Goal: Task Accomplishment & Management: Use online tool/utility

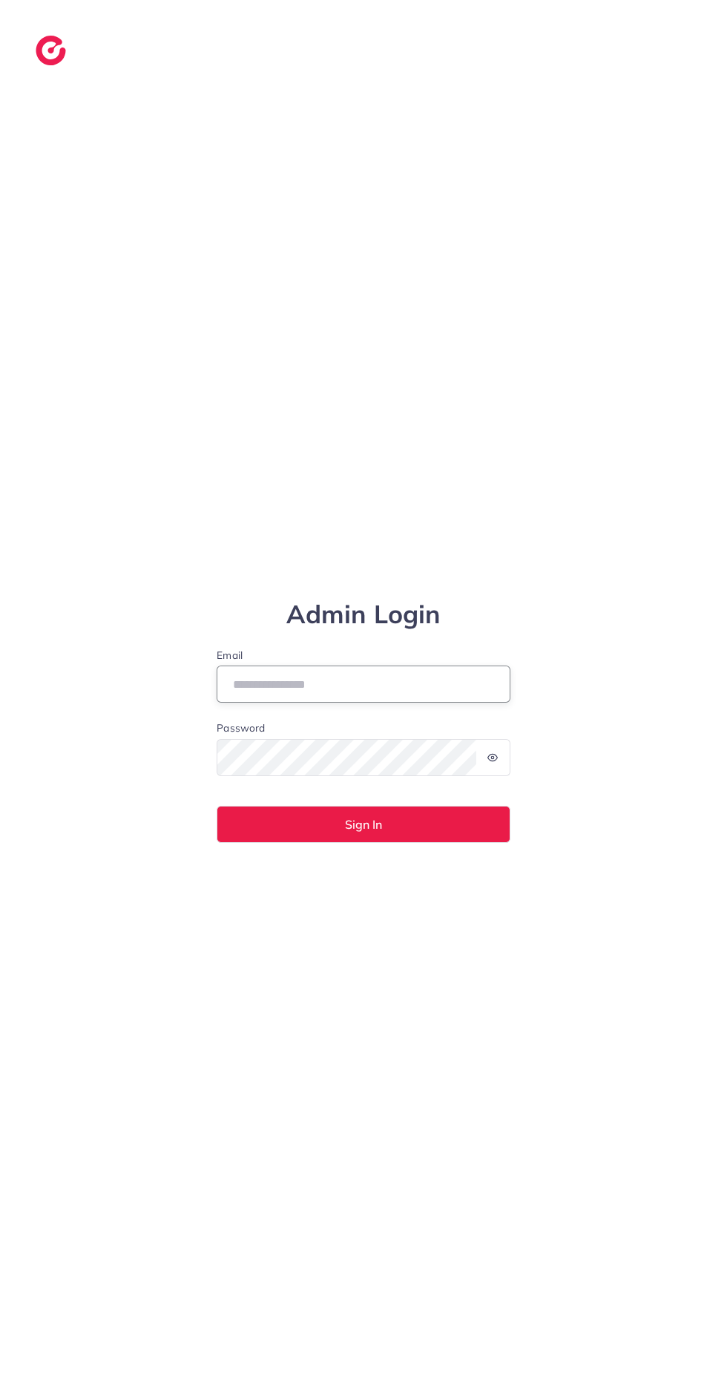
click at [275, 703] on input "Email" at bounding box center [364, 683] width 294 height 37
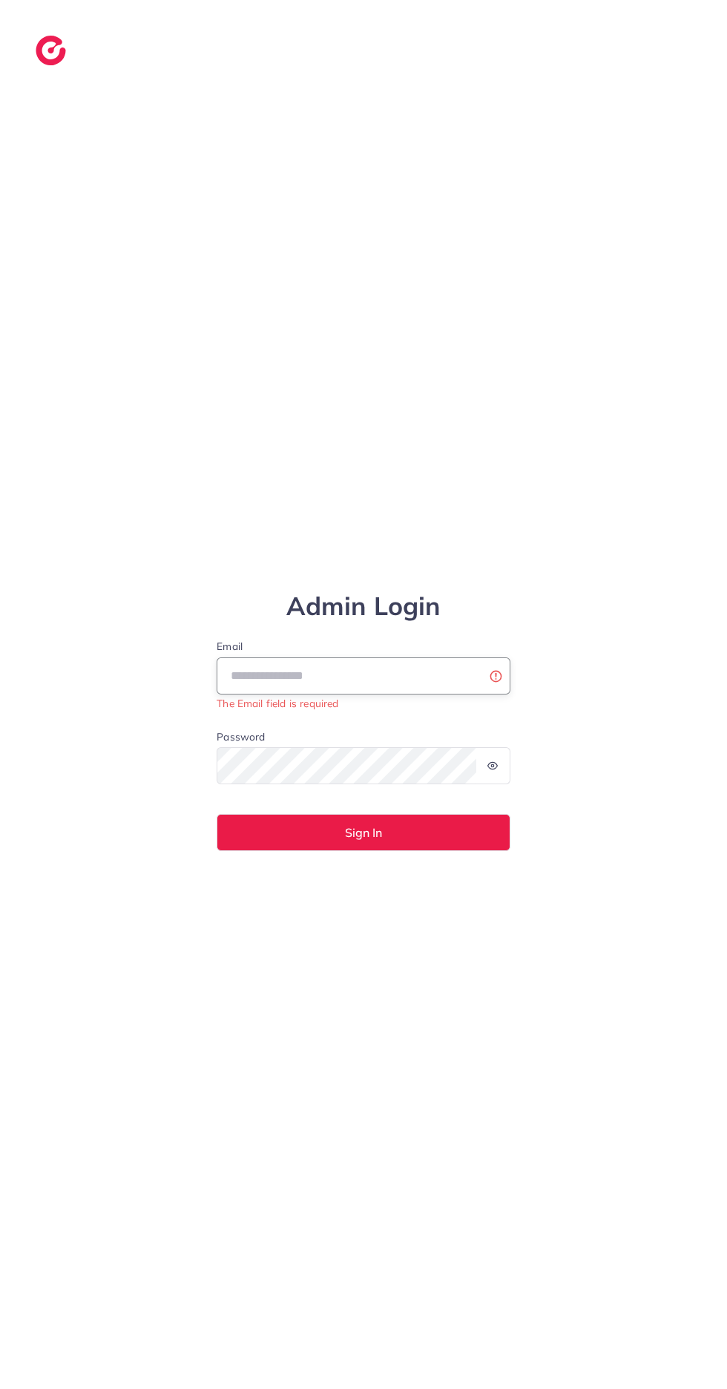
type input "**********"
click at [217, 814] on button "Sign In" at bounding box center [364, 832] width 294 height 37
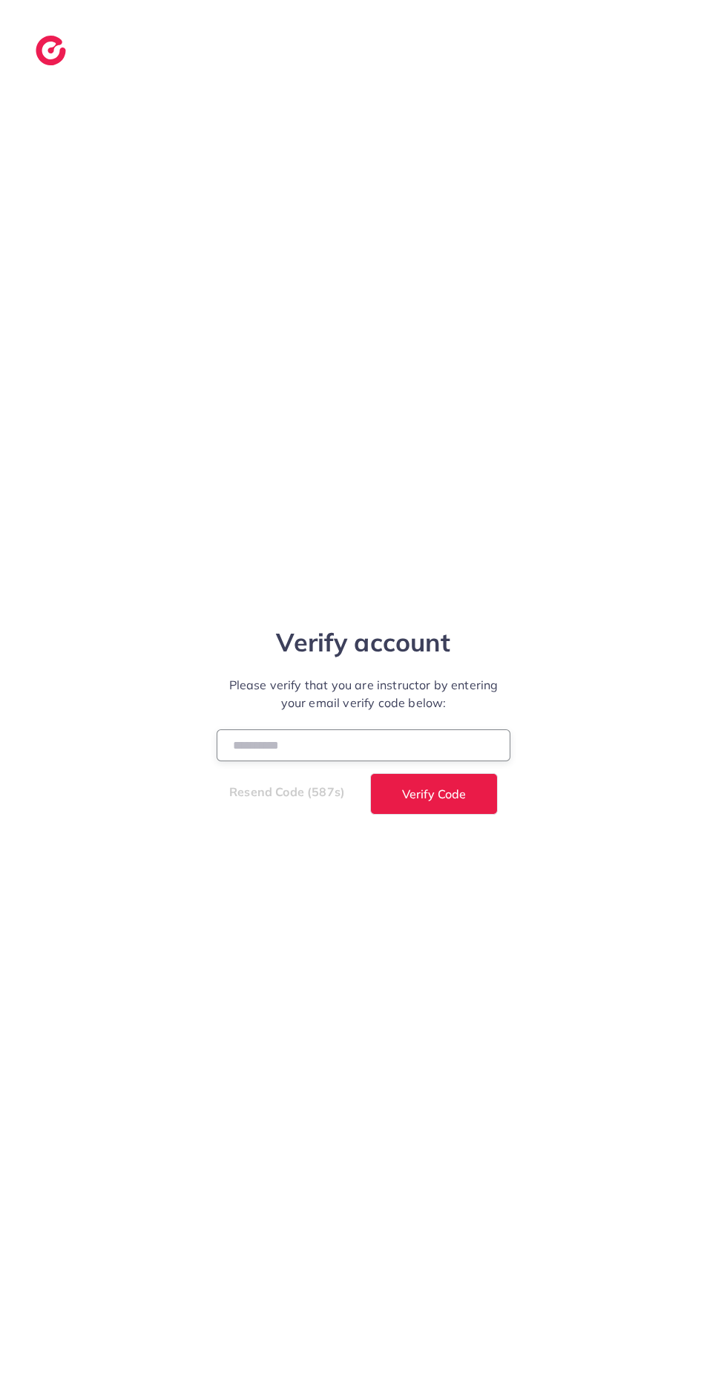
click at [438, 761] on input "number" at bounding box center [364, 745] width 294 height 32
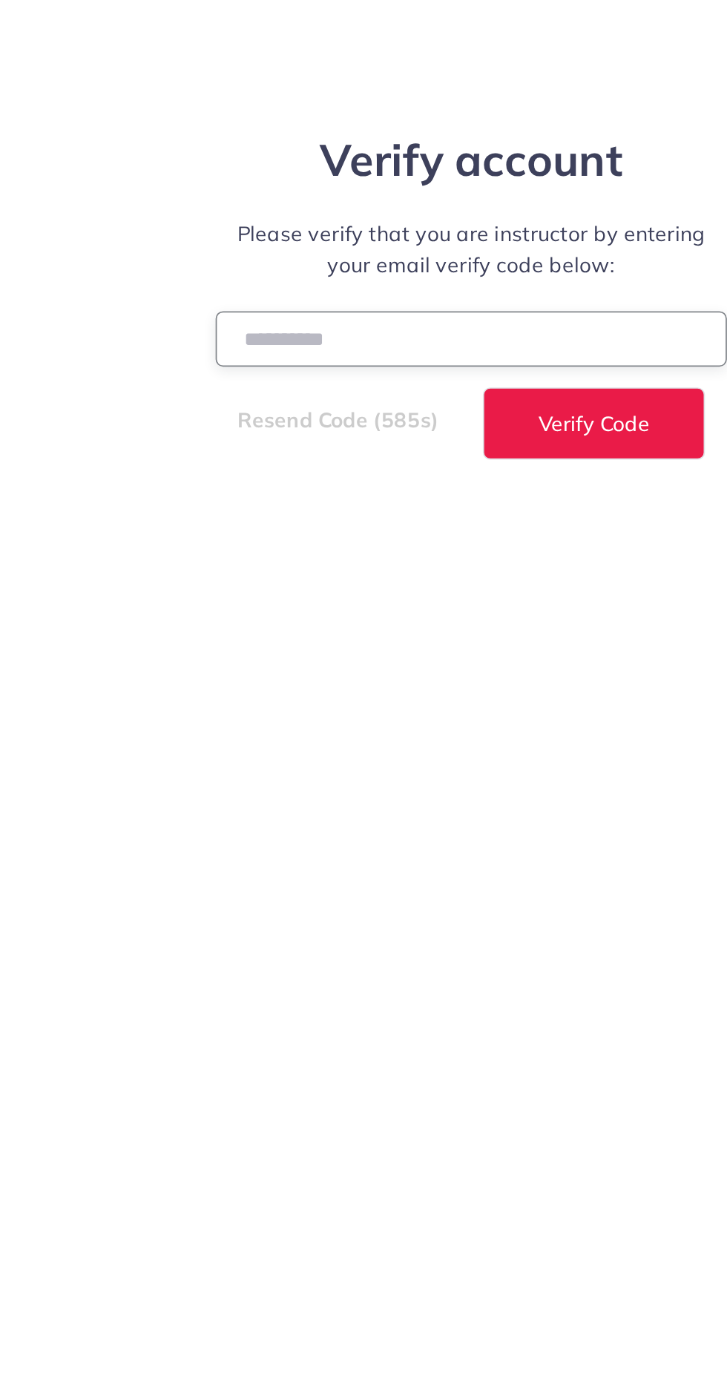
type input "******"
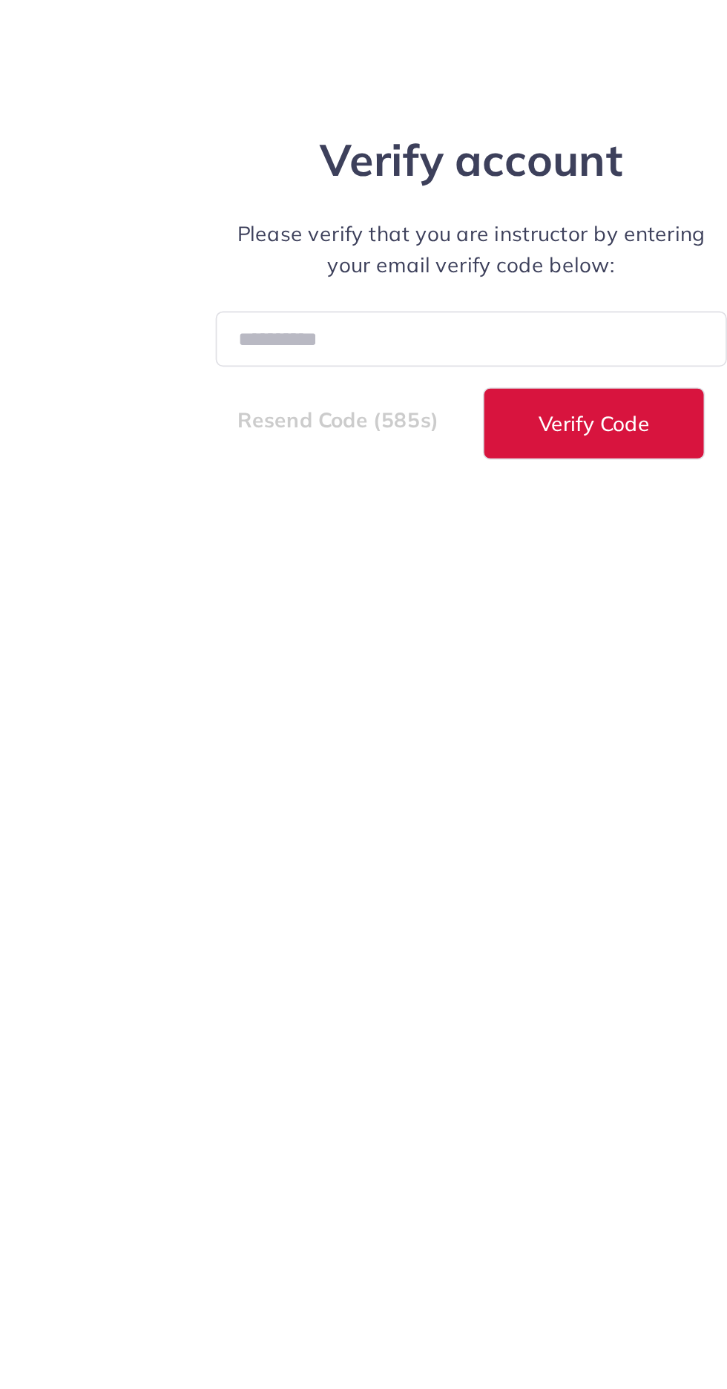
click at [435, 815] on button "Verify Code" at bounding box center [434, 794] width 128 height 42
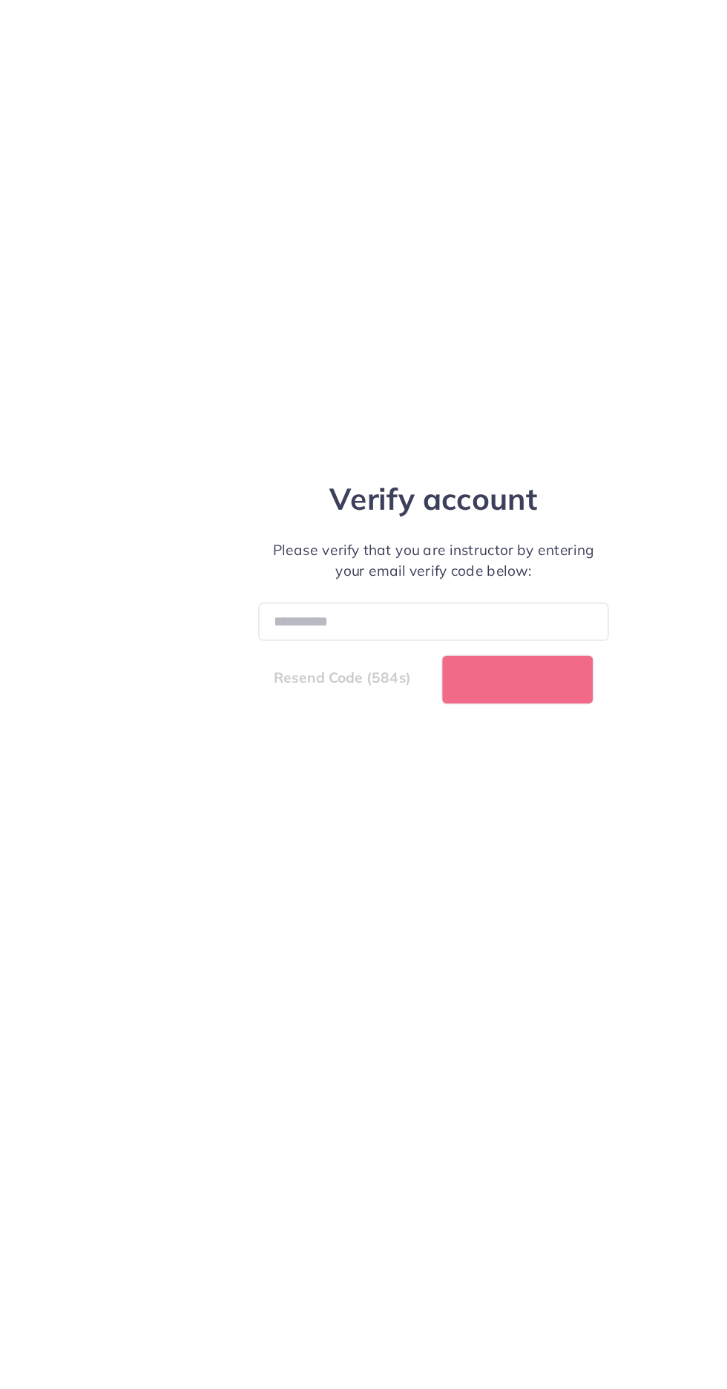
select select "*"
select select "****"
select select "*"
select select "****"
select select "*"
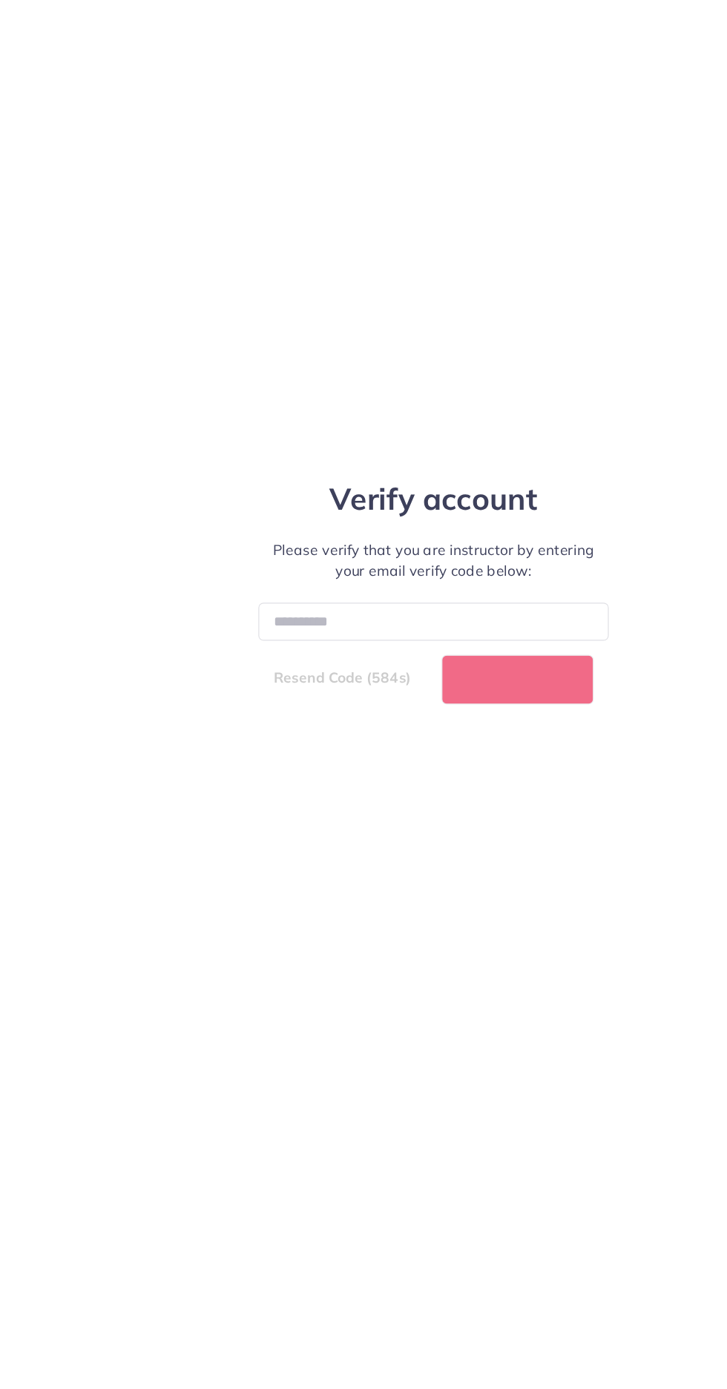
select select "****"
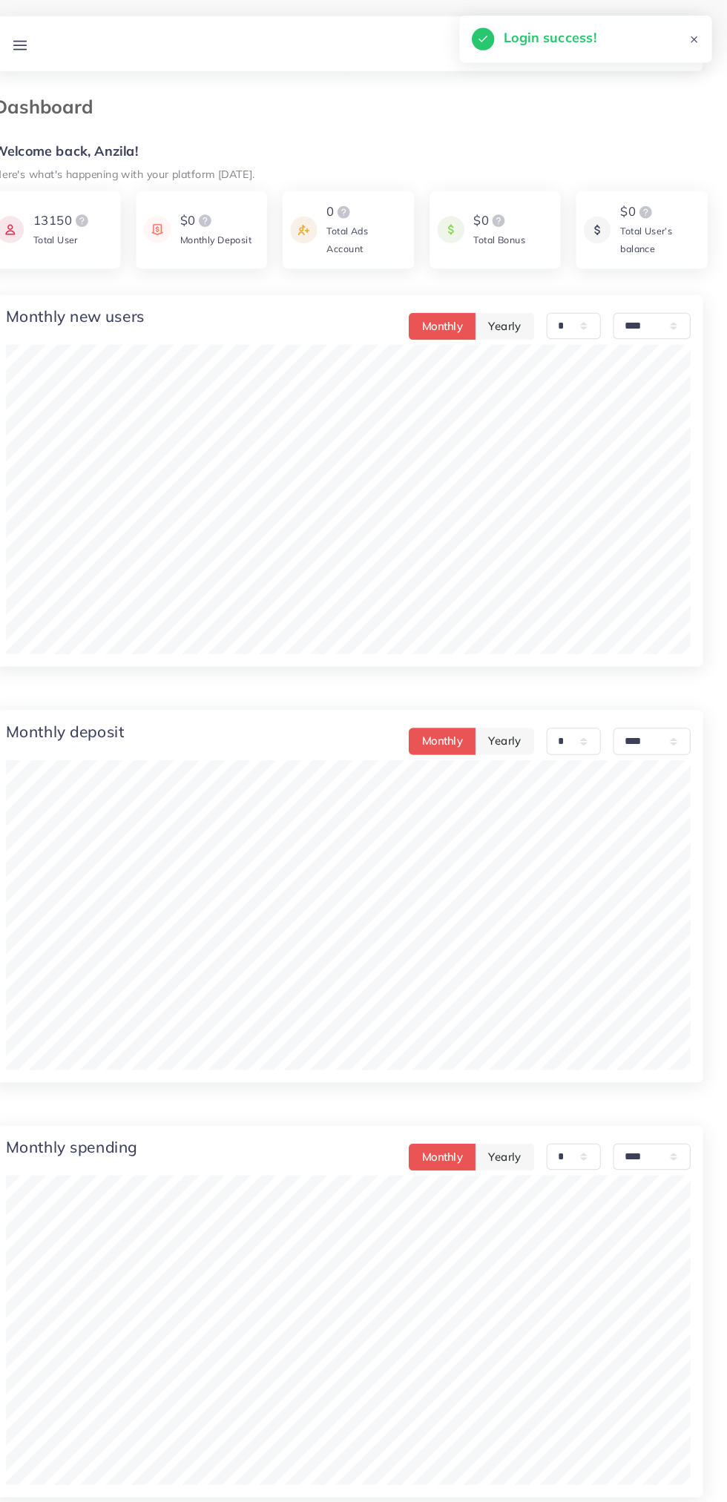
click at [56, 45] on icon at bounding box center [50, 44] width 16 height 16
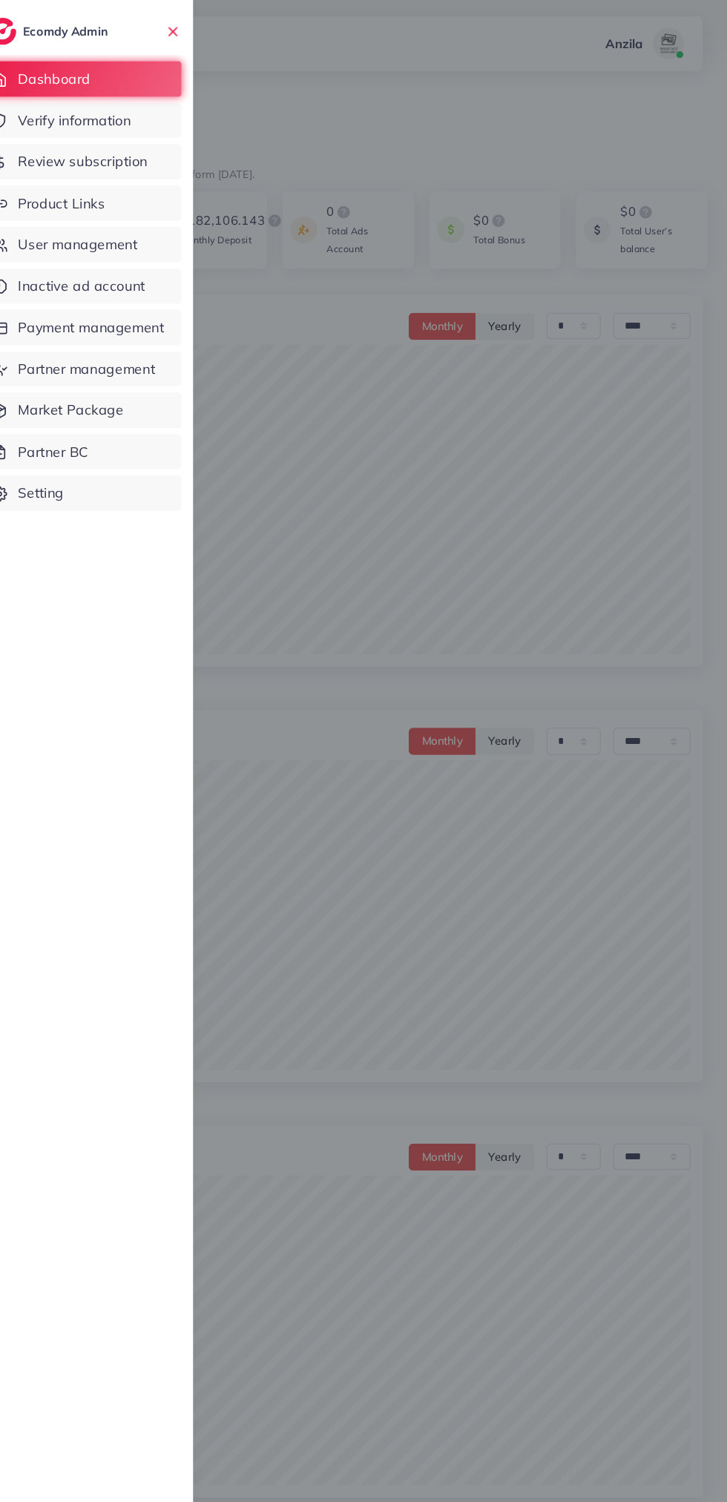
click at [134, 188] on link "Product Links" at bounding box center [107, 195] width 193 height 34
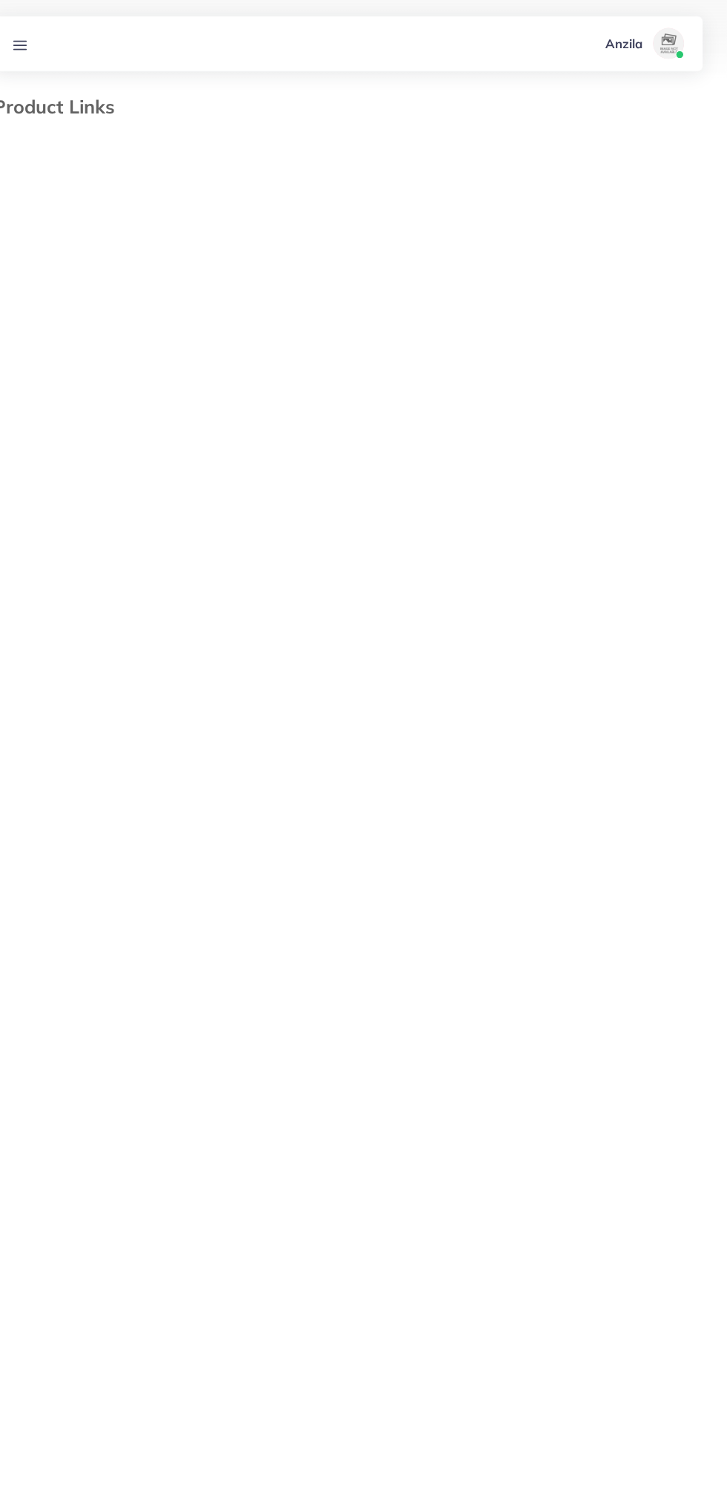
select select "*********"
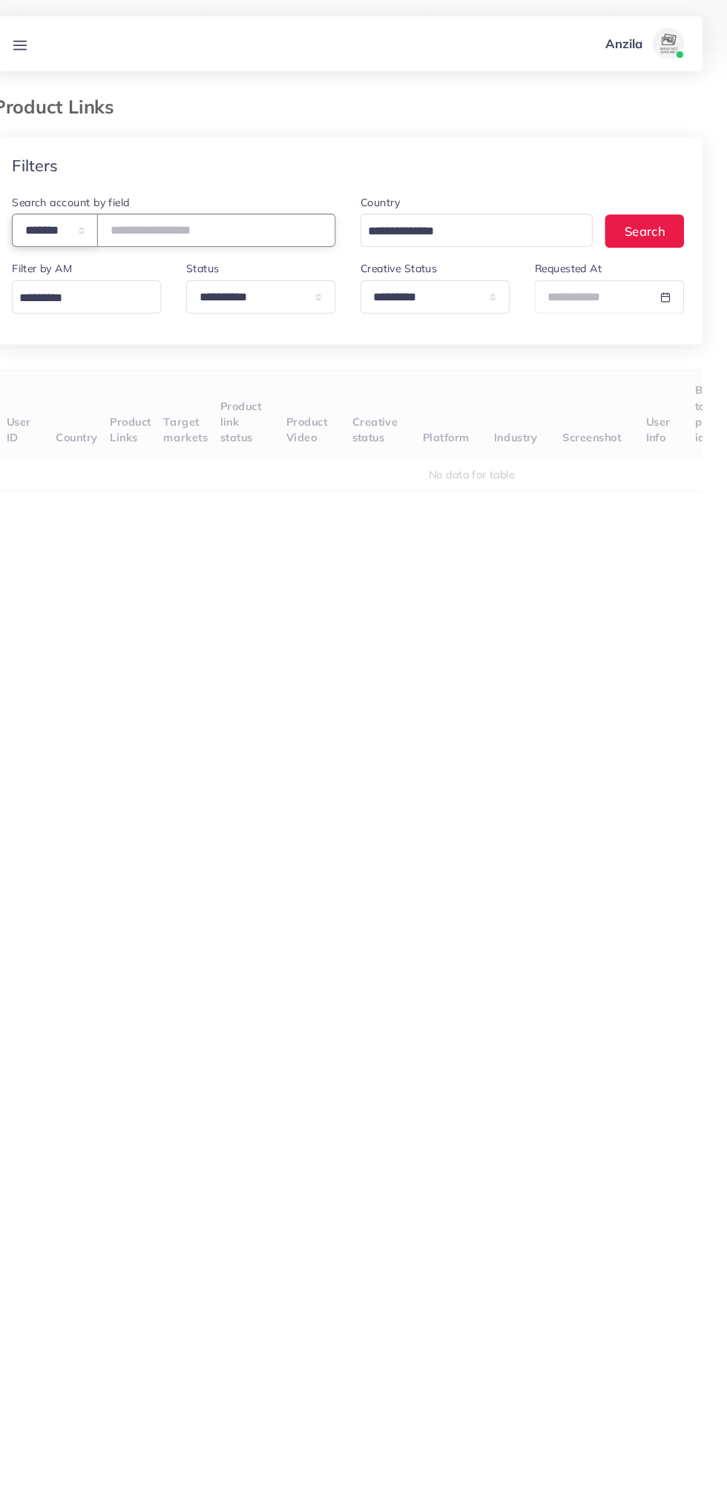
click at [124, 221] on select "**********" at bounding box center [83, 221] width 82 height 32
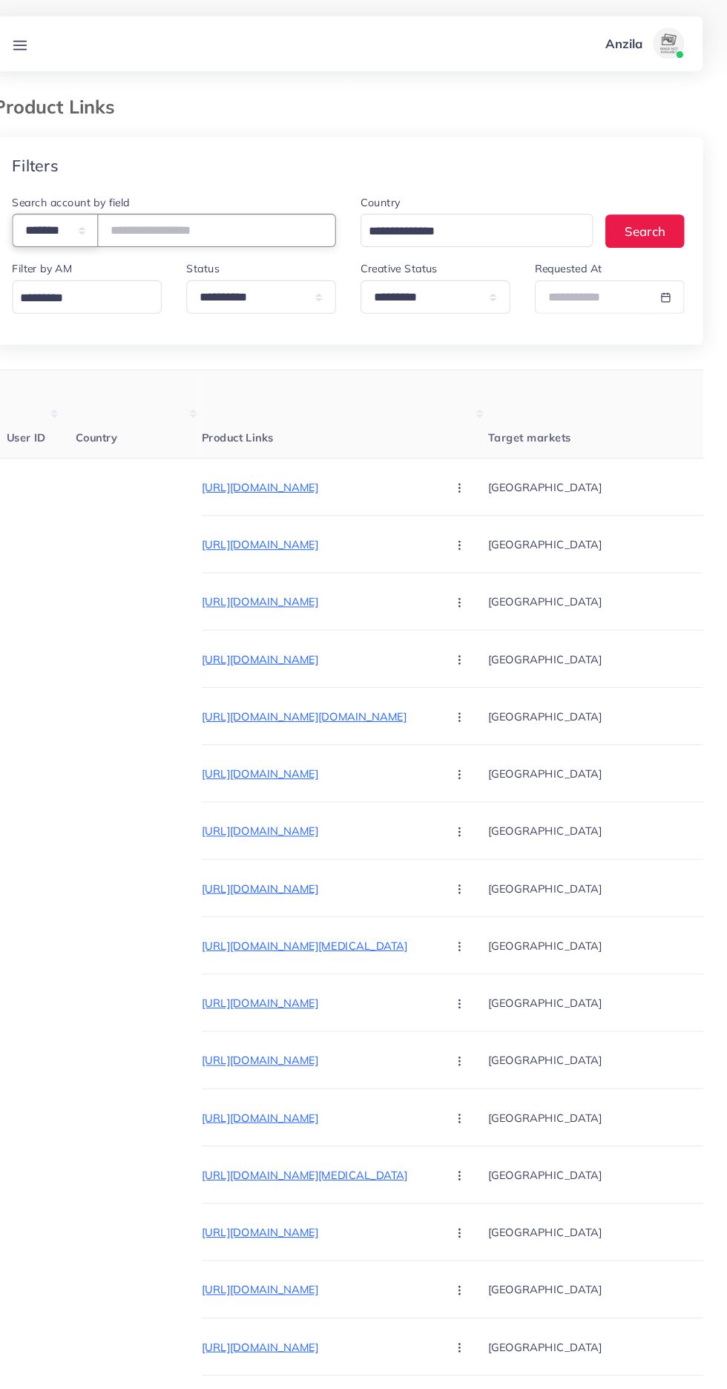
click at [118, 220] on select "**********" at bounding box center [83, 221] width 82 height 32
select select "*****"
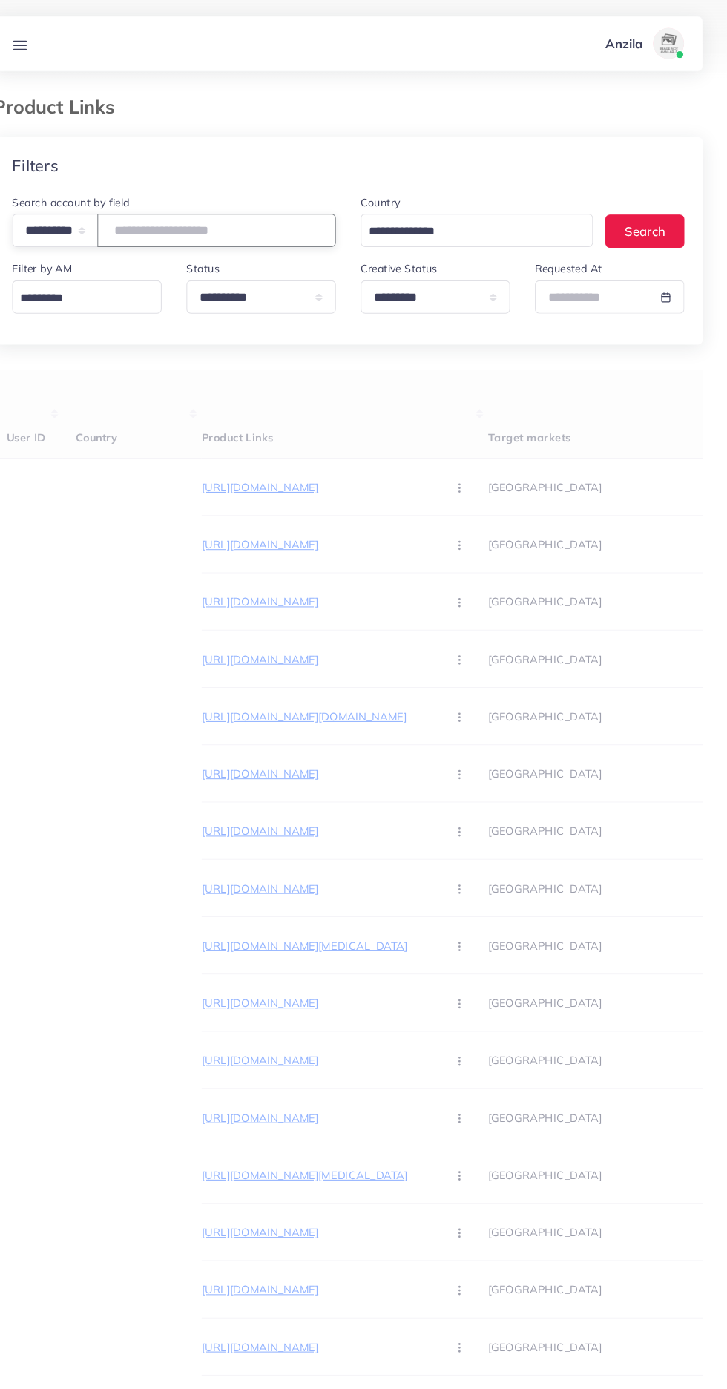
paste input "**********"
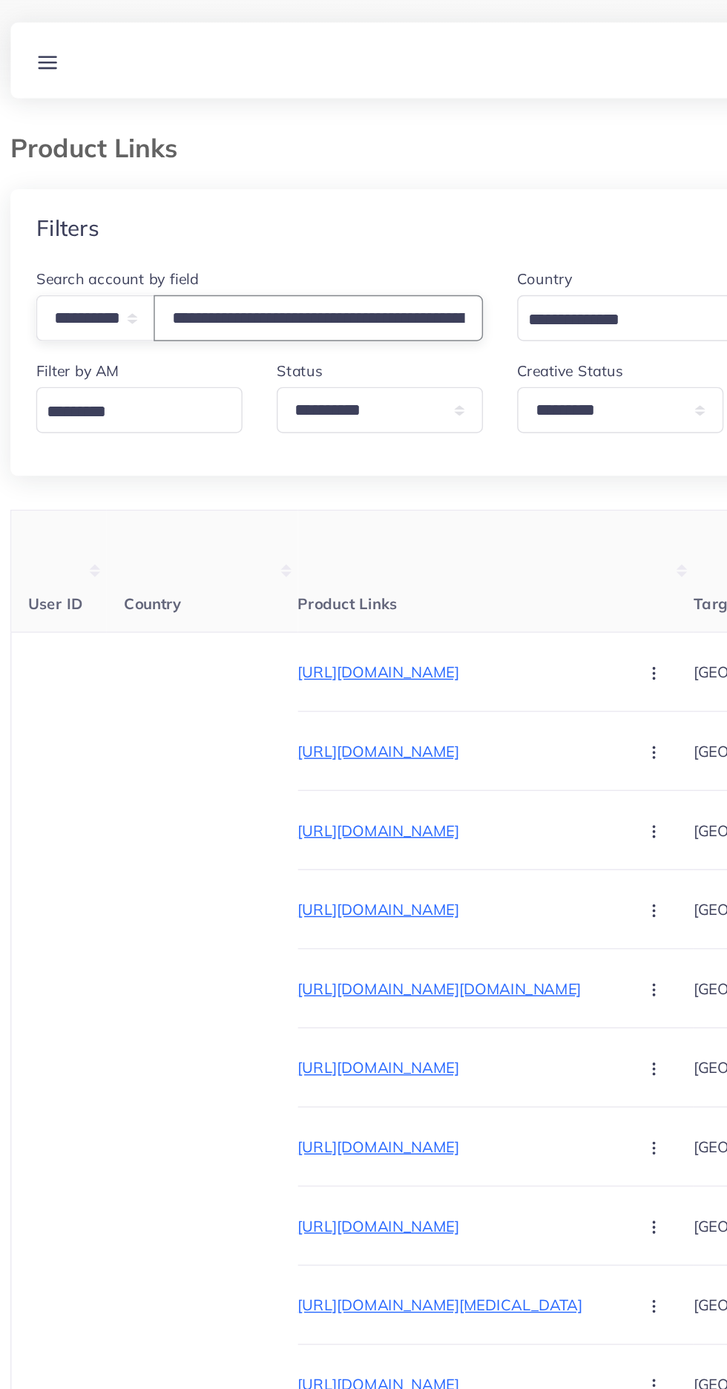
scroll to position [0, 95]
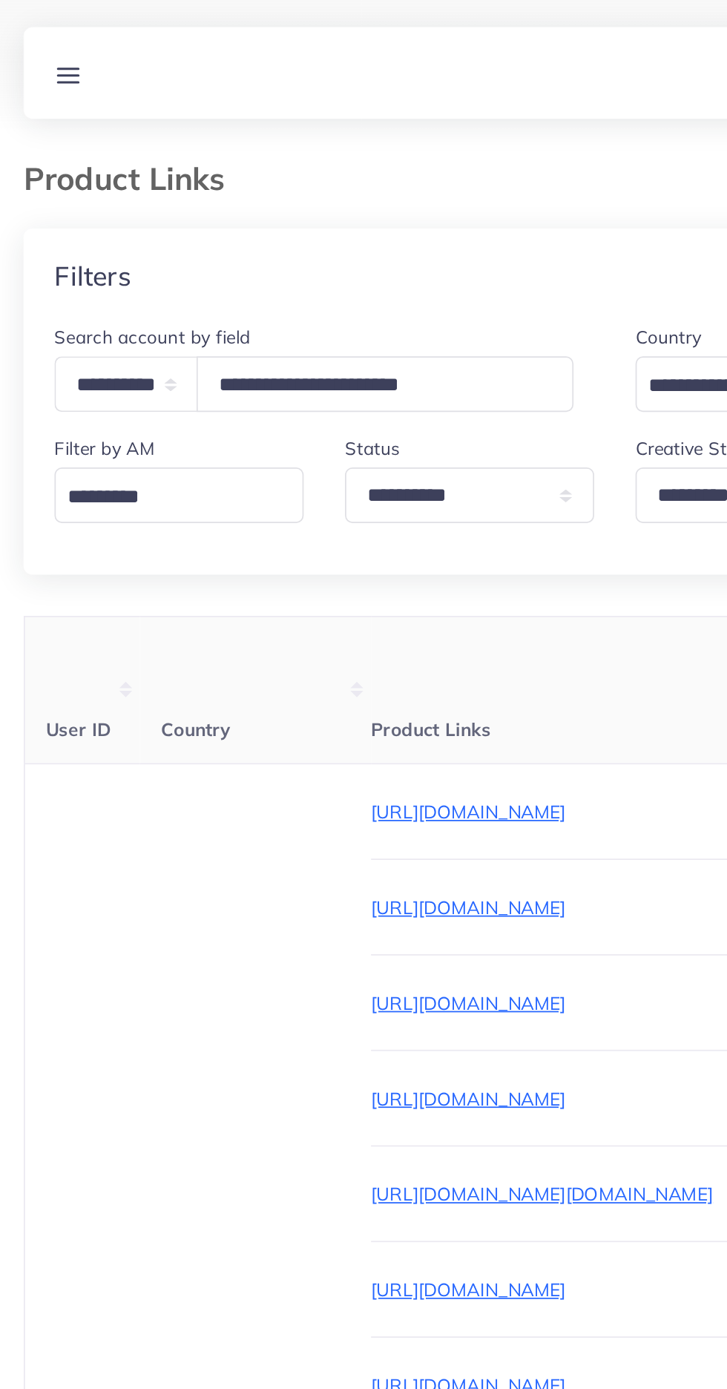
click at [373, 395] on th "Product Links" at bounding box center [360, 397] width 275 height 85
click at [334, 228] on input "**********" at bounding box center [231, 221] width 217 height 32
click at [327, 226] on input "**********" at bounding box center [231, 221] width 217 height 32
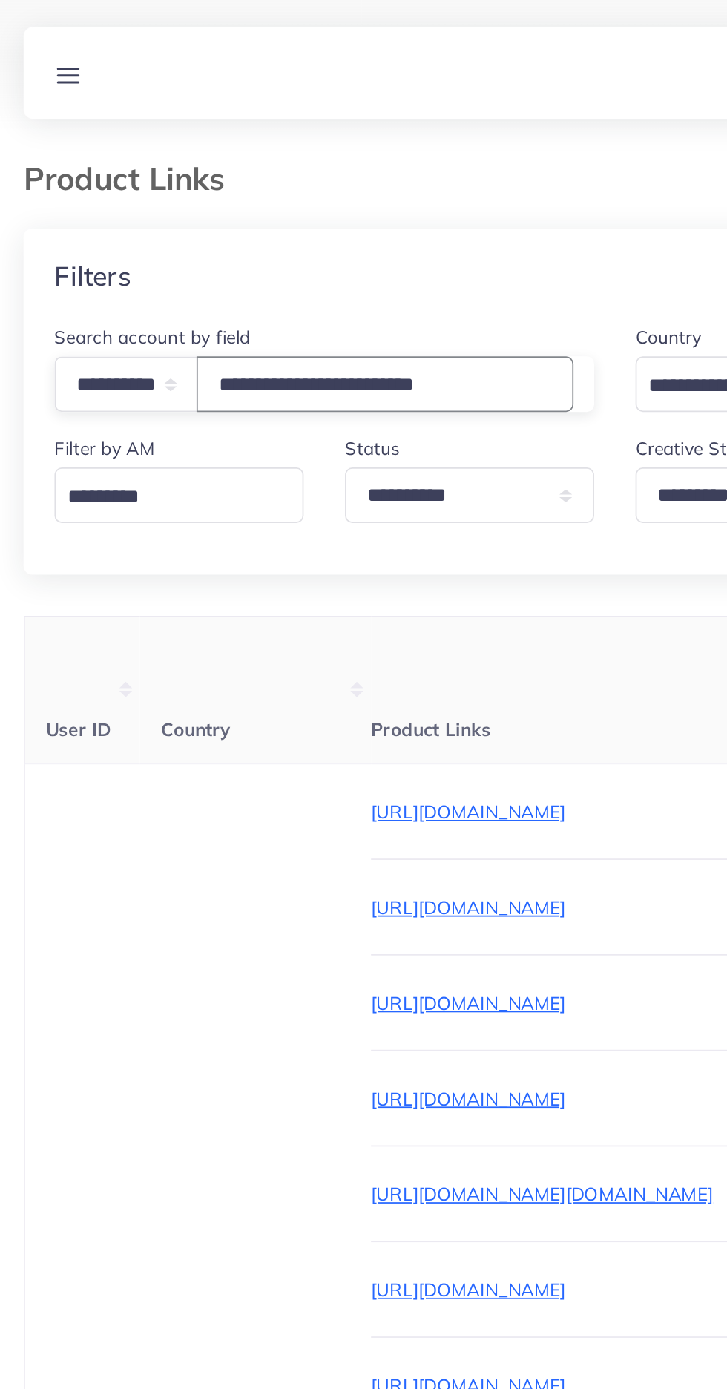
type input "**********"
click at [103, 391] on th "Country" at bounding box center [157, 397] width 133 height 85
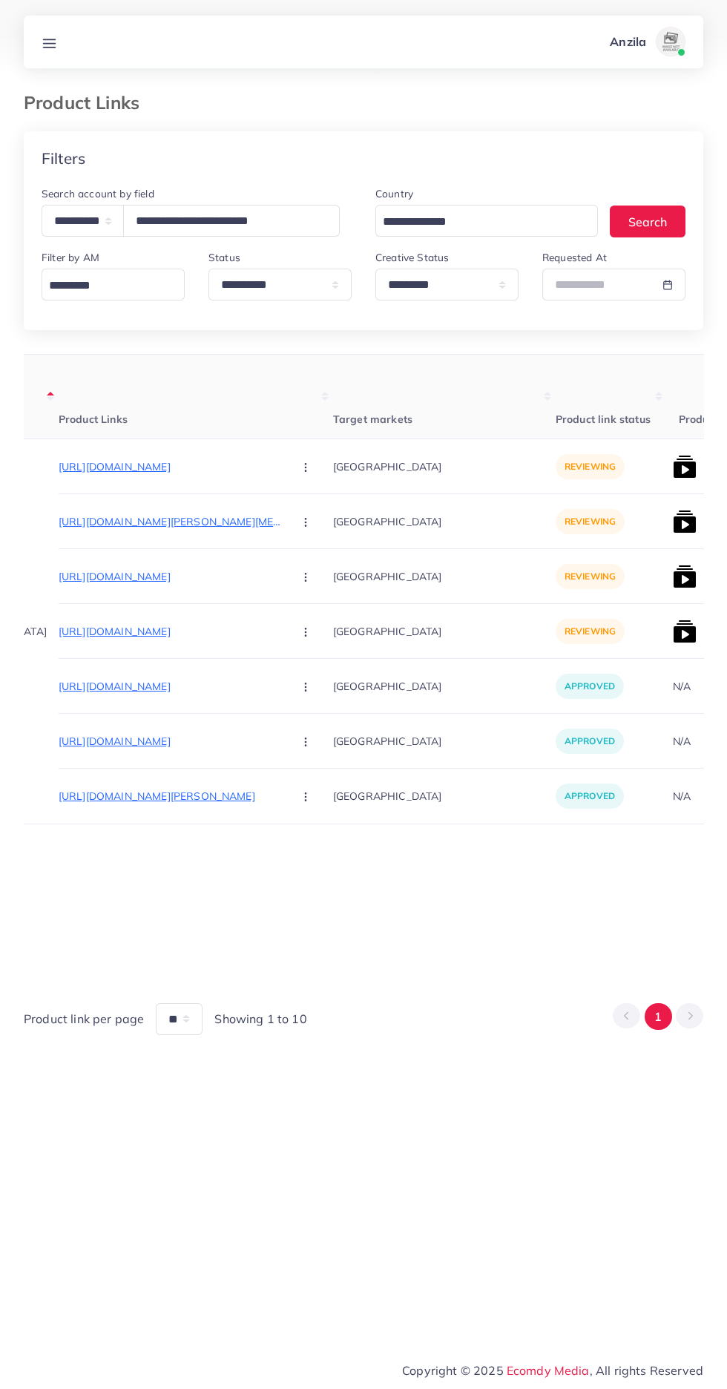
scroll to position [0, 171]
click at [190, 467] on p "https://elitebyh.store/products/sugar-control-li4-acupressure-point-clip-1?_pos…" at bounding box center [163, 467] width 223 height 18
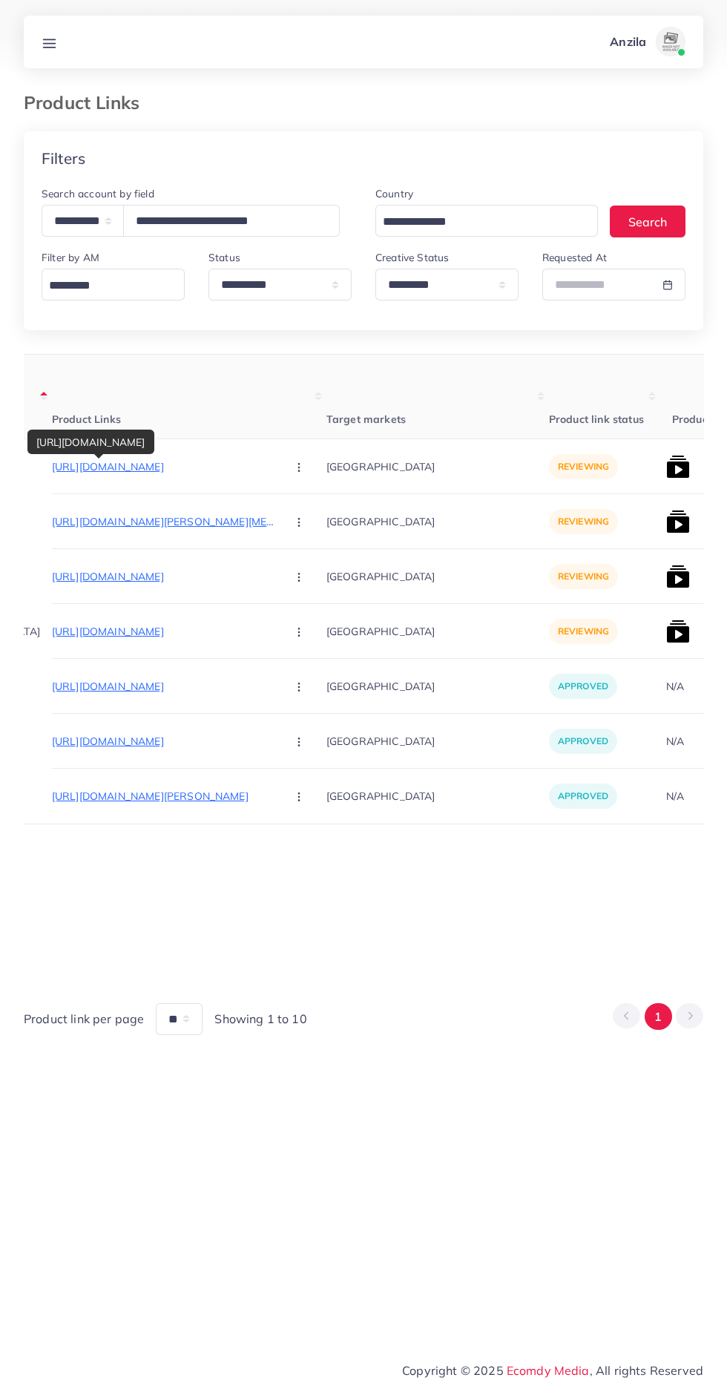
click at [298, 467] on circle "button" at bounding box center [298, 467] width 1 height 1
click at [306, 516] on span "Approve" at bounding box center [330, 511] width 49 height 15
click at [162, 518] on p "https://elitebyh.store/products/blue-nila-skin-whitening-powder" at bounding box center [163, 522] width 223 height 18
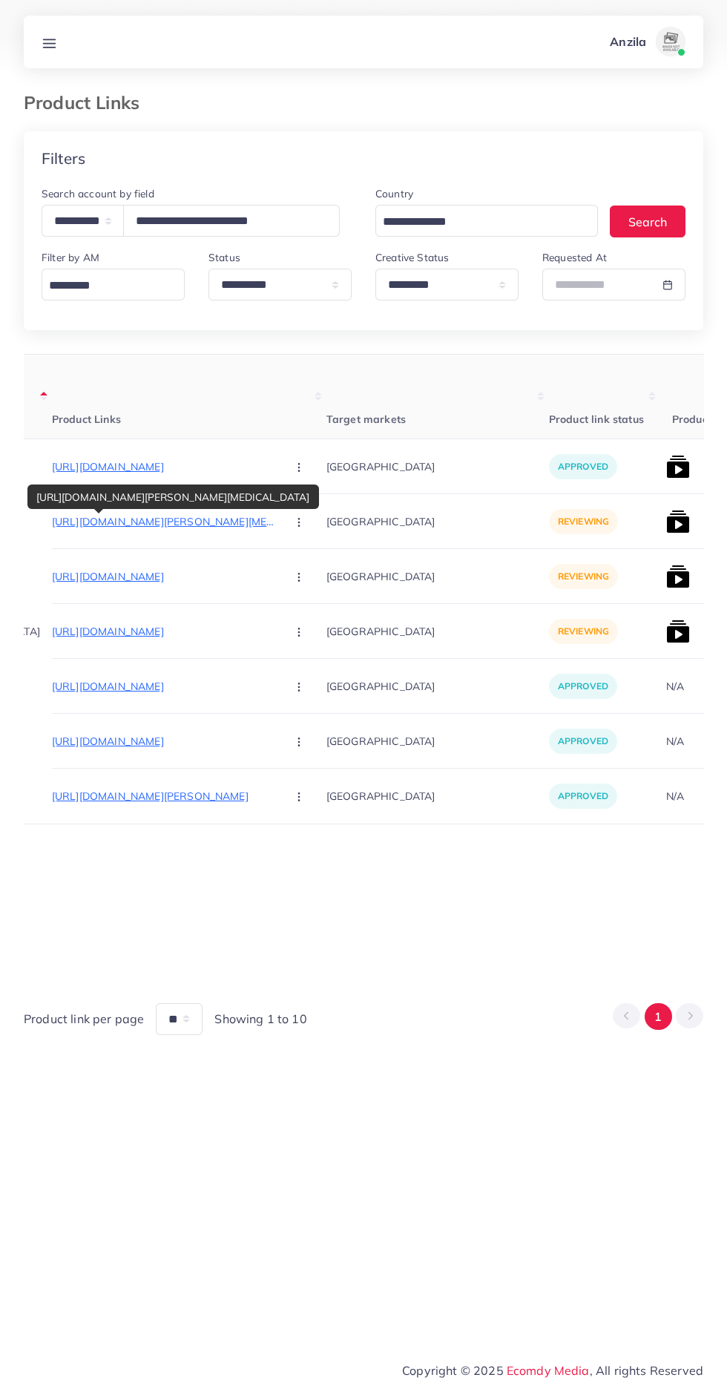
click at [298, 522] on circle "button" at bounding box center [298, 522] width 1 height 1
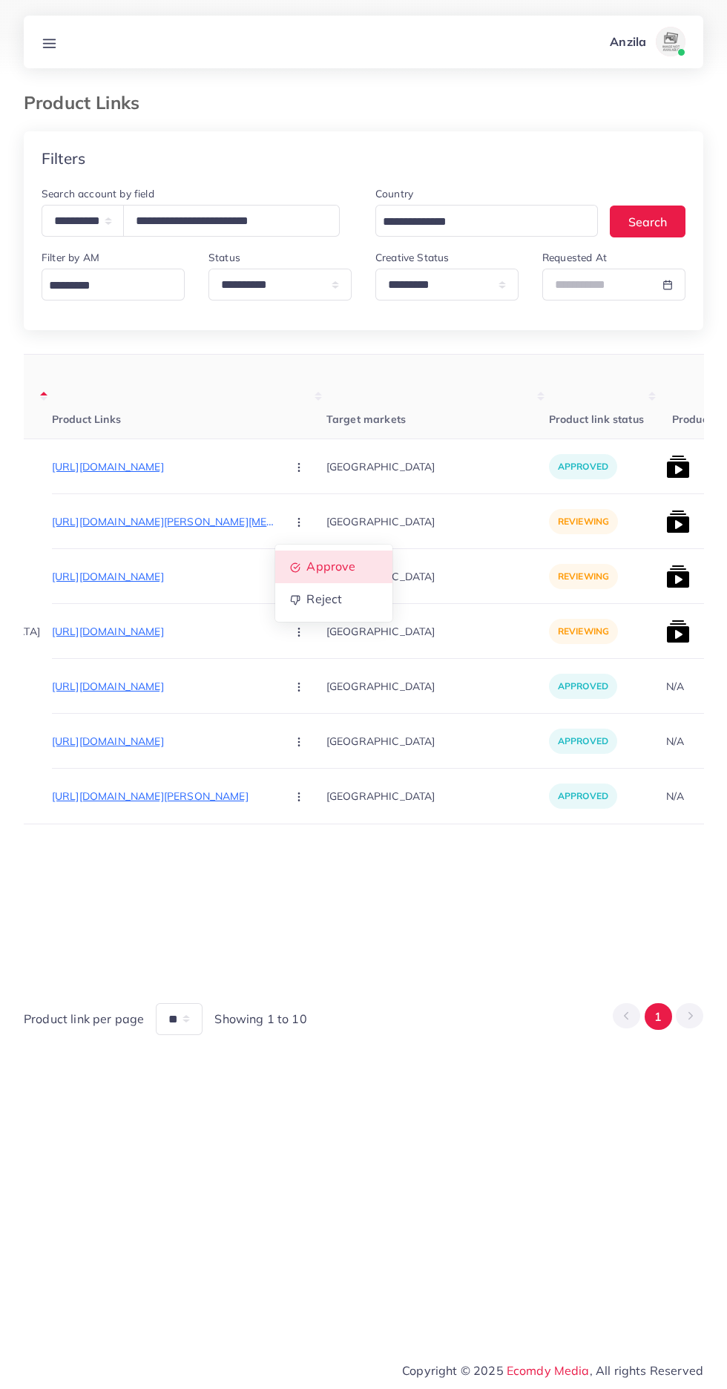
click at [275, 571] on link "Approve" at bounding box center [333, 566] width 117 height 33
click at [131, 582] on p "https://elitebyh.store/products/gluta-white-night-cream-tube-pack" at bounding box center [163, 577] width 223 height 18
click at [298, 577] on circle "button" at bounding box center [298, 576] width 1 height 1
click at [290, 624] on icon at bounding box center [295, 623] width 10 height 10
click at [142, 637] on p "https://elitebyh.store/products/baby-shaping-head-support-pillow" at bounding box center [163, 631] width 223 height 18
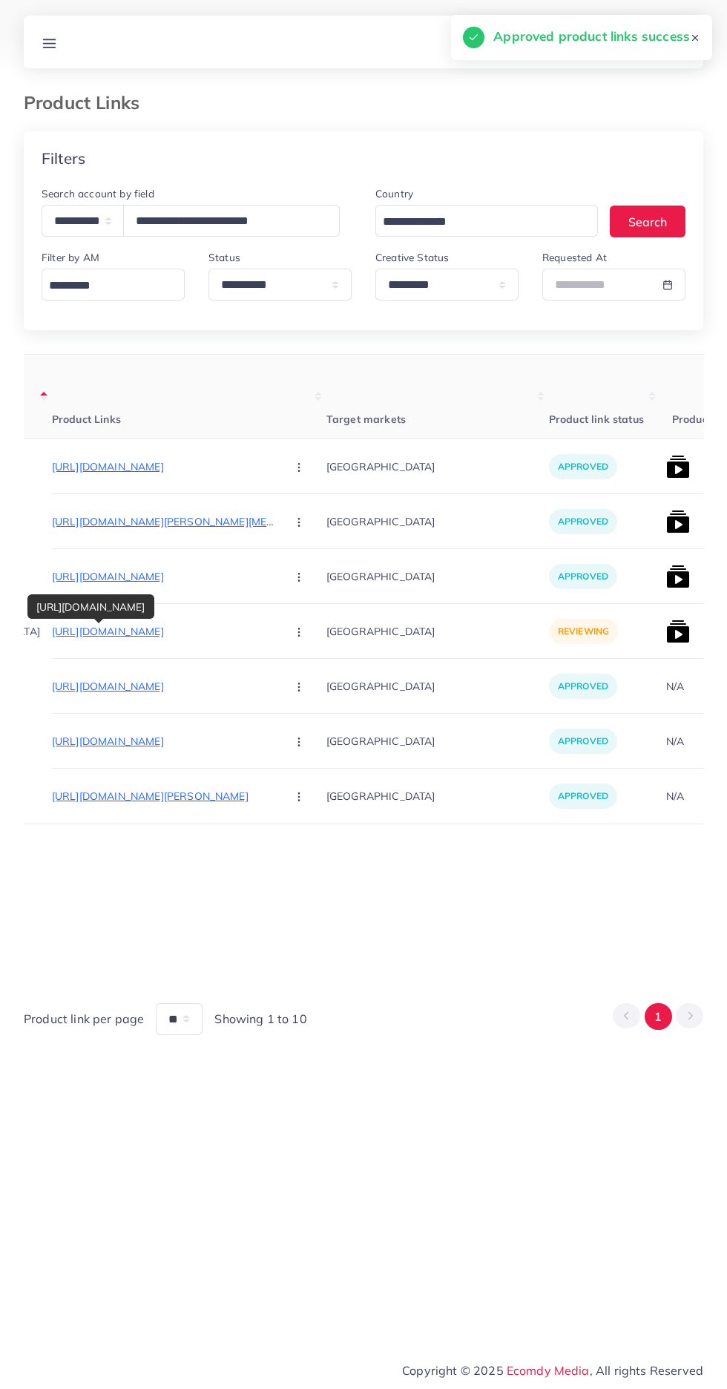
click at [298, 636] on circle "button" at bounding box center [298, 635] width 1 height 1
click at [290, 679] on icon at bounding box center [295, 678] width 10 height 10
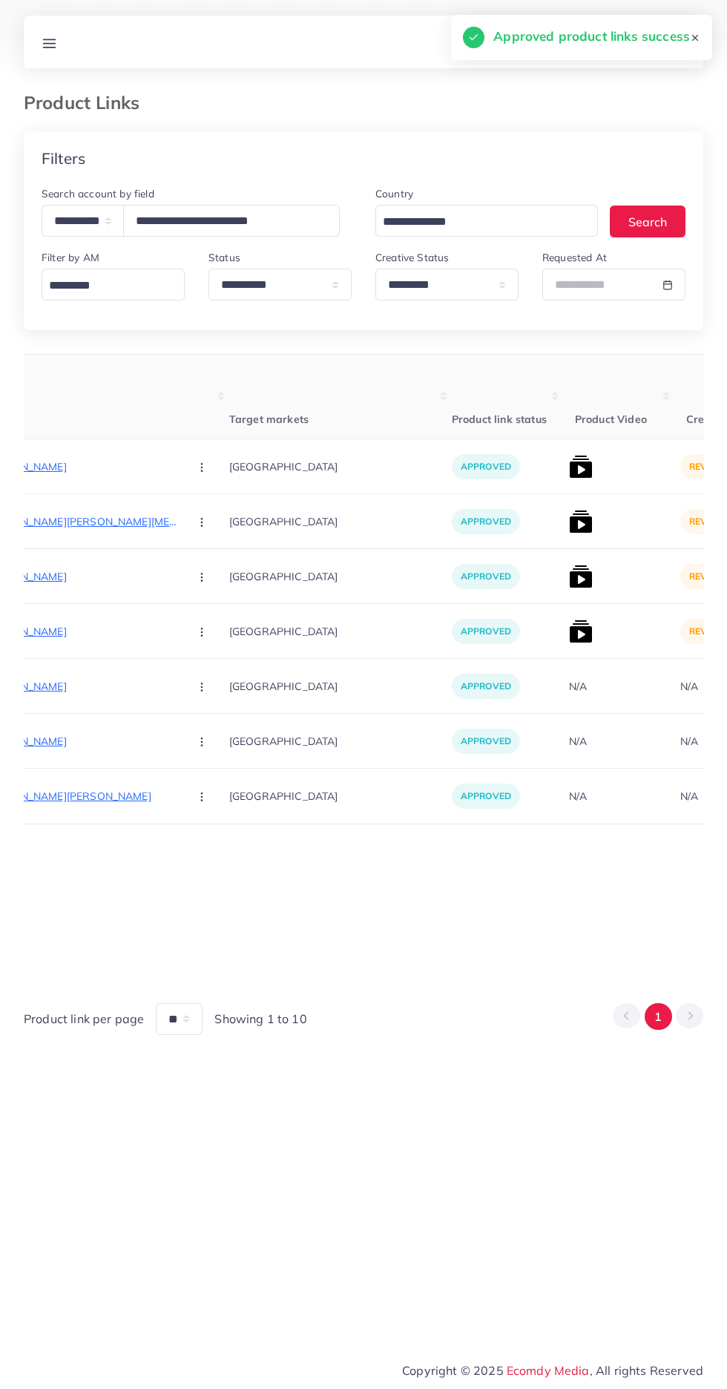
scroll to position [0, 292]
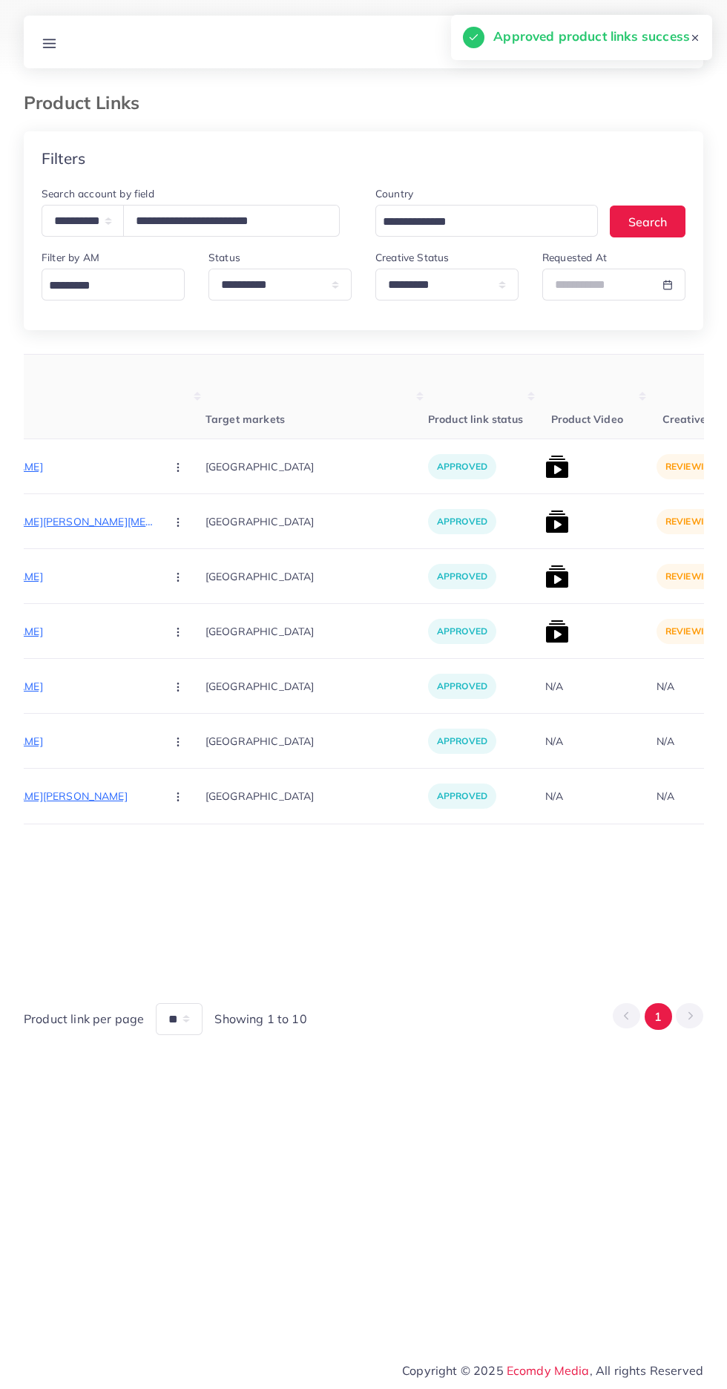
click at [545, 467] on img at bounding box center [557, 467] width 24 height 24
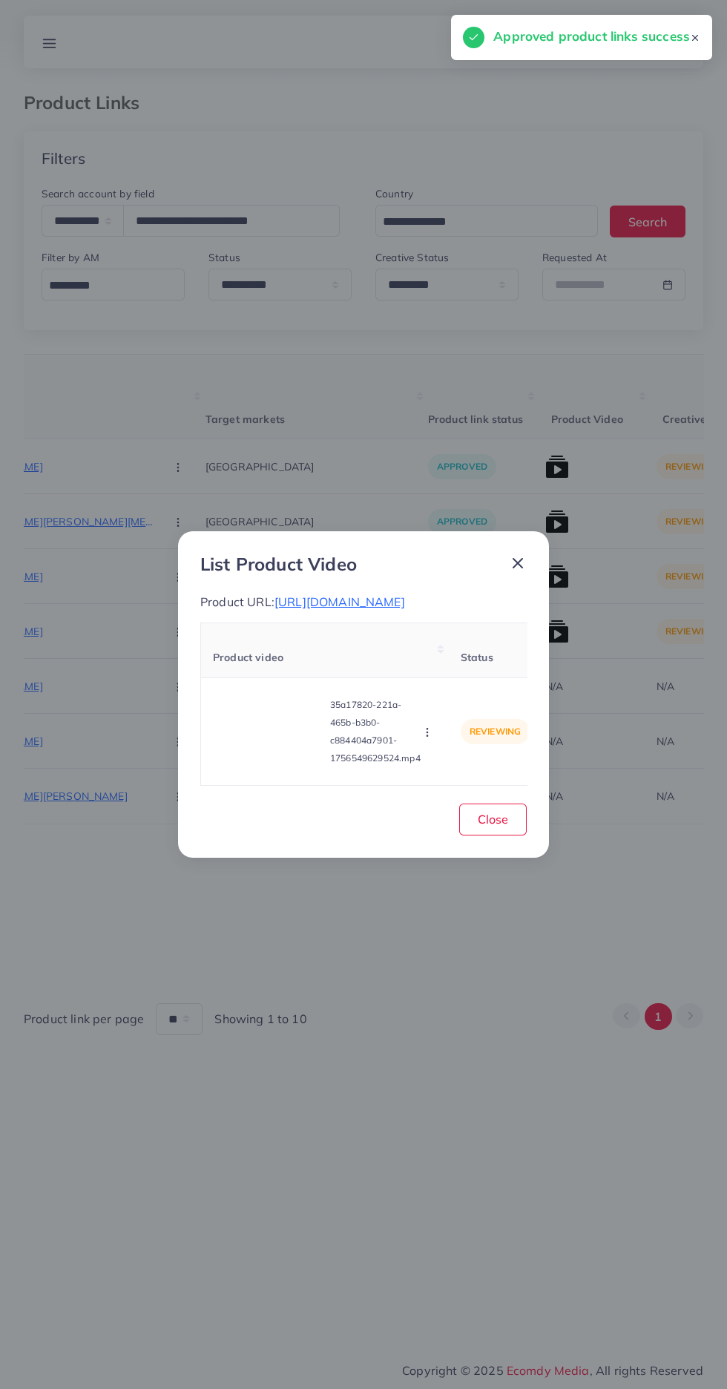
click at [284, 749] on video at bounding box center [268, 731] width 111 height 67
click at [272, 735] on polygon at bounding box center [269, 731] width 6 height 8
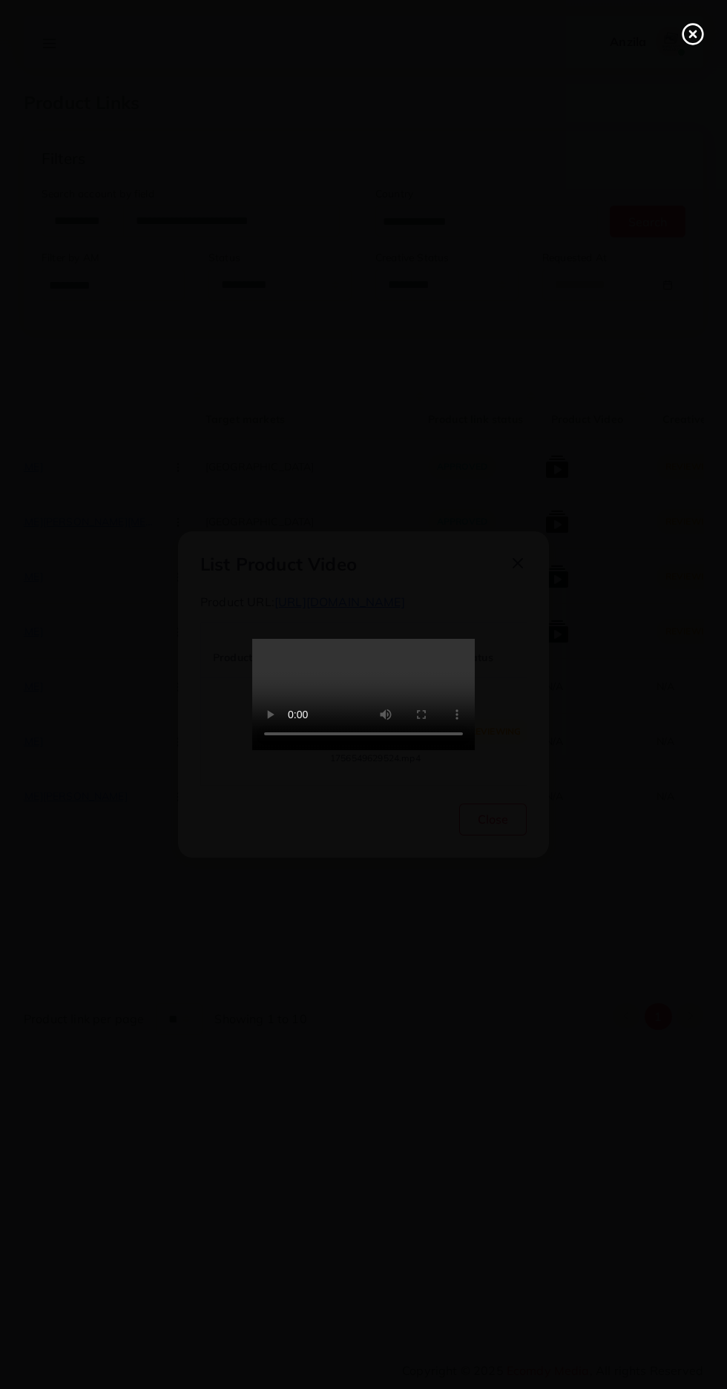
click at [693, 40] on icon at bounding box center [693, 34] width 24 height 24
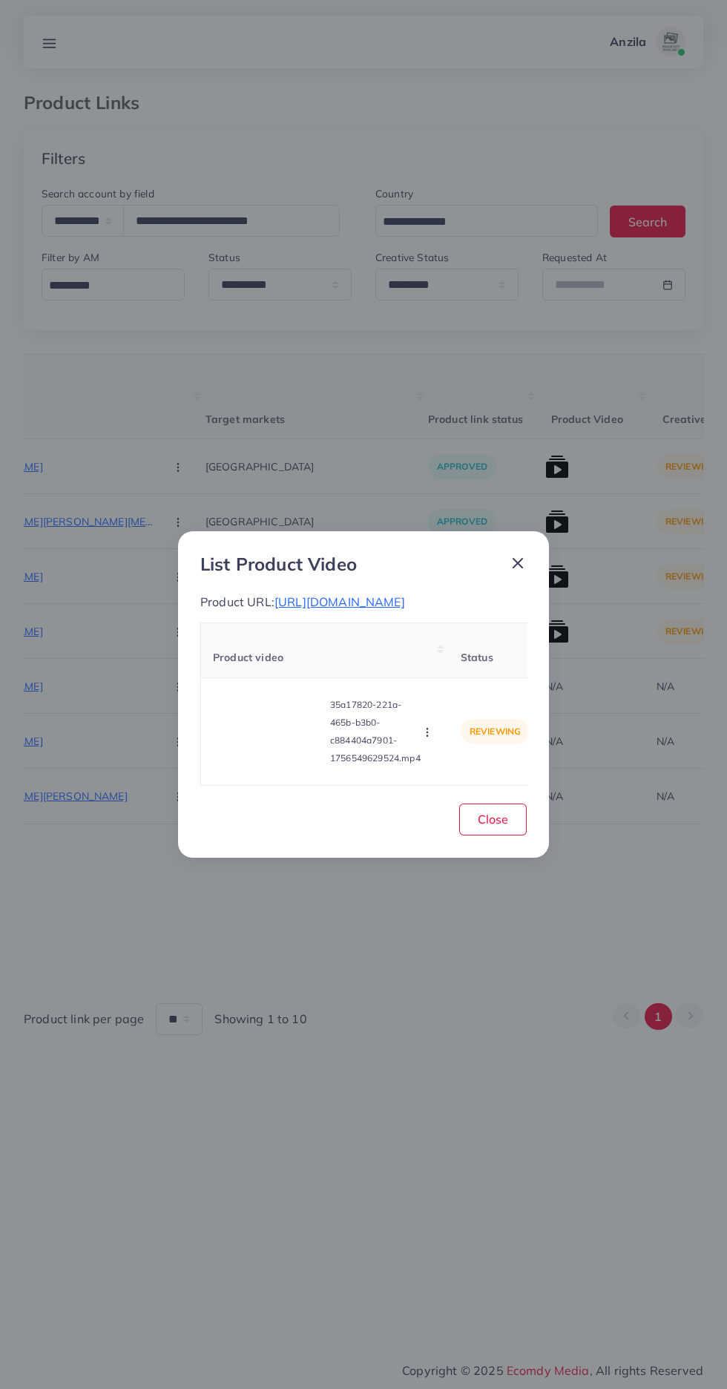
click at [430, 738] on icon "button" at bounding box center [427, 732] width 12 height 12
click at [454, 670] on span "Approve" at bounding box center [459, 662] width 49 height 15
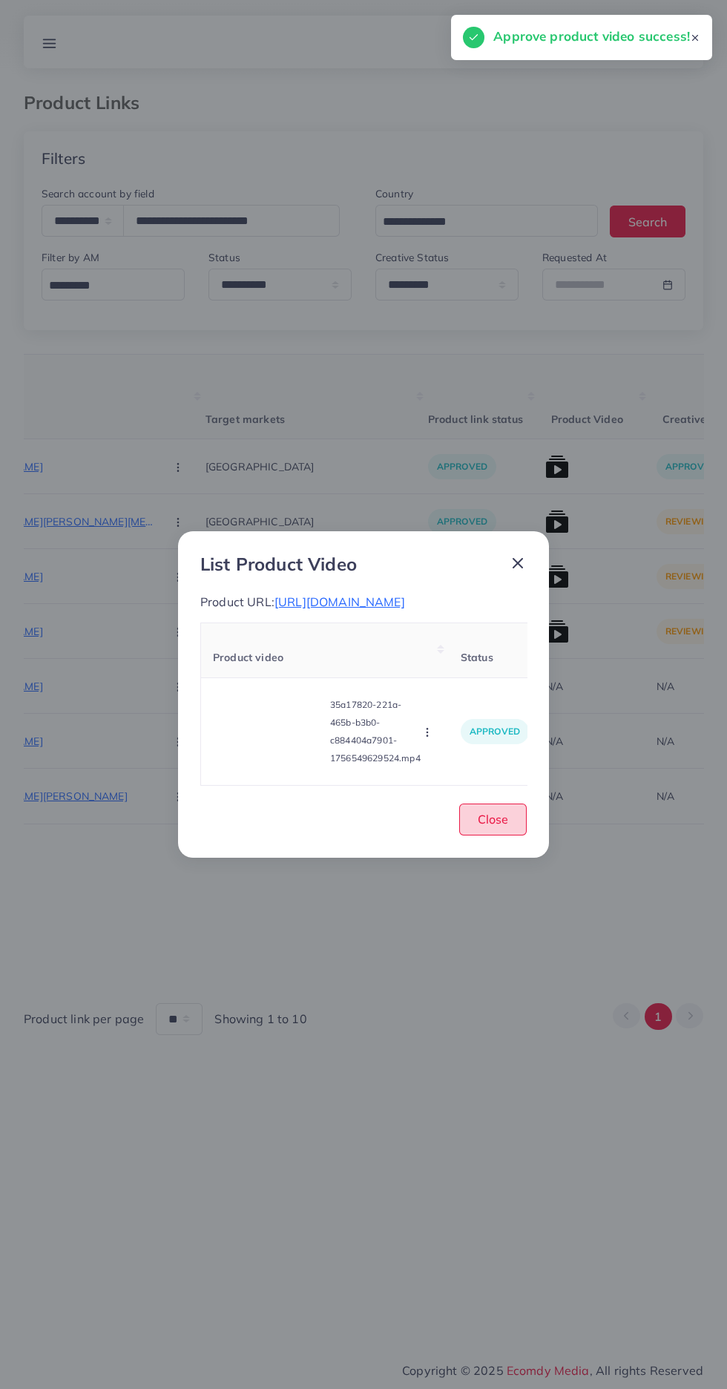
click at [495, 826] on span "Close" at bounding box center [493, 819] width 30 height 15
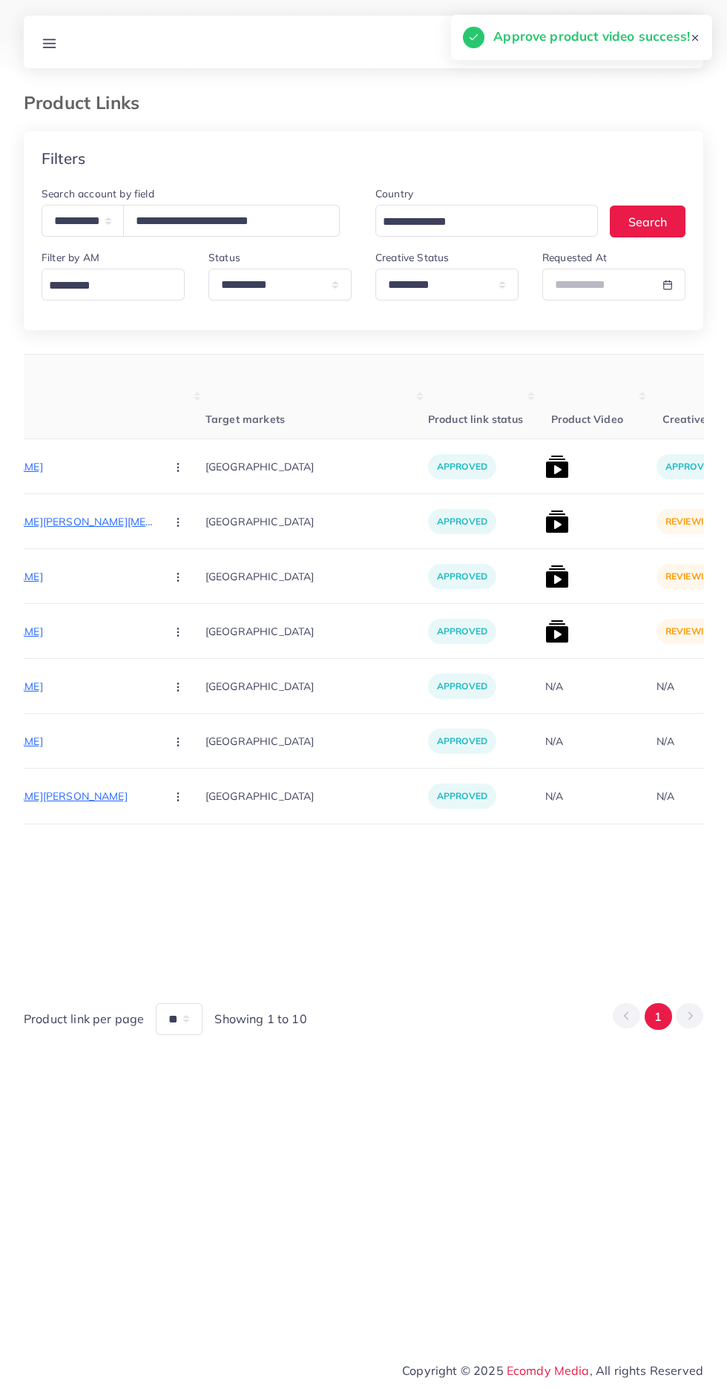
click at [545, 522] on img at bounding box center [557, 522] width 24 height 24
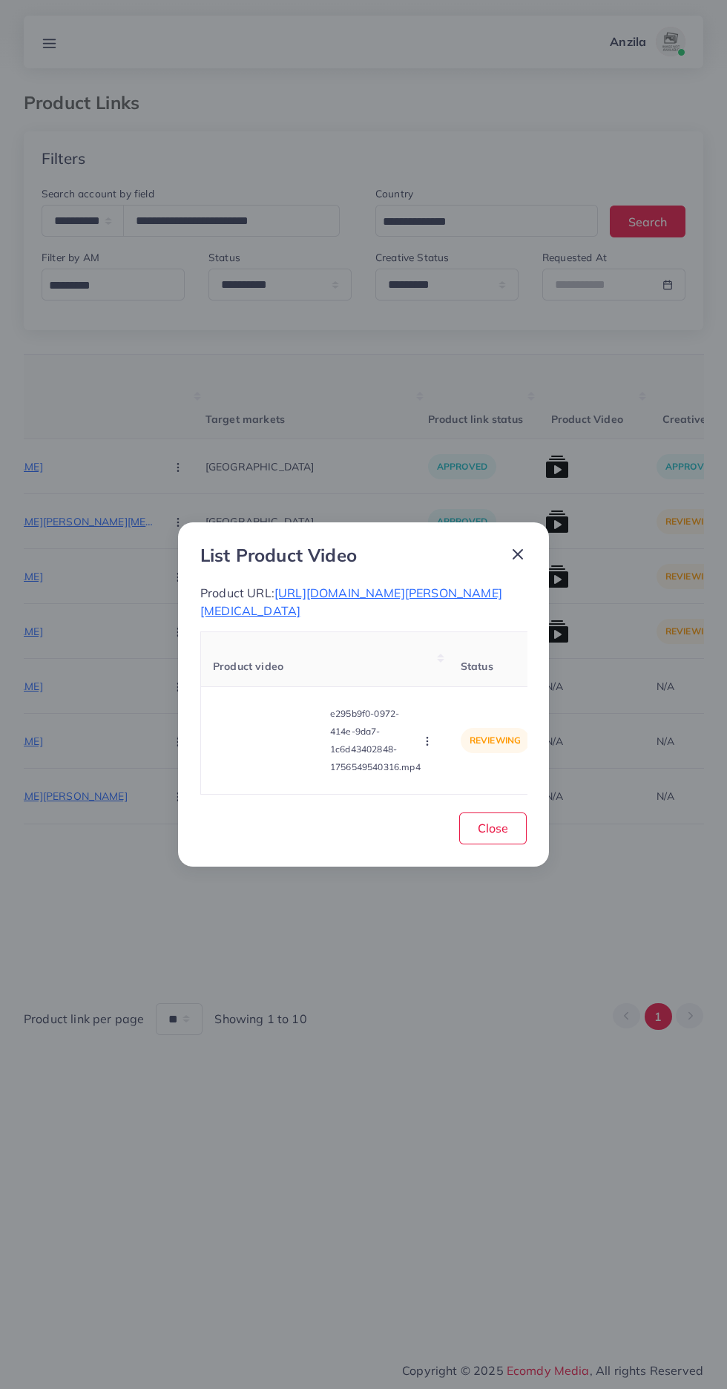
click at [274, 769] on video at bounding box center [268, 740] width 111 height 67
click at [264, 735] on icon at bounding box center [269, 741] width 24 height 24
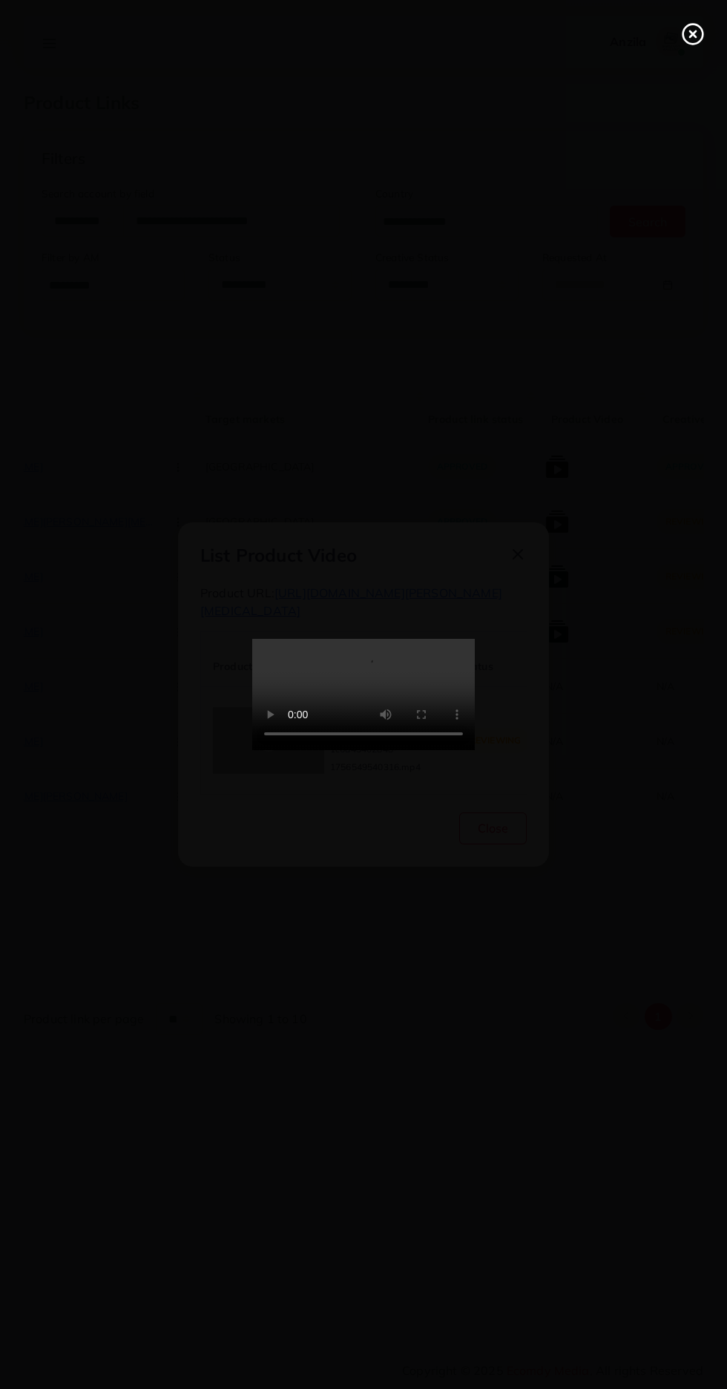
click at [683, 40] on icon at bounding box center [693, 34] width 24 height 24
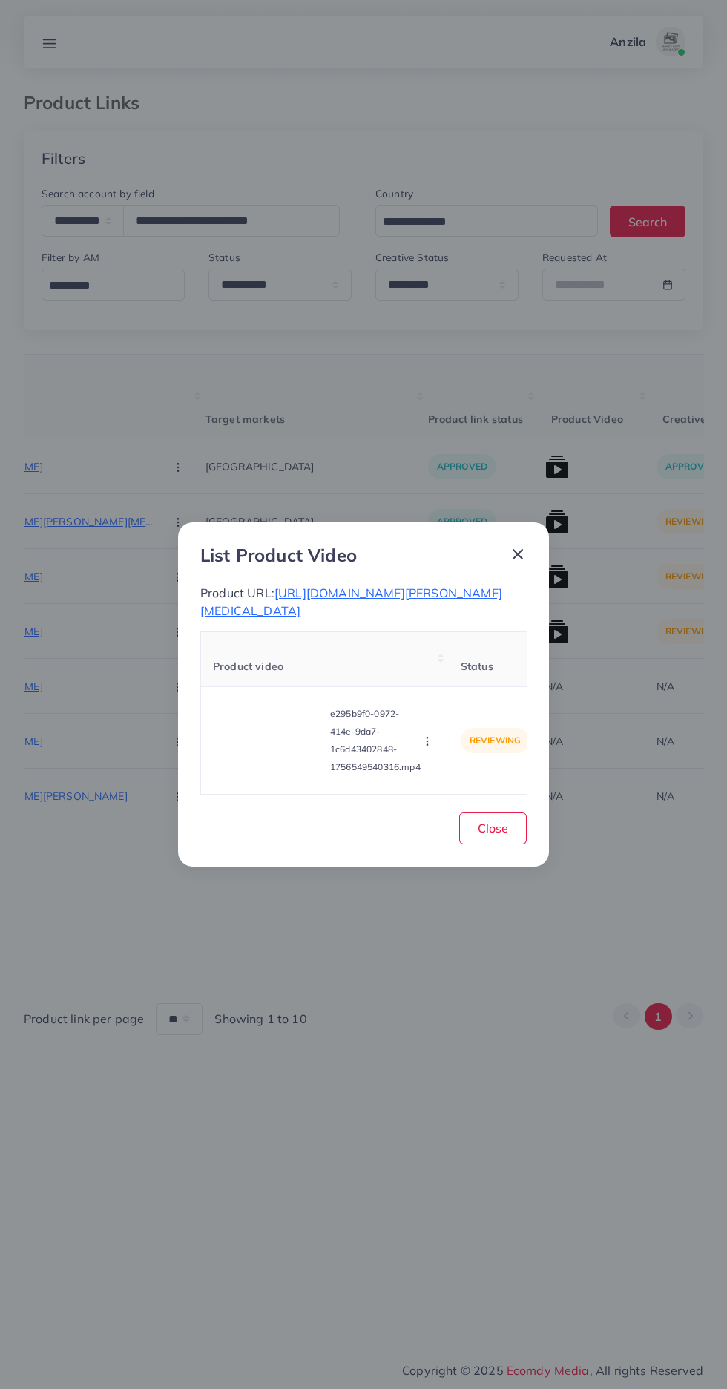
click at [428, 743] on icon "button" at bounding box center [427, 741] width 12 height 12
click at [442, 671] on span "Approve" at bounding box center [459, 671] width 49 height 15
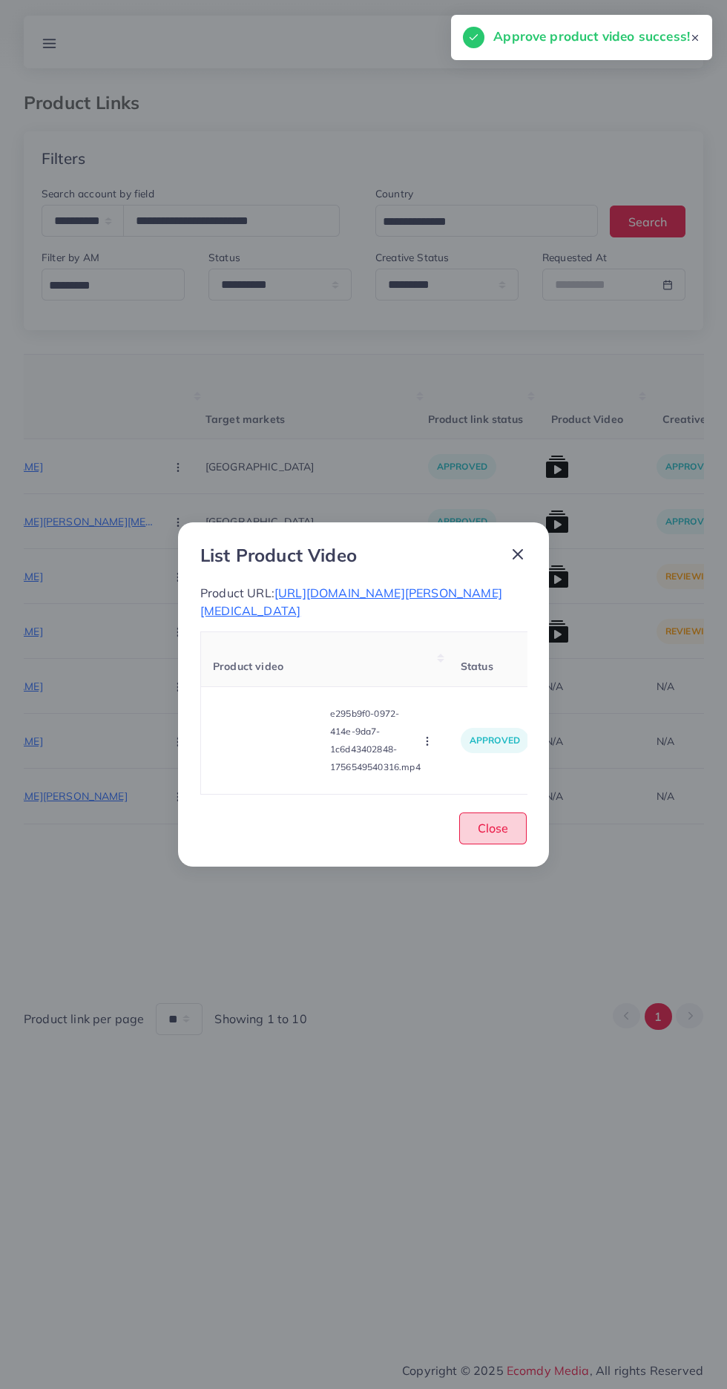
click at [493, 828] on span "Close" at bounding box center [493, 828] width 30 height 15
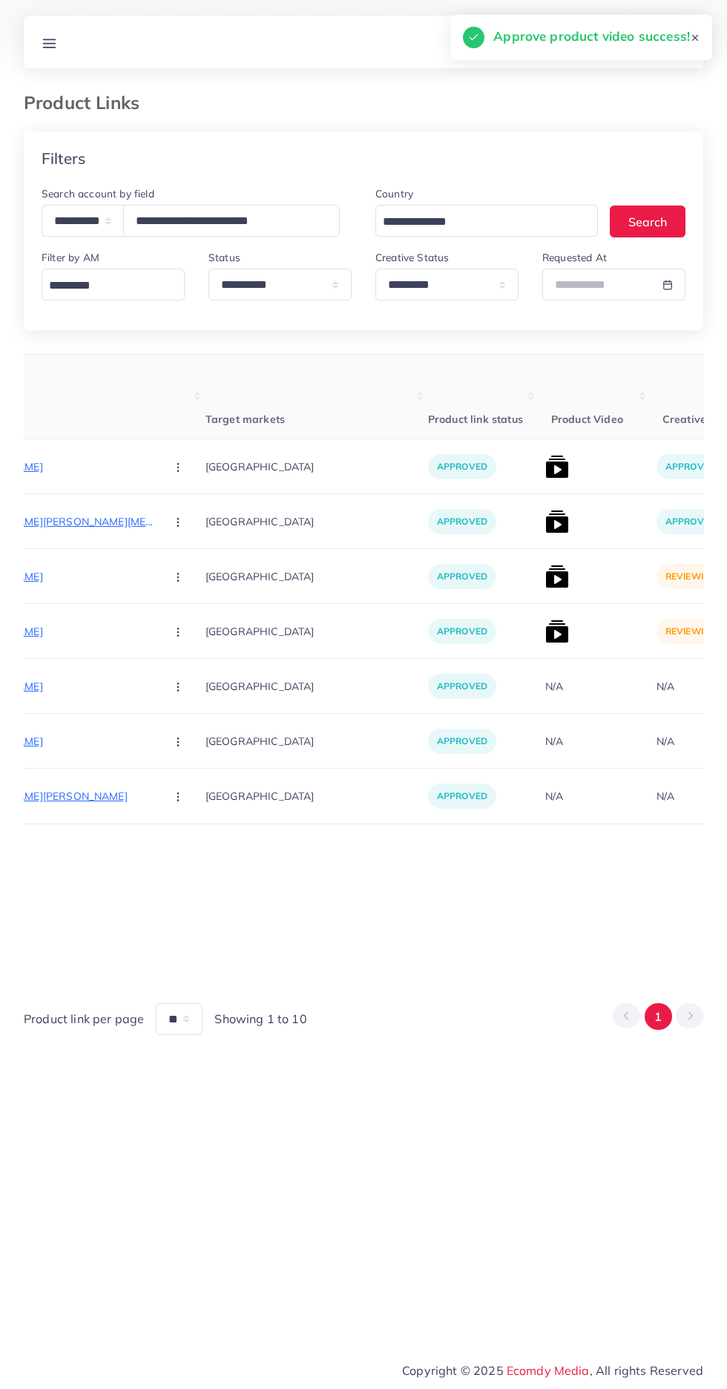
click at [545, 571] on img at bounding box center [557, 577] width 24 height 24
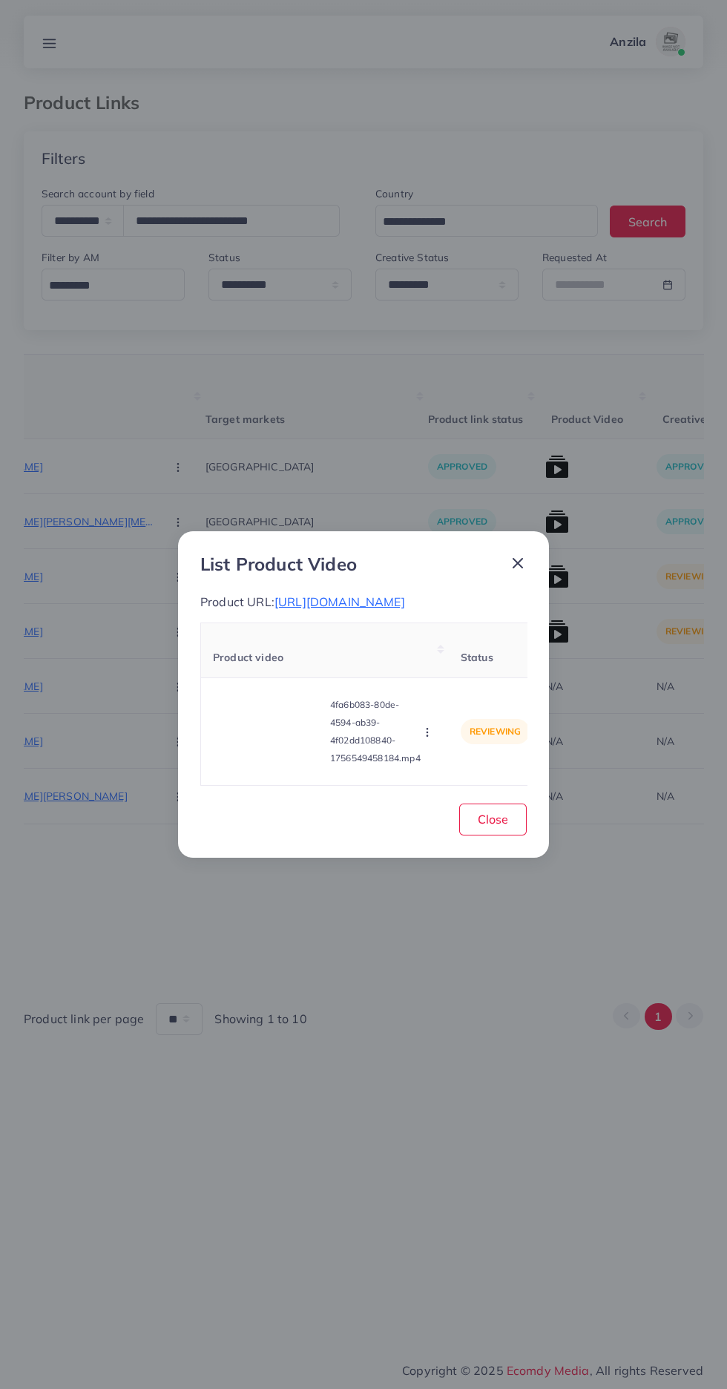
click at [251, 749] on video at bounding box center [268, 731] width 111 height 67
click at [269, 734] on icon at bounding box center [269, 732] width 24 height 24
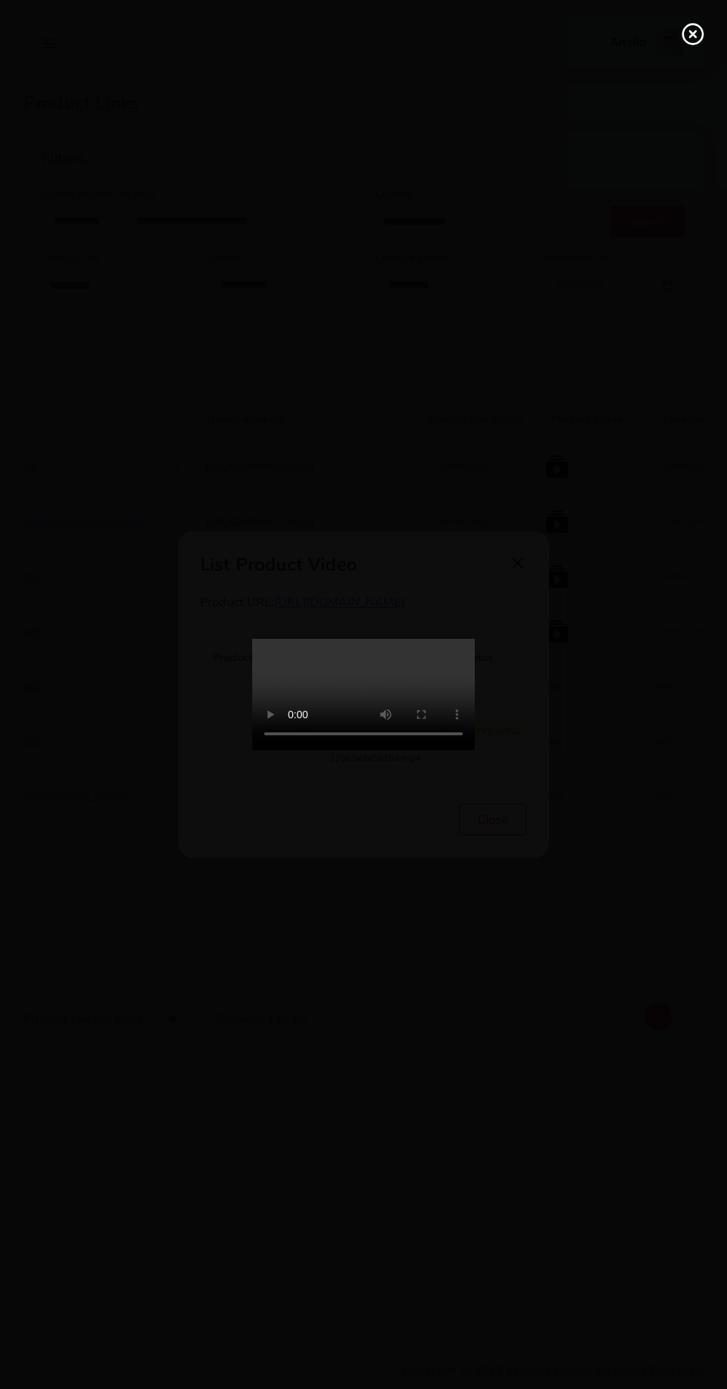
click at [693, 34] on line at bounding box center [693, 34] width 6 height 6
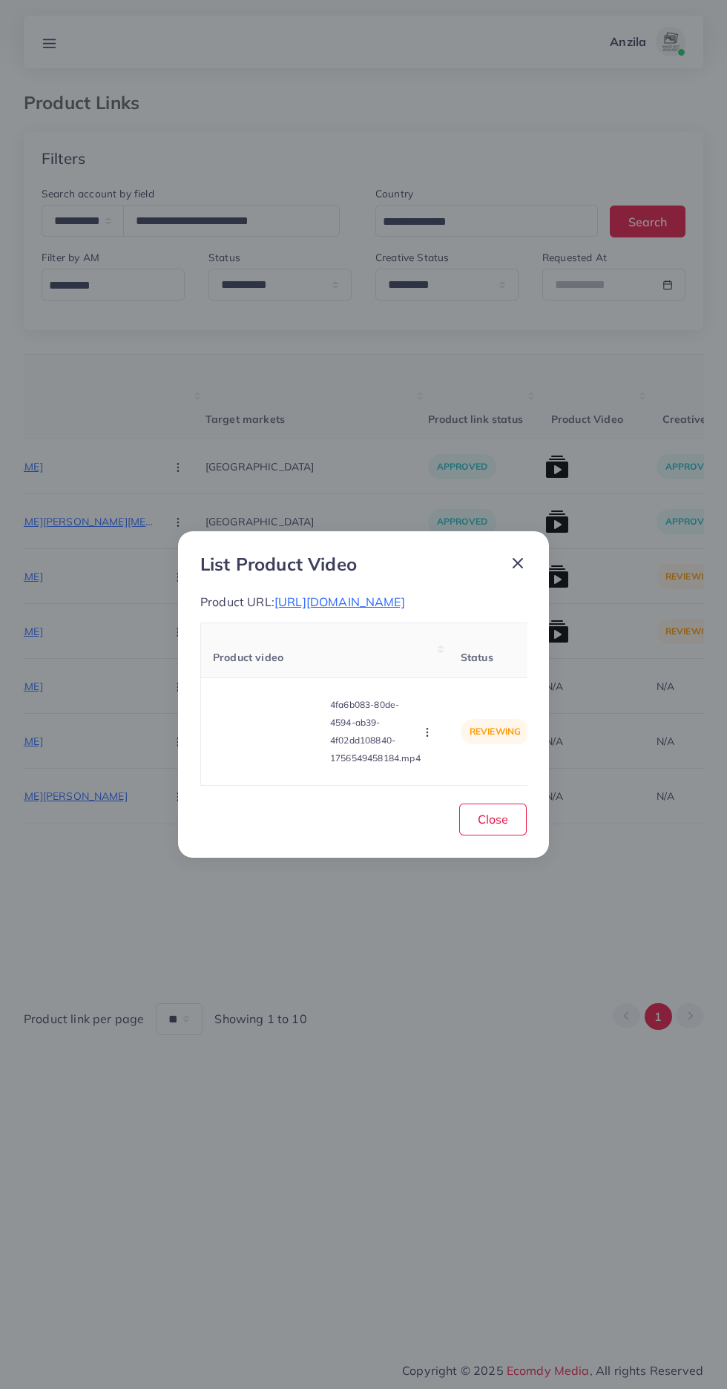
click at [433, 738] on icon "button" at bounding box center [427, 732] width 12 height 12
click at [453, 666] on span "Approve" at bounding box center [459, 662] width 49 height 15
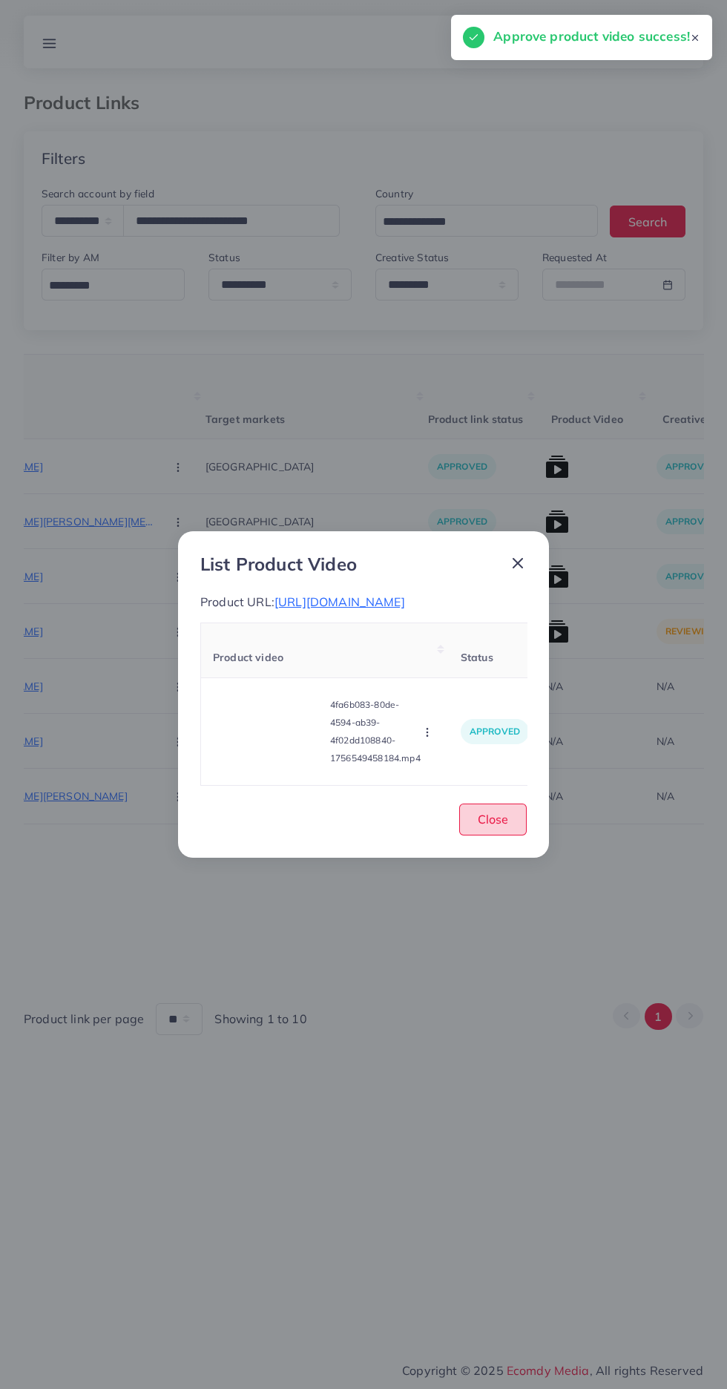
click at [490, 826] on span "Close" at bounding box center [493, 819] width 30 height 15
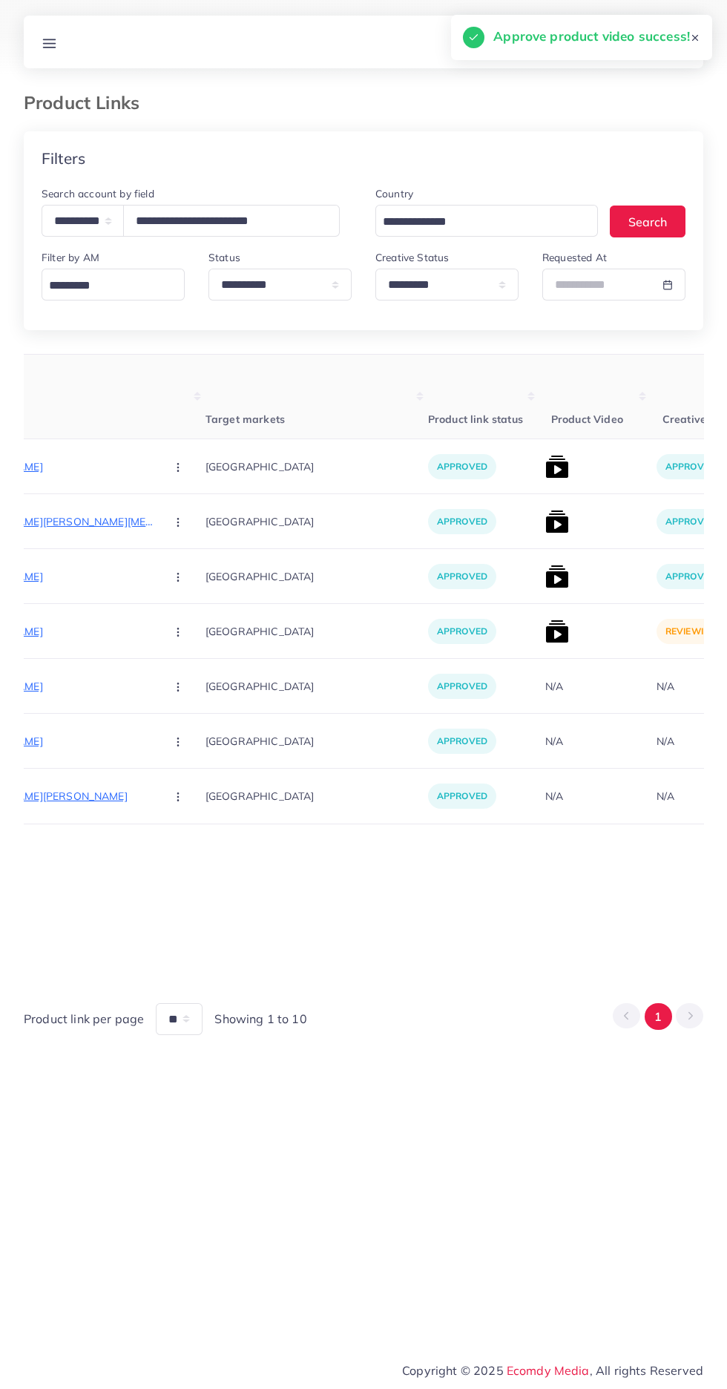
click at [545, 635] on img at bounding box center [557, 631] width 24 height 24
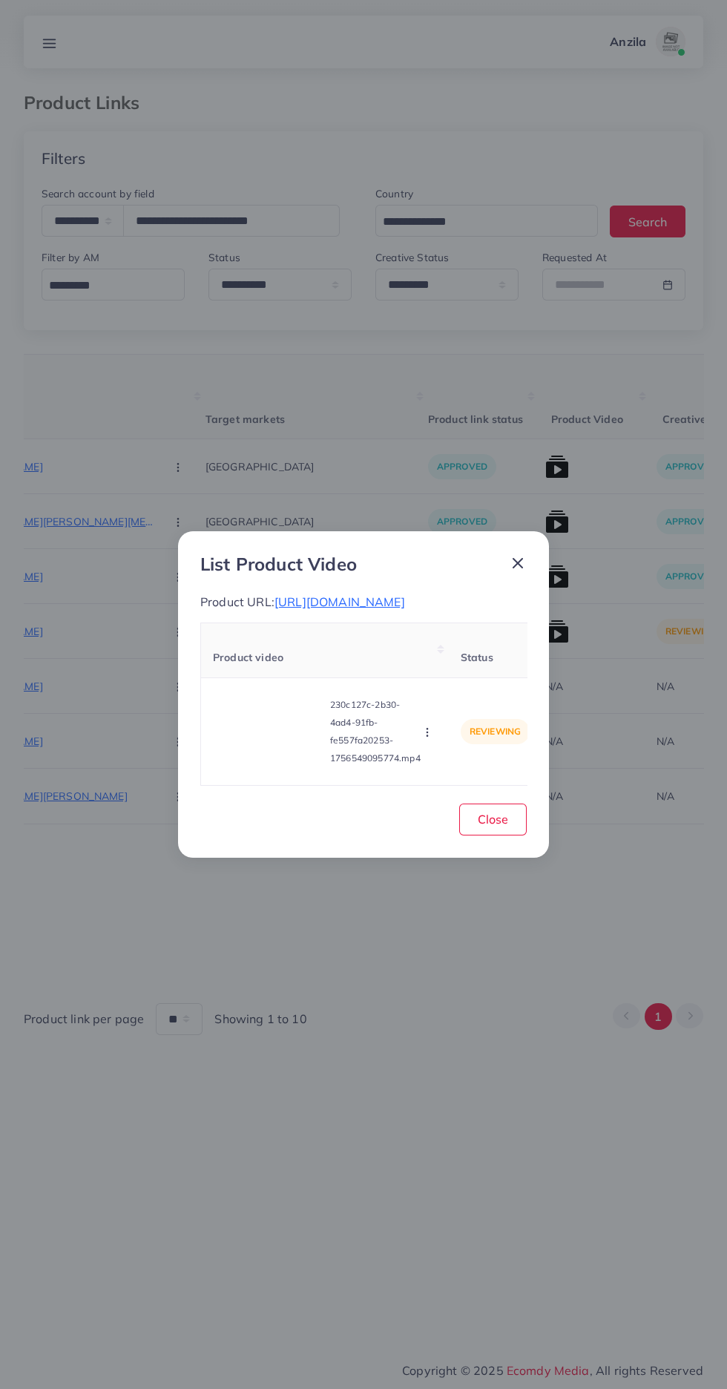
click at [430, 738] on icon "button" at bounding box center [427, 732] width 12 height 12
click at [461, 670] on span "Approve" at bounding box center [459, 662] width 49 height 15
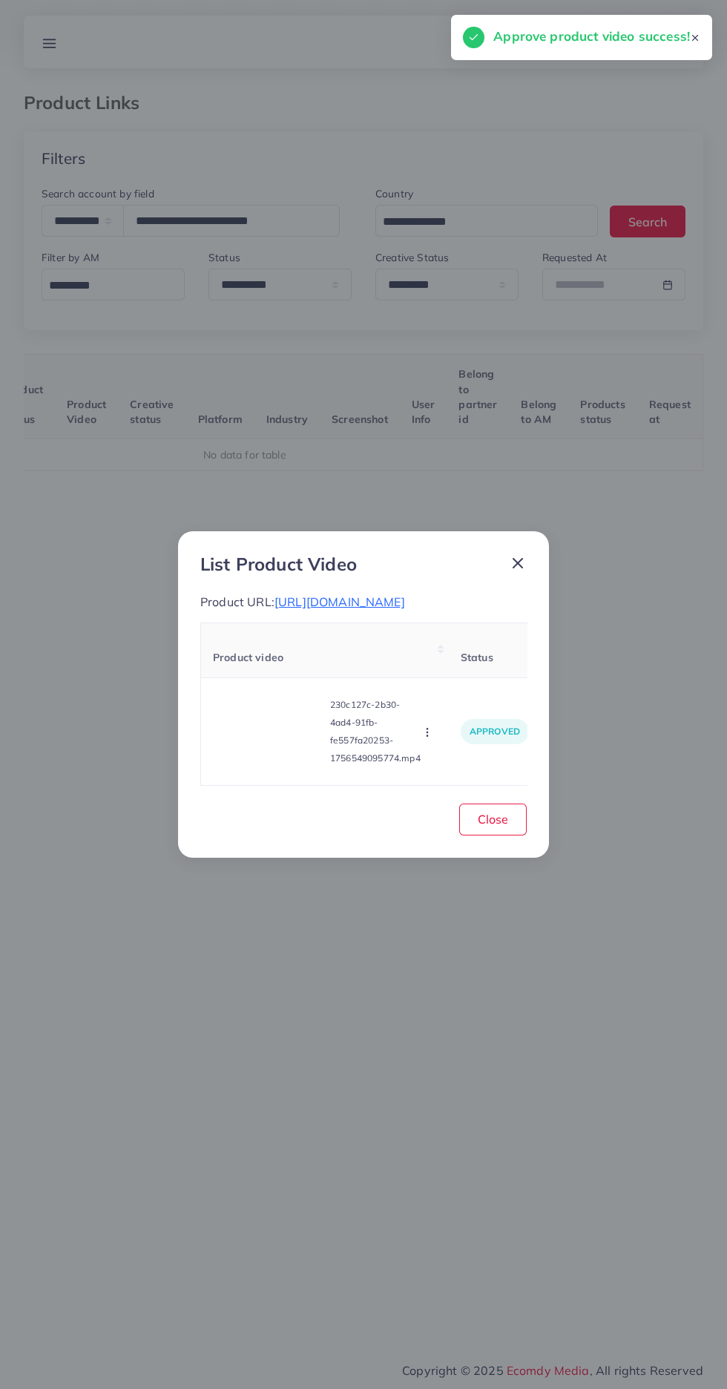
scroll to position [0, 232]
click at [493, 826] on span "Close" at bounding box center [493, 819] width 30 height 15
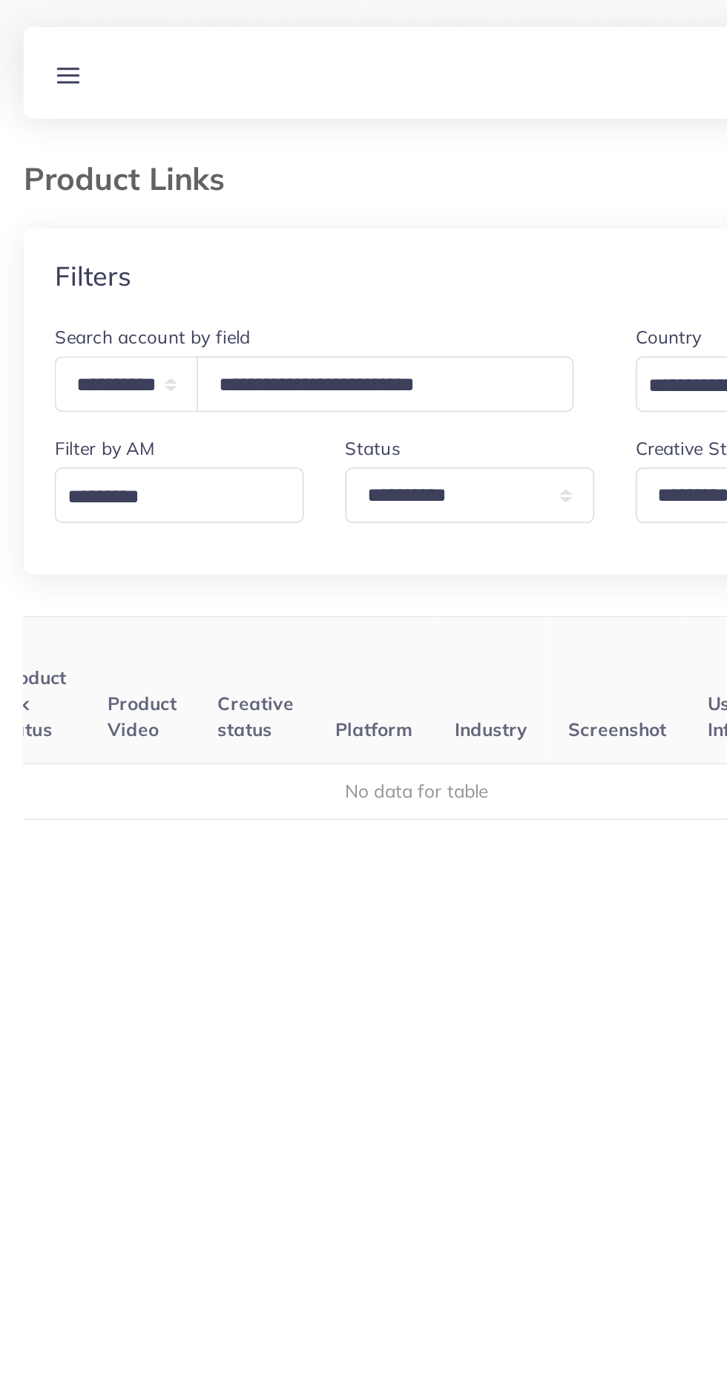
click at [52, 47] on line at bounding box center [50, 47] width 12 height 0
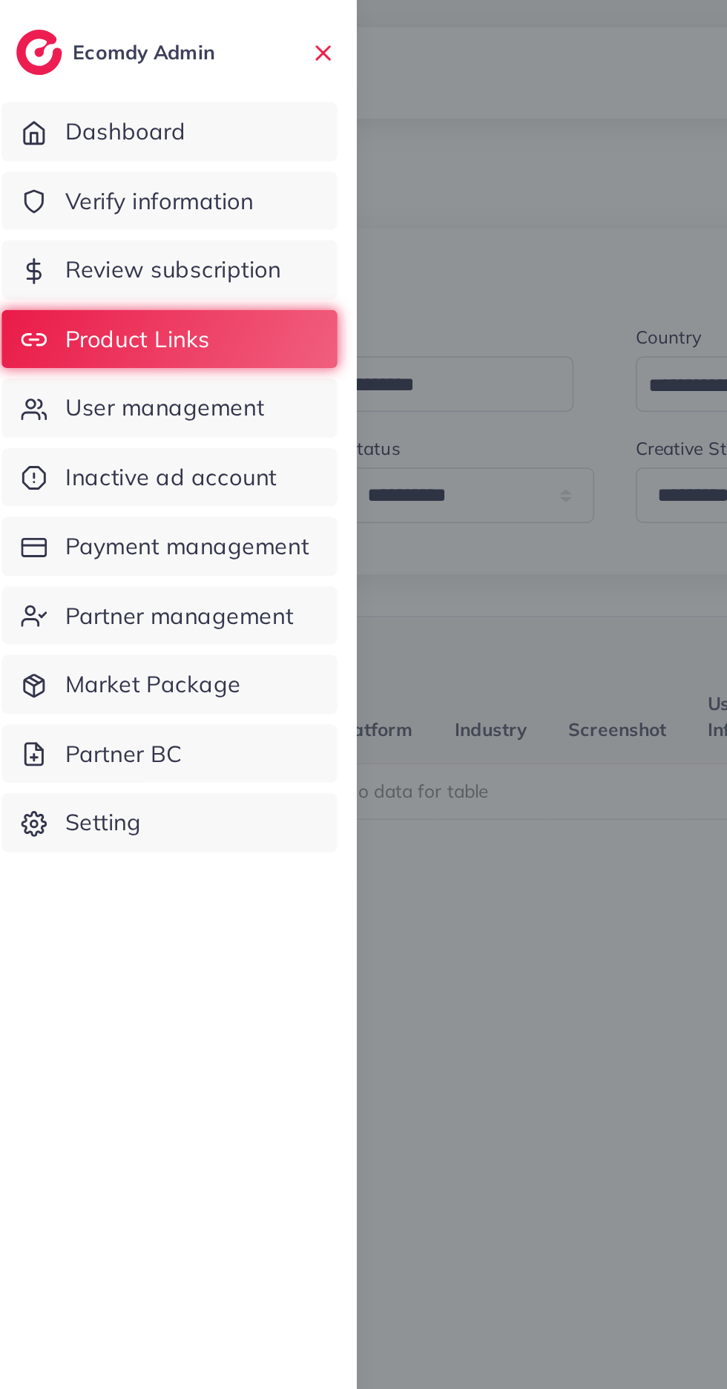
click at [131, 231] on span "User management" at bounding box center [104, 234] width 114 height 19
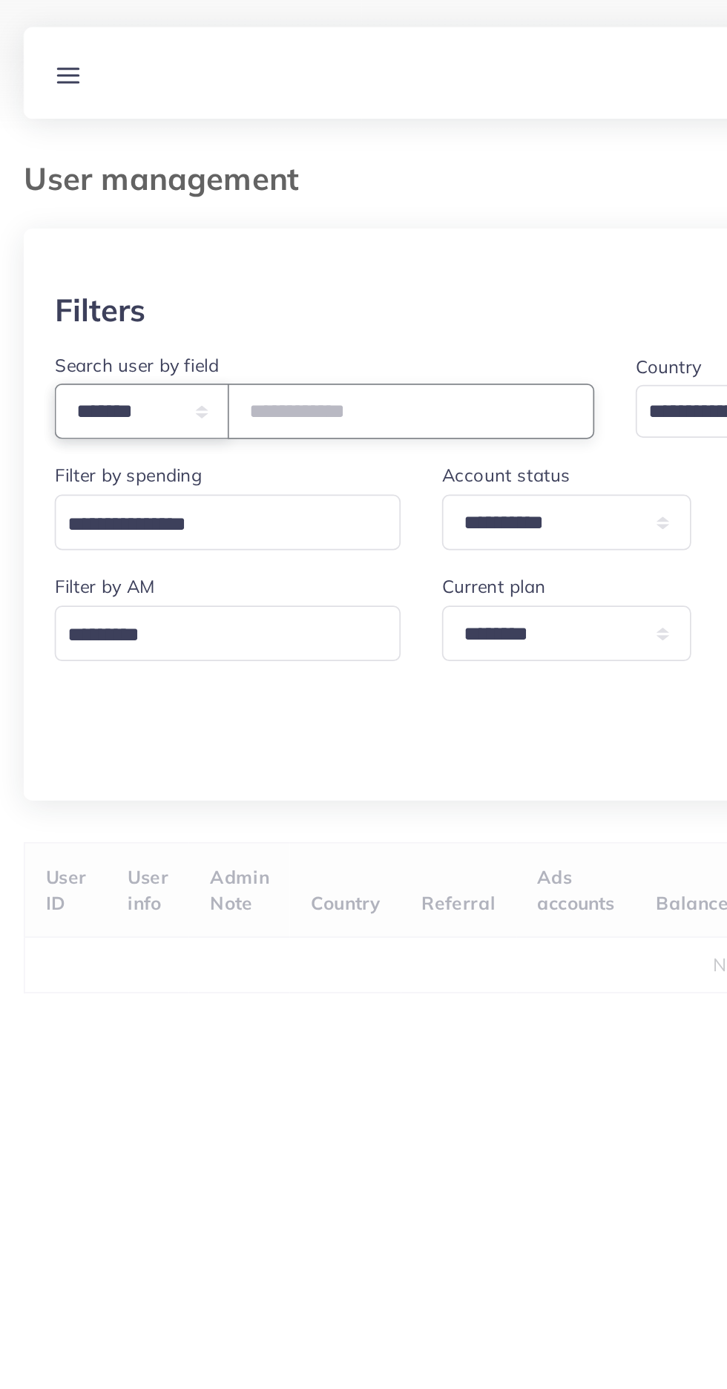
click at [101, 249] on select "**********" at bounding box center [92, 236] width 100 height 32
select select "*****"
paste input "**********"
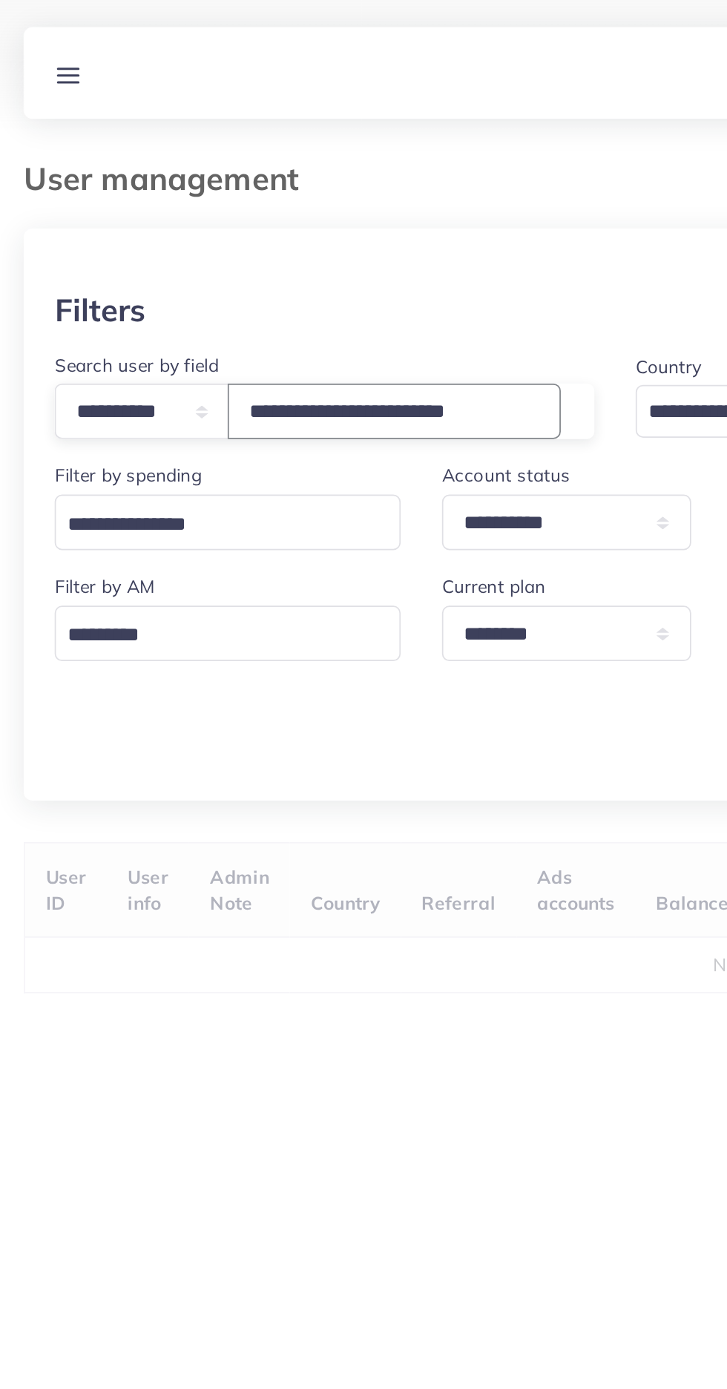
type input "**********"
click at [318, 115] on div "User management" at bounding box center [363, 111] width 703 height 39
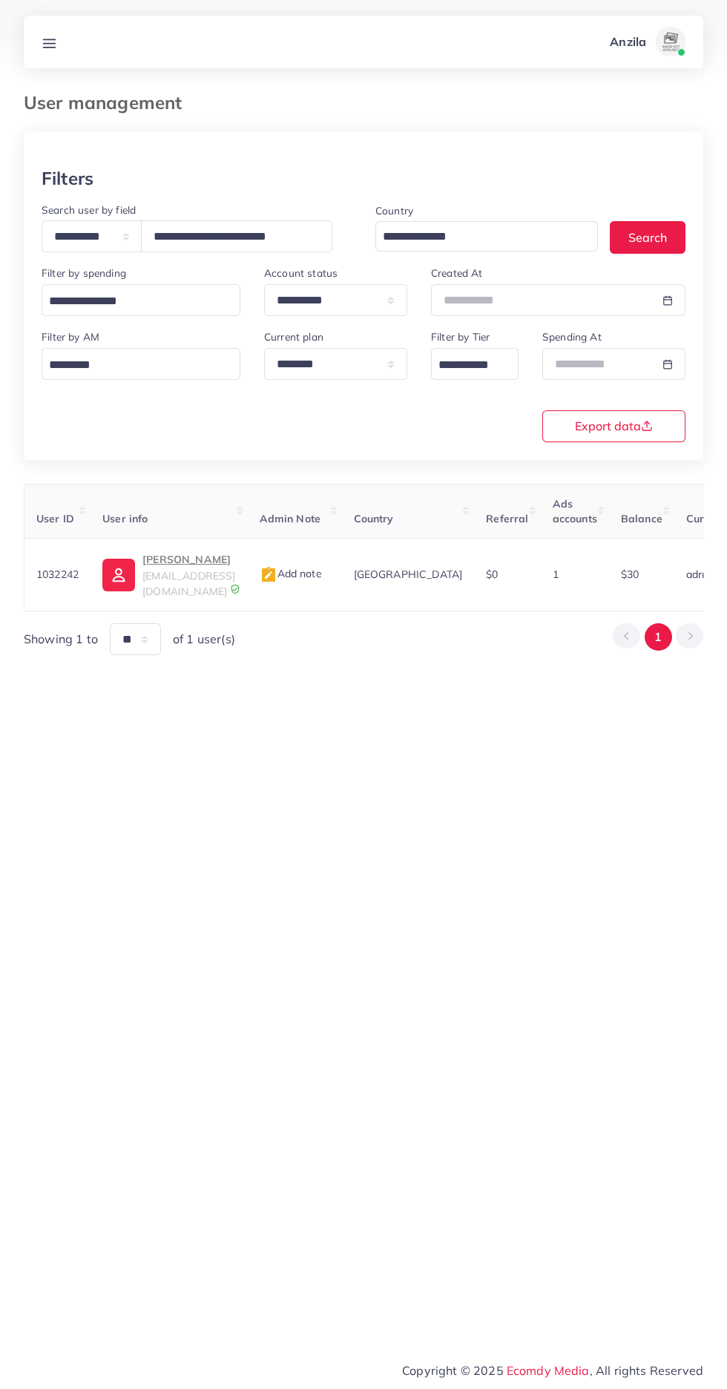
click at [322, 568] on span "Add note" at bounding box center [291, 573] width 62 height 13
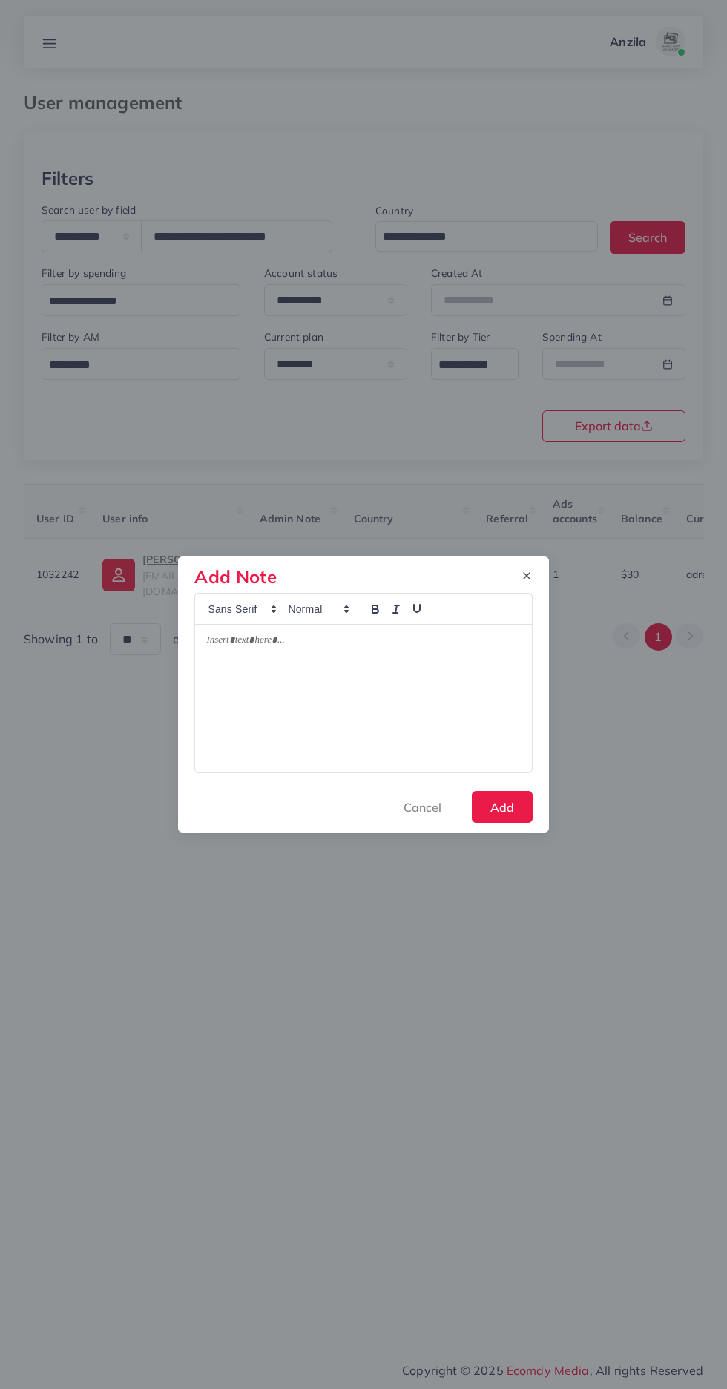
click at [406, 689] on div at bounding box center [363, 699] width 336 height 148
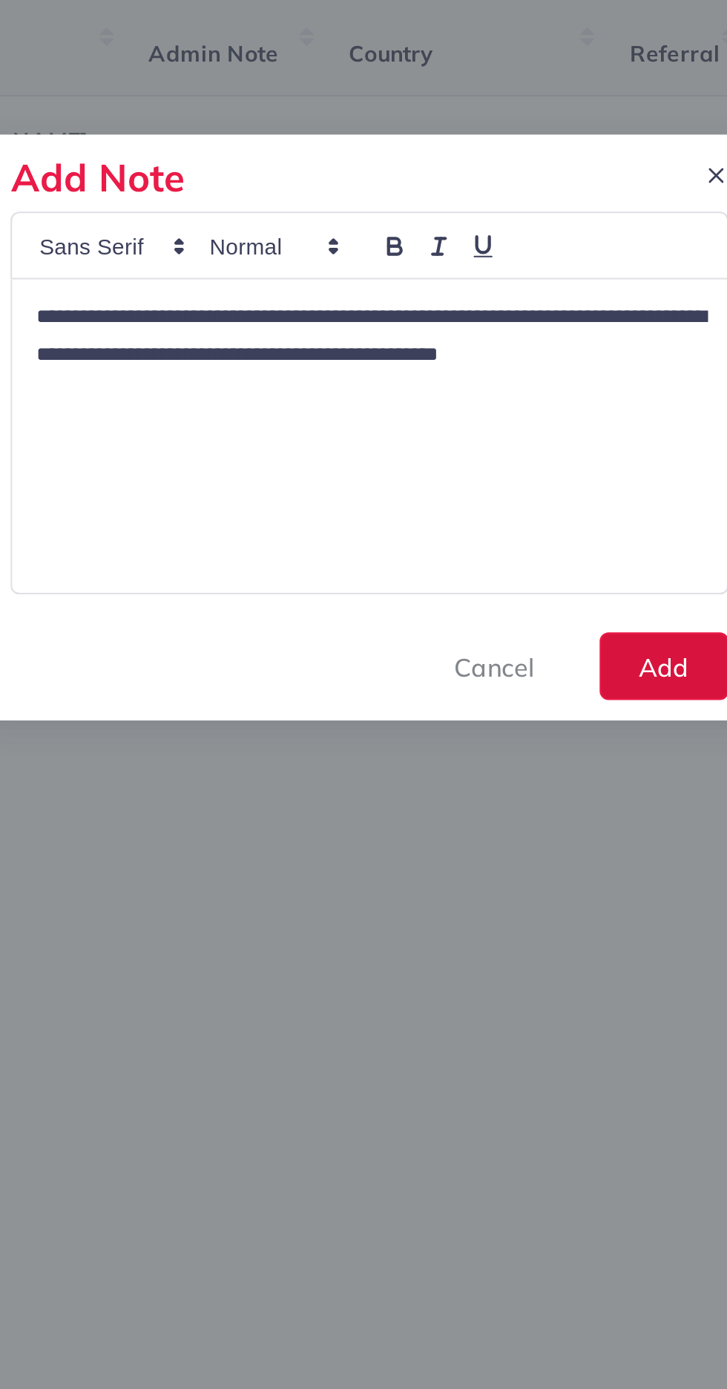
click at [497, 807] on button "Add" at bounding box center [502, 807] width 61 height 32
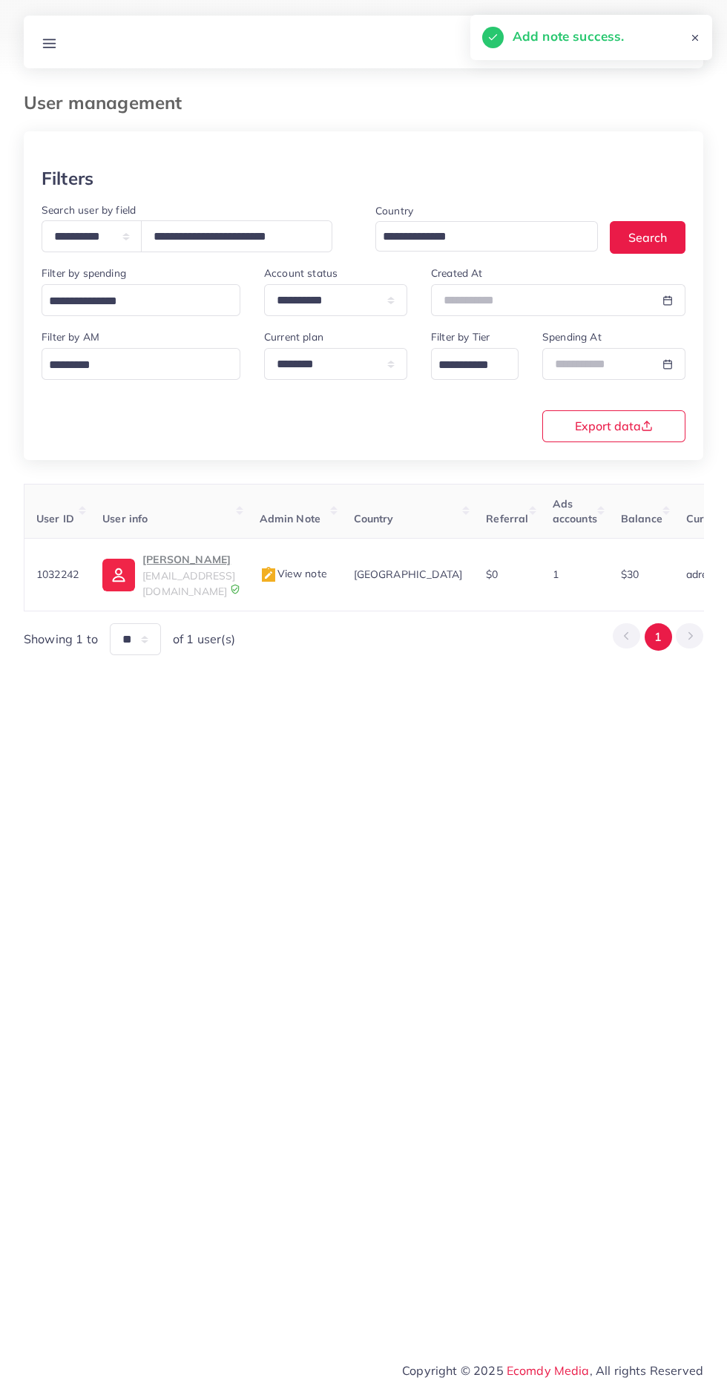
click at [327, 567] on span "View note" at bounding box center [294, 573] width 68 height 13
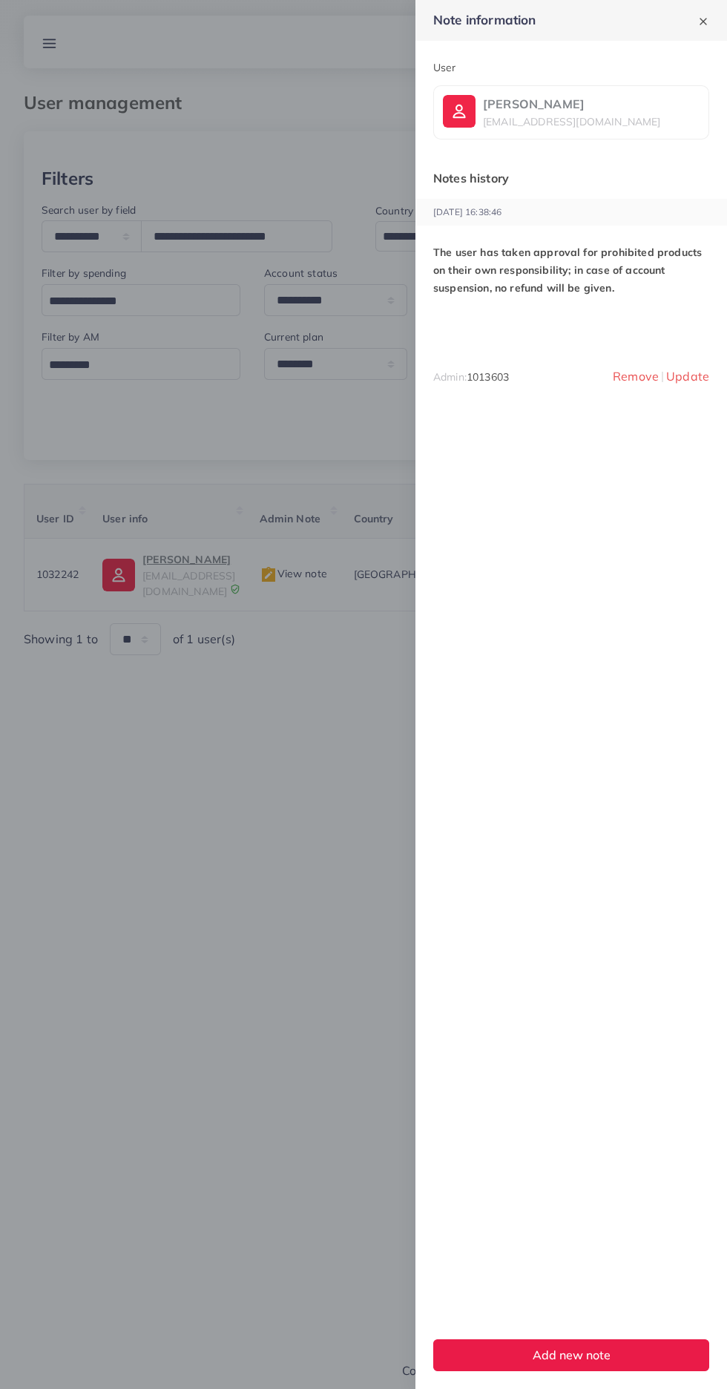
click at [243, 1025] on div at bounding box center [363, 694] width 727 height 1389
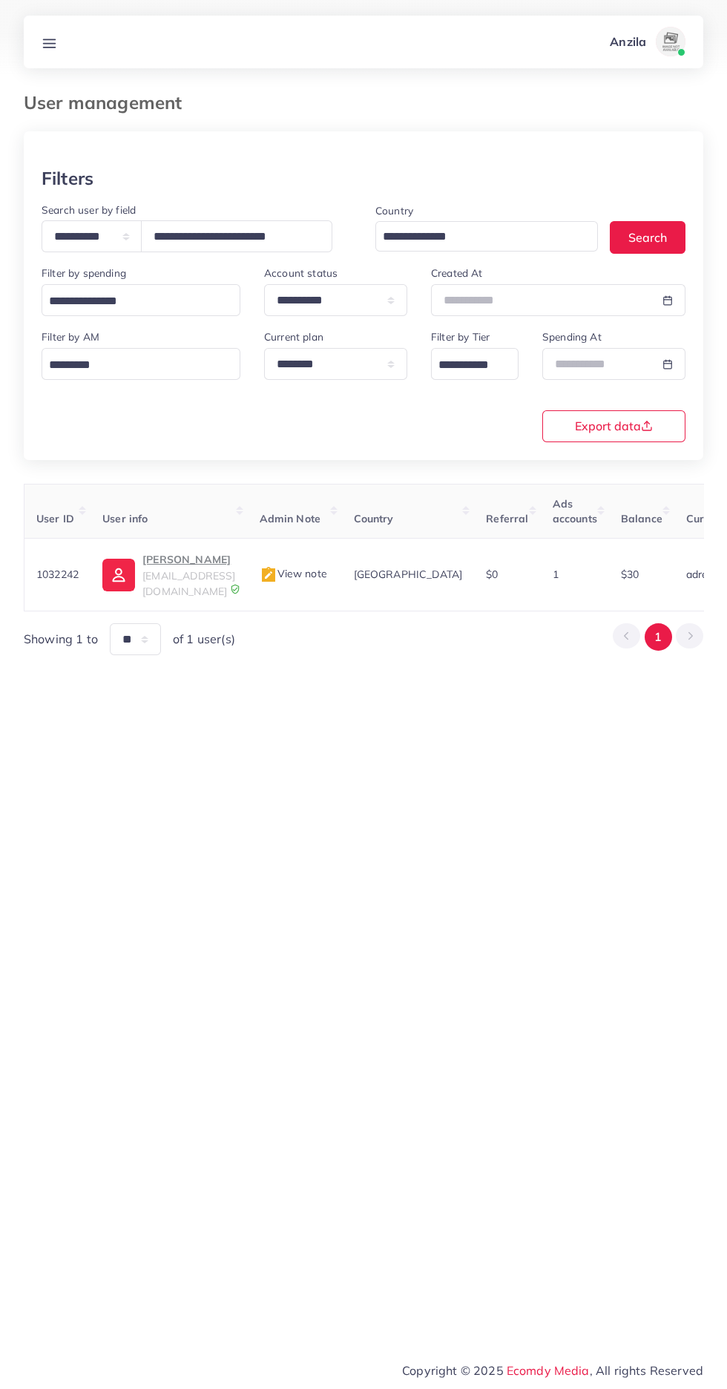
click at [49, 43] on line at bounding box center [50, 43] width 12 height 0
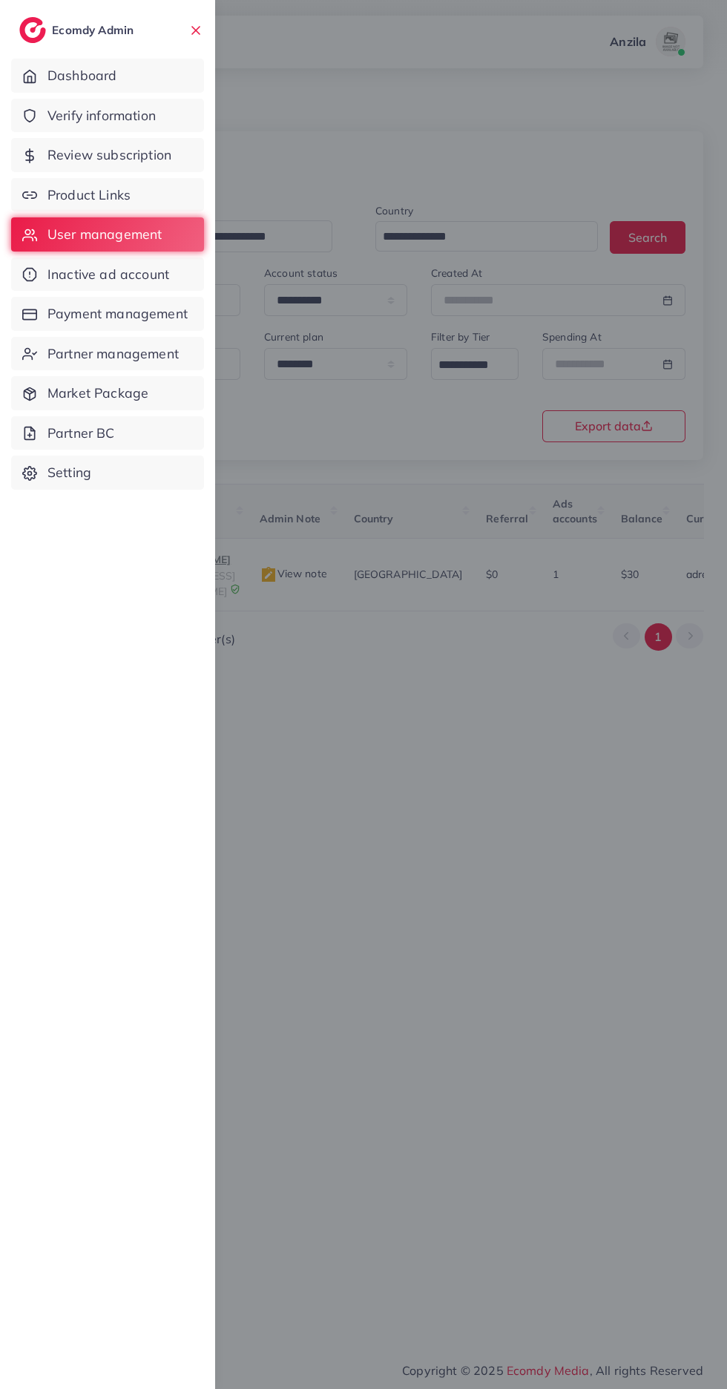
click at [562, 1209] on div at bounding box center [363, 833] width 727 height 1666
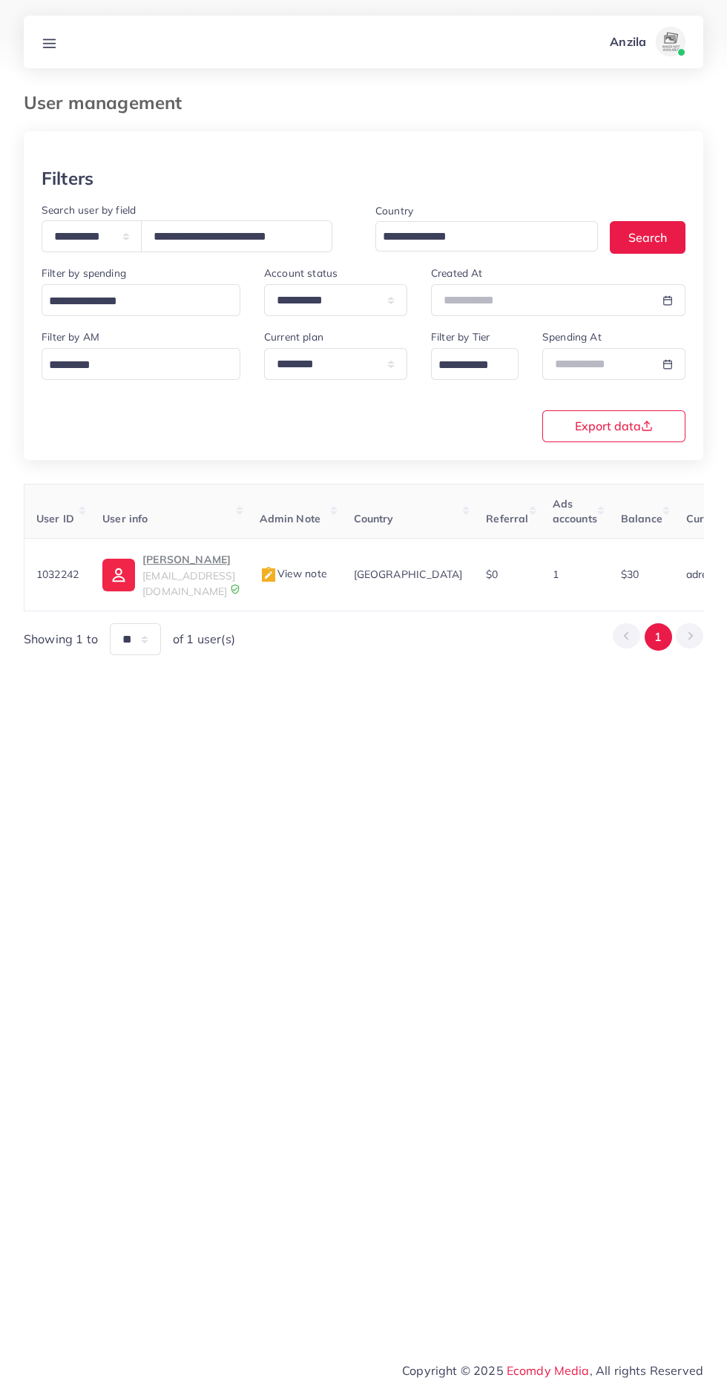
click at [60, 42] on link at bounding box center [49, 42] width 27 height 19
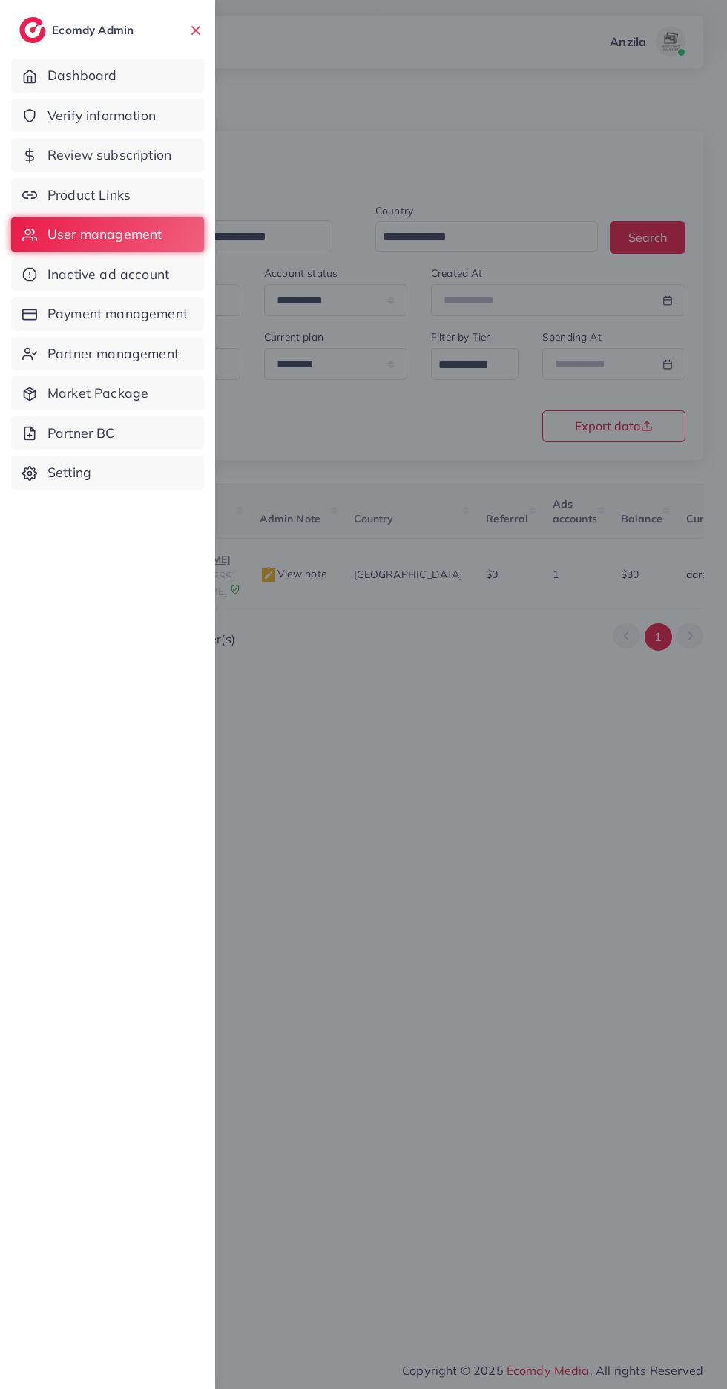
click at [112, 194] on span "Product Links" at bounding box center [88, 194] width 83 height 19
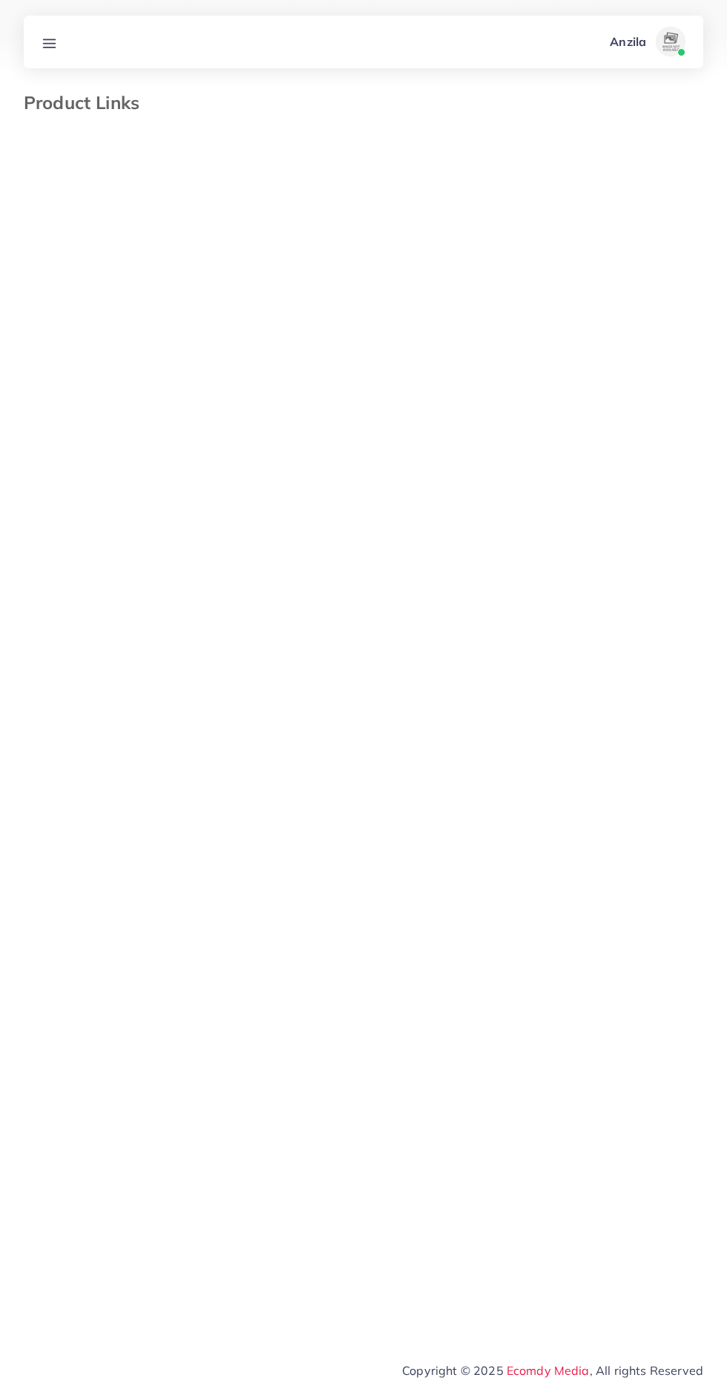
select select "*********"
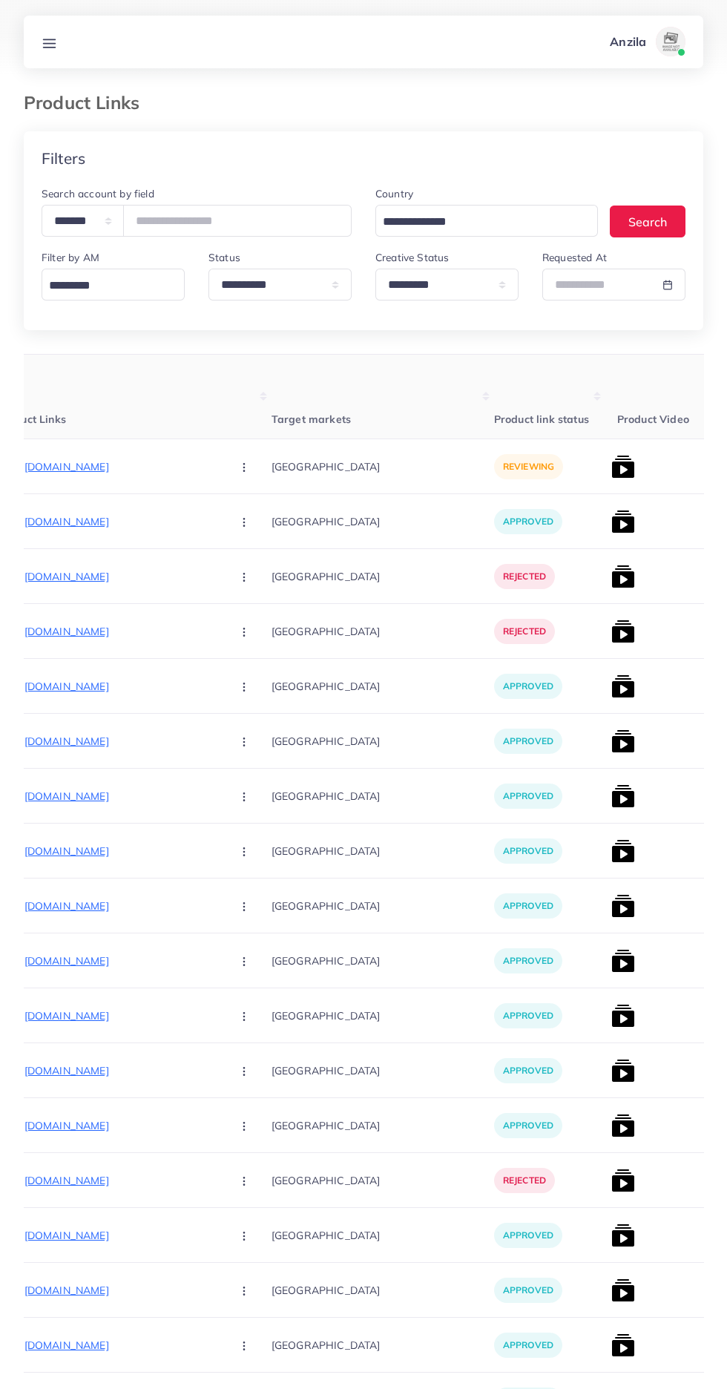
scroll to position [0, 230]
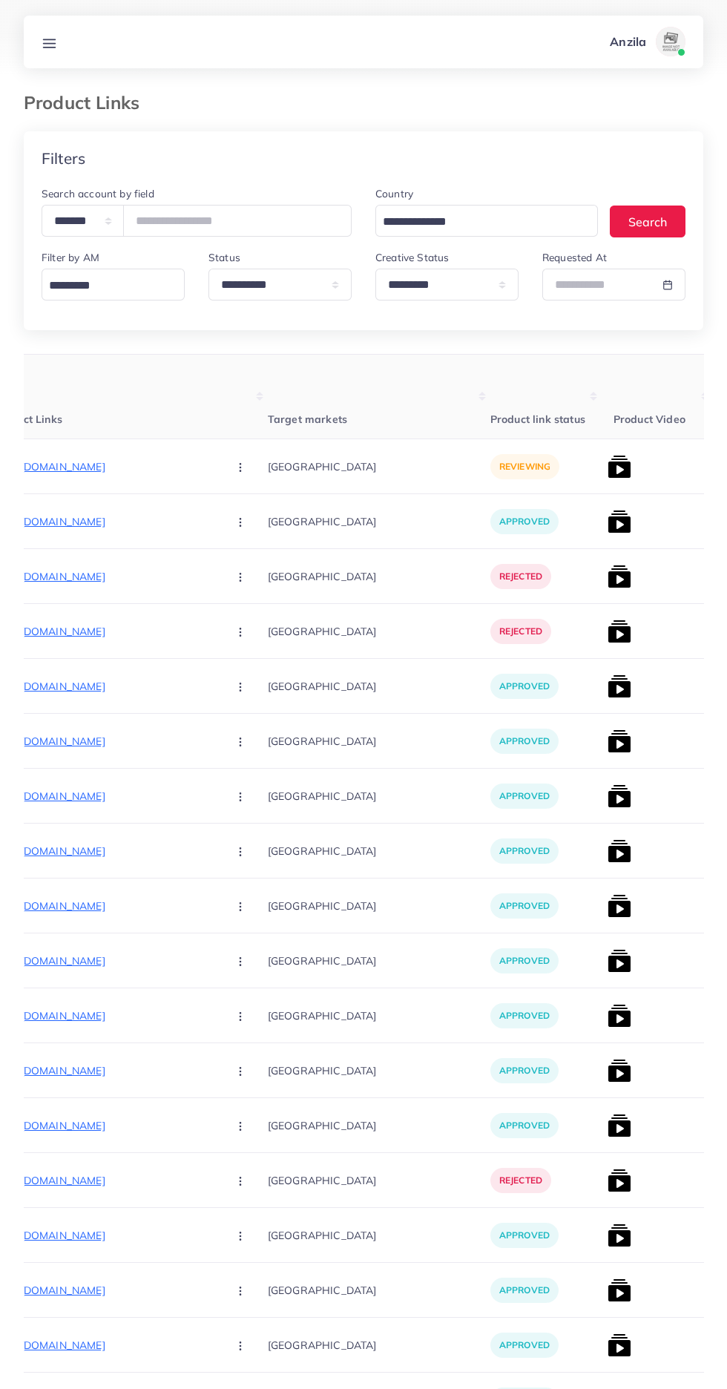
click at [147, 467] on p "https://tmstore1.shop/products/ems-butterfly-portable-neck-massager" at bounding box center [104, 467] width 223 height 18
click at [240, 467] on circle "button" at bounding box center [240, 467] width 1 height 1
click at [268, 571] on p "[GEOGRAPHIC_DATA]" at bounding box center [379, 575] width 223 height 33
click at [240, 467] on circle "button" at bounding box center [240, 467] width 1 height 1
click at [220, 556] on link "Reject" at bounding box center [275, 544] width 117 height 33
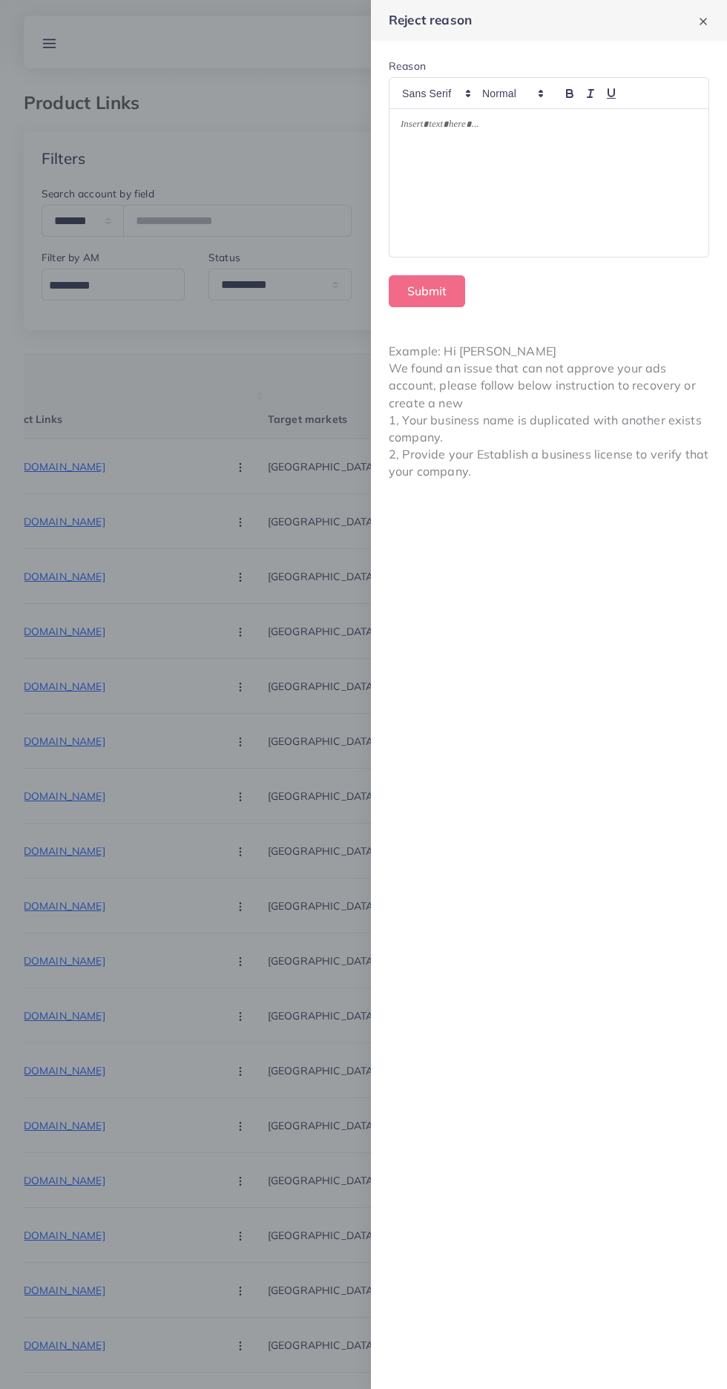
click at [527, 189] on div at bounding box center [549, 183] width 319 height 148
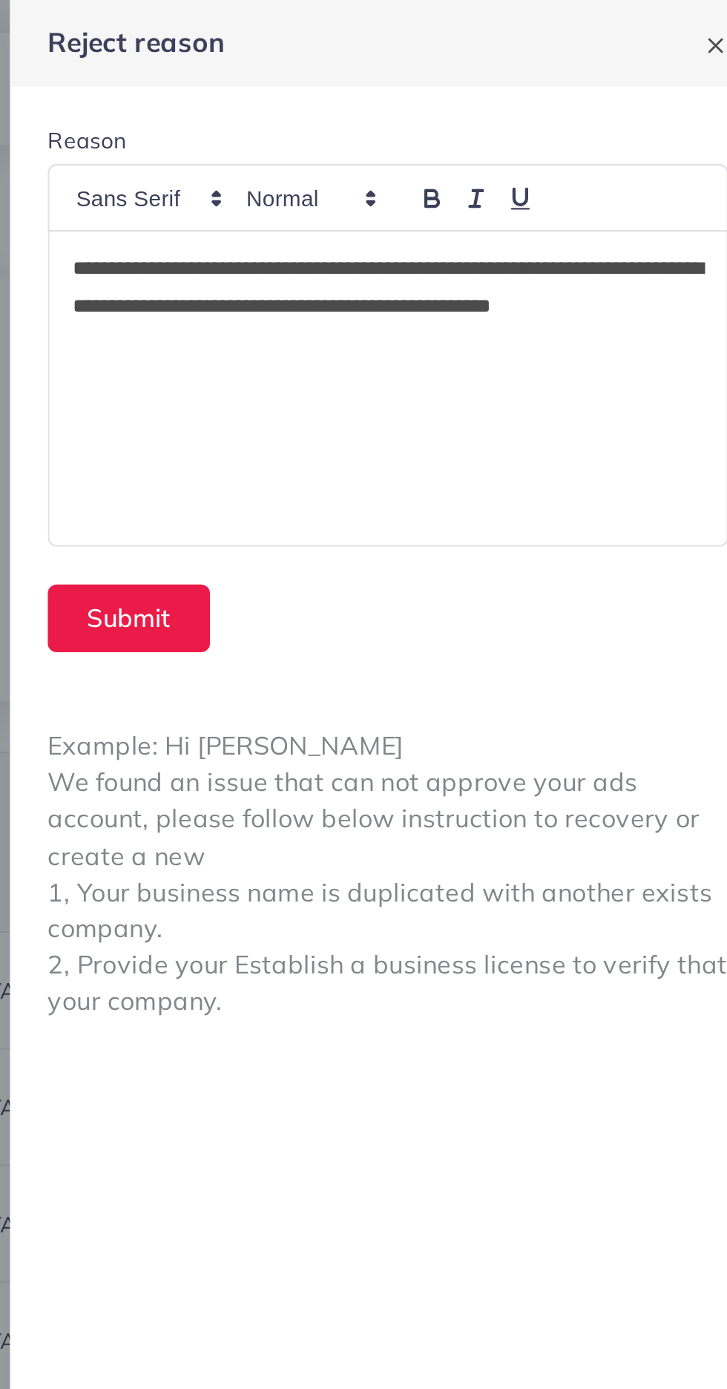
click at [633, 127] on p "**********" at bounding box center [549, 144] width 297 height 53
click at [442, 287] on button "Submit" at bounding box center [427, 291] width 76 height 32
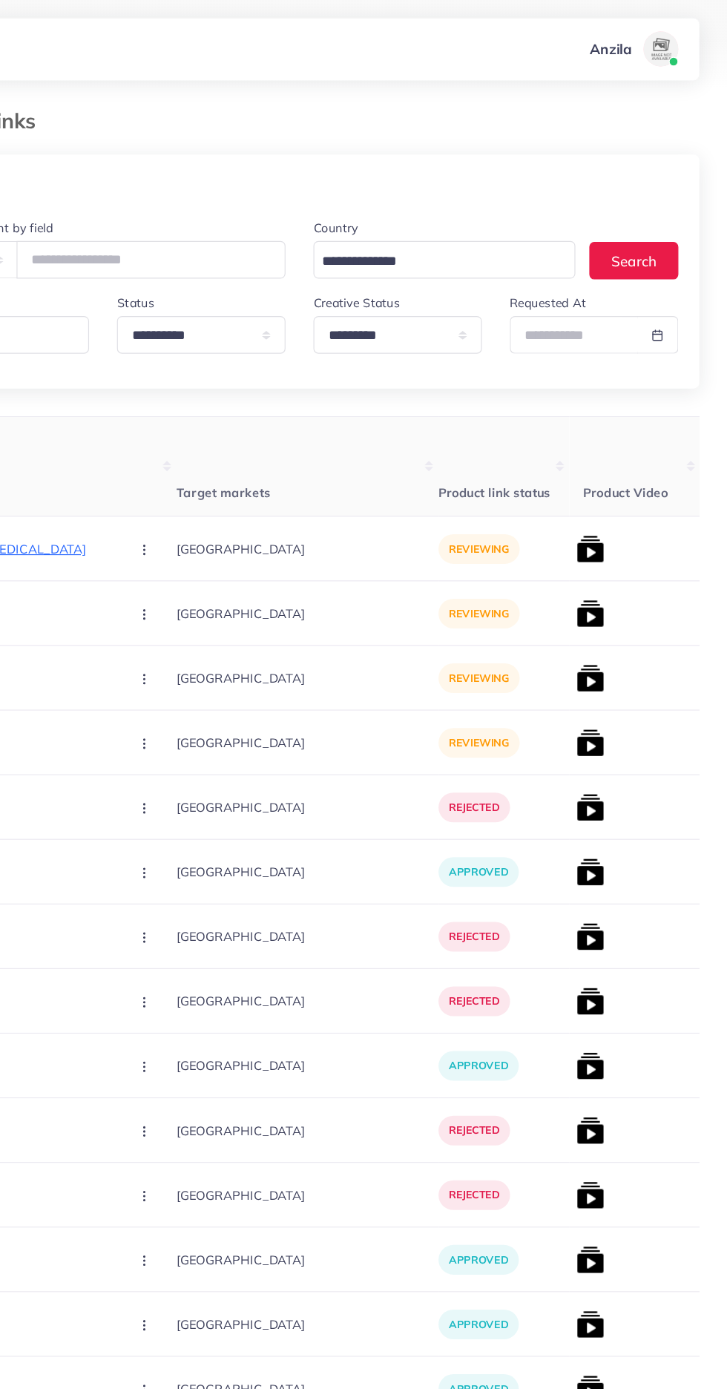
scroll to position [0, 231]
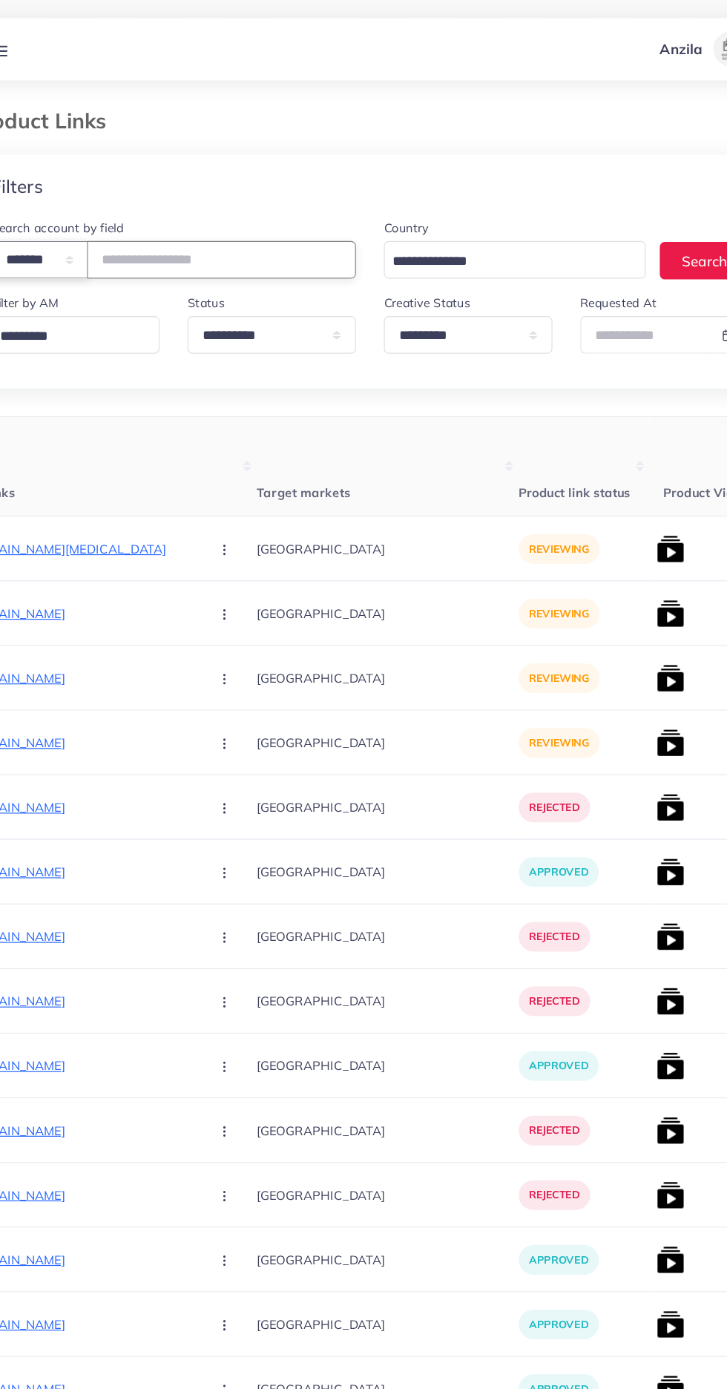
click at [124, 232] on select "**********" at bounding box center [83, 221] width 82 height 32
select select "*****"
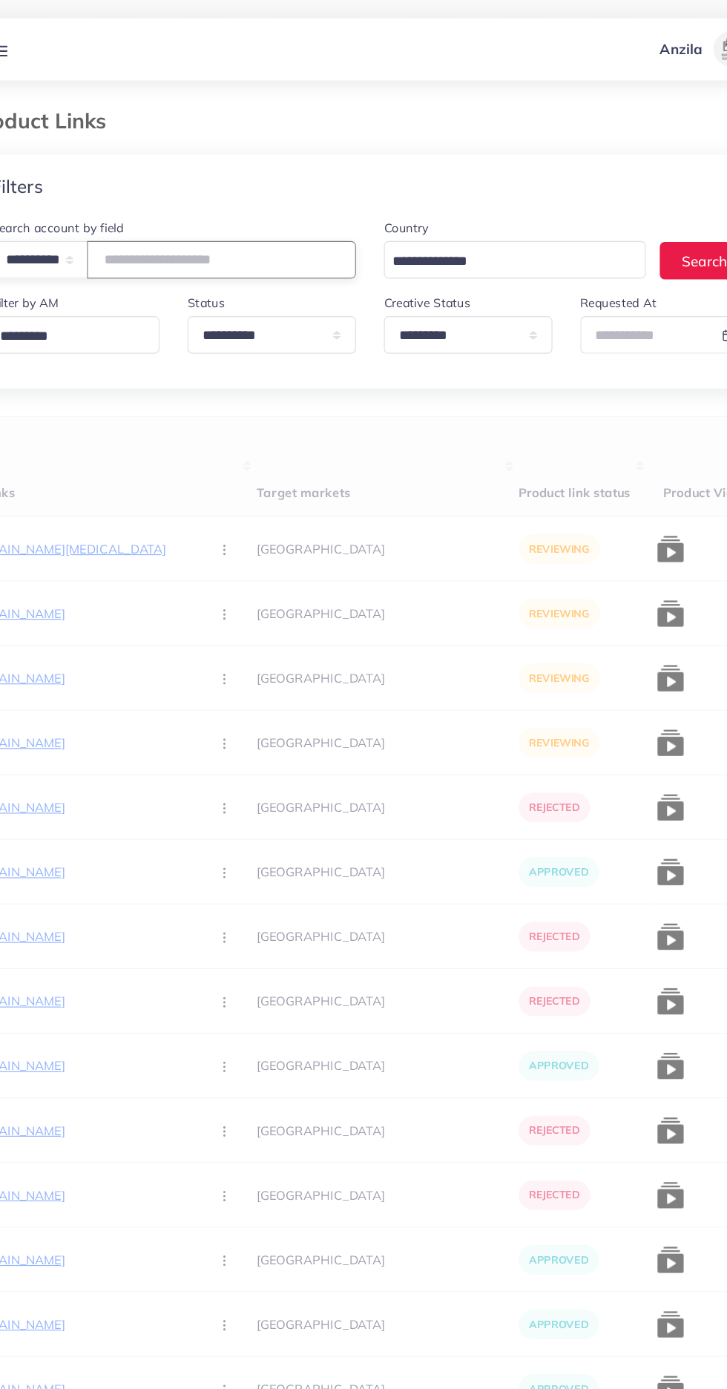
paste input "**********"
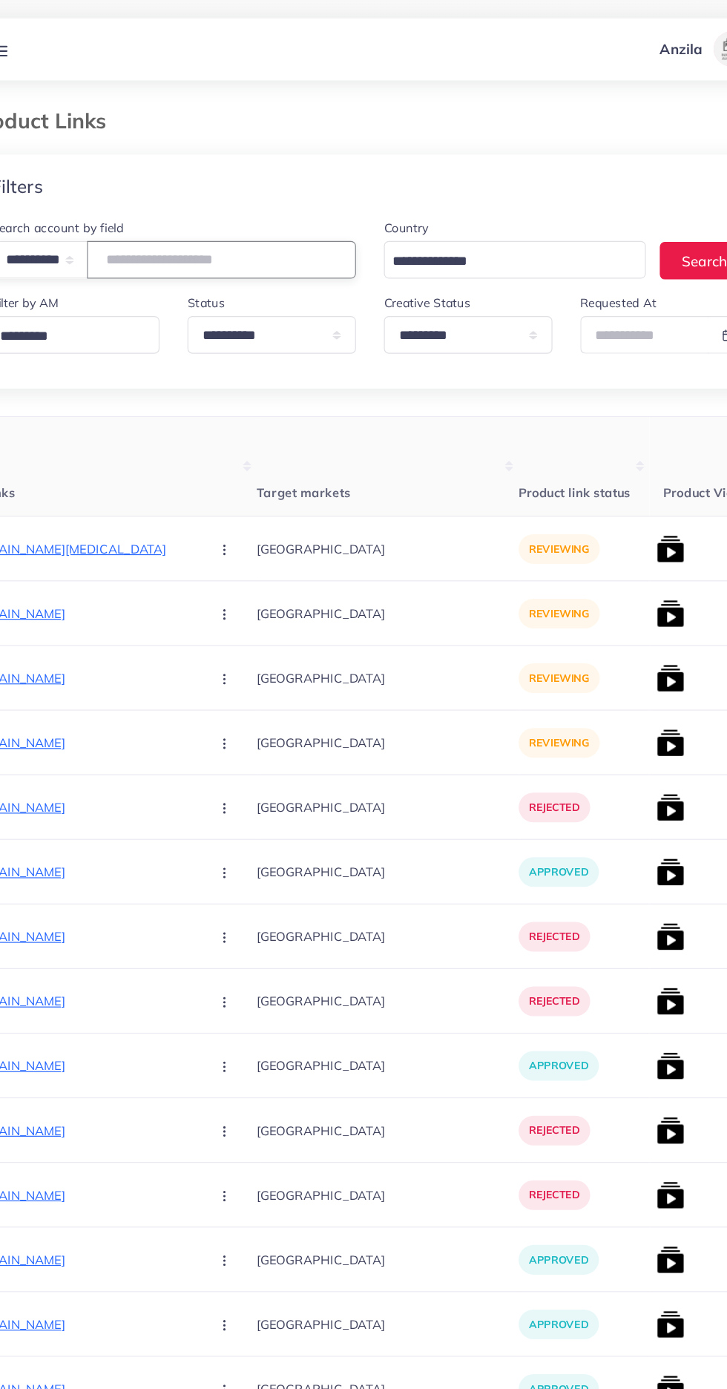
type input "**********"
click at [385, 384] on th "Target markets" at bounding box center [378, 397] width 223 height 85
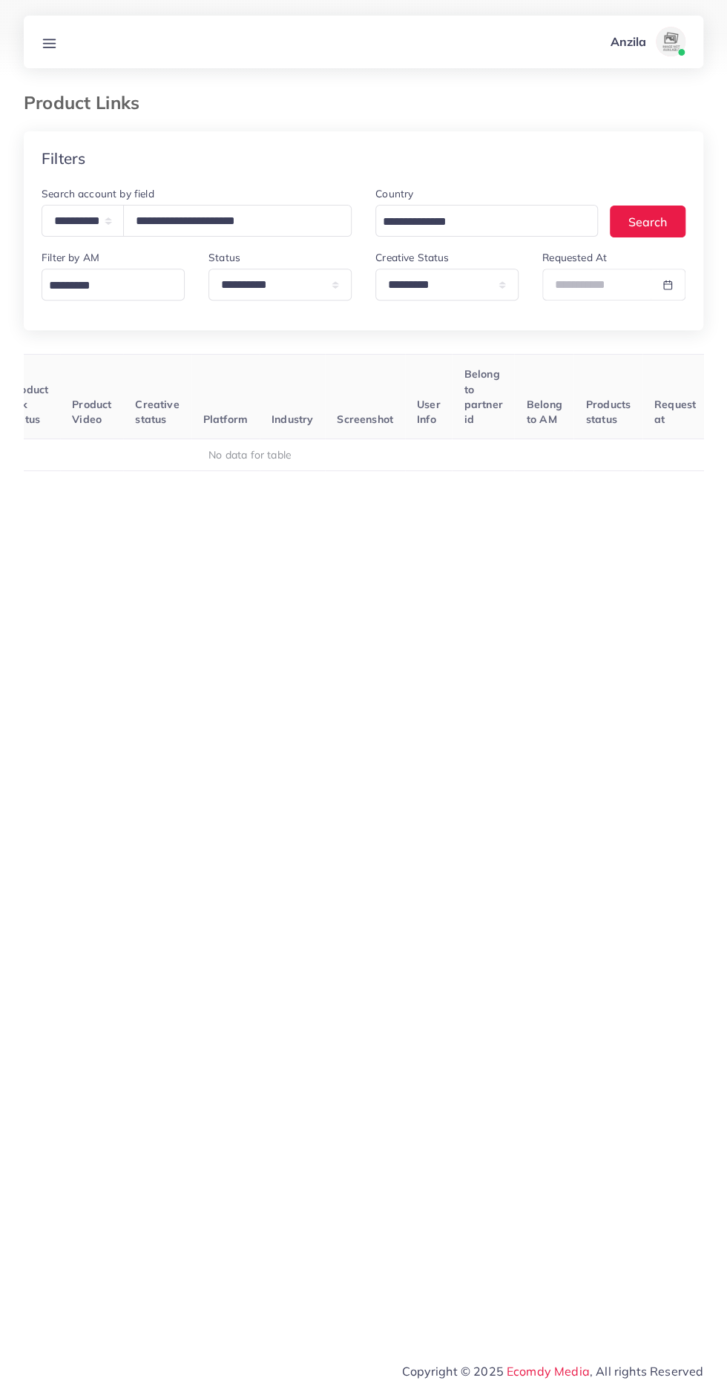
scroll to position [0, 218]
click at [466, 298] on select "**********" at bounding box center [446, 285] width 143 height 32
select select
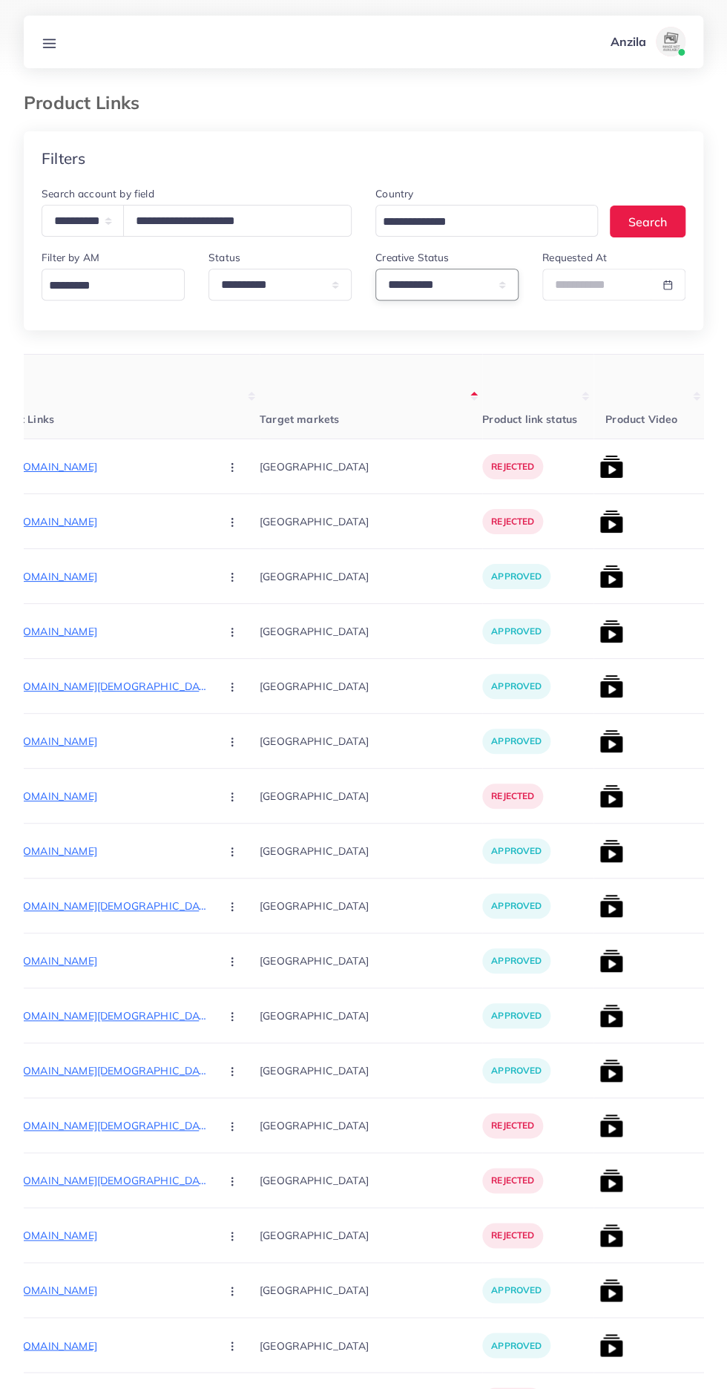
scroll to position [0, 318]
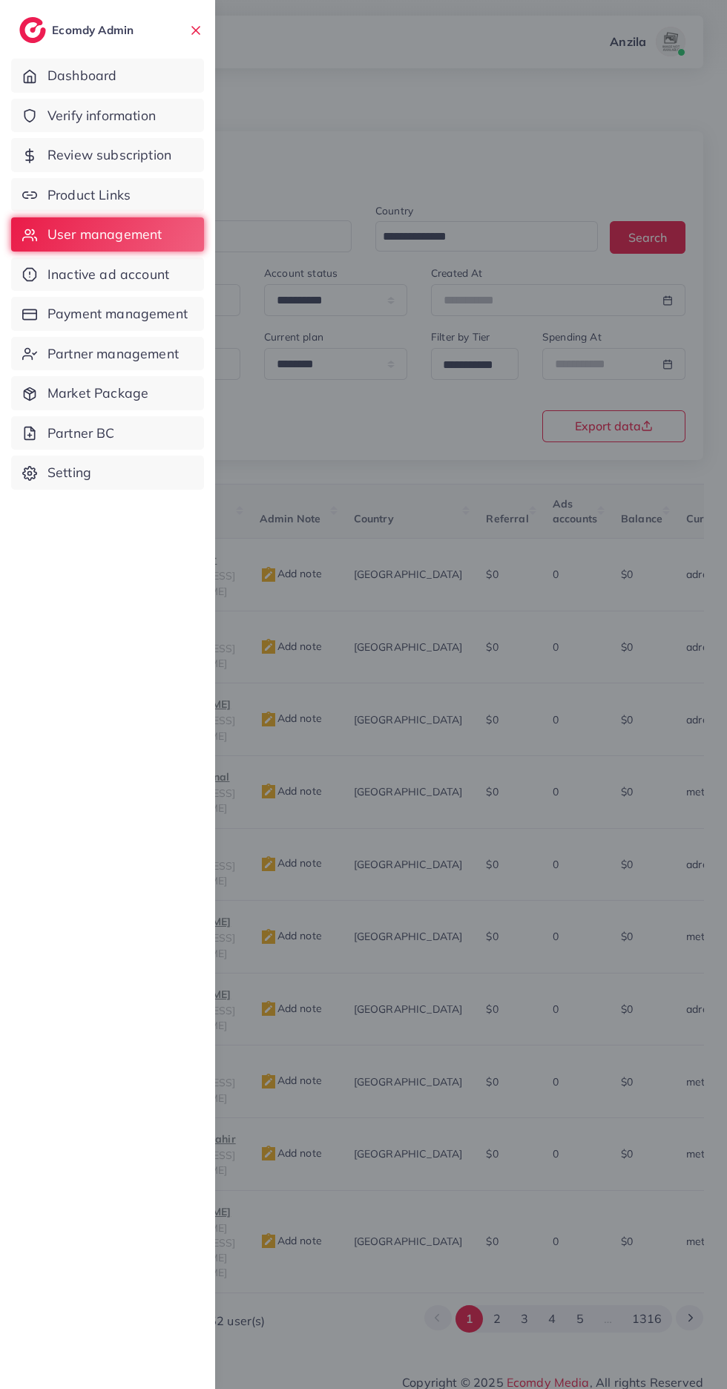
click at [81, 202] on span "Product Links" at bounding box center [88, 194] width 83 height 19
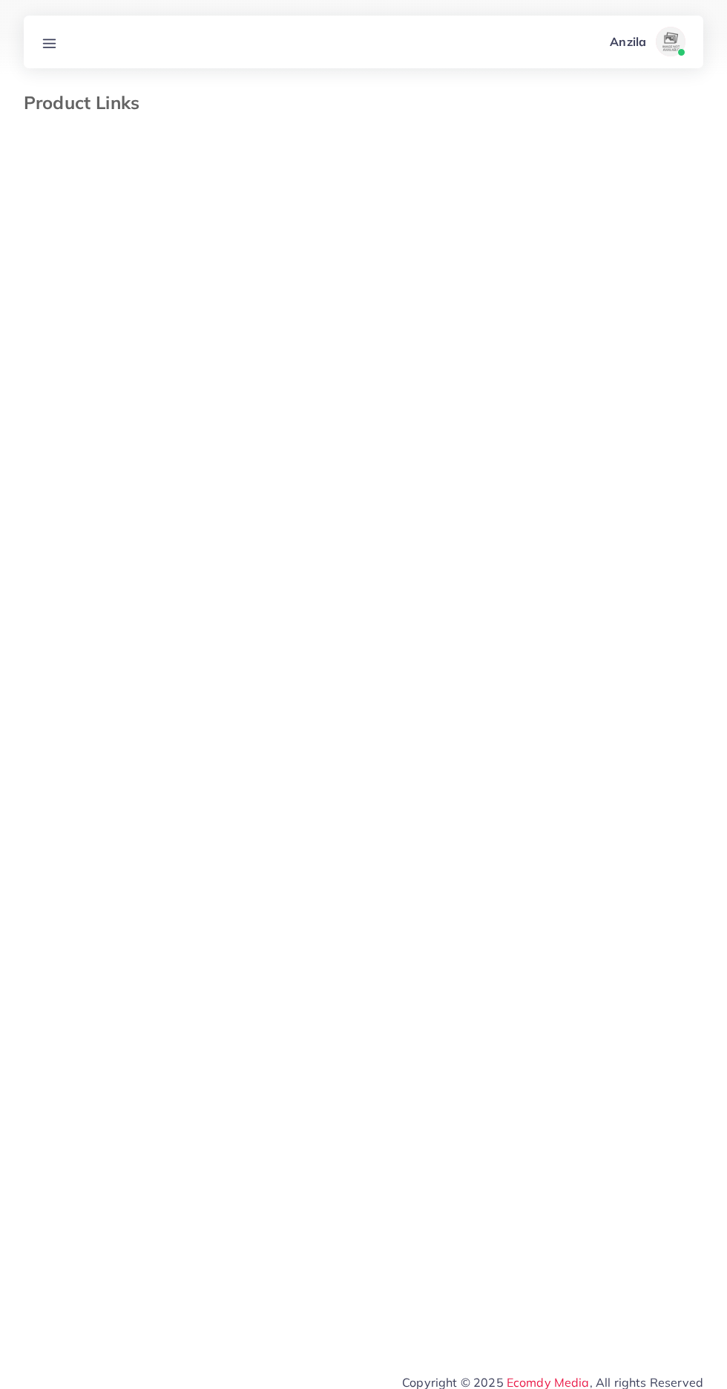
select select "*********"
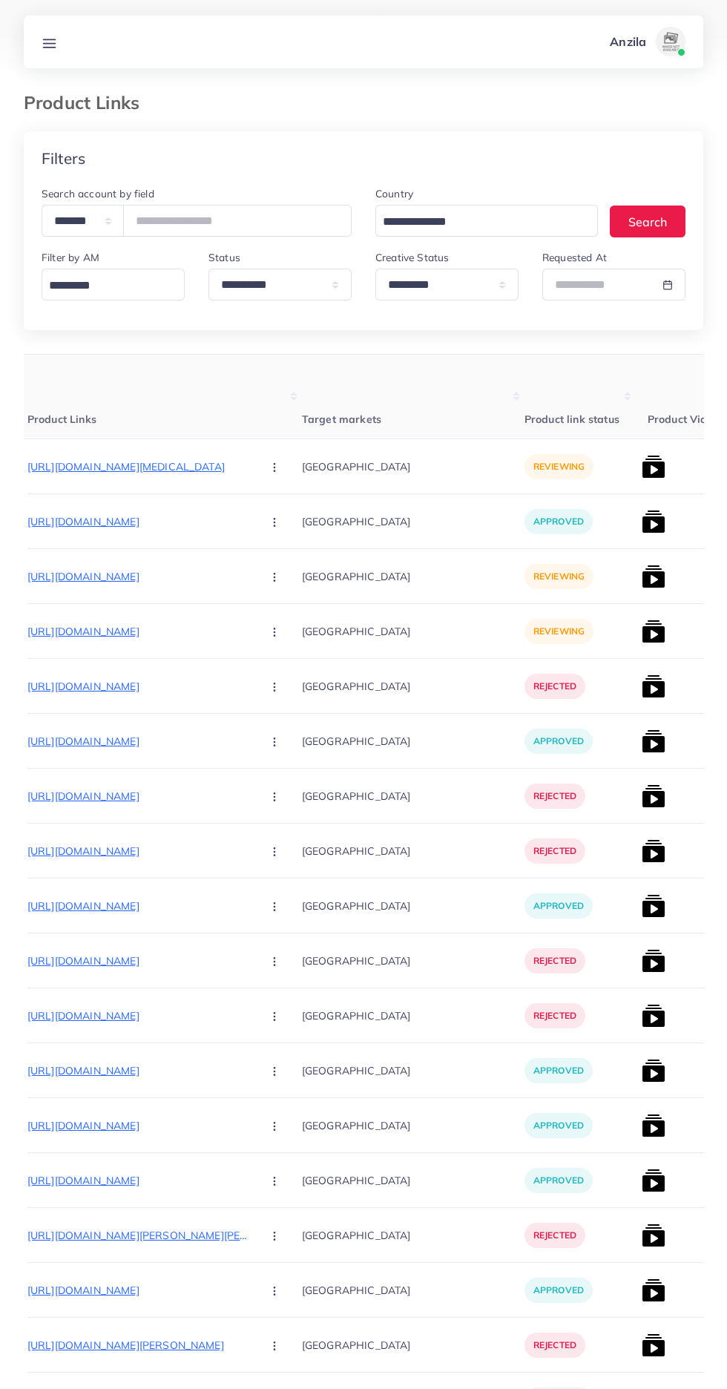
scroll to position [0, 216]
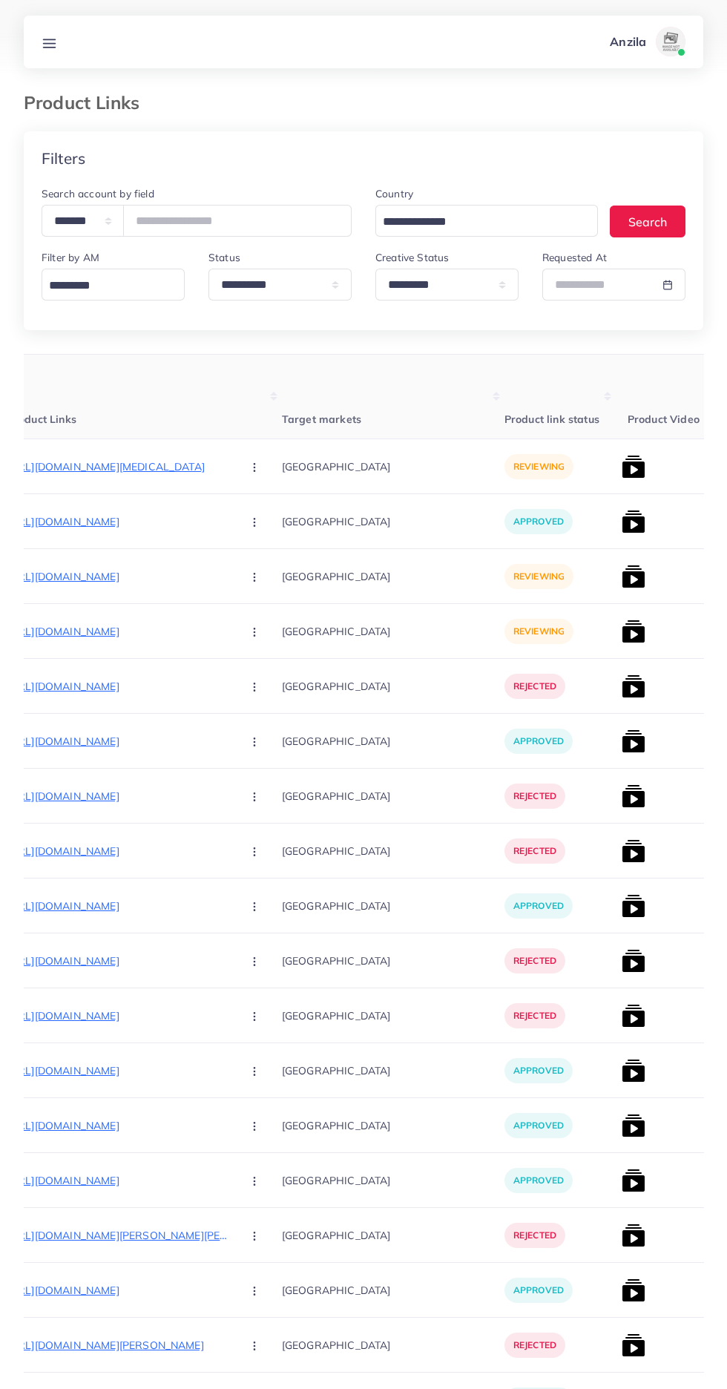
click at [99, 469] on p "[URL][DOMAIN_NAME][MEDICAL_DATA]" at bounding box center [118, 467] width 223 height 18
click at [230, 467] on button "button" at bounding box center [256, 466] width 52 height 33
click at [231, 545] on link "Reject" at bounding box center [289, 544] width 117 height 33
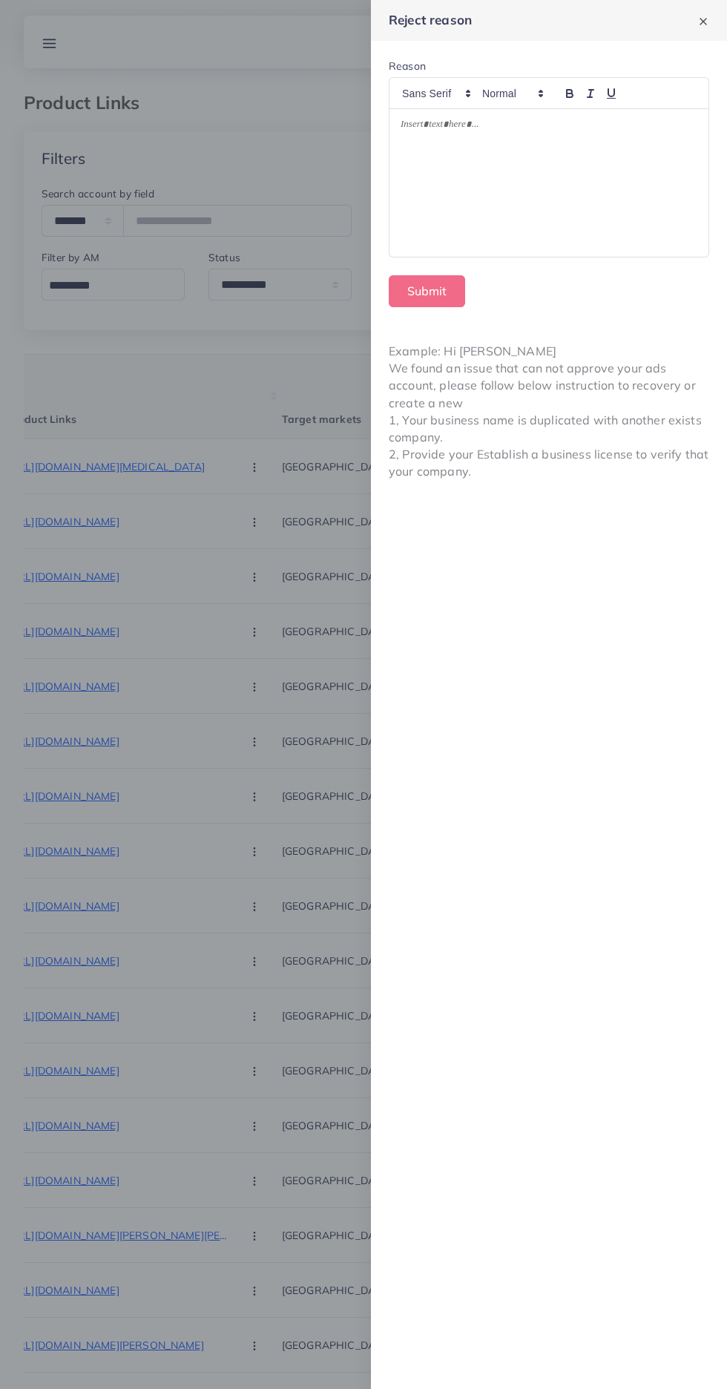
click at [605, 244] on div at bounding box center [549, 183] width 319 height 148
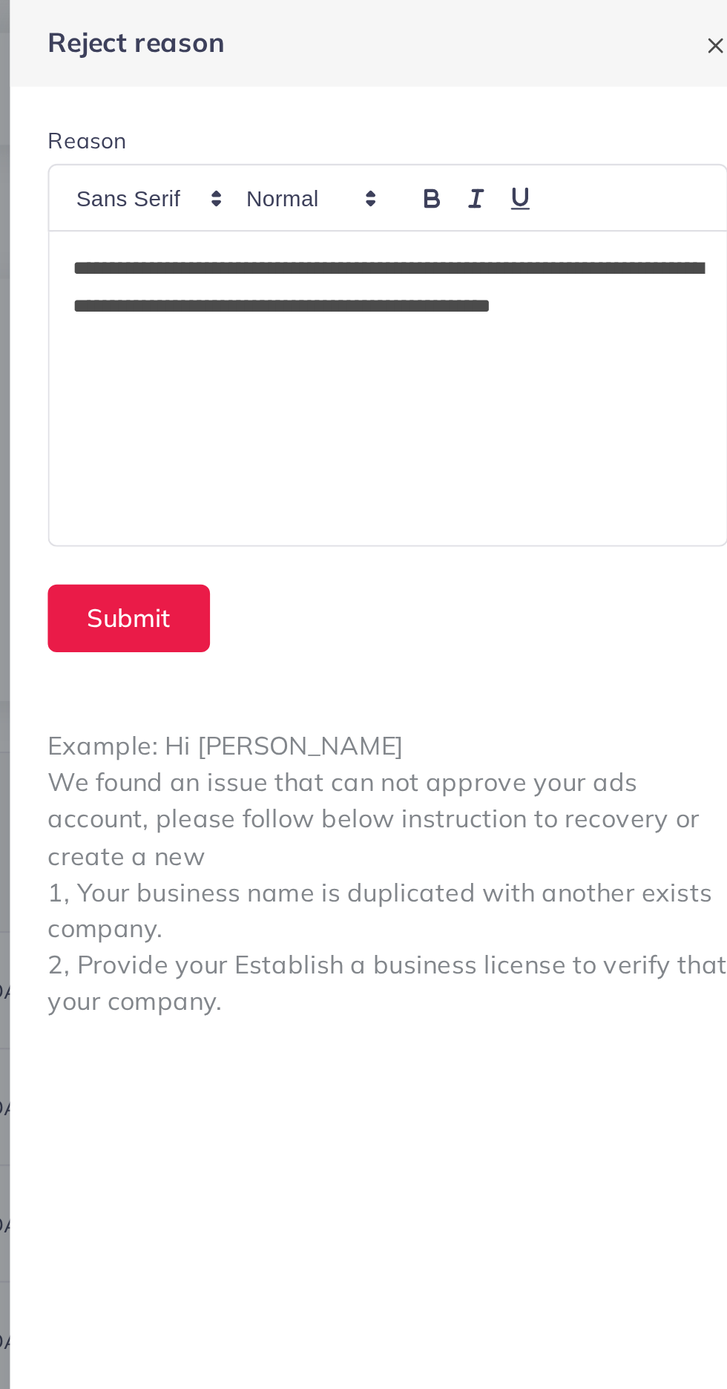
click at [623, 128] on p "**********" at bounding box center [549, 144] width 297 height 53
click at [635, 129] on p "**********" at bounding box center [549, 144] width 297 height 53
click at [640, 124] on p "**********" at bounding box center [549, 144] width 297 height 53
click at [627, 123] on p "**********" at bounding box center [549, 144] width 297 height 53
click at [628, 122] on p "**********" at bounding box center [549, 144] width 297 height 53
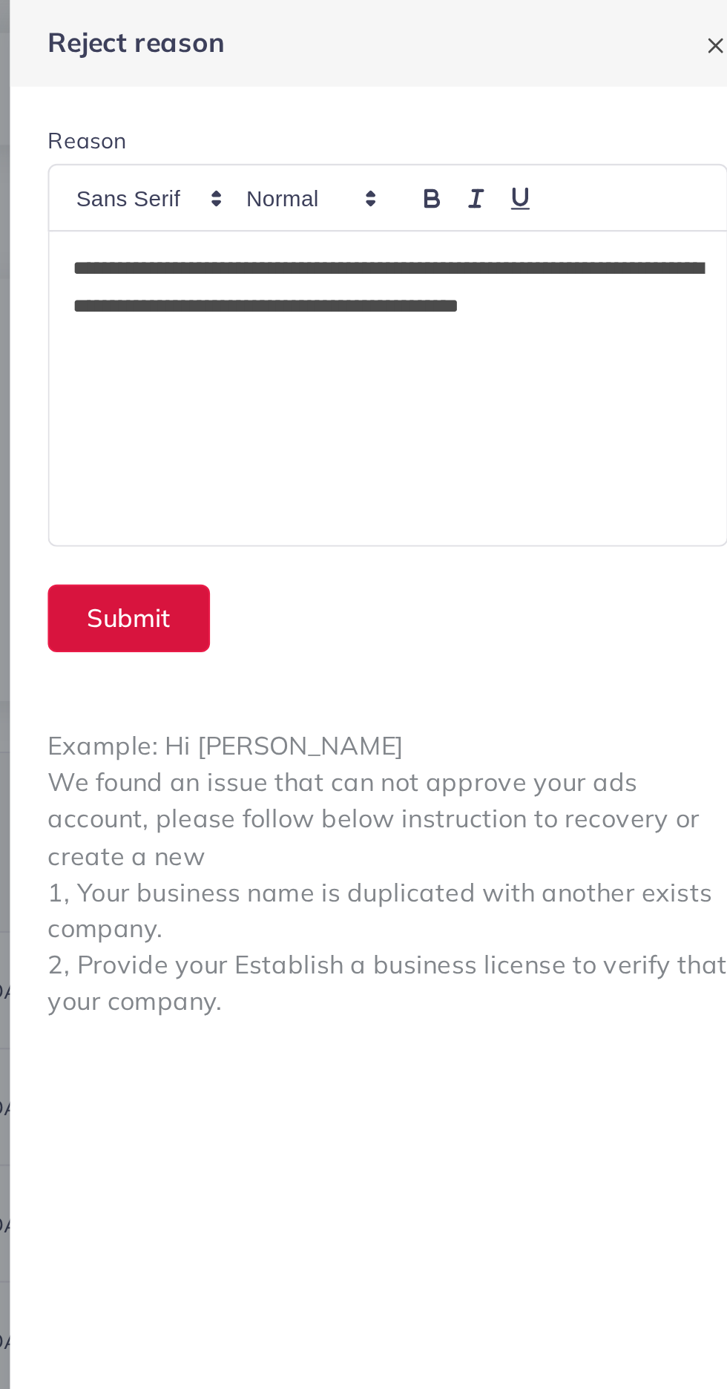
click at [419, 295] on button "Submit" at bounding box center [427, 291] width 76 height 32
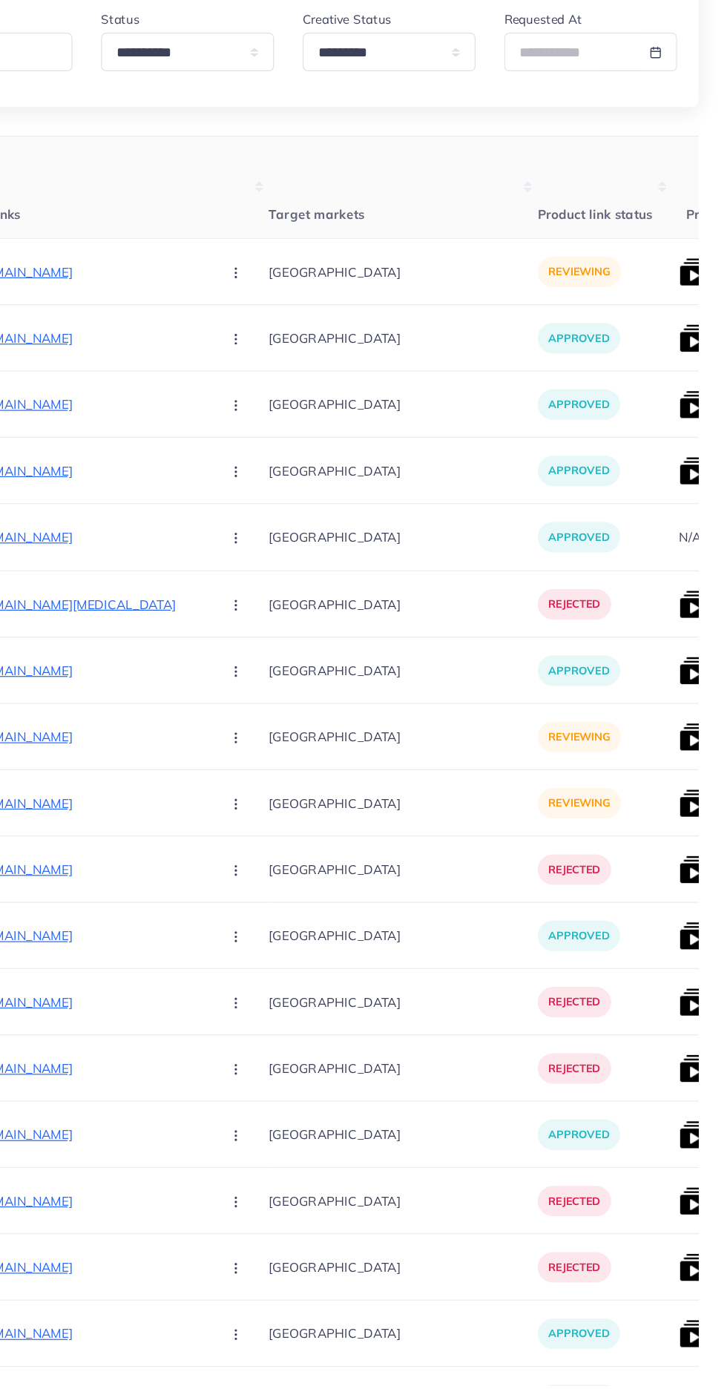
scroll to position [0, 134]
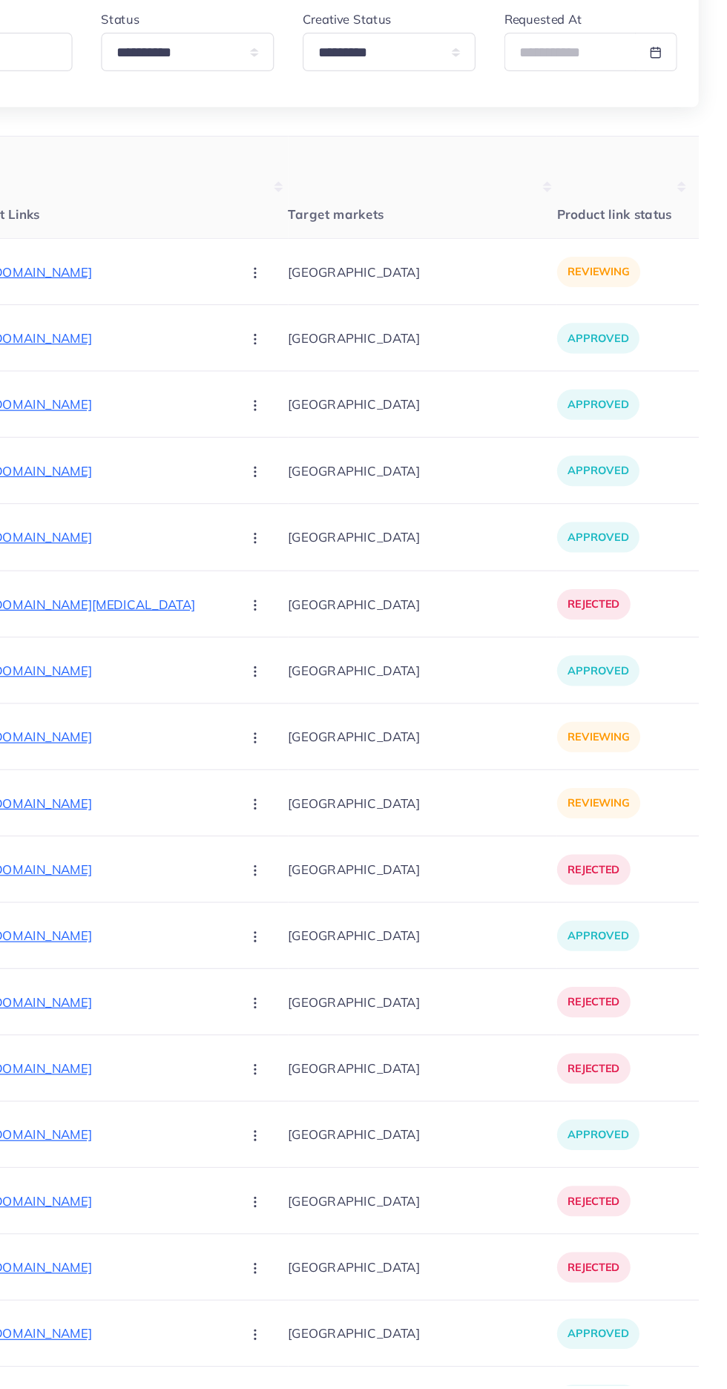
click at [213, 845] on p "https://mdmart.shop/products/balancepoint-hand-clip-random-color" at bounding box center [200, 852] width 223 height 18
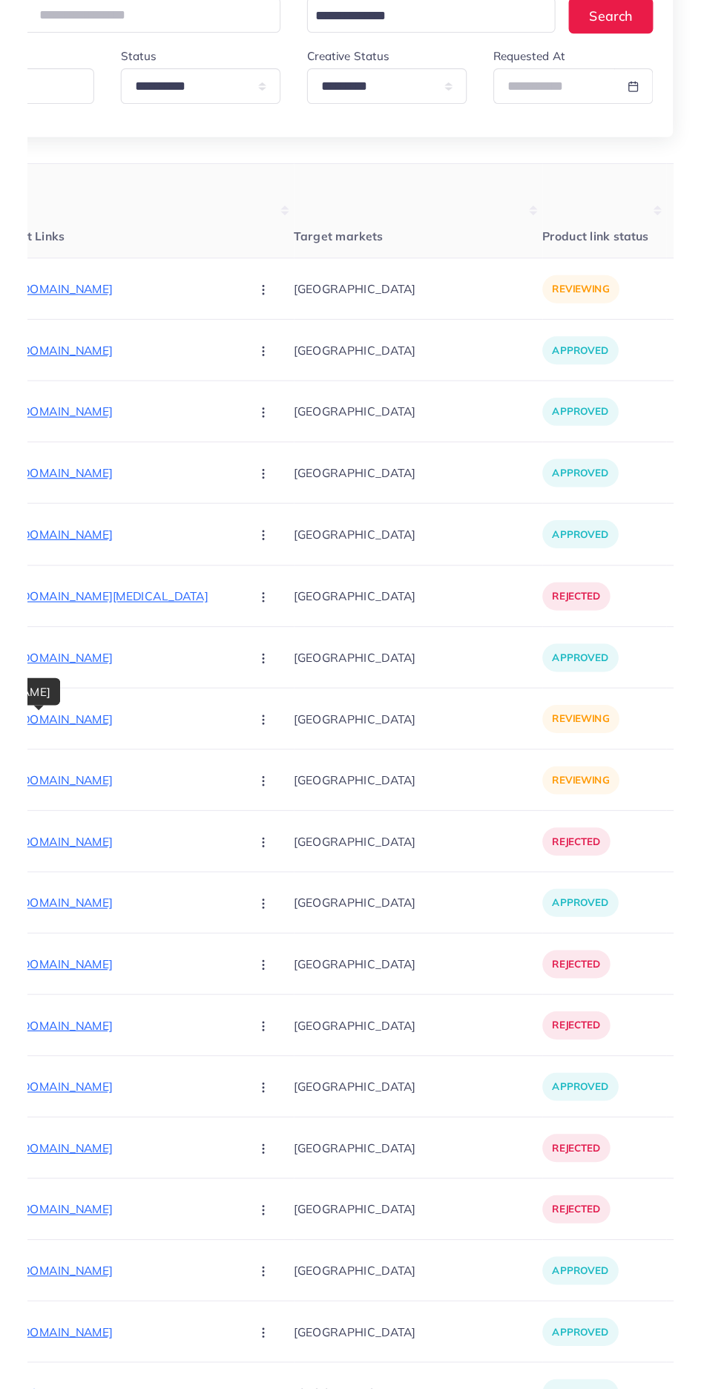
scroll to position [22, 0]
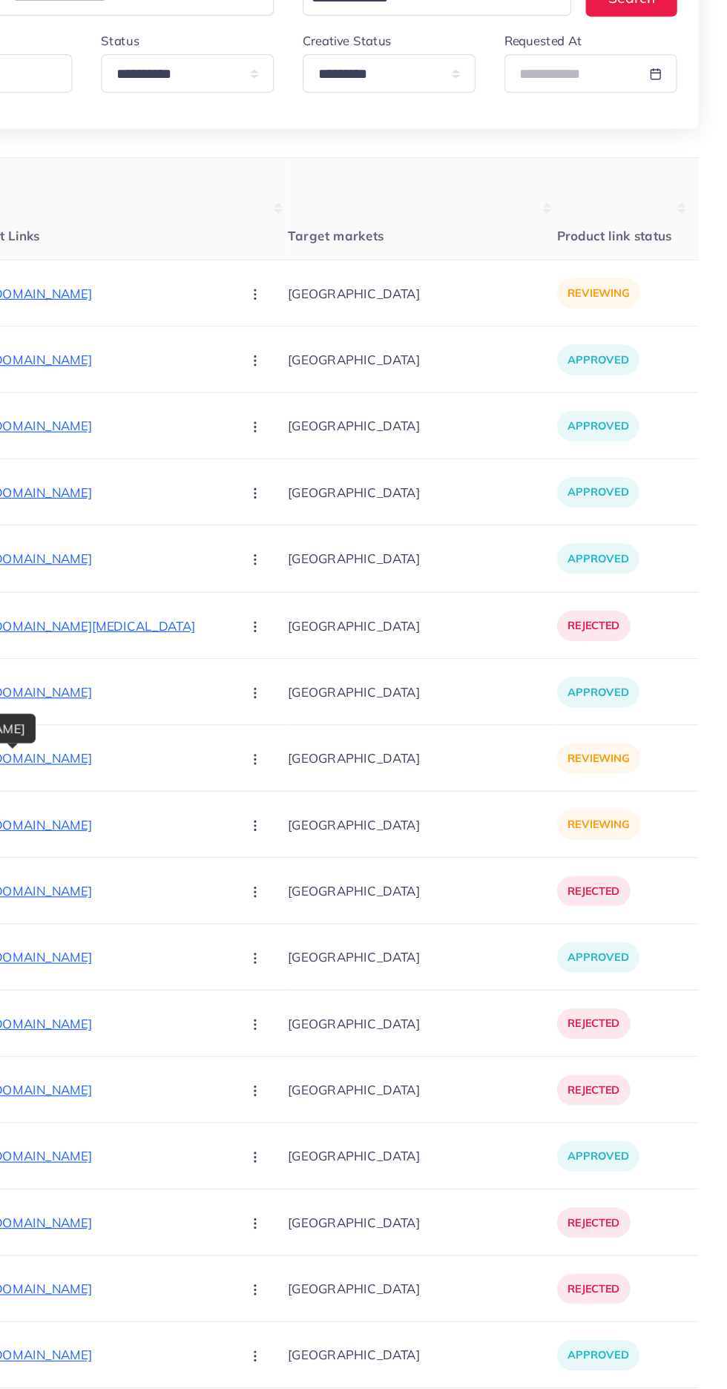
click at [335, 831] on circle "button" at bounding box center [335, 830] width 1 height 1
click at [327, 876] on icon at bounding box center [332, 877] width 10 height 10
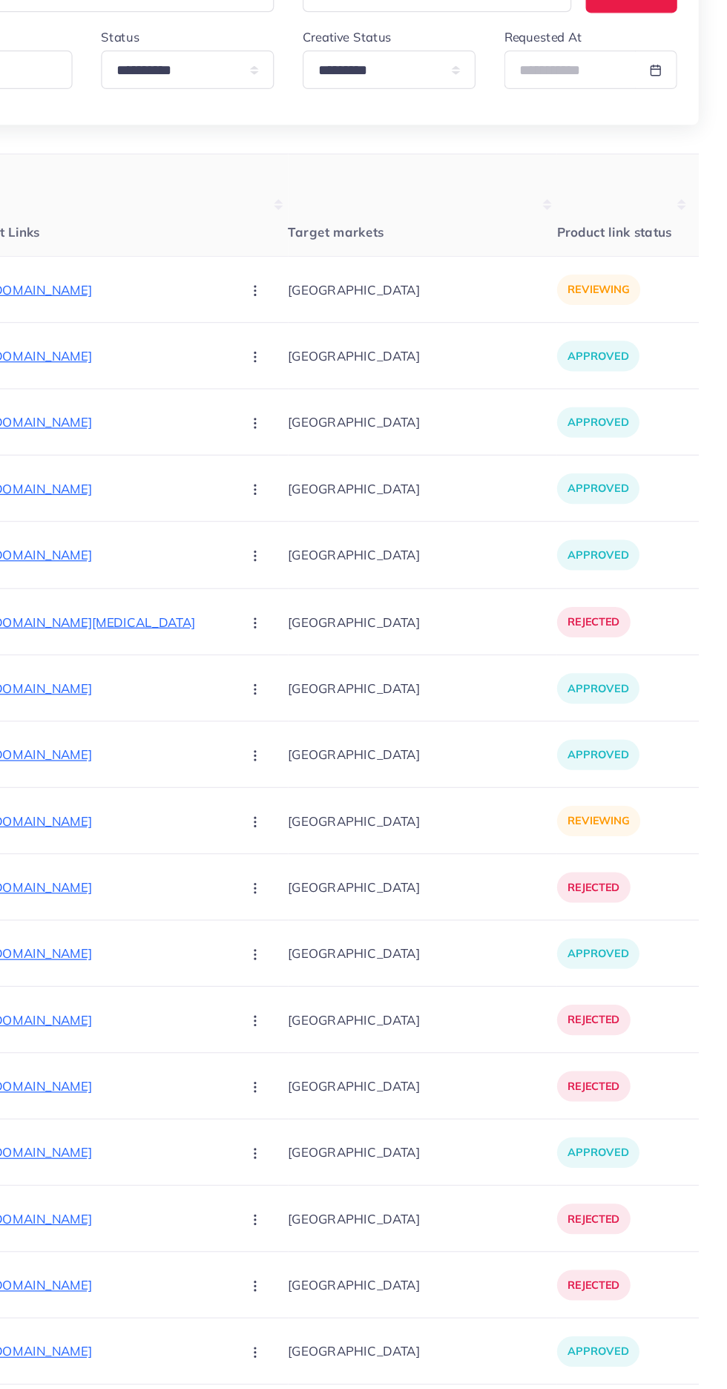
scroll to position [46, 0]
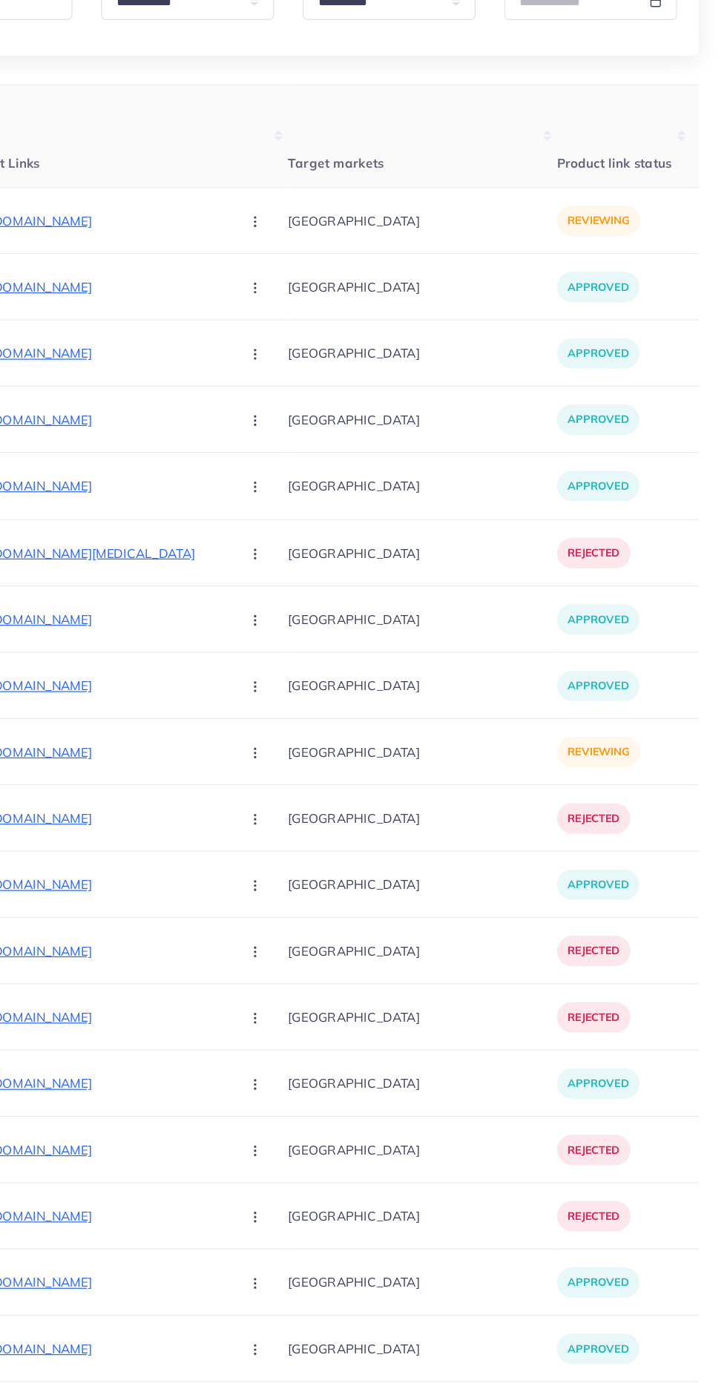
click at [199, 858] on p "https://mdmart.shop/products/vibebutterfly-clip-tool" at bounding box center [200, 861] width 223 height 18
click at [335, 861] on circle "button" at bounding box center [335, 861] width 1 height 1
click at [332, 908] on polyline at bounding box center [335, 906] width 6 height 4
click at [335, 861] on circle "button" at bounding box center [335, 861] width 1 height 1
click at [327, 940] on icon at bounding box center [332, 940] width 10 height 10
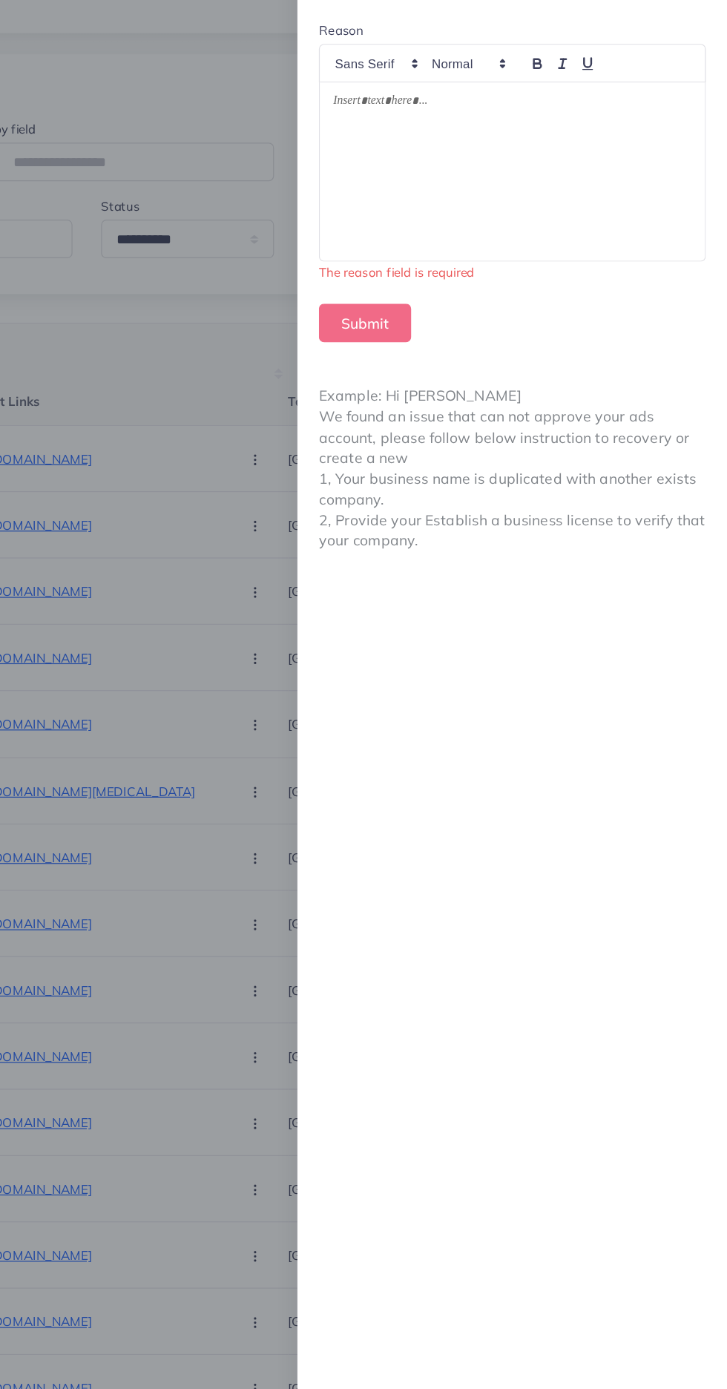
click at [420, 186] on div at bounding box center [549, 183] width 319 height 148
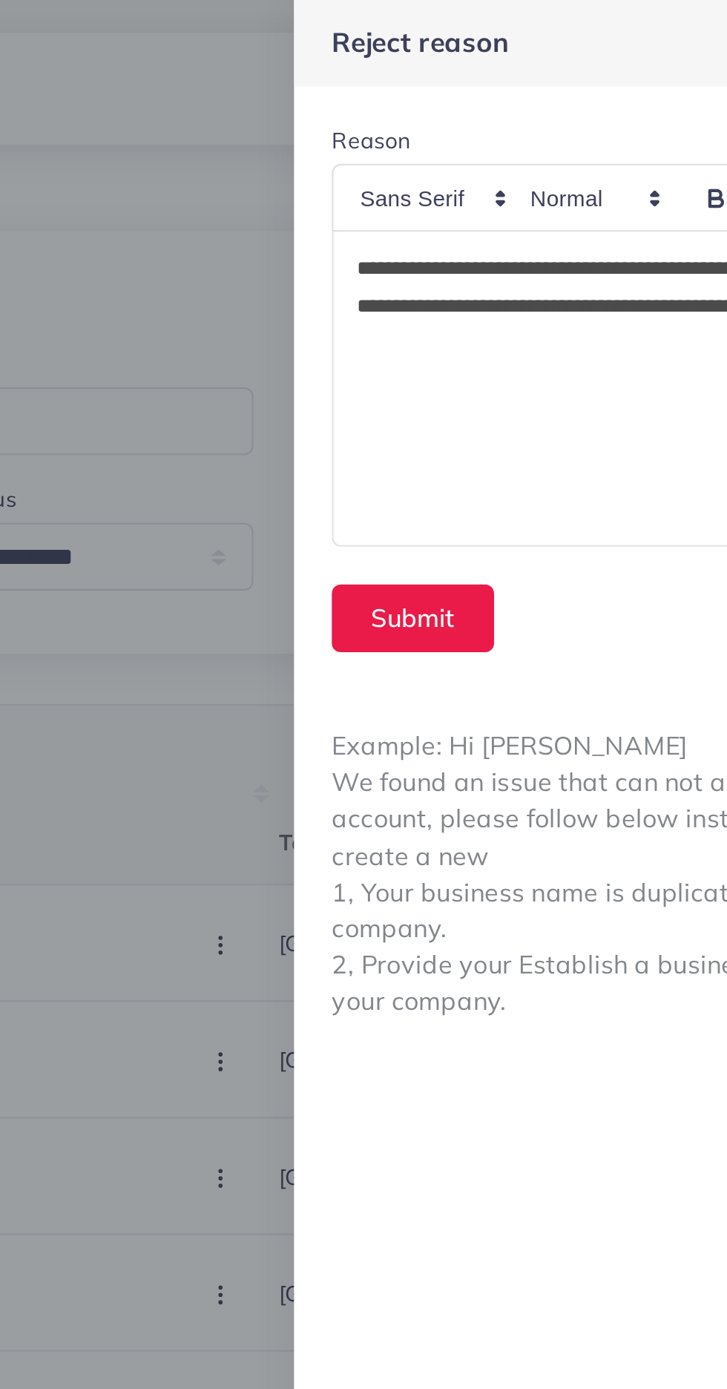
scroll to position [0, 0]
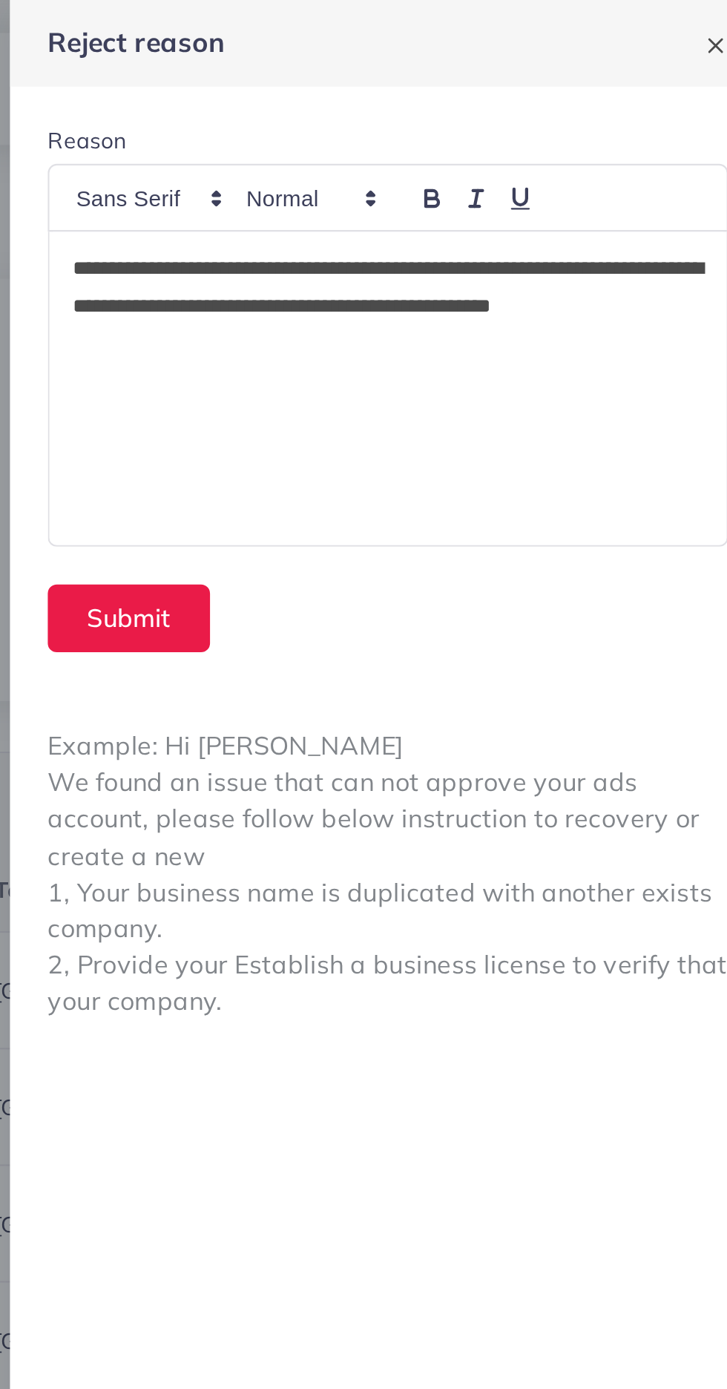
click at [629, 122] on p "**********" at bounding box center [549, 144] width 297 height 53
click at [424, 303] on button "Submit" at bounding box center [427, 291] width 76 height 32
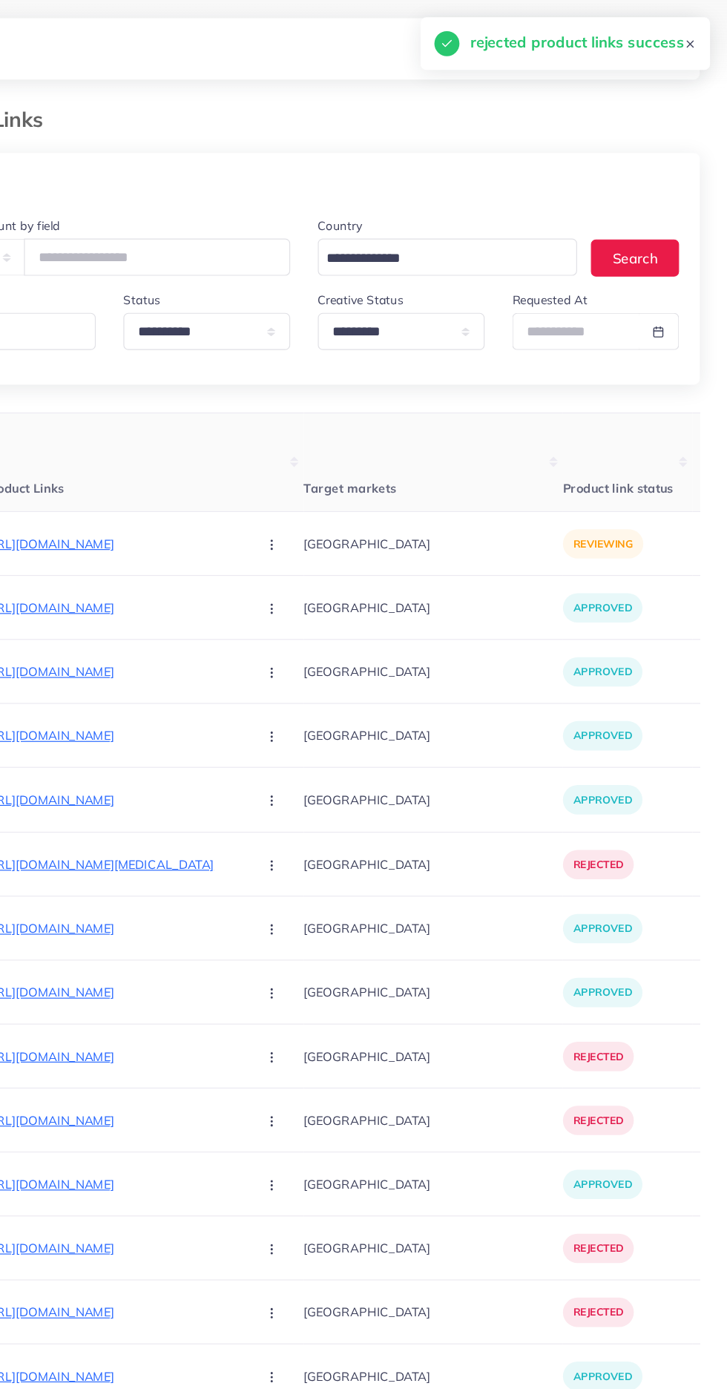
click at [172, 470] on p "https://daliymart.shop/products/new-orix-luxary-watch" at bounding box center [200, 467] width 223 height 18
click at [330, 466] on icon "button" at bounding box center [336, 467] width 12 height 12
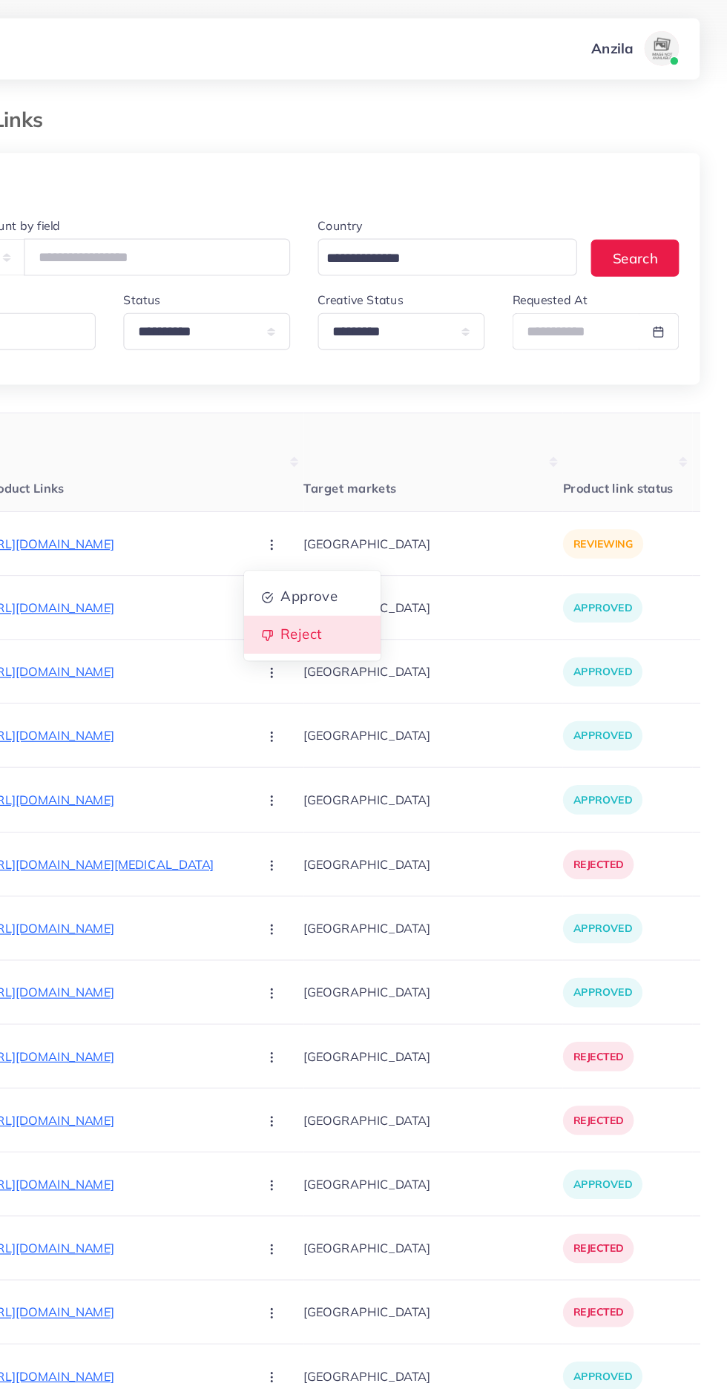
click at [327, 547] on icon at bounding box center [332, 546] width 10 height 10
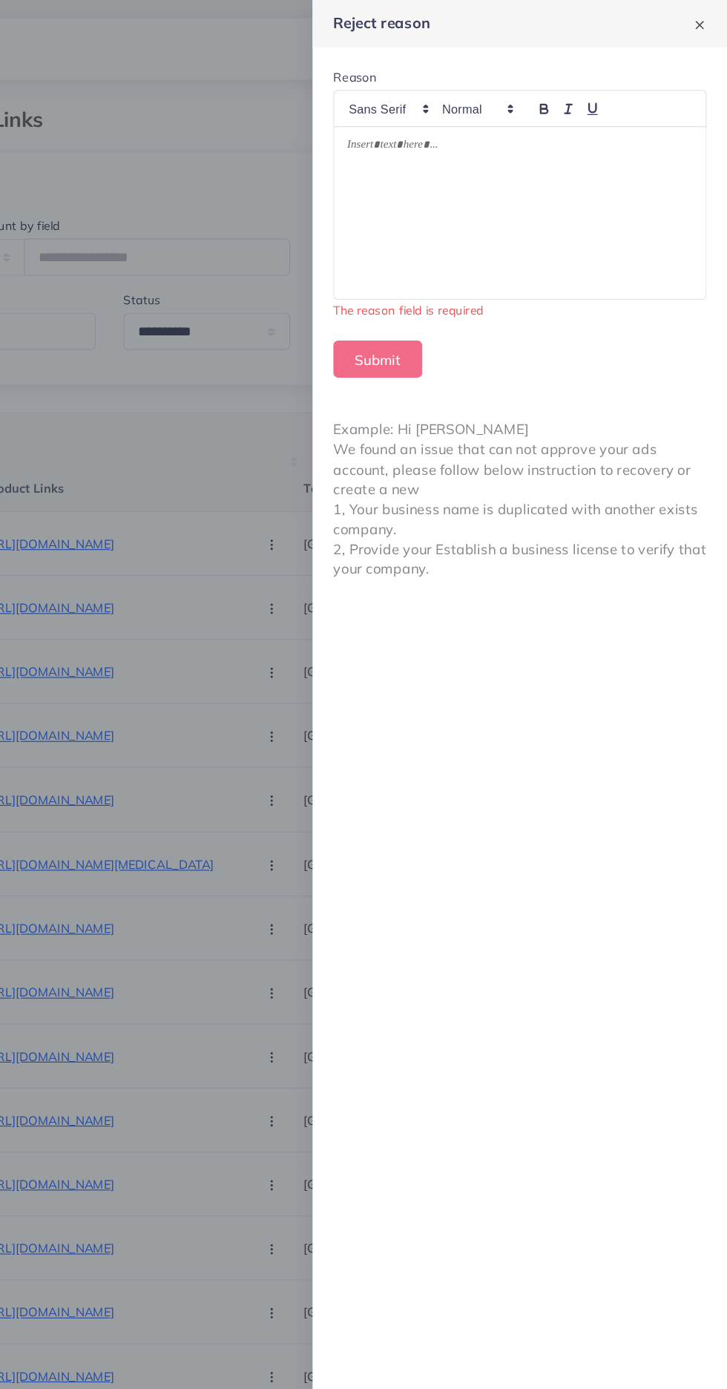
click at [613, 134] on p at bounding box center [549, 127] width 297 height 18
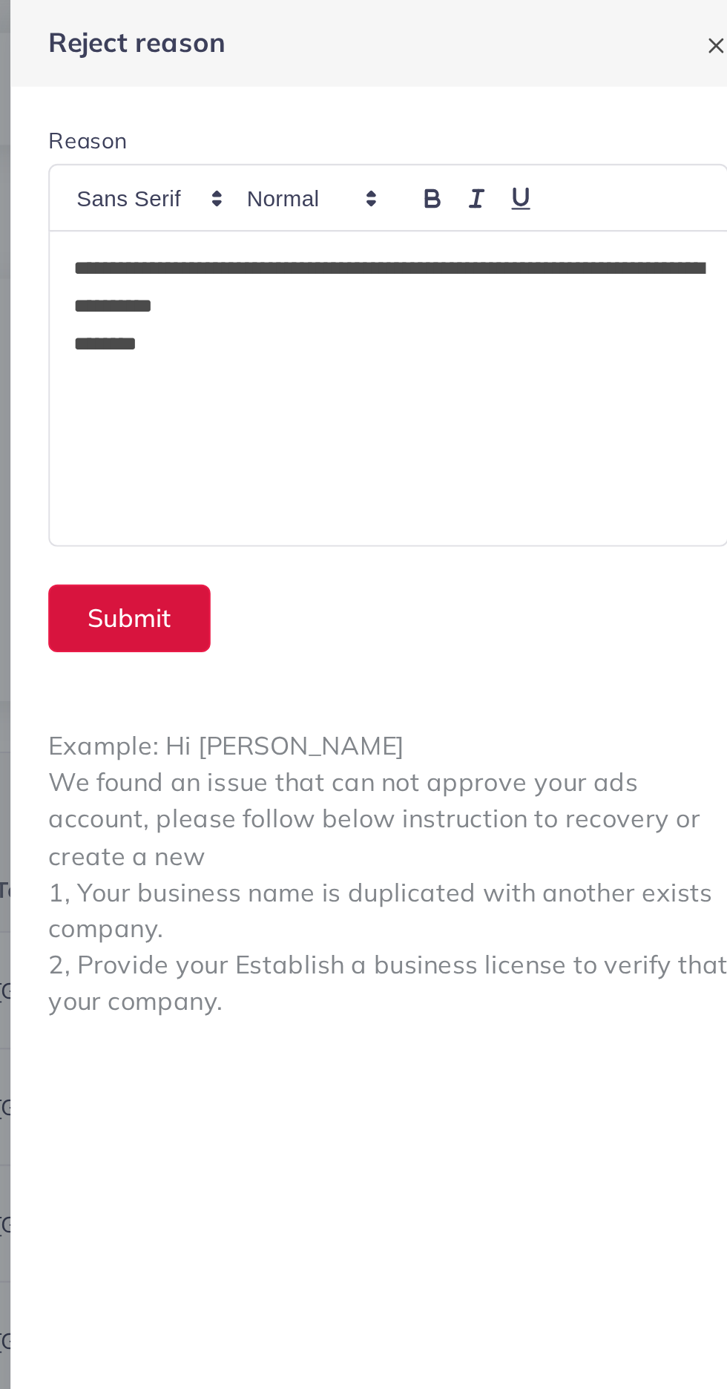
click at [397, 280] on button "Submit" at bounding box center [427, 291] width 76 height 32
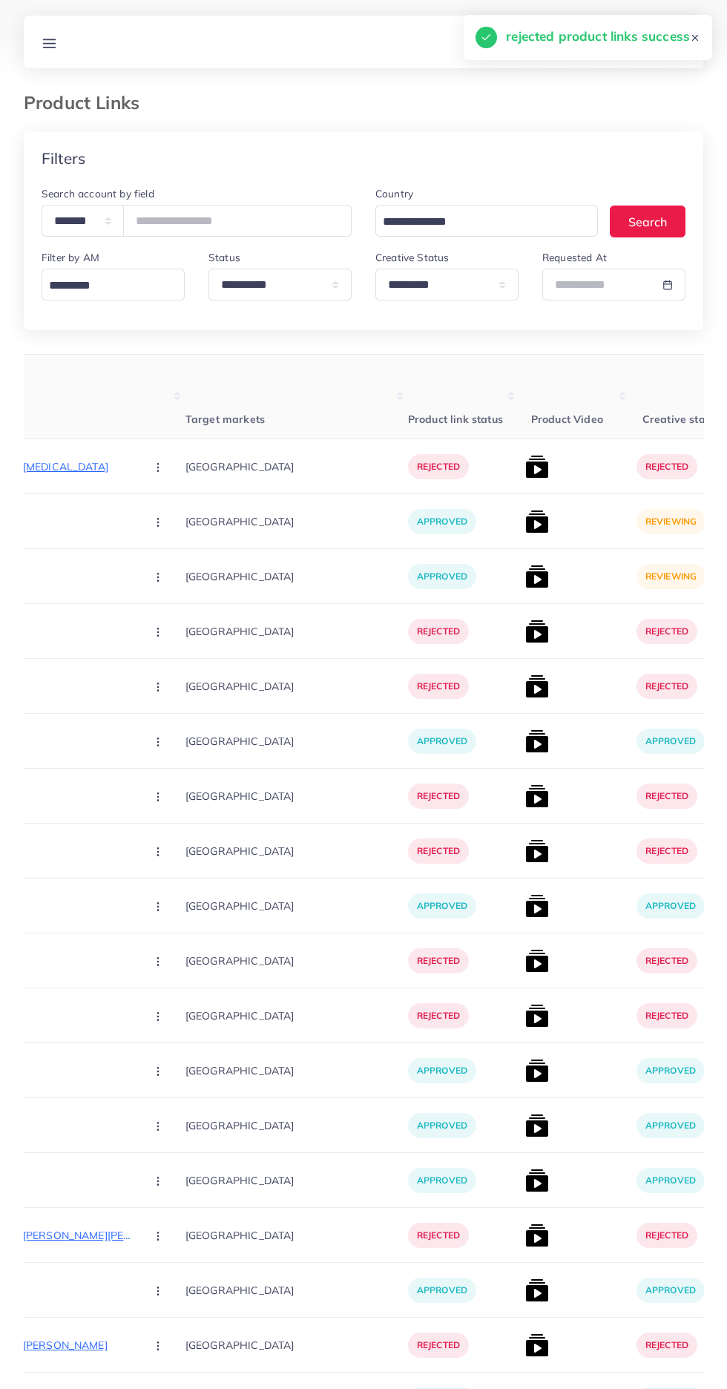
scroll to position [0, 326]
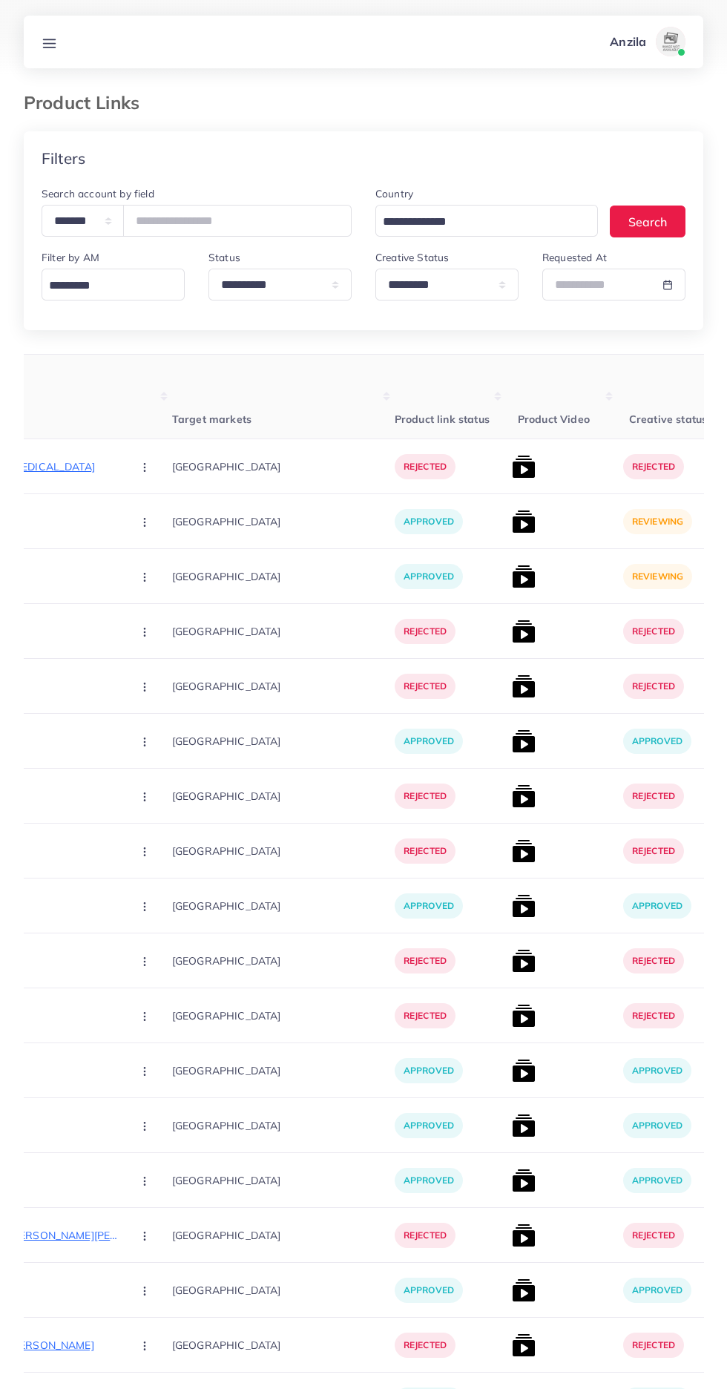
click at [512, 533] on img at bounding box center [524, 522] width 24 height 24
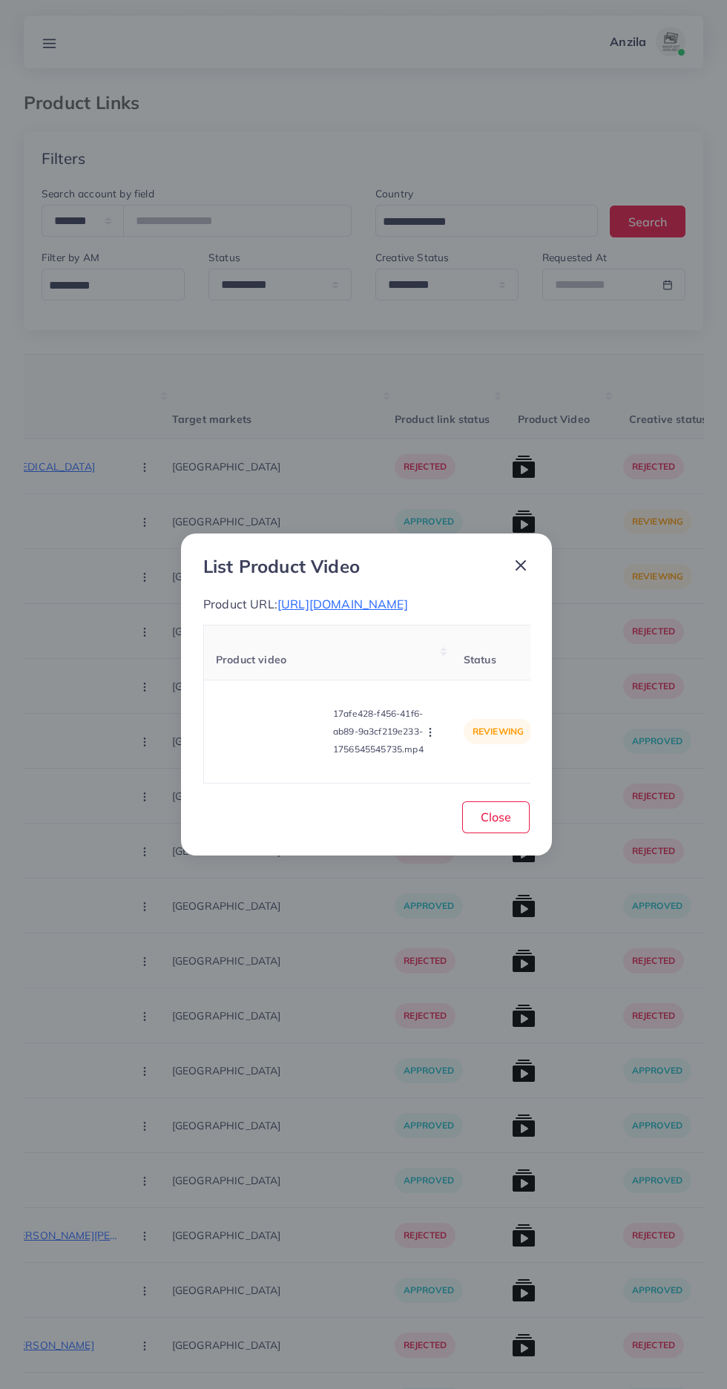
click at [237, 751] on video at bounding box center [271, 731] width 111 height 67
click at [280, 765] on div at bounding box center [271, 731] width 111 height 67
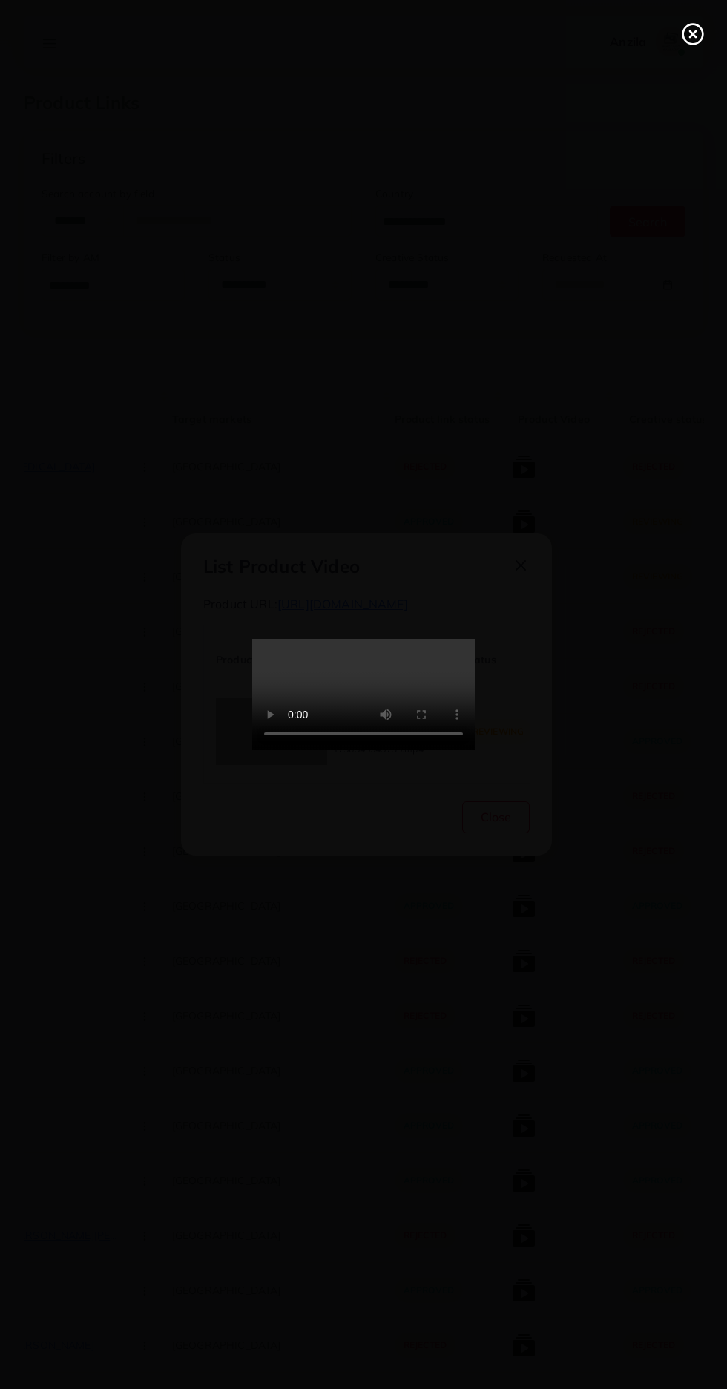
click at [686, 34] on icon at bounding box center [693, 34] width 24 height 24
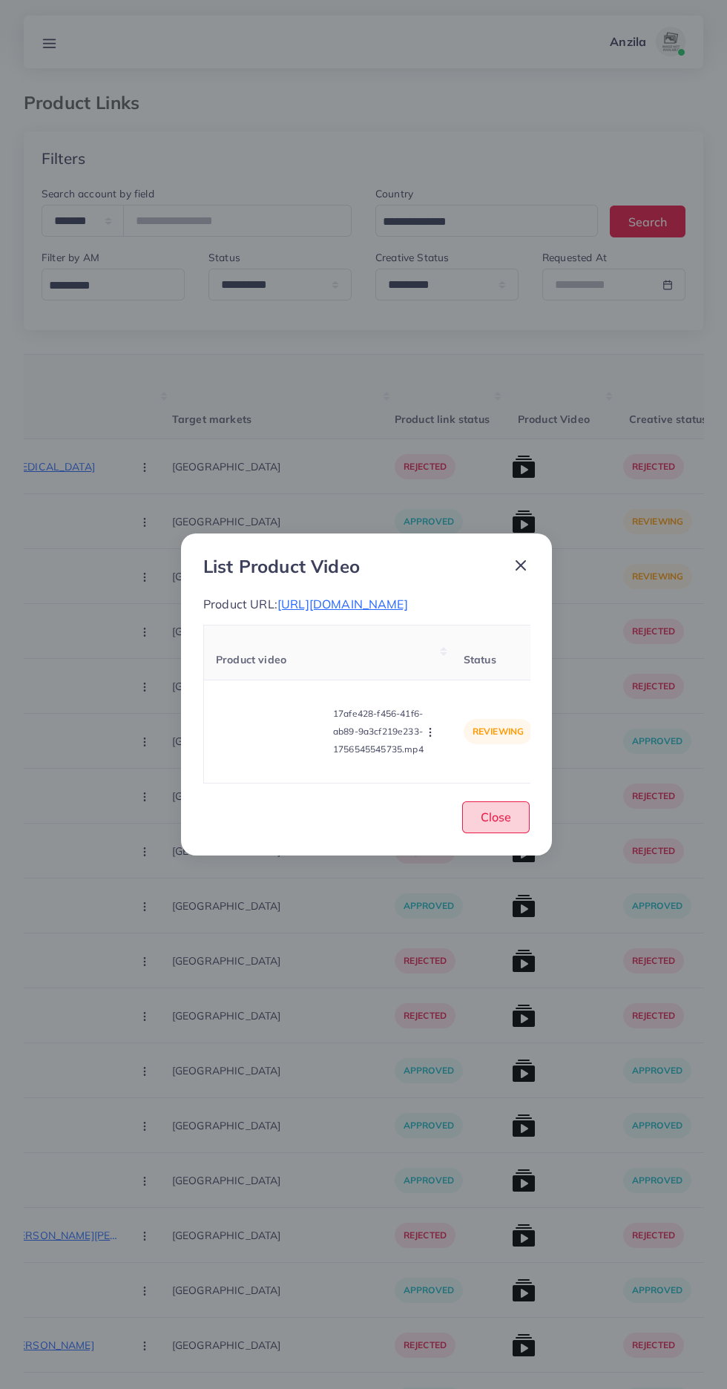
click at [496, 824] on span "Close" at bounding box center [496, 816] width 30 height 15
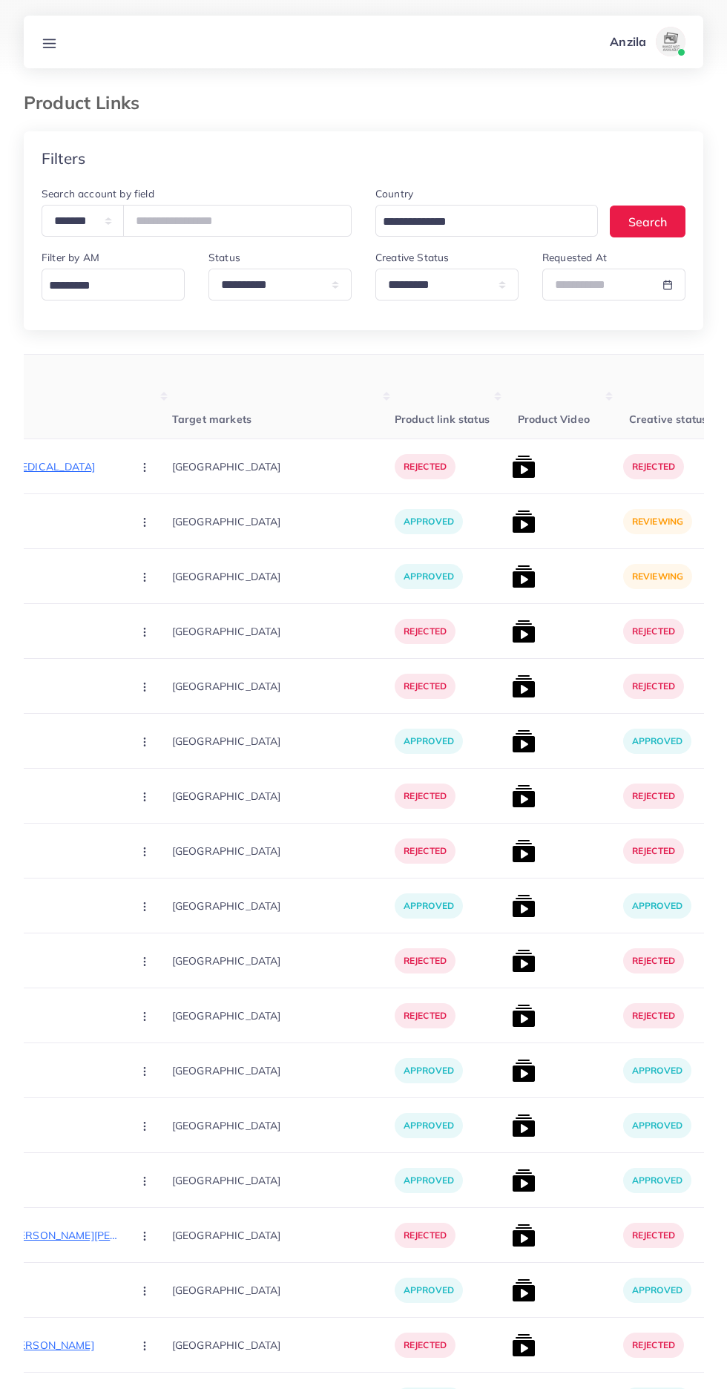
click at [512, 584] on img at bounding box center [524, 577] width 24 height 24
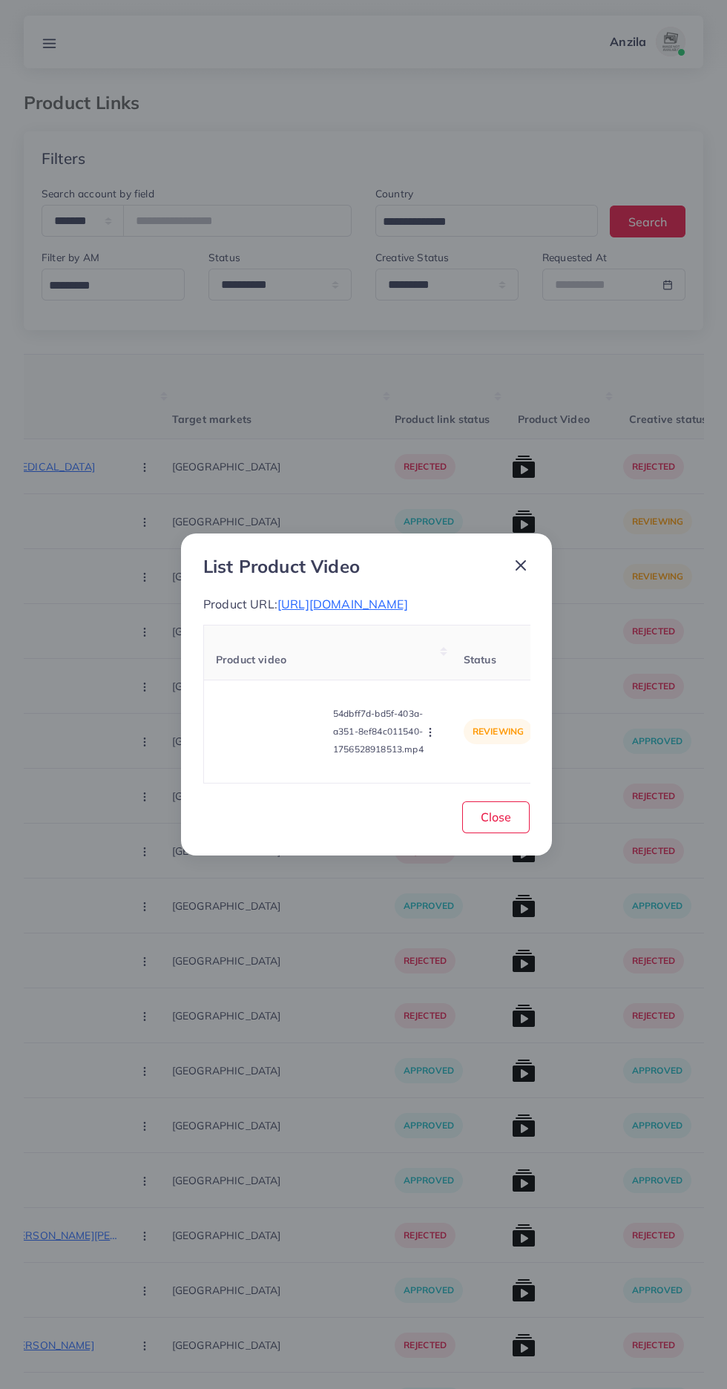
click at [263, 740] on video at bounding box center [271, 731] width 111 height 67
click at [264, 737] on icon at bounding box center [272, 732] width 24 height 24
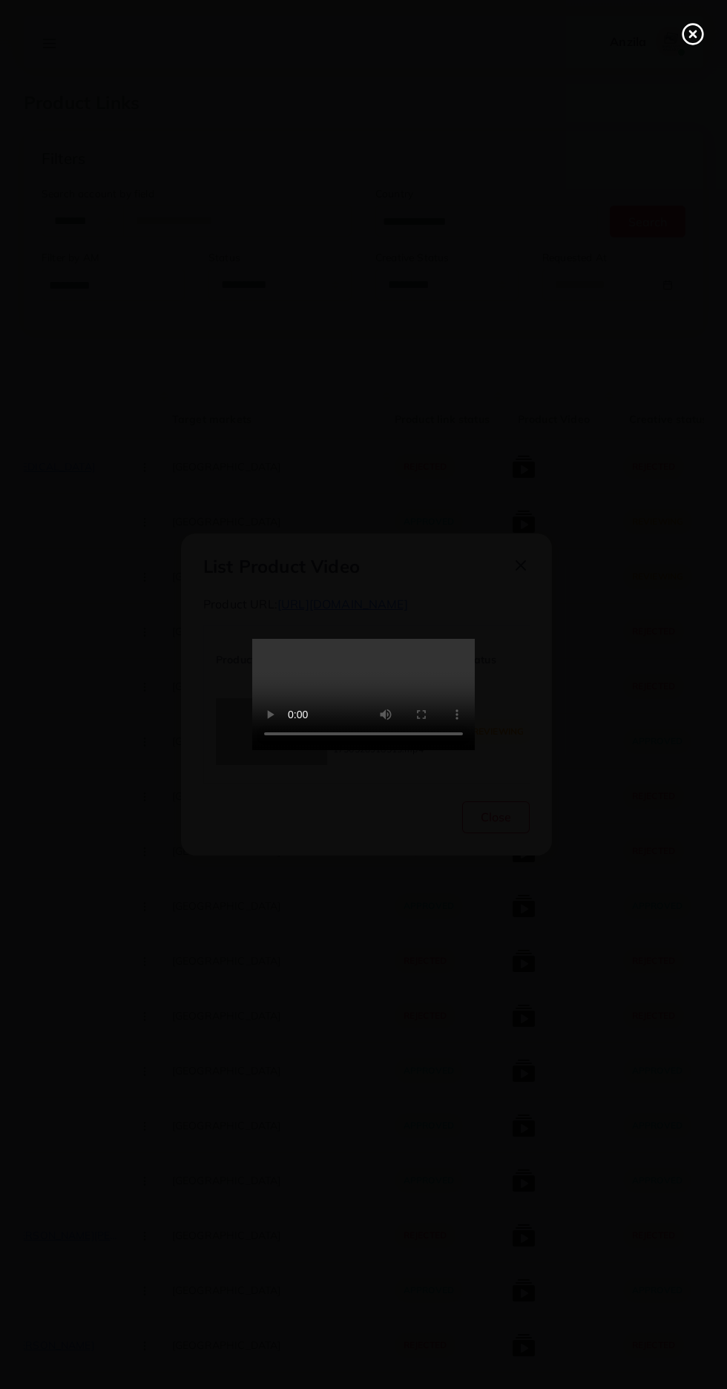
click at [693, 36] on icon at bounding box center [693, 34] width 24 height 24
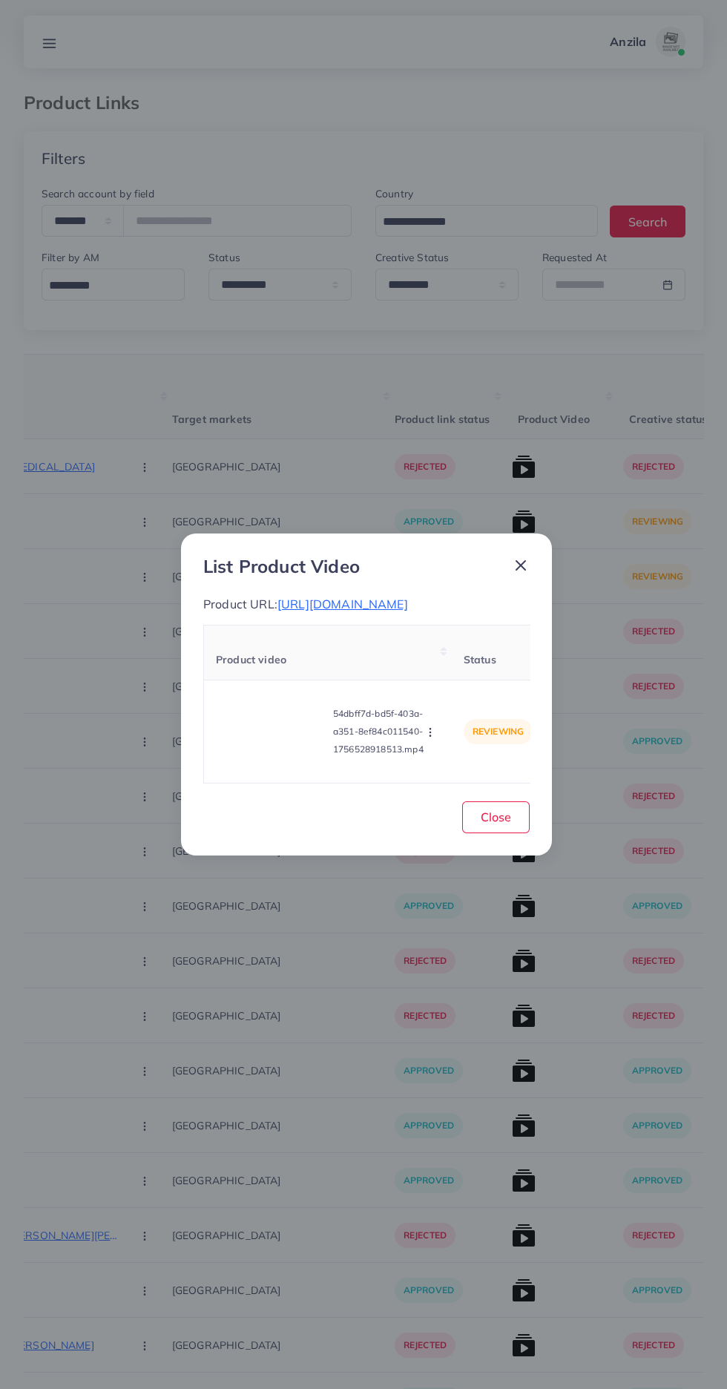
click at [91, 67] on div "List Product Video Product URL: https://mdmart.shop/products/balancepoint-hand-…" at bounding box center [363, 694] width 727 height 1389
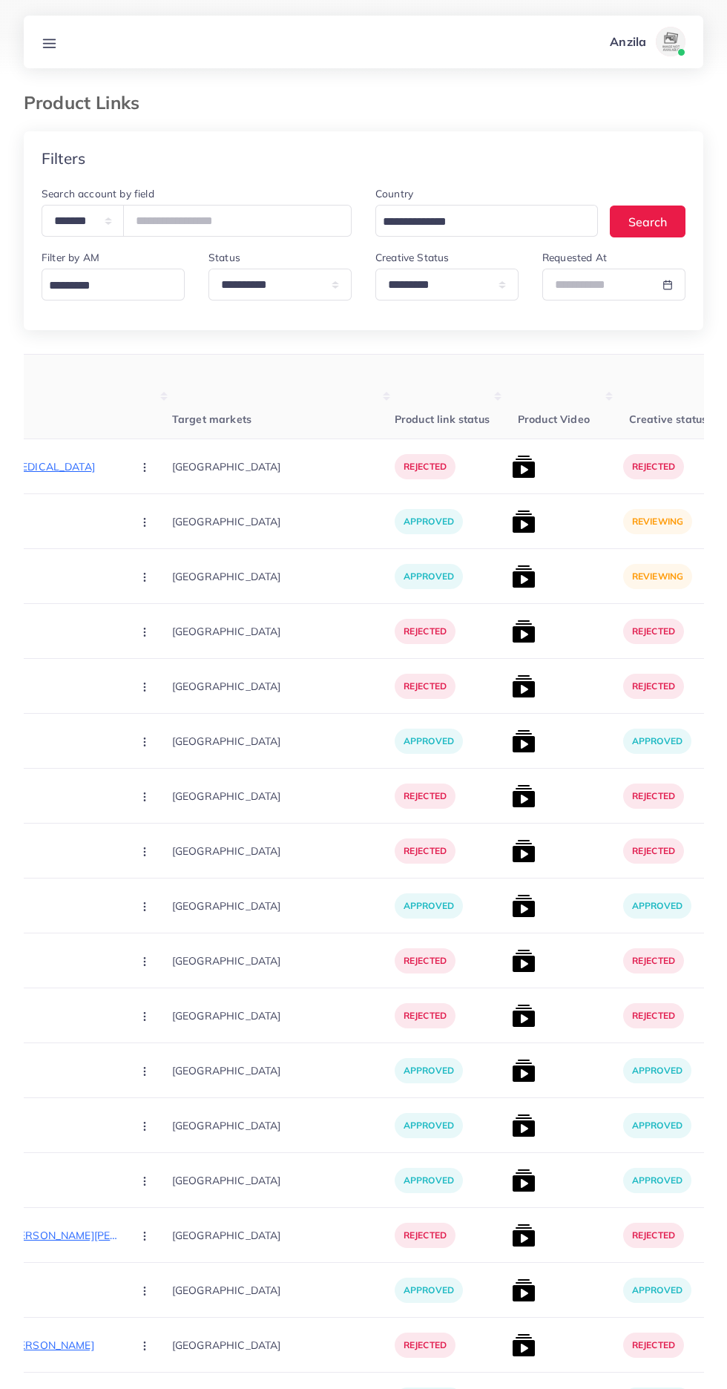
click at [56, 43] on icon at bounding box center [50, 44] width 16 height 16
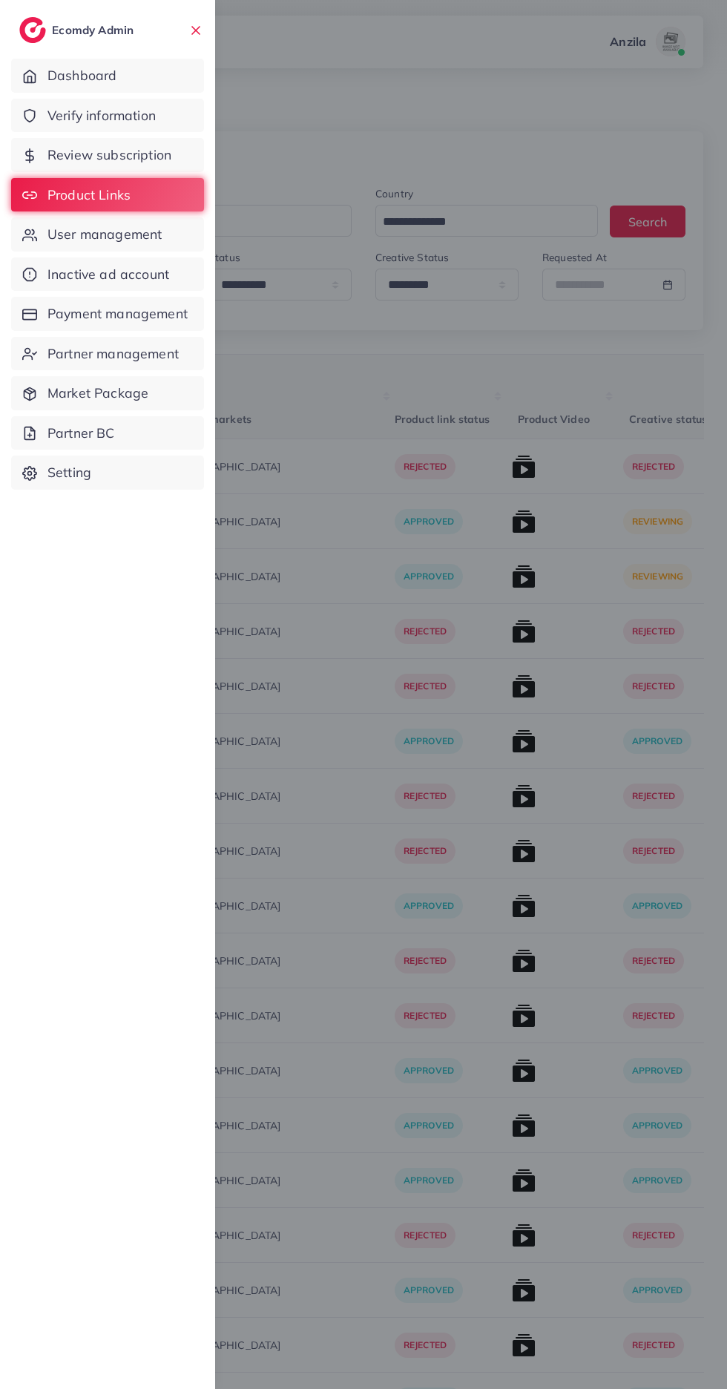
click at [129, 121] on span "Verify information" at bounding box center [101, 115] width 108 height 19
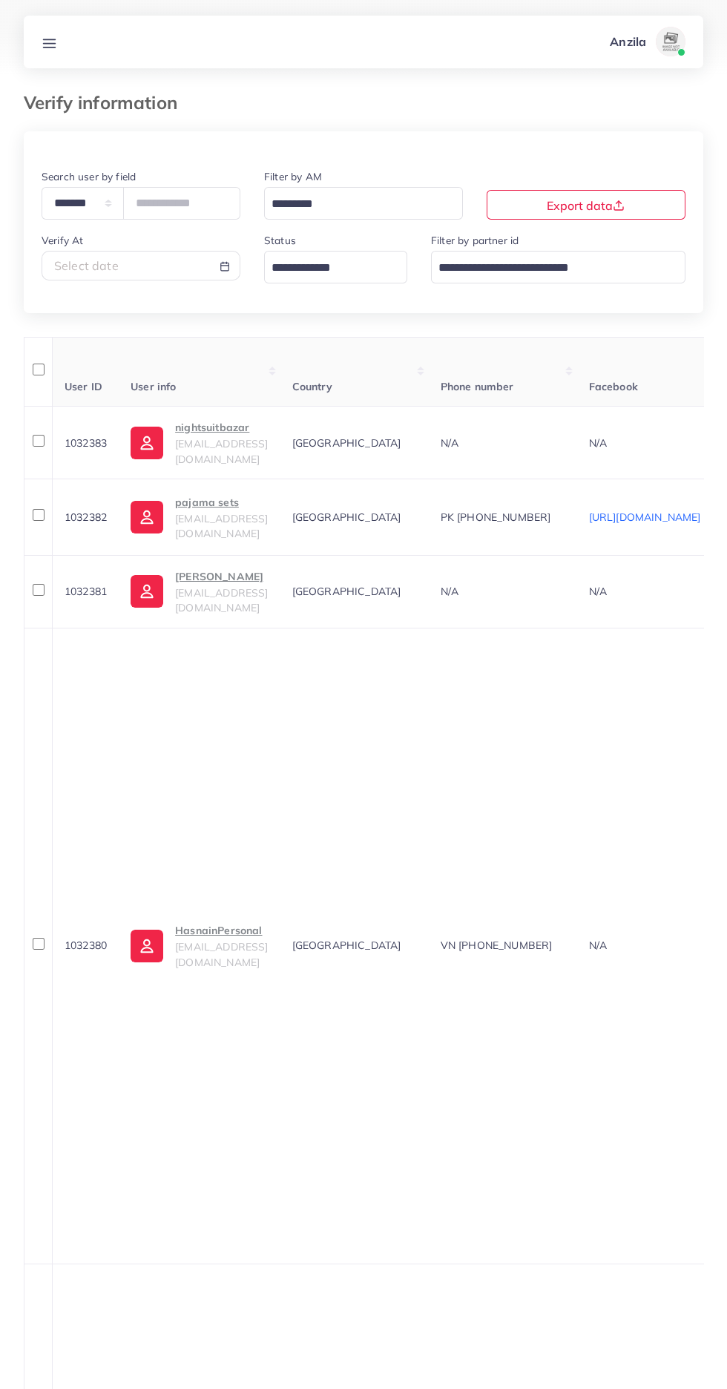
click at [333, 275] on input "Search for option" at bounding box center [327, 268] width 122 height 23
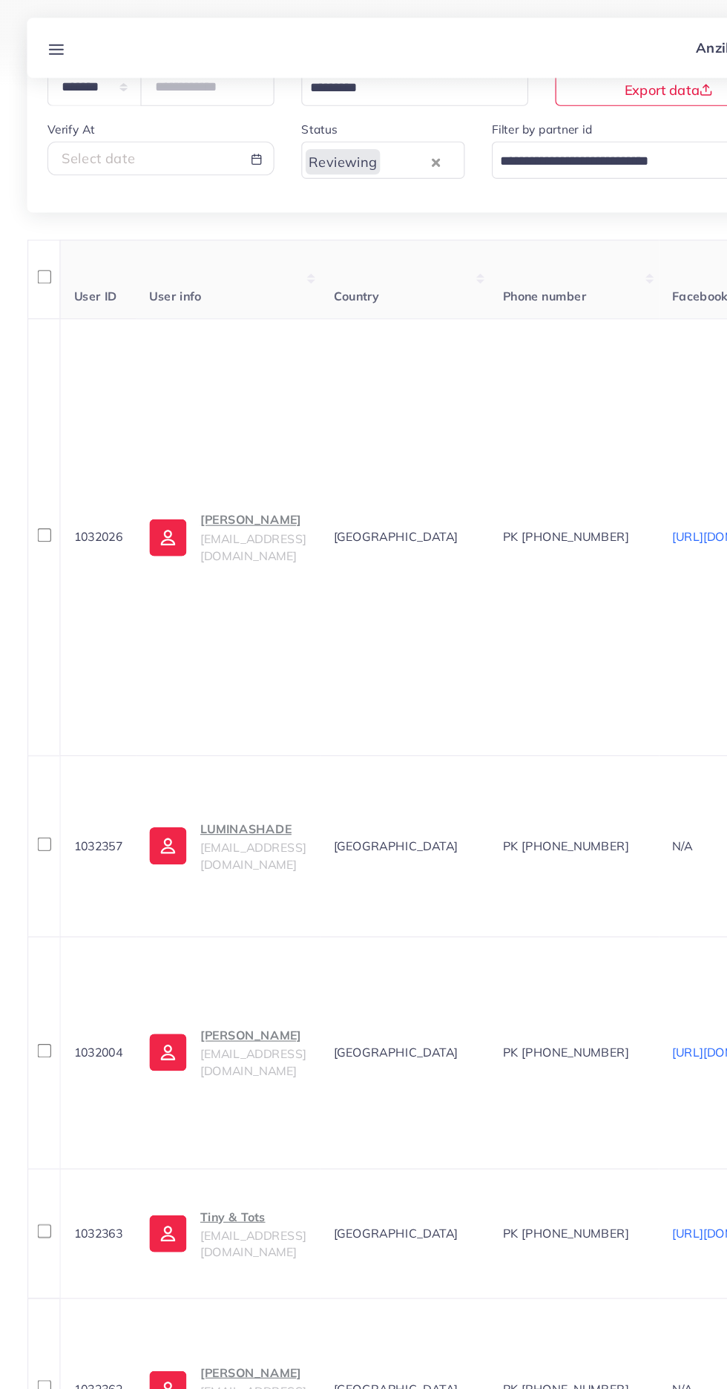
click at [234, 478] on span "legendahmad09@gmail.com" at bounding box center [221, 479] width 93 height 28
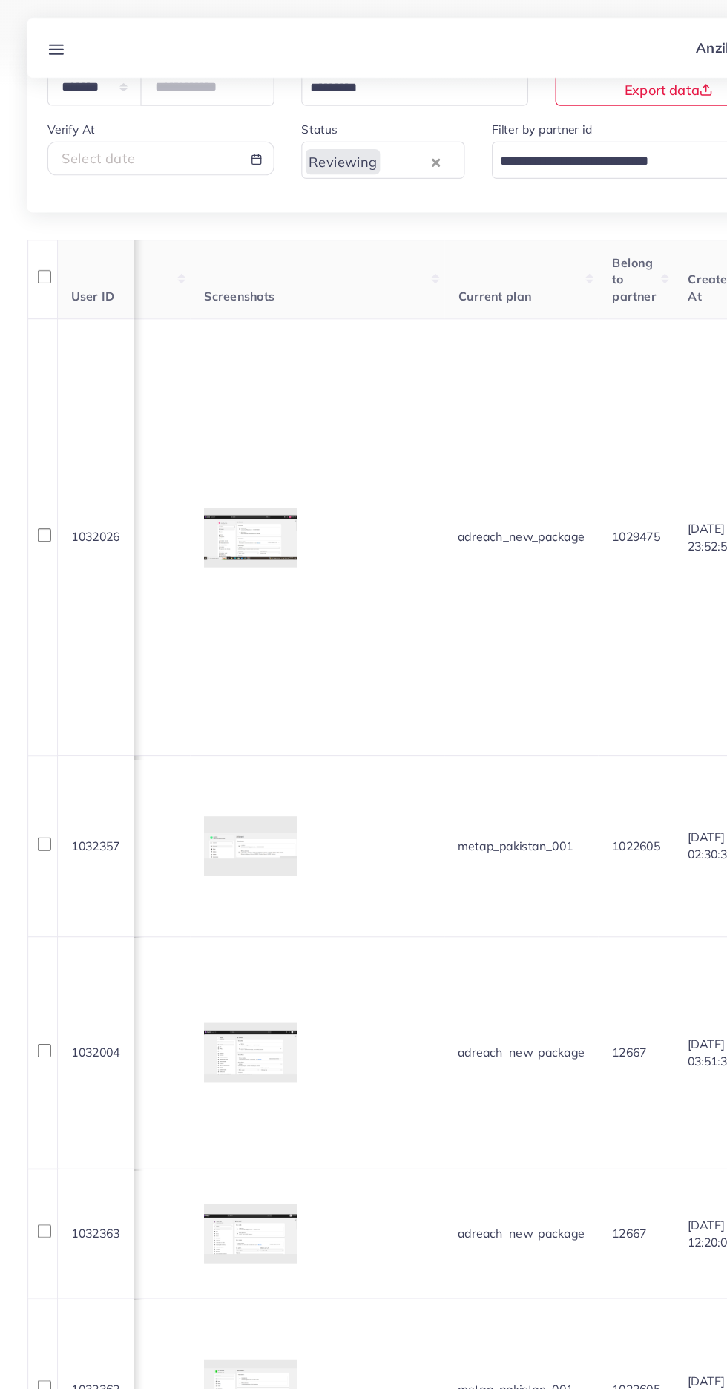
scroll to position [0, 1785]
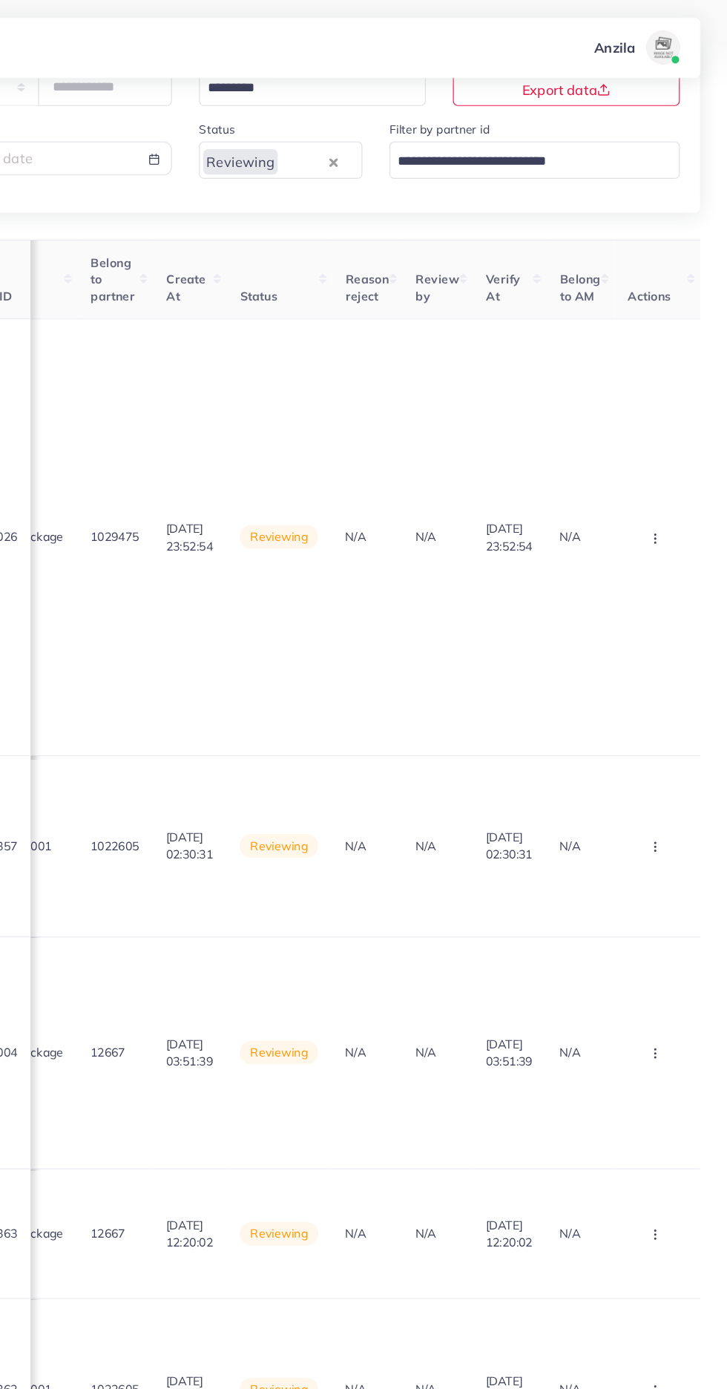
click at [682, 467] on button "button" at bounding box center [666, 470] width 52 height 33
click at [666, 527] on link "Approve" at bounding box center [640, 516] width 117 height 33
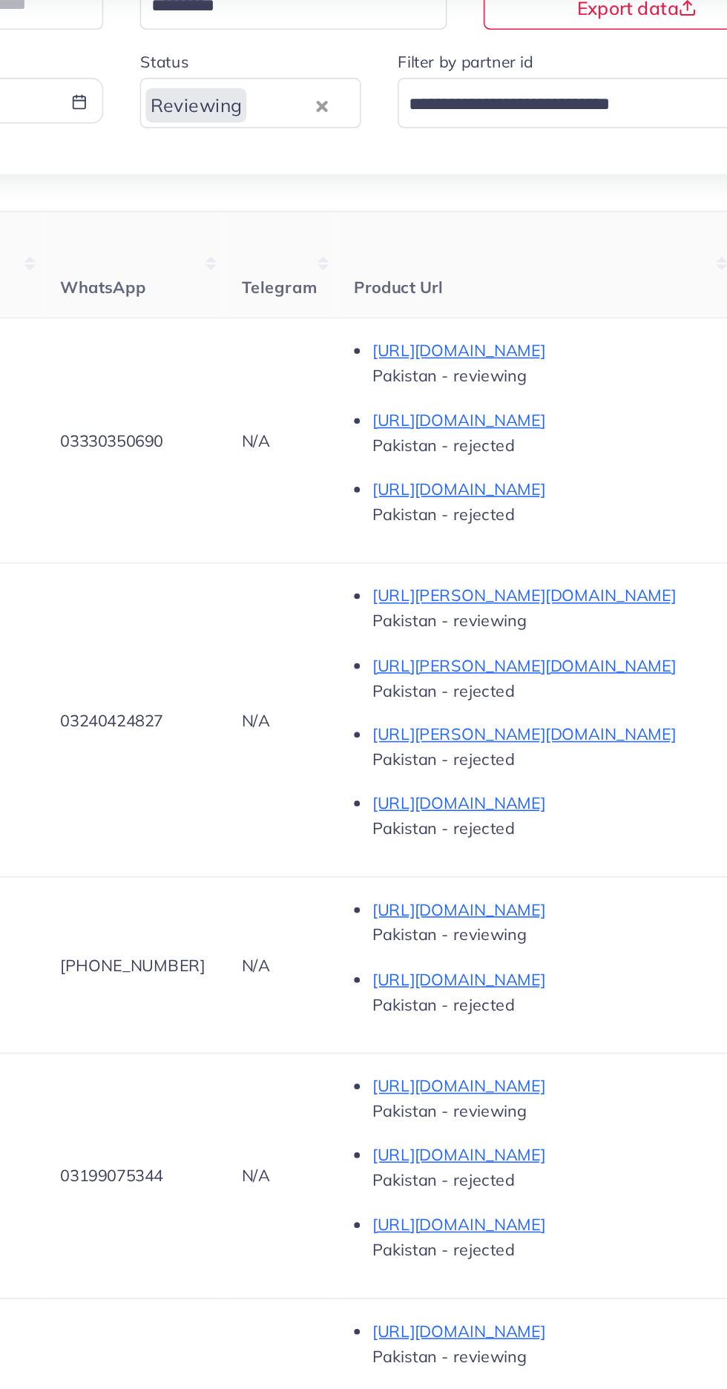
scroll to position [0, 622]
copy span "03330350690"
click at [634, 177] on div "**********" at bounding box center [364, 113] width 680 height 145
copy span "03240424827"
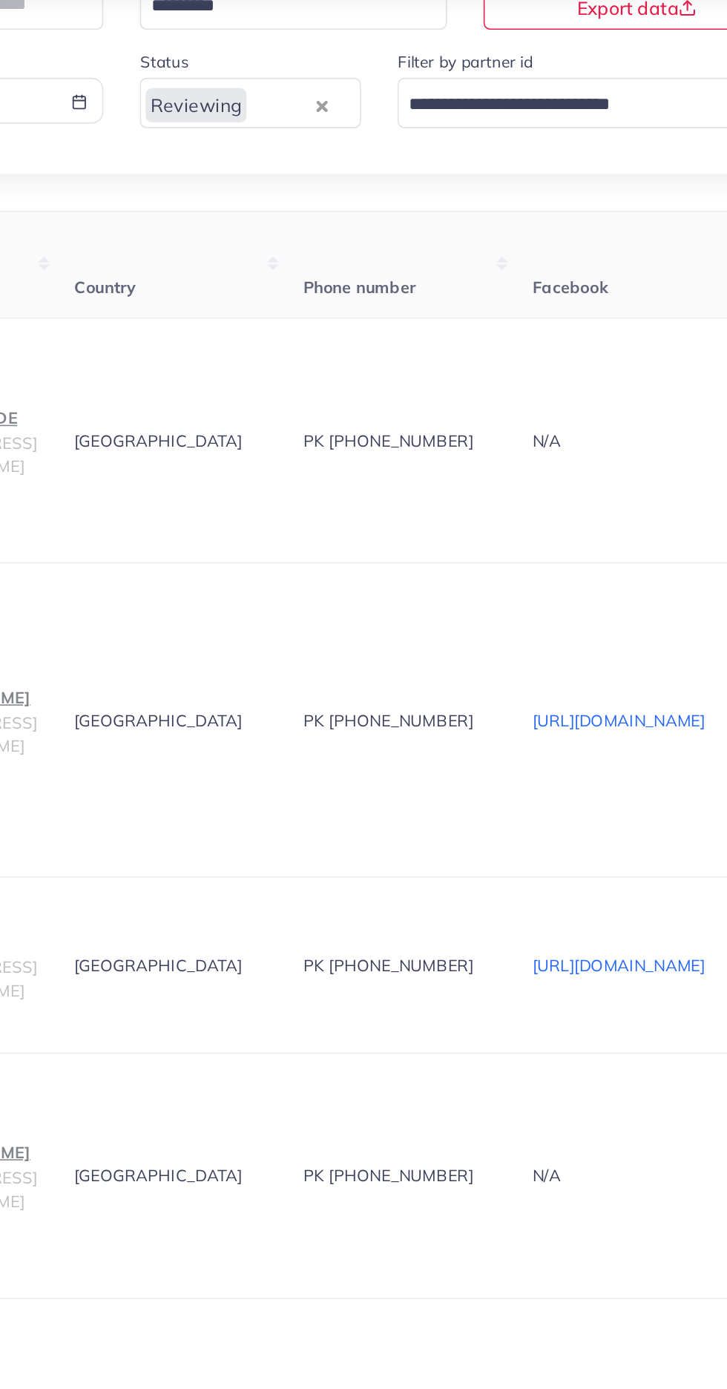
scroll to position [0, 0]
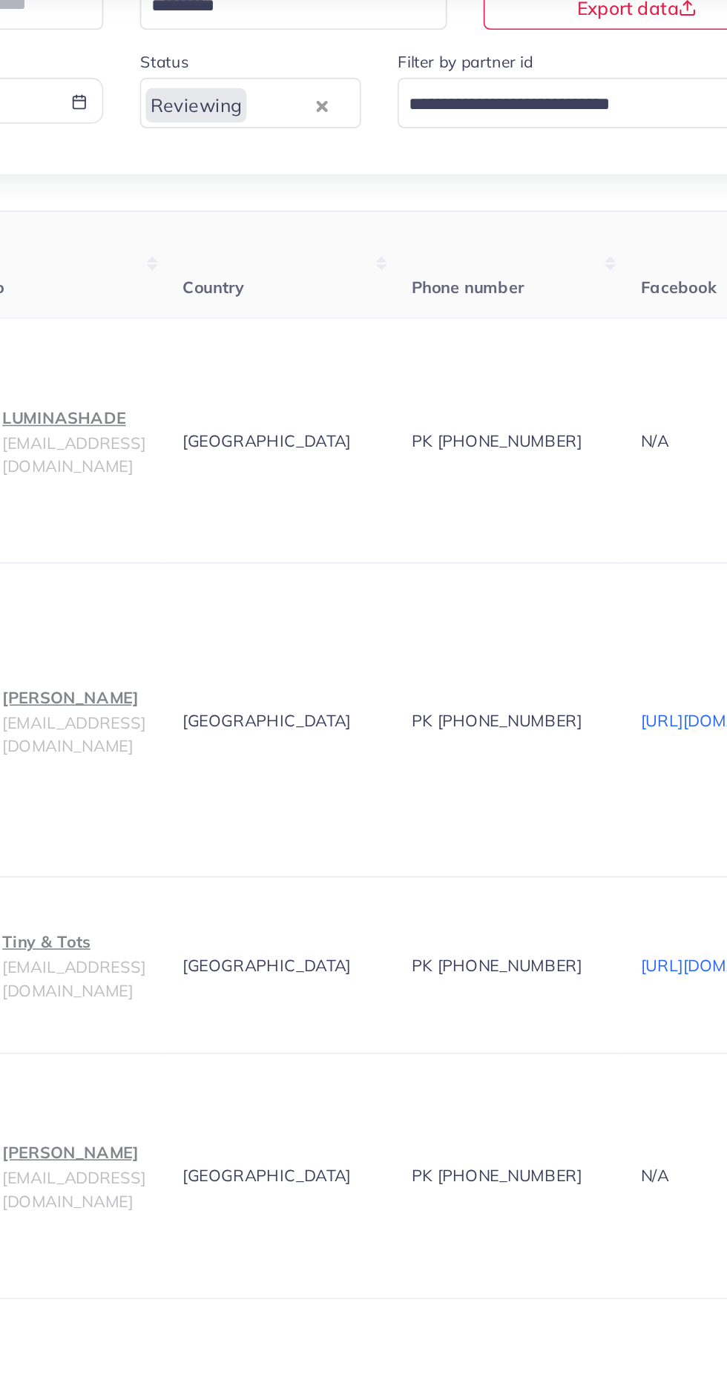
click at [249, 368] on span "luminateam09@gmail.com" at bounding box center [221, 368] width 93 height 28
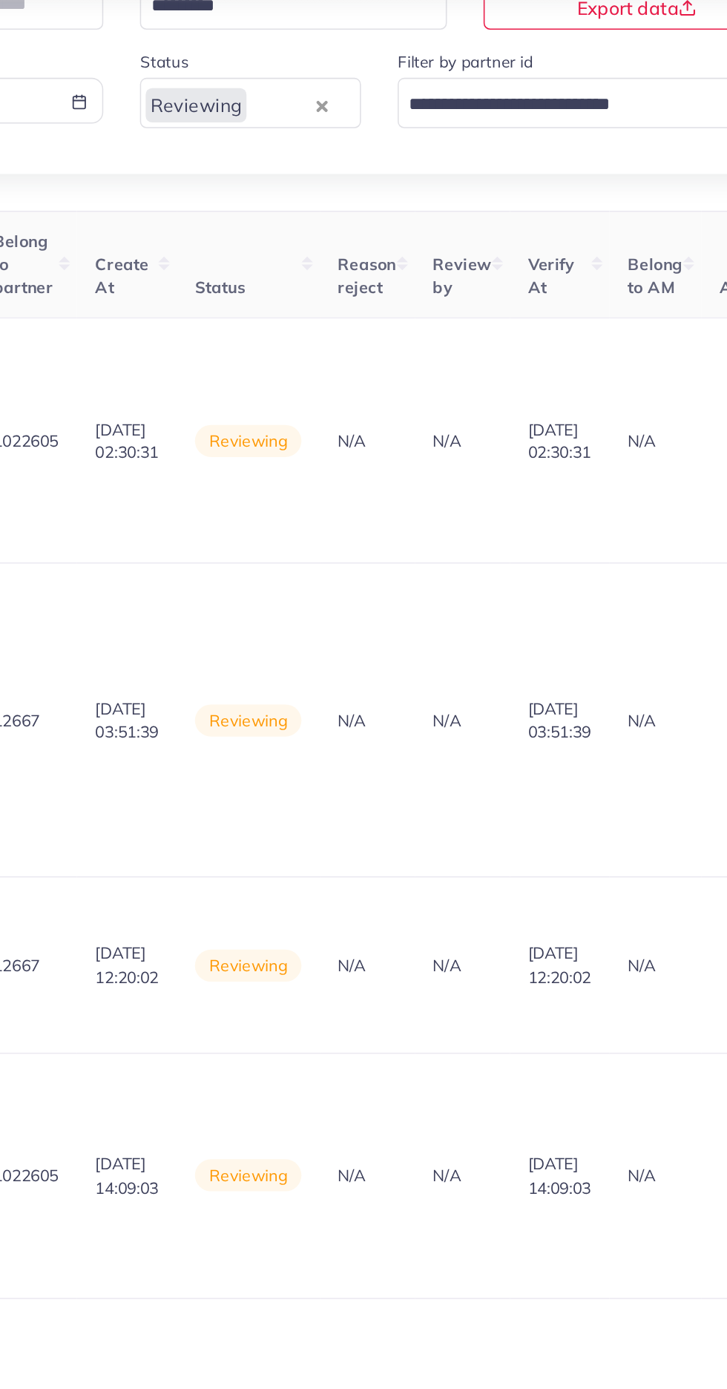
scroll to position [0, 1785]
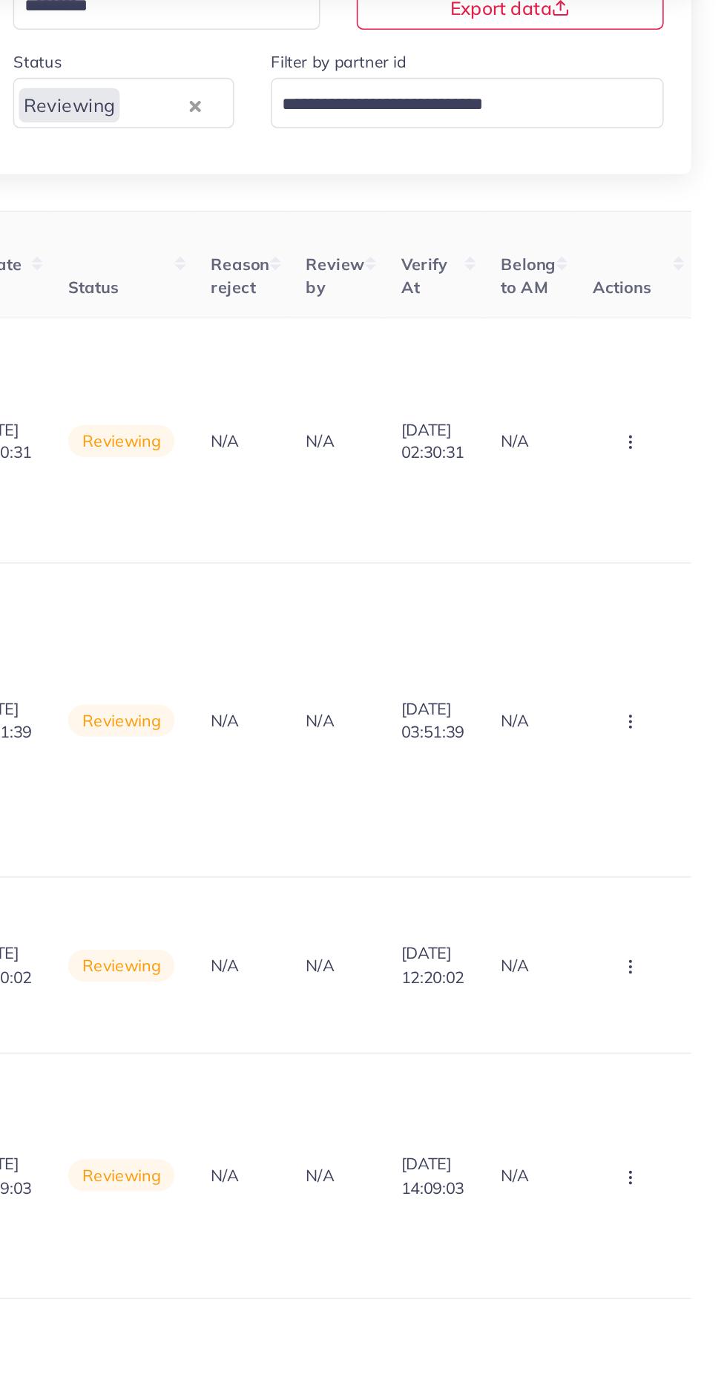
click at [664, 356] on circle "button" at bounding box center [663, 355] width 1 height 1
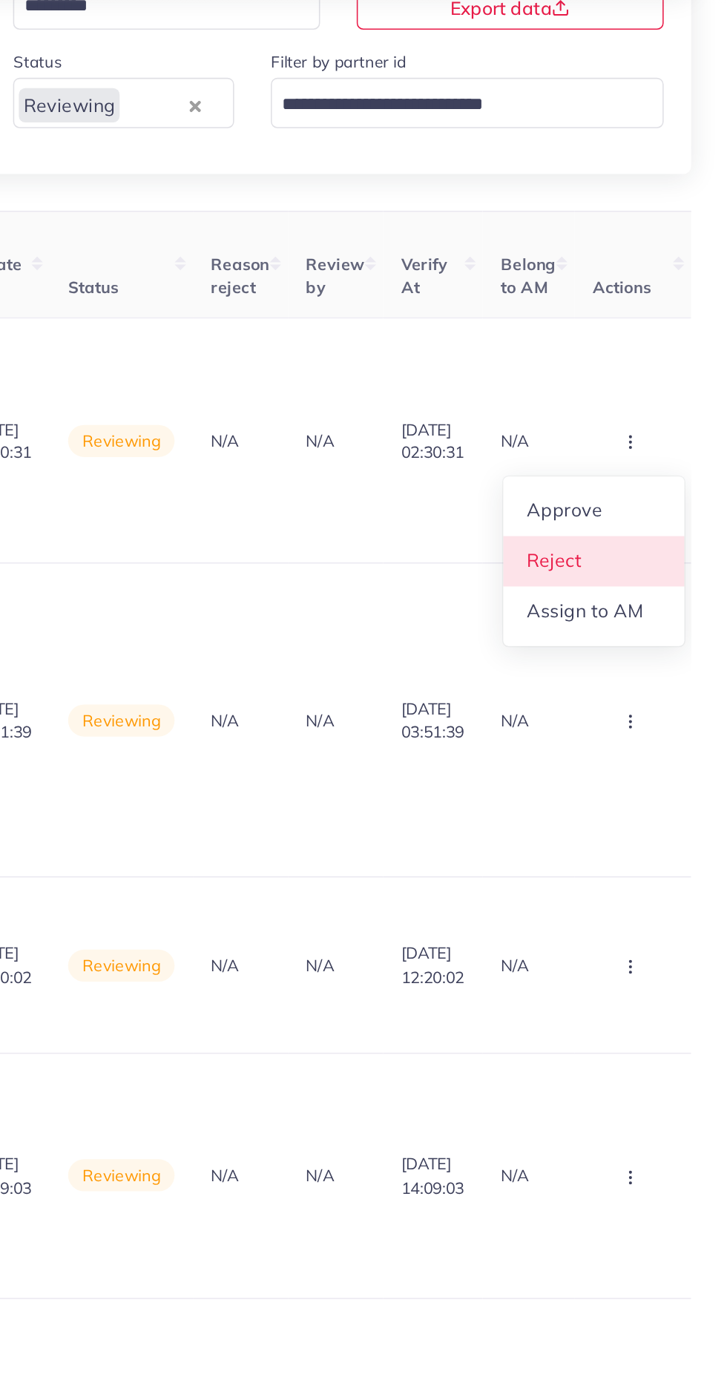
click at [655, 436] on link "Reject" at bounding box center [640, 437] width 117 height 33
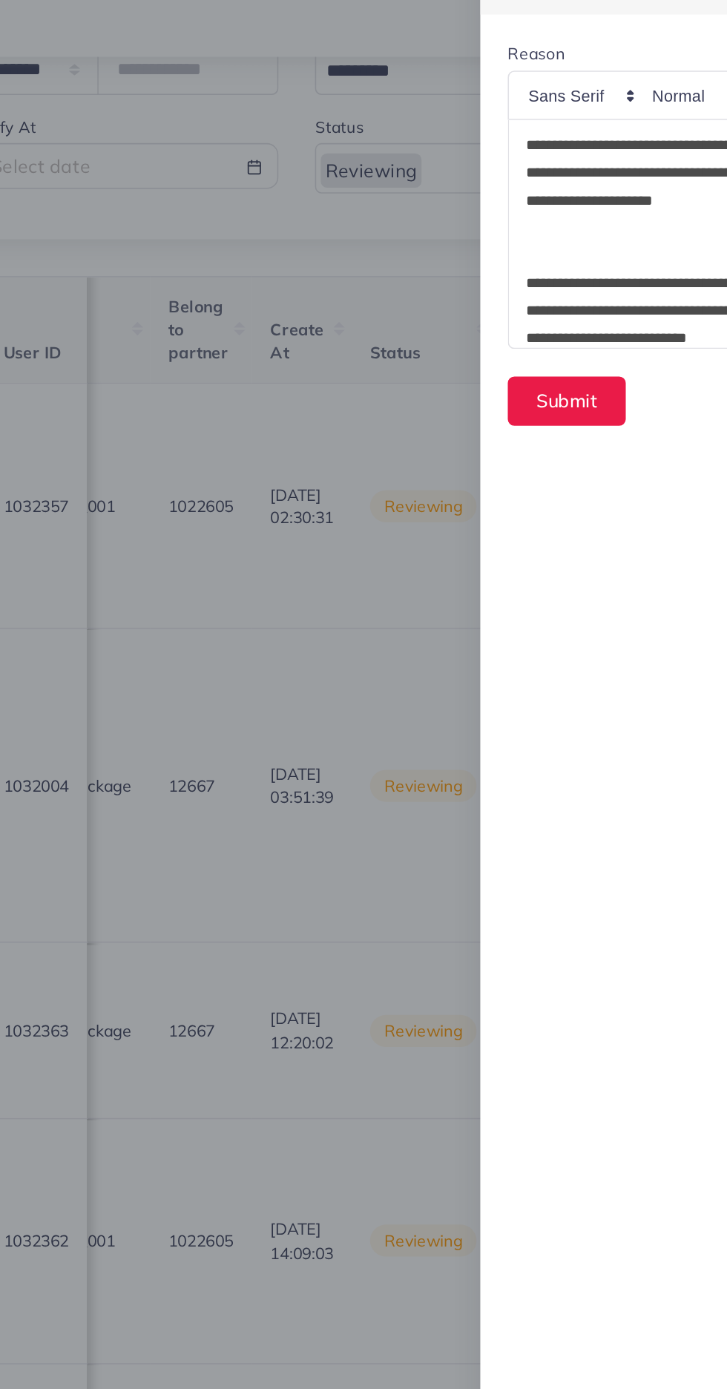
scroll to position [26, 0]
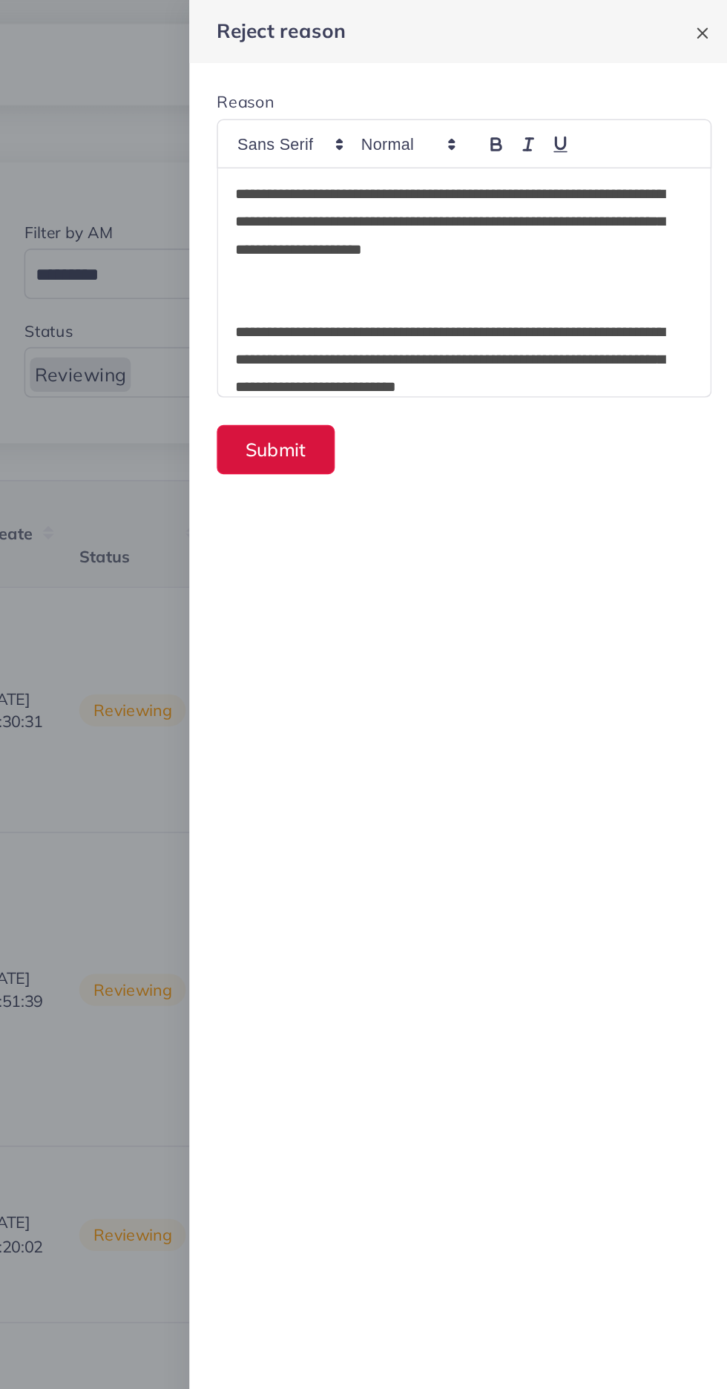
click at [437, 292] on button "Submit" at bounding box center [427, 291] width 76 height 32
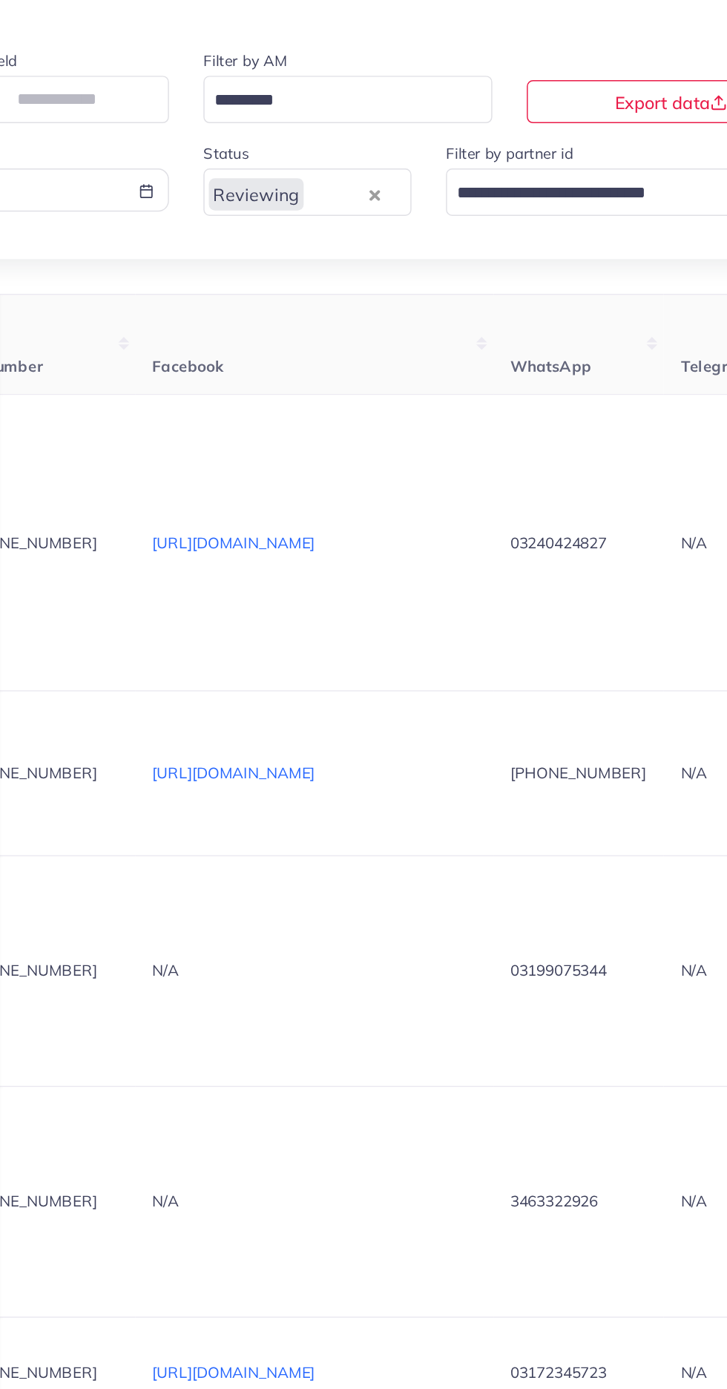
scroll to position [0, 0]
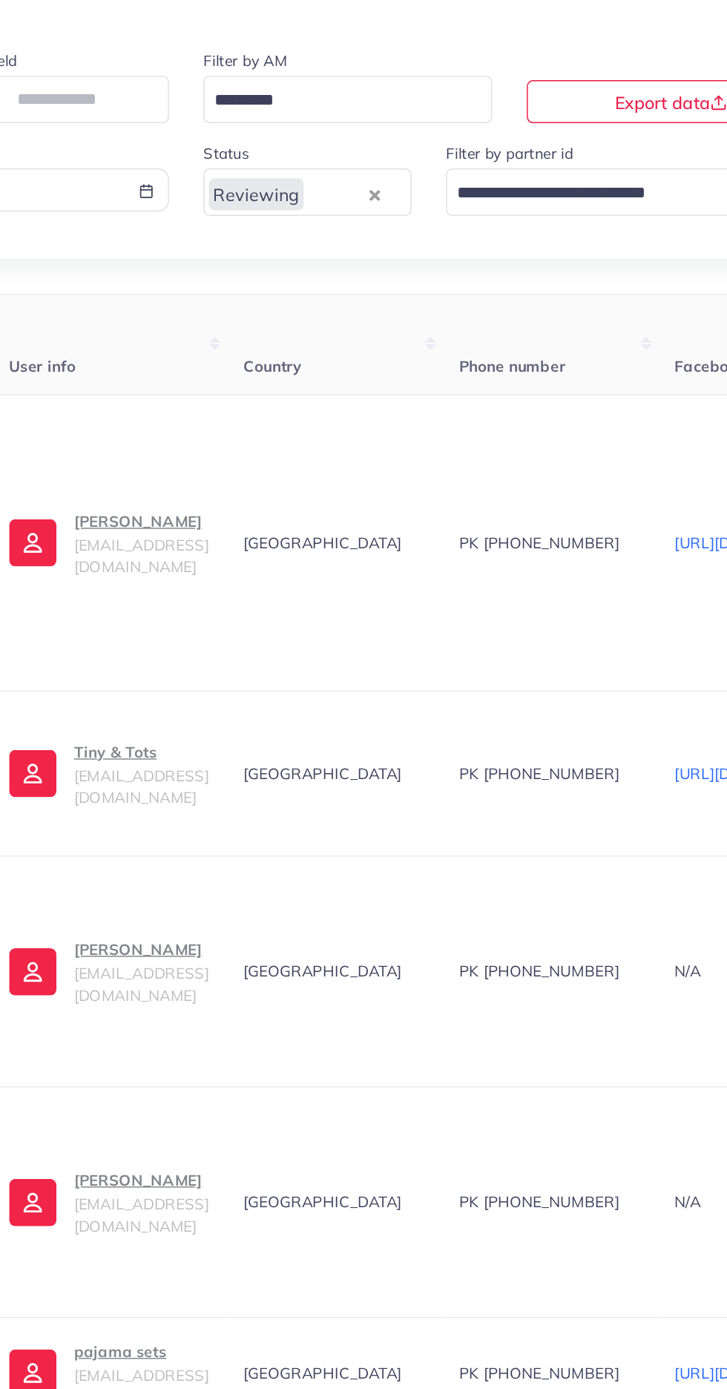
click at [254, 495] on p "Maida Khawaja" at bounding box center [221, 486] width 93 height 18
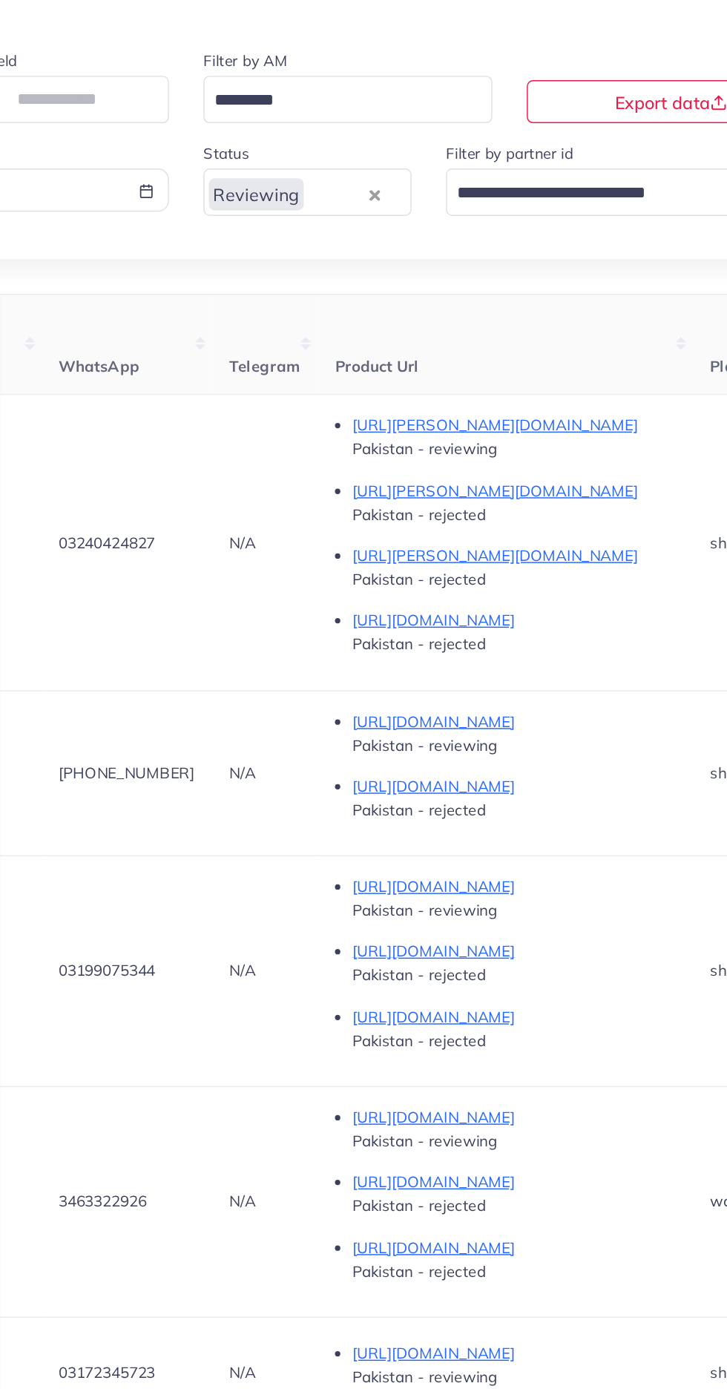
scroll to position [0, 1785]
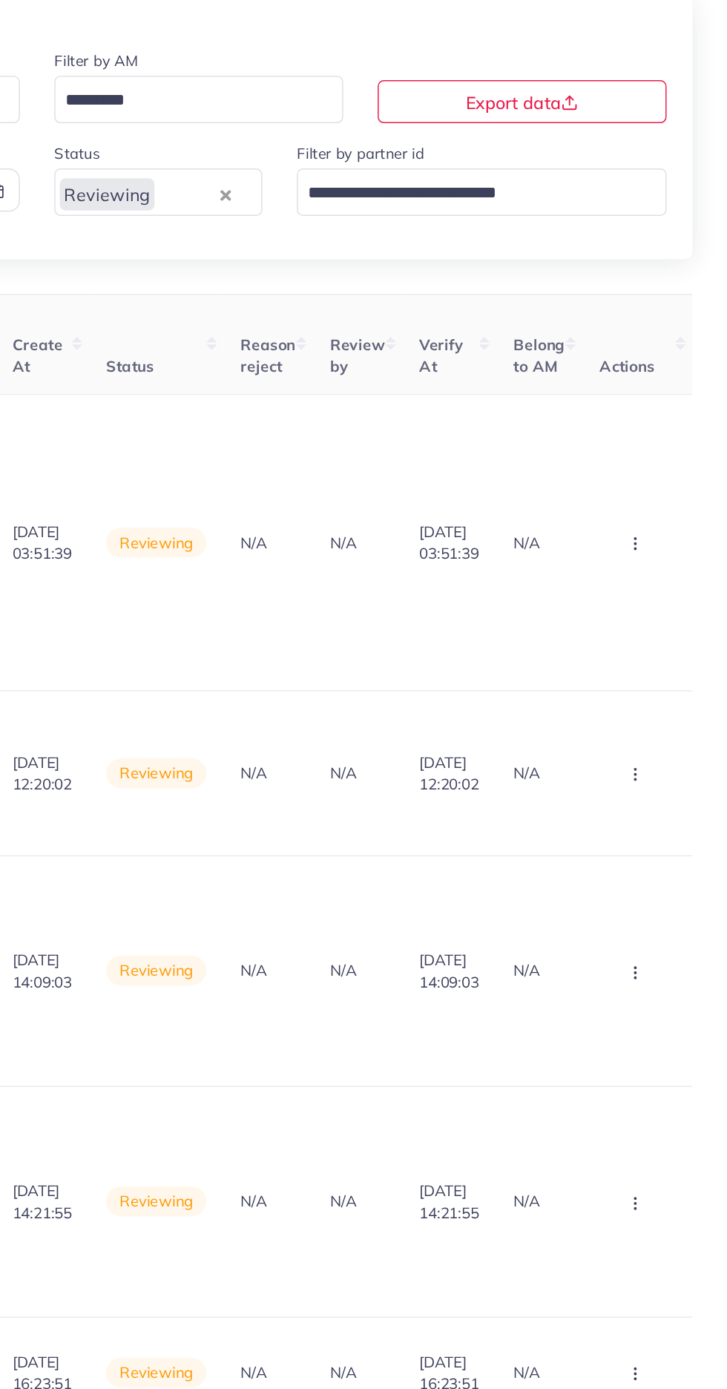
click at [680, 505] on button "button" at bounding box center [666, 500] width 52 height 33
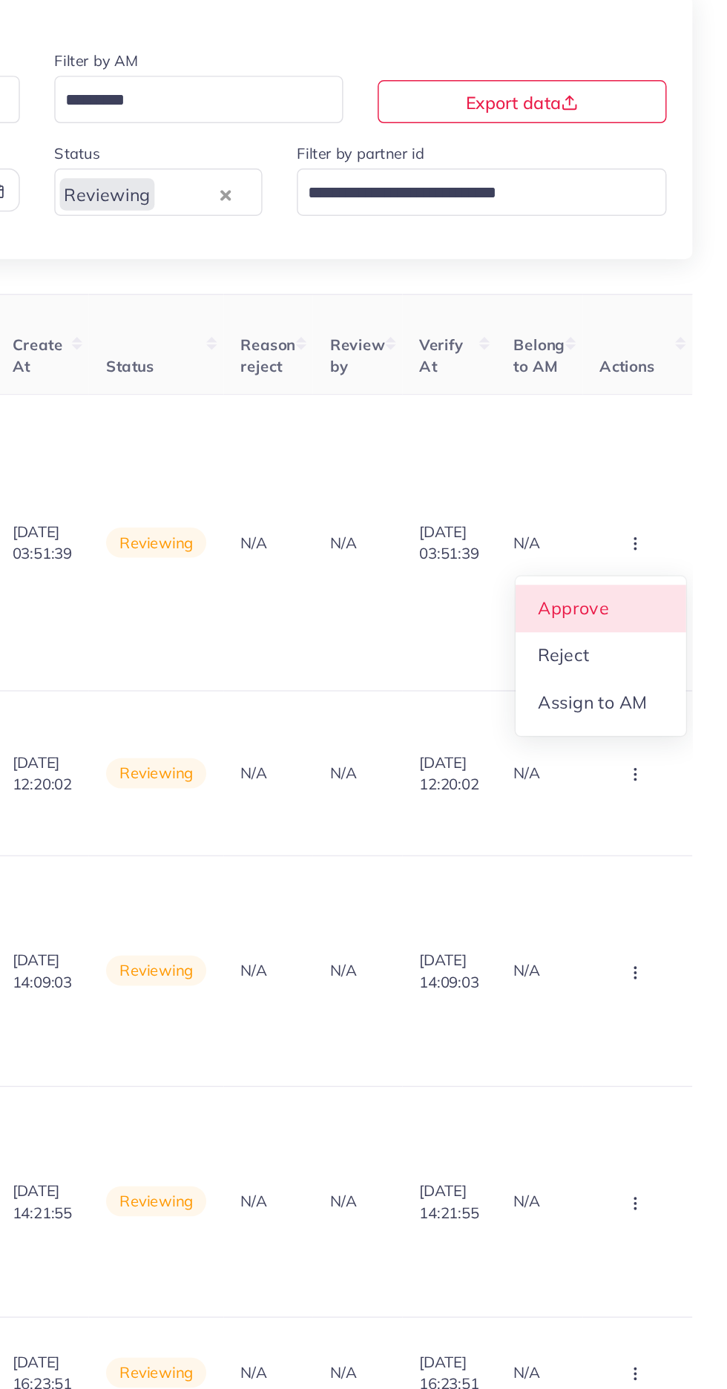
click at [660, 548] on link "Approve" at bounding box center [640, 546] width 117 height 33
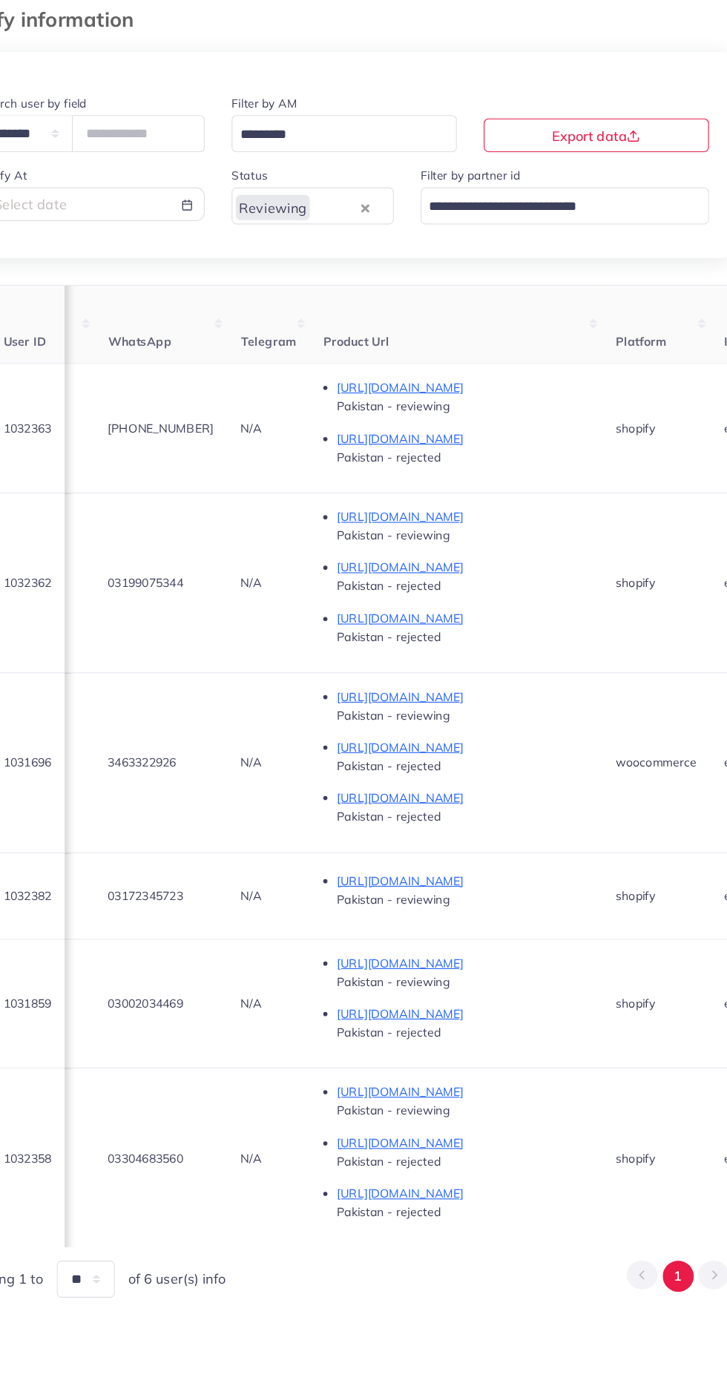
scroll to position [0, 682]
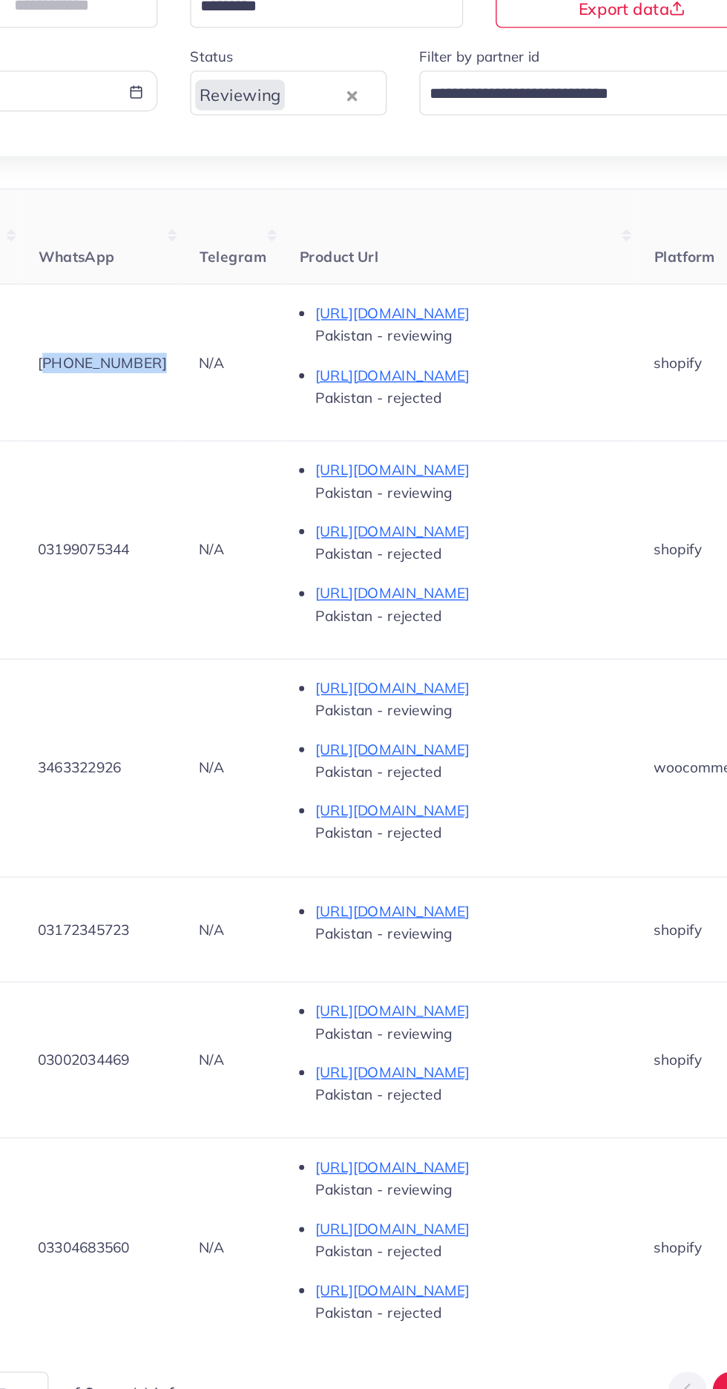
copy span "+923224278707"
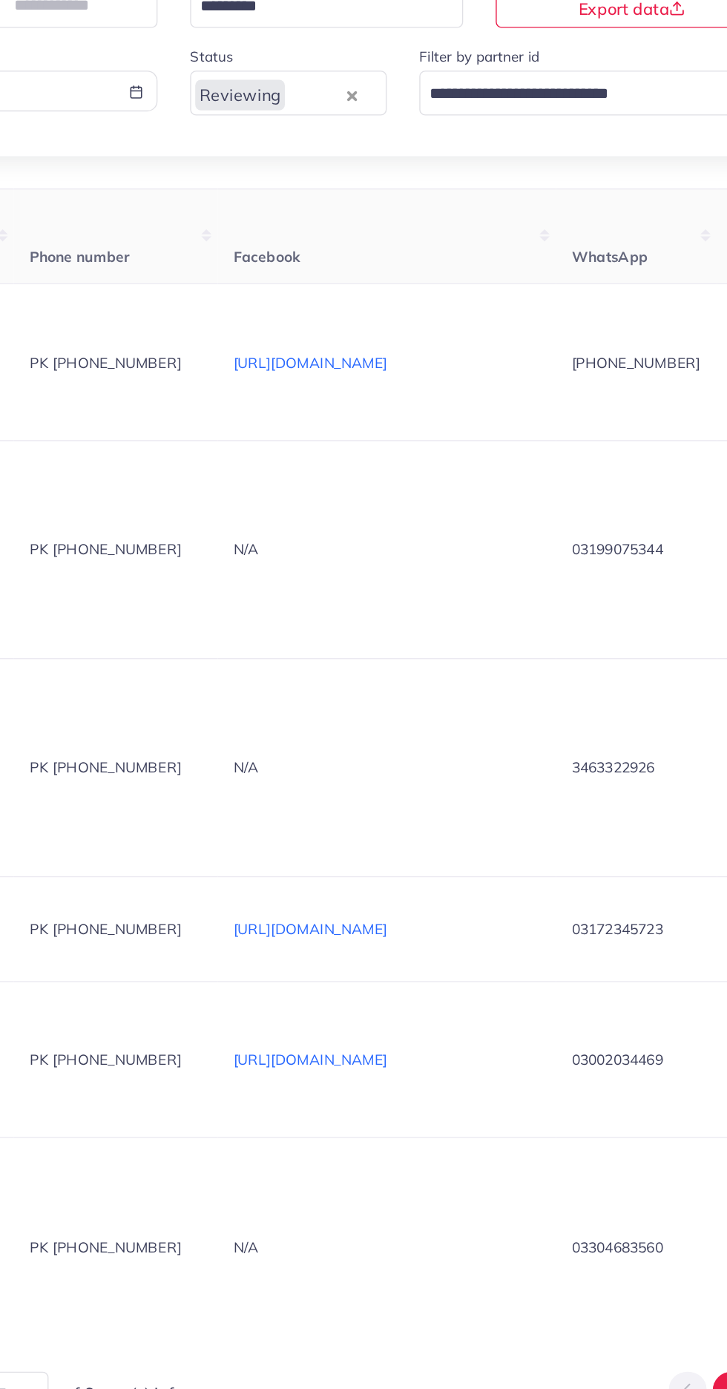
scroll to position [0, 0]
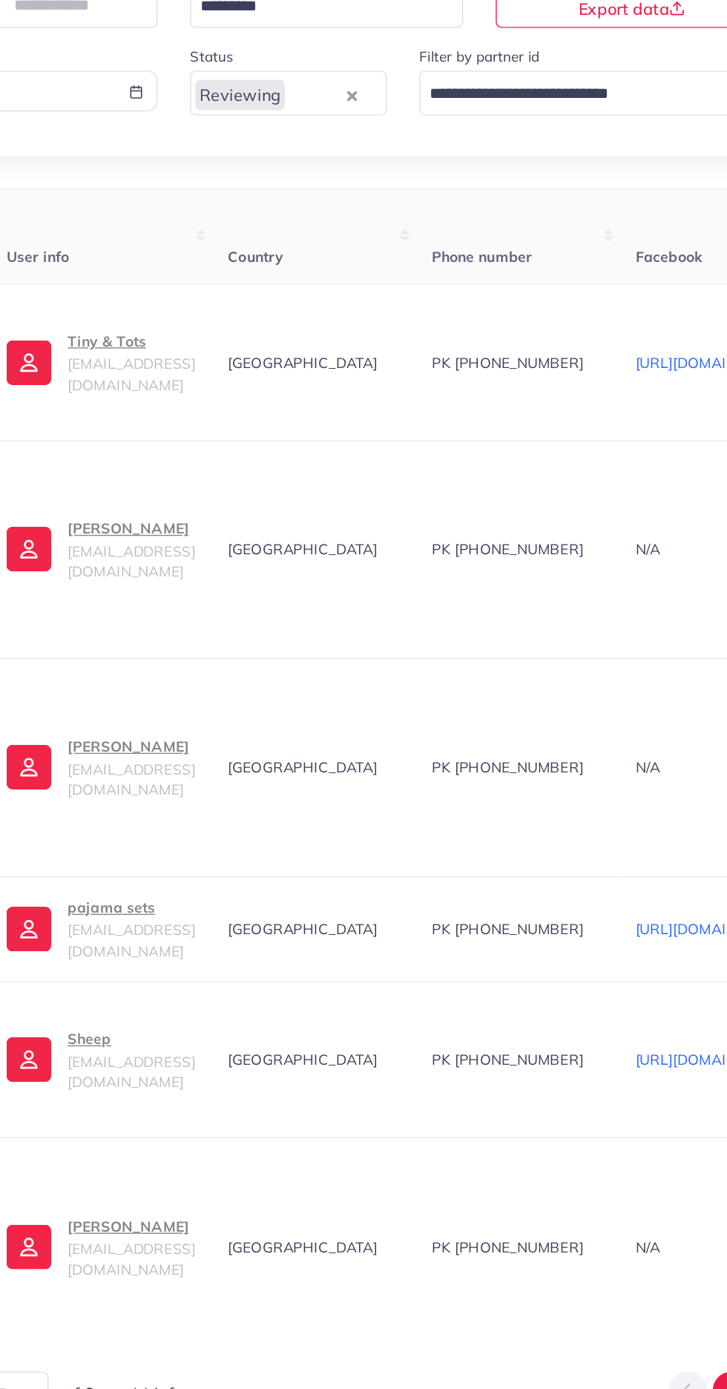
click at [239, 466] on span "tinyandtotsofficial@gmail.com" at bounding box center [221, 472] width 93 height 28
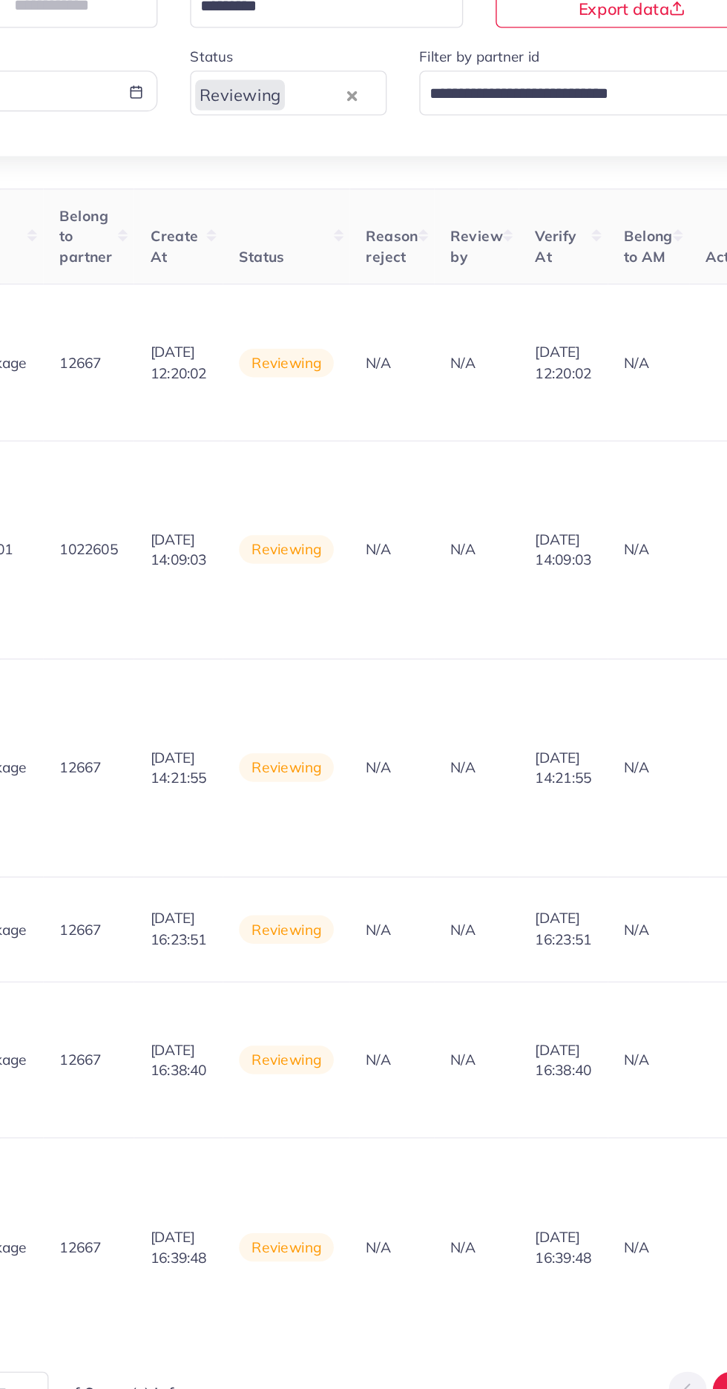
scroll to position [0, 1785]
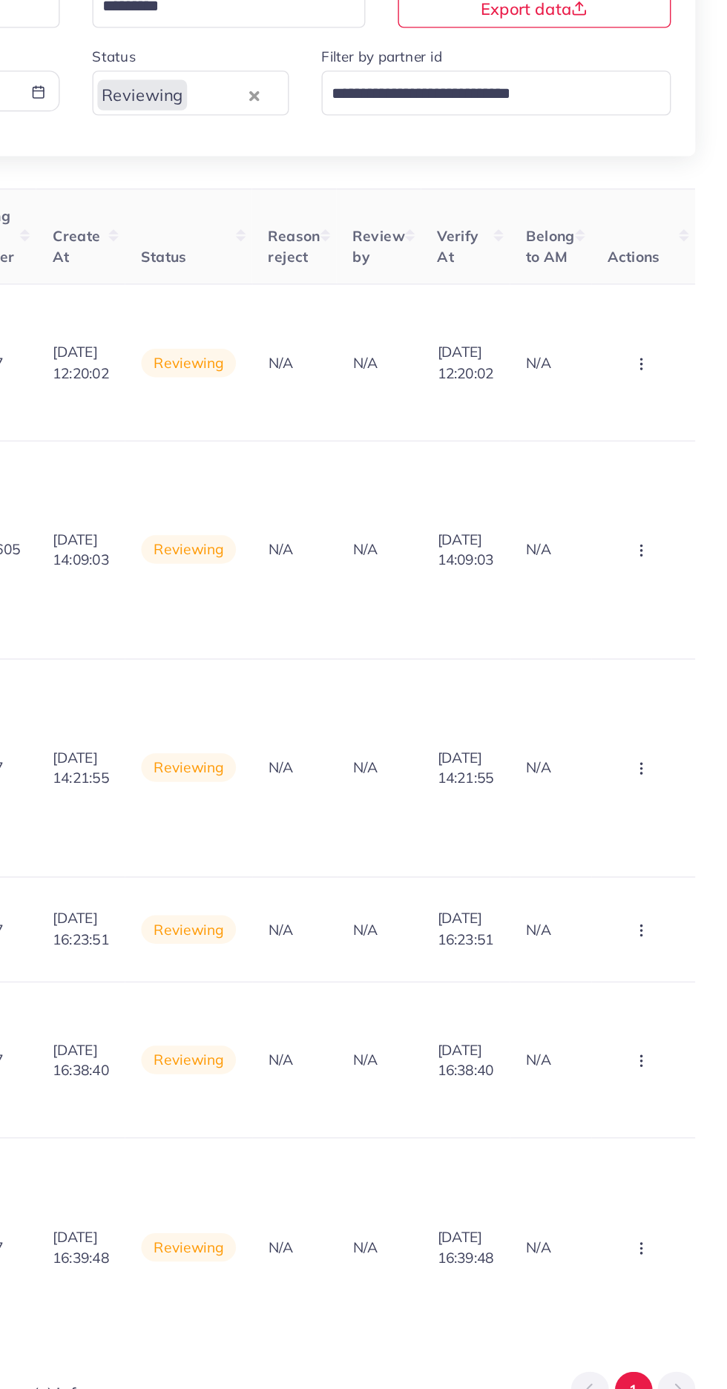
click at [671, 464] on button "button" at bounding box center [666, 463] width 52 height 33
click at [660, 507] on link "Approve" at bounding box center [640, 509] width 117 height 33
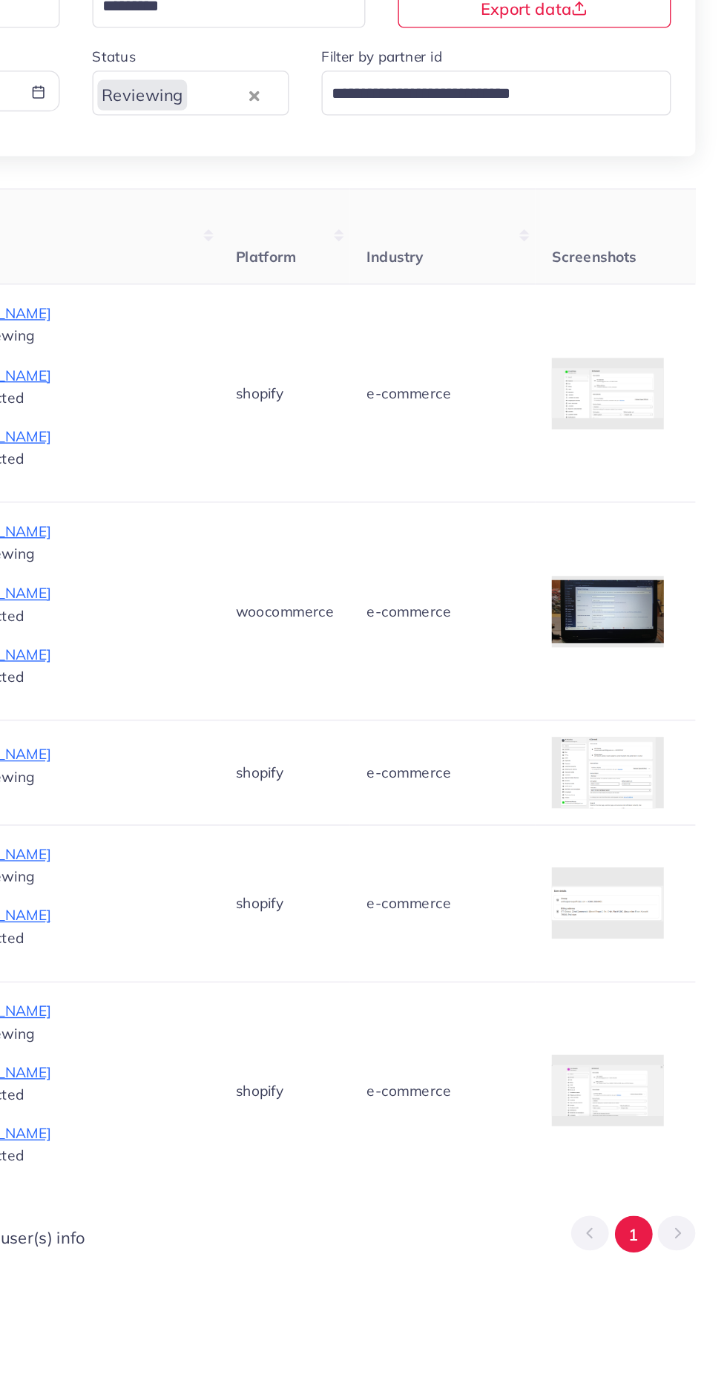
scroll to position [0, 899]
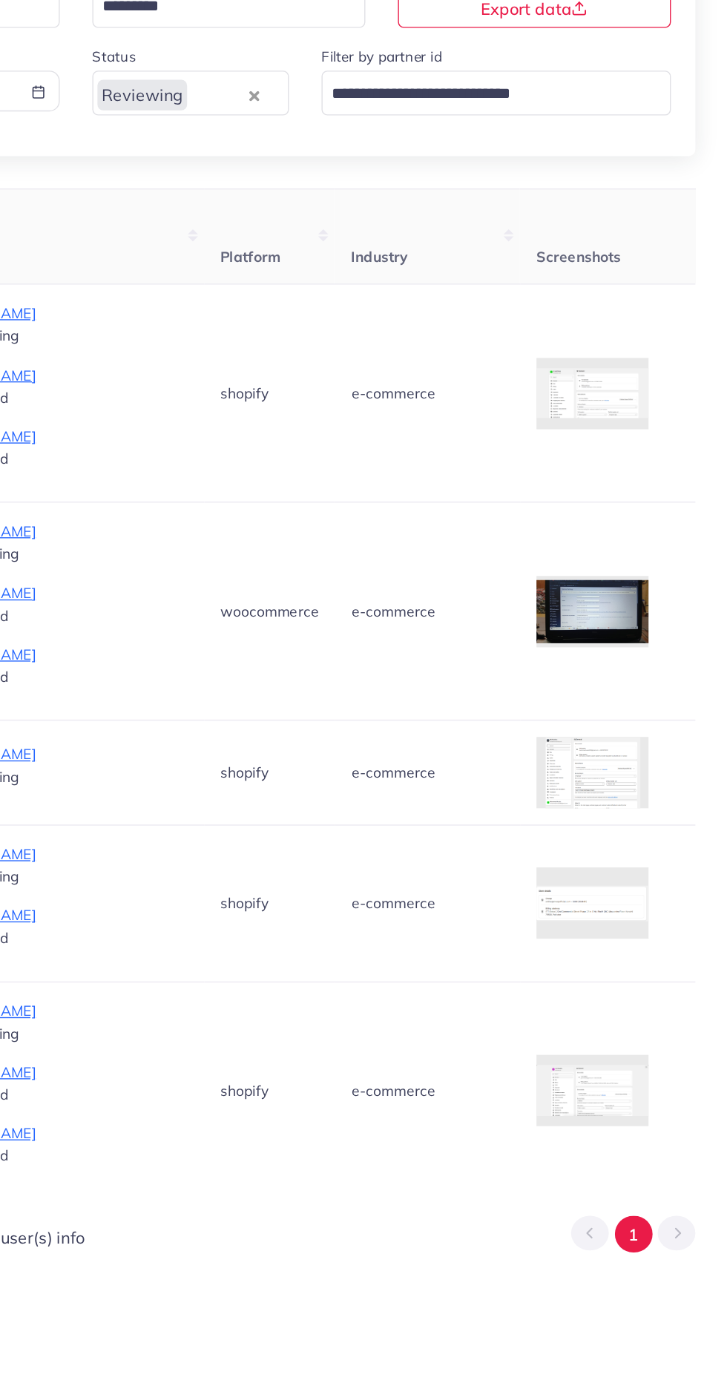
click at [0, 0] on div at bounding box center [0, 0] width 0 height 0
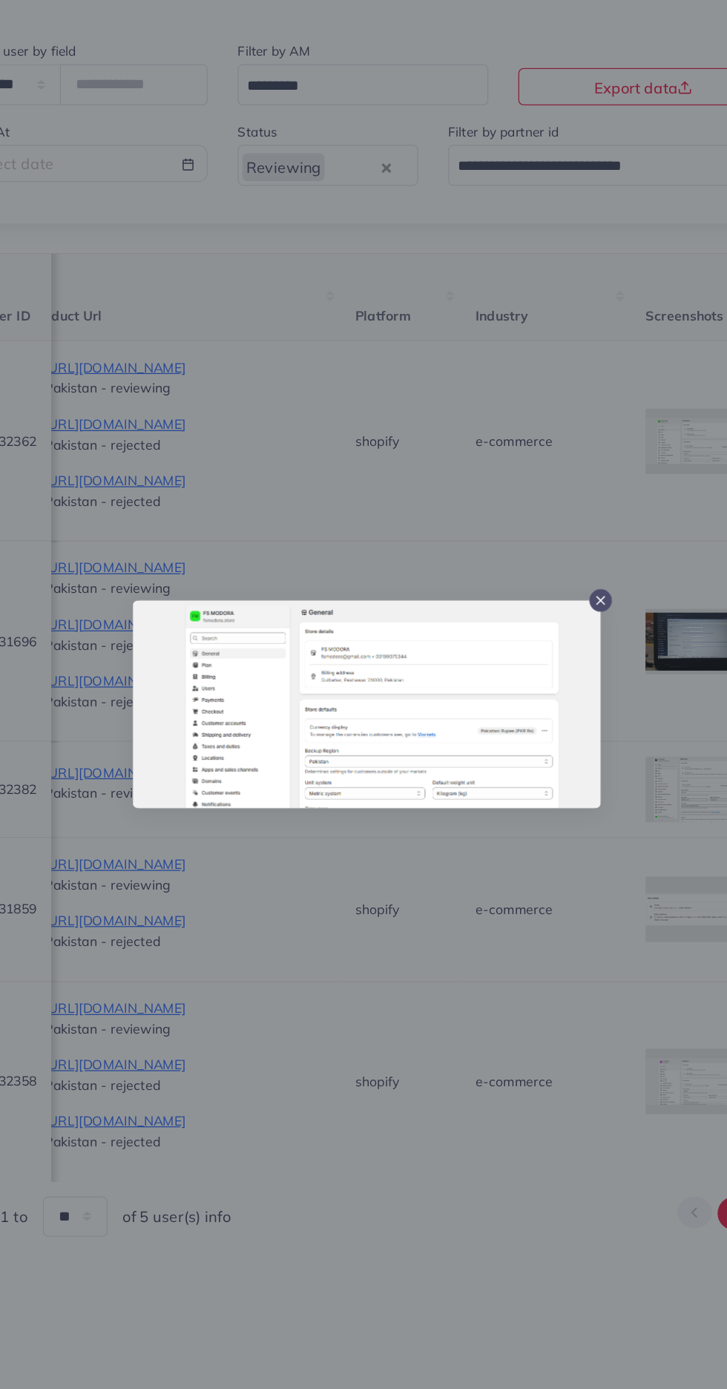
click at [530, 837] on div at bounding box center [363, 694] width 727 height 1389
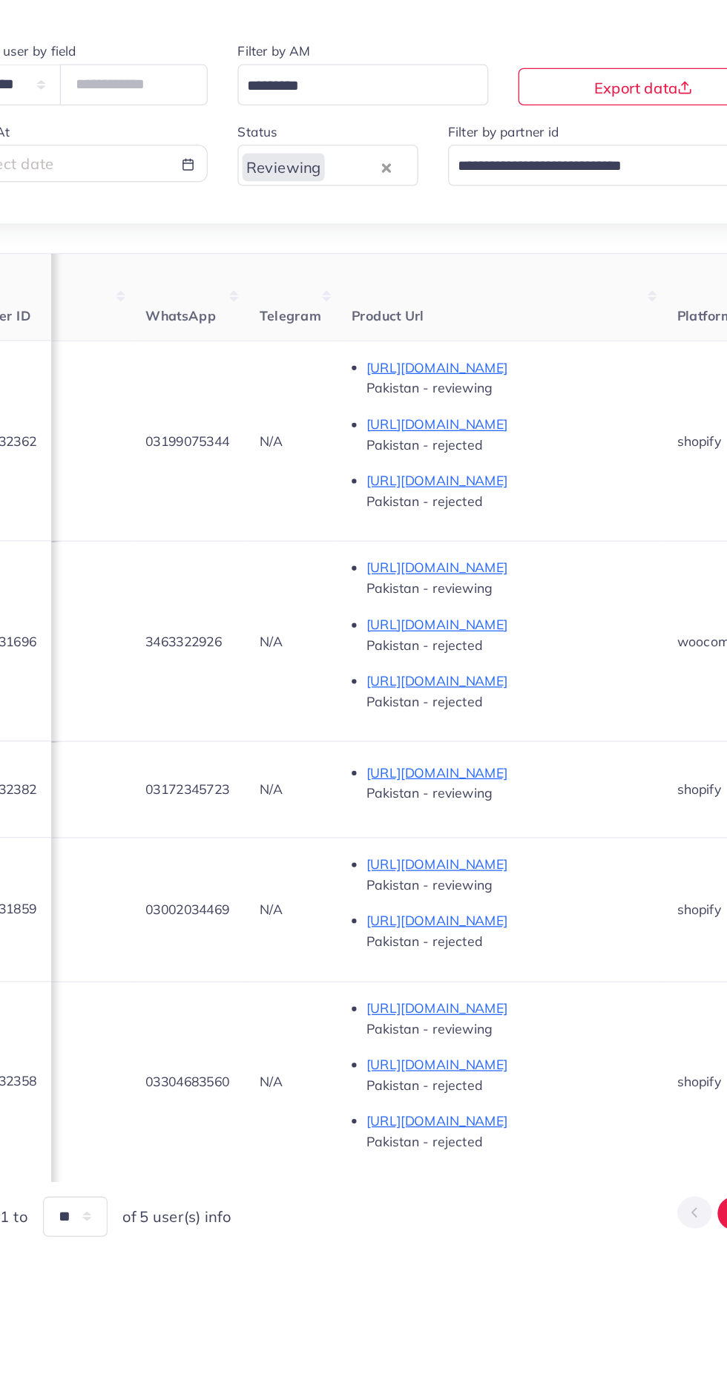
scroll to position [0, 640]
copy span "03199075344"
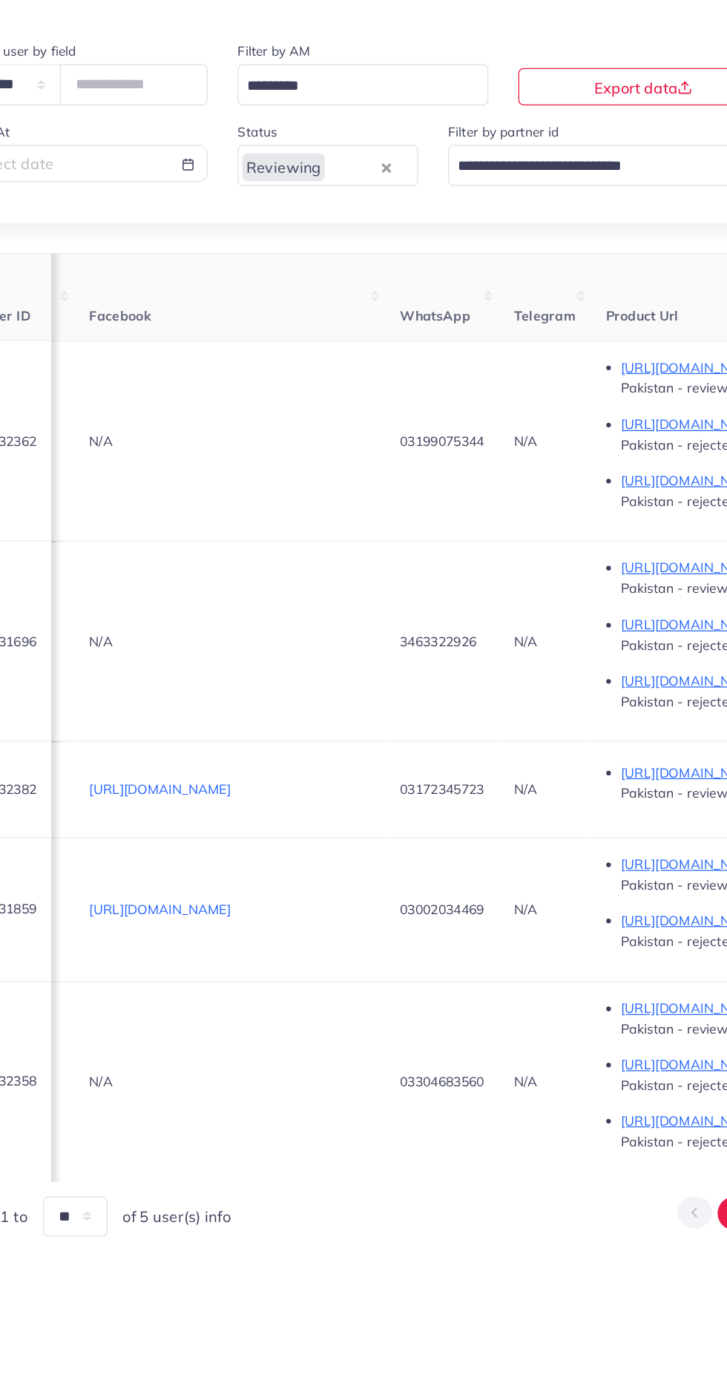
scroll to position [0, 0]
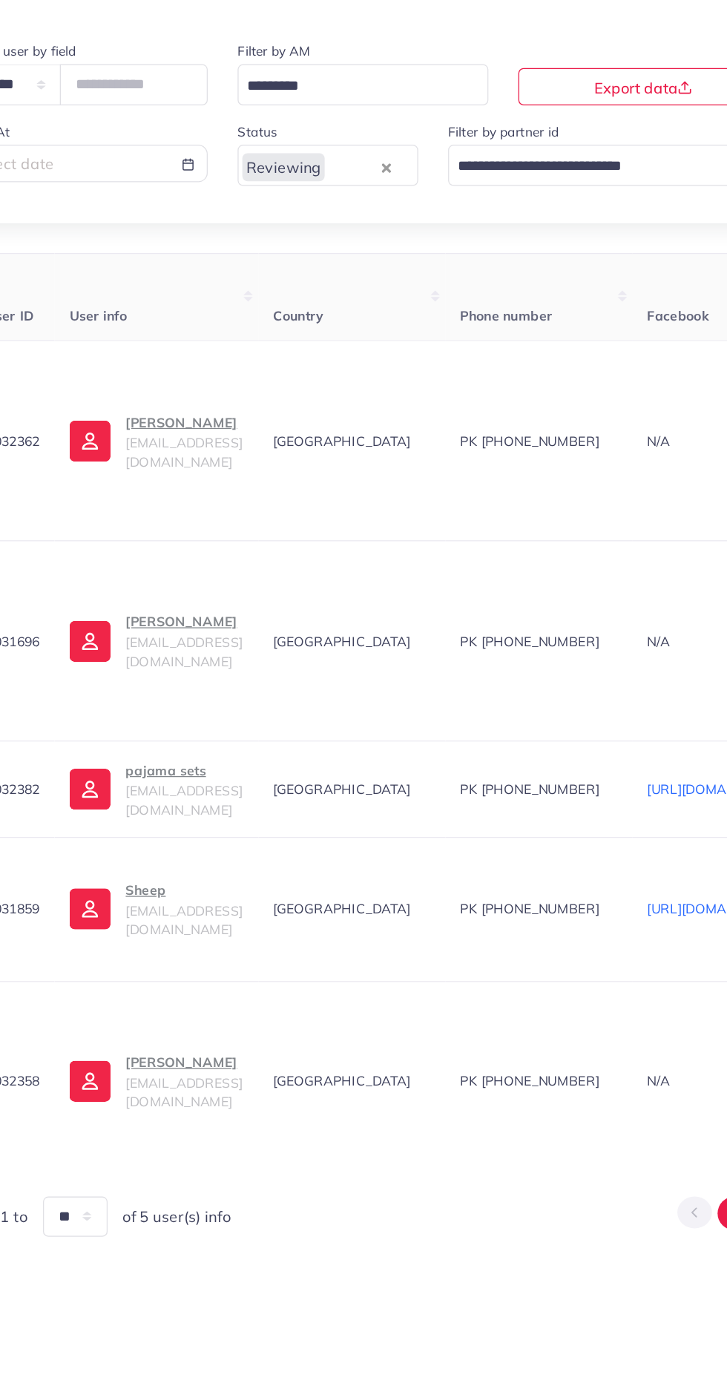
click at [252, 491] on span "fsmodora@gmail.com" at bounding box center [221, 495] width 93 height 28
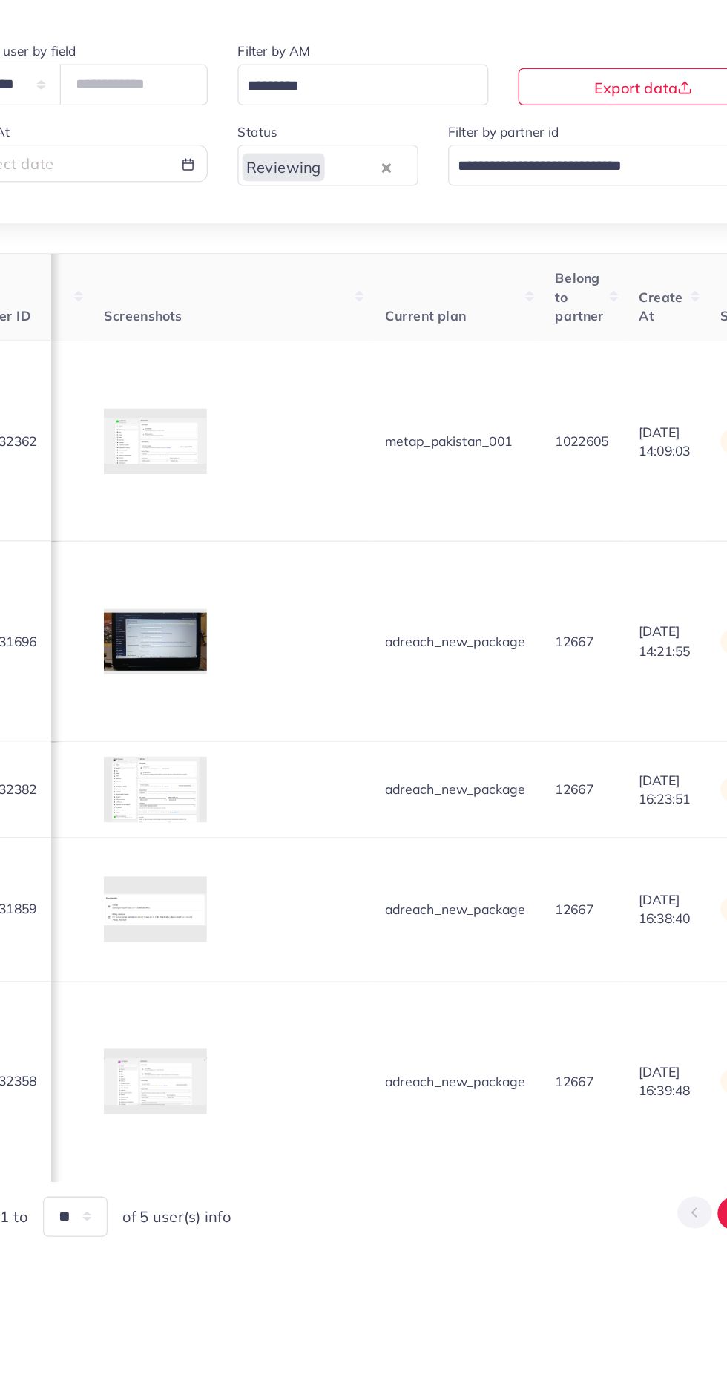
scroll to position [0, 1761]
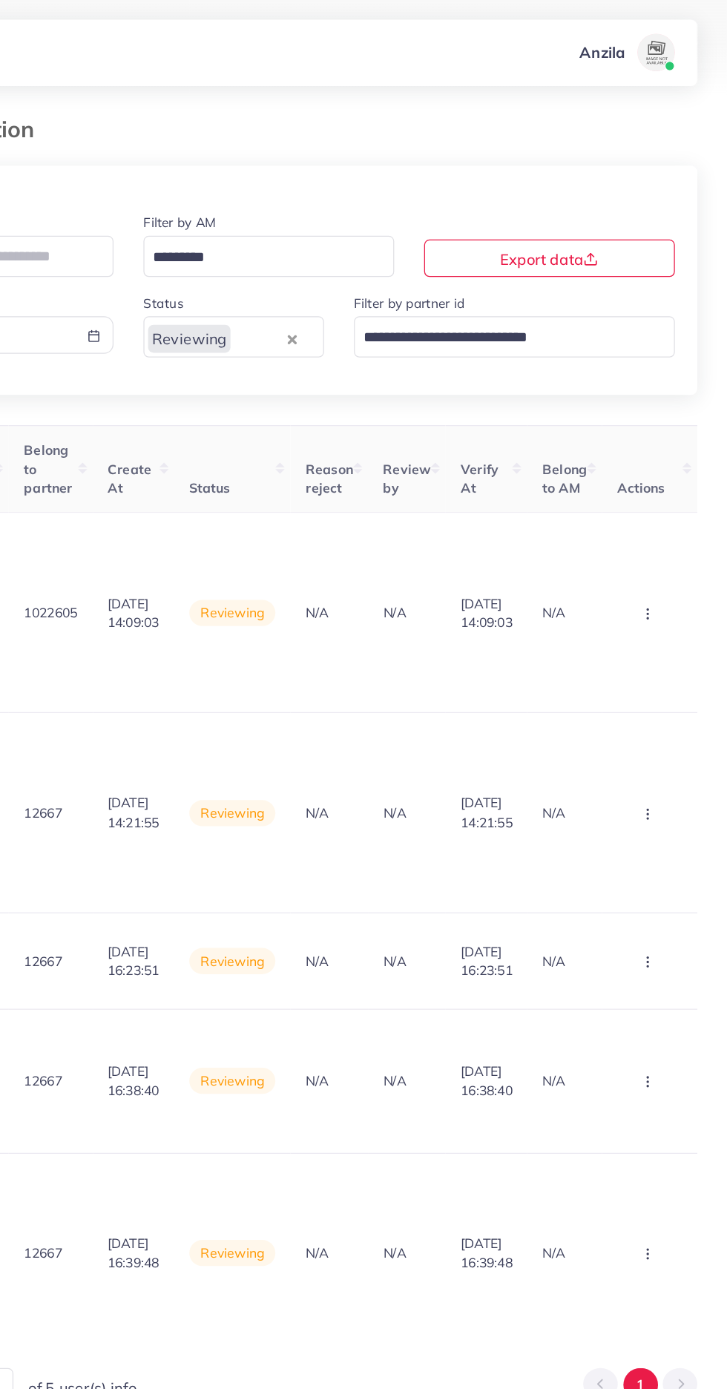
click at [664, 490] on circle "button" at bounding box center [664, 490] width 1 height 1
click at [637, 572] on link "Reject" at bounding box center [640, 564] width 117 height 33
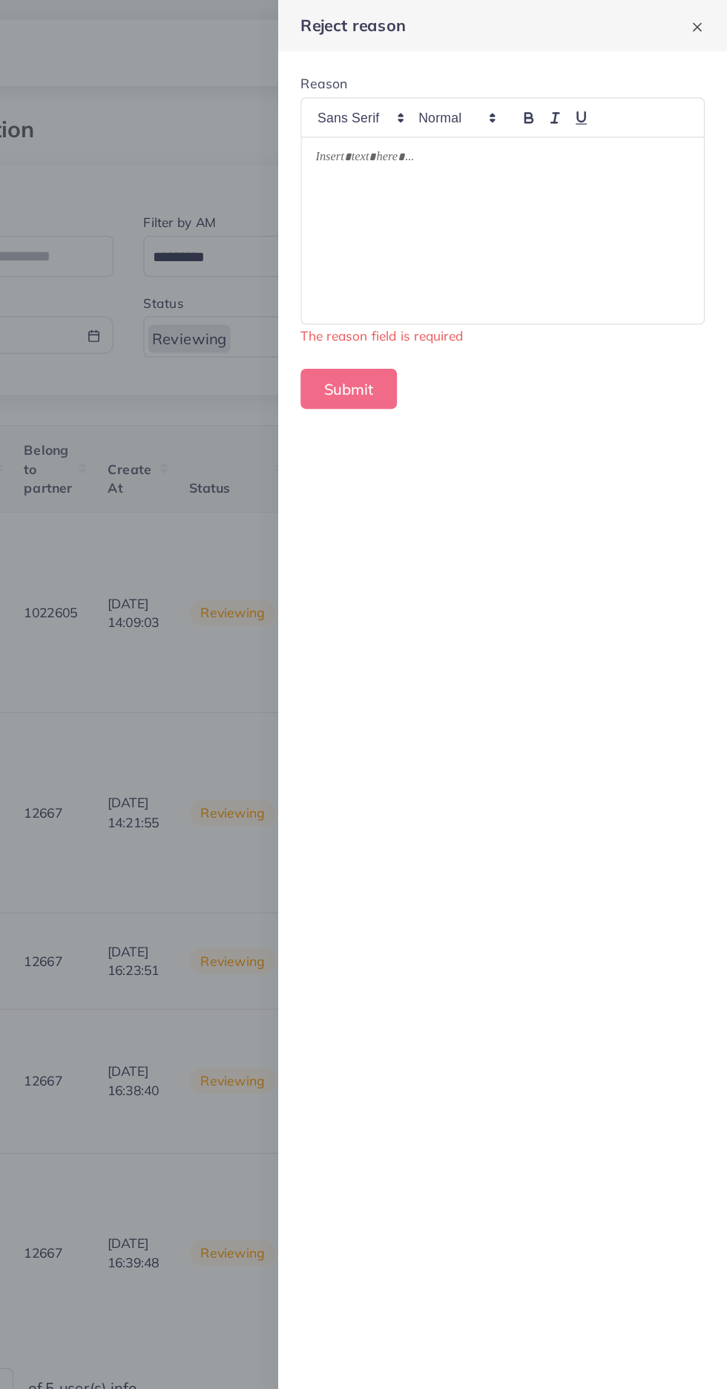
click at [628, 210] on div at bounding box center [549, 183] width 319 height 148
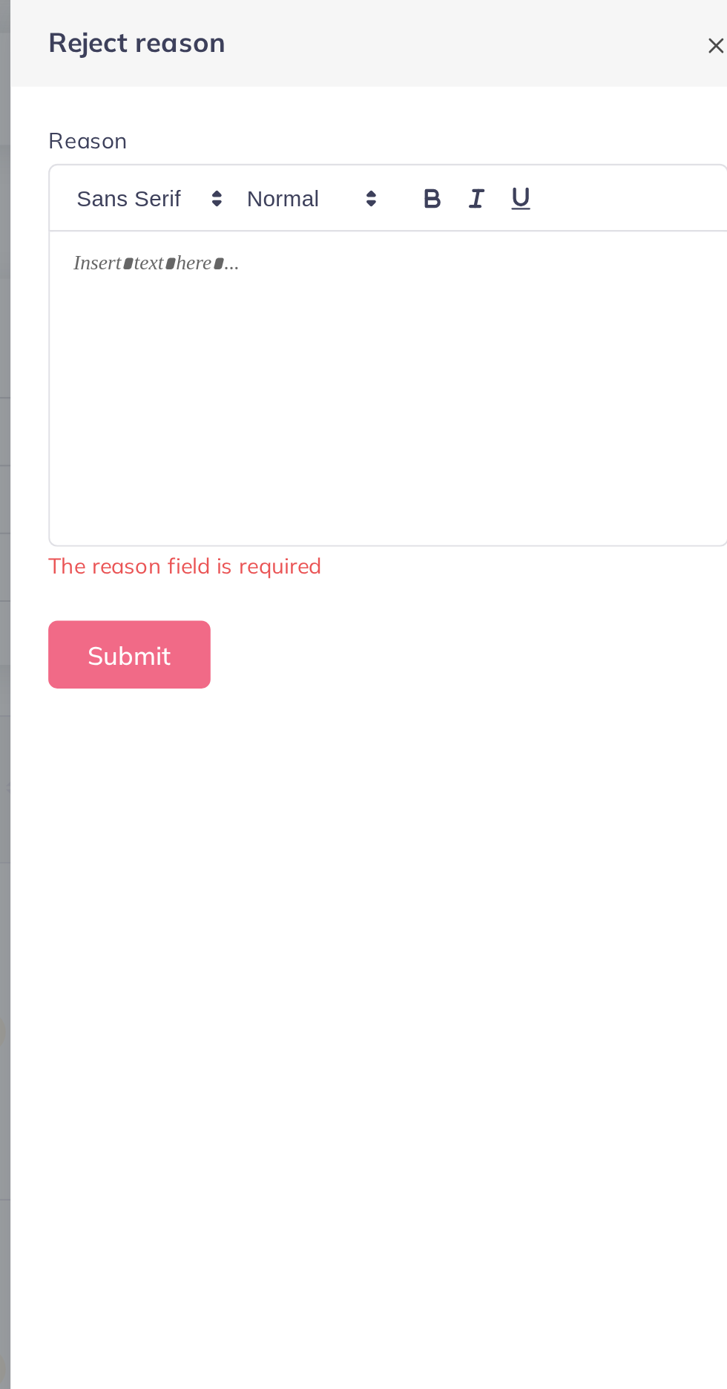
scroll to position [0, 0]
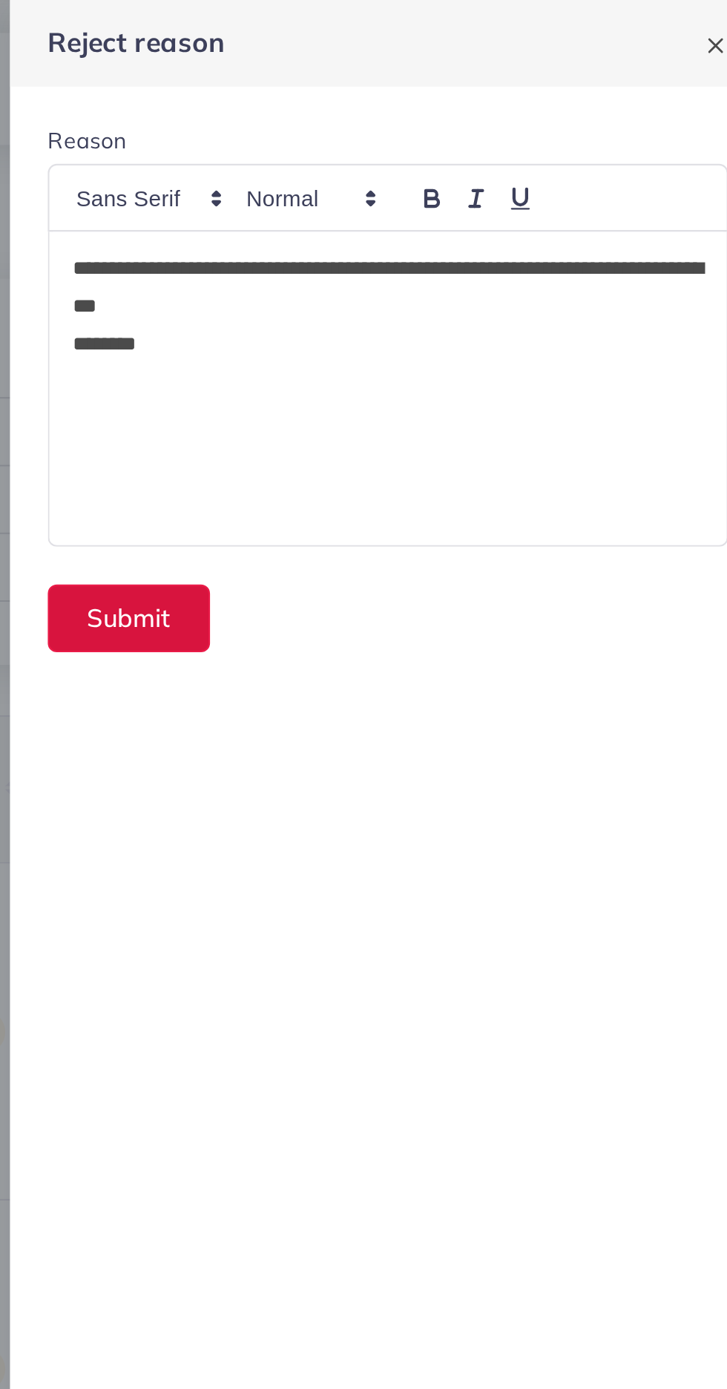
click at [437, 286] on button "Submit" at bounding box center [427, 291] width 76 height 32
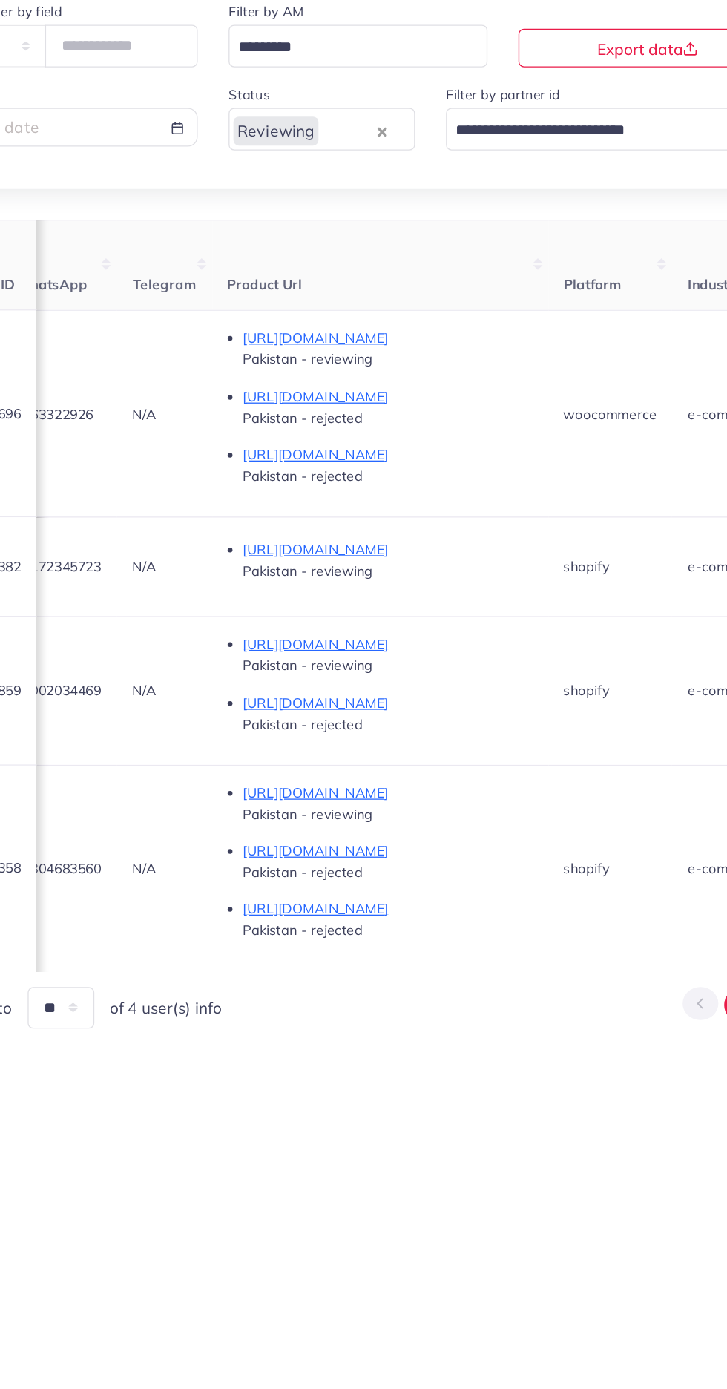
scroll to position [0, 737]
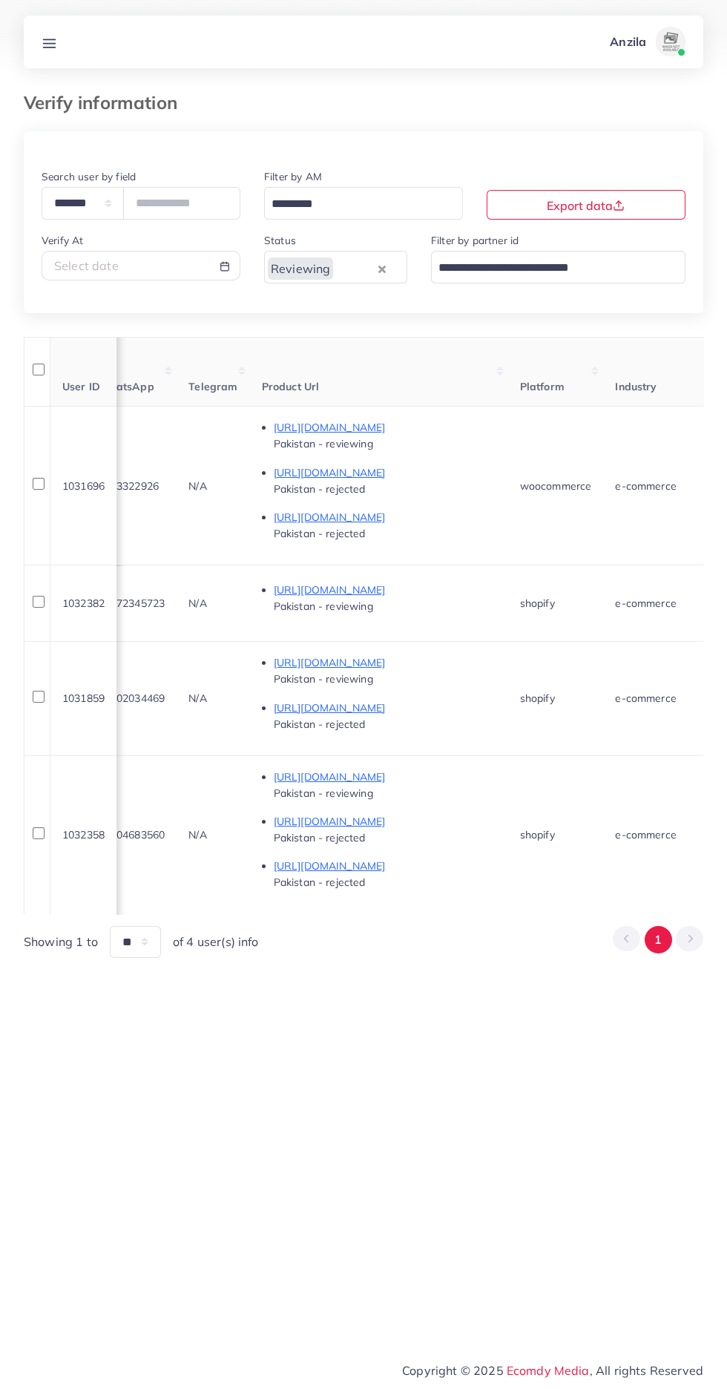
click at [51, 47] on line at bounding box center [50, 47] width 12 height 0
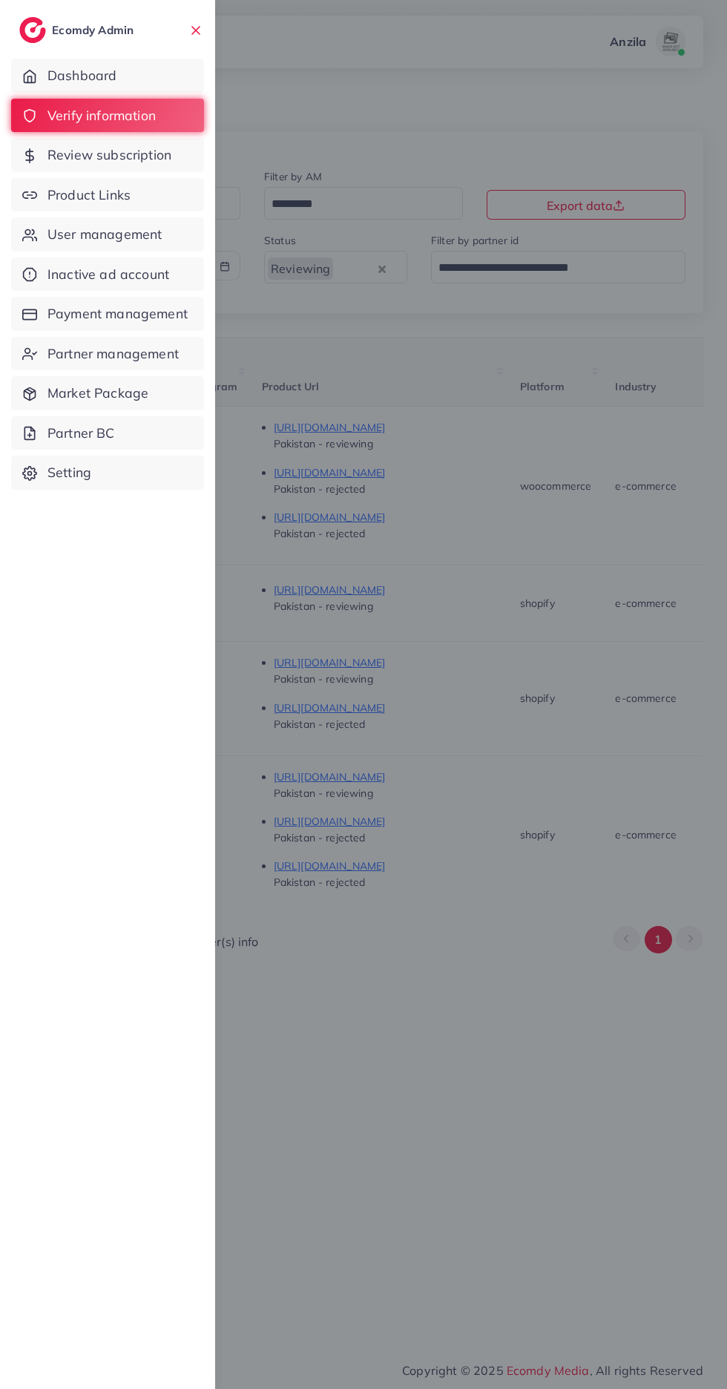
click at [47, 200] on link "Product Links" at bounding box center [107, 195] width 193 height 34
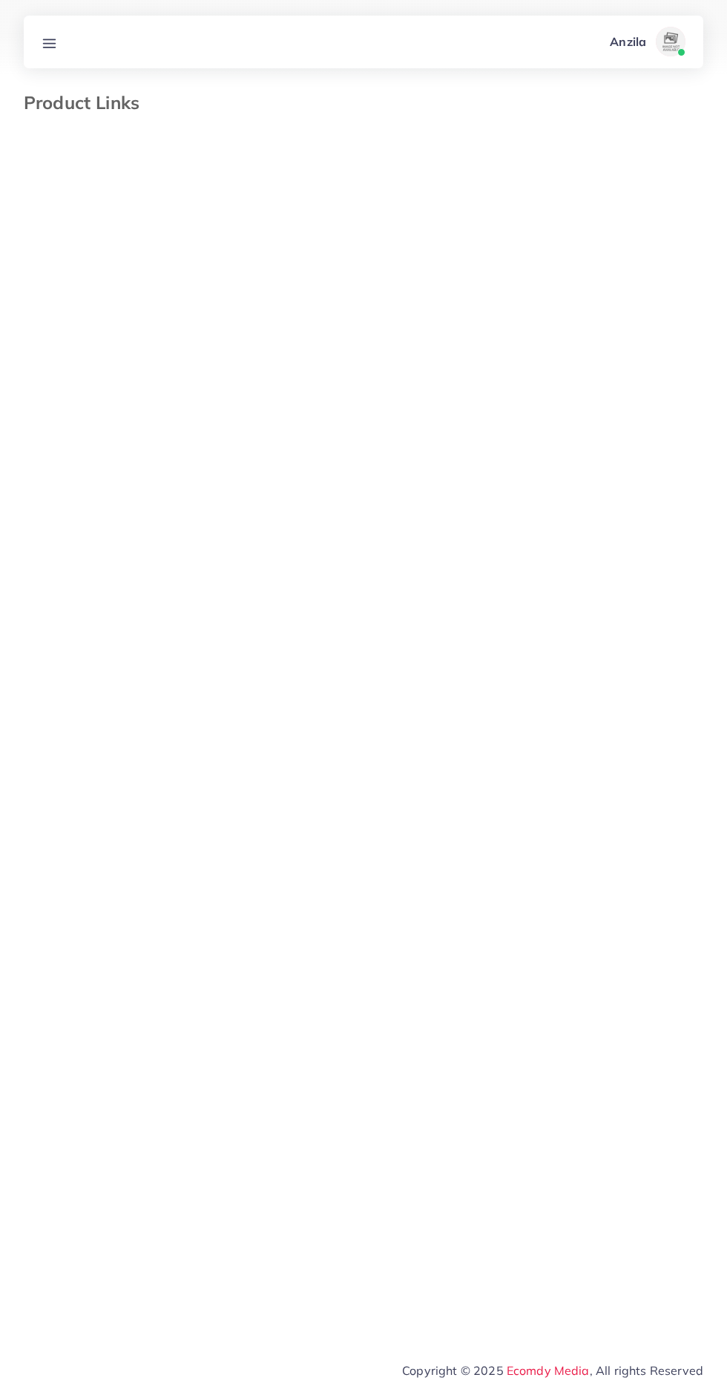
select select "*********"
click at [49, 43] on line at bounding box center [50, 43] width 12 height 0
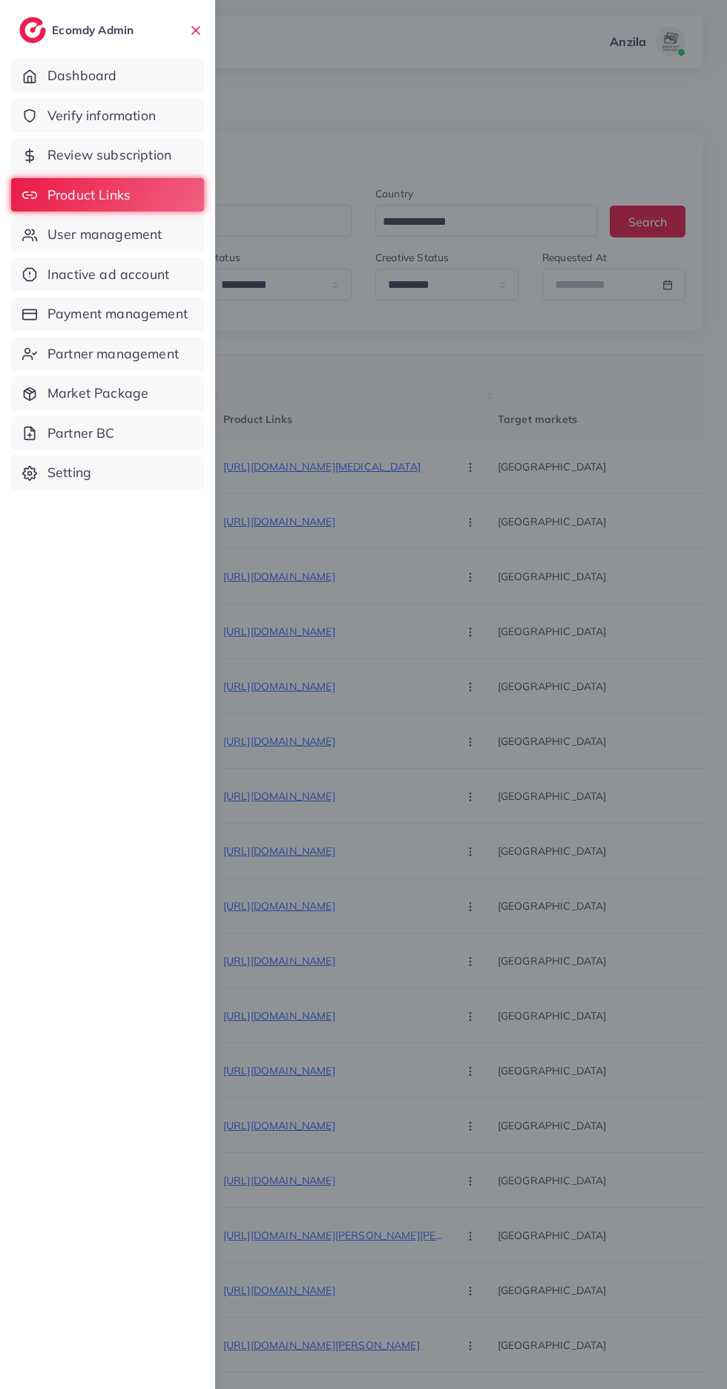
click at [57, 241] on span "User management" at bounding box center [104, 234] width 114 height 19
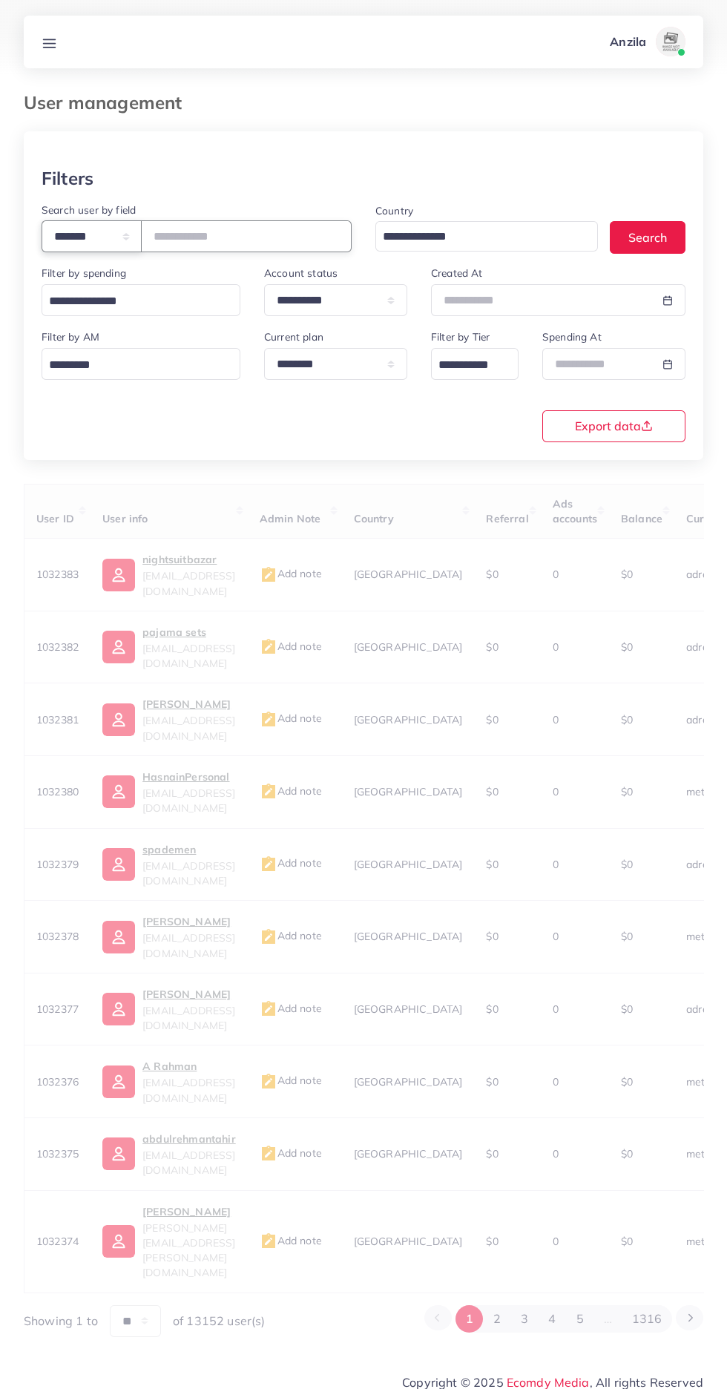
click at [91, 230] on select "**********" at bounding box center [92, 236] width 100 height 32
select select "*****"
click at [213, 237] on input "text" at bounding box center [246, 236] width 211 height 32
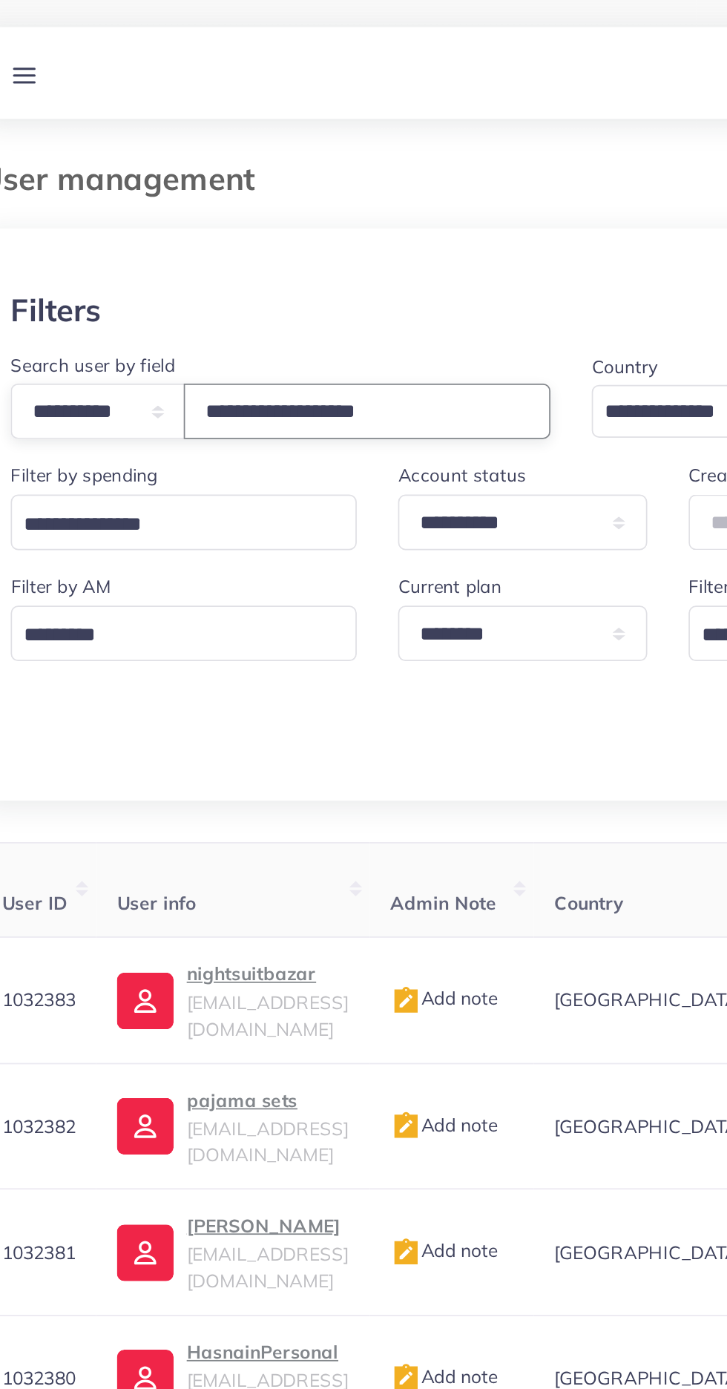
type input "**********"
click at [141, 168] on div "Filters" at bounding box center [364, 179] width 644 height 22
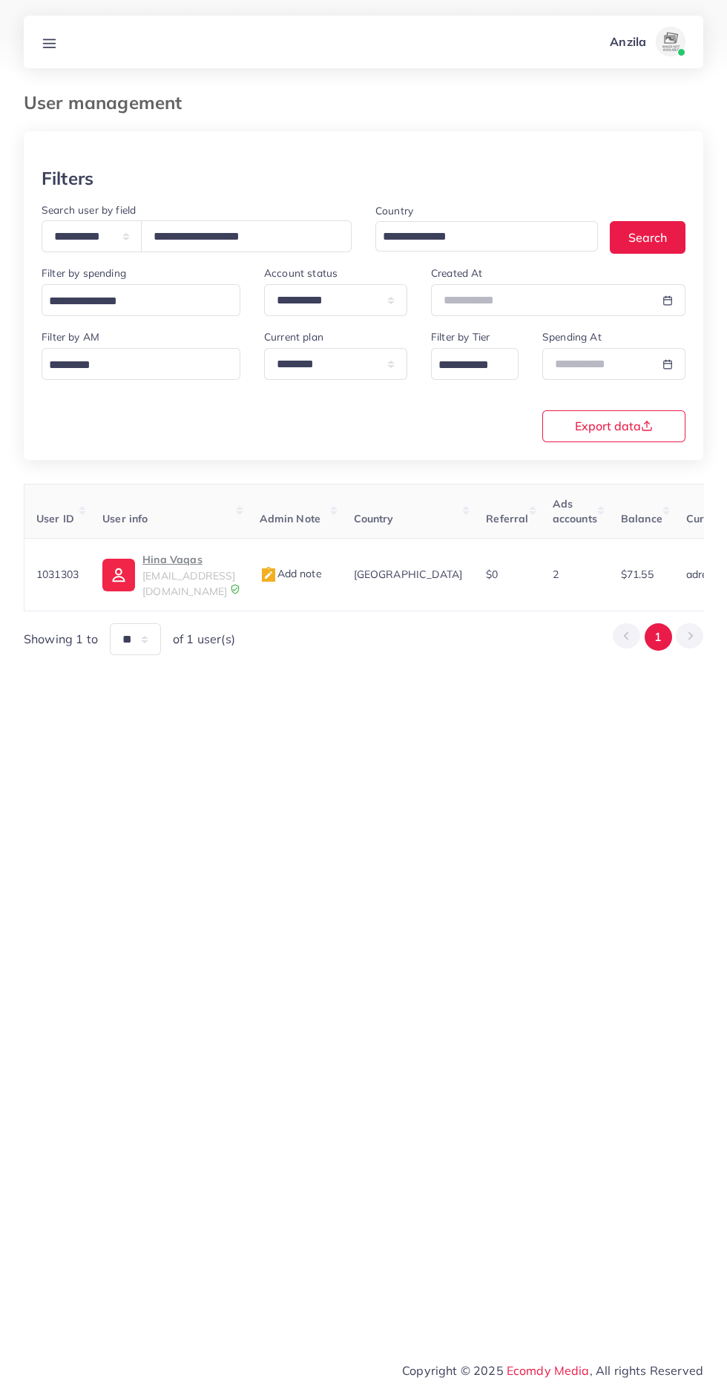
click at [174, 560] on p "Hina Vaqas" at bounding box center [188, 559] width 93 height 18
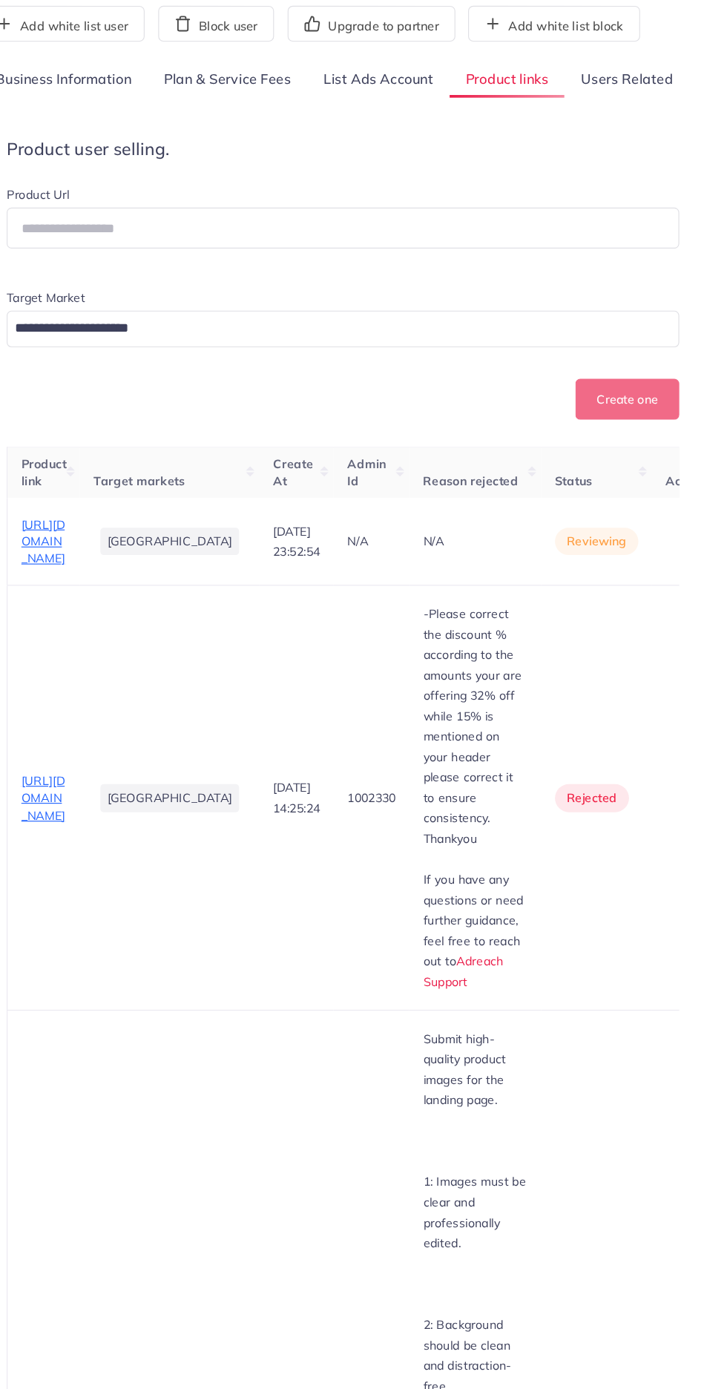
scroll to position [90, 0]
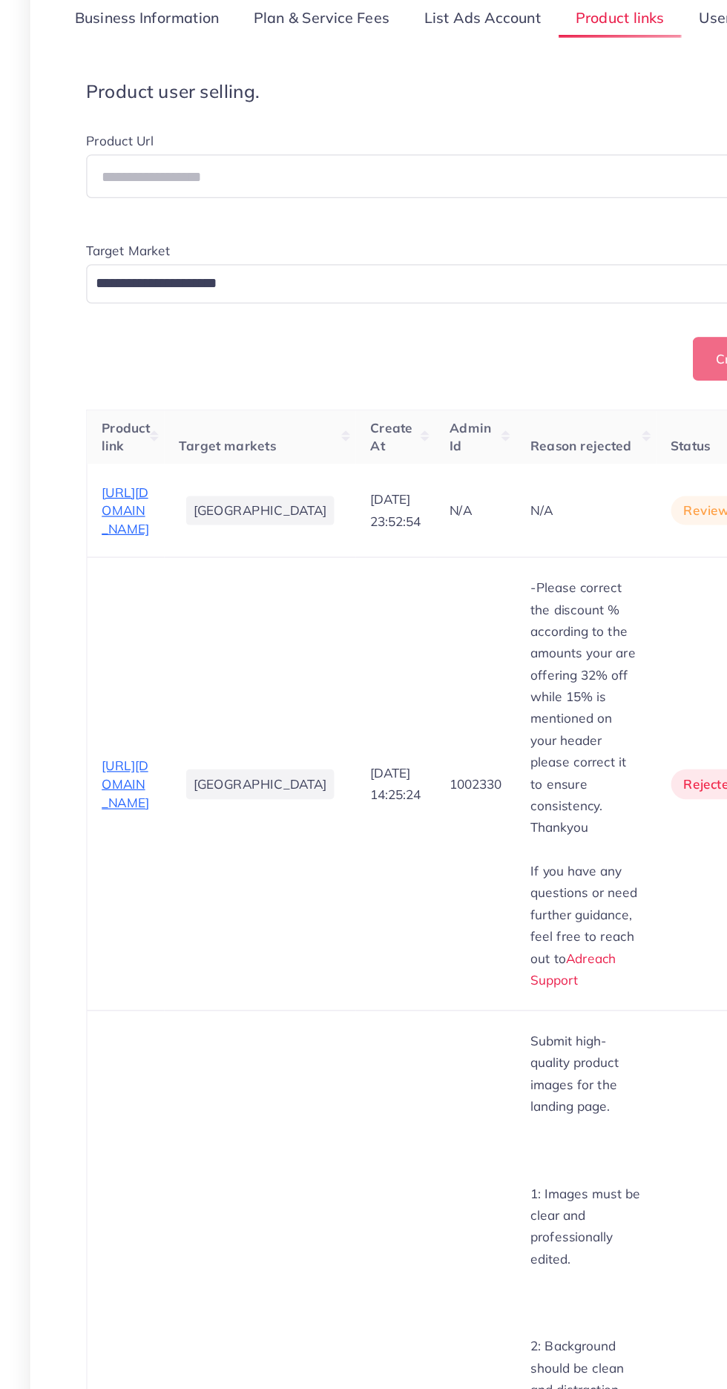
click at [110, 625] on span "https://harshaystore.com/products/white-oud?variant=54296162992419" at bounding box center [102, 603] width 39 height 44
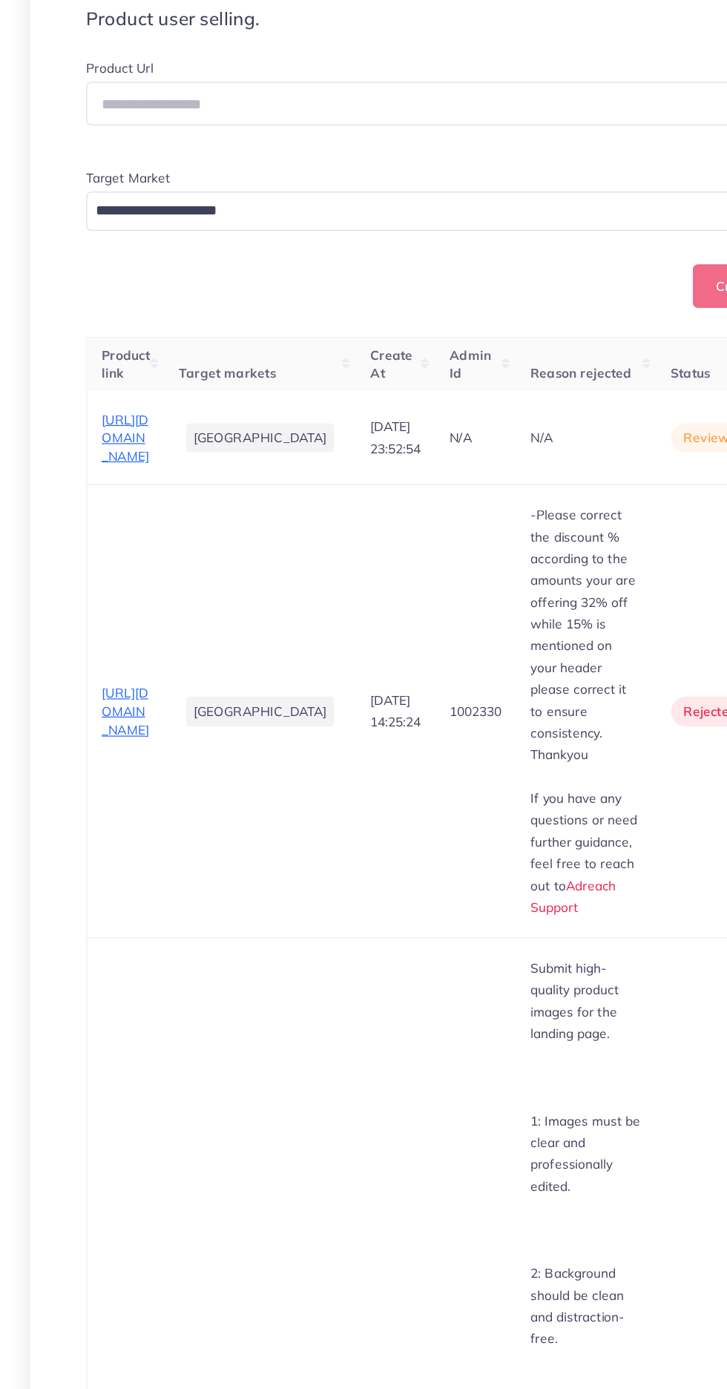
scroll to position [0, 1]
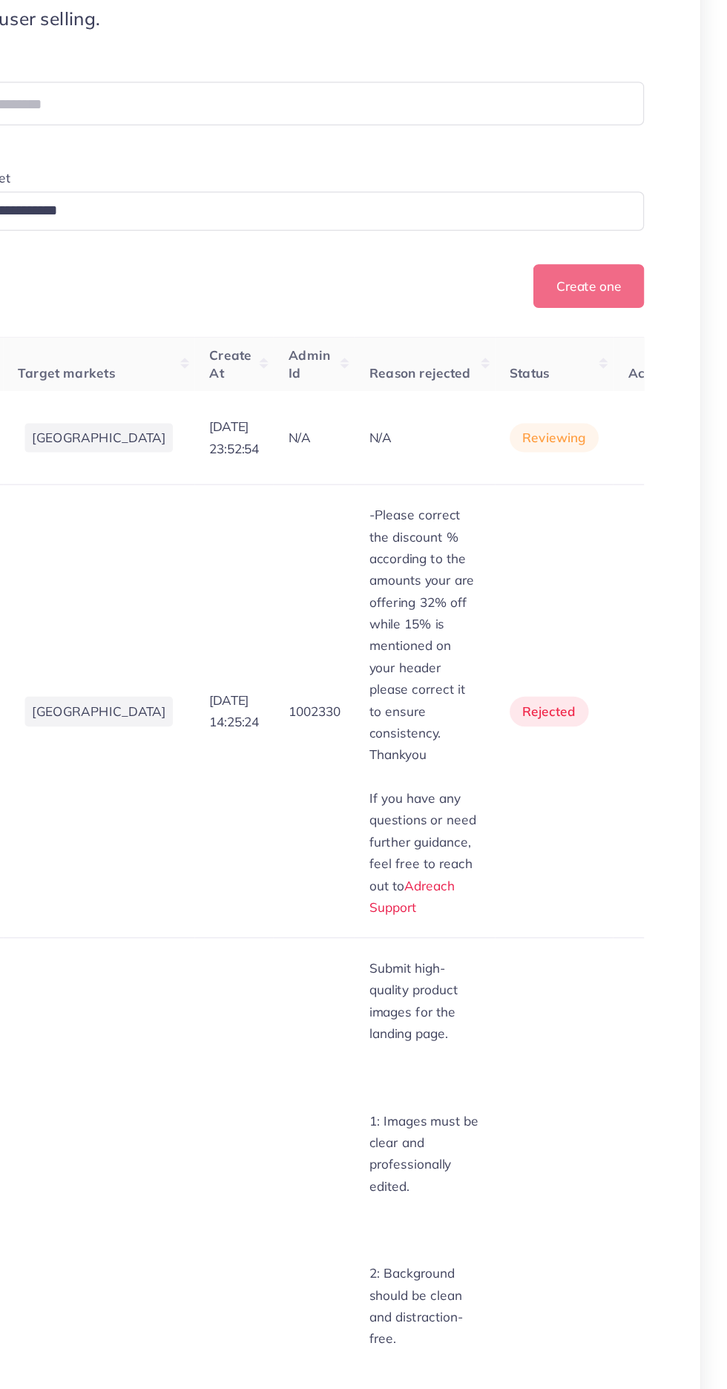
click at [643, 619] on button "button" at bounding box center [669, 601] width 52 height 33
click at [618, 655] on span "Approve" at bounding box center [642, 647] width 49 height 15
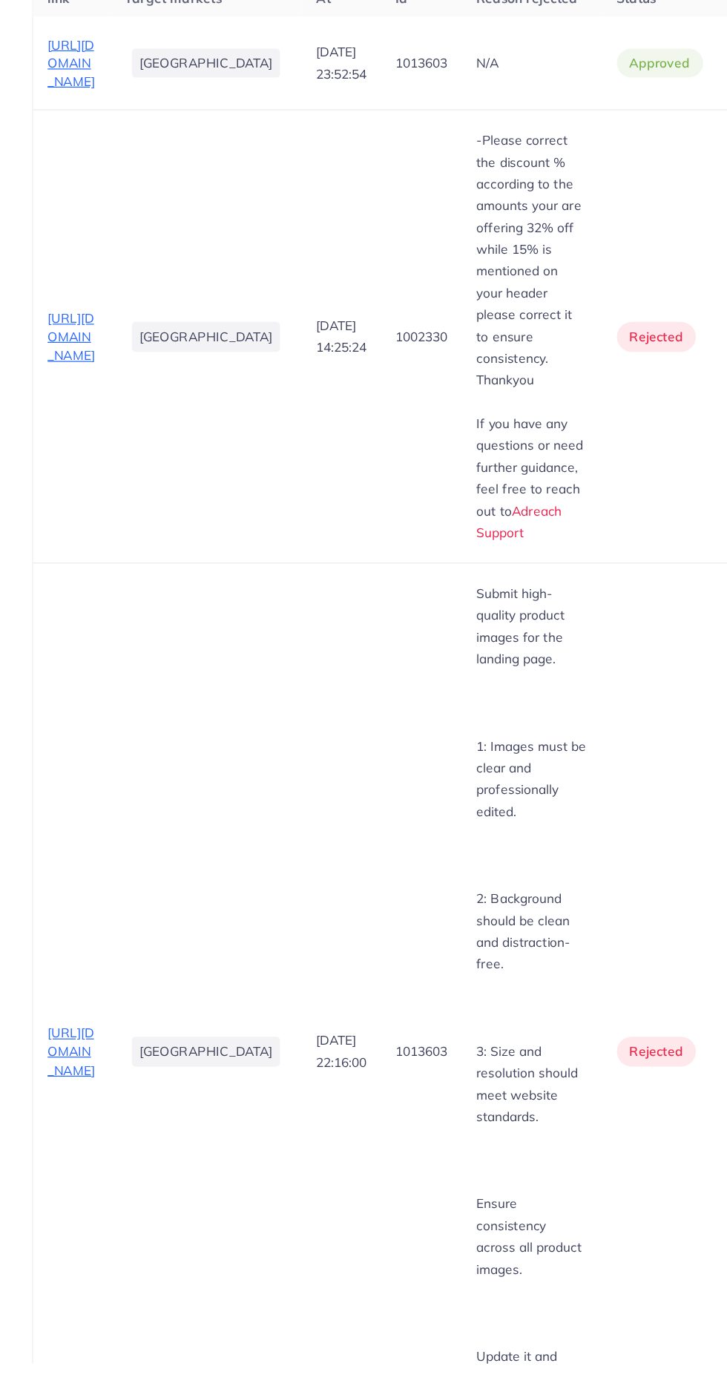
scroll to position [378, 0]
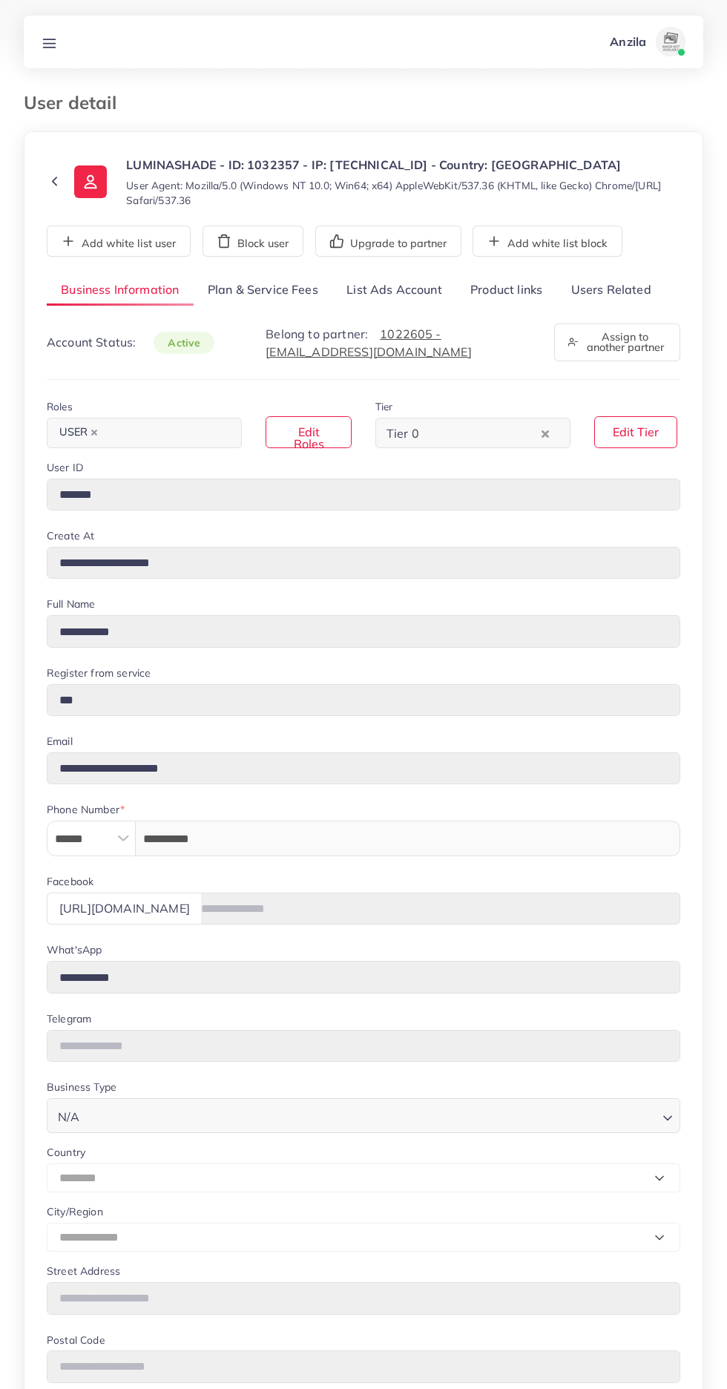
select select "********"
click at [518, 308] on div "**********" at bounding box center [364, 961] width 634 height 1373
click at [612, 293] on link "Users Related" at bounding box center [610, 291] width 108 height 32
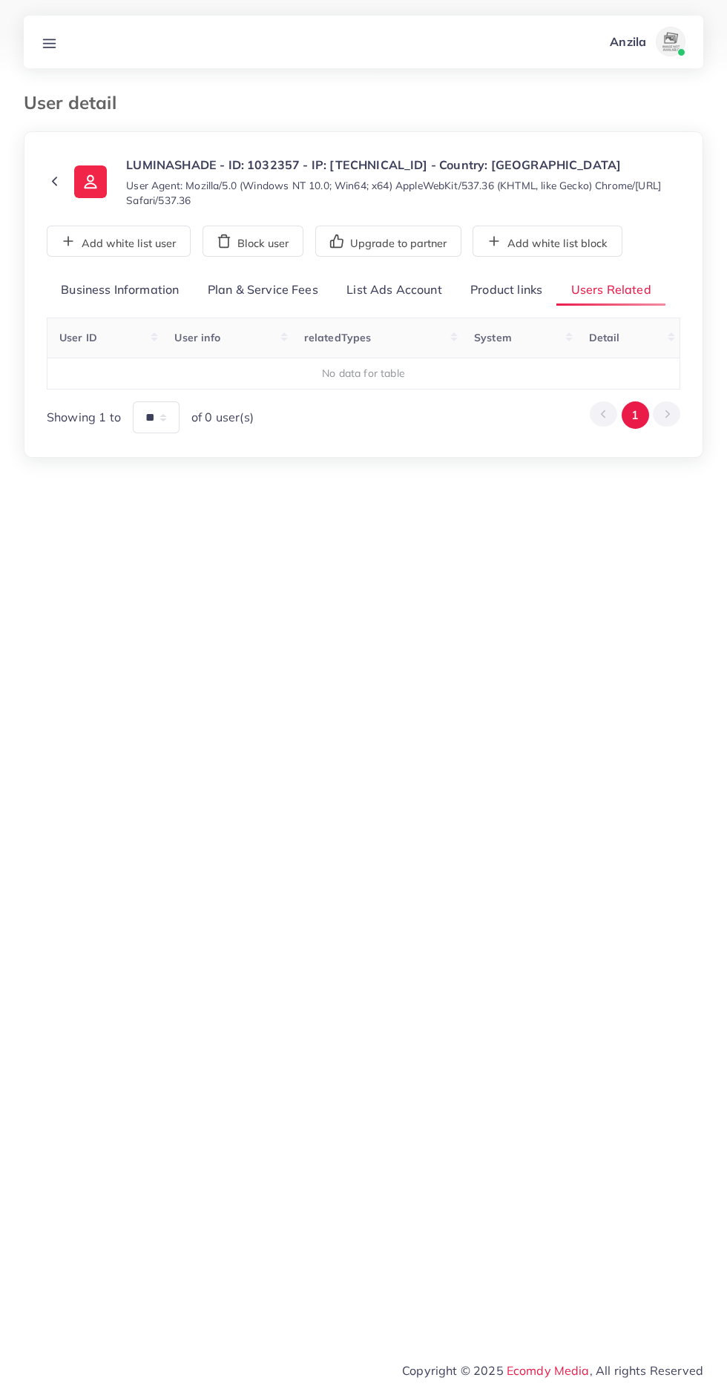
click at [528, 308] on div "**********" at bounding box center [364, 355] width 634 height 160
click at [503, 289] on link "Product links" at bounding box center [506, 291] width 100 height 32
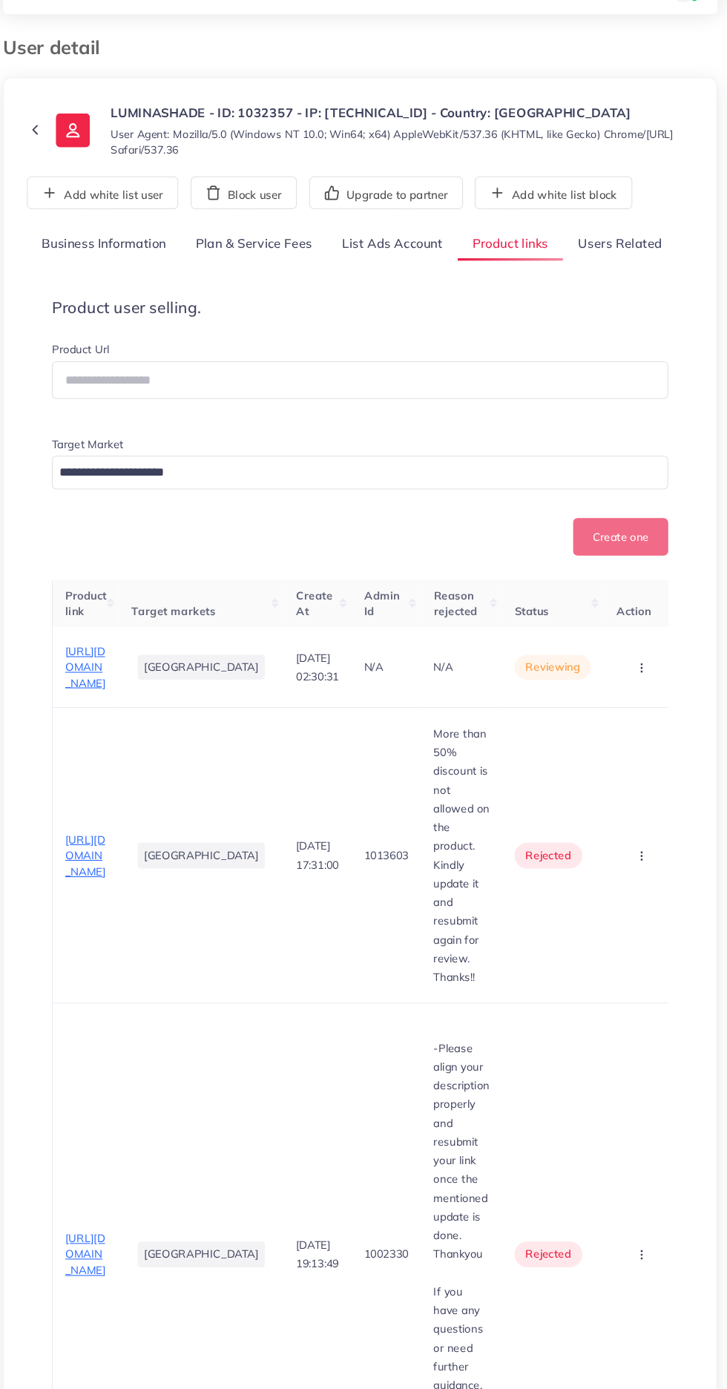
scroll to position [3, 0]
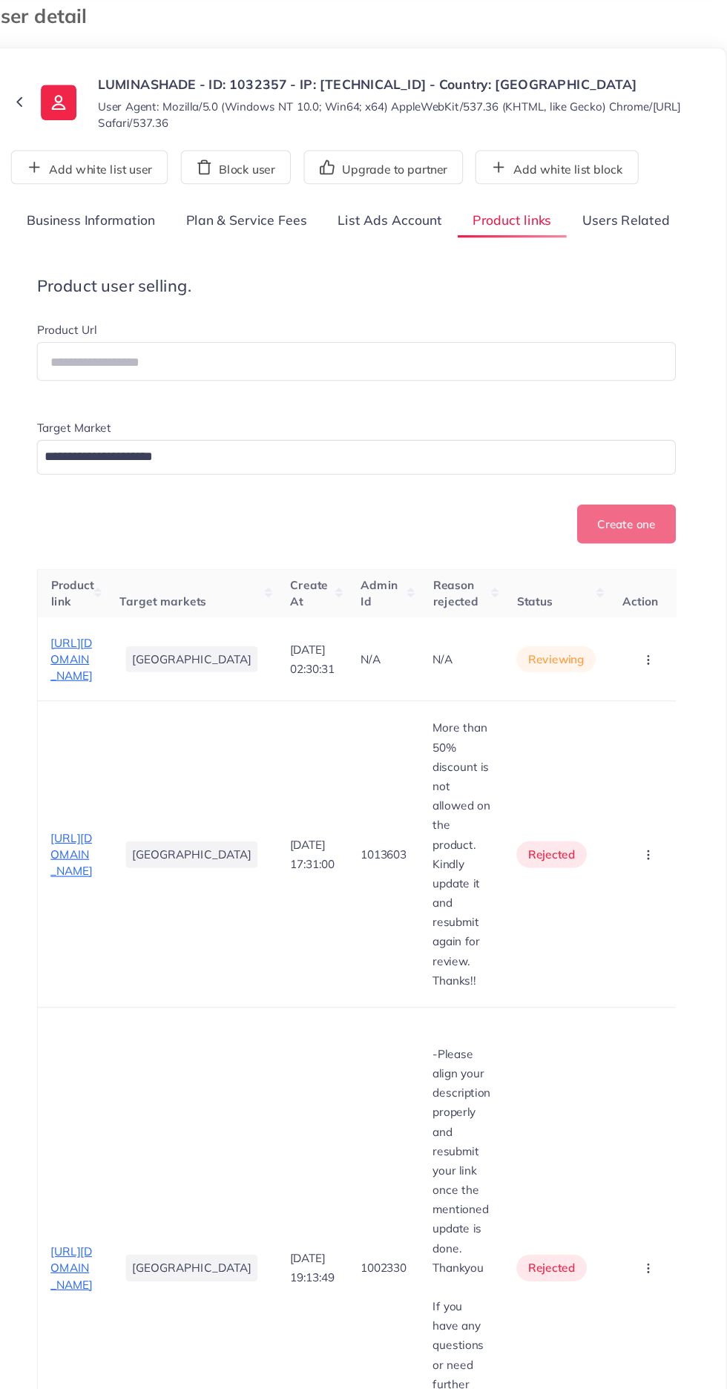
click at [112, 890] on span "https://www.luminashade.store/products/aviator-gradient" at bounding box center [102, 869] width 39 height 44
click at [108, 711] on span "https://www.luminashade.store/products/aviator-total-black" at bounding box center [102, 690] width 39 height 44
click at [631, 690] on circle "button" at bounding box center [631, 689] width 1 height 1
click at [597, 775] on span "Reject" at bounding box center [600, 767] width 36 height 15
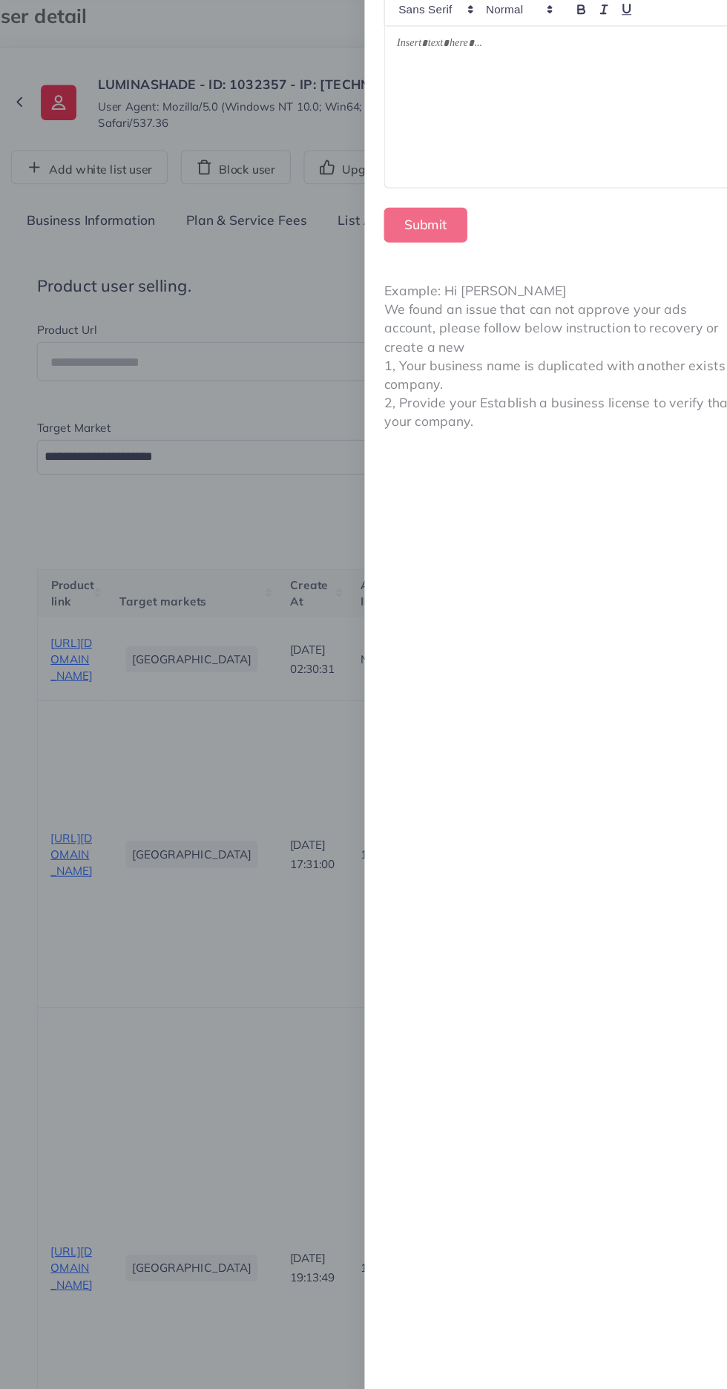
click at [588, 222] on div at bounding box center [549, 183] width 319 height 148
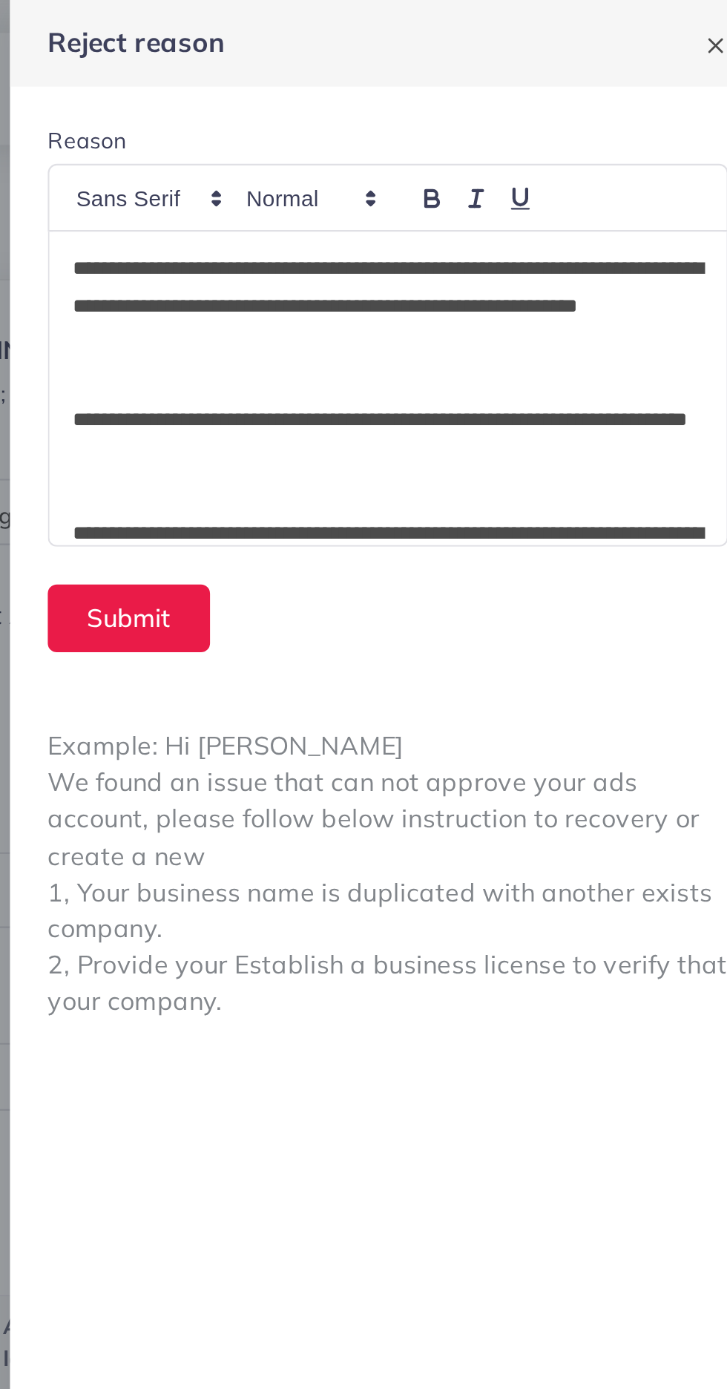
scroll to position [231, 0]
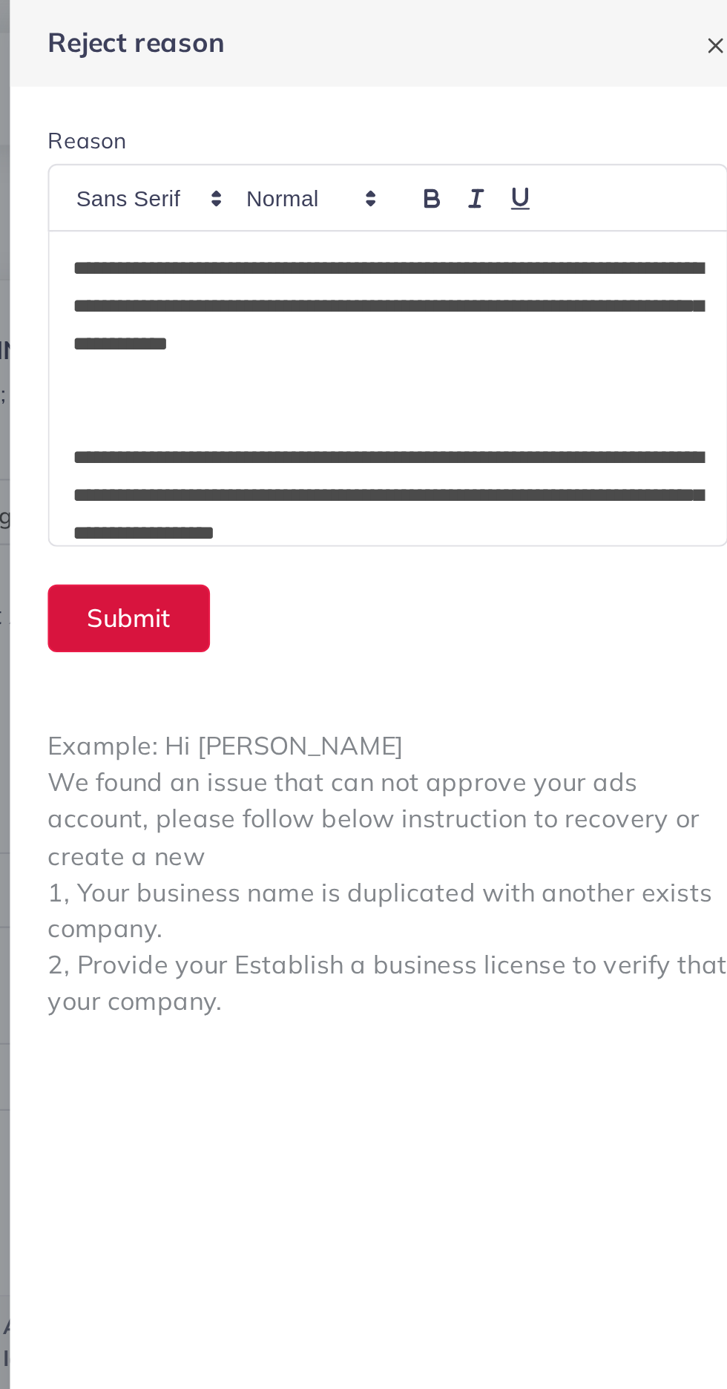
click at [441, 293] on button "Submit" at bounding box center [427, 291] width 76 height 32
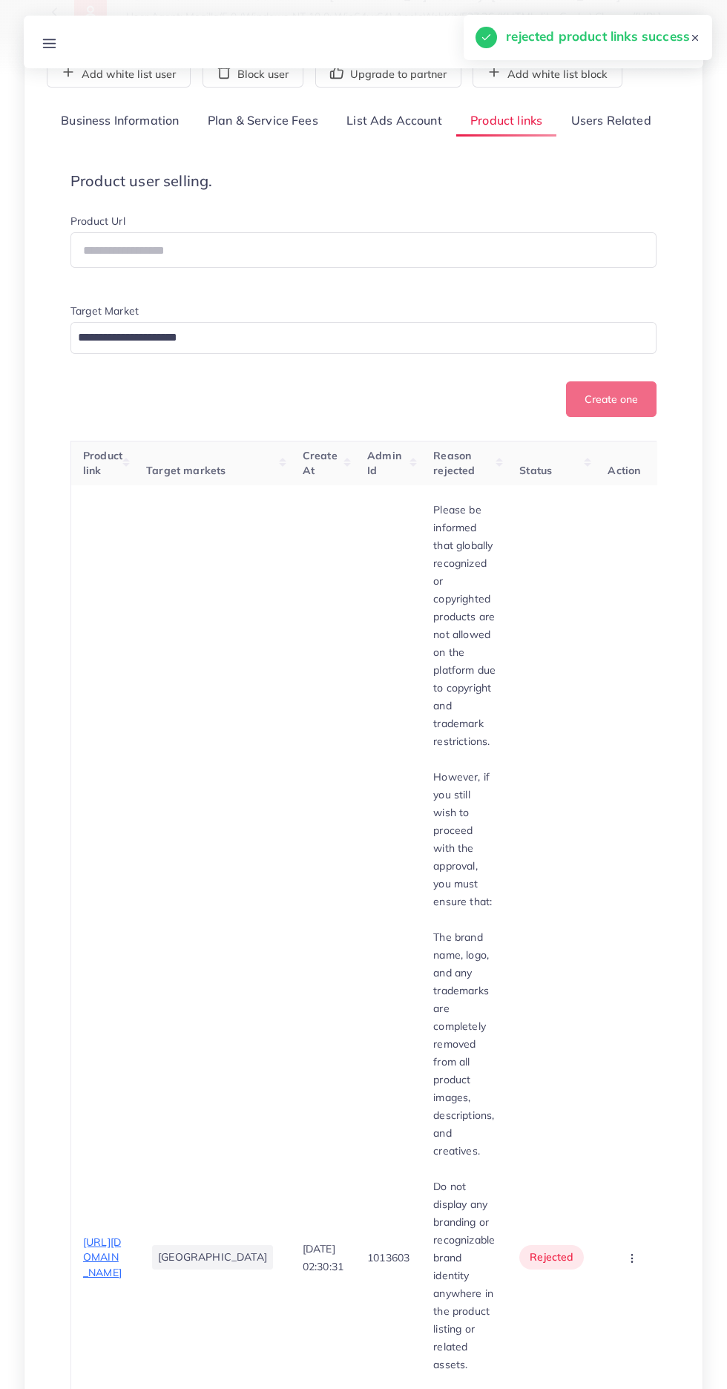
scroll to position [171, 0]
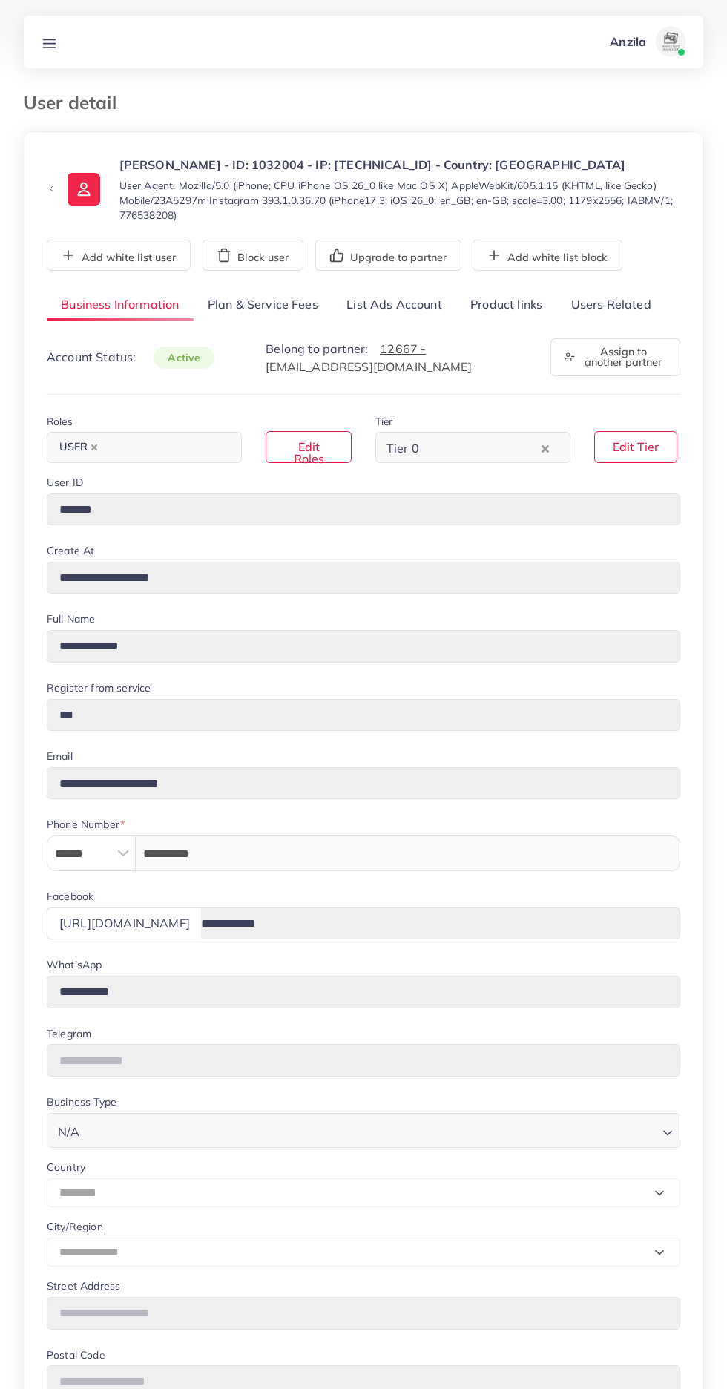
select select "********"
click at [601, 304] on link "Users Related" at bounding box center [610, 305] width 108 height 32
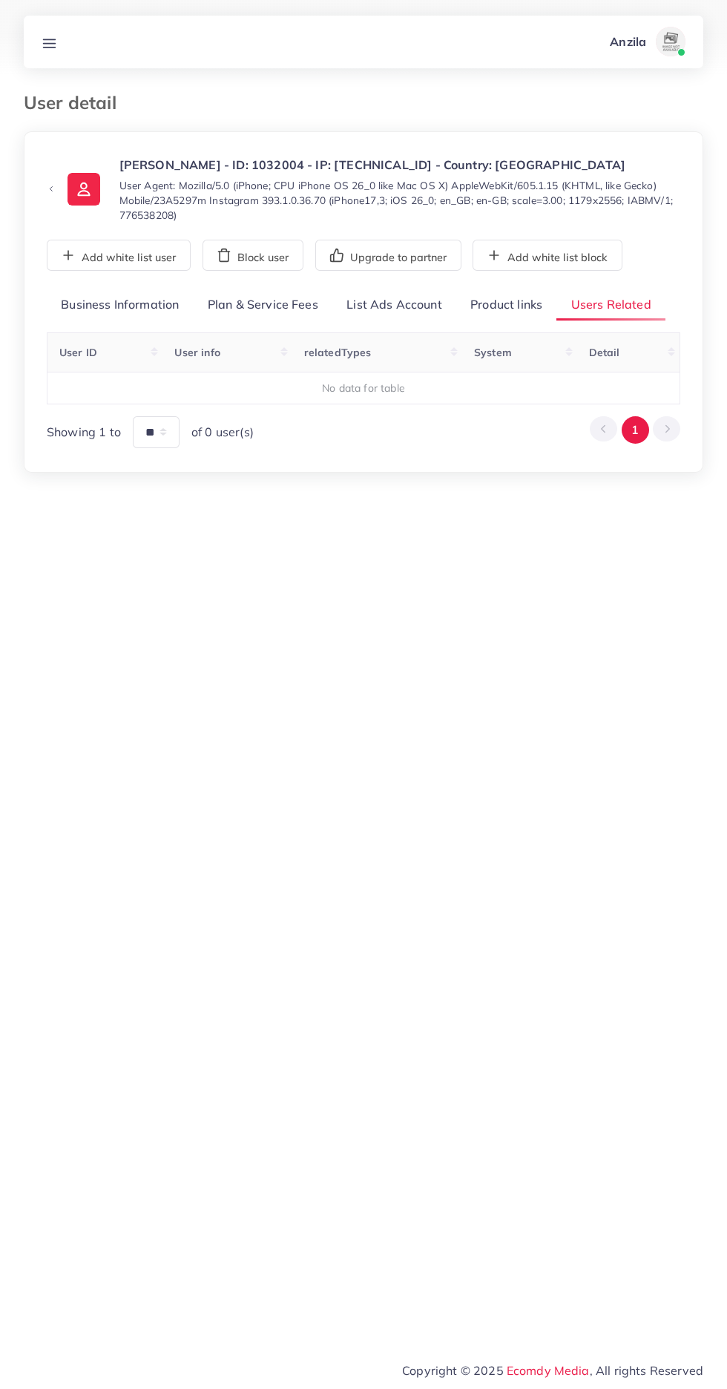
click at [521, 299] on link "Product links" at bounding box center [506, 305] width 100 height 32
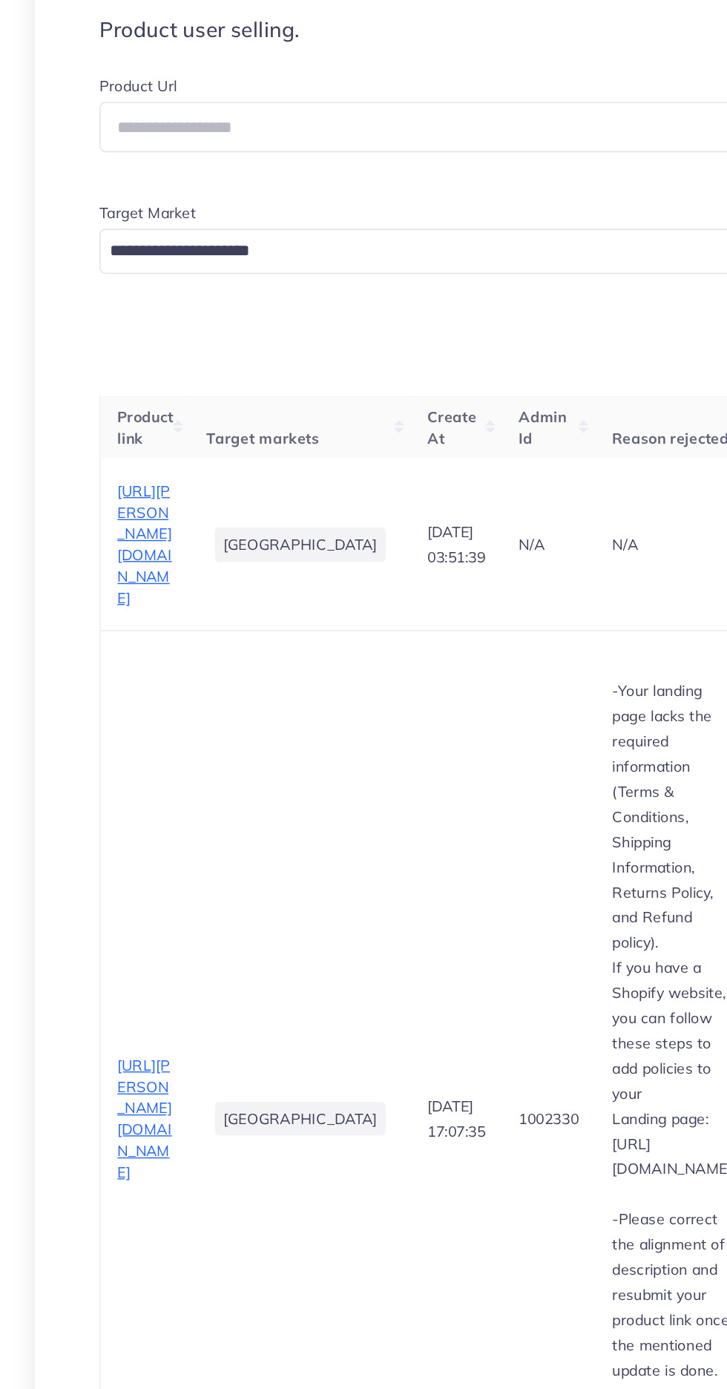
click at [113, 1083] on span "[URL][PERSON_NAME][DOMAIN_NAME]" at bounding box center [102, 1127] width 39 height 88
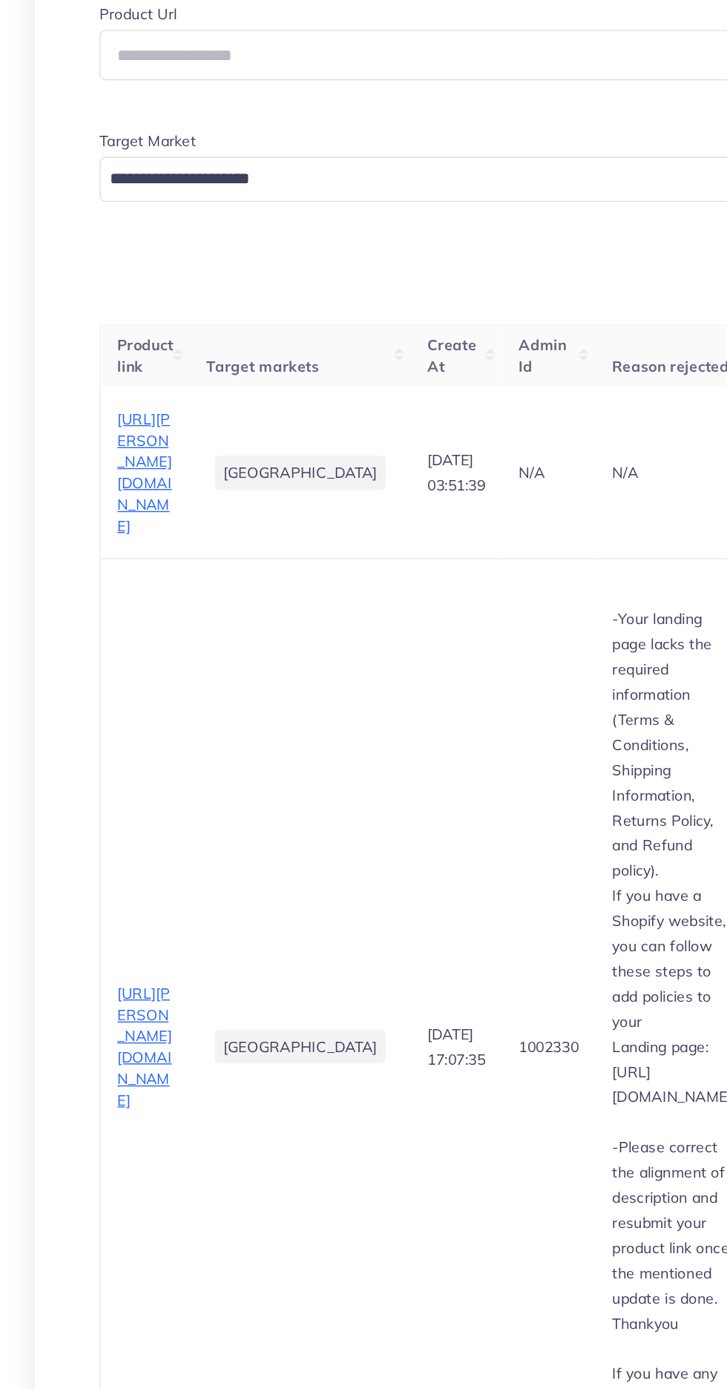
scroll to position [0, 135]
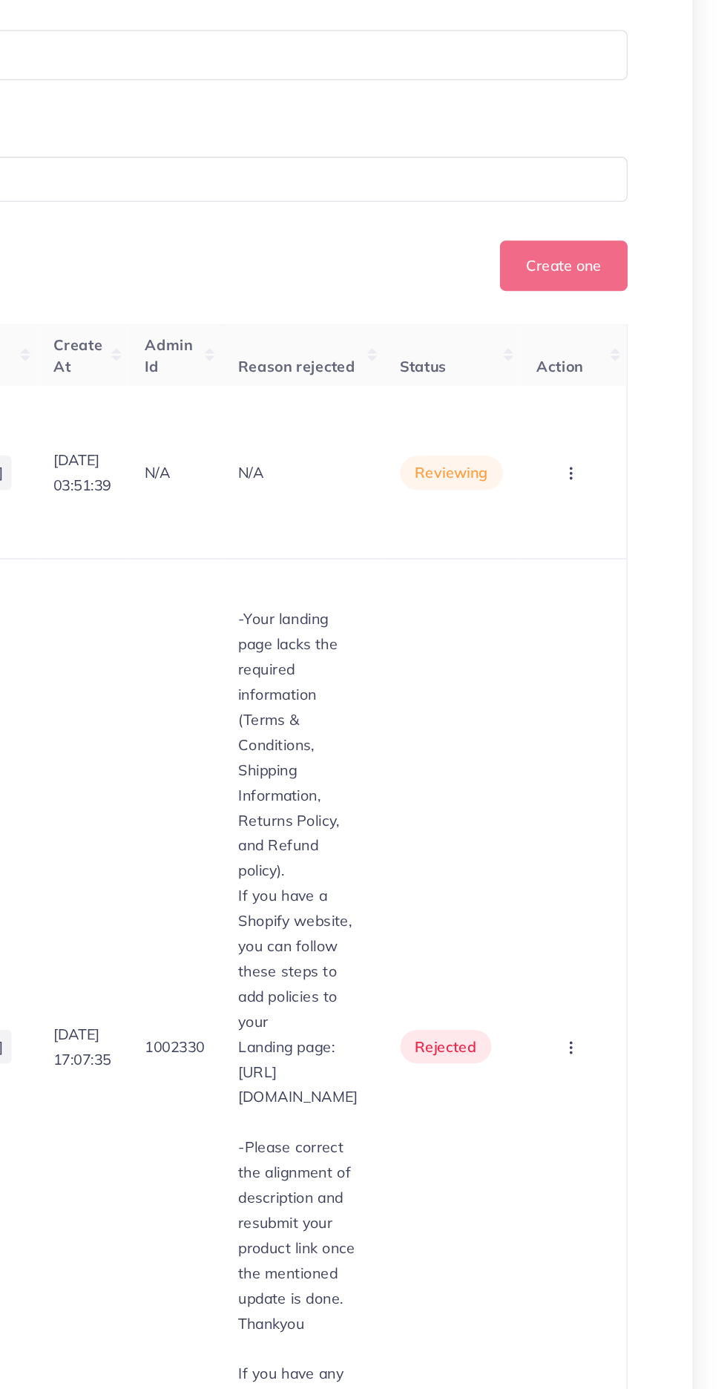
click at [617, 725] on circle "button" at bounding box center [616, 724] width 1 height 1
click at [606, 783] on link "Approve" at bounding box center [593, 766] width 117 height 33
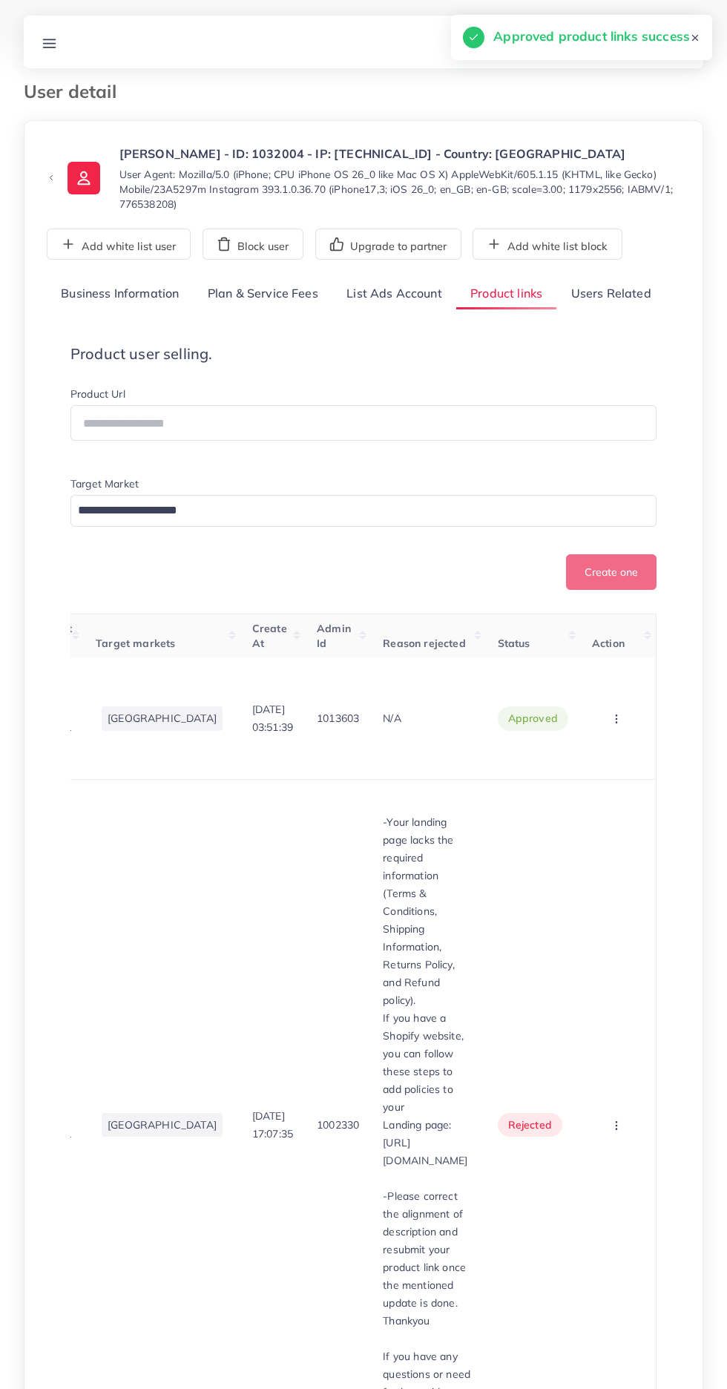
scroll to position [0, 0]
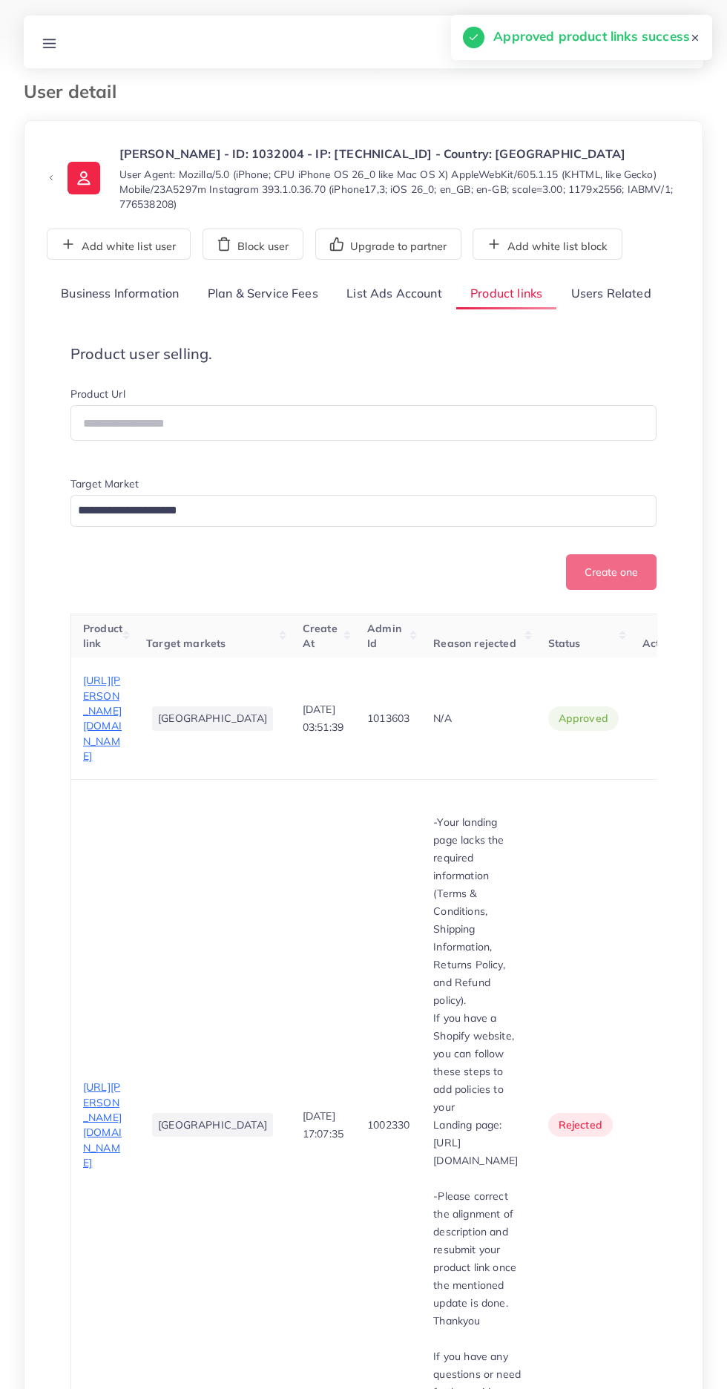
click at [96, 1080] on span "[URL][PERSON_NAME][DOMAIN_NAME]" at bounding box center [102, 1124] width 39 height 88
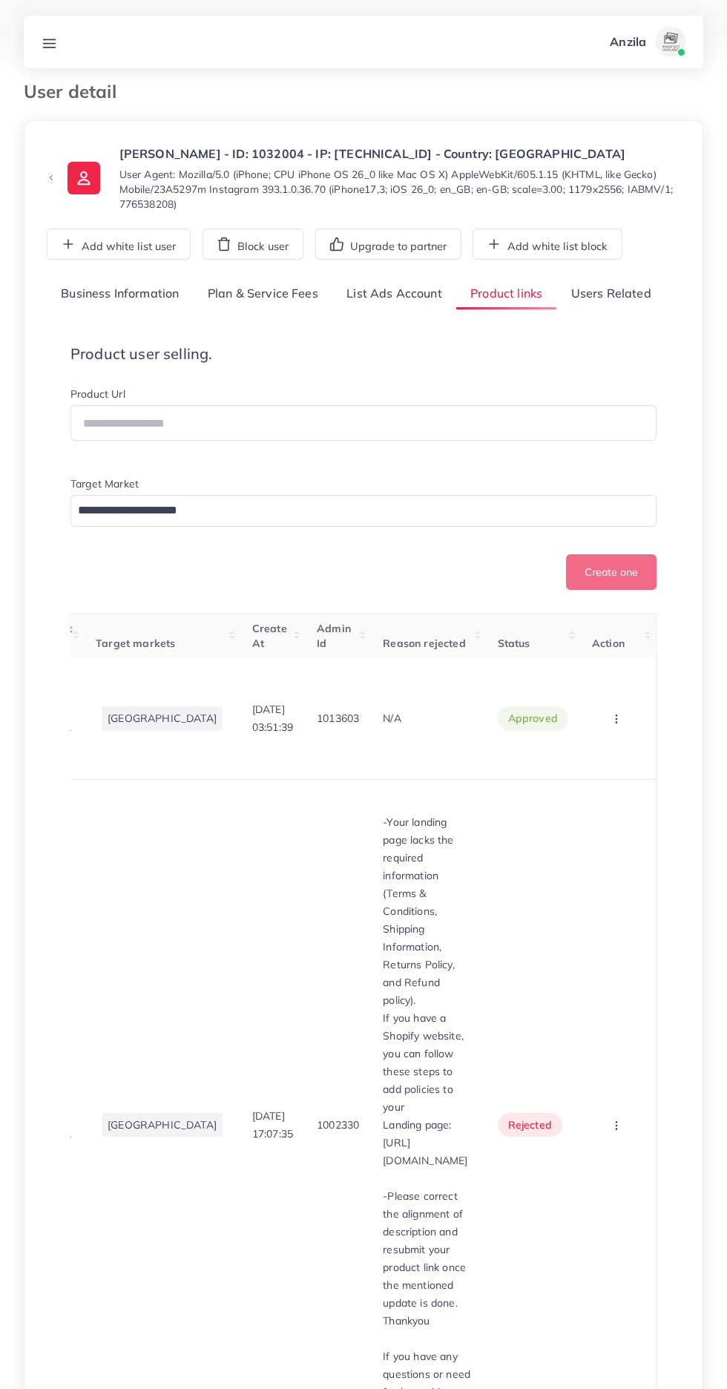
click at [616, 1125] on circle "button" at bounding box center [616, 1125] width 1 height 1
click at [591, 1154] on link "Approve" at bounding box center [593, 1170] width 117 height 33
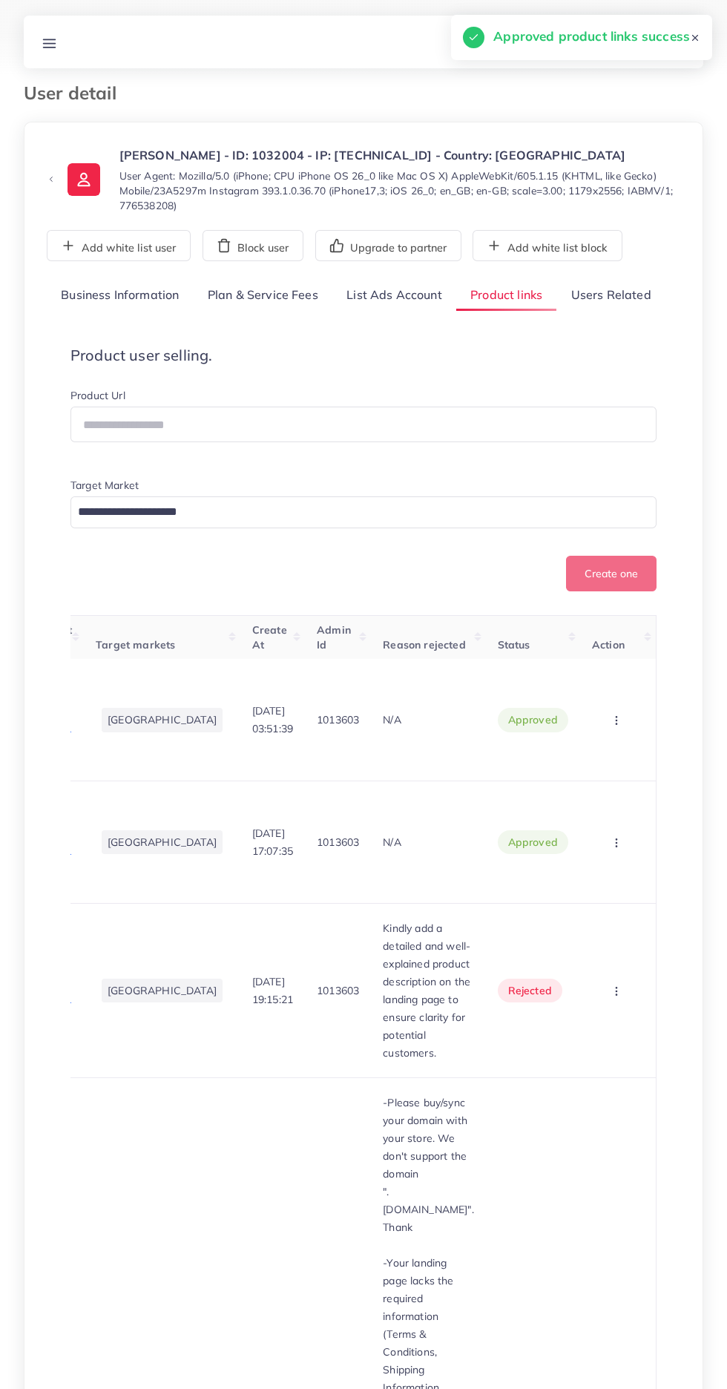
scroll to position [0, 0]
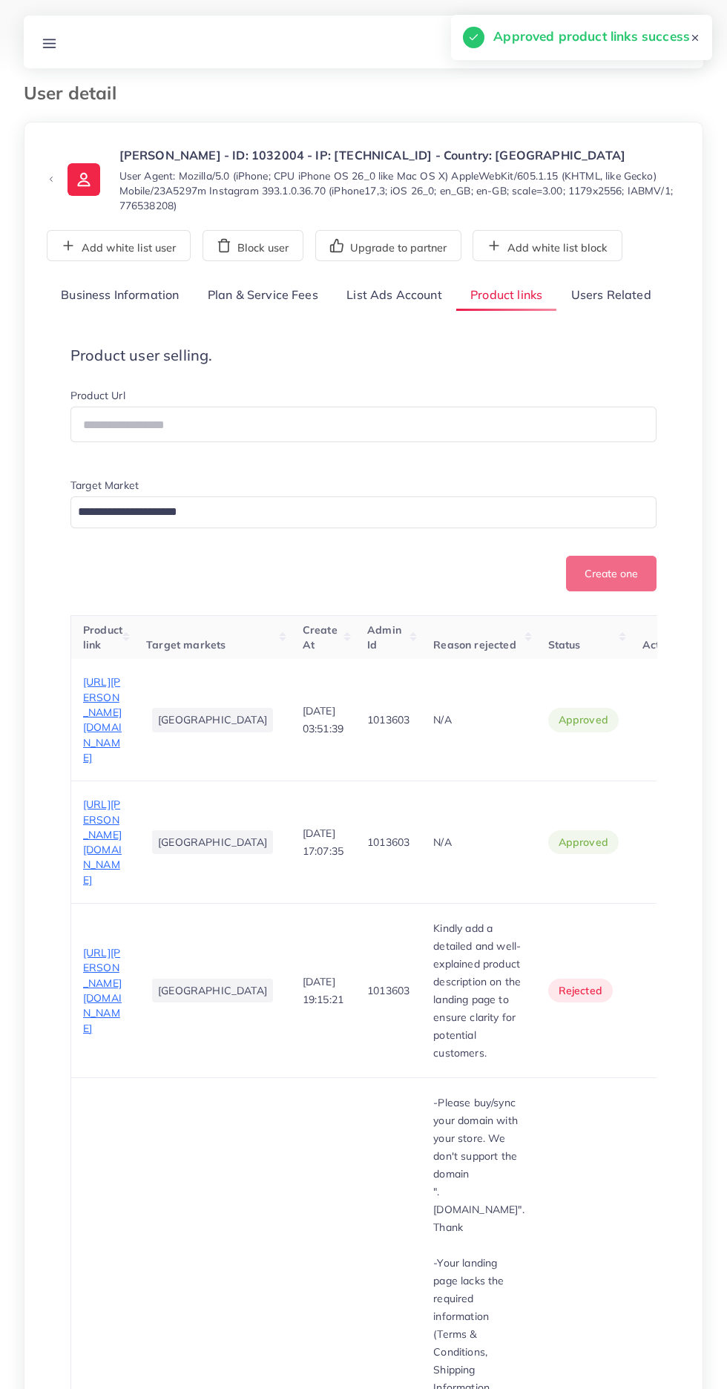
click at [98, 1034] on span "[URL][PERSON_NAME][DOMAIN_NAME]" at bounding box center [102, 990] width 39 height 88
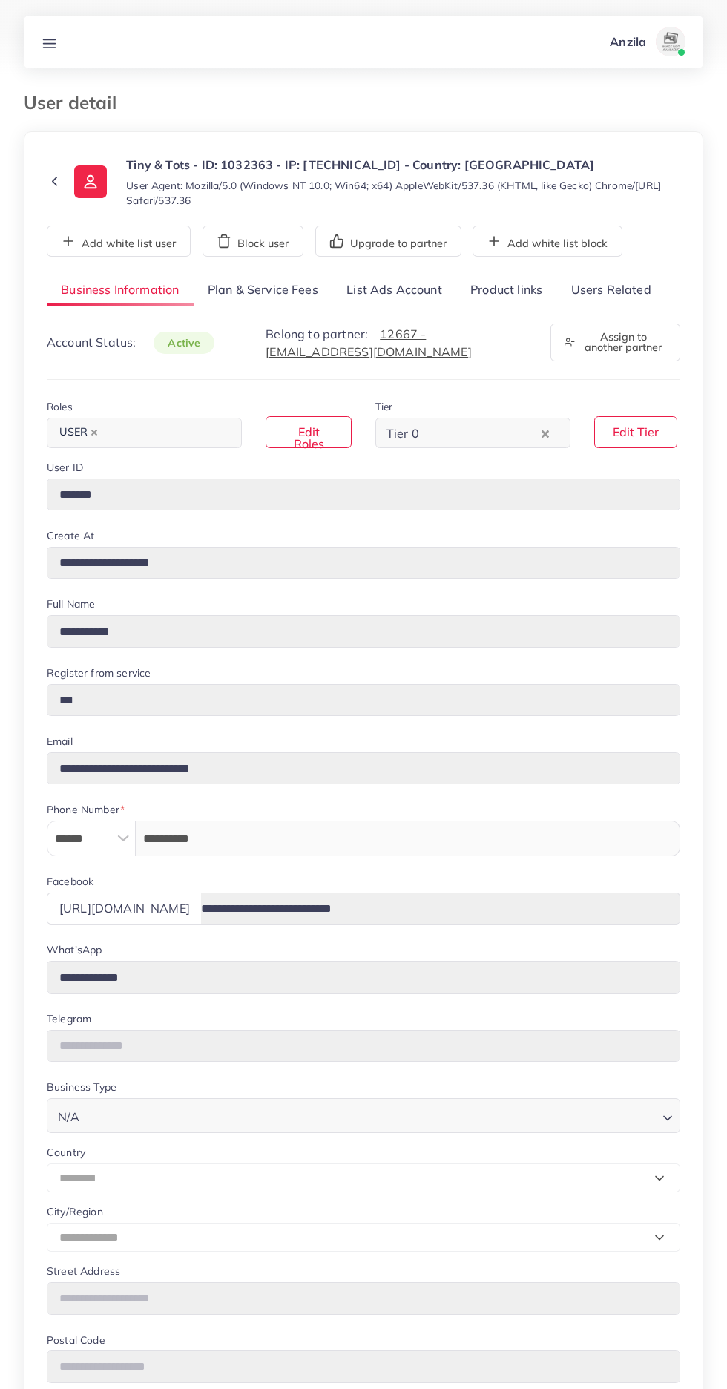
select select "********"
click at [513, 308] on div "**********" at bounding box center [364, 961] width 634 height 1373
click at [591, 289] on link "Users Related" at bounding box center [610, 291] width 108 height 32
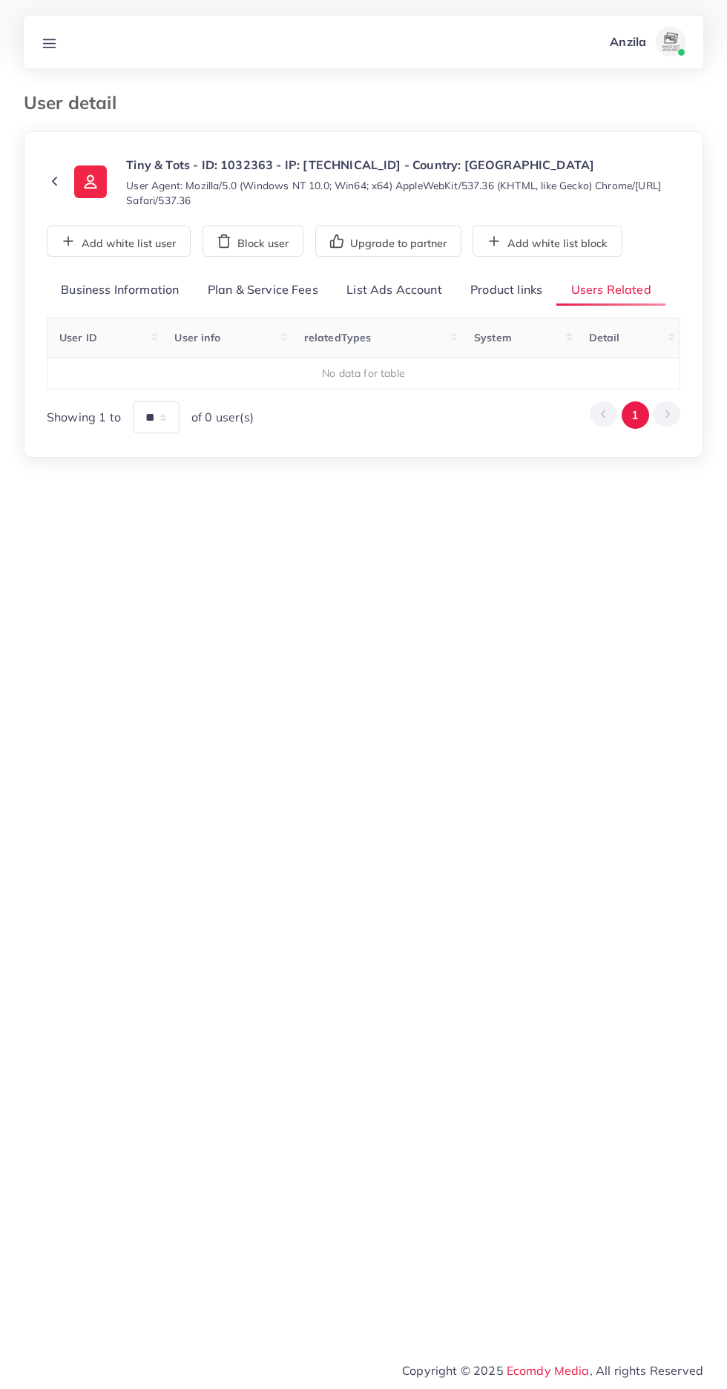
click at [504, 296] on link "Product links" at bounding box center [506, 291] width 100 height 32
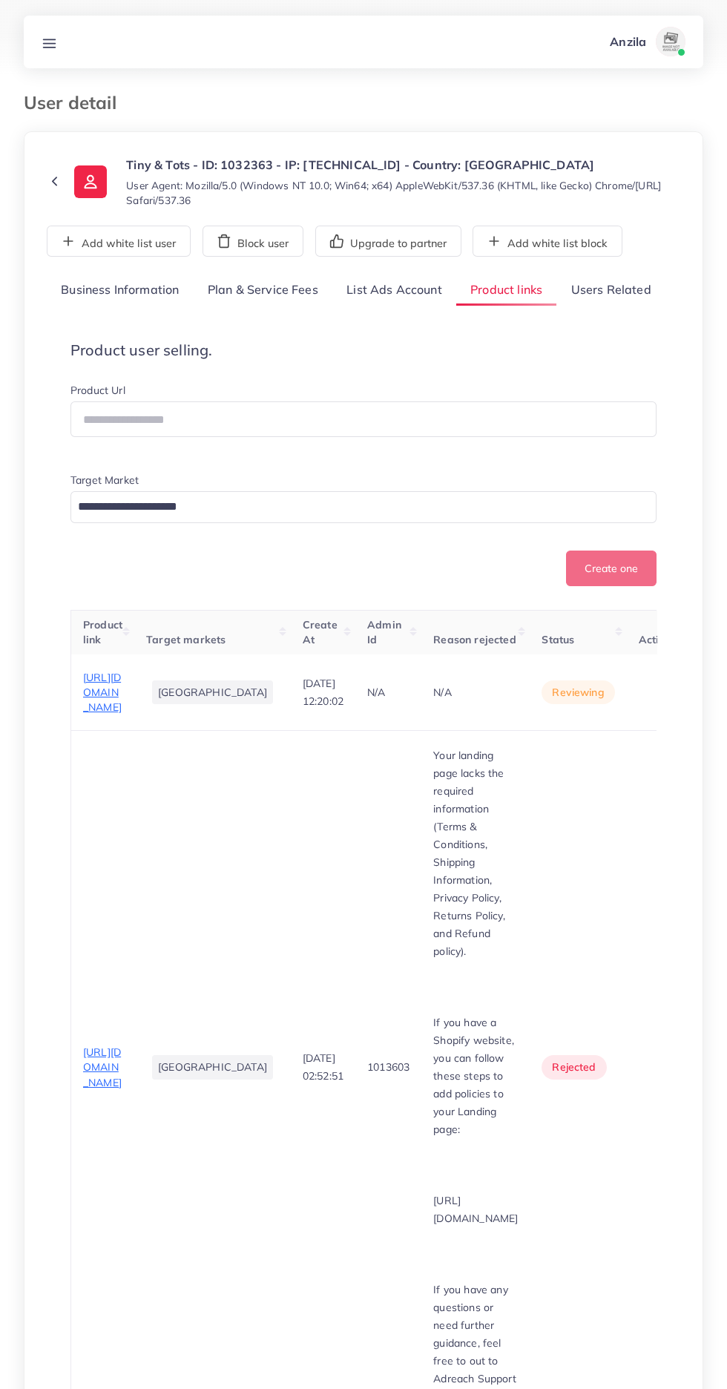
scroll to position [3, 0]
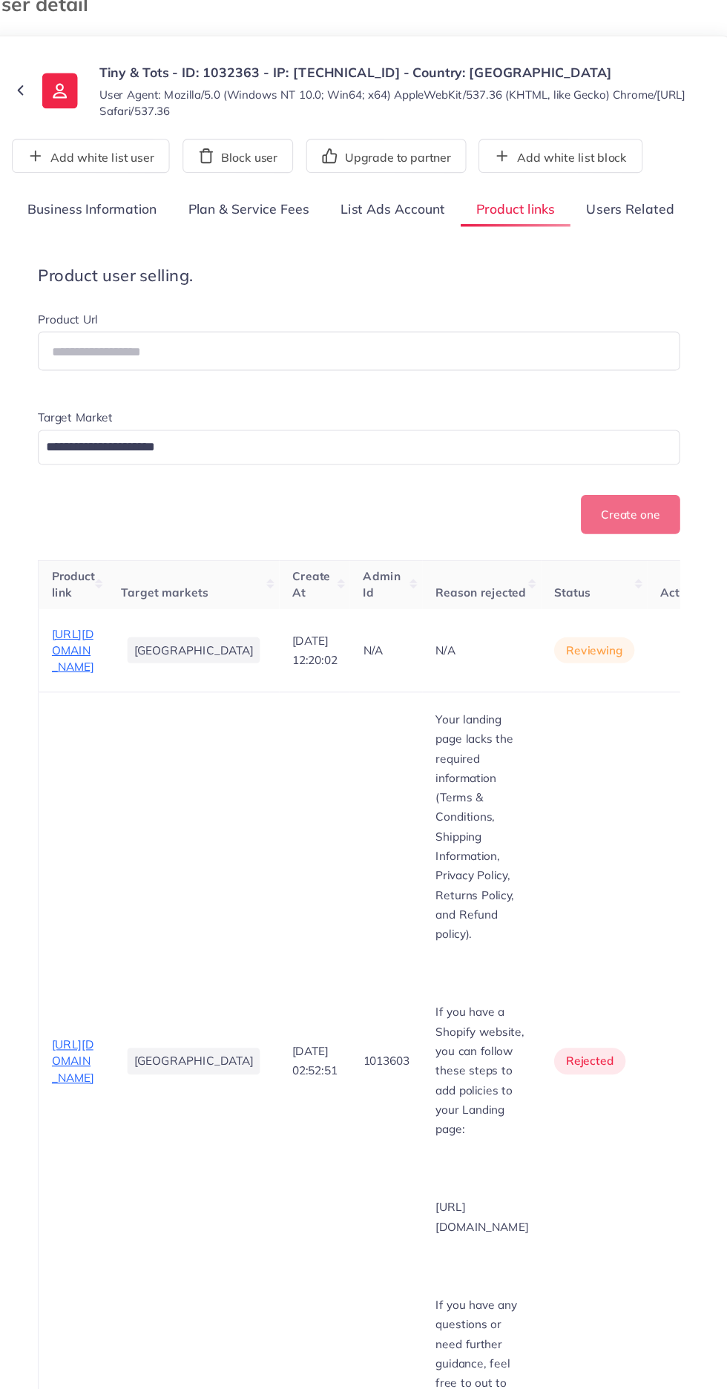
click at [111, 1086] on span "https://tinnyandtots.com/products/flying-spinner-fidget-toys-flying-ball-toy-co…" at bounding box center [102, 1064] width 39 height 44
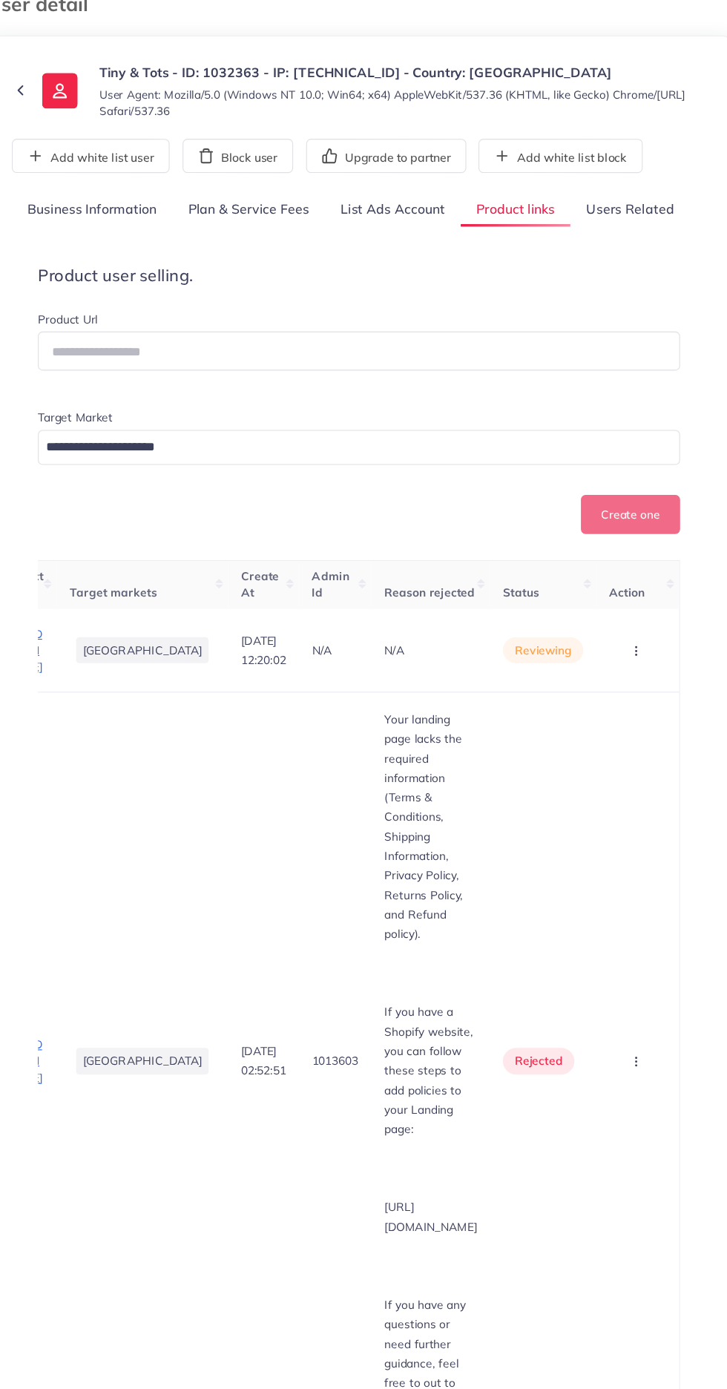
scroll to position [0, 135]
click at [600, 1068] on button "button" at bounding box center [618, 1064] width 52 height 33
click at [602, 1113] on span "Approve" at bounding box center [590, 1109] width 49 height 15
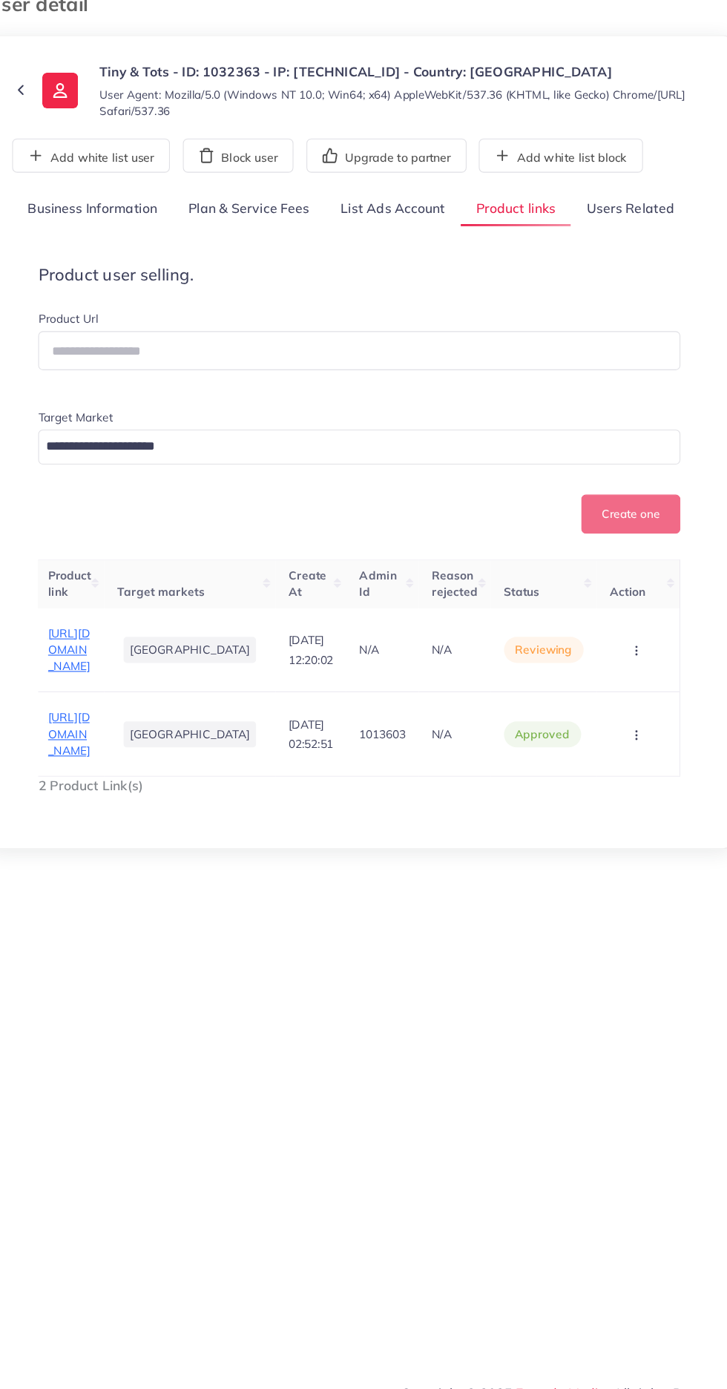
scroll to position [0, 0]
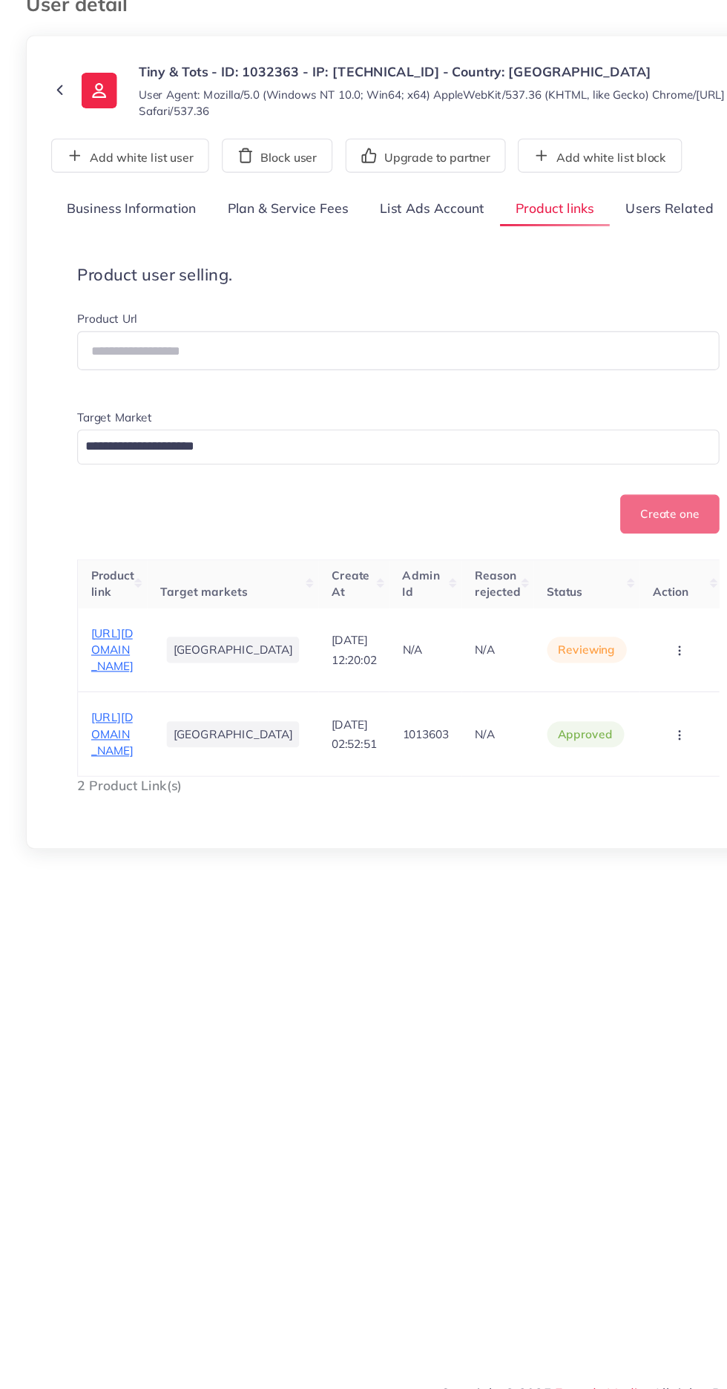
click at [122, 709] on span "https://tinnyandtots.com/products/dancing-cactus-toy-talking-tree-cactus-plush-…" at bounding box center [102, 693] width 39 height 44
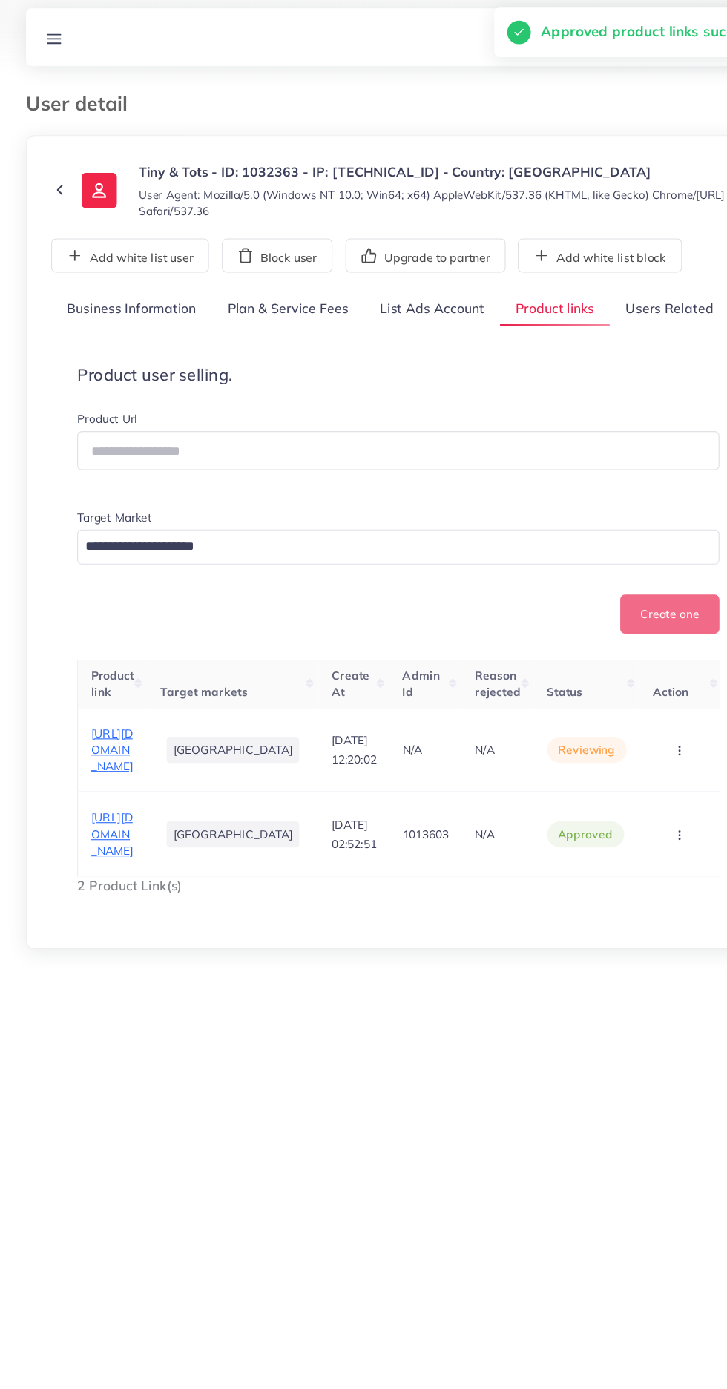
click at [598, 709] on button "button" at bounding box center [622, 691] width 52 height 33
click at [603, 745] on span "Approve" at bounding box center [594, 737] width 49 height 15
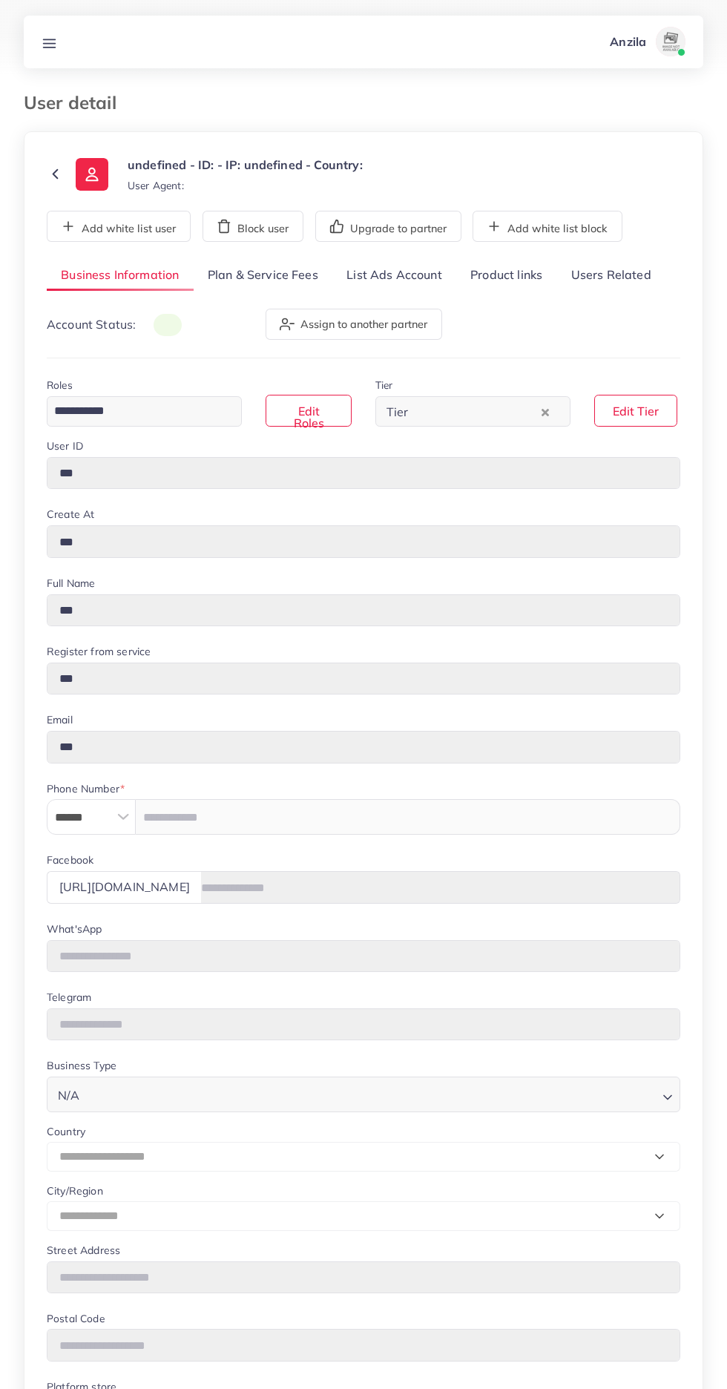
type input "*******"
type input "**********"
type input "******"
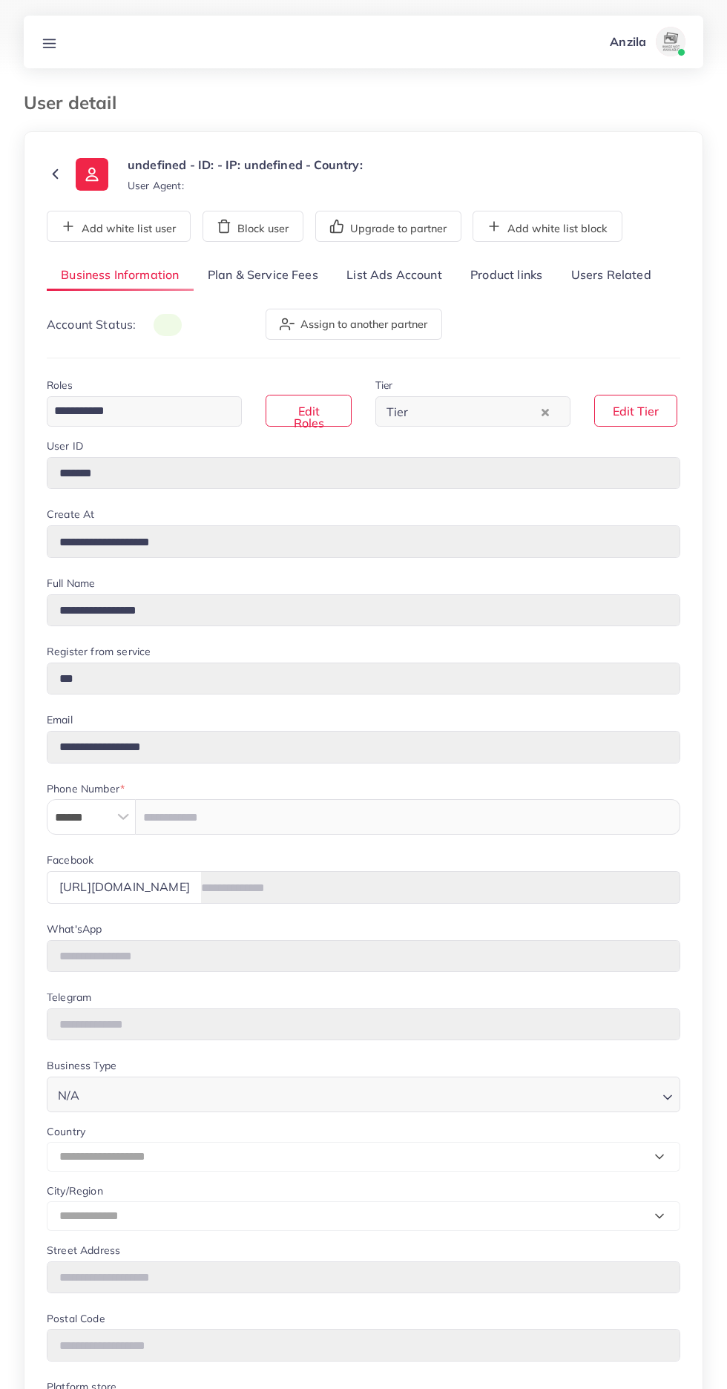
type input "**********"
select select "********"
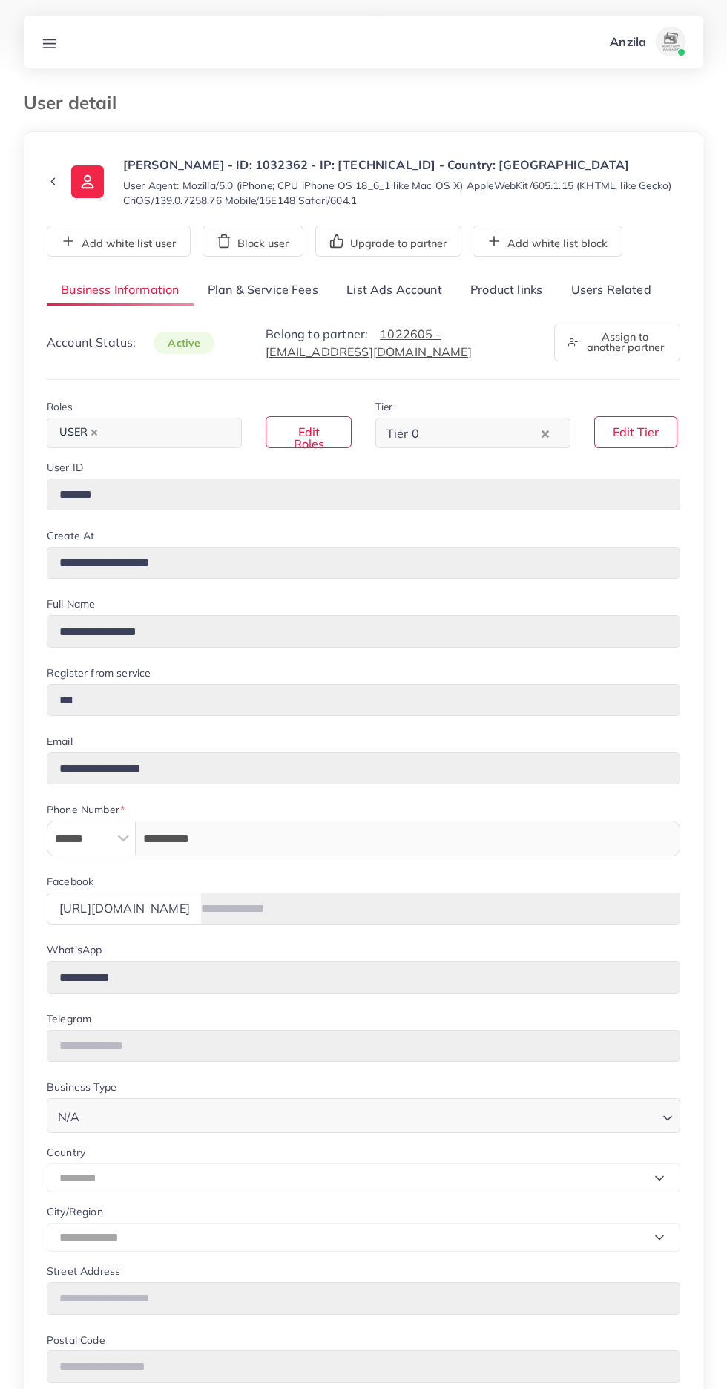
click at [628, 289] on link "Users Related" at bounding box center [610, 291] width 108 height 32
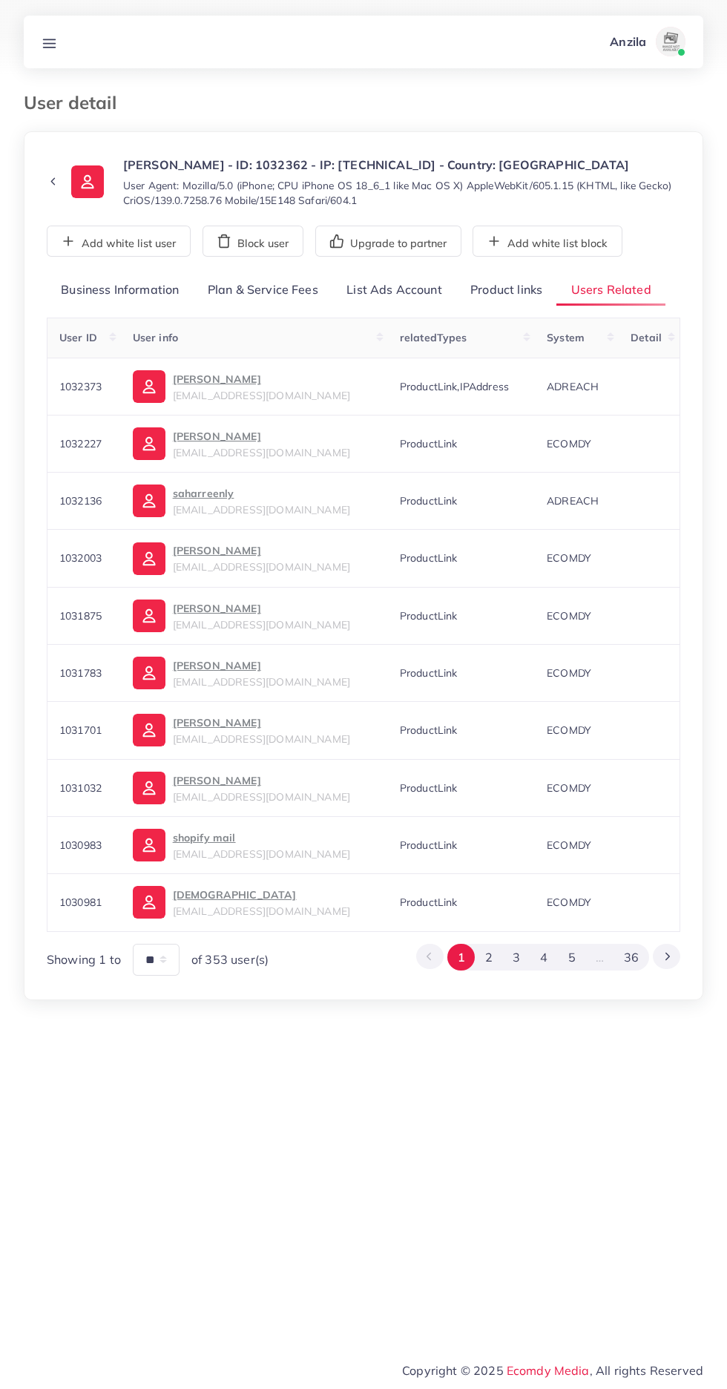
click at [495, 289] on link "Product links" at bounding box center [506, 291] width 100 height 32
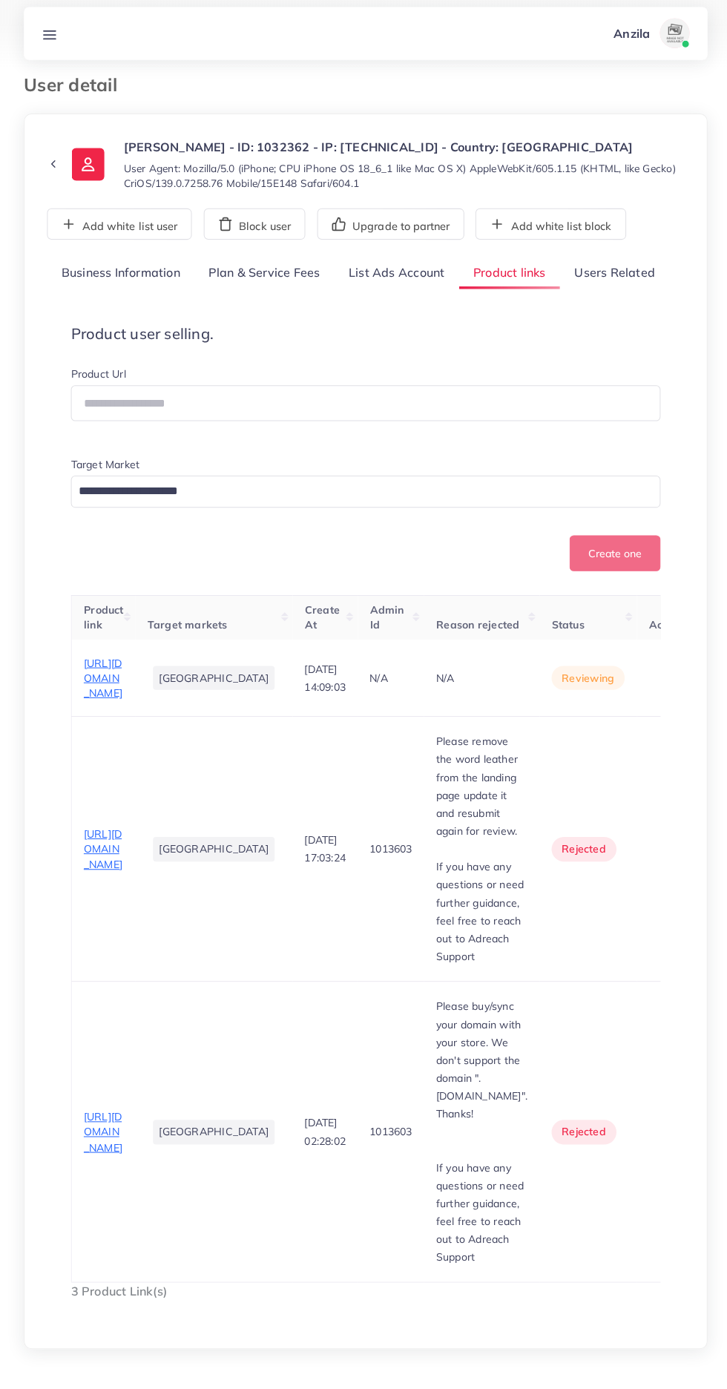
scroll to position [10, 0]
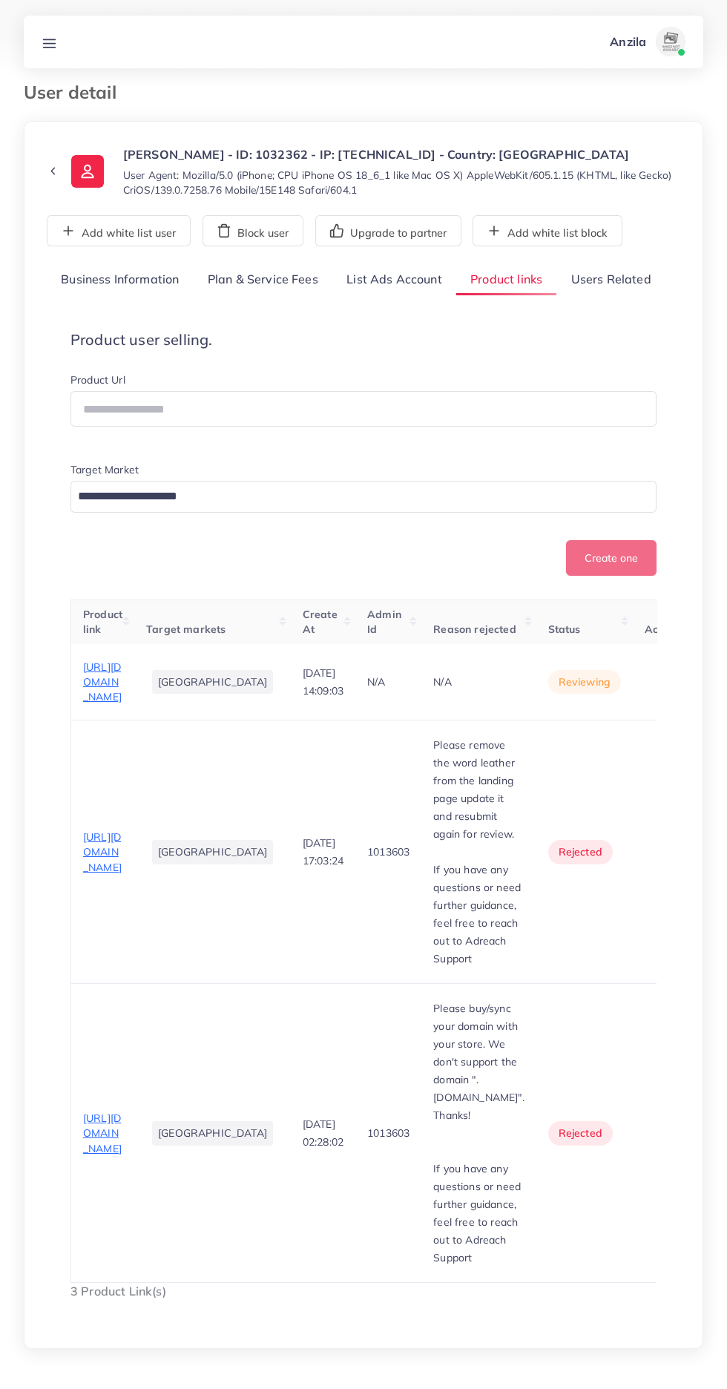
click at [111, 874] on span "[URL][DOMAIN_NAME]" at bounding box center [102, 852] width 39 height 44
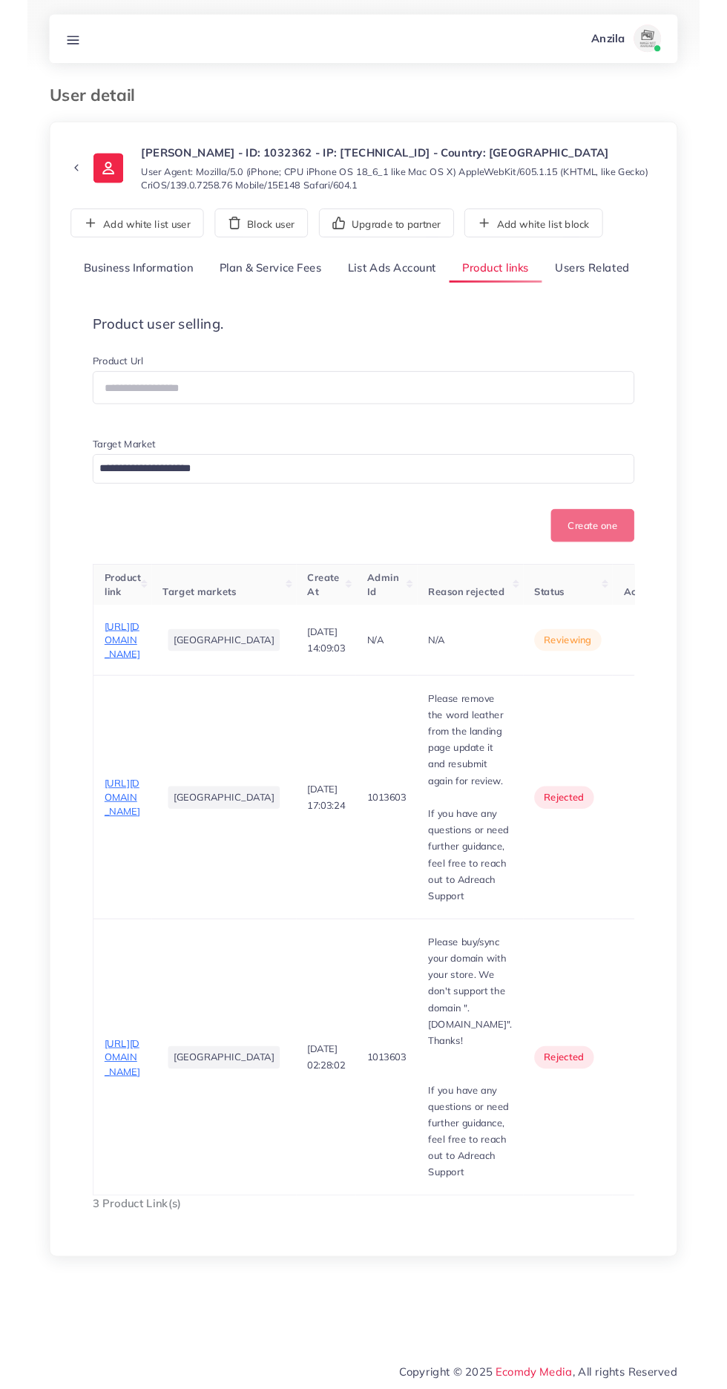
scroll to position [124, 0]
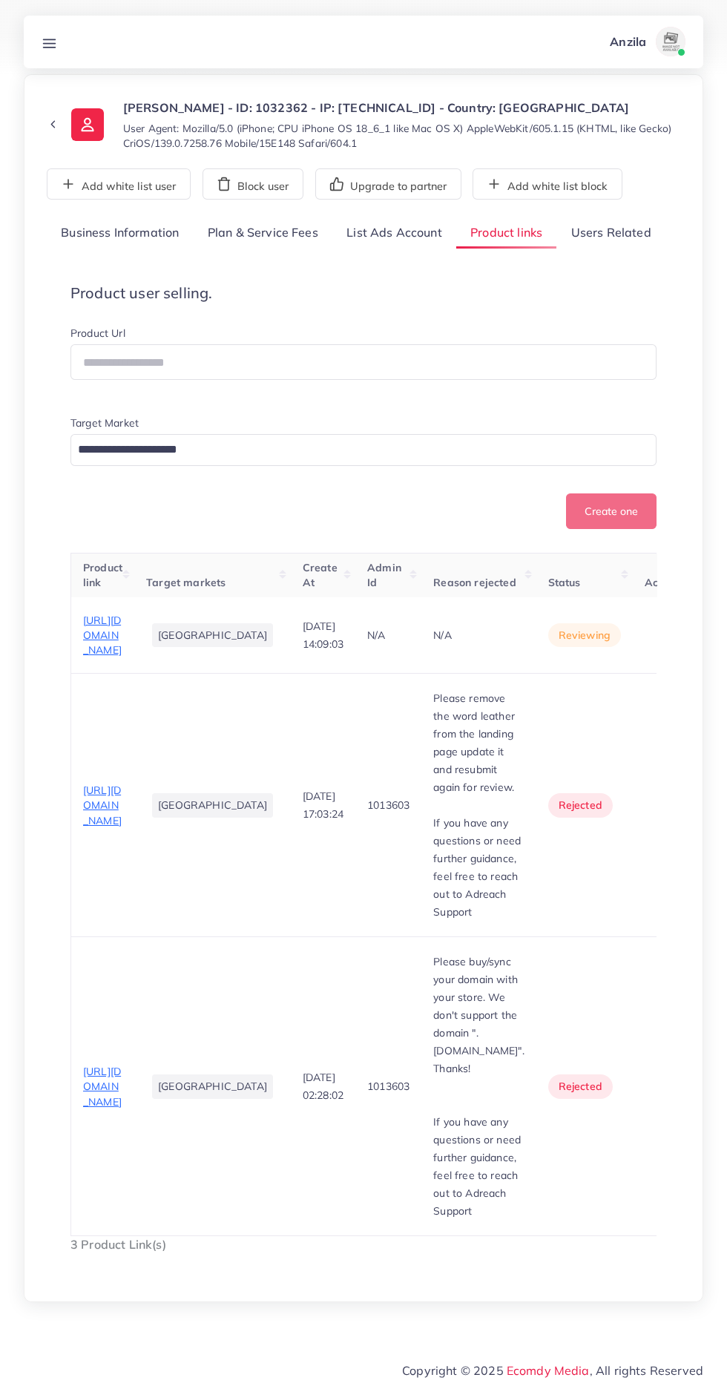
click at [119, 614] on span "[URL][DOMAIN_NAME]" at bounding box center [102, 636] width 39 height 44
click at [668, 635] on circle "button" at bounding box center [668, 635] width 1 height 1
click at [599, 697] on link "Reject" at bounding box center [644, 713] width 117 height 33
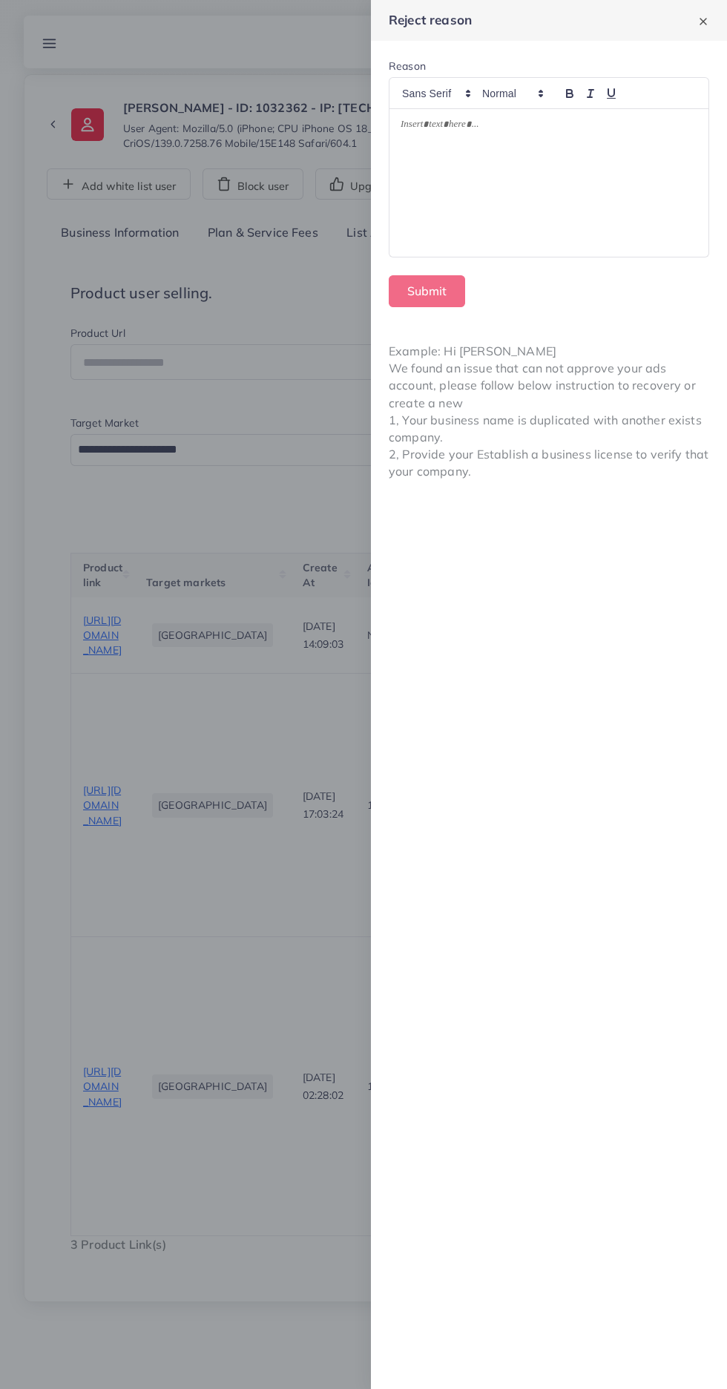
click at [554, 190] on div at bounding box center [549, 183] width 319 height 148
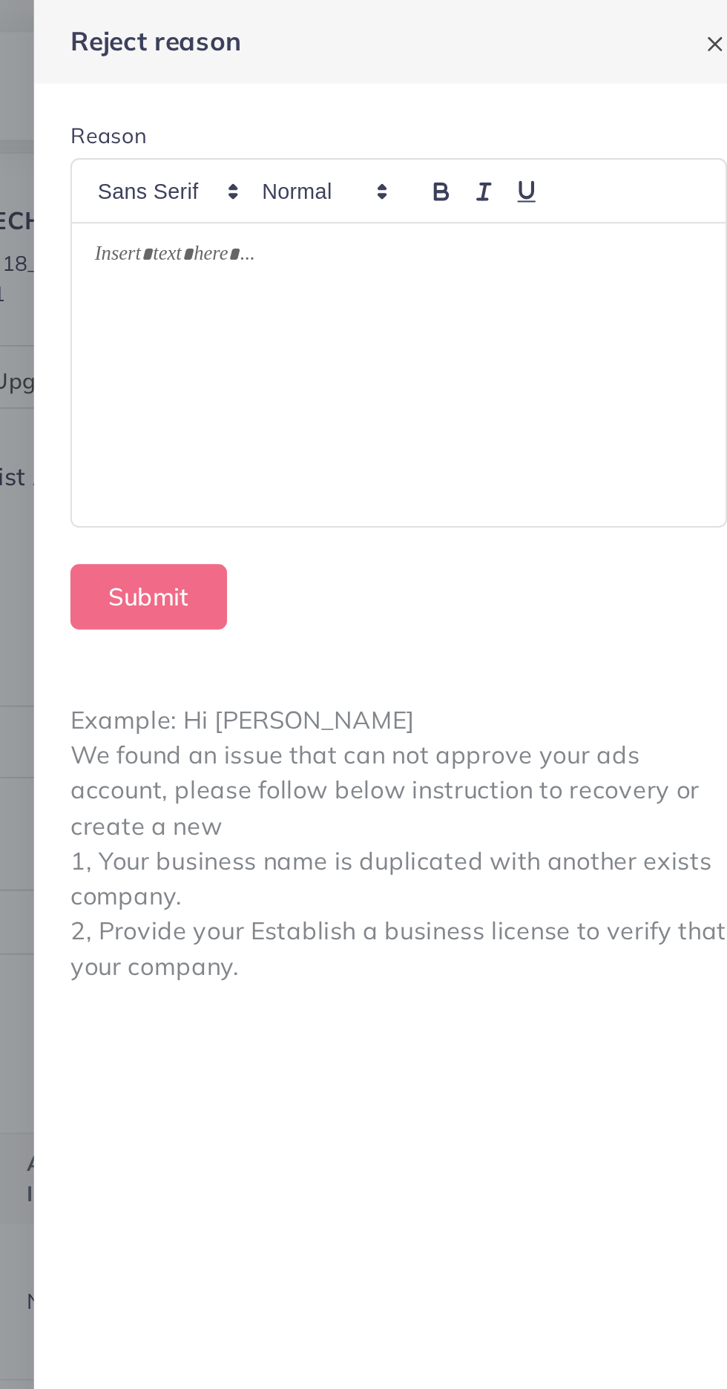
scroll to position [101, 0]
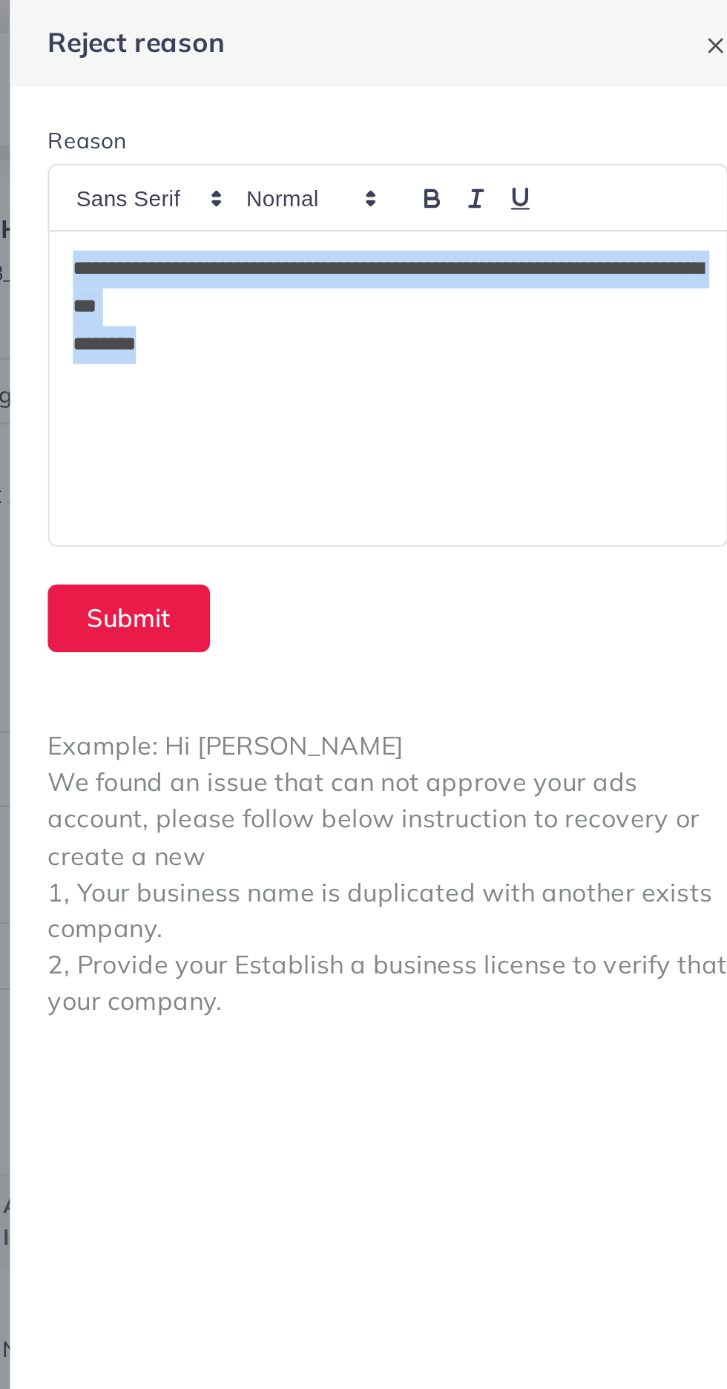
copy div "**********"
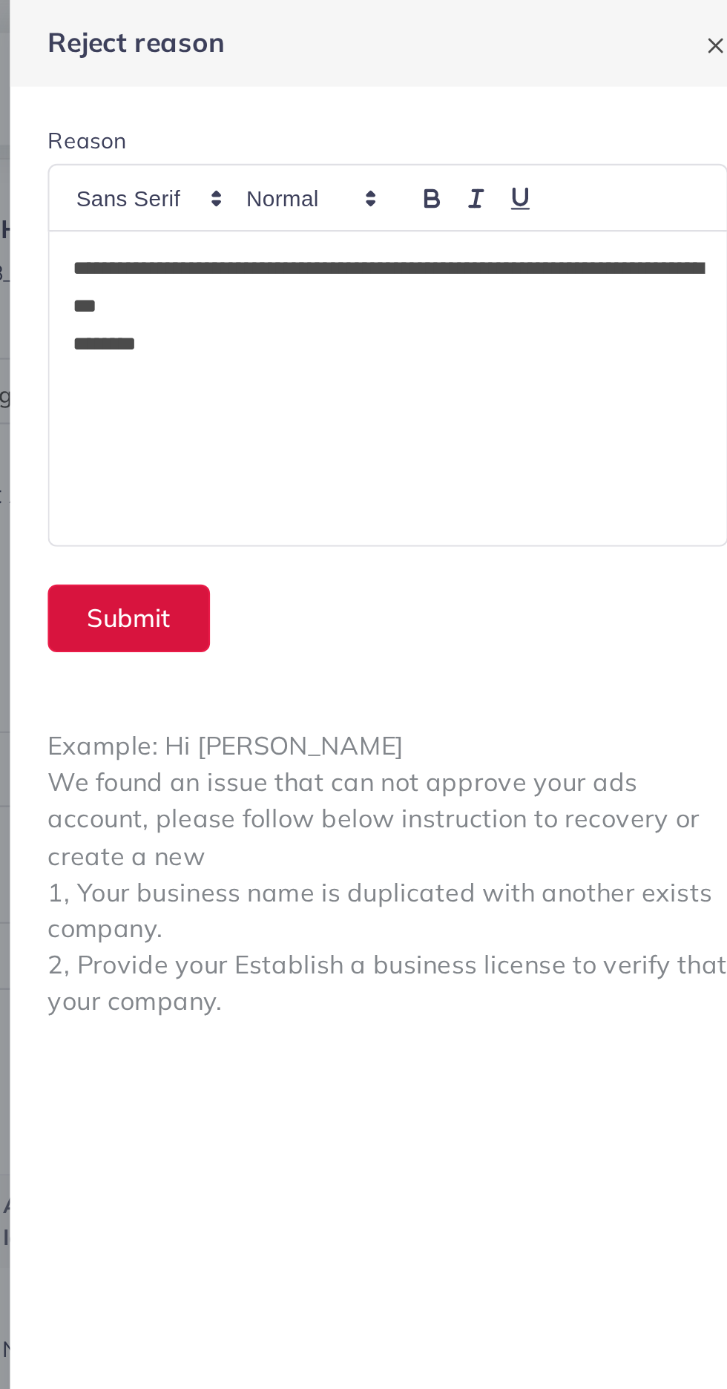
click at [427, 285] on button "Submit" at bounding box center [427, 291] width 76 height 32
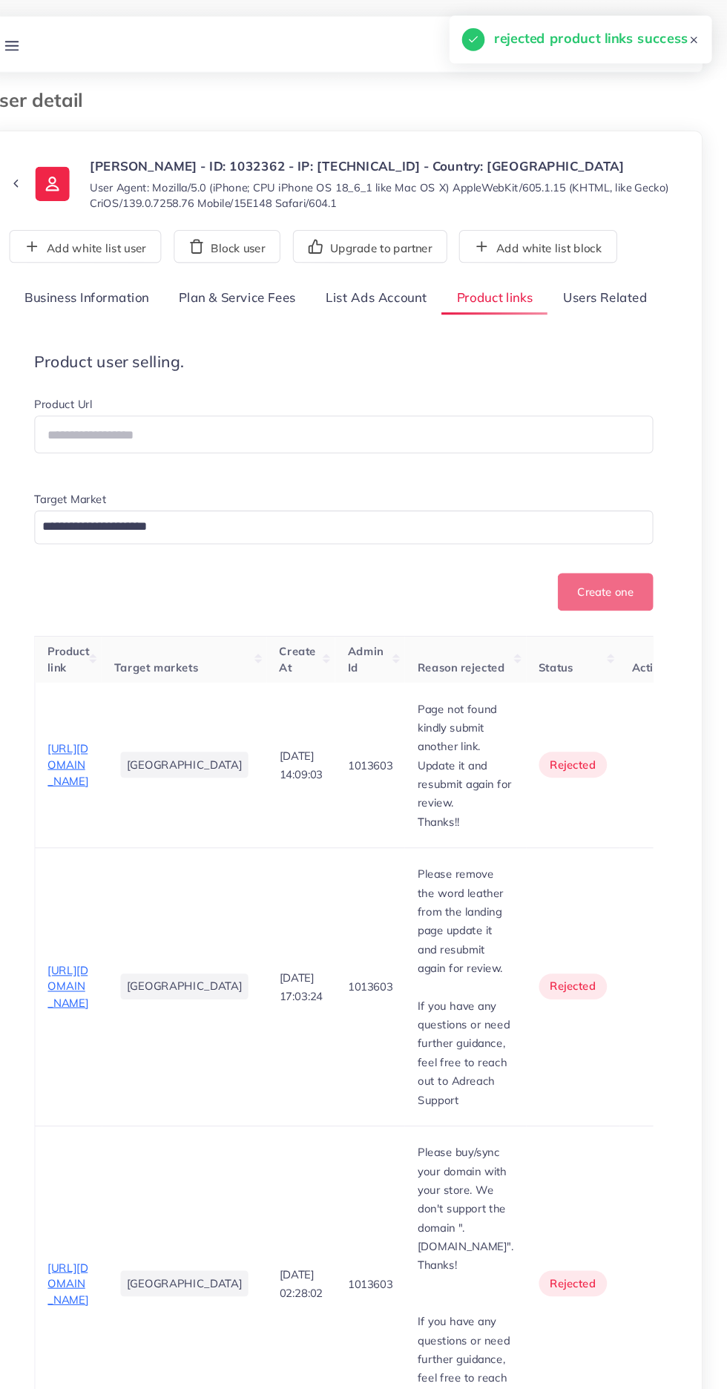
scroll to position [0, 0]
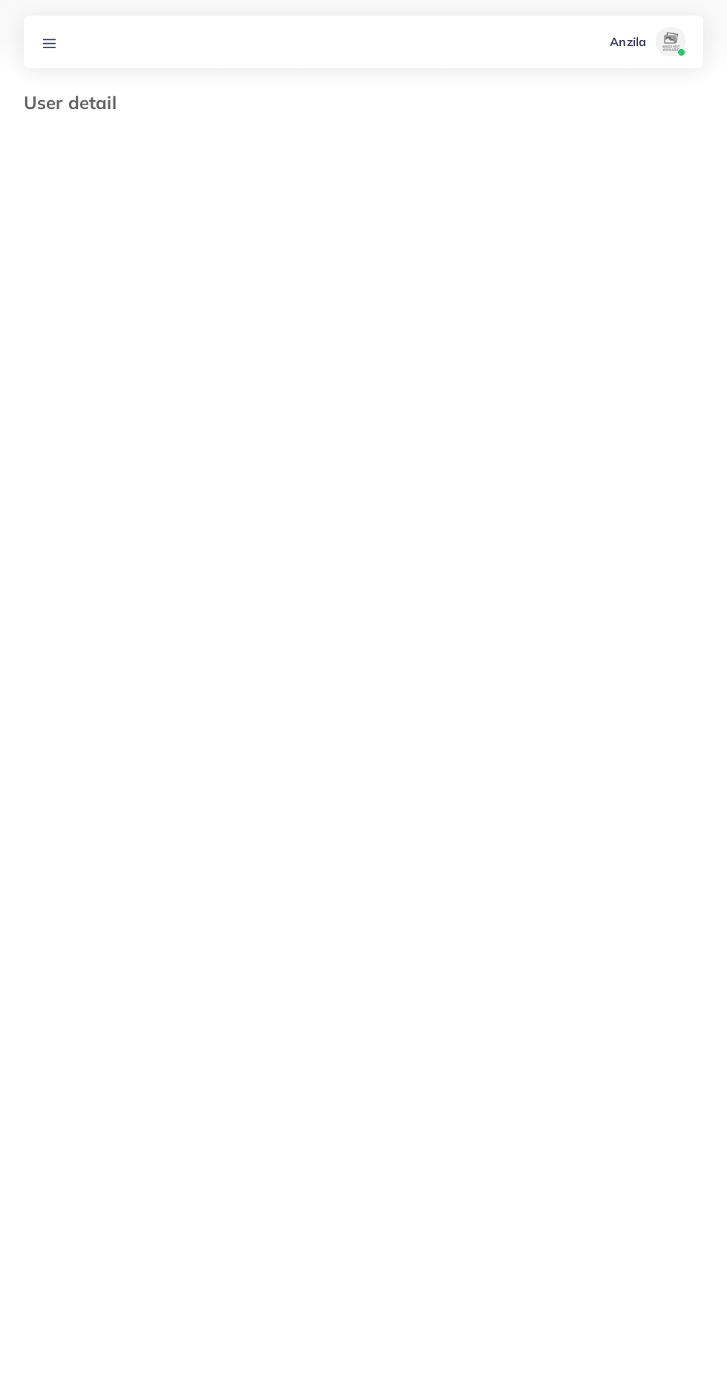
select select "**********"
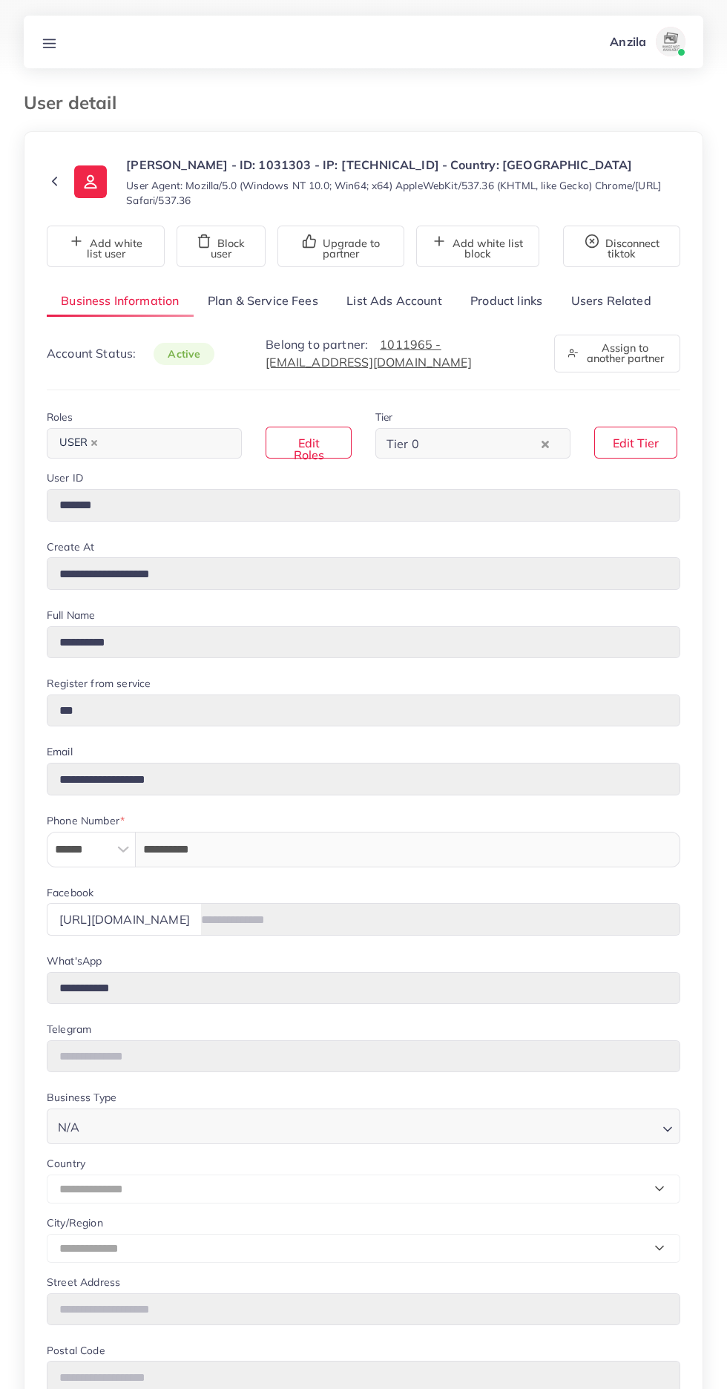
click at [516, 300] on link "Product links" at bounding box center [506, 301] width 100 height 32
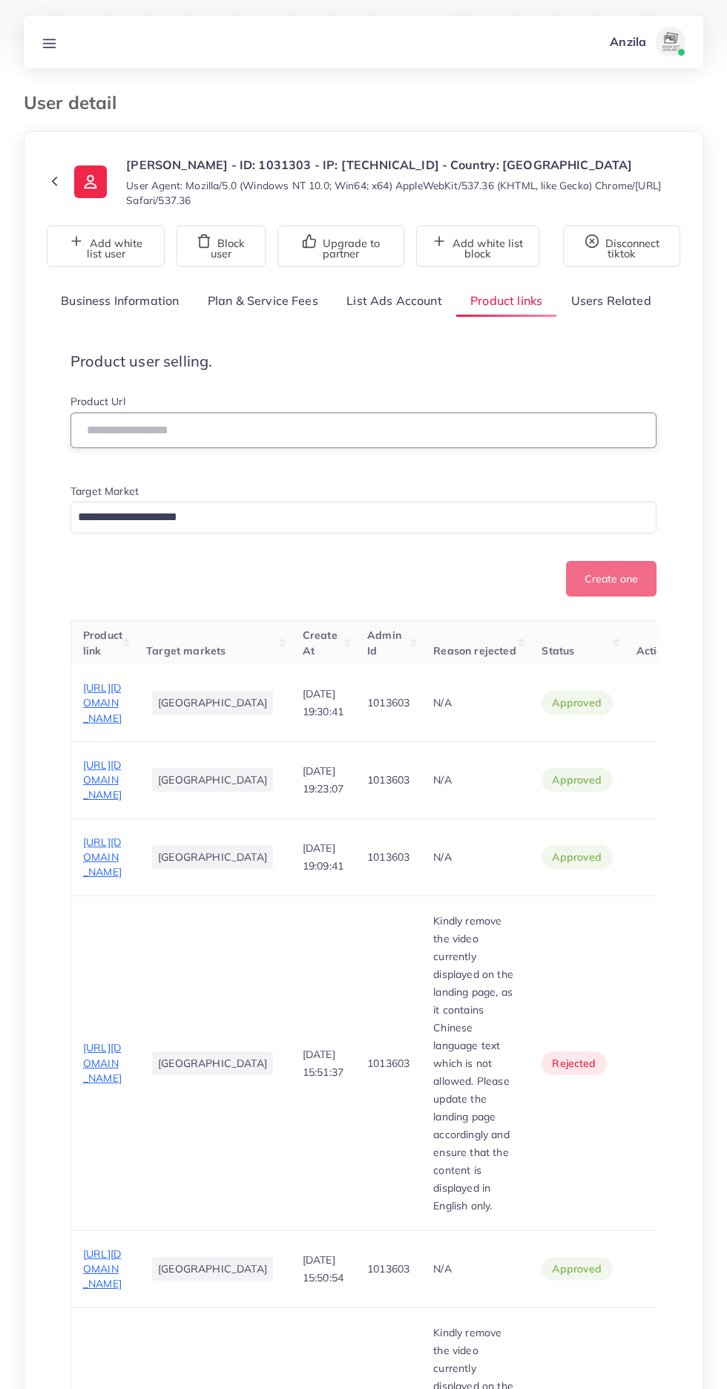
click at [525, 430] on input "text" at bounding box center [363, 431] width 586 height 36
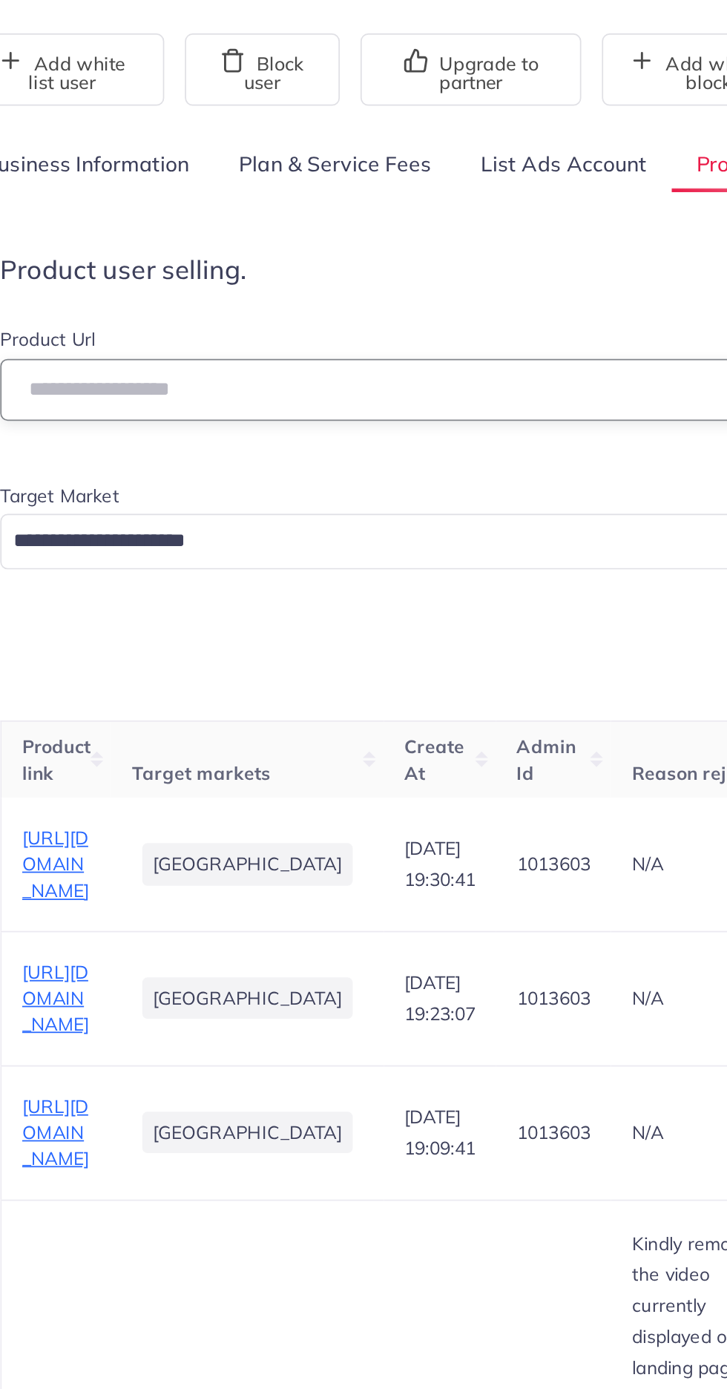
paste input "**********"
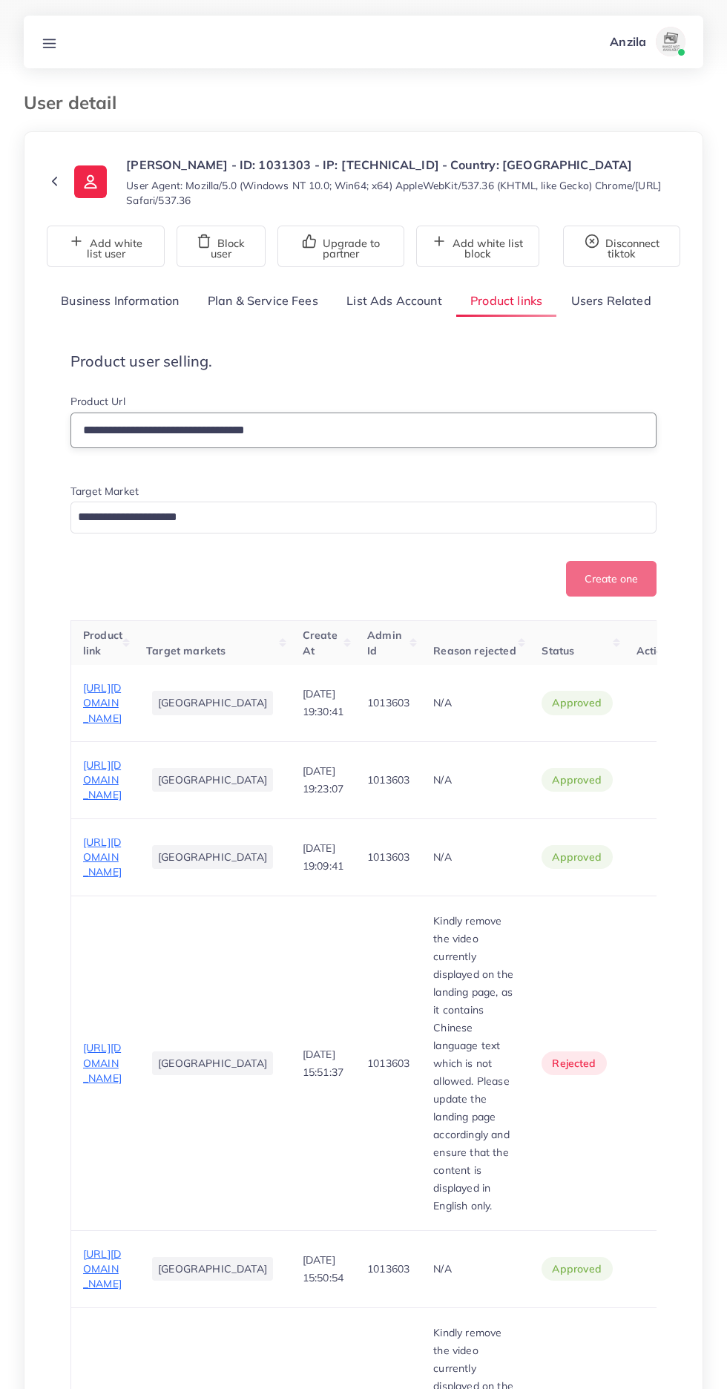
type input "**********"
click at [504, 517] on input "Search for option" at bounding box center [355, 517] width 565 height 23
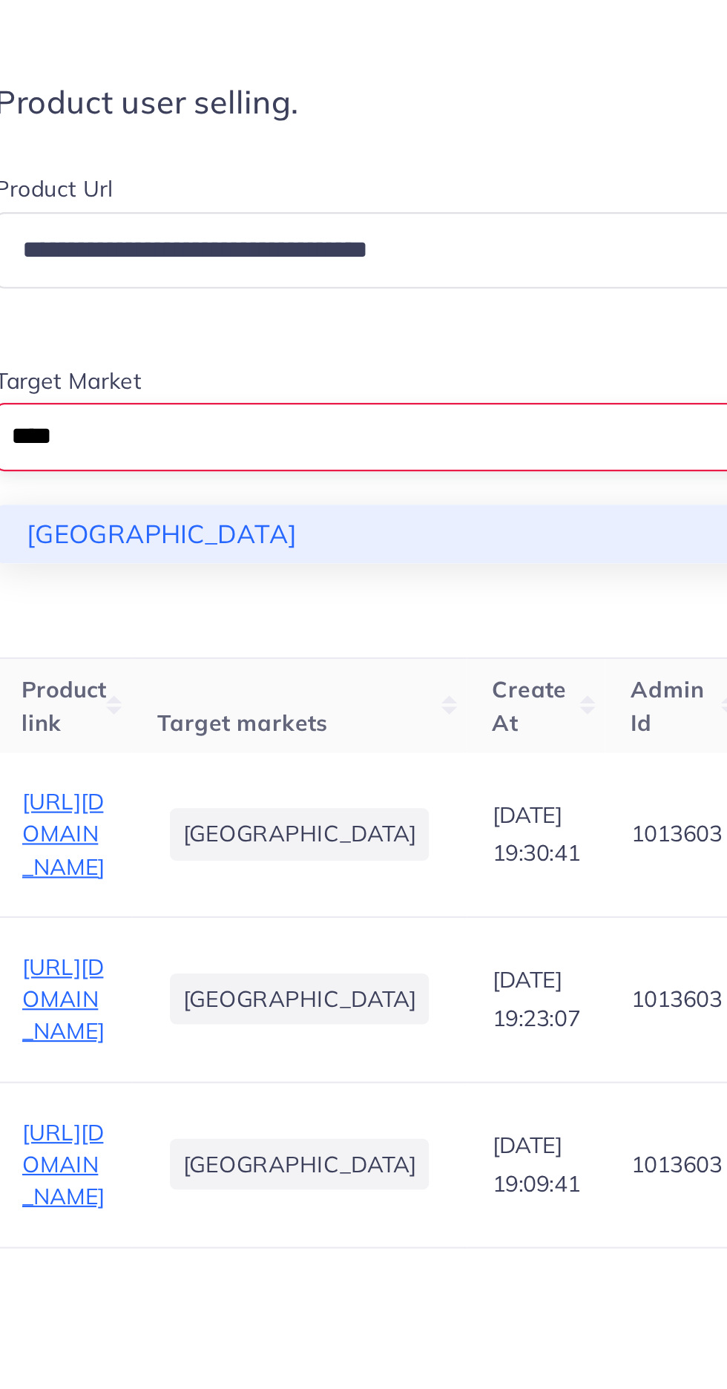
type input "****"
click at [321, 561] on div "**********" at bounding box center [363, 495] width 586 height 203
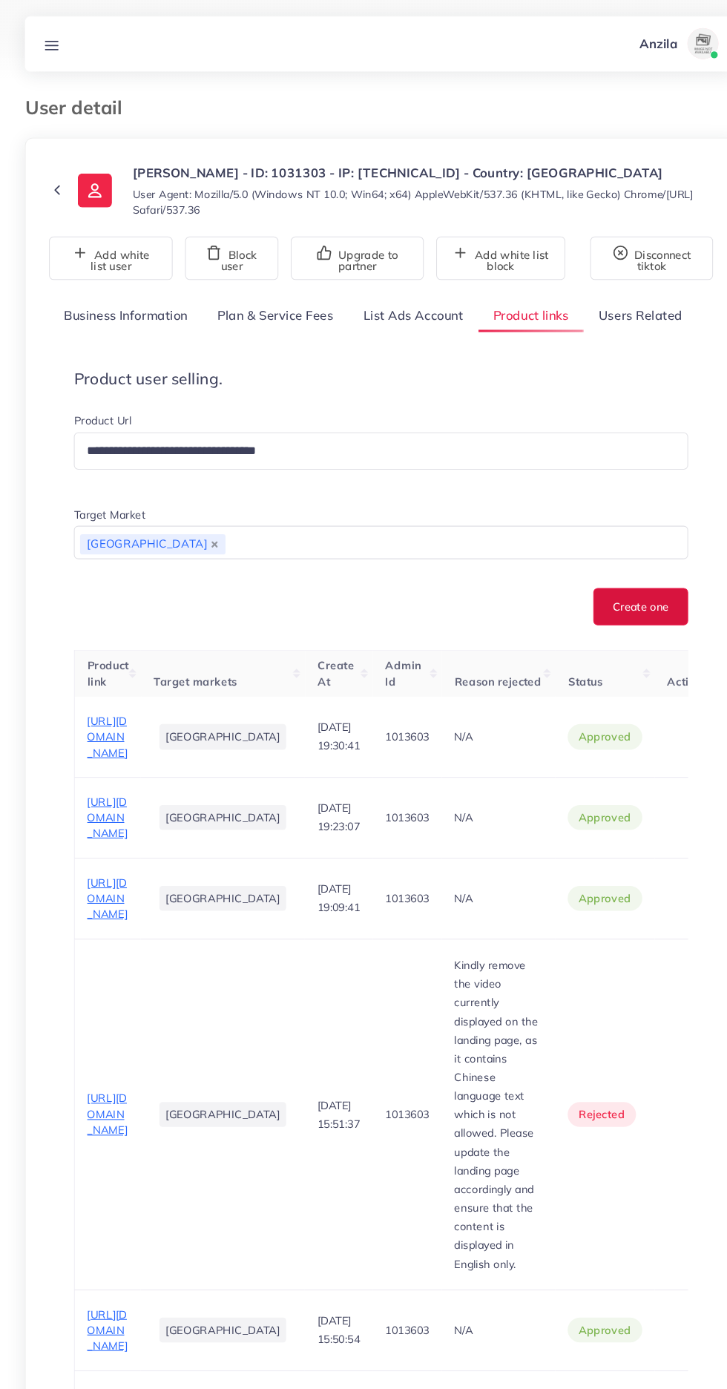
click at [608, 579] on button "Create one" at bounding box center [611, 579] width 91 height 36
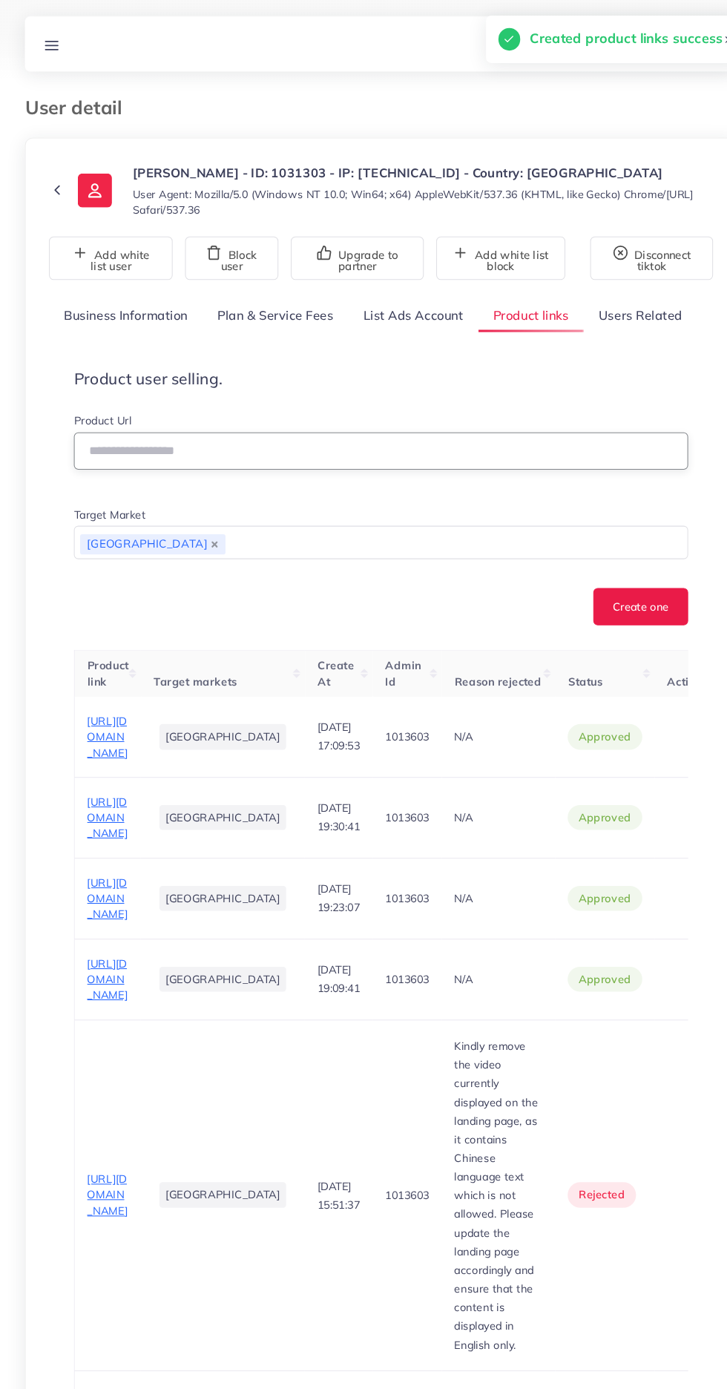
paste input "**********"
type input "**********"
click at [611, 575] on button "Create one" at bounding box center [611, 579] width 91 height 36
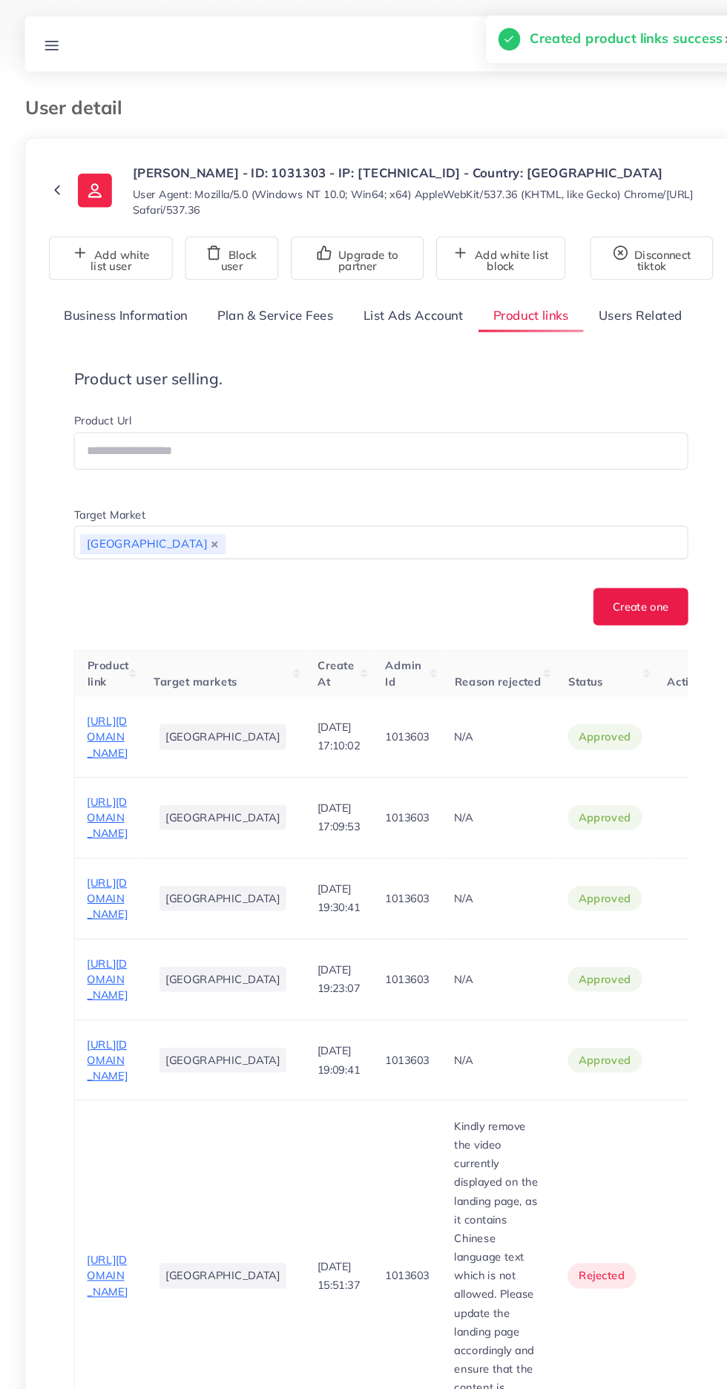
click at [50, 43] on line at bounding box center [50, 43] width 12 height 0
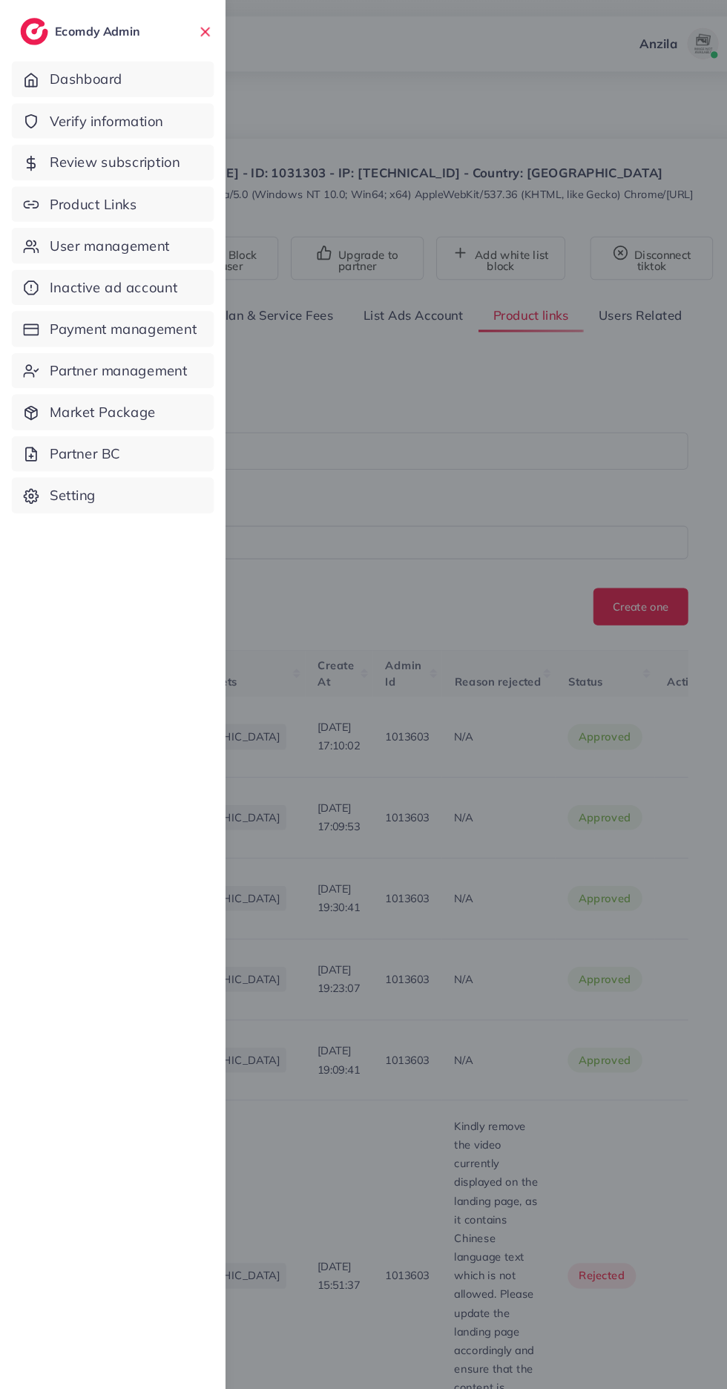
click at [55, 194] on span "Product Links" at bounding box center [88, 194] width 83 height 19
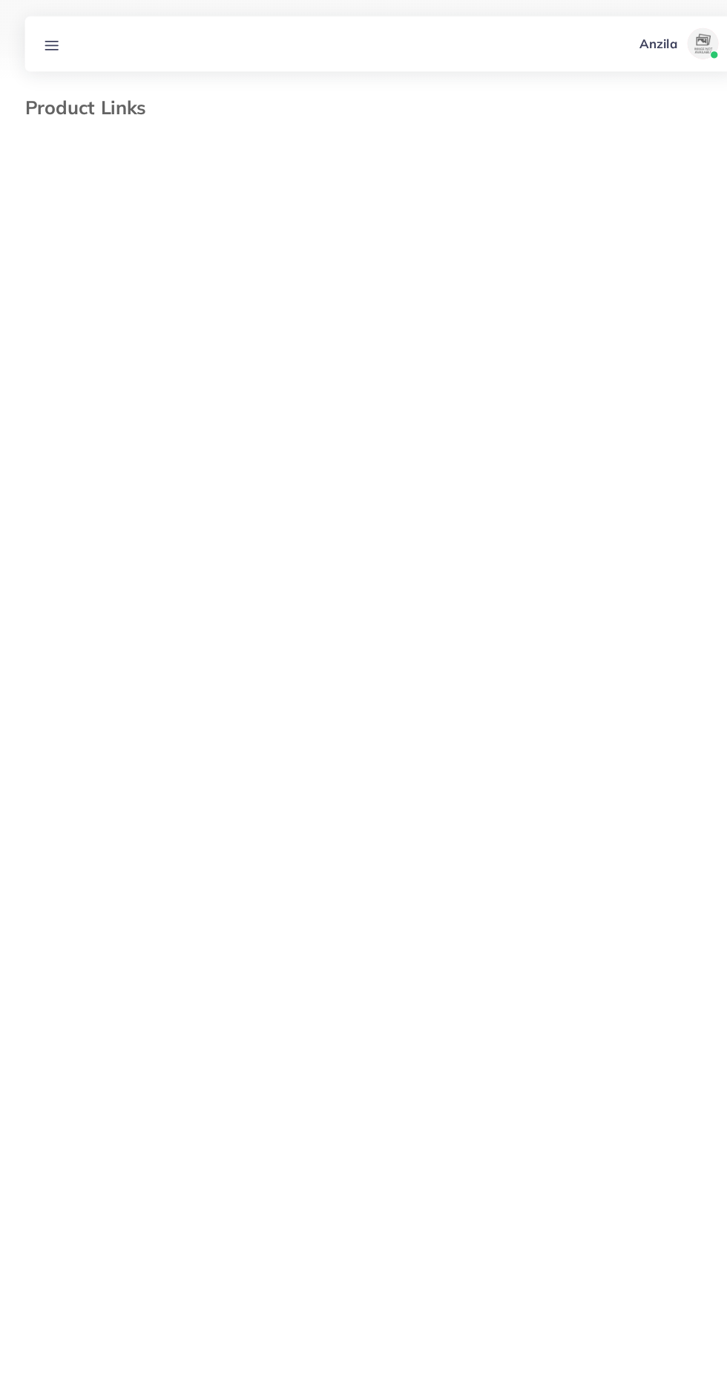
select select "*********"
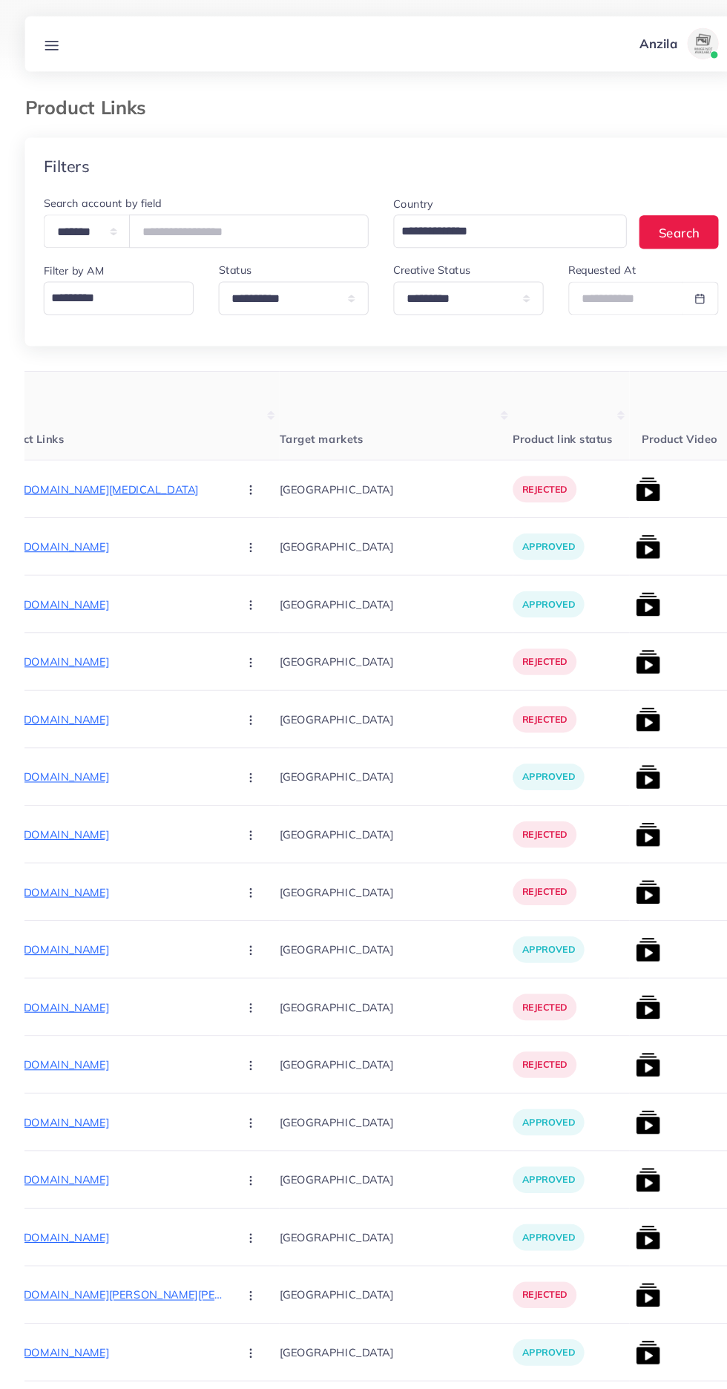
scroll to position [0, 344]
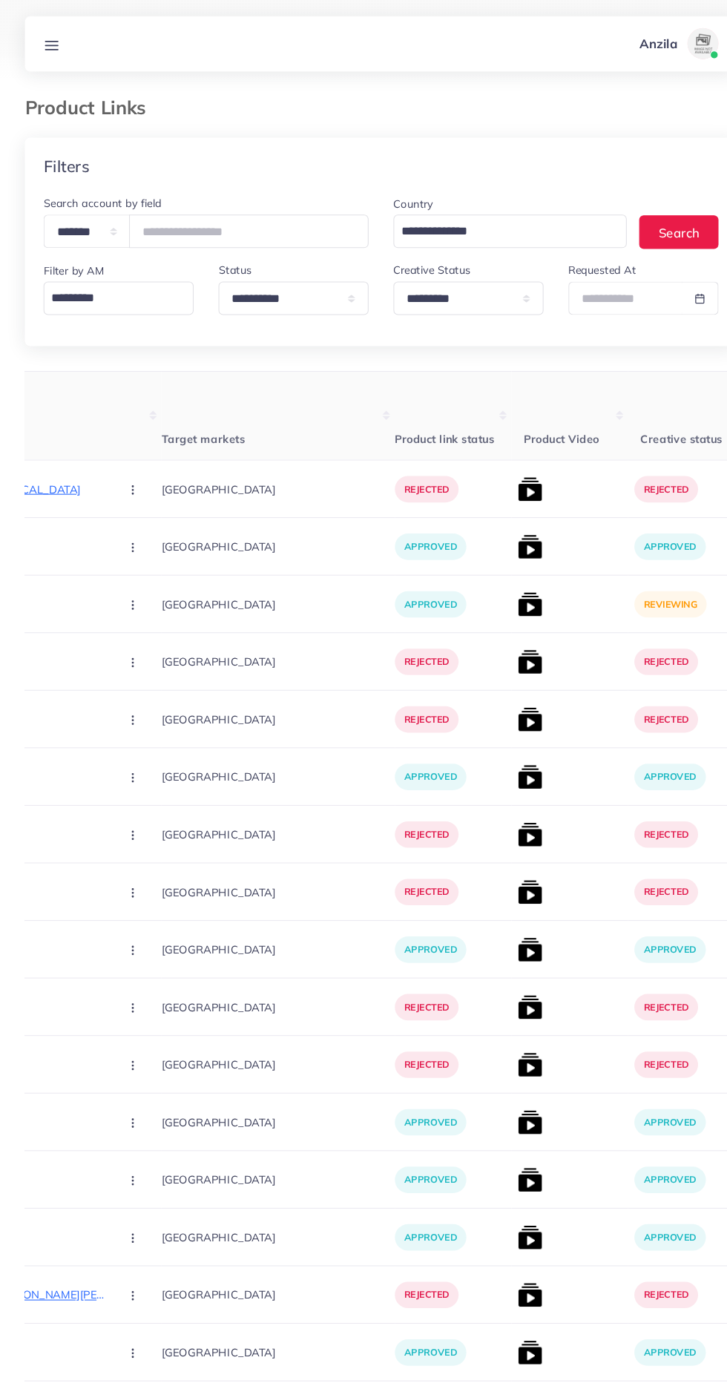
click at [494, 584] on img at bounding box center [506, 577] width 24 height 24
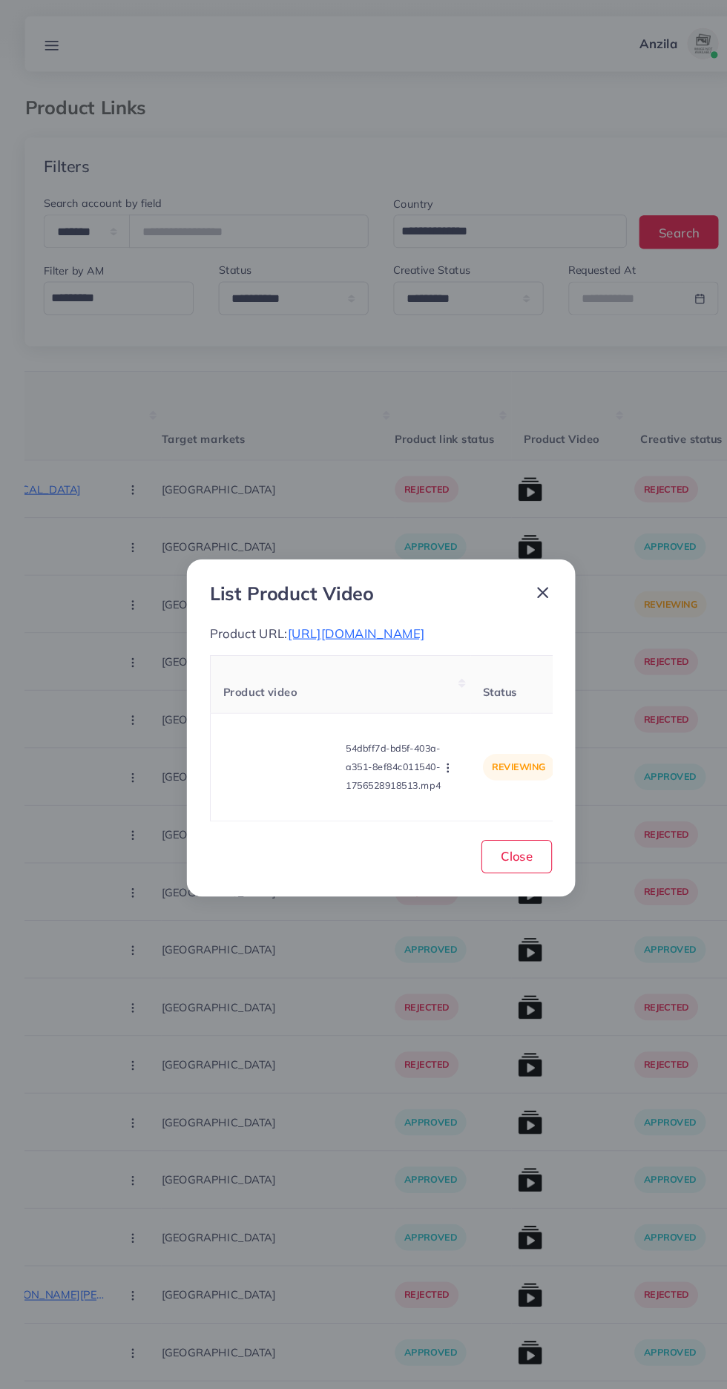
click at [266, 724] on video at bounding box center [268, 731] width 111 height 67
click at [452, 754] on td "reviewing" at bounding box center [495, 731] width 93 height 103
click at [426, 732] on button "button" at bounding box center [429, 731] width 16 height 15
click at [467, 702] on span "Reject" at bounding box center [453, 695] width 36 height 15
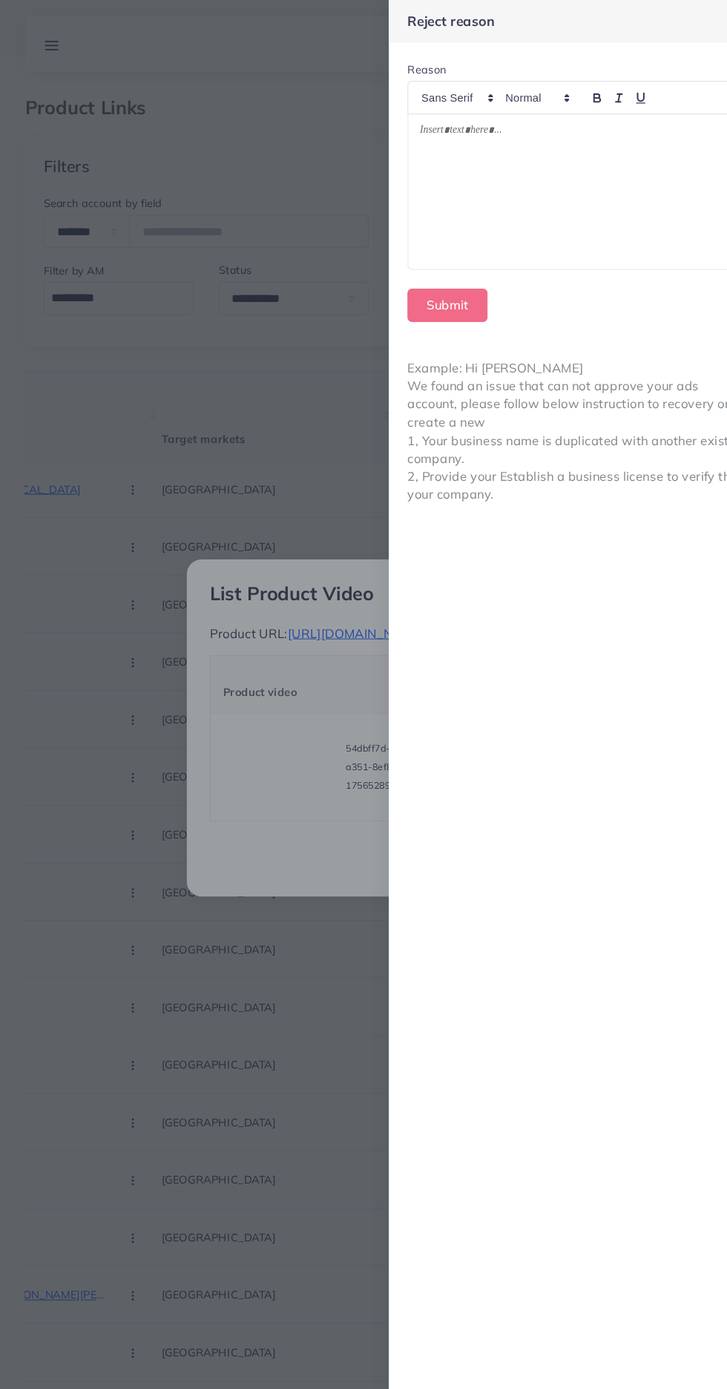
click at [557, 211] on div at bounding box center [549, 183] width 319 height 148
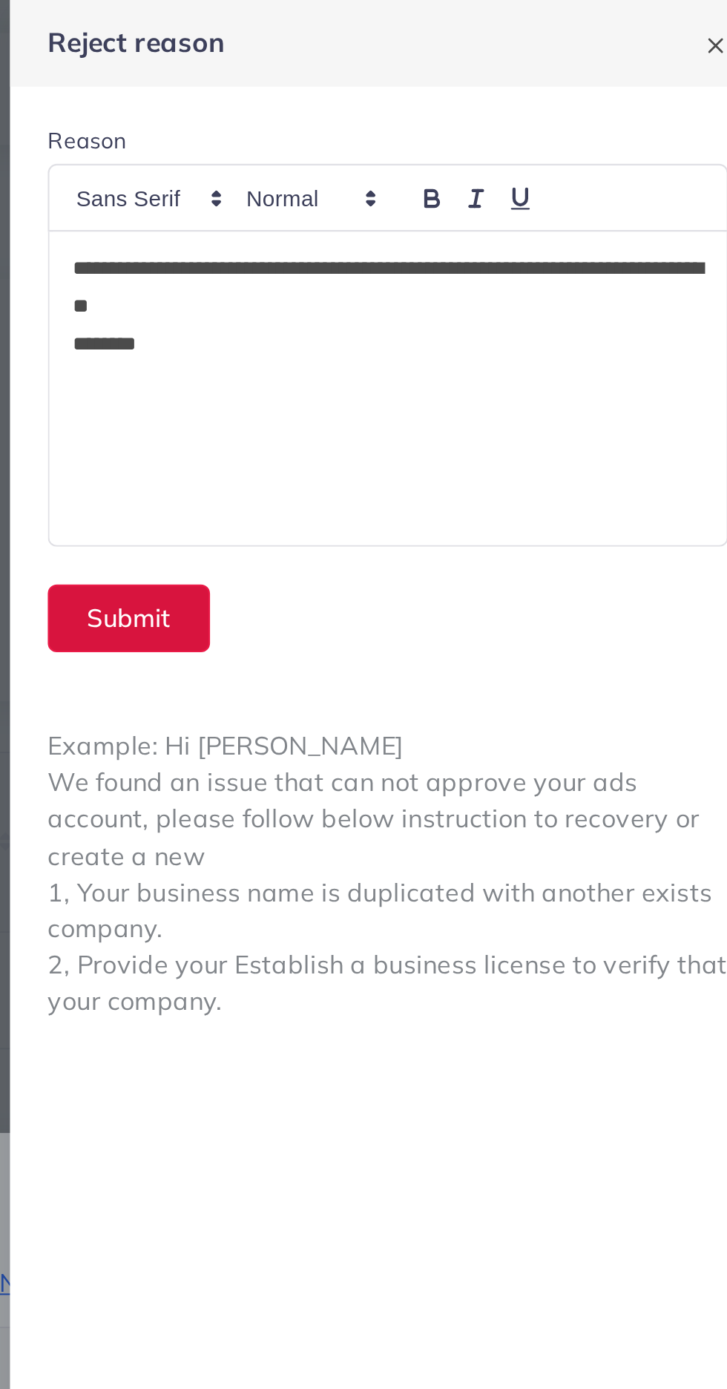
click at [407, 287] on button "Submit" at bounding box center [427, 291] width 76 height 32
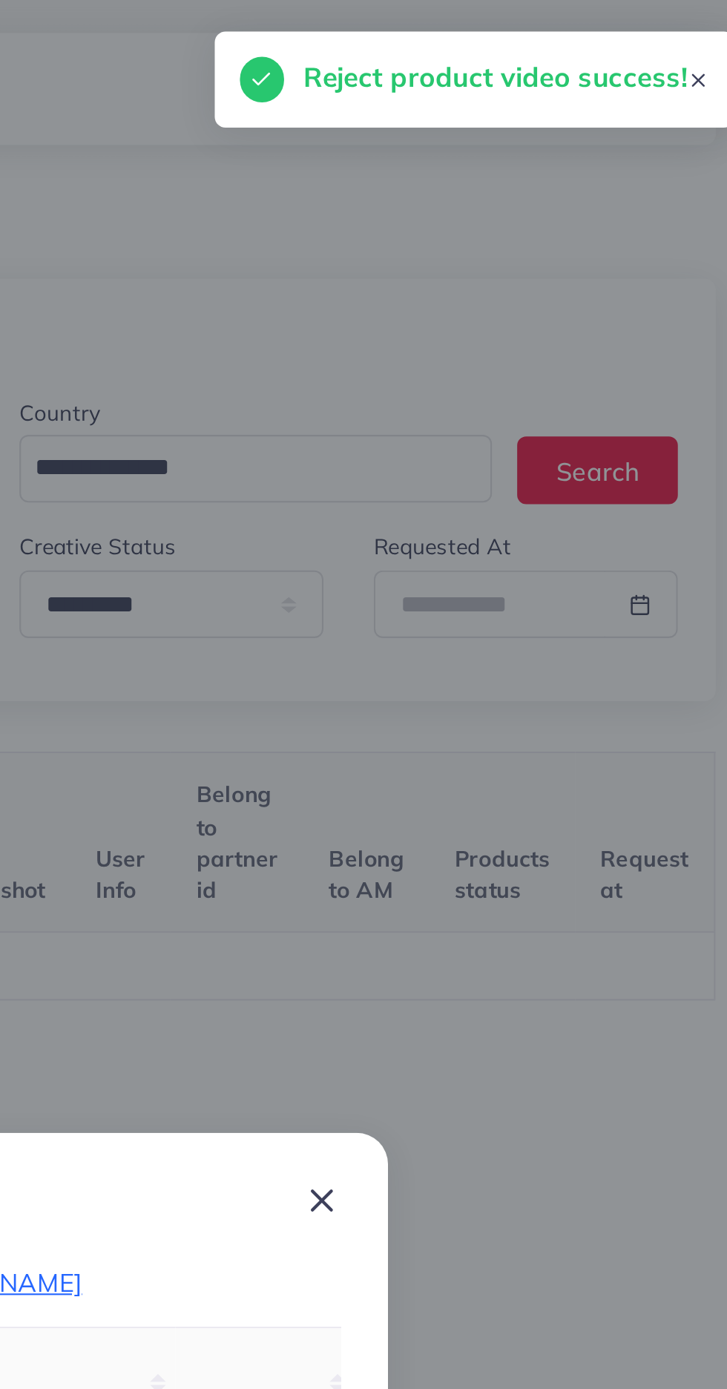
scroll to position [0, 232]
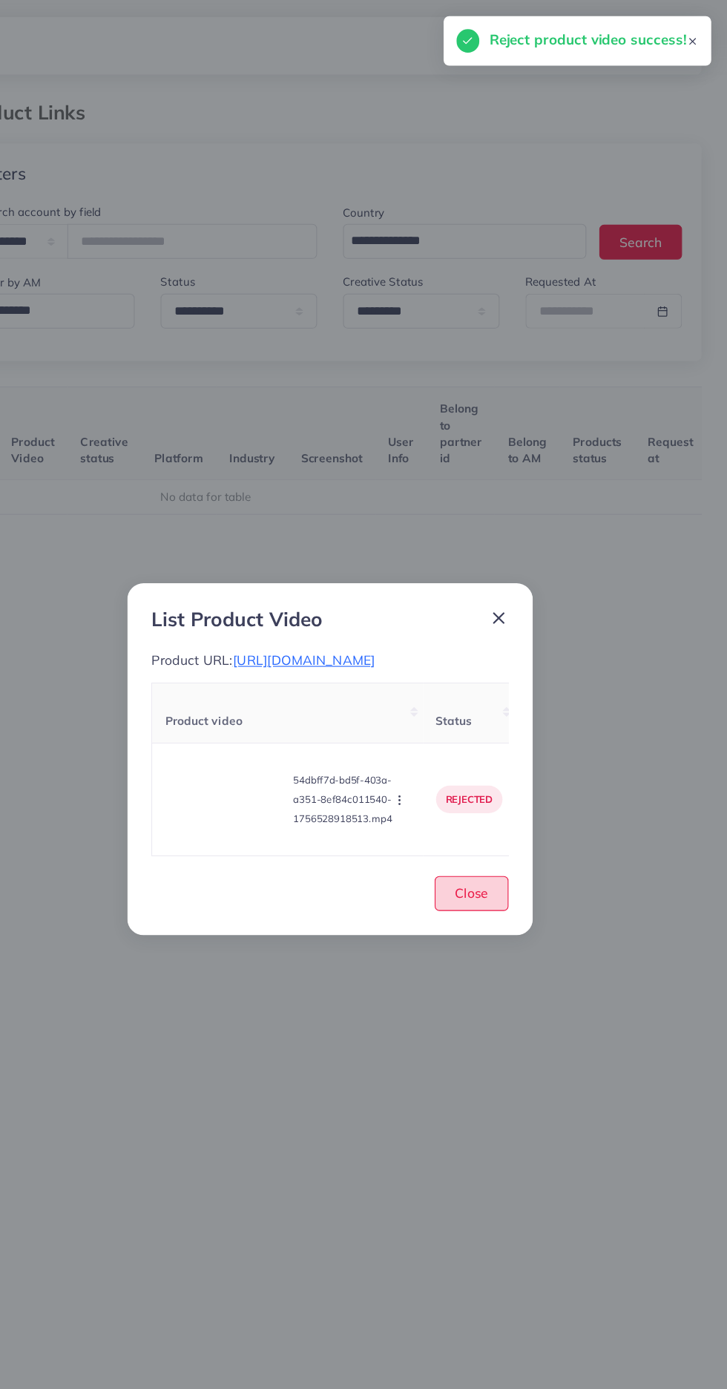
click at [502, 833] on button "Close" at bounding box center [493, 817] width 68 height 32
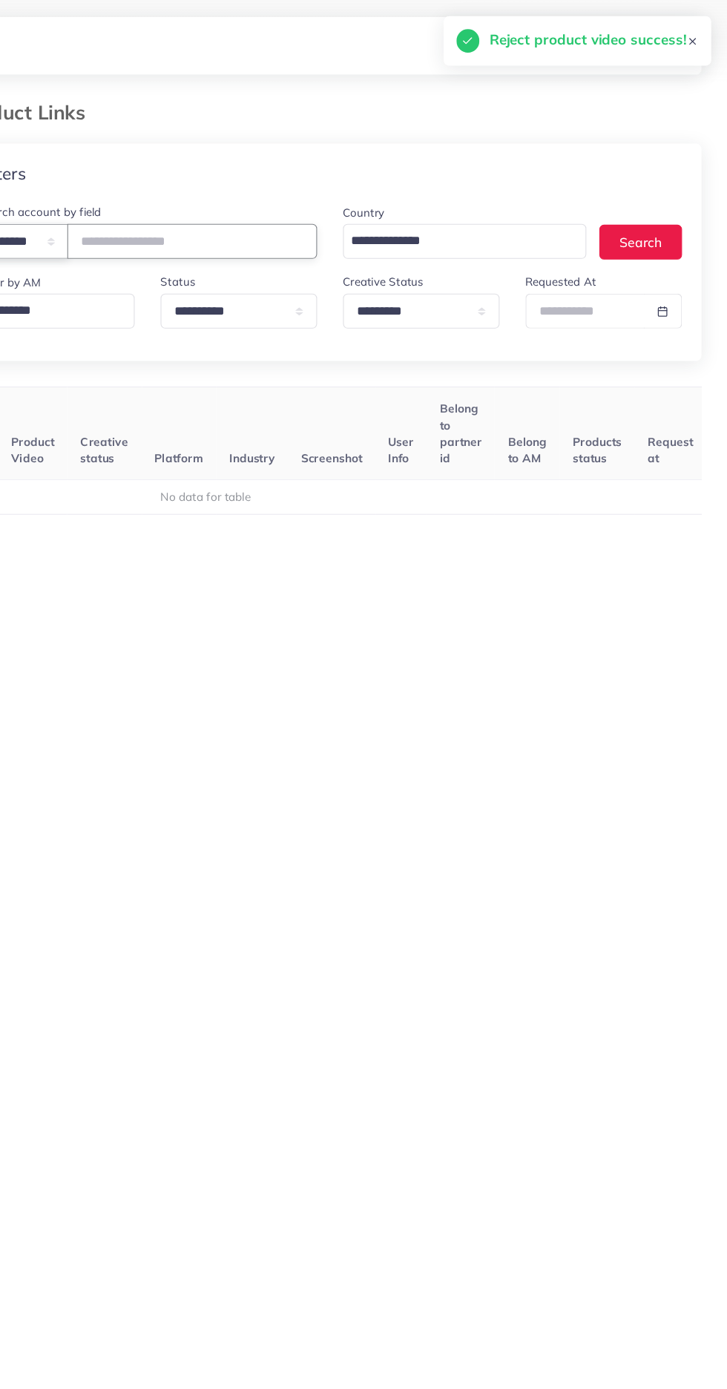
click at [96, 220] on select "**********" at bounding box center [83, 221] width 82 height 32
select select "*****"
paste input "**********"
type input "**********"
click at [496, 291] on select "**********" at bounding box center [446, 285] width 143 height 32
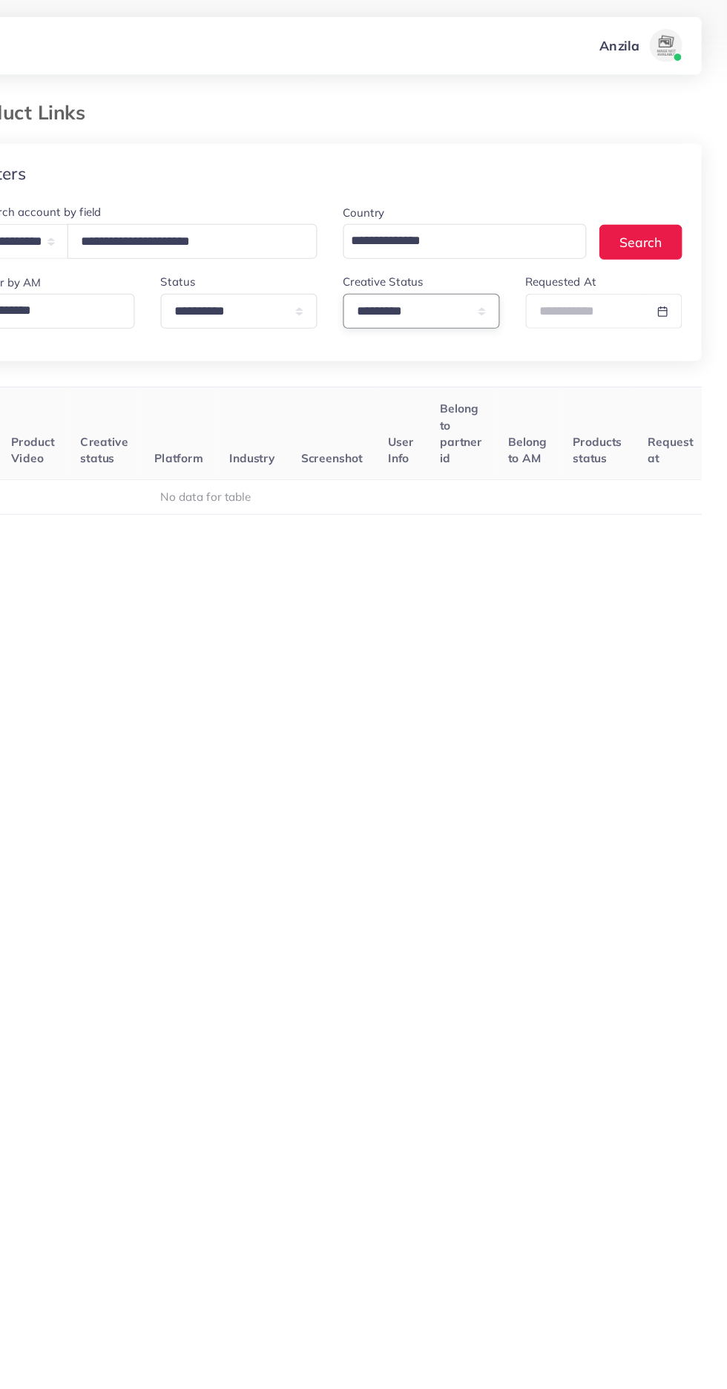
select select
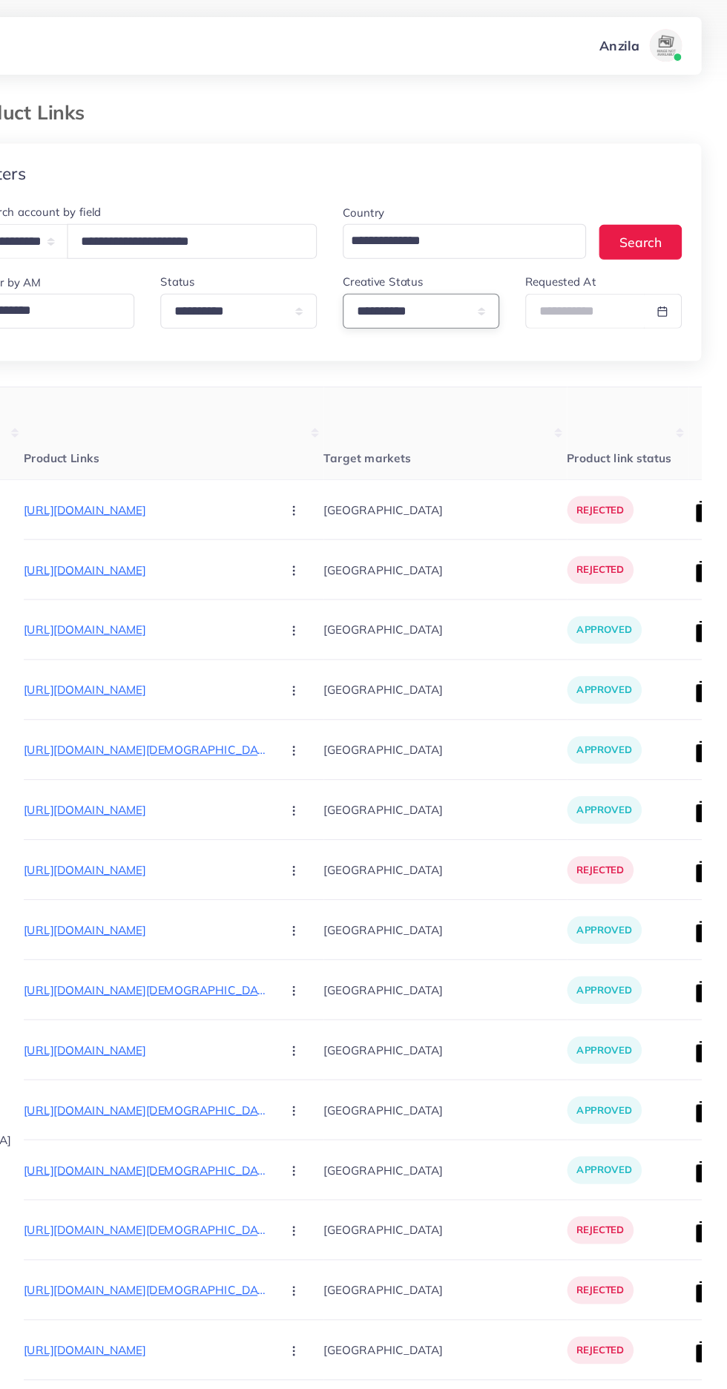
scroll to position [0, 139]
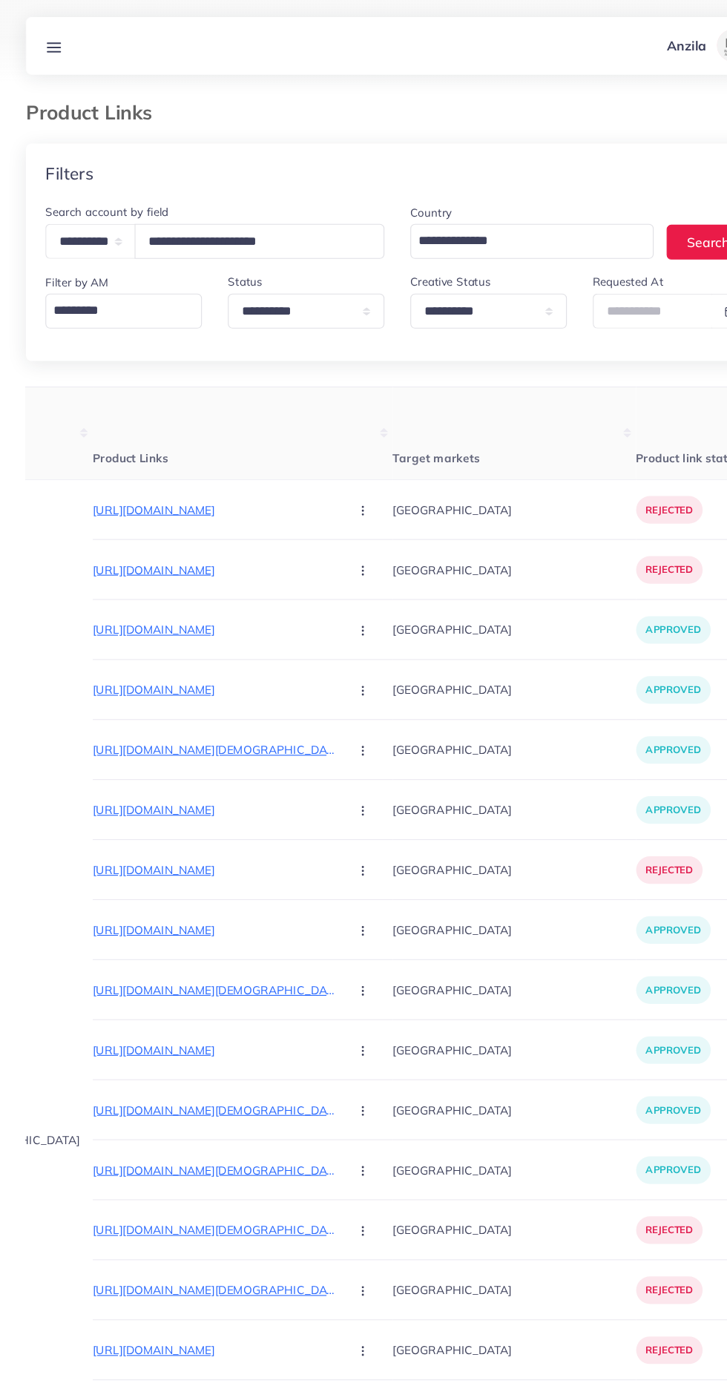
click at [47, 47] on line at bounding box center [50, 47] width 12 height 0
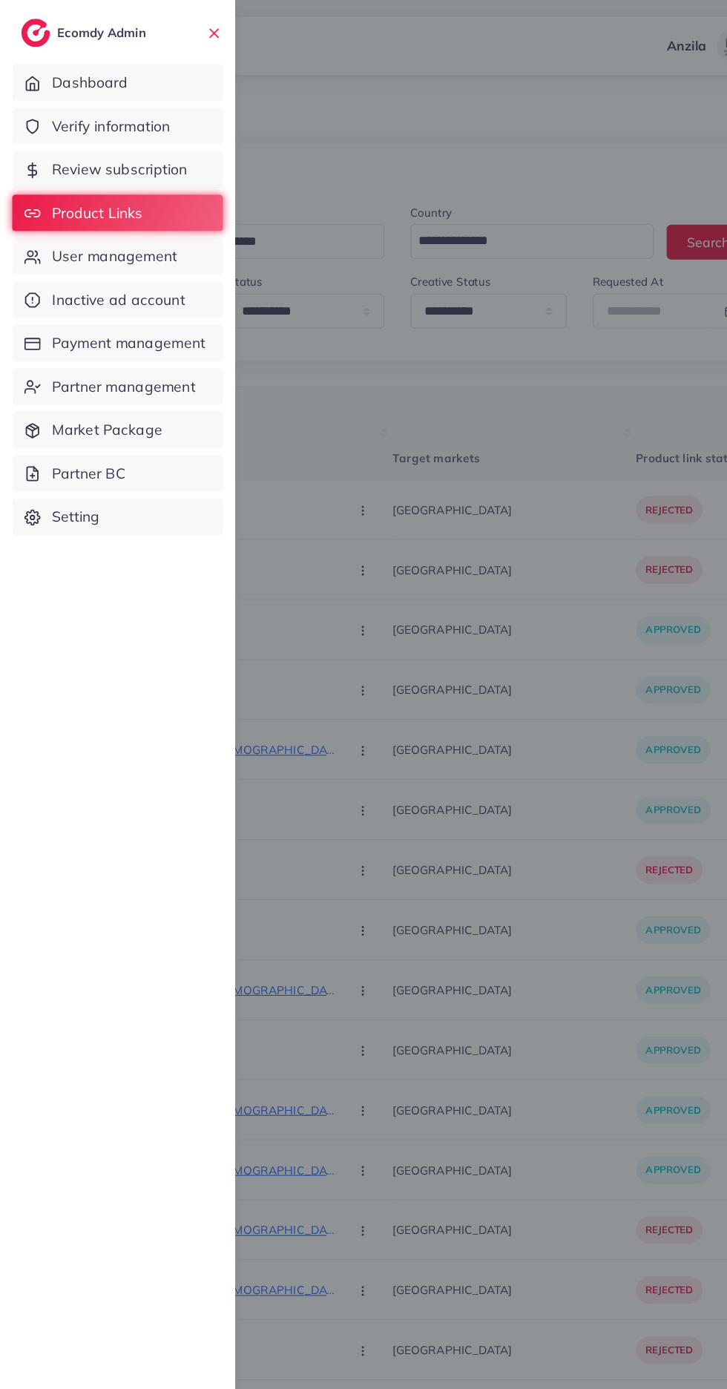
click at [51, 127] on link "Verify information" at bounding box center [107, 116] width 193 height 34
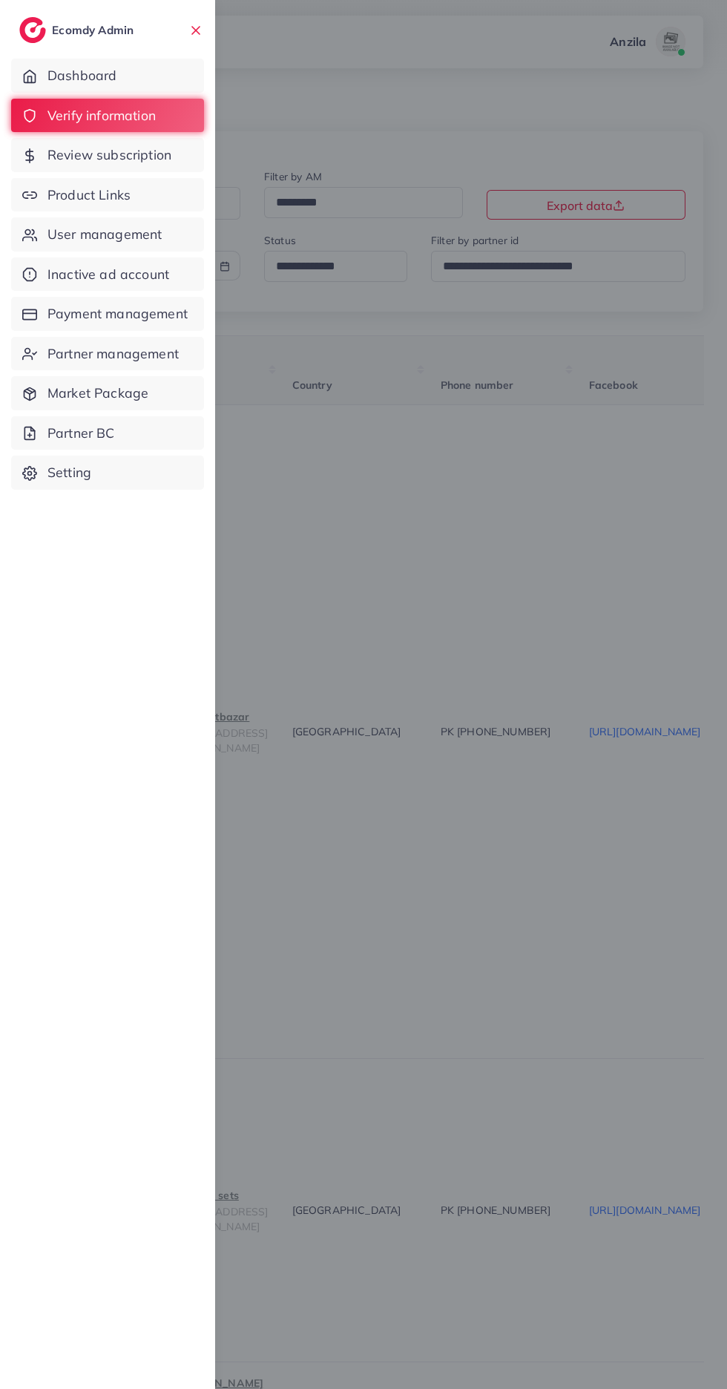
click at [67, 234] on span "User management" at bounding box center [104, 234] width 114 height 19
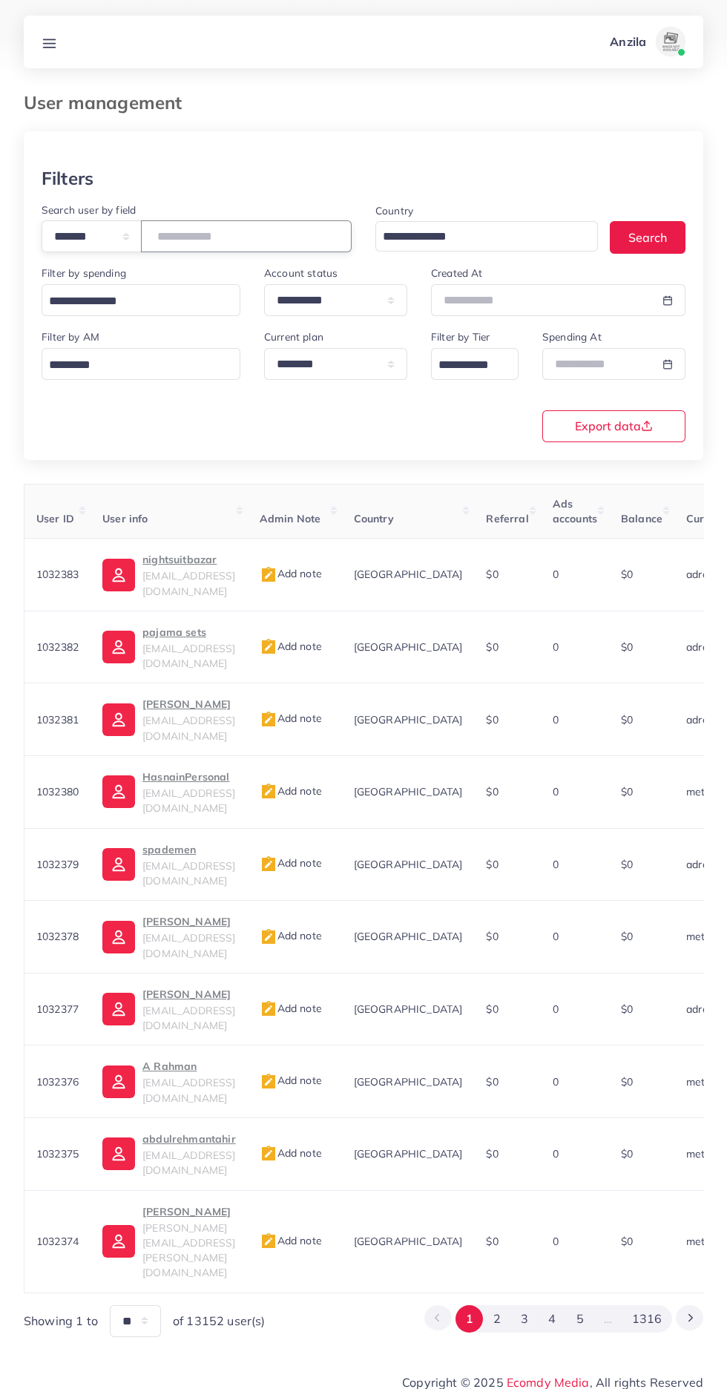
click at [206, 243] on input "number" at bounding box center [246, 236] width 211 height 32
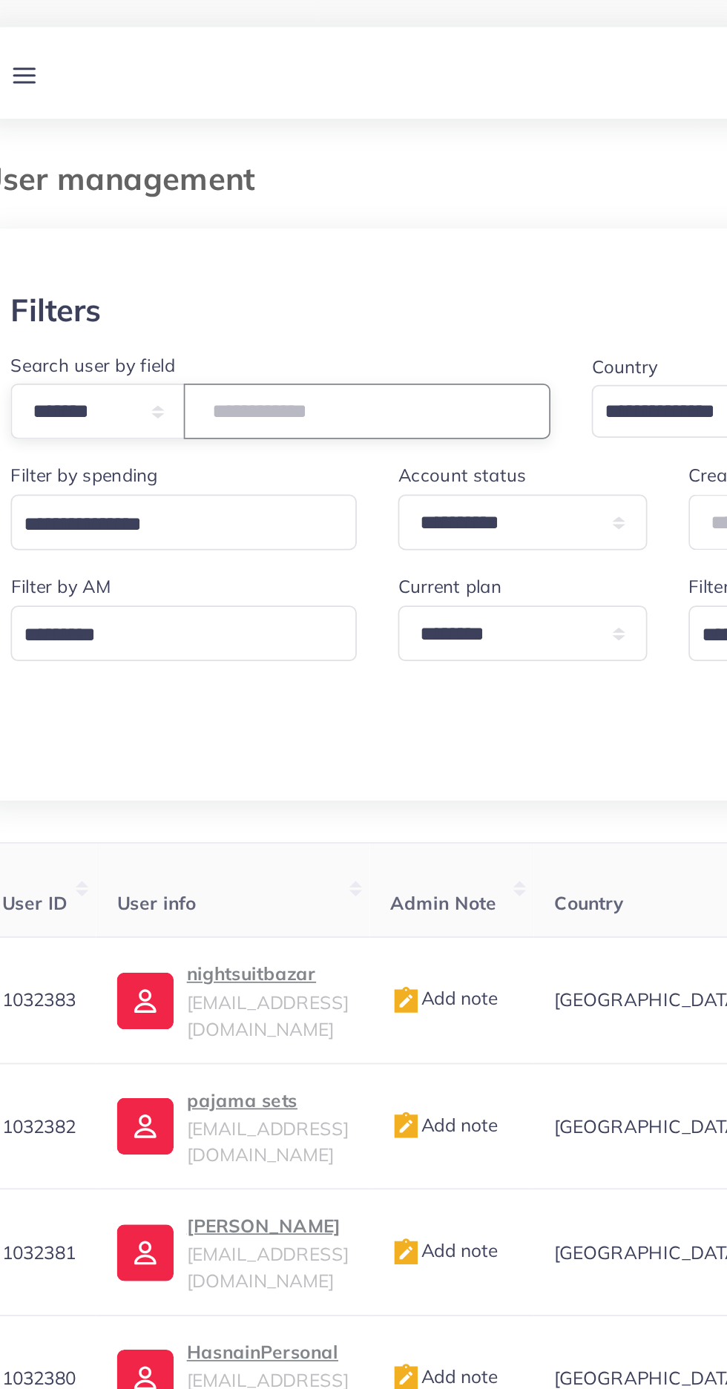
type input "*******"
click at [162, 456] on div "**********" at bounding box center [364, 314] width 680 height 292
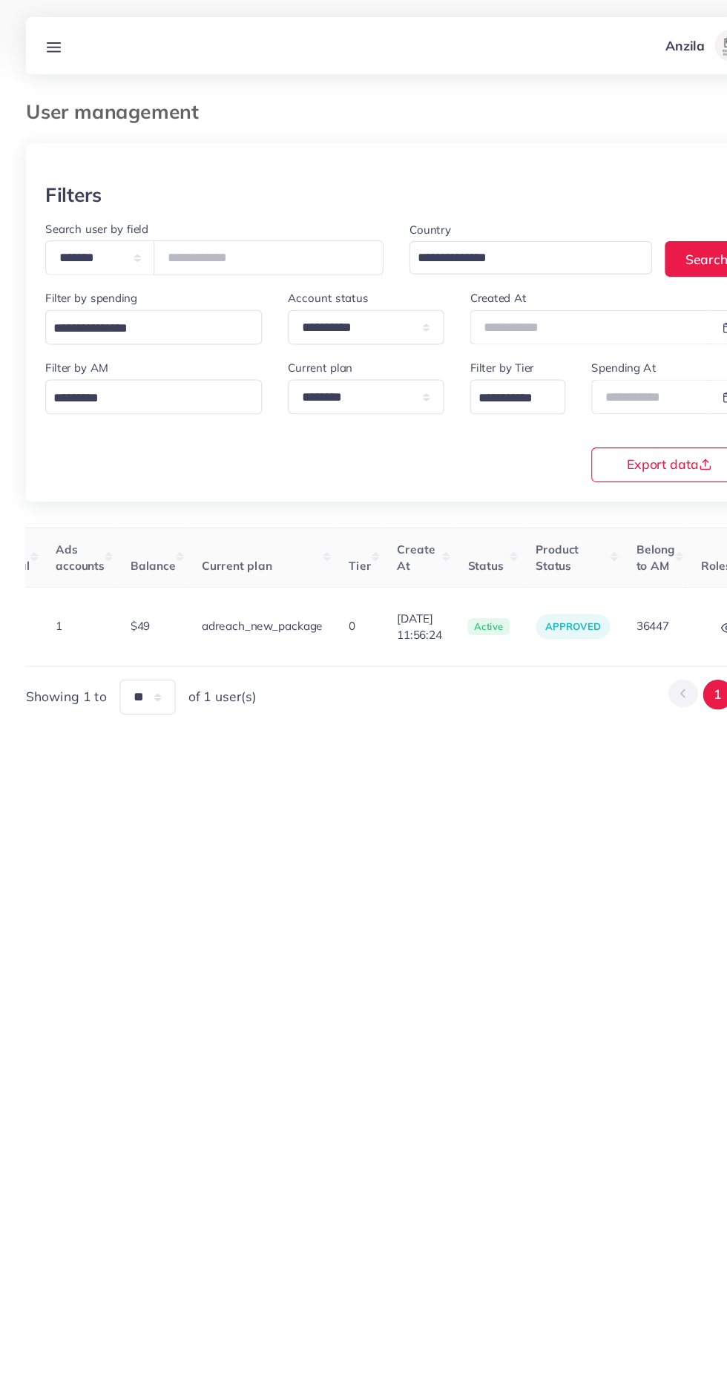
scroll to position [0, 571]
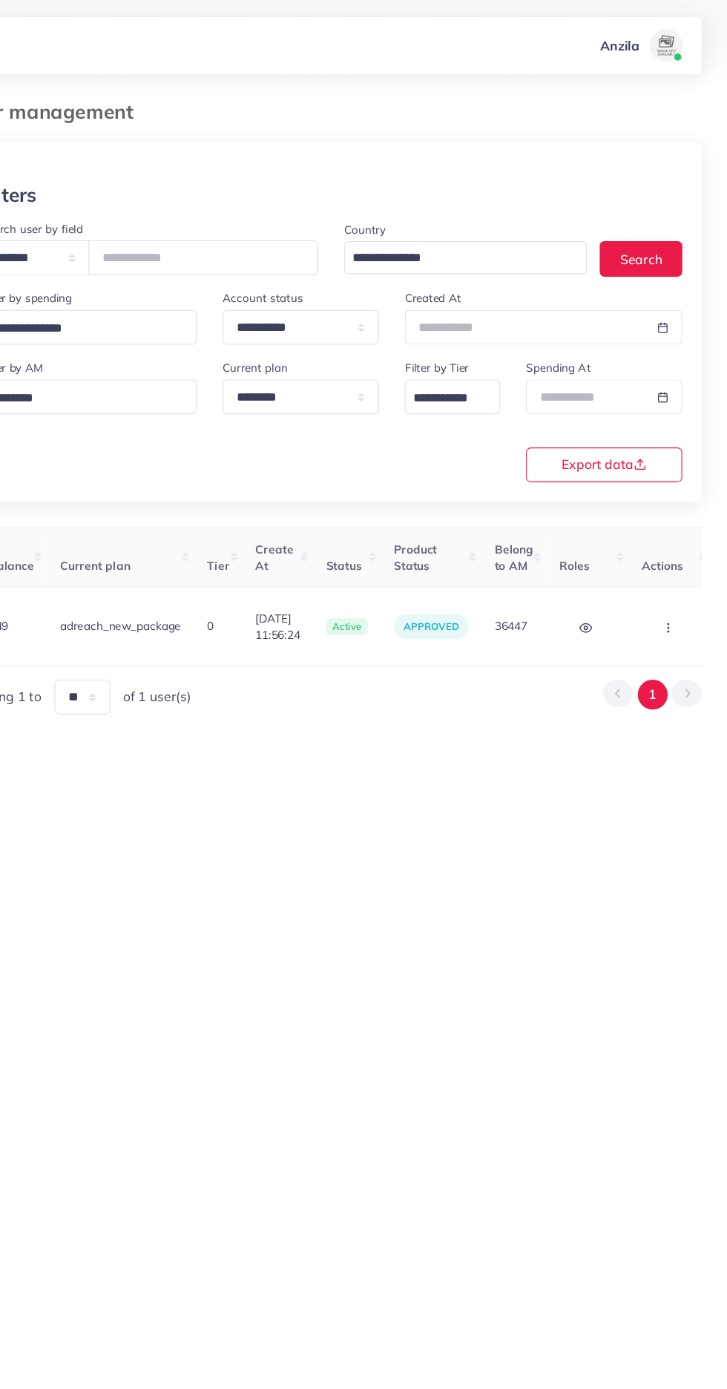
click at [672, 575] on circle "button" at bounding box center [672, 575] width 1 height 1
click at [651, 583] on span "Assign to AM" at bounding box center [634, 583] width 76 height 15
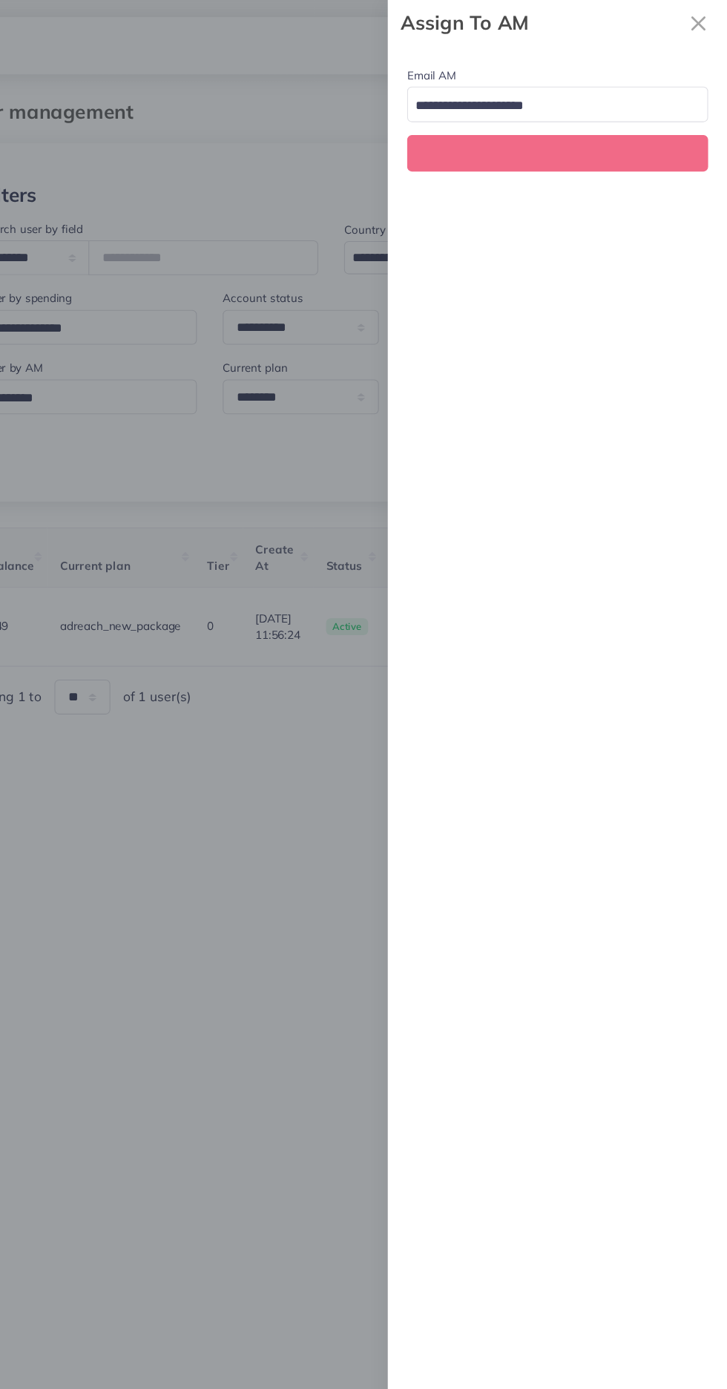
scroll to position [0, 571]
click at [657, 102] on input "Search for option" at bounding box center [563, 97] width 254 height 23
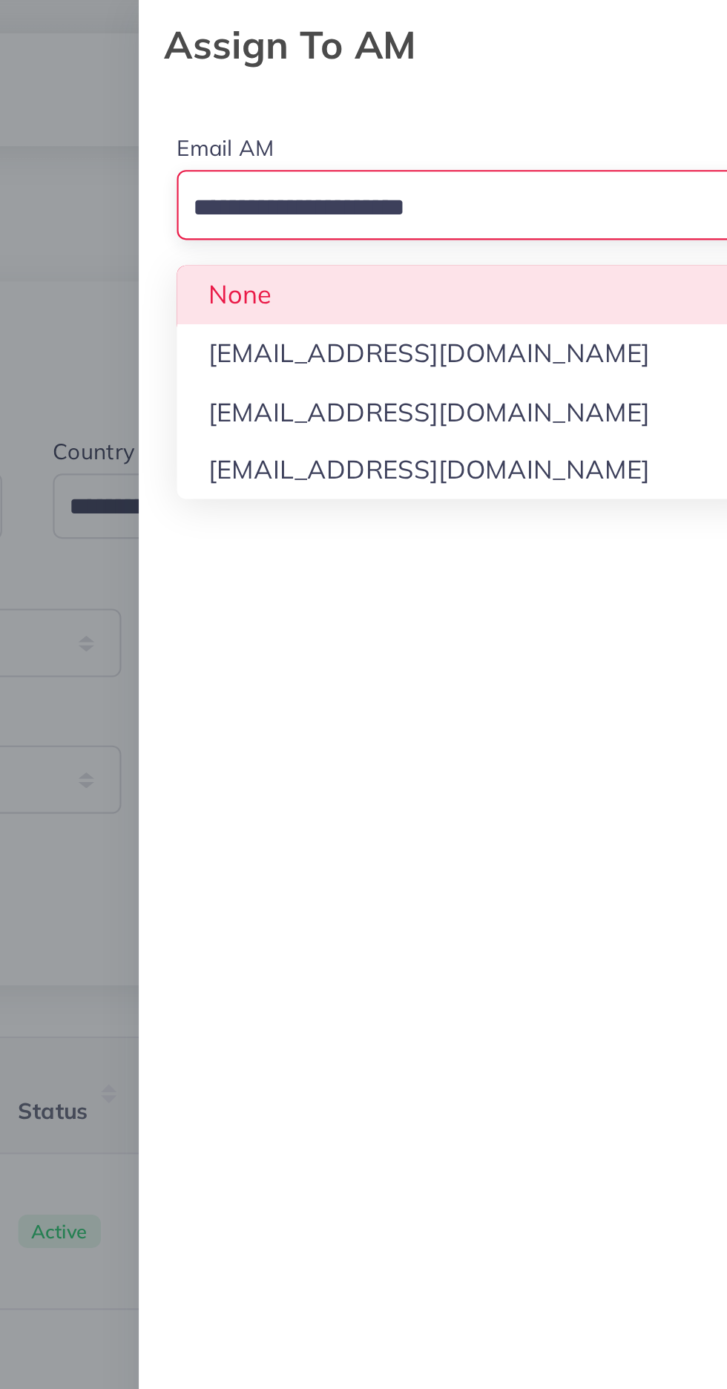
click at [602, 191] on div "Email AM Loading... None [EMAIL_ADDRESS][DOMAIN_NAME] [EMAIL_ADDRESS][DOMAIN_NA…" at bounding box center [571, 715] width 312 height 1347
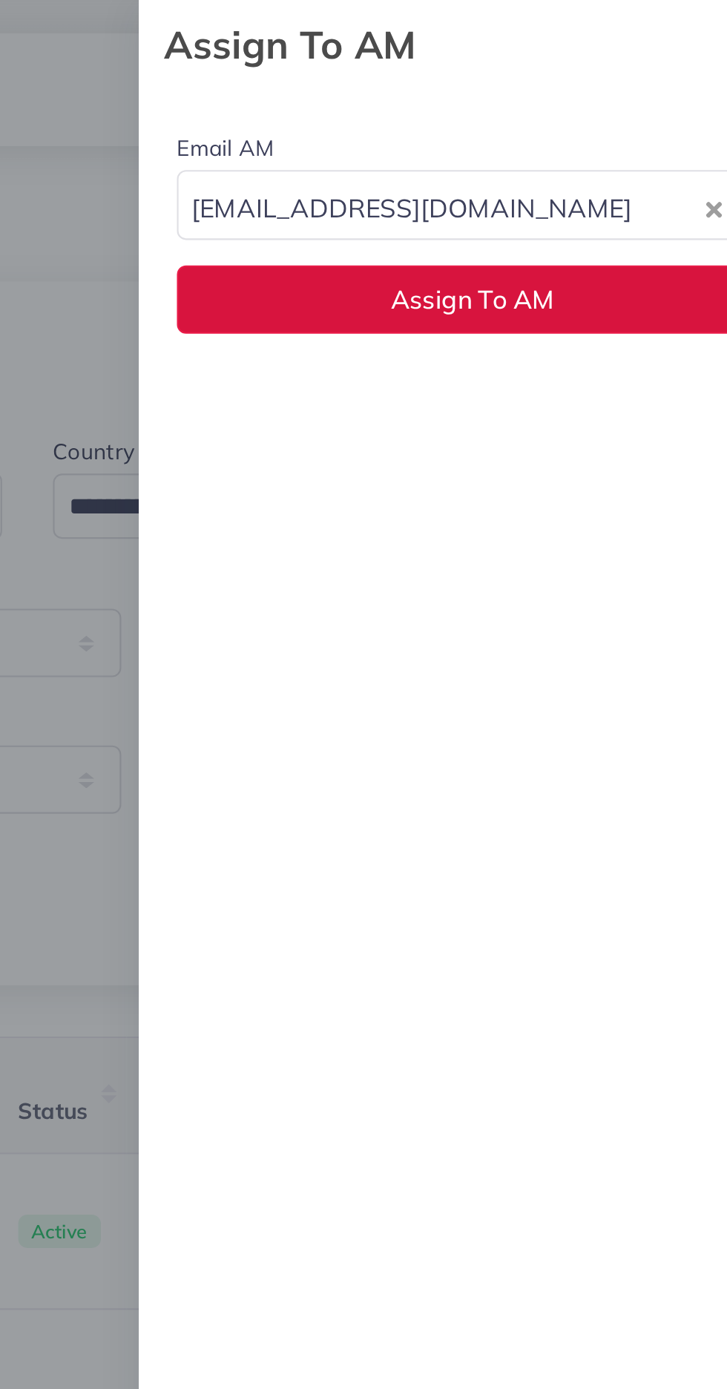
click at [626, 151] on button "Assign To AM" at bounding box center [571, 140] width 276 height 32
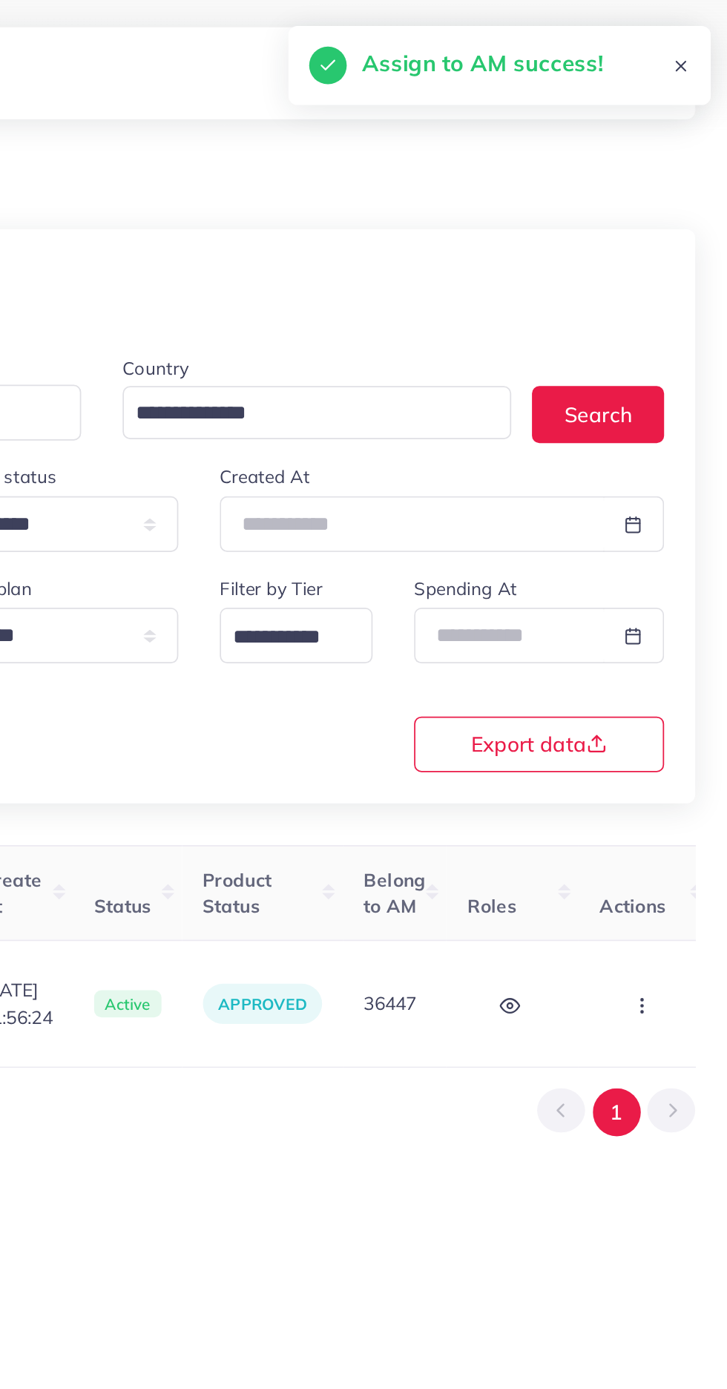
click at [669, 564] on button "button" at bounding box center [674, 574] width 52 height 33
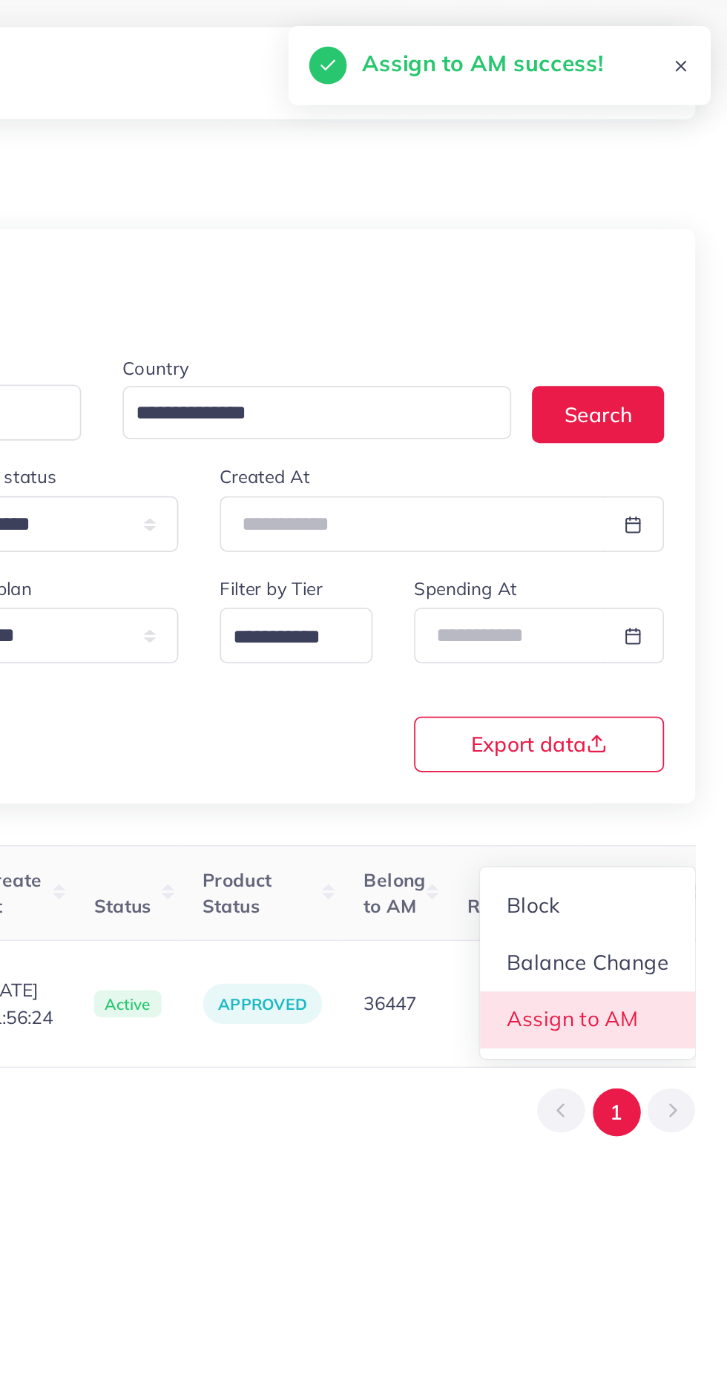
click at [643, 578] on span "Assign to AM" at bounding box center [634, 583] width 76 height 15
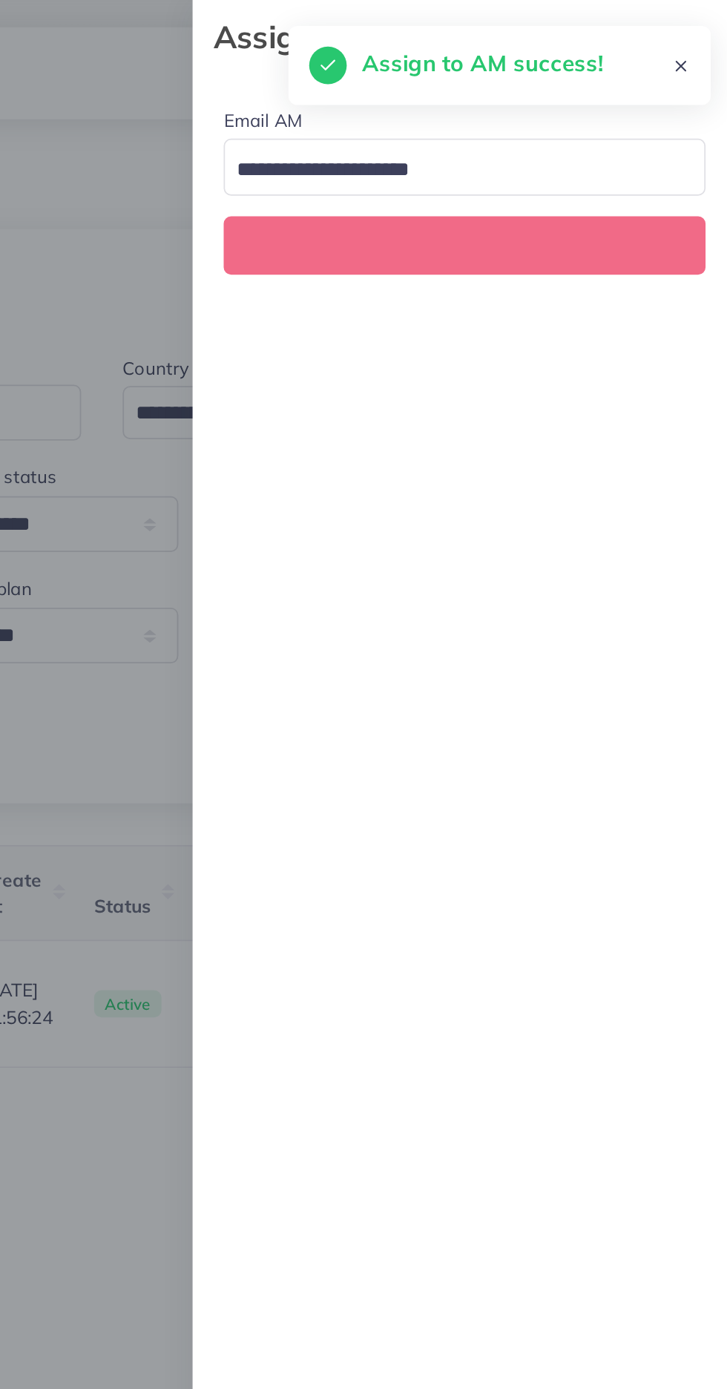
scroll to position [0, 571]
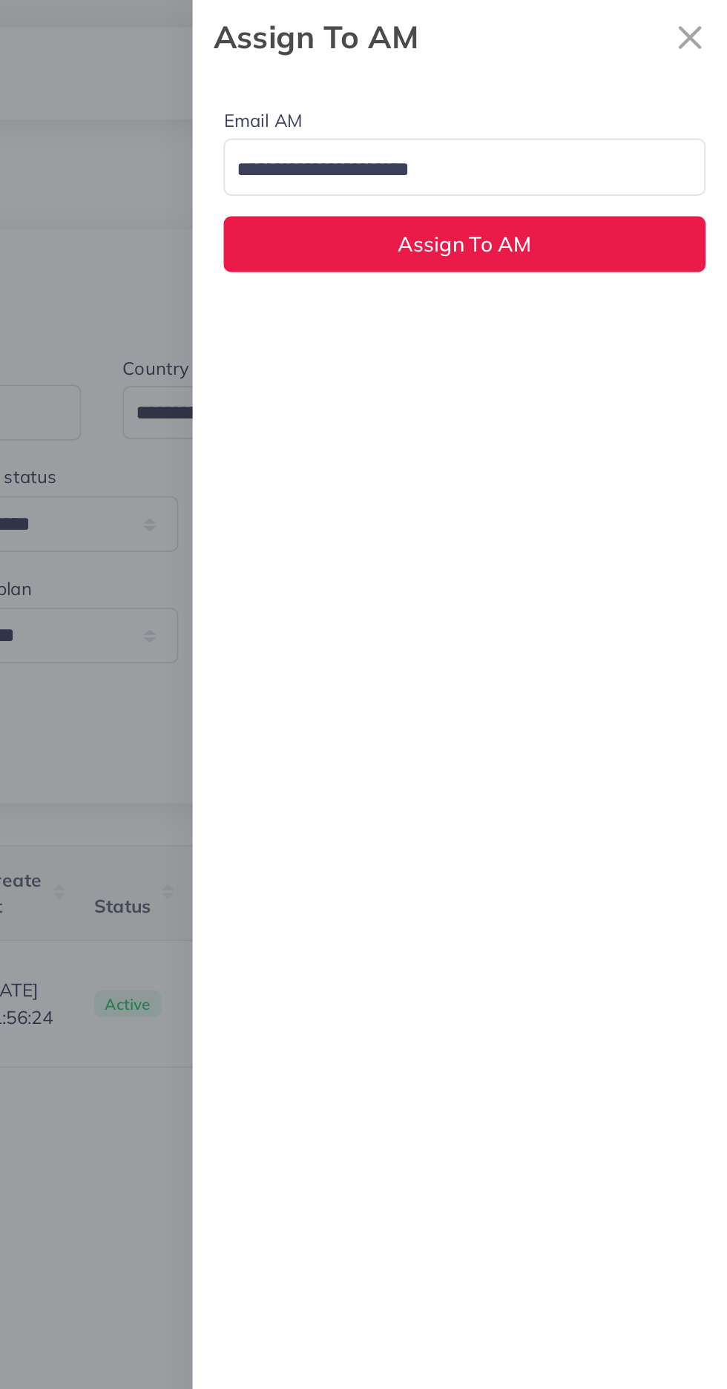
click at [656, 97] on input "Search for option" at bounding box center [563, 97] width 254 height 23
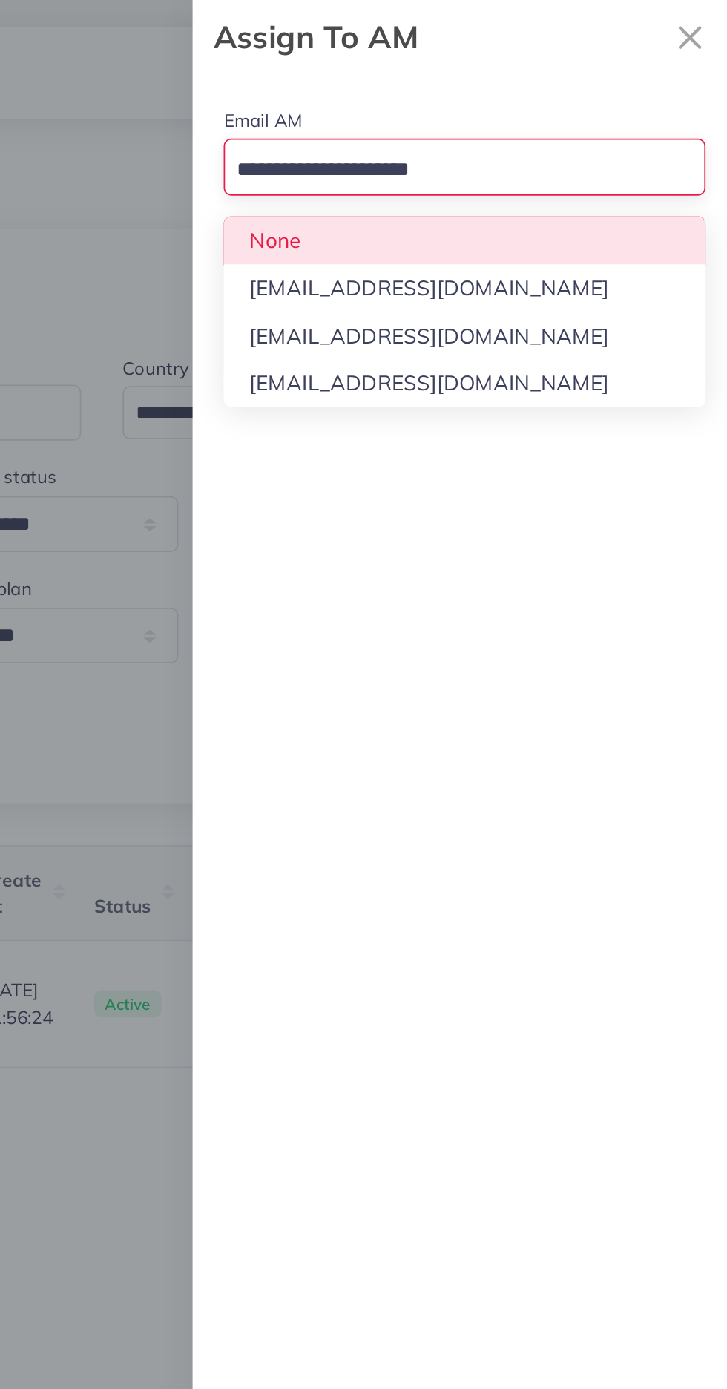
click at [634, 141] on div "Email AM Loading... None [EMAIL_ADDRESS][DOMAIN_NAME] [EMAIL_ADDRESS][DOMAIN_NA…" at bounding box center [571, 107] width 312 height 131
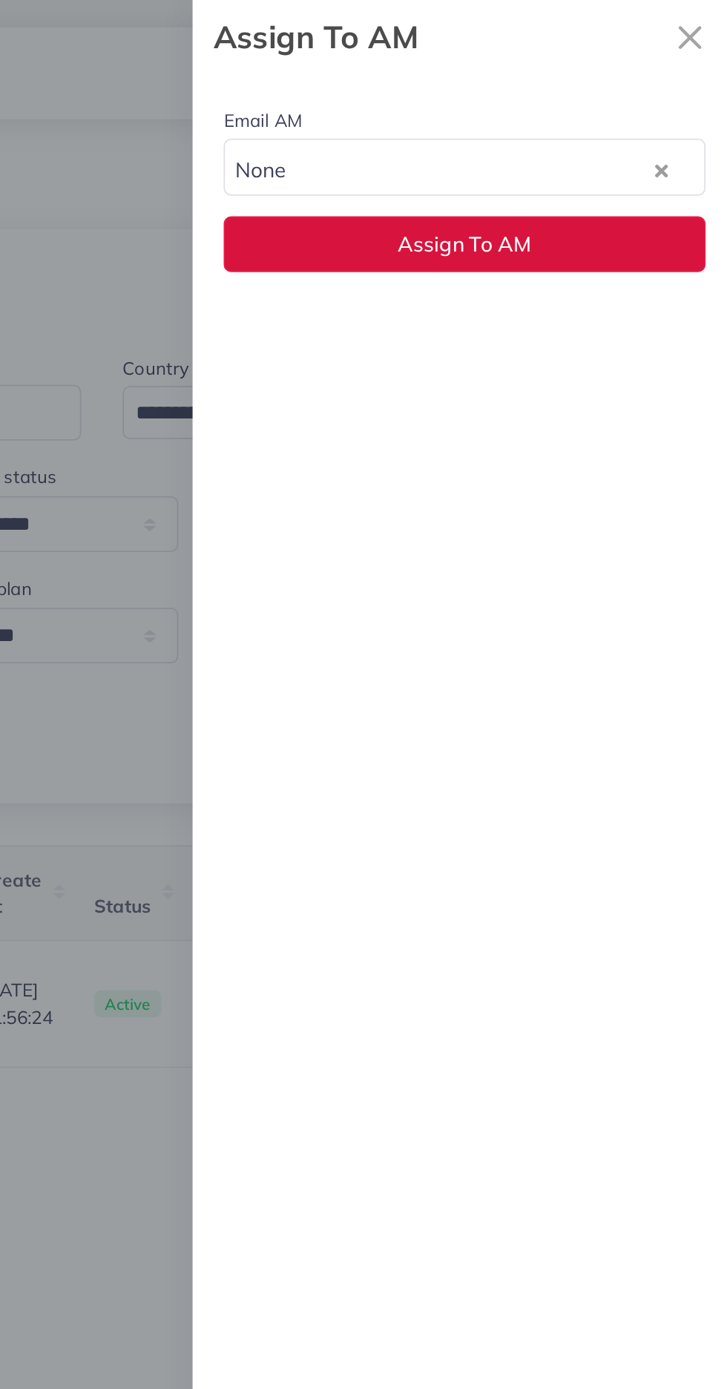
click at [623, 148] on button "Assign To AM" at bounding box center [571, 140] width 276 height 32
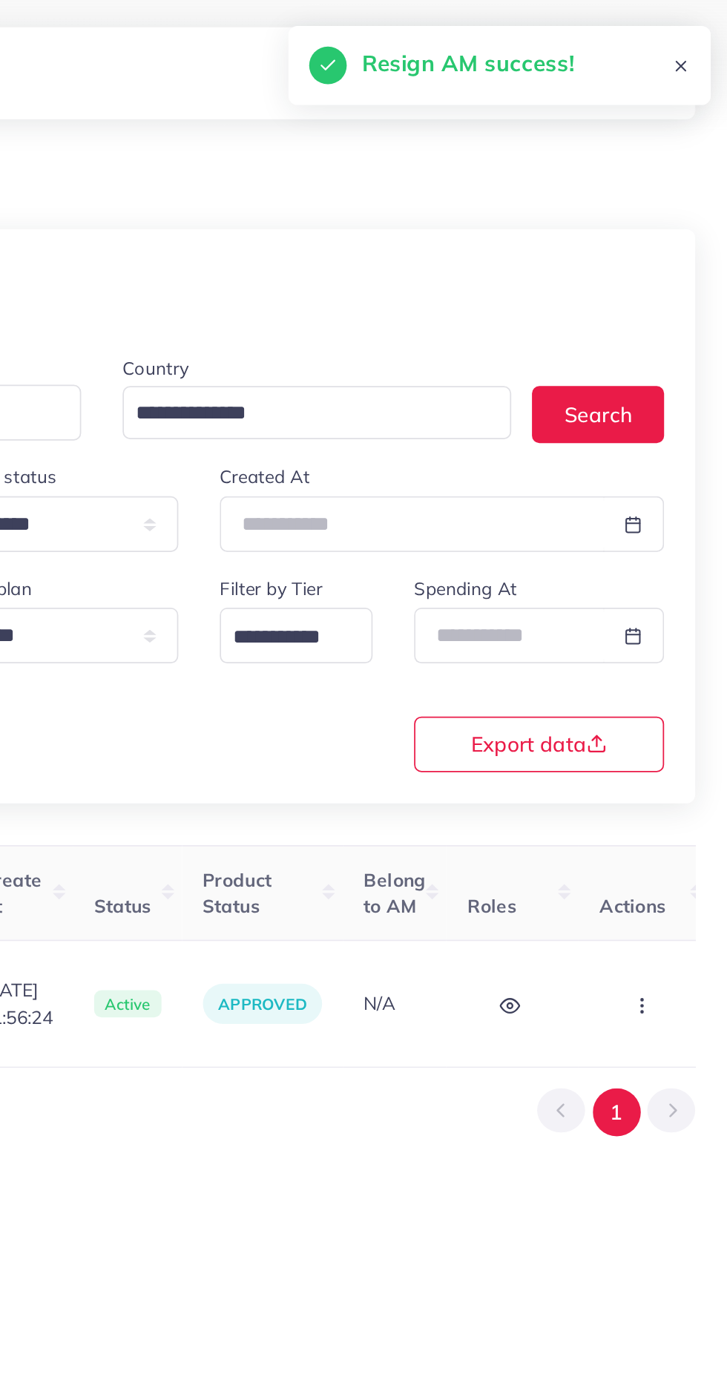
click at [667, 570] on icon "button" at bounding box center [673, 576] width 12 height 12
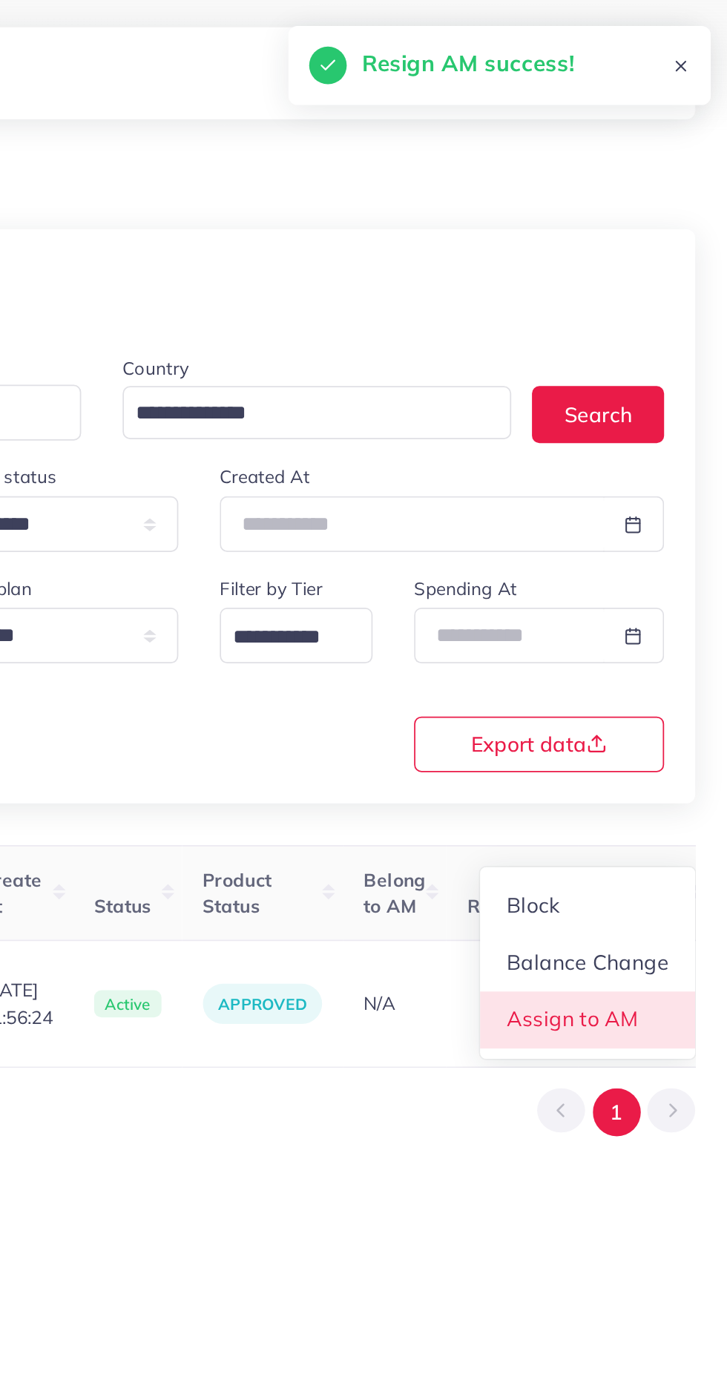
click at [640, 577] on span "Assign to AM" at bounding box center [634, 583] width 76 height 15
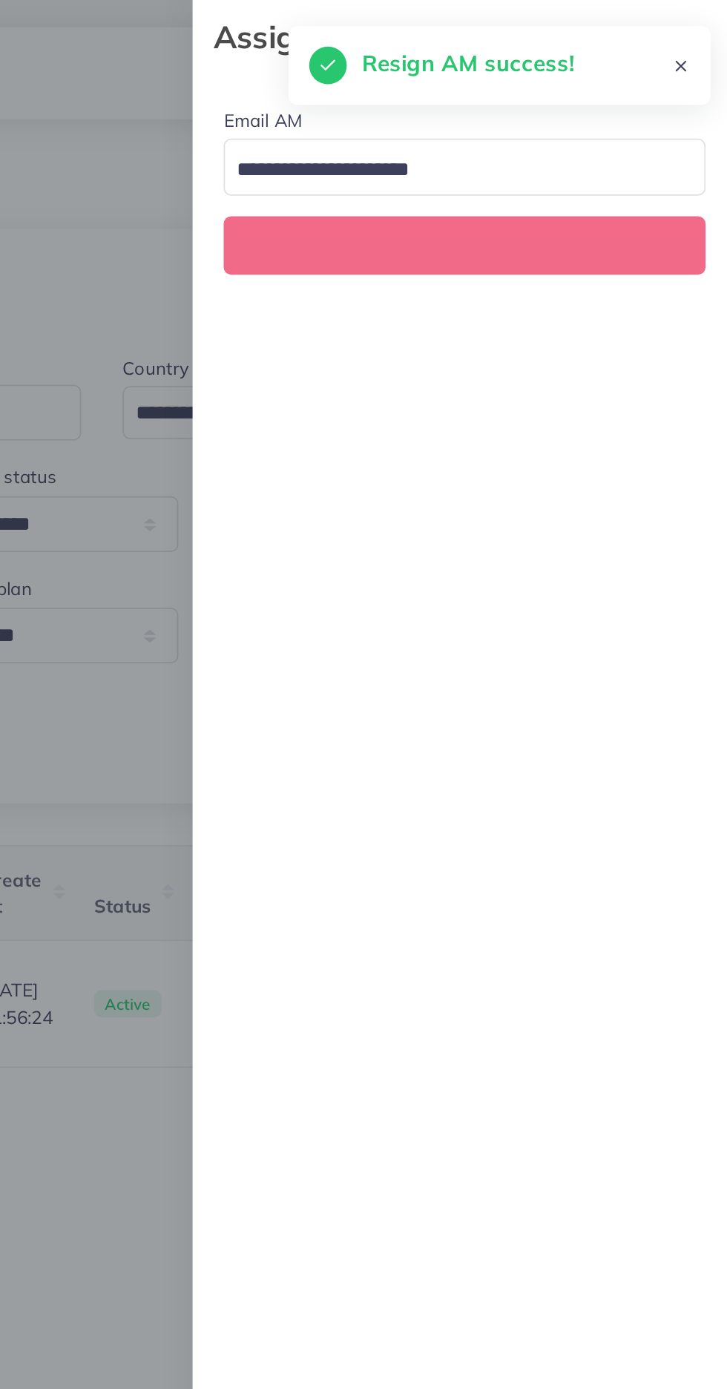
scroll to position [0, 571]
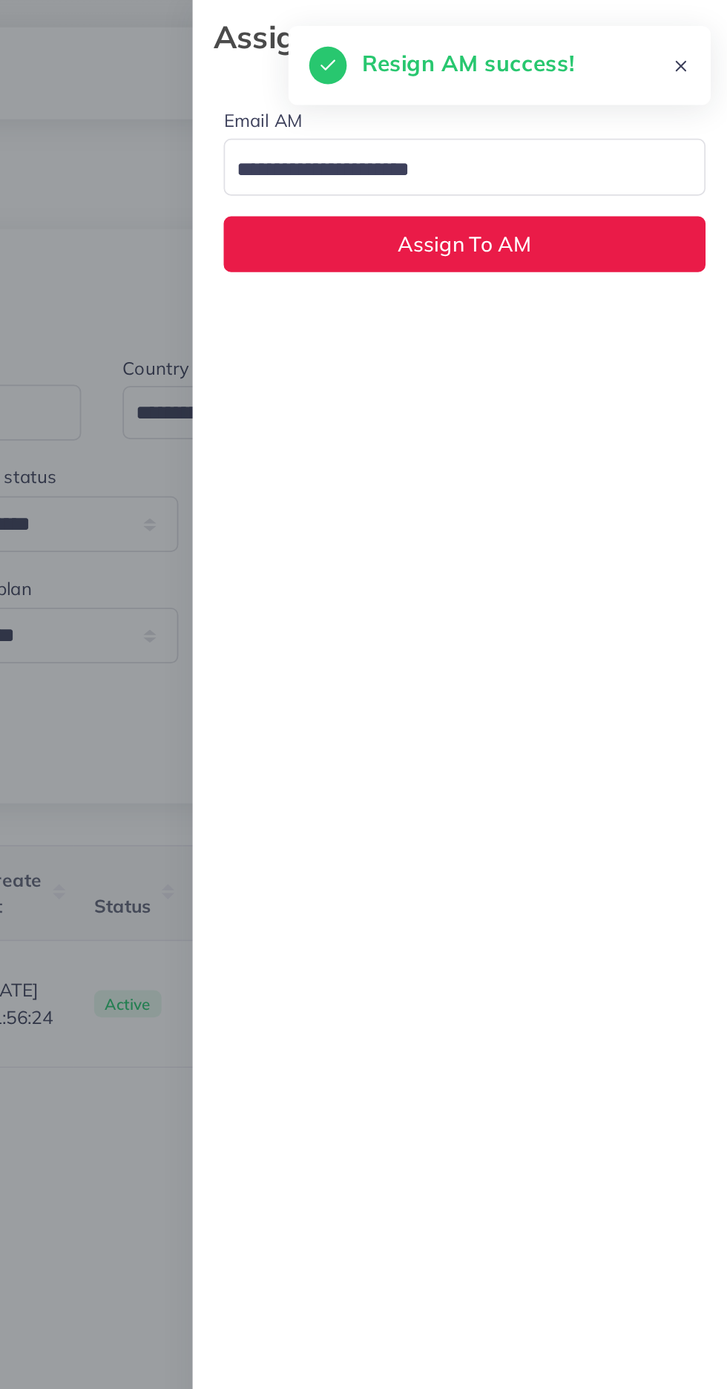
click at [641, 103] on input "Search for option" at bounding box center [563, 97] width 254 height 23
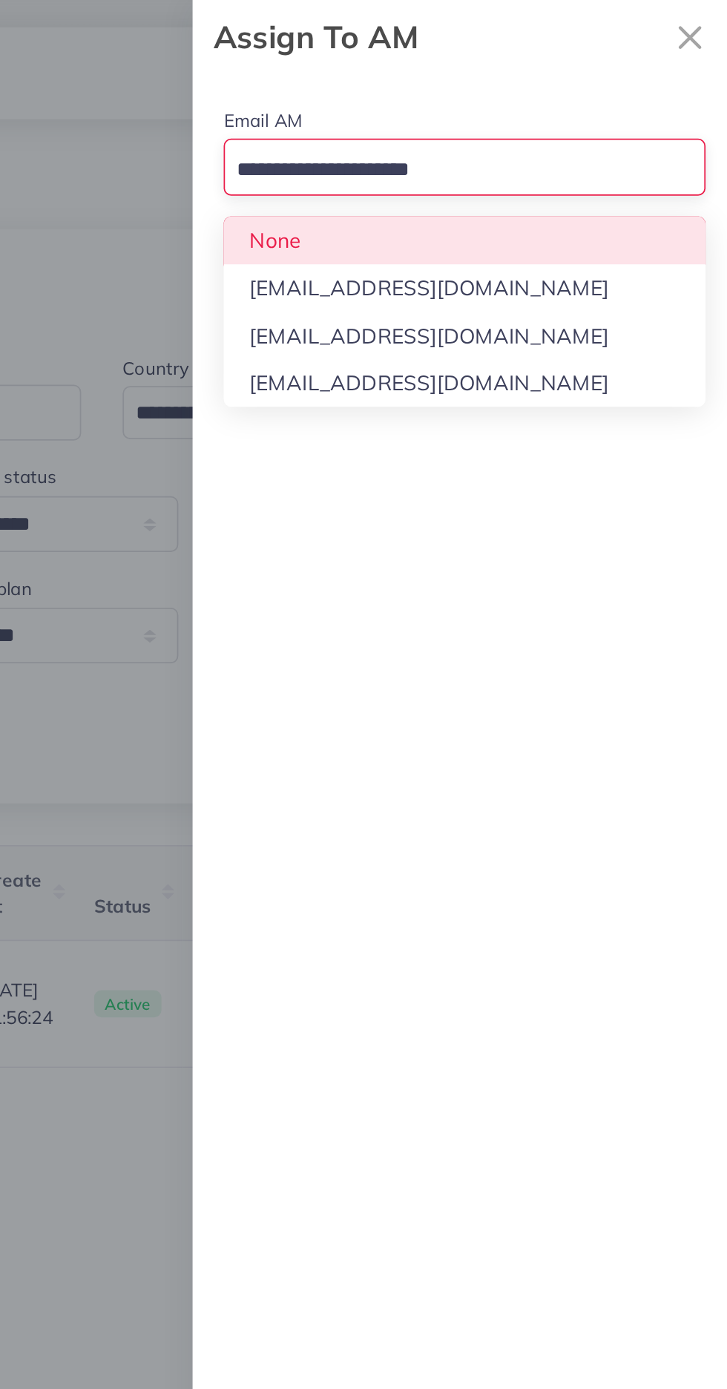
click at [609, 191] on div "Email AM Loading... None [EMAIL_ADDRESS][DOMAIN_NAME] [EMAIL_ADDRESS][DOMAIN_NA…" at bounding box center [571, 715] width 312 height 1347
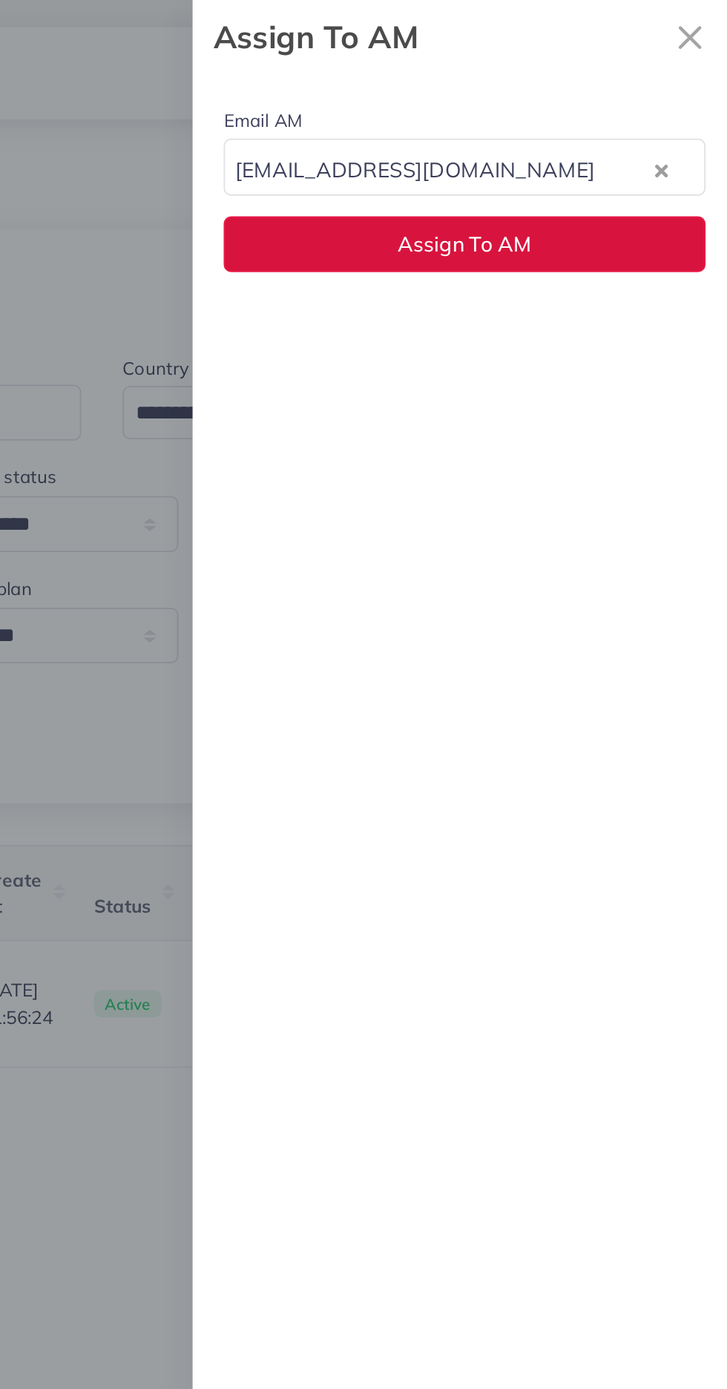
click at [641, 137] on button "Assign To AM" at bounding box center [571, 140] width 276 height 32
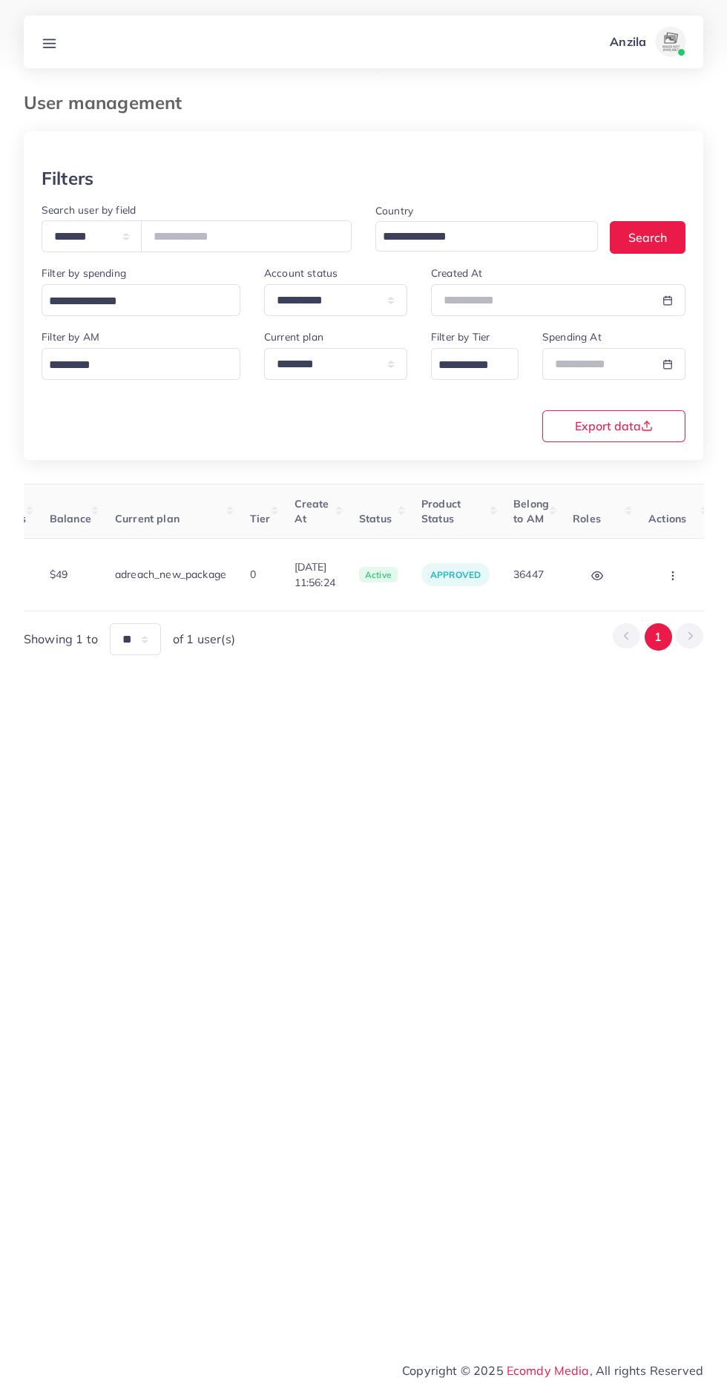
click at [672, 575] on circle "button" at bounding box center [672, 575] width 1 height 1
click at [637, 576] on span "Assign to AM" at bounding box center [634, 583] width 76 height 15
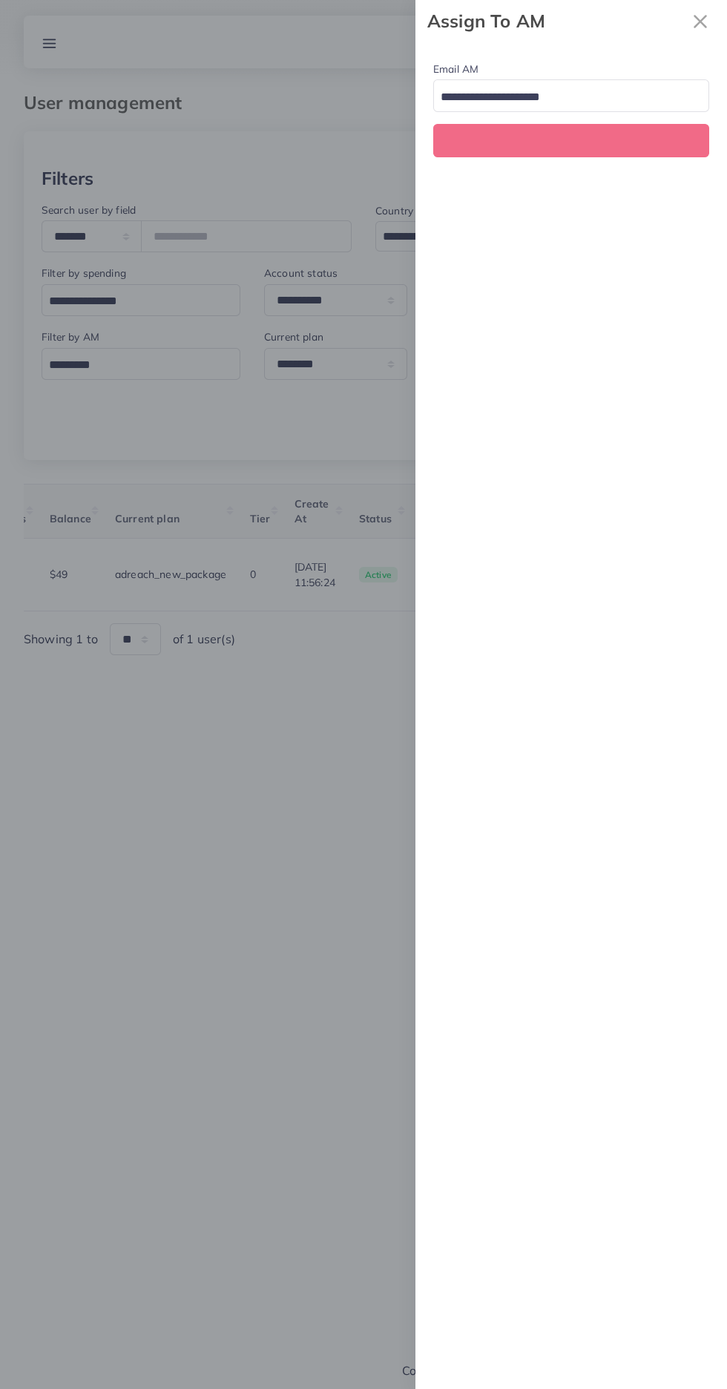
scroll to position [0, 571]
click at [618, 132] on button "Assign To AM" at bounding box center [571, 140] width 276 height 32
click at [632, 96] on input "Search for option" at bounding box center [563, 97] width 254 height 23
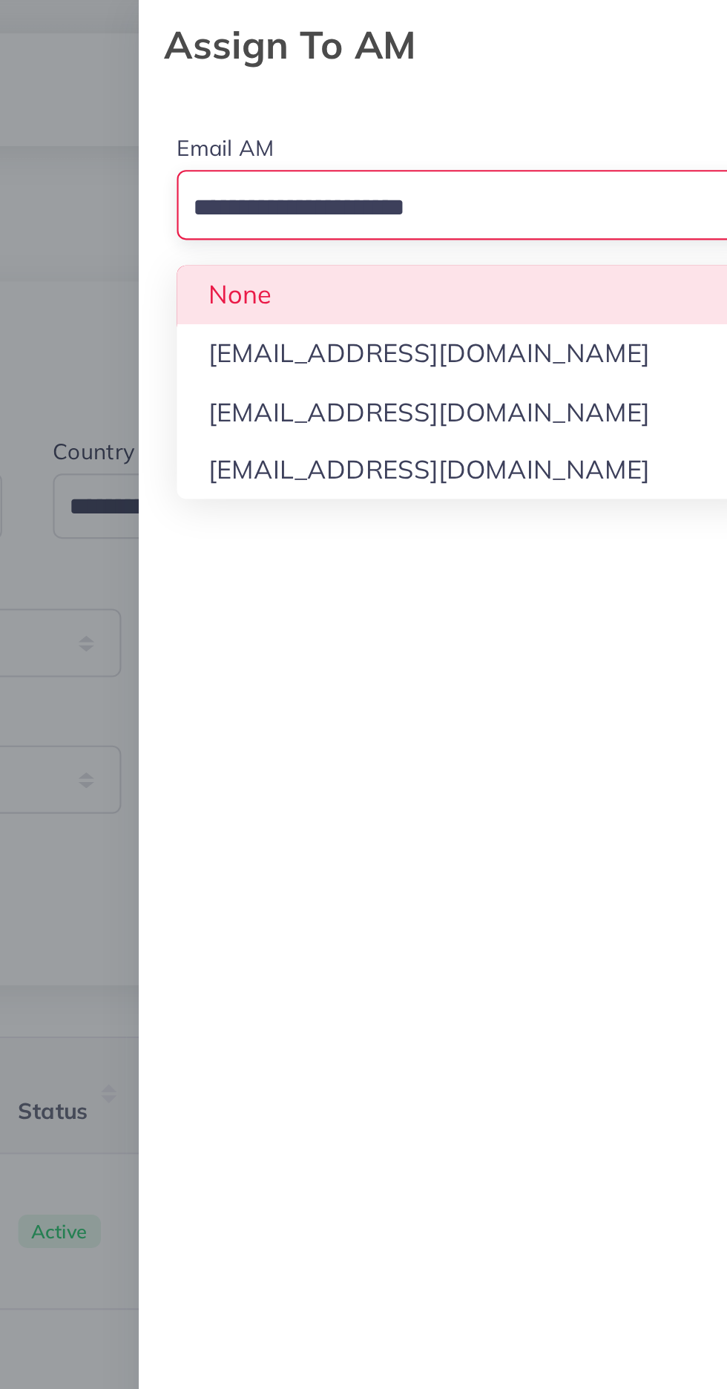
click at [602, 187] on div "Email AM Loading... None [EMAIL_ADDRESS][DOMAIN_NAME] [EMAIL_ADDRESS][DOMAIN_NA…" at bounding box center [571, 715] width 312 height 1347
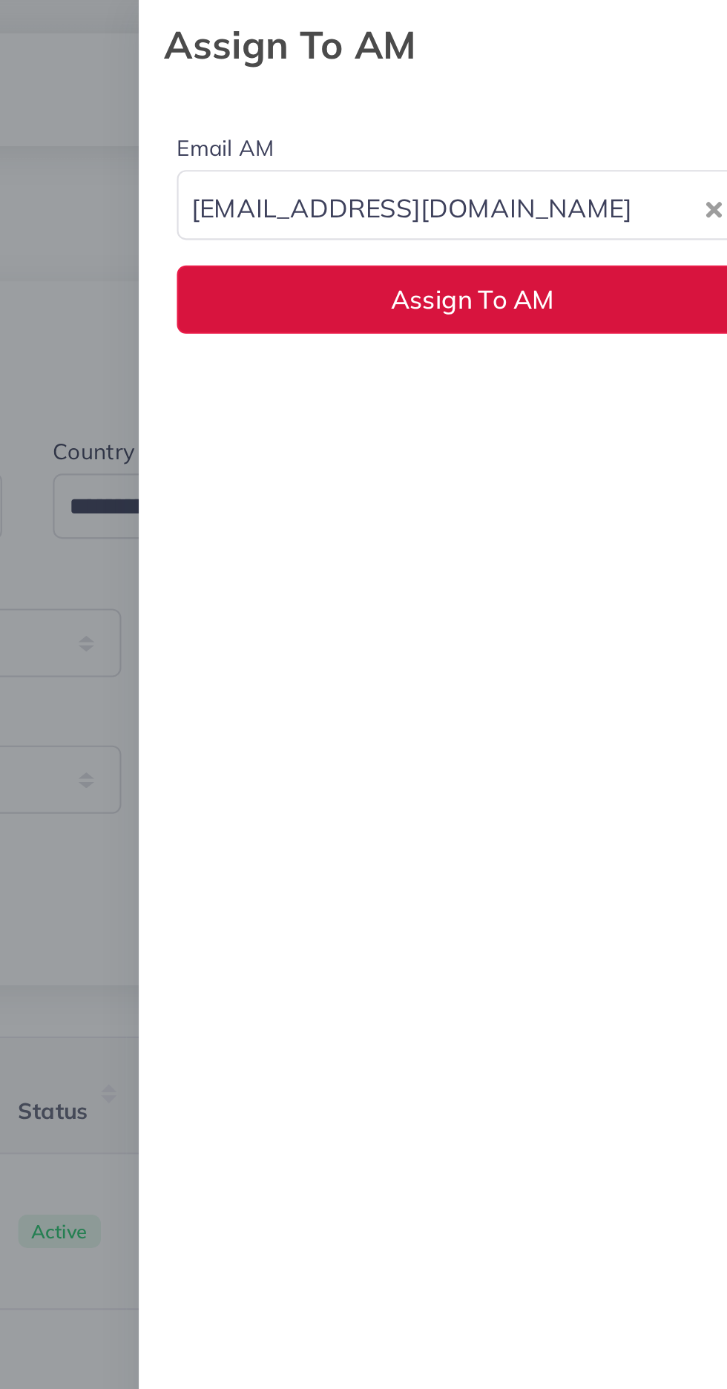
click at [625, 139] on button "Assign To AM" at bounding box center [571, 140] width 276 height 32
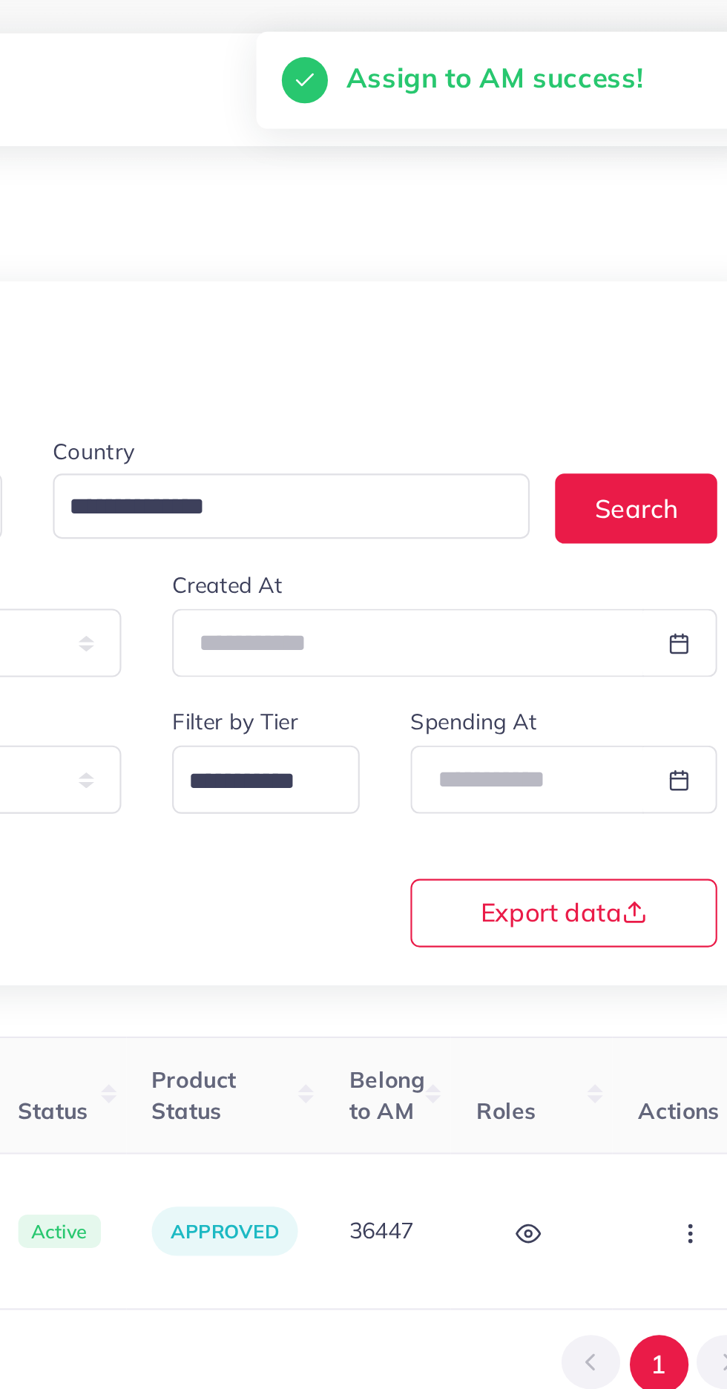
click at [667, 570] on icon "button" at bounding box center [673, 576] width 12 height 12
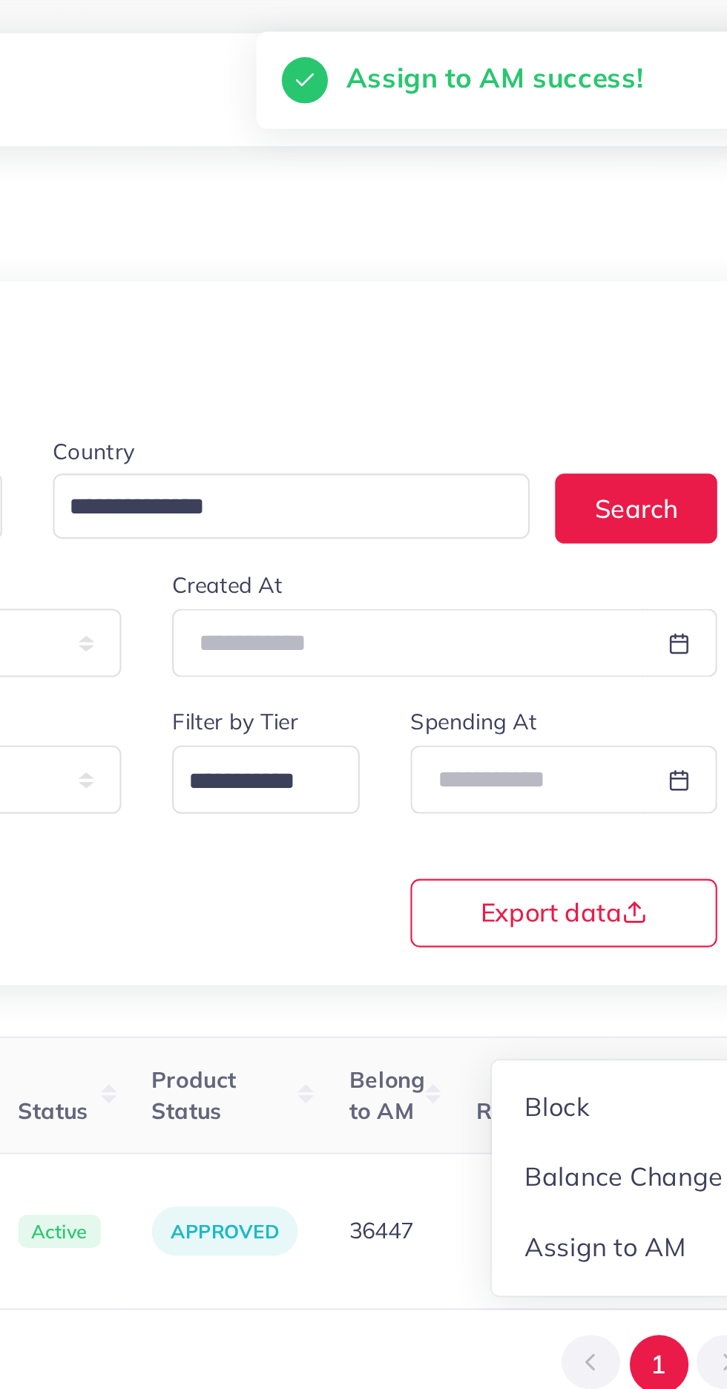
scroll to position [1, 571]
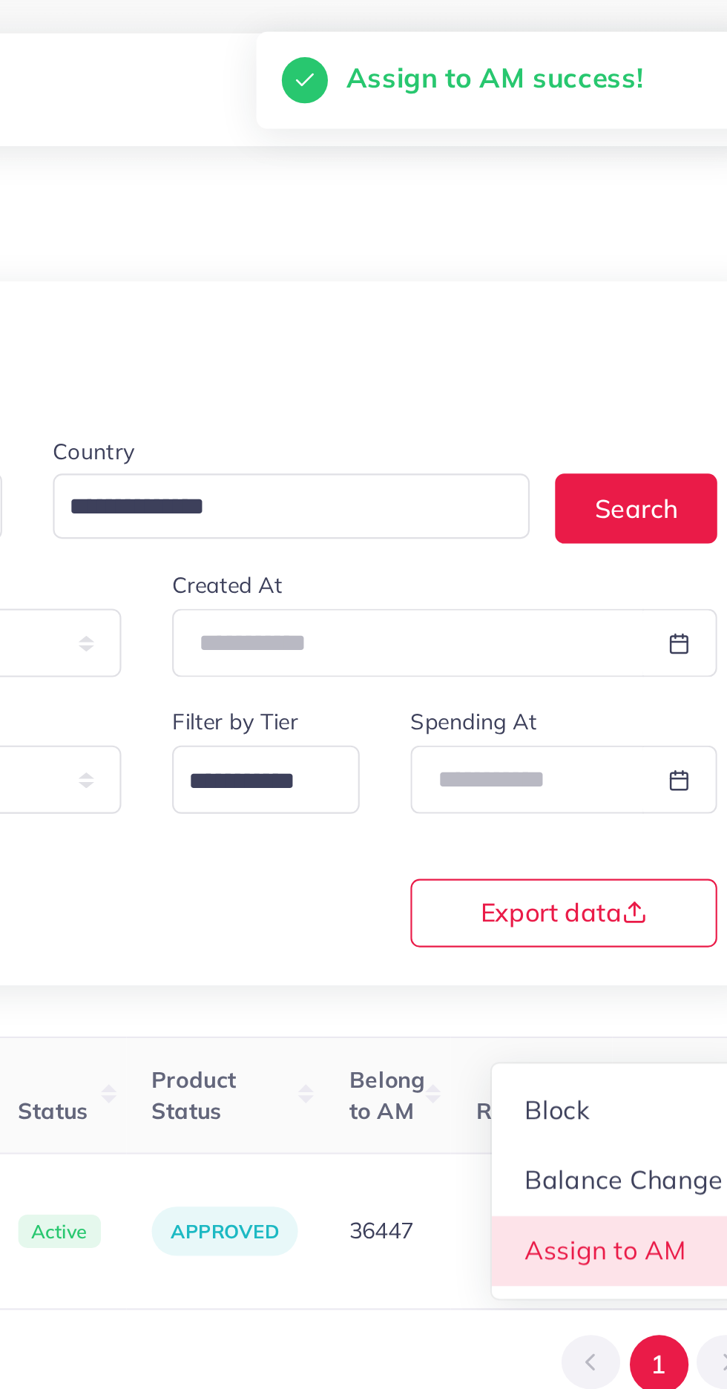
click at [637, 580] on span "Assign to AM" at bounding box center [634, 583] width 76 height 15
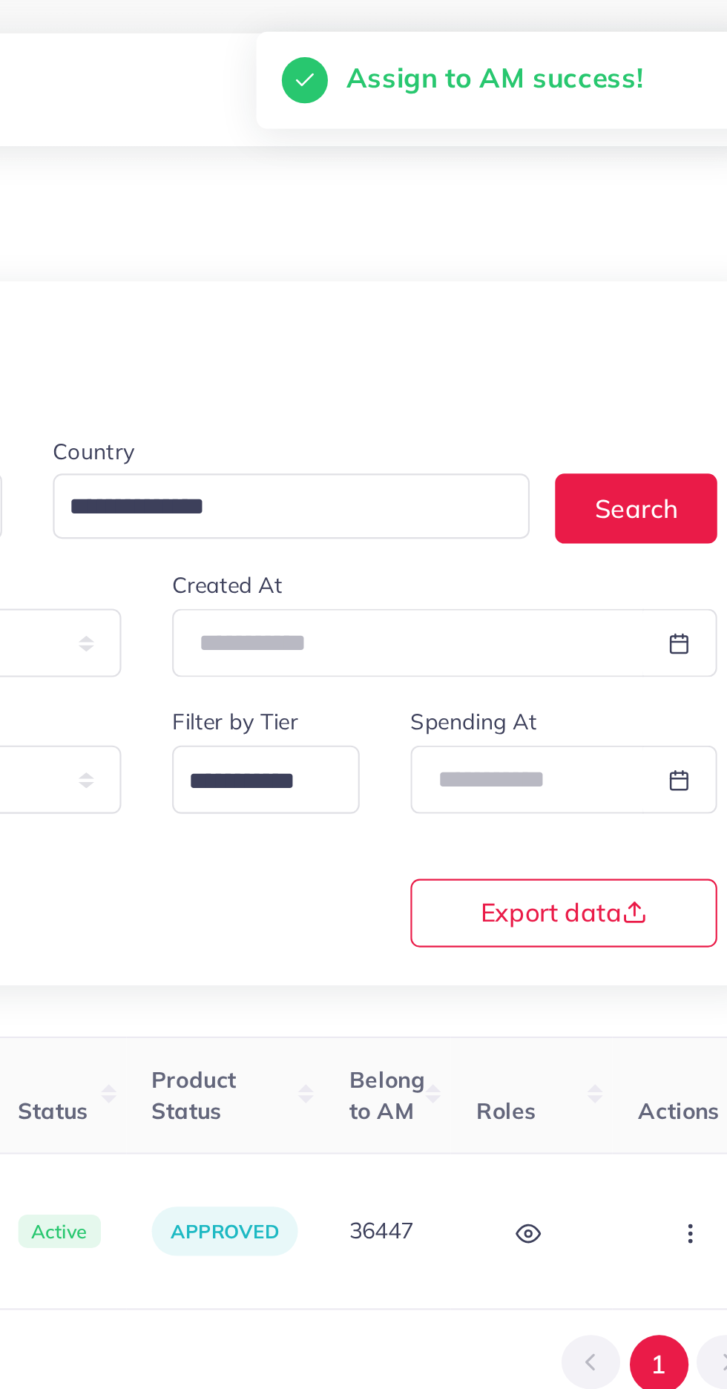
scroll to position [0, 571]
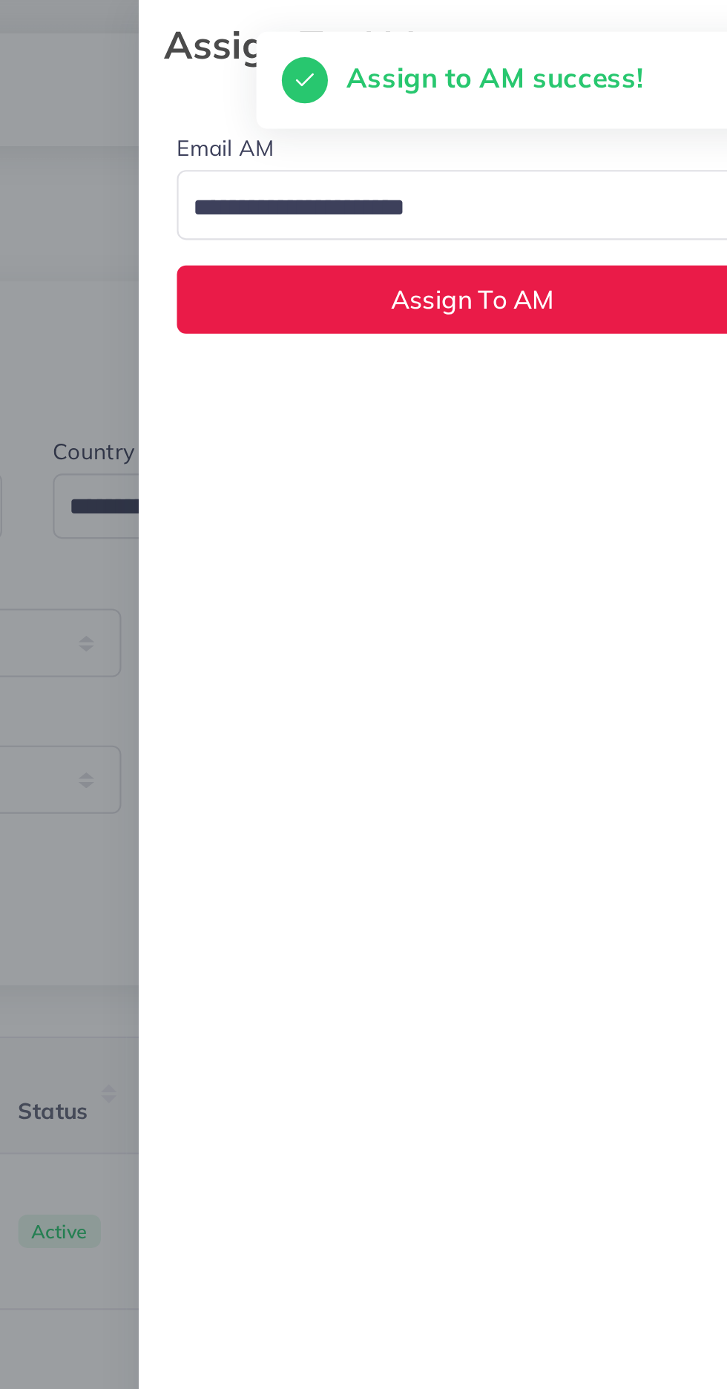
click at [644, 96] on input "Search for option" at bounding box center [563, 97] width 254 height 23
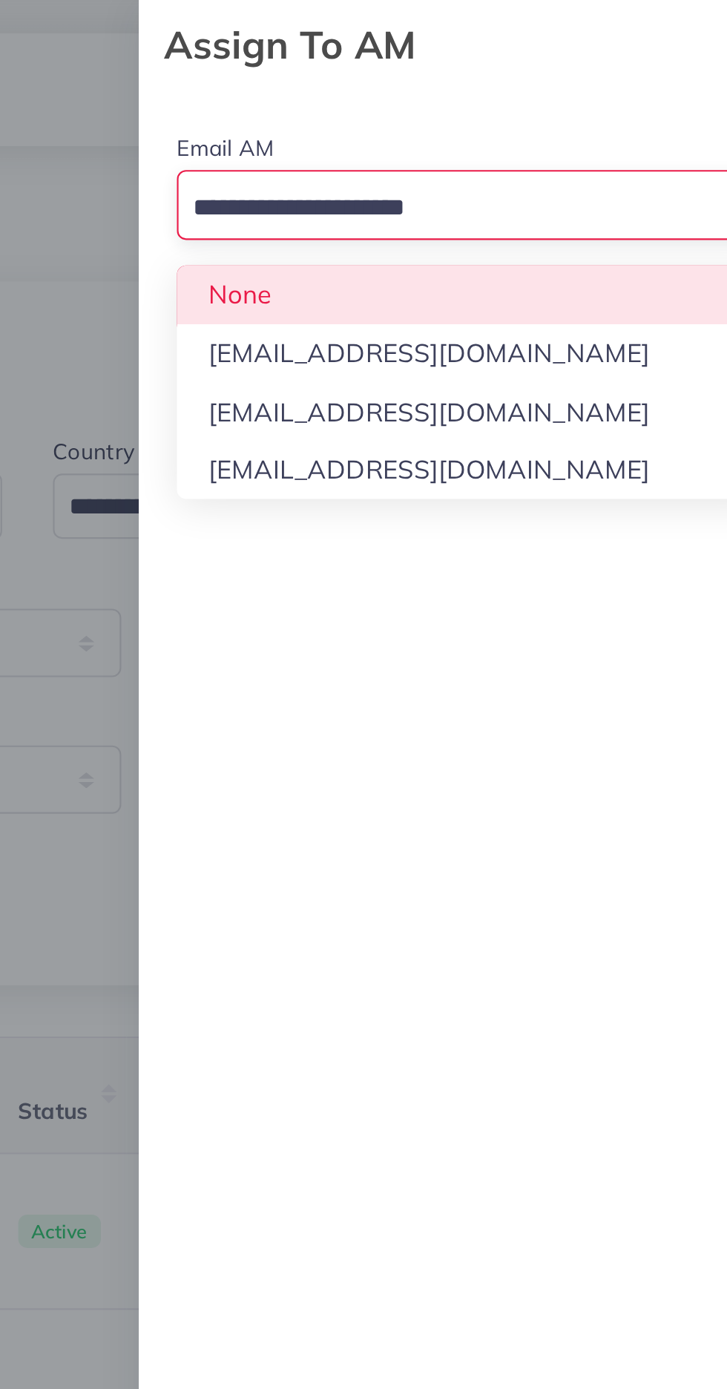
click at [615, 142] on div "Email AM Loading... None [EMAIL_ADDRESS][DOMAIN_NAME] [EMAIL_ADDRESS][DOMAIN_NA…" at bounding box center [571, 107] width 312 height 131
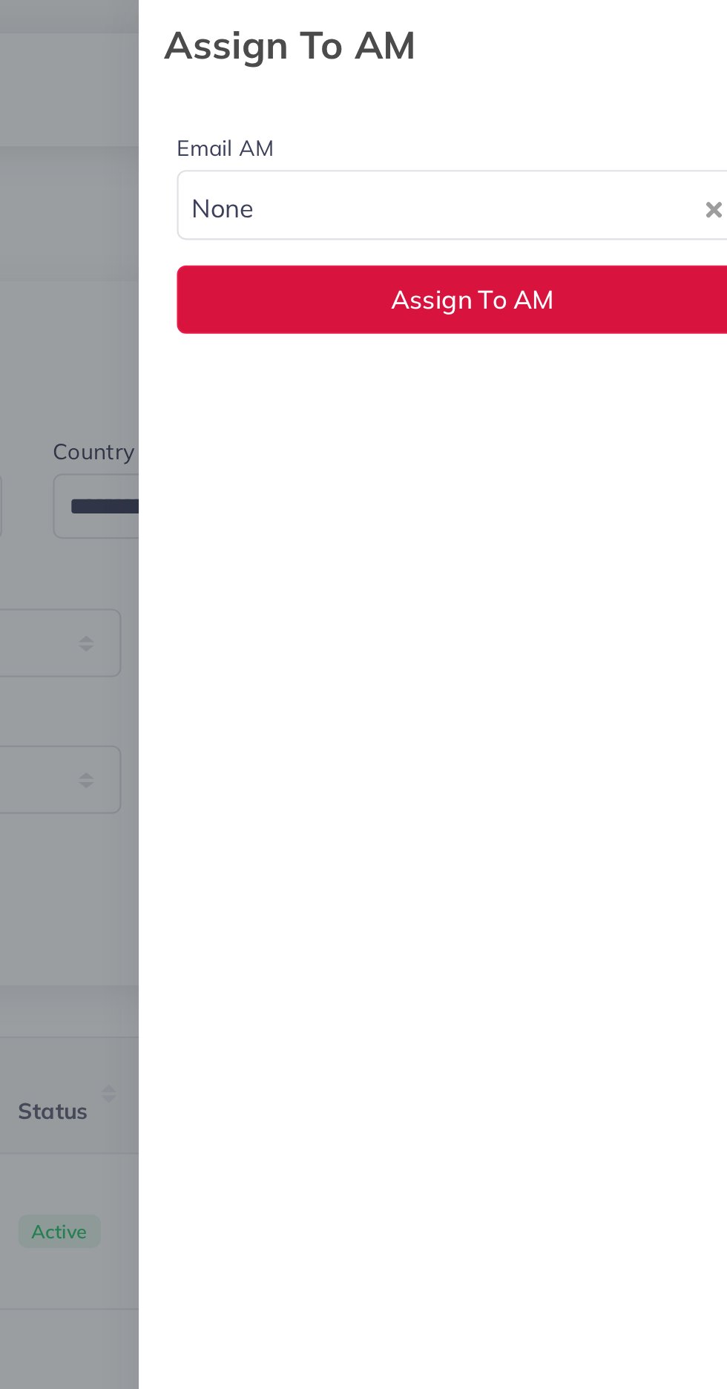
click at [608, 146] on span "Assign To AM" at bounding box center [571, 139] width 76 height 15
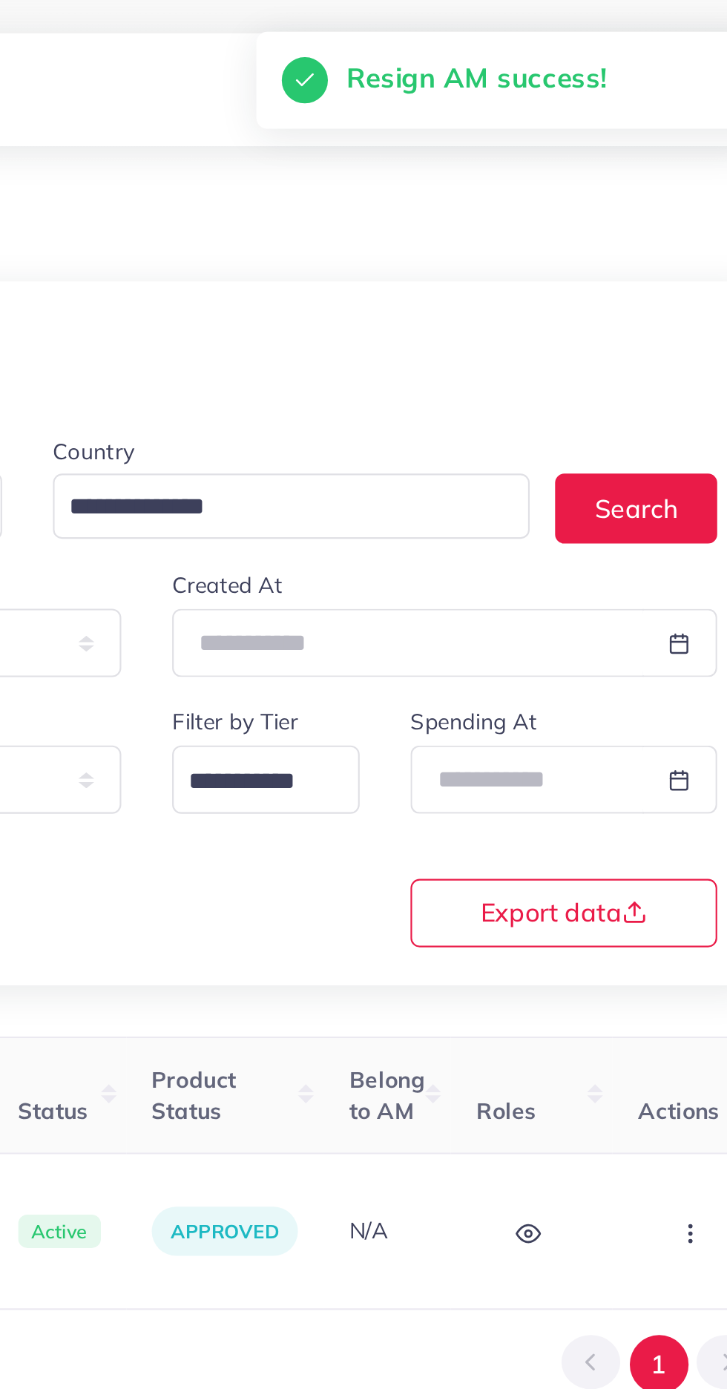
click at [667, 570] on icon "button" at bounding box center [673, 576] width 12 height 12
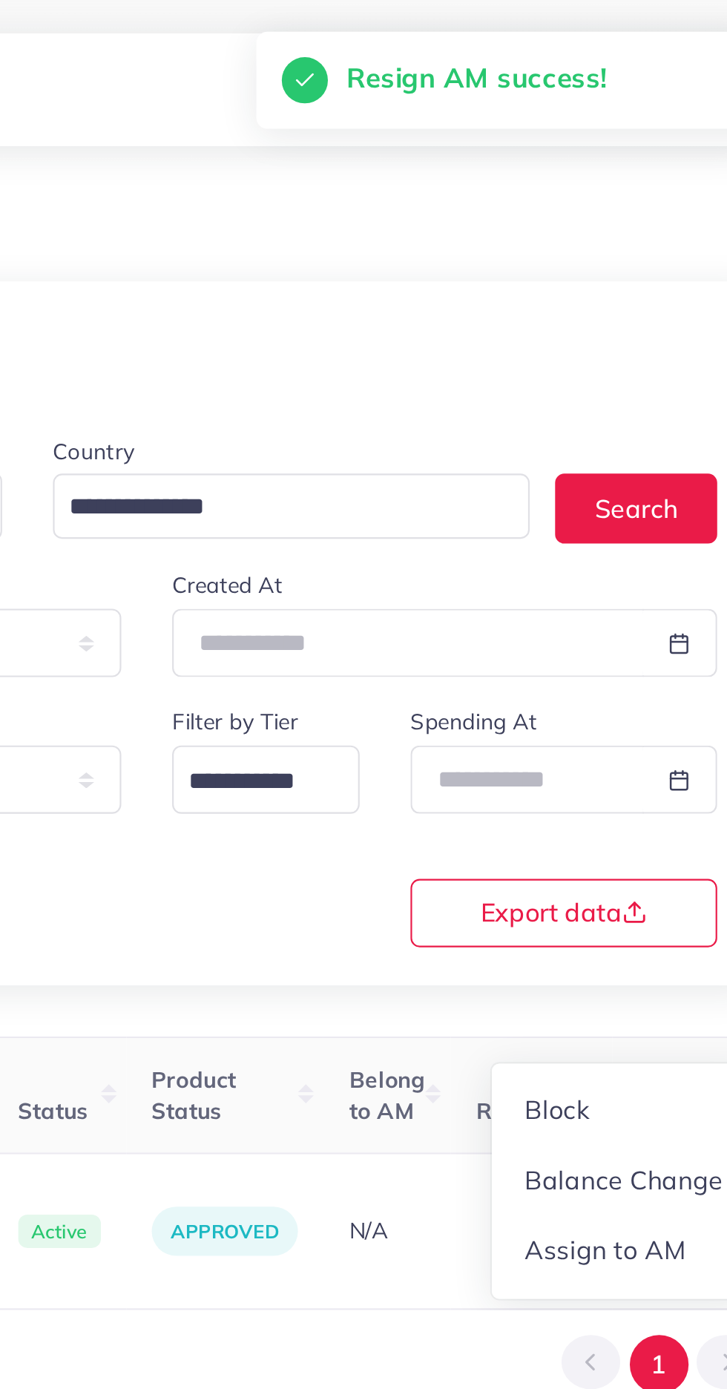
scroll to position [1, 571]
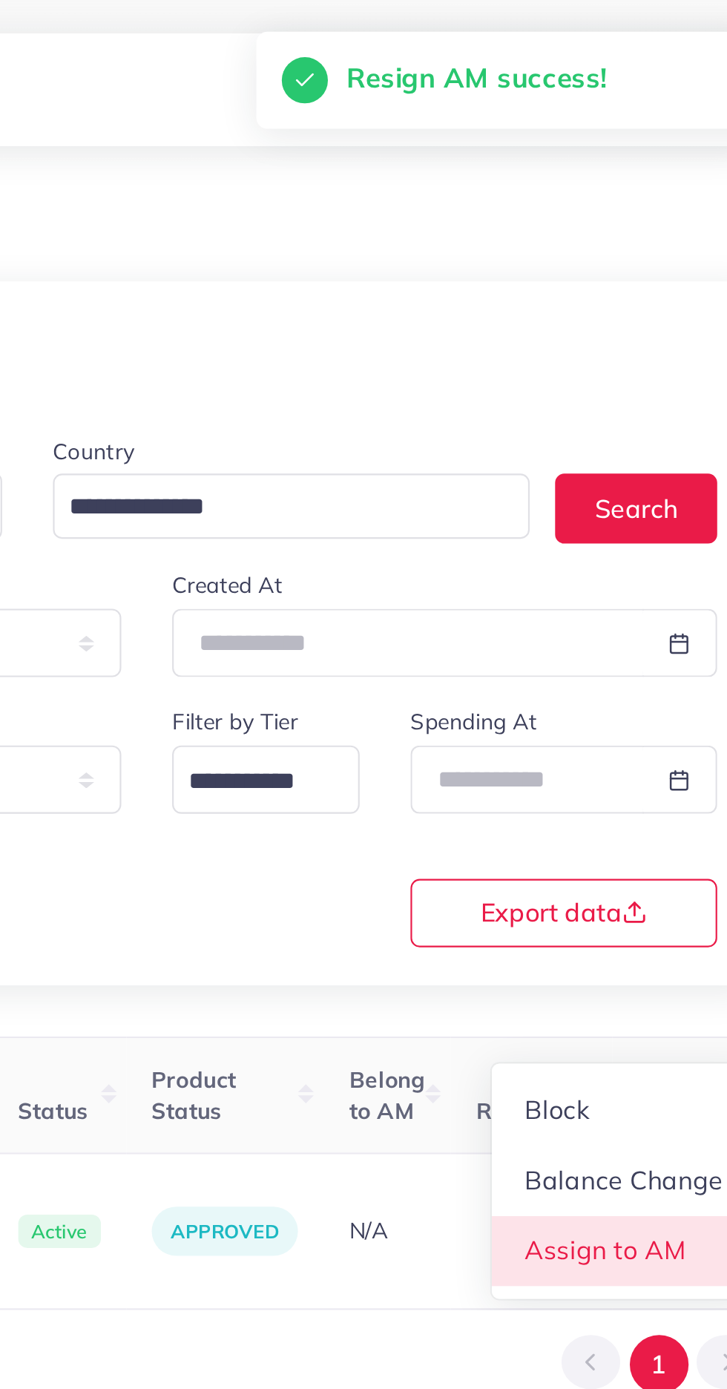
click at [646, 586] on link "Assign to AM" at bounding box center [641, 584] width 123 height 33
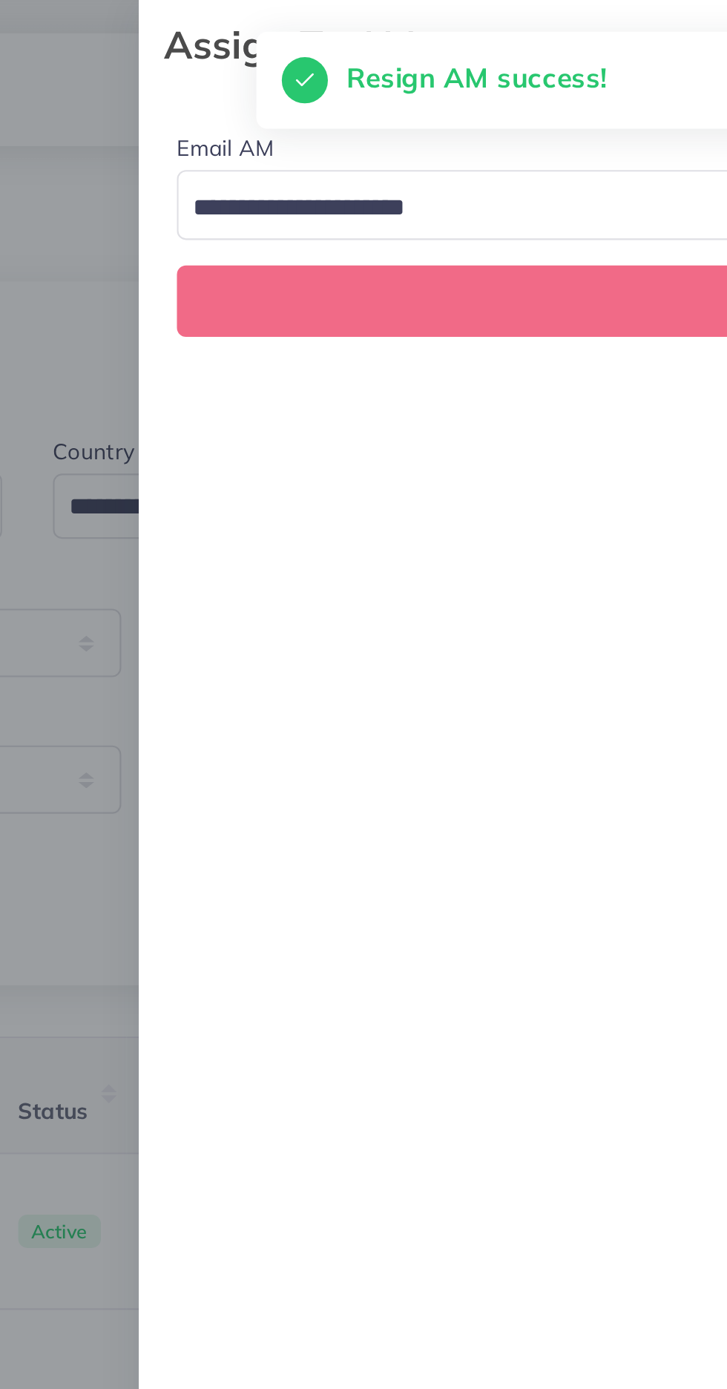
scroll to position [0, 571]
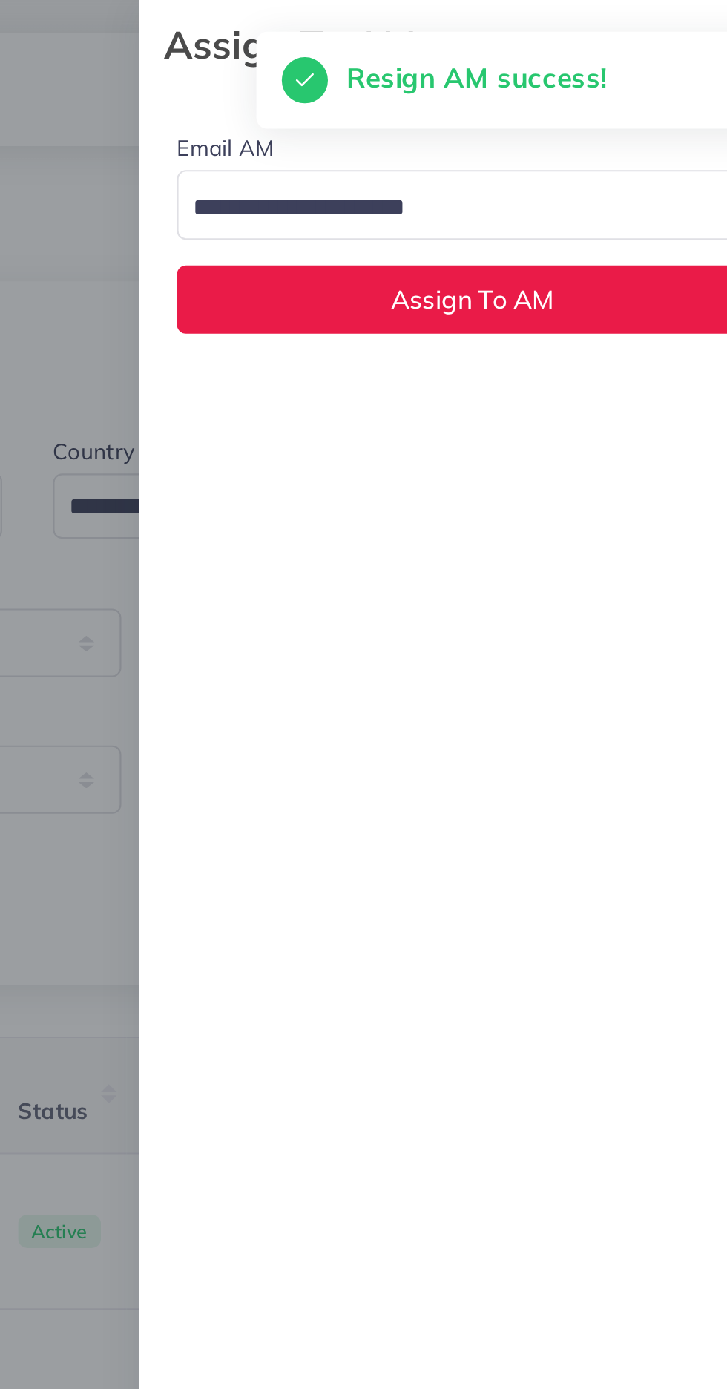
click at [656, 103] on input "Search for option" at bounding box center [563, 97] width 254 height 23
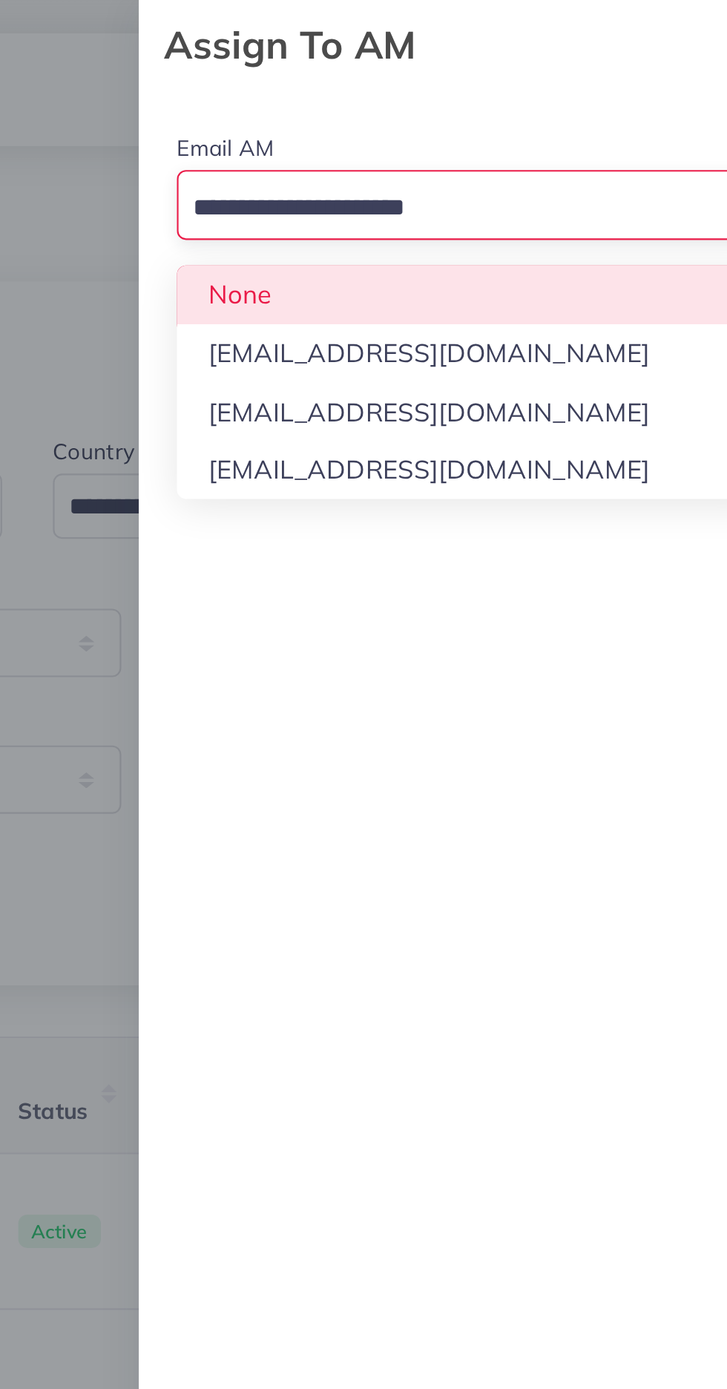
click at [598, 196] on div "Email AM Loading... None [EMAIL_ADDRESS][DOMAIN_NAME] [EMAIL_ADDRESS][DOMAIN_NA…" at bounding box center [571, 715] width 312 height 1347
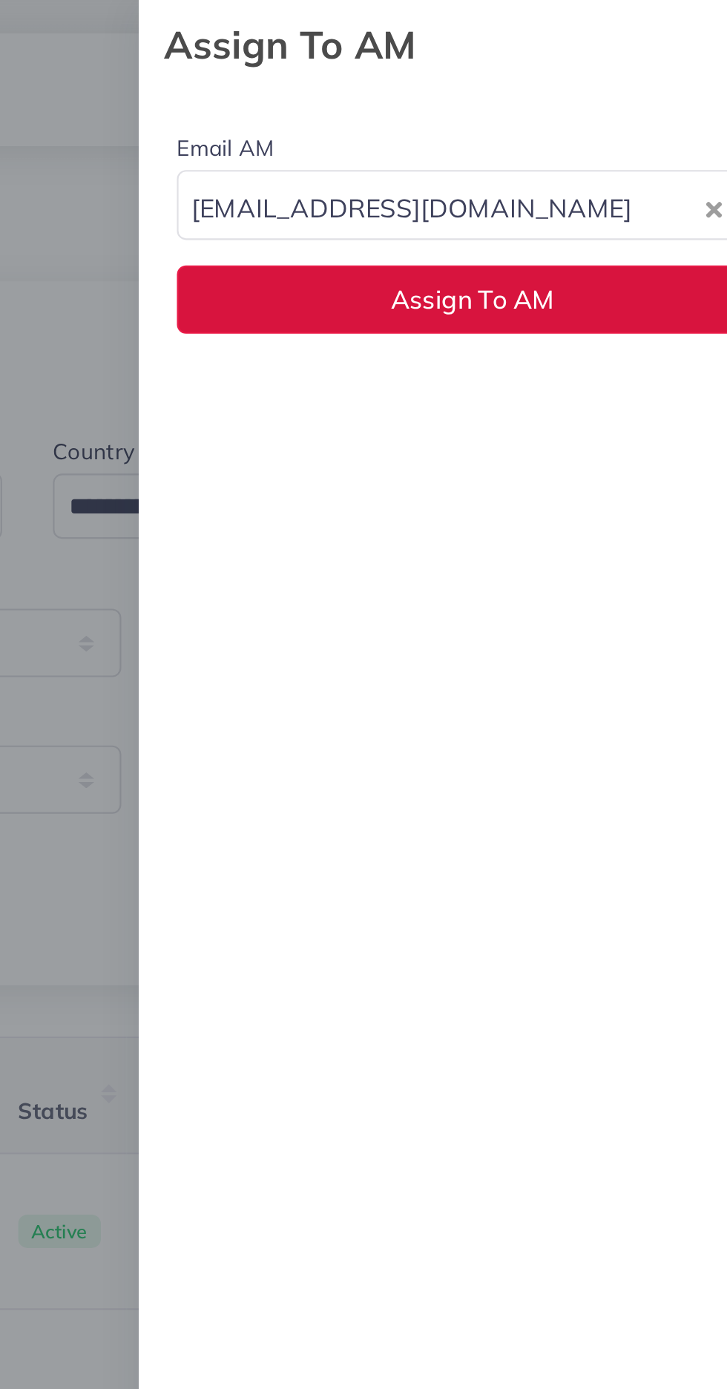
click at [631, 146] on button "Assign To AM" at bounding box center [571, 140] width 276 height 32
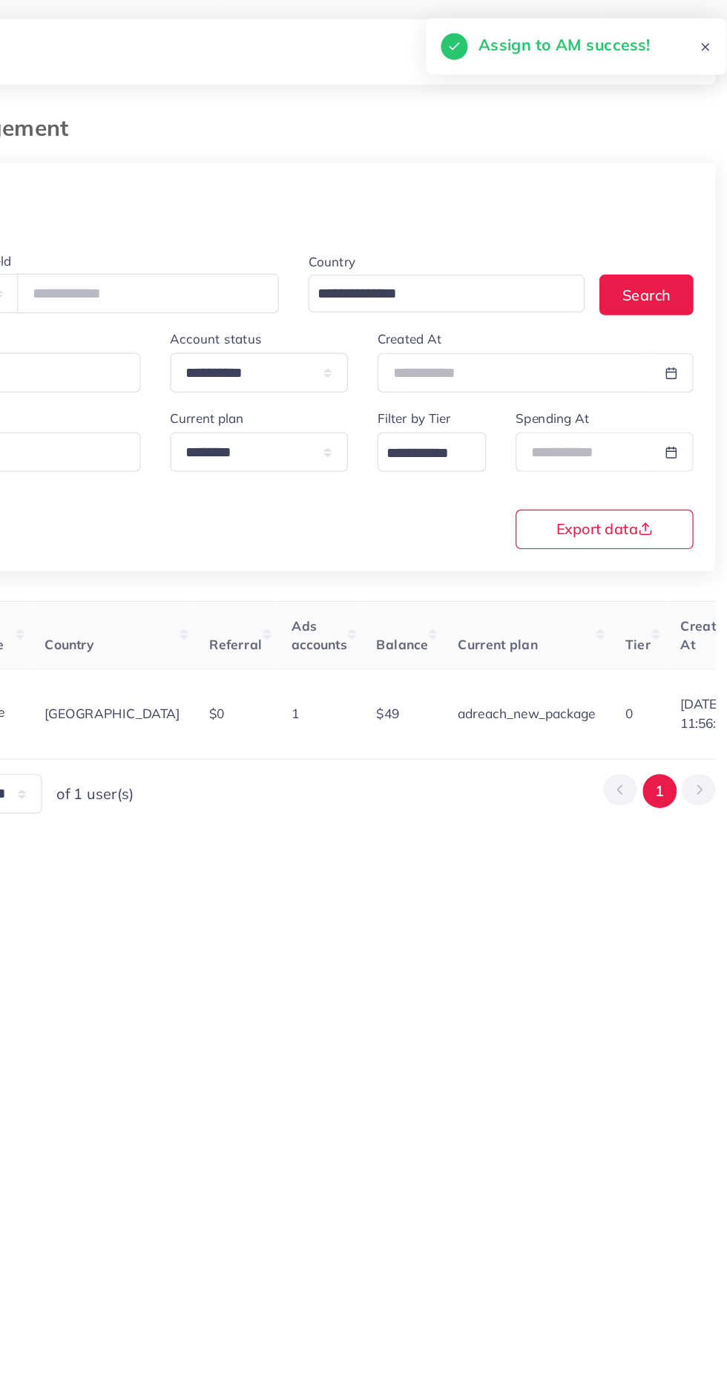
scroll to position [0, 0]
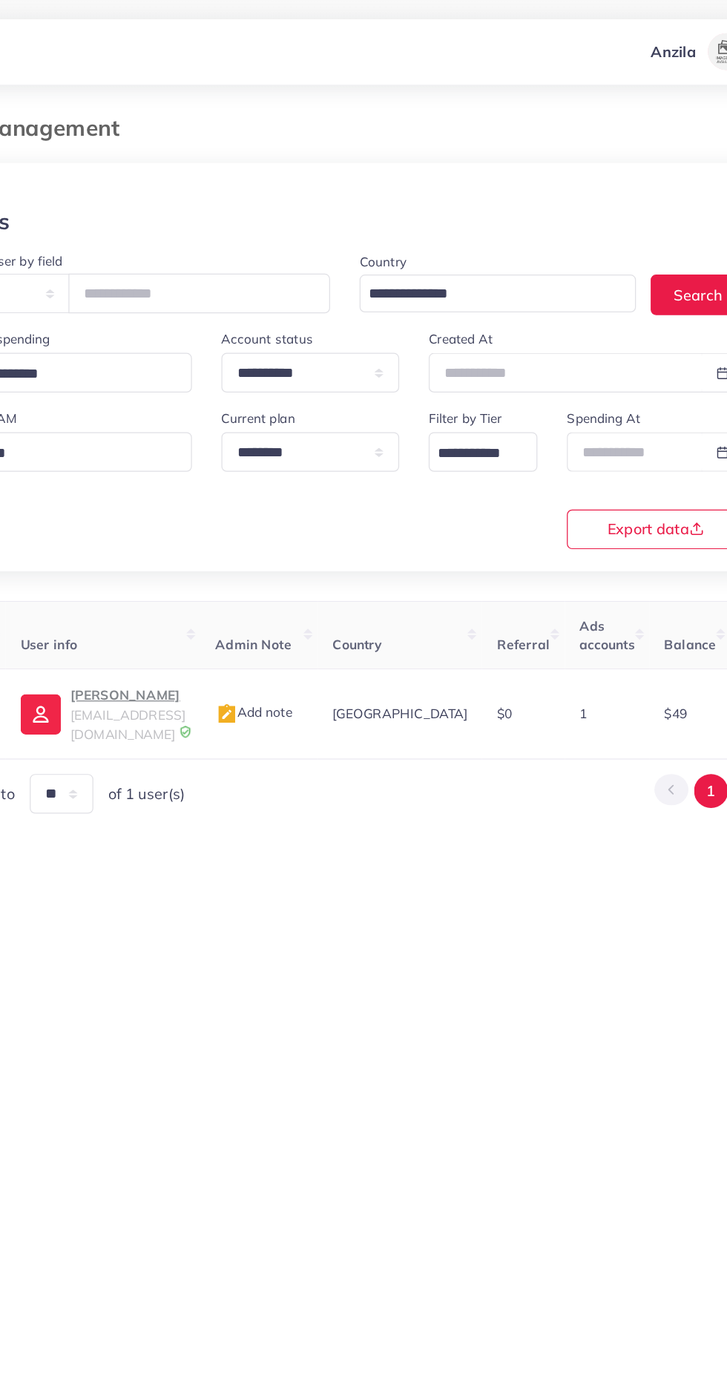
click at [193, 557] on p "[PERSON_NAME]" at bounding box center [188, 559] width 93 height 18
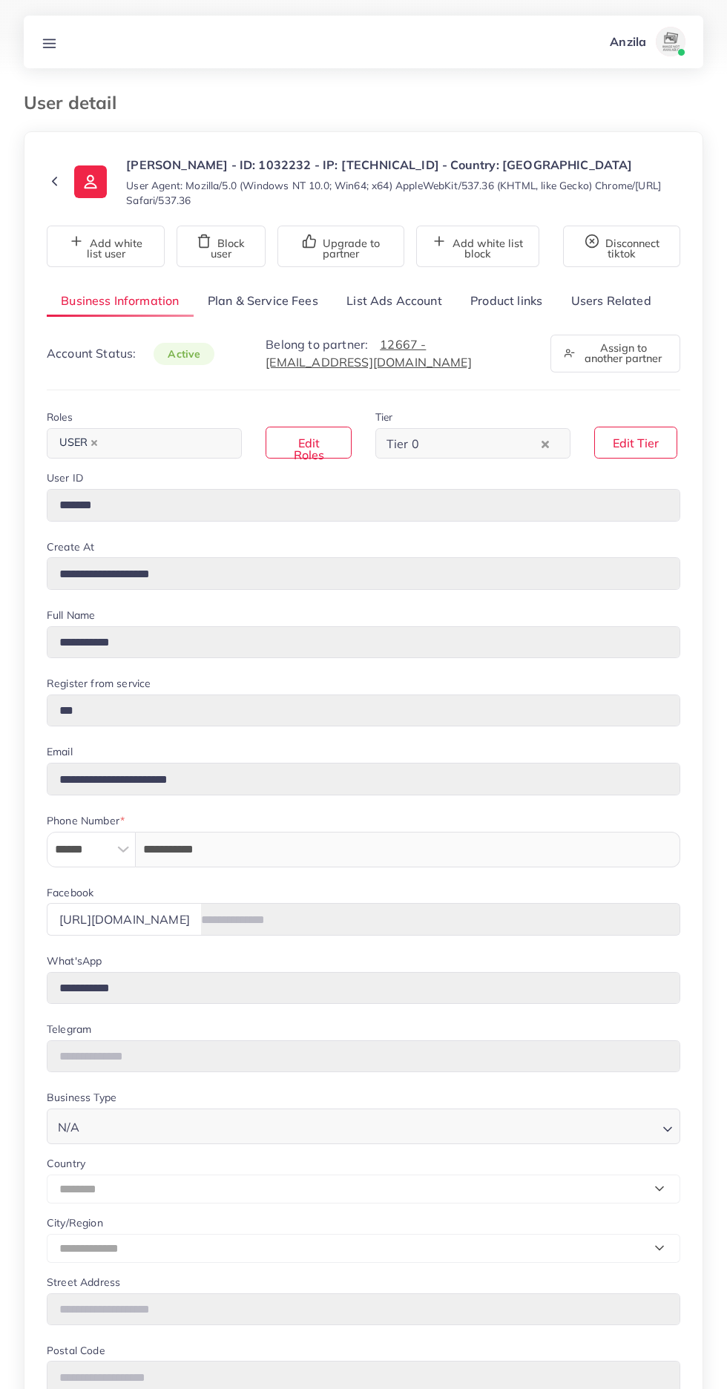
select select "********"
click at [395, 293] on link "List Ads Account" at bounding box center [394, 301] width 124 height 32
select select "********"
click at [403, 293] on link "List Ads Account" at bounding box center [394, 301] width 124 height 32
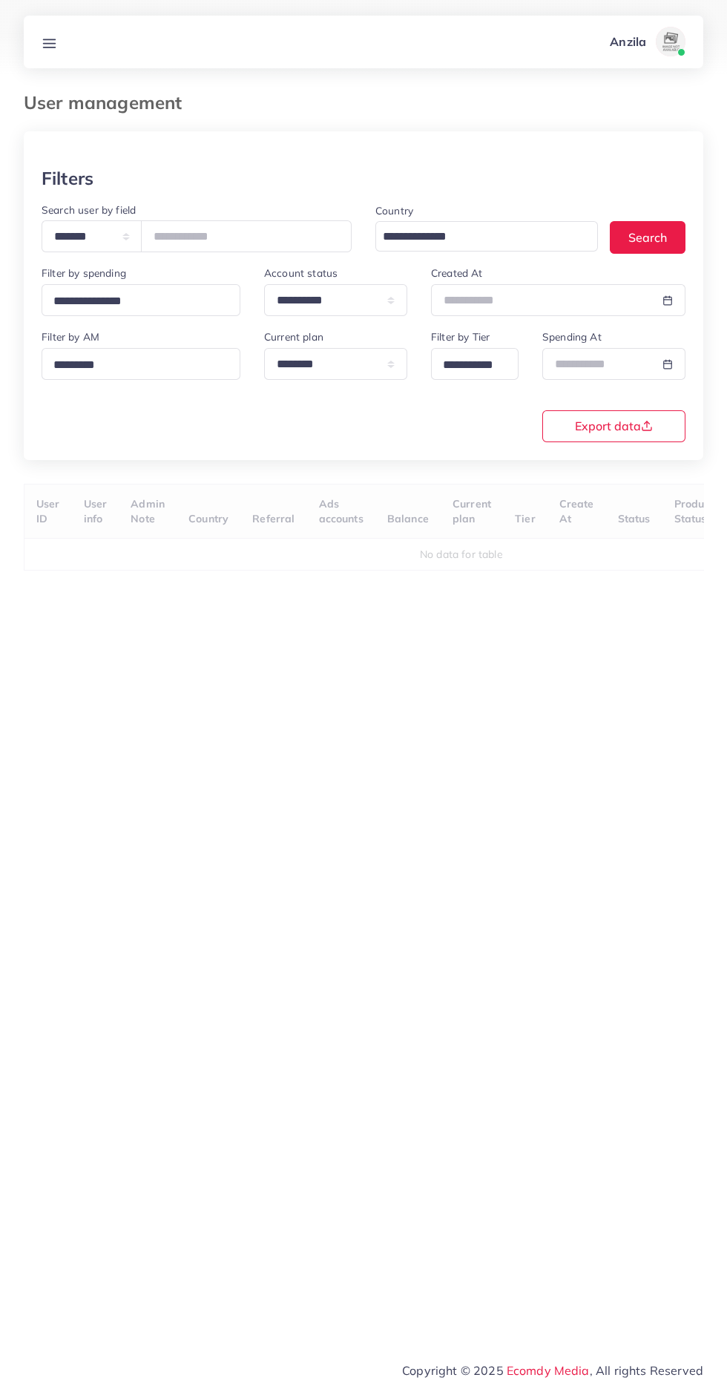
click at [49, 43] on line at bounding box center [50, 43] width 12 height 0
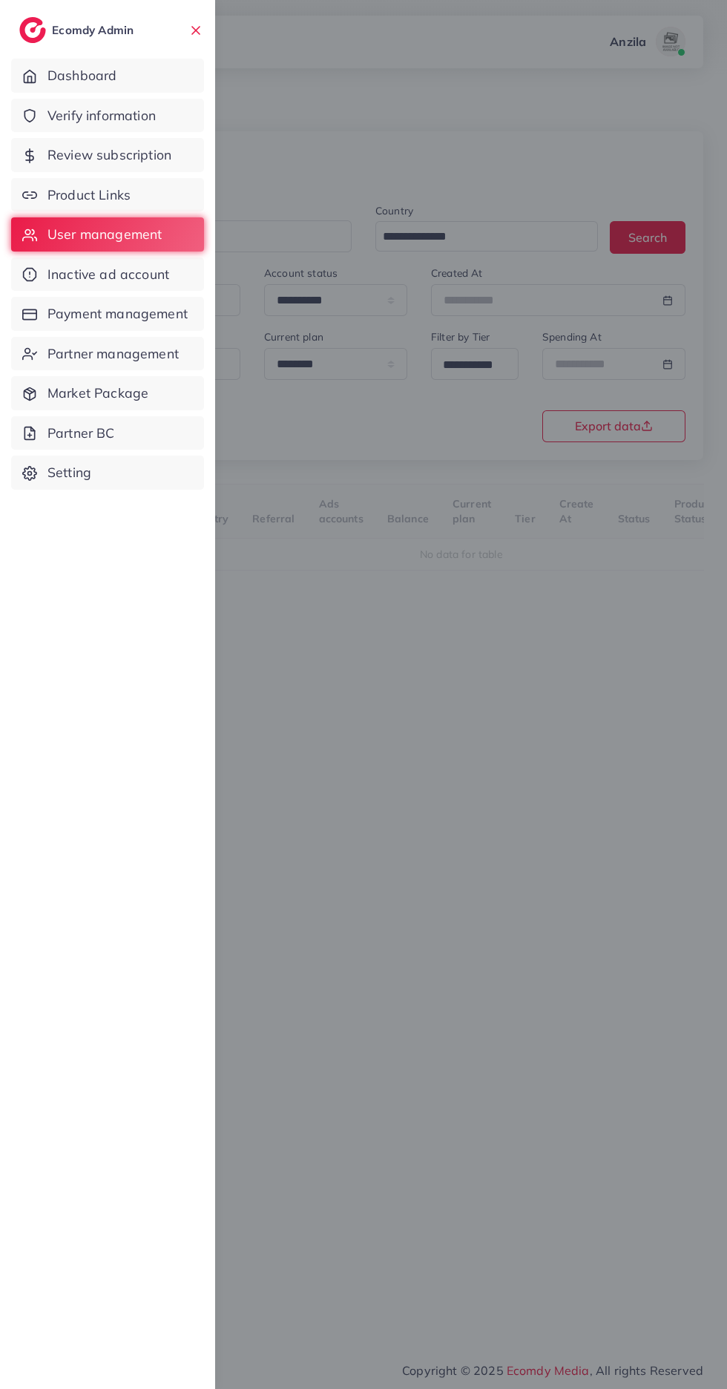
click at [473, 1134] on div at bounding box center [363, 833] width 727 height 1666
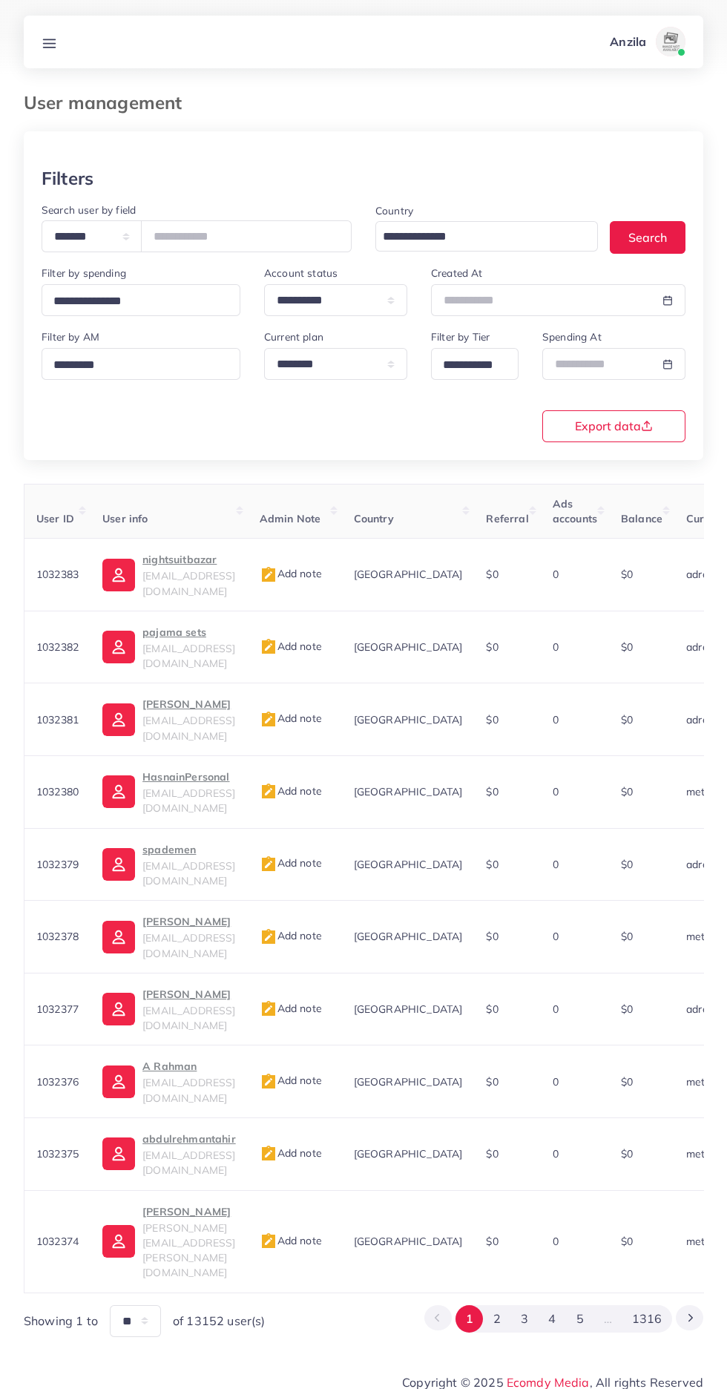
click at [475, 1045] on td "[GEOGRAPHIC_DATA]" at bounding box center [408, 1081] width 133 height 73
click at [85, 244] on select "**********" at bounding box center [92, 236] width 100 height 32
select select "**********"
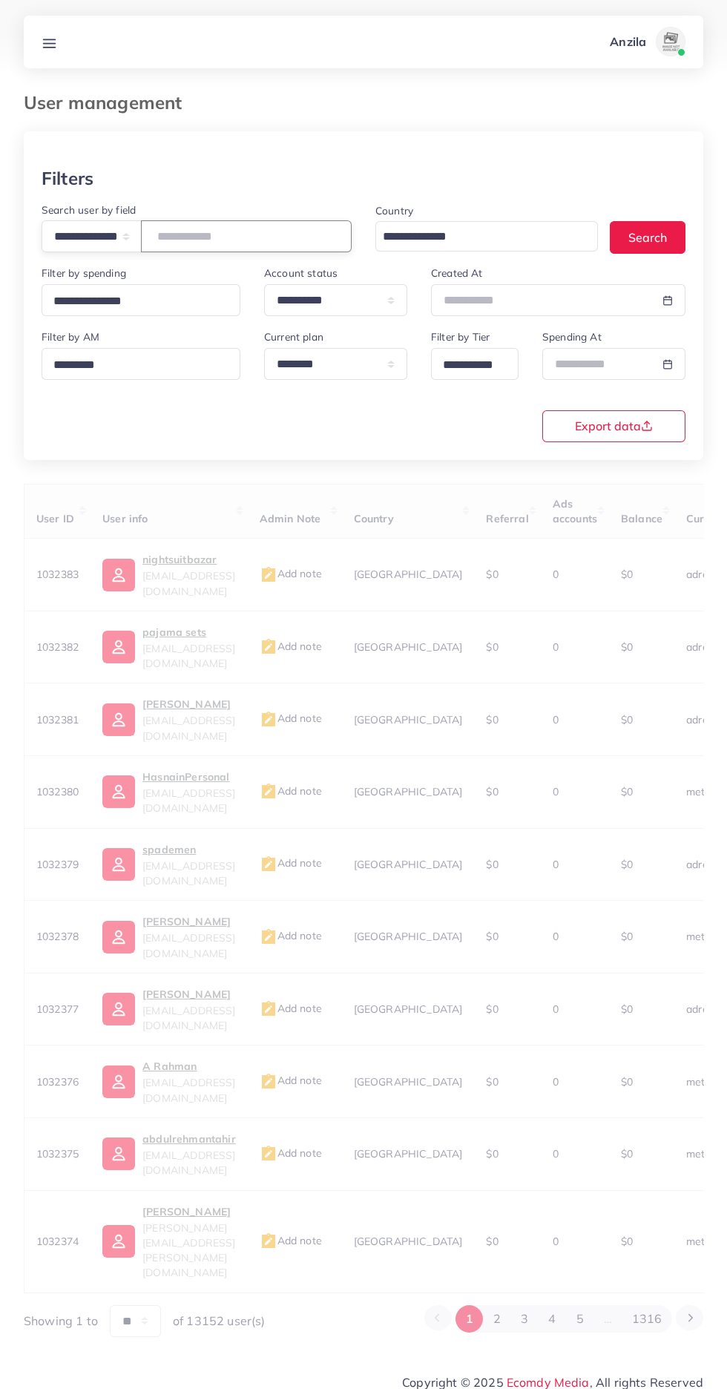
click at [220, 234] on input "number" at bounding box center [246, 236] width 211 height 32
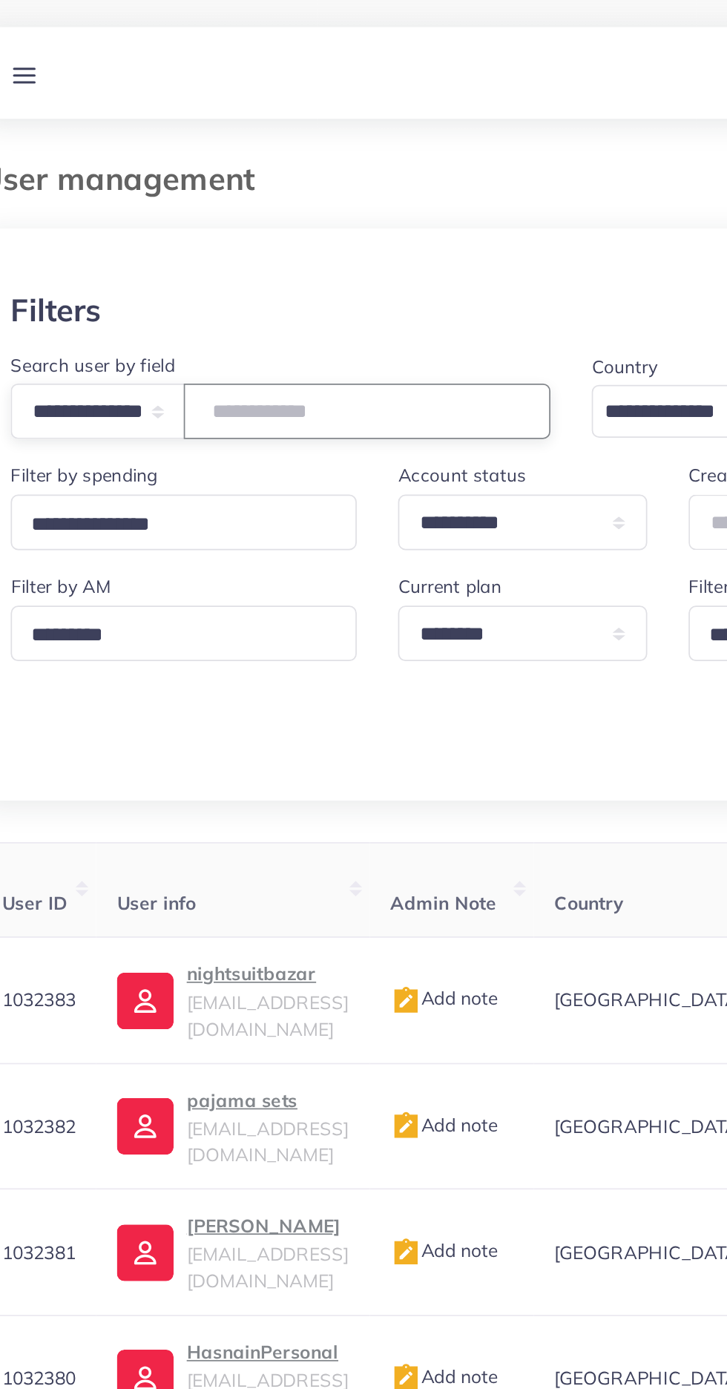
type input "**********"
click at [185, 171] on div "Filters" at bounding box center [364, 179] width 644 height 22
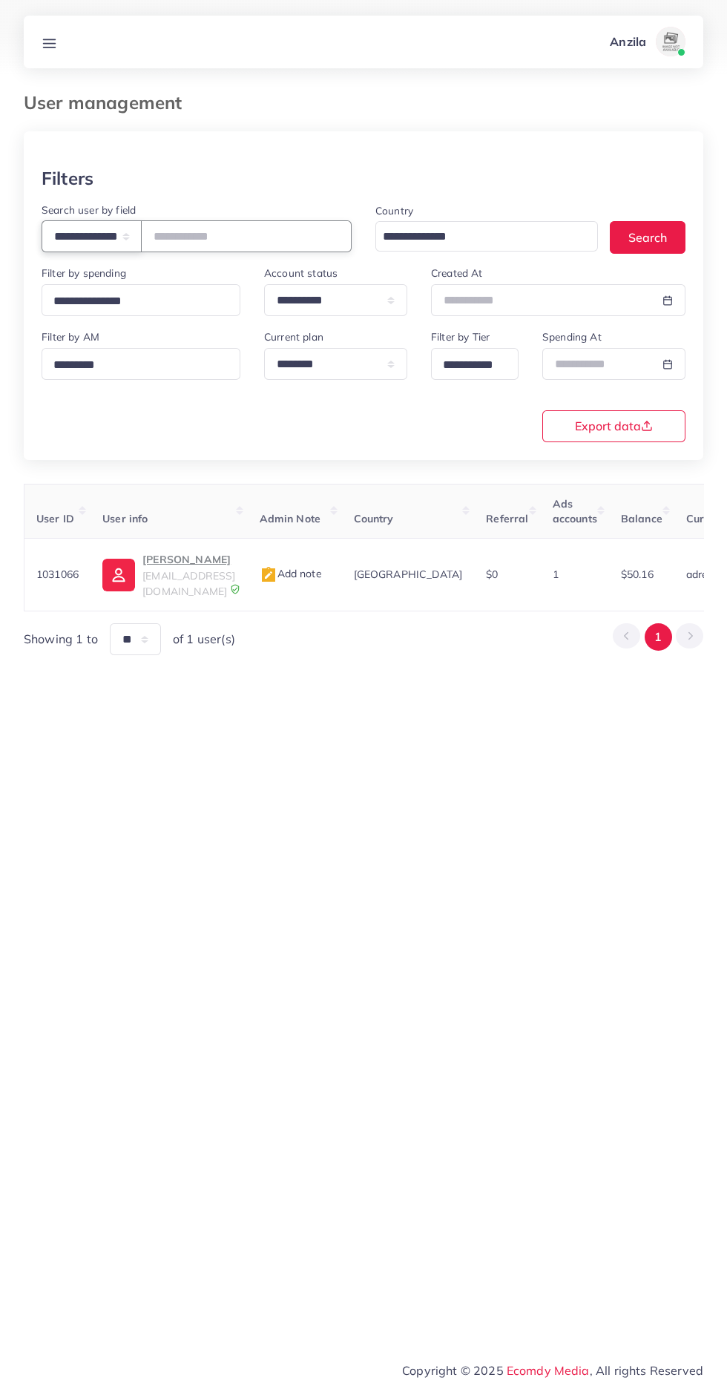
click at [82, 237] on select "**********" at bounding box center [92, 236] width 100 height 32
select select "*****"
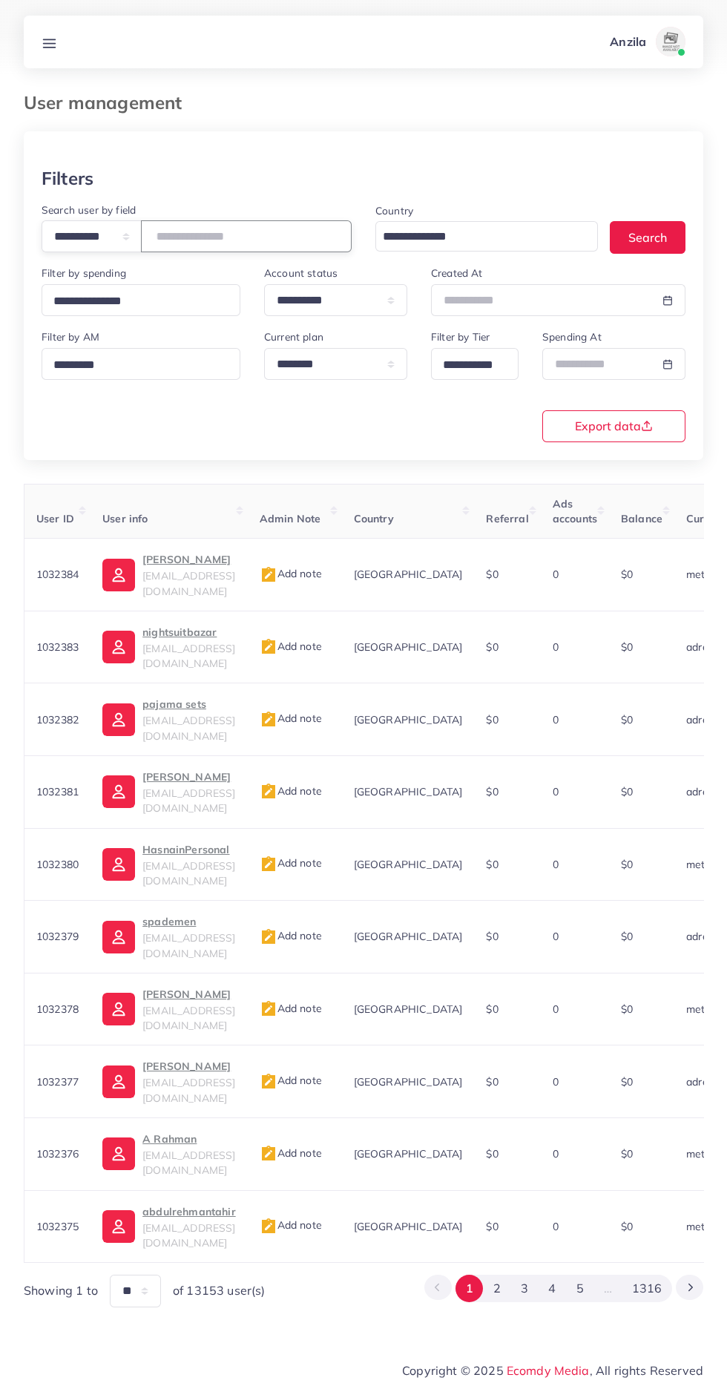
paste input "**********"
type input "**********"
click at [246, 503] on th "User info" at bounding box center [169, 511] width 157 height 55
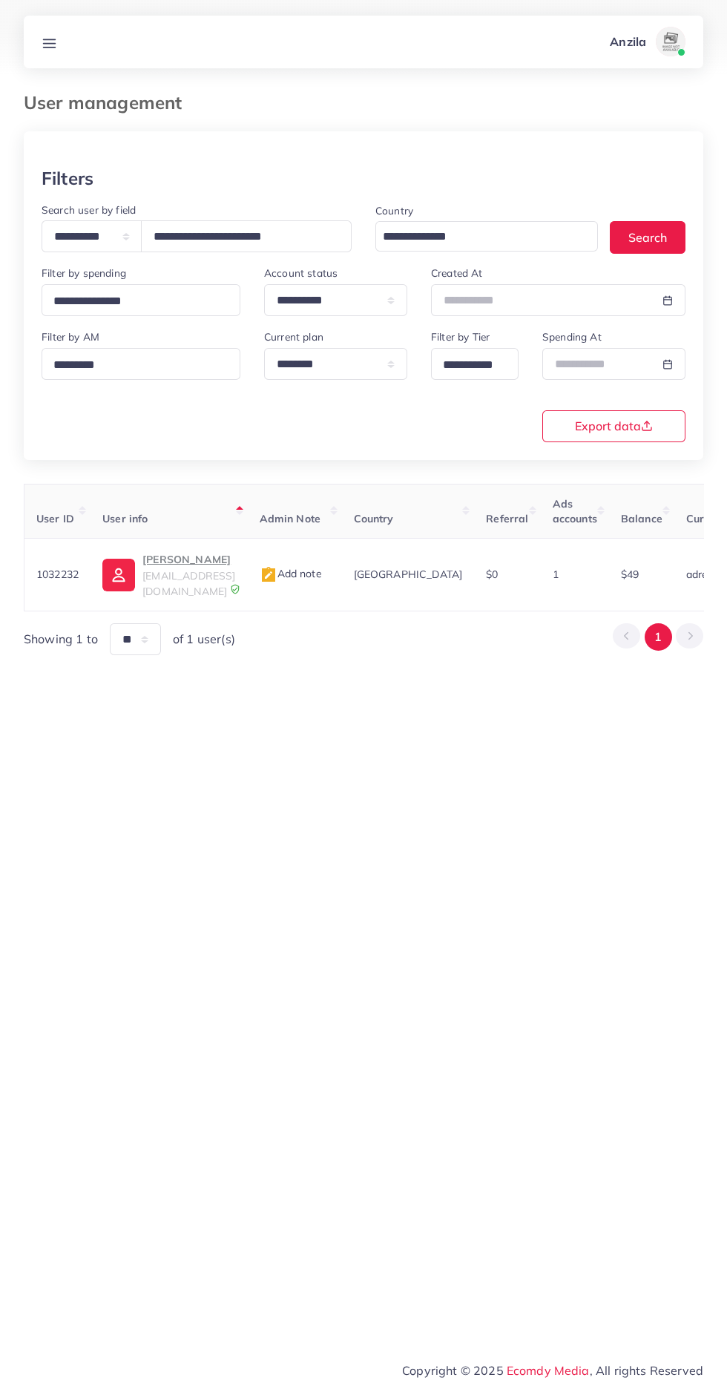
scroll to position [0, 571]
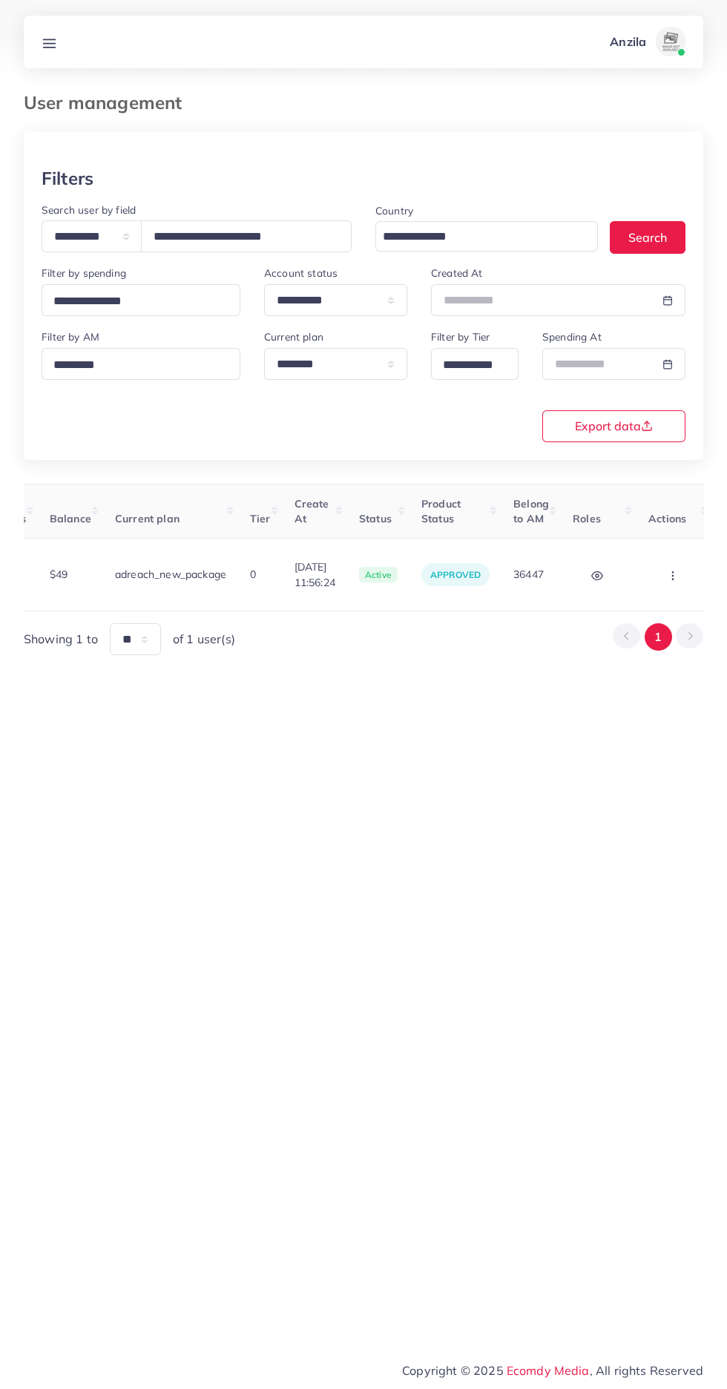
click at [672, 575] on circle "button" at bounding box center [672, 575] width 1 height 1
click at [654, 578] on span "Assign to AM" at bounding box center [634, 583] width 76 height 15
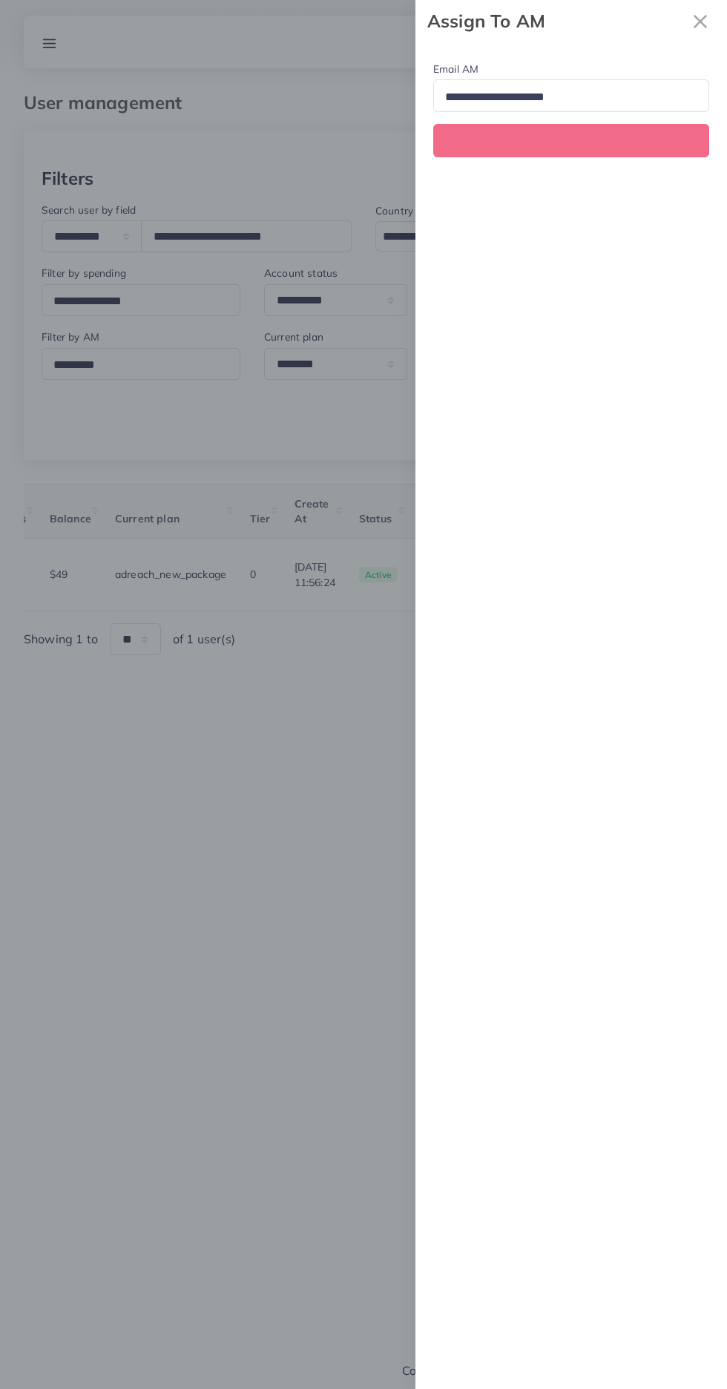
scroll to position [0, 571]
click at [671, 97] on input "Search for option" at bounding box center [565, 97] width 250 height 23
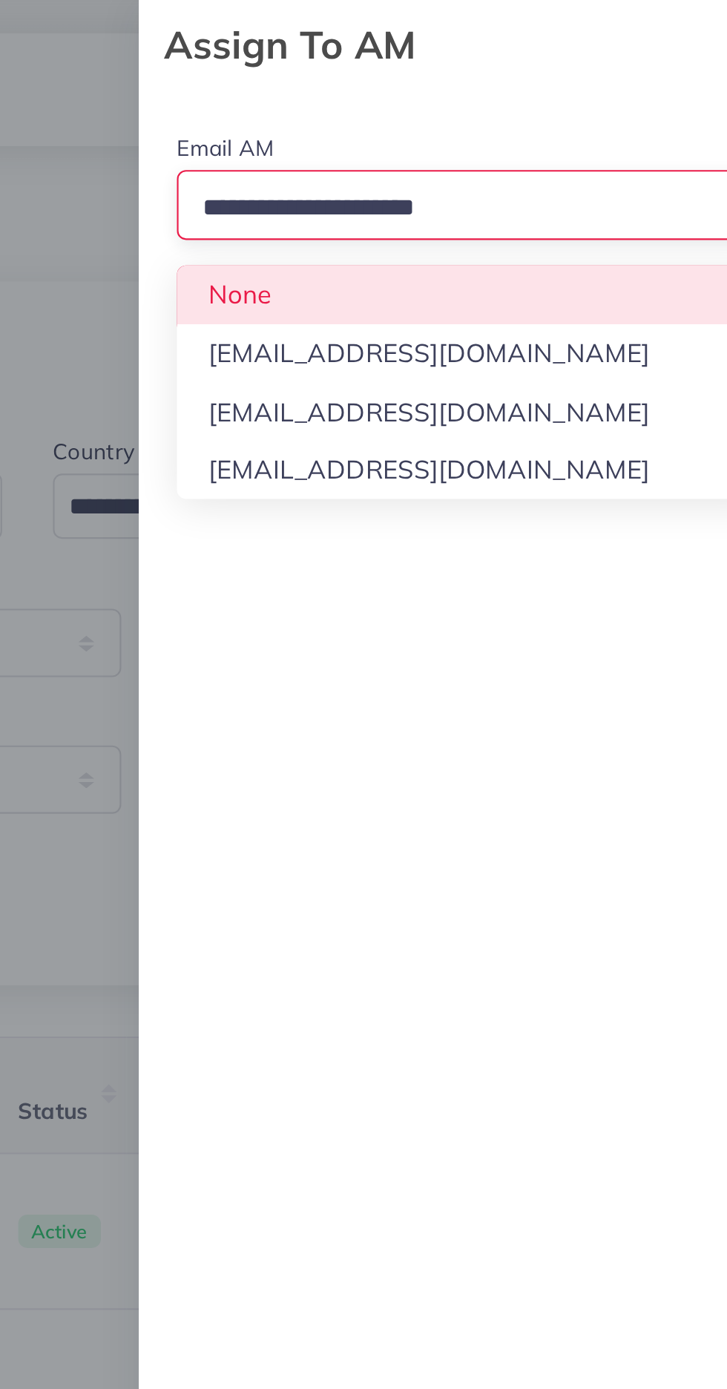
click at [621, 191] on div "Email AM Loading... None hadibaaslam@gmail.com natashashahid163@gmail.com wajah…" at bounding box center [571, 715] width 312 height 1347
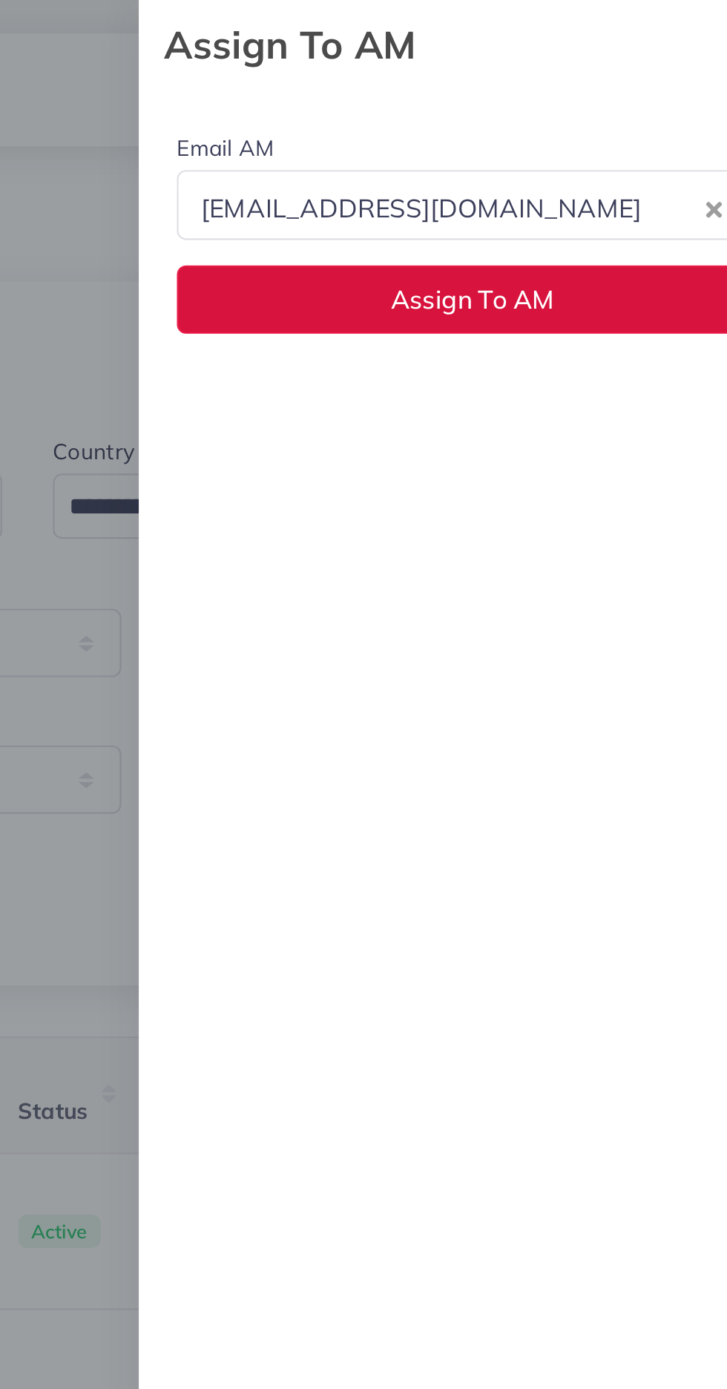
click at [638, 140] on button "Assign To AM" at bounding box center [571, 140] width 276 height 32
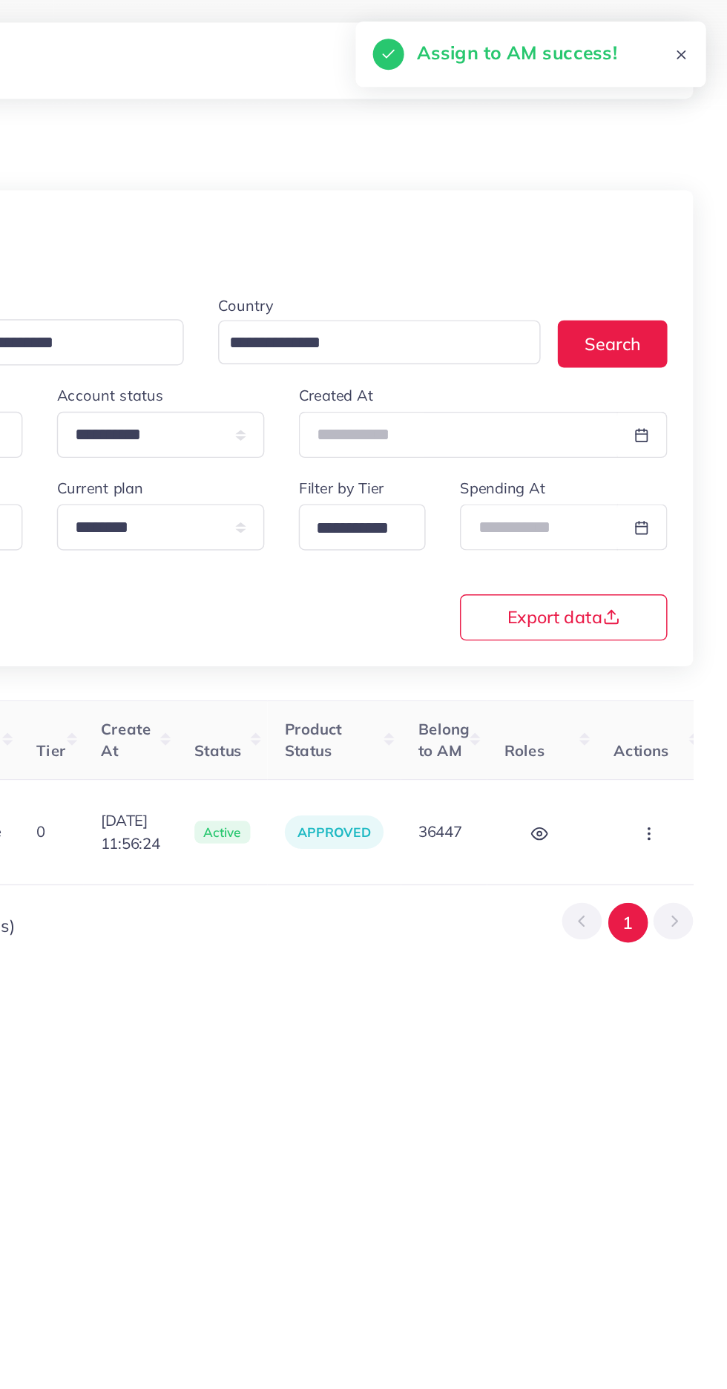
click at [672, 571] on circle "button" at bounding box center [672, 571] width 1 height 1
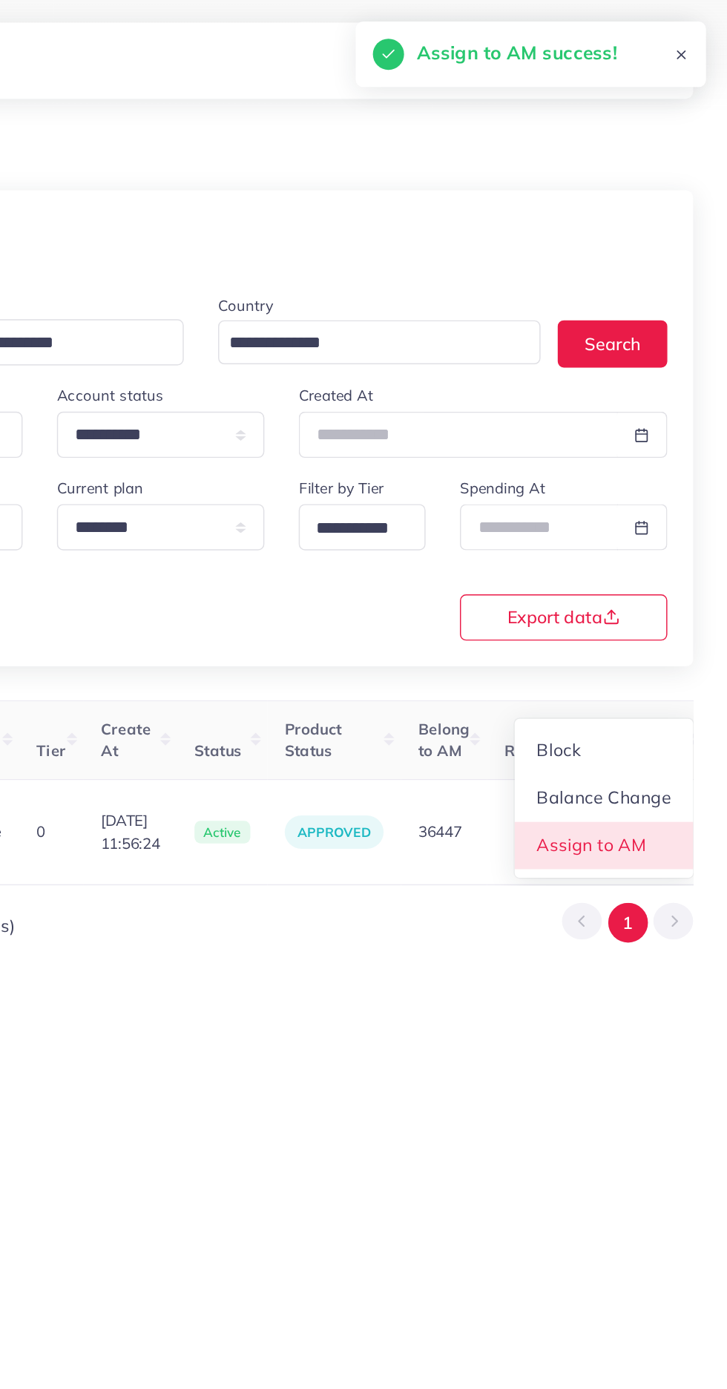
click at [632, 577] on span "Assign to AM" at bounding box center [634, 583] width 76 height 15
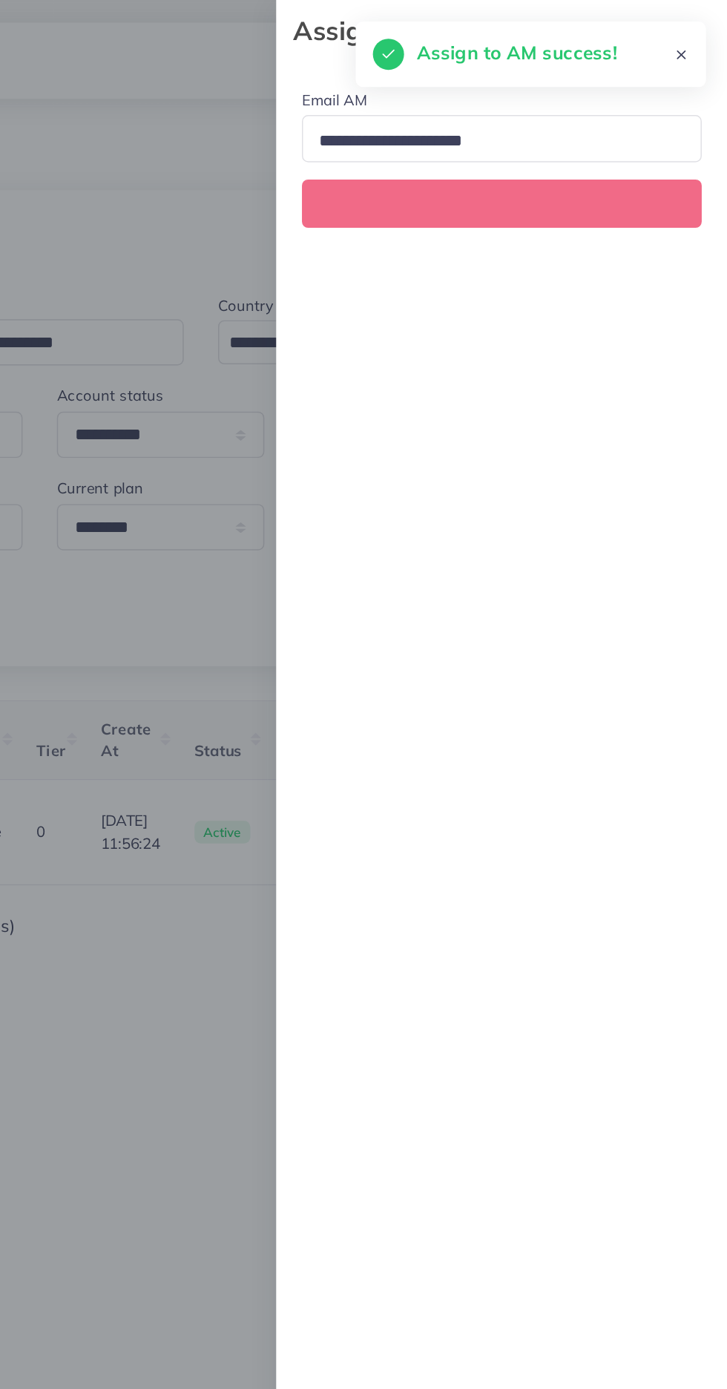
scroll to position [0, 571]
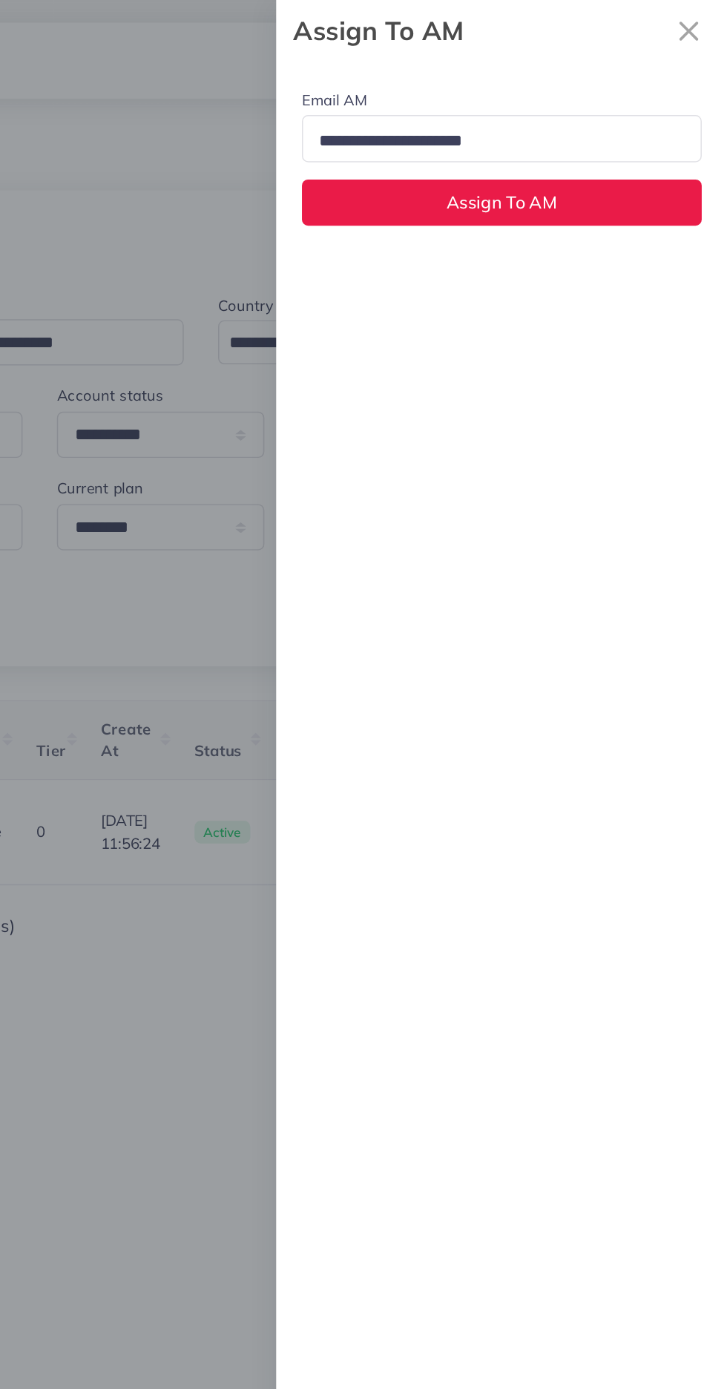
click at [667, 104] on input "Search for option" at bounding box center [565, 97] width 250 height 23
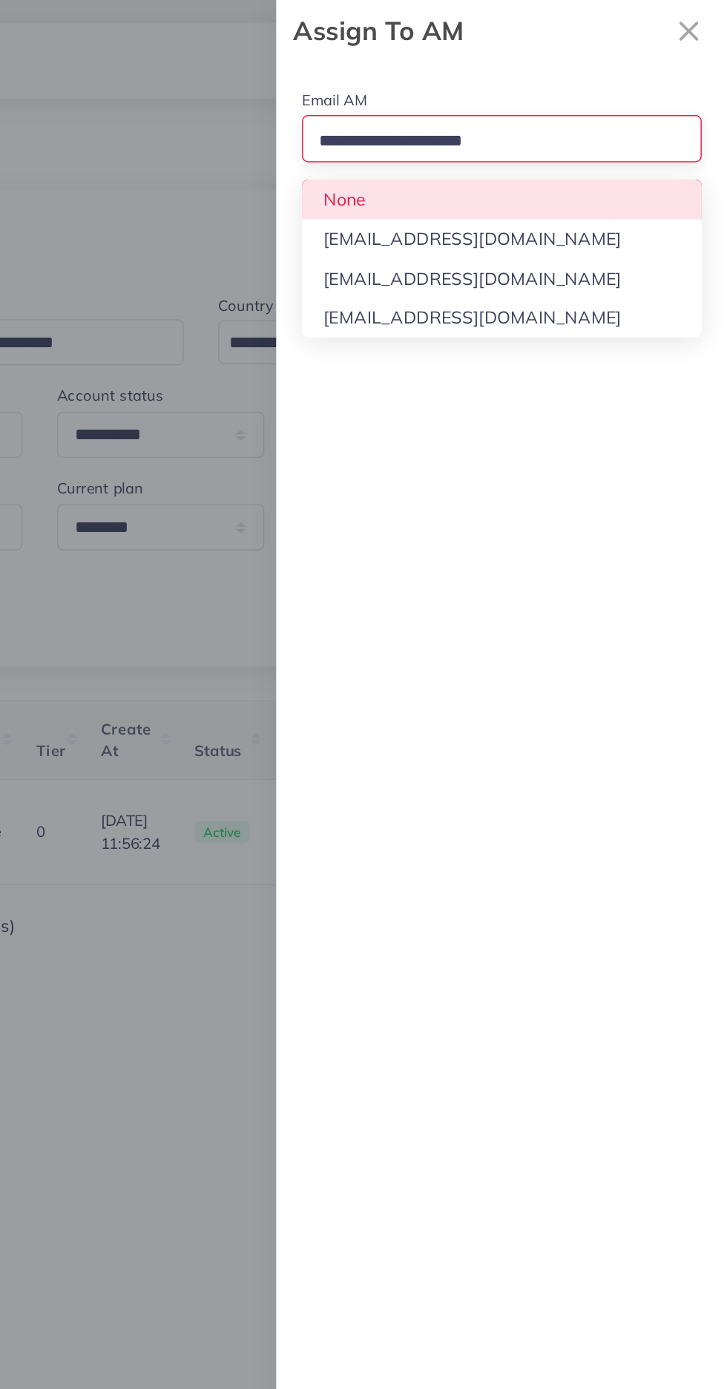
click at [634, 151] on div "Email AM Loading... None hadibaaslam@gmail.com natashashahid163@gmail.com wajah…" at bounding box center [571, 107] width 312 height 131
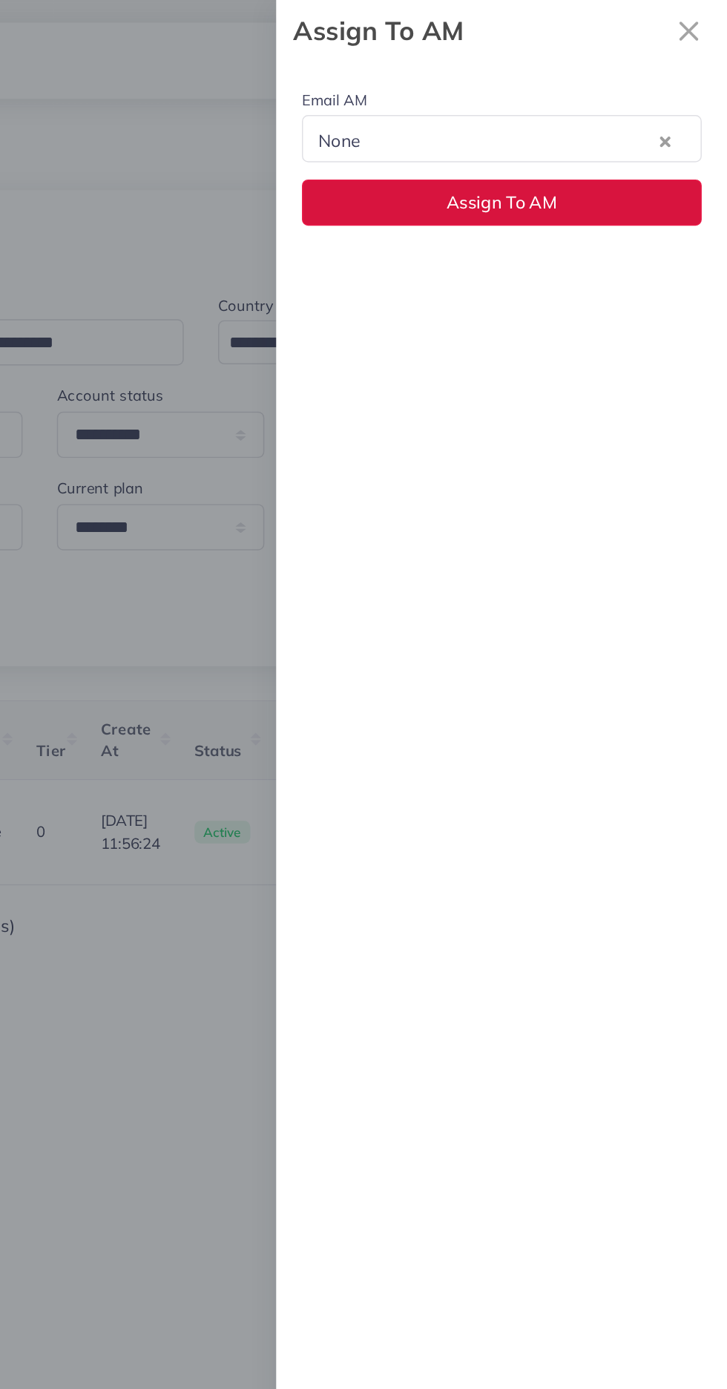
click at [624, 156] on button "Assign To AM" at bounding box center [571, 140] width 276 height 32
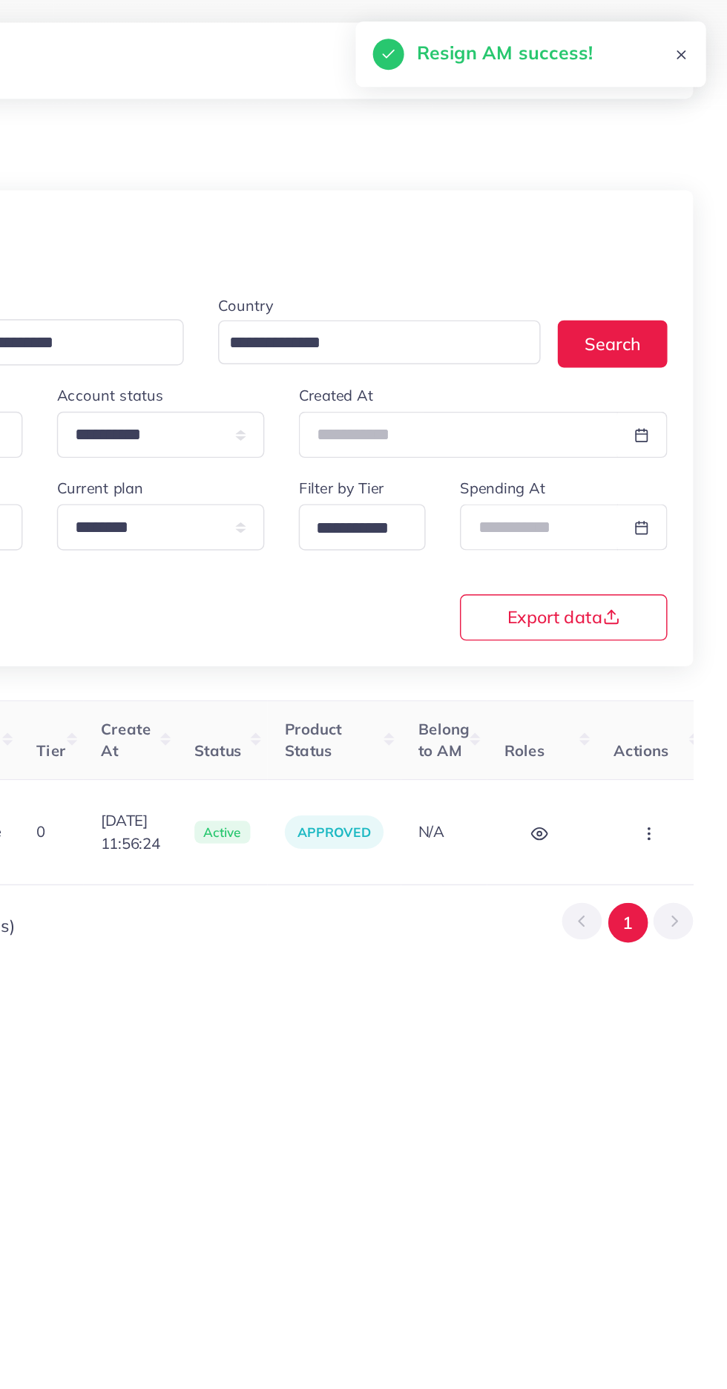
click at [667, 571] on icon "button" at bounding box center [673, 576] width 12 height 12
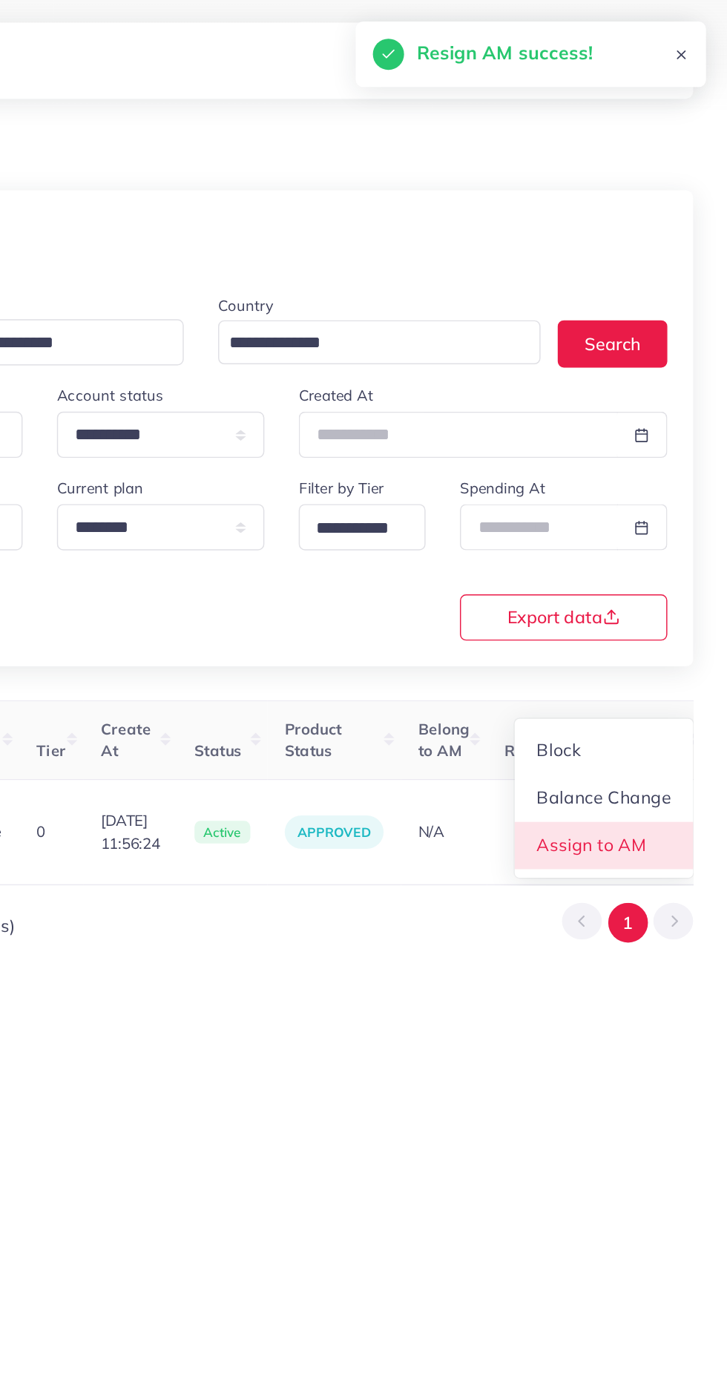
click at [644, 582] on span "Assign to AM" at bounding box center [634, 583] width 76 height 15
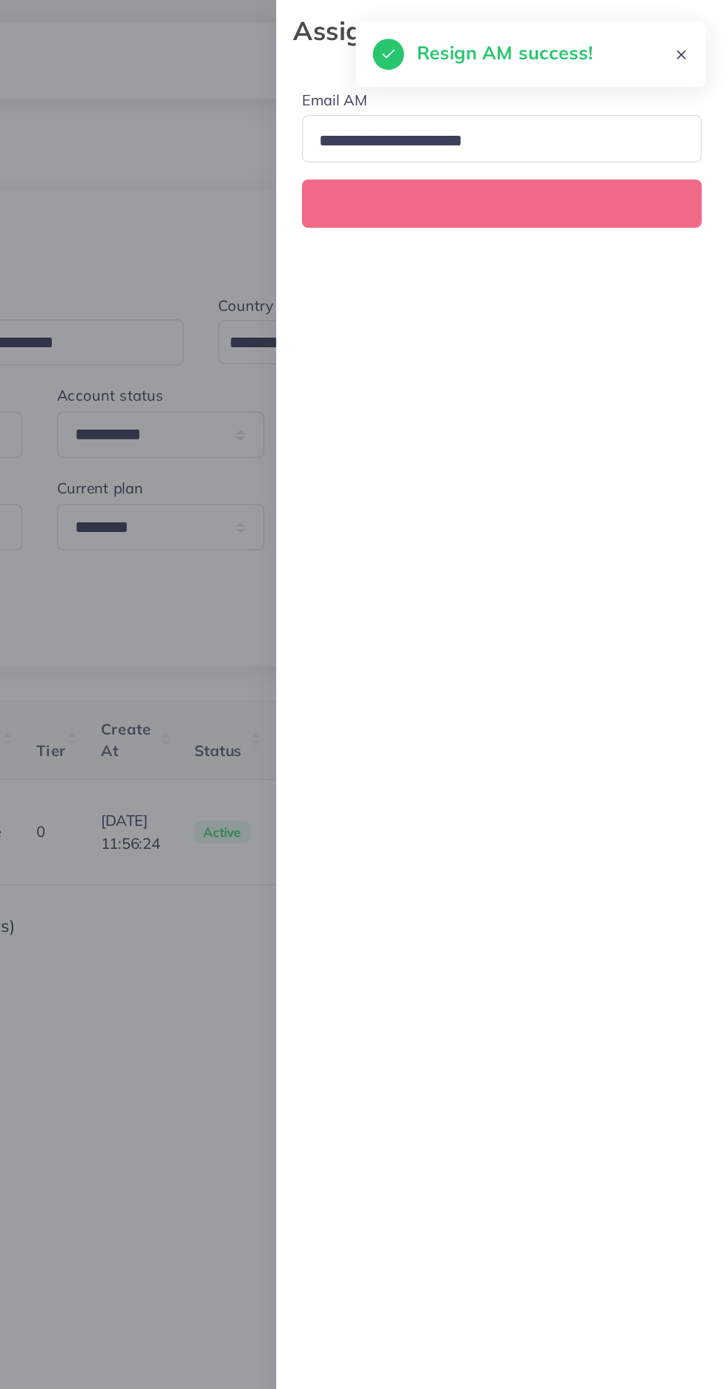
scroll to position [0, 571]
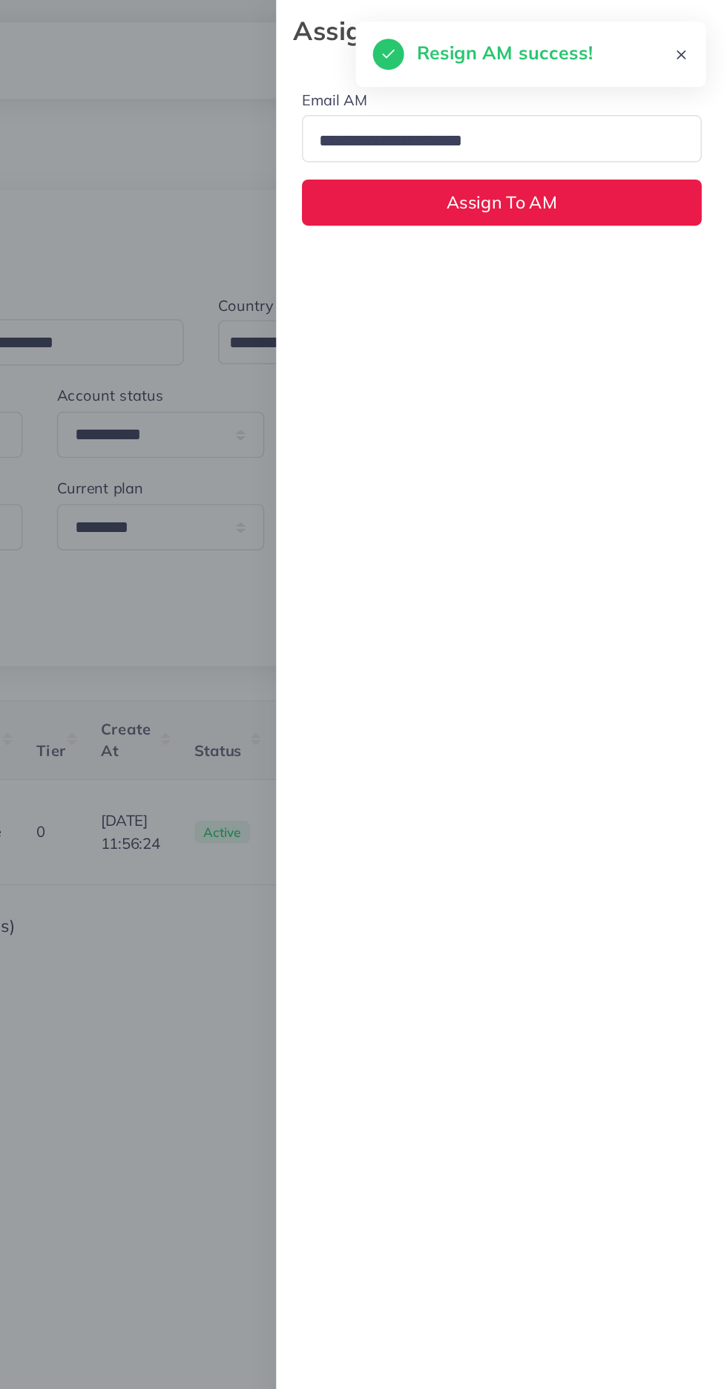
click at [660, 102] on input "Search for option" at bounding box center [565, 97] width 250 height 23
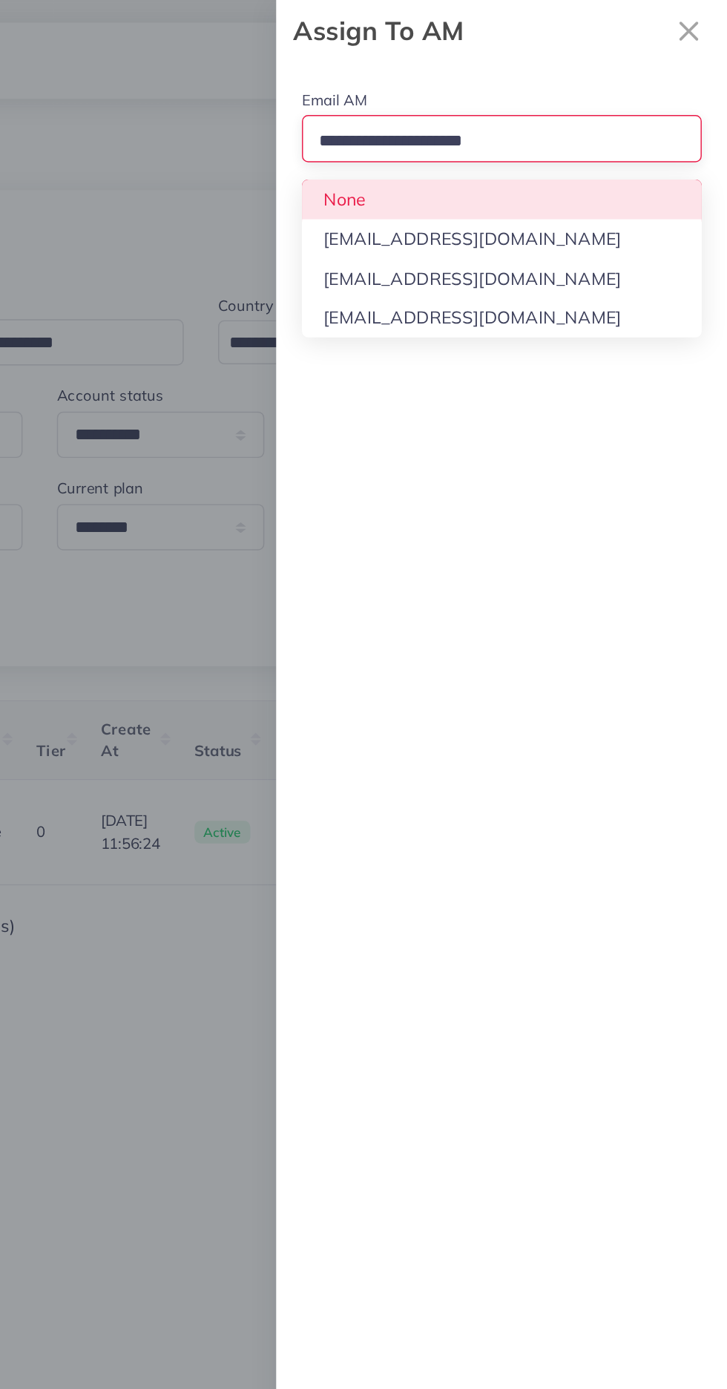
click at [644, 206] on div "Email AM Loading... None hadibaaslam@gmail.com natashashahid163@gmail.com wajah…" at bounding box center [571, 715] width 312 height 1347
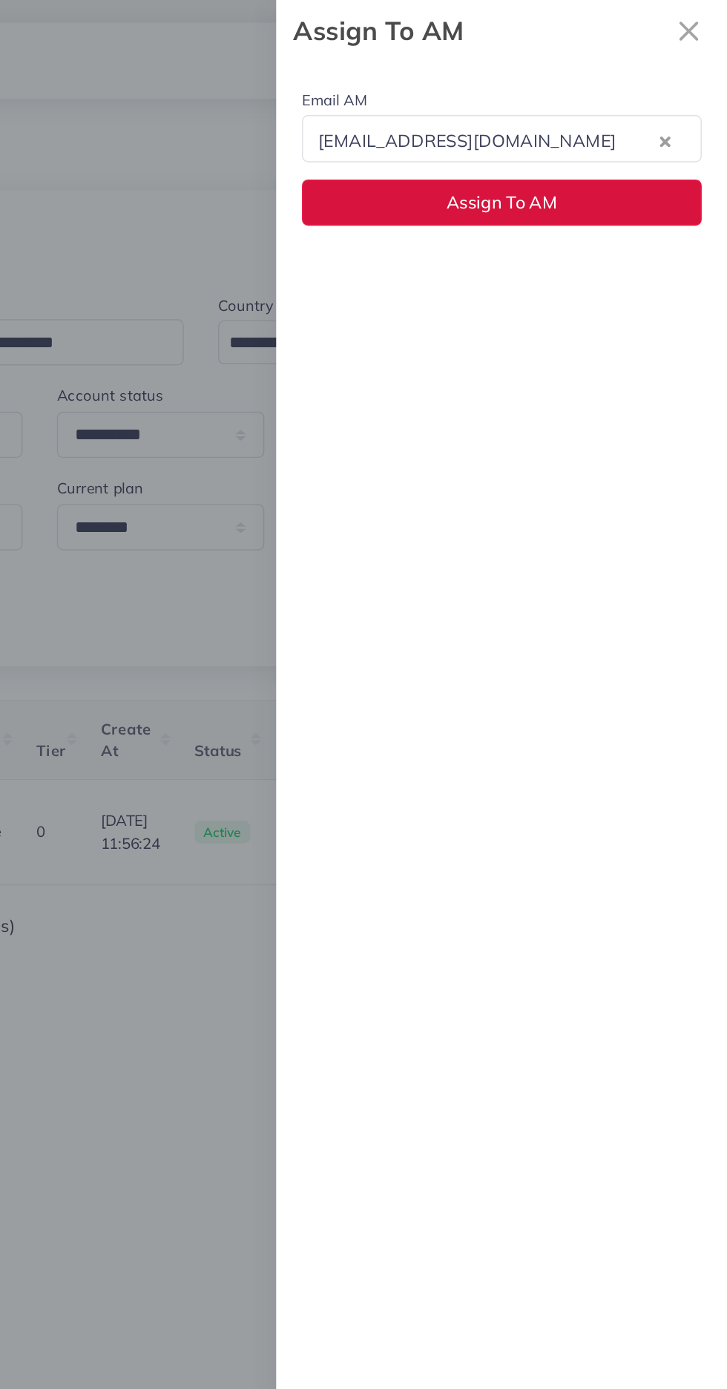
click at [677, 131] on button "Assign To AM" at bounding box center [571, 140] width 276 height 32
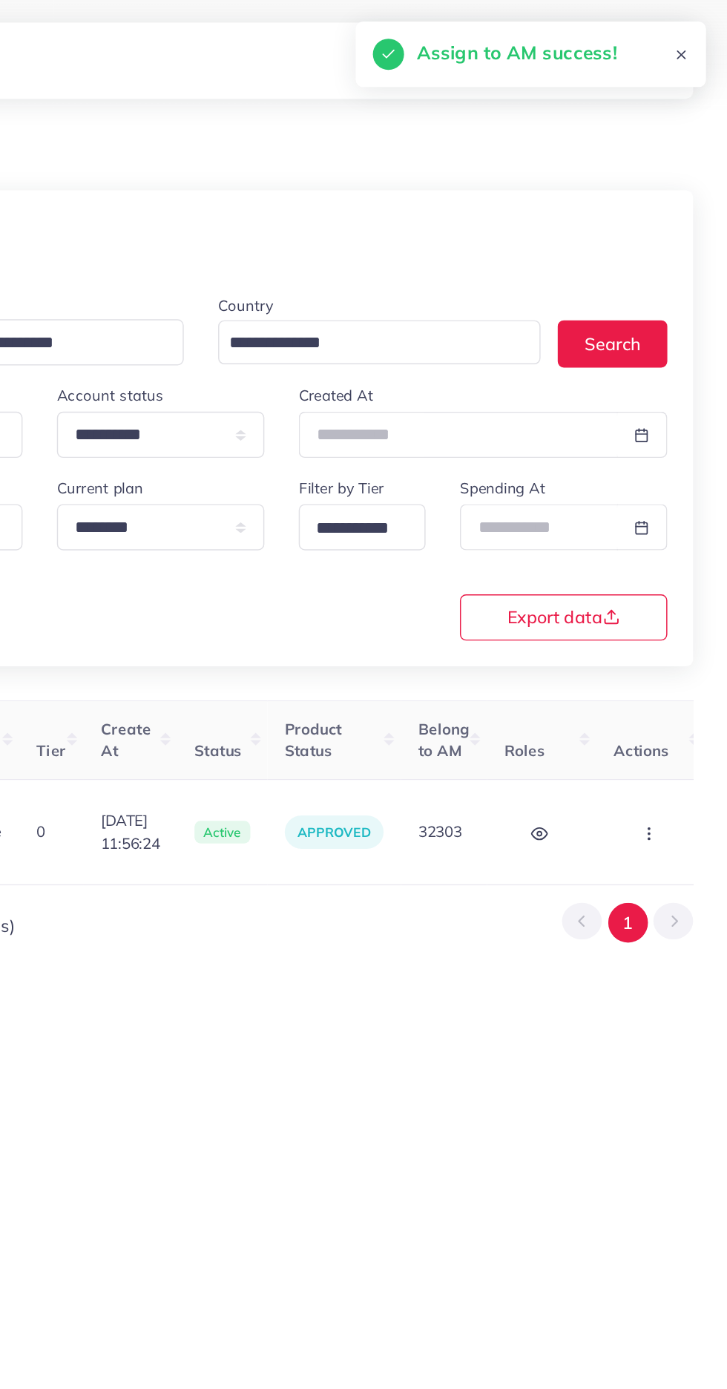
click at [672, 575] on circle "button" at bounding box center [672, 575] width 1 height 1
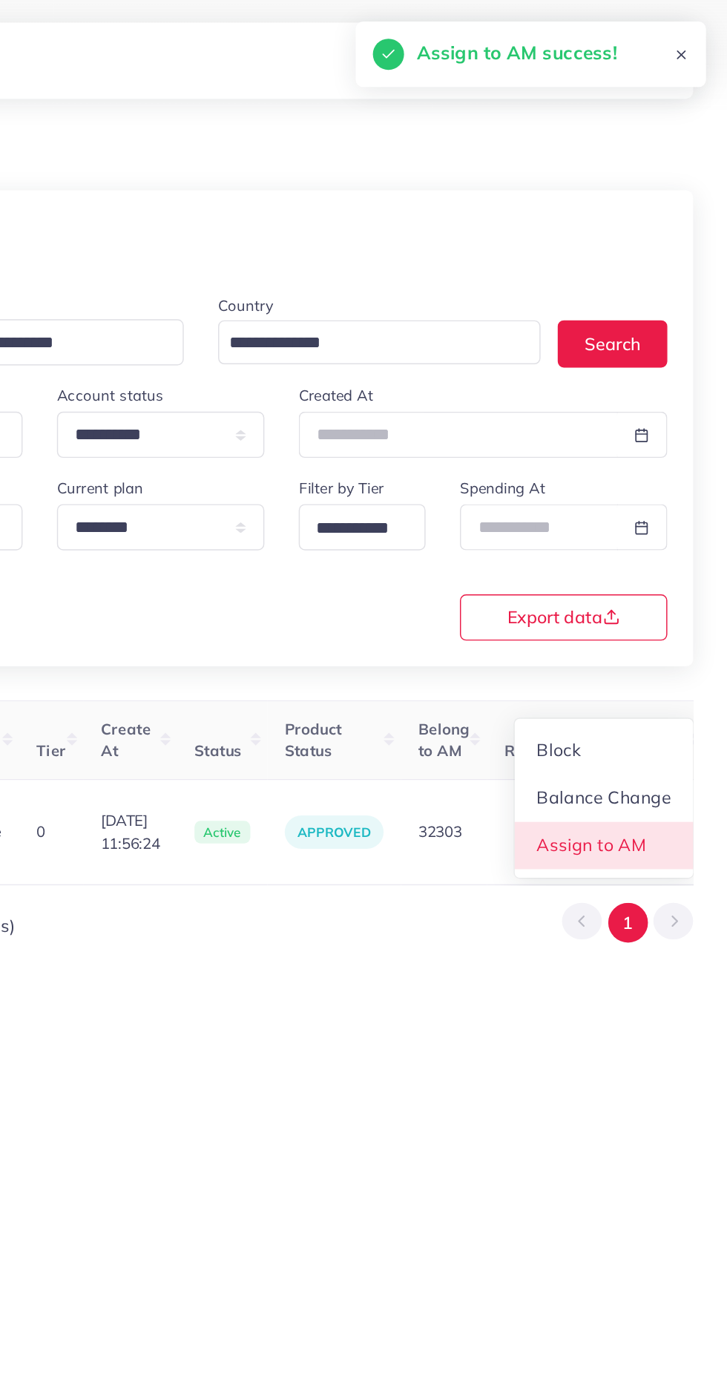
click at [643, 576] on span "Assign to AM" at bounding box center [634, 583] width 76 height 15
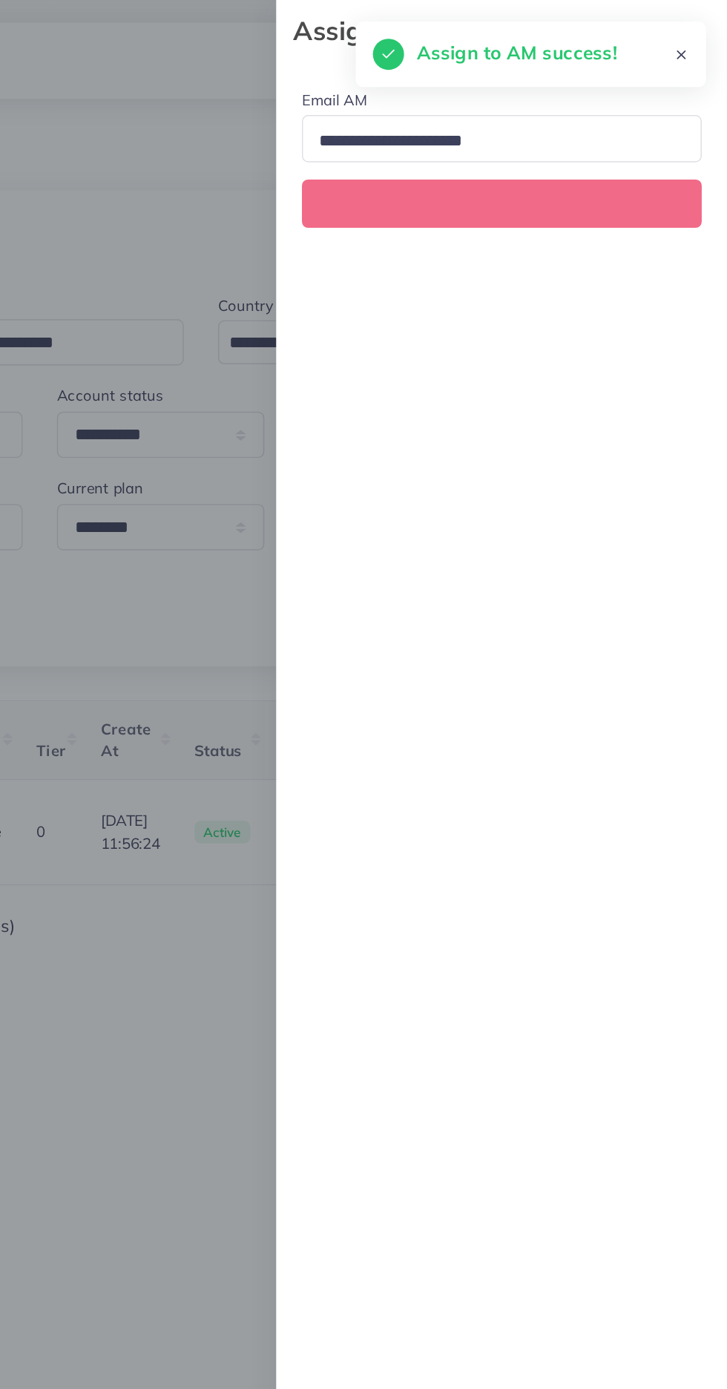
scroll to position [0, 571]
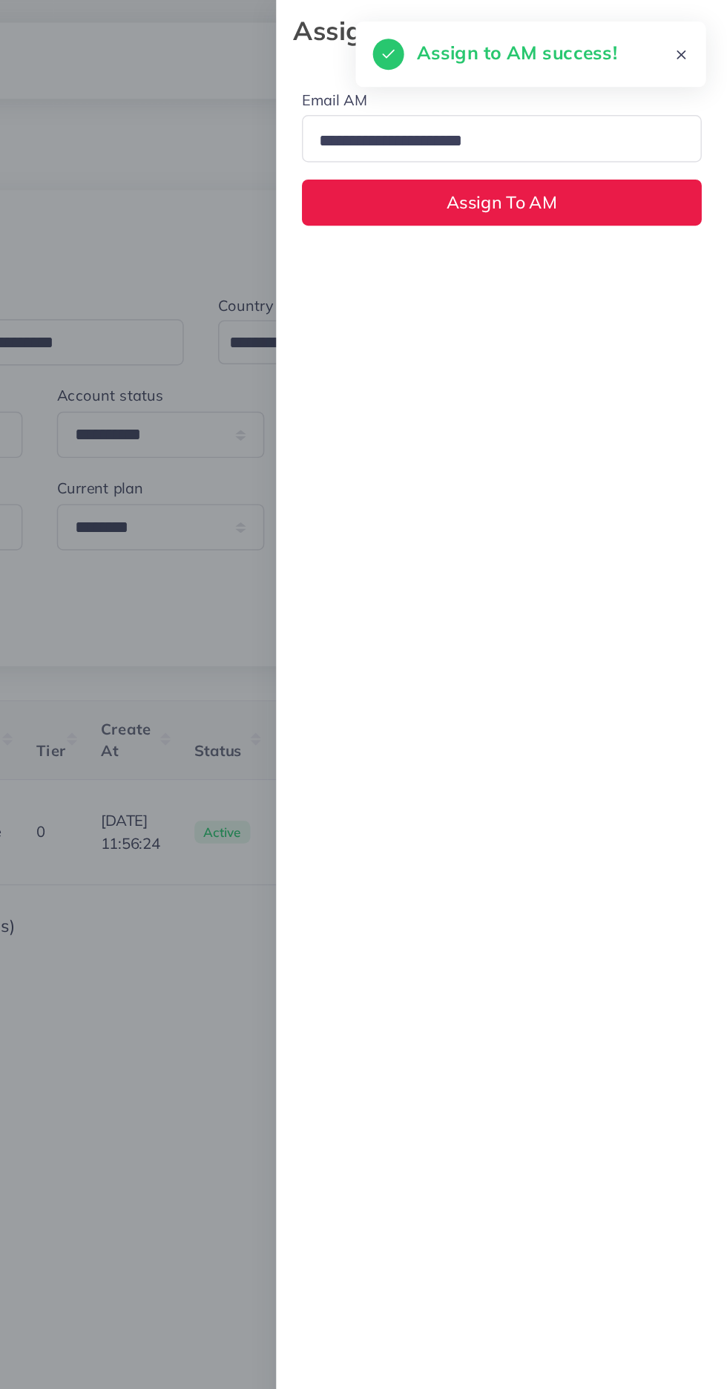
click at [663, 96] on input "Search for option" at bounding box center [565, 97] width 250 height 23
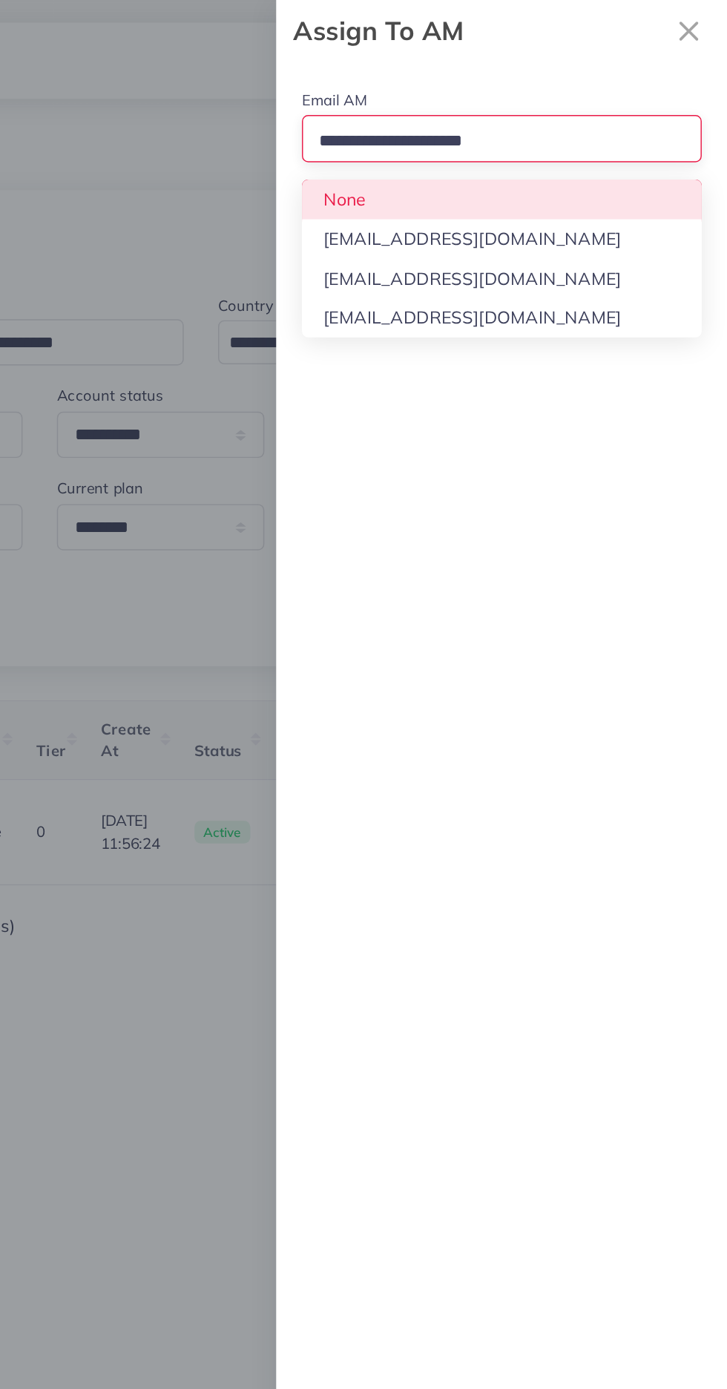
click at [615, 197] on div "Email AM Loading... None hadibaaslam@gmail.com natashashahid163@gmail.com wajah…" at bounding box center [571, 715] width 312 height 1347
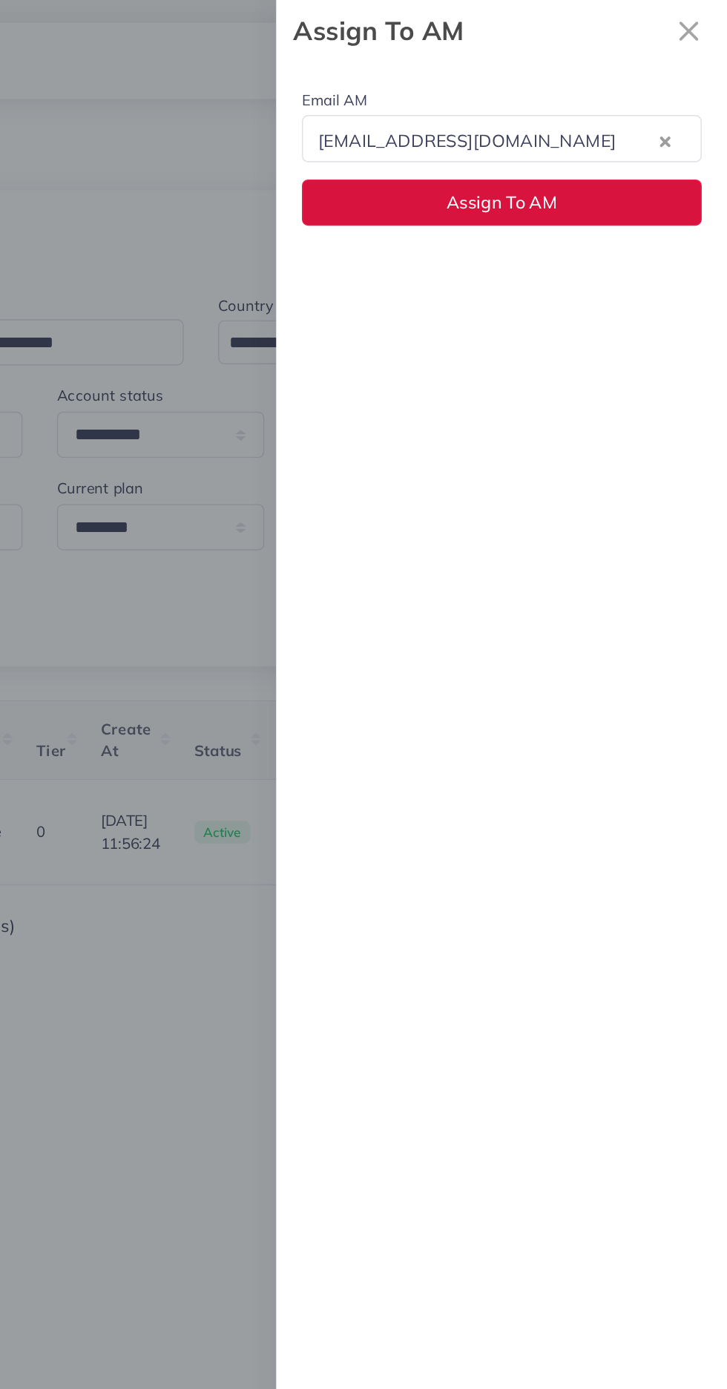
click at [655, 145] on button "Assign To AM" at bounding box center [571, 140] width 276 height 32
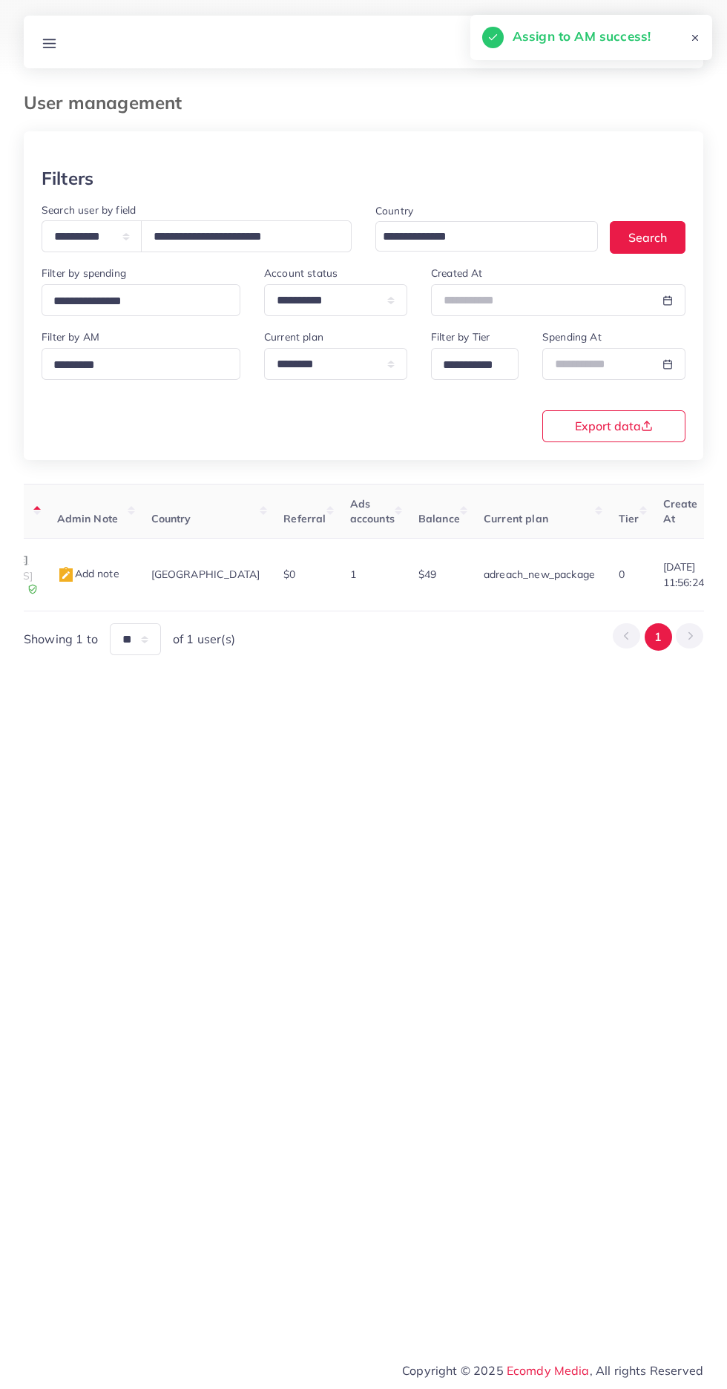
scroll to position [0, 0]
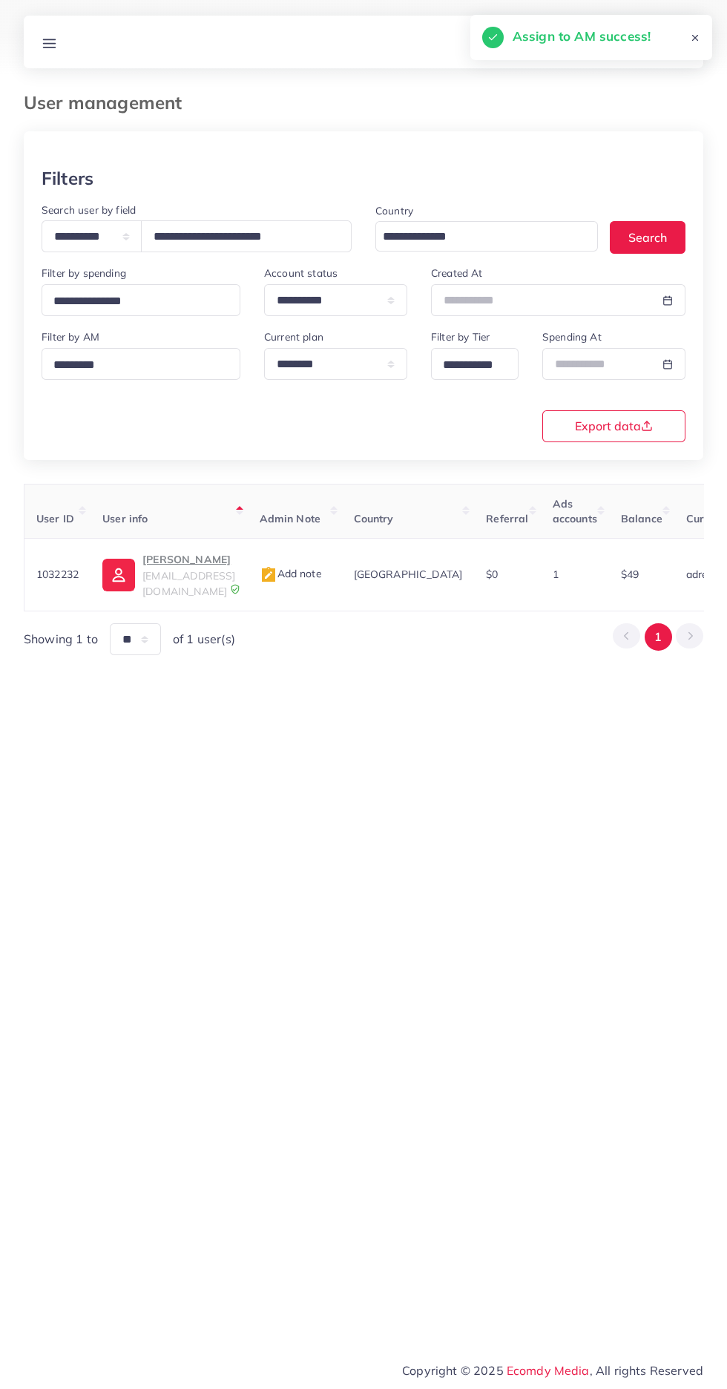
click at [169, 557] on p "Asim Hassan" at bounding box center [188, 559] width 93 height 18
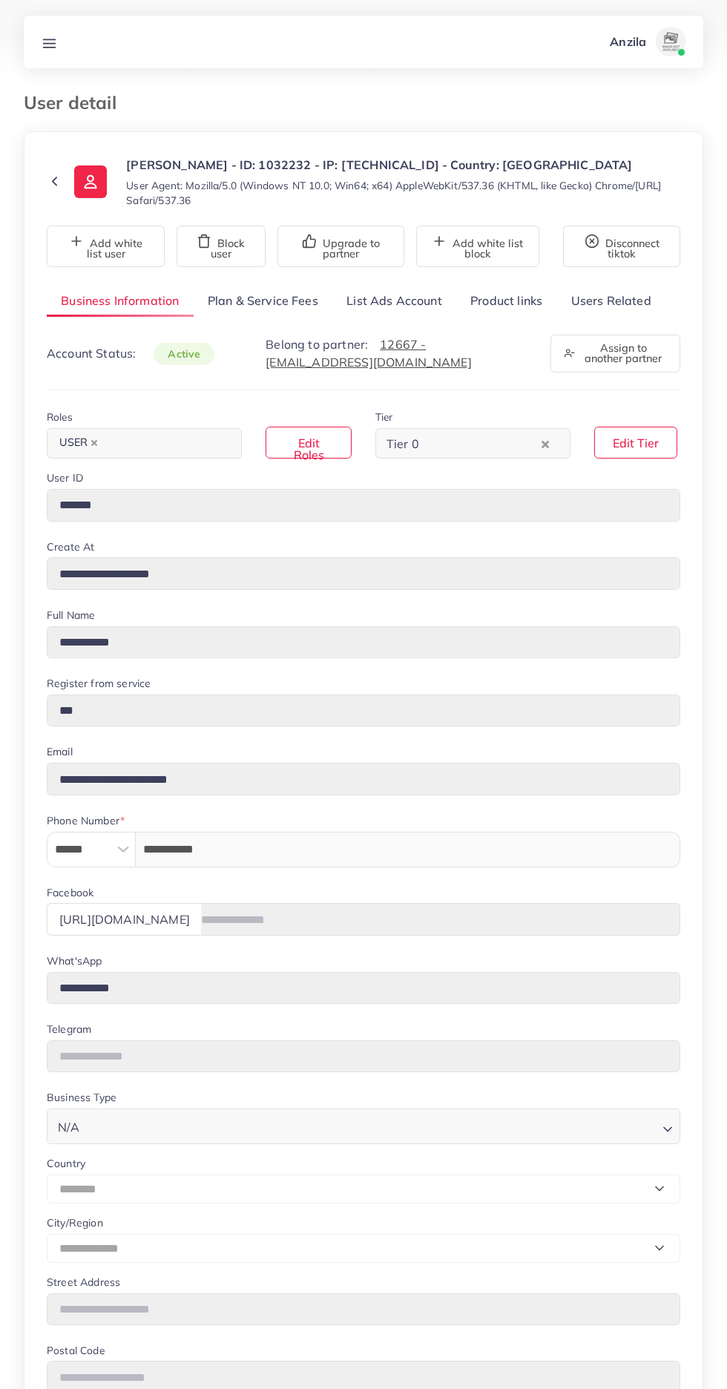
select select "********"
click at [421, 300] on link "List Ads Account" at bounding box center [394, 301] width 124 height 32
select select "********"
click at [413, 300] on link "List Ads Account" at bounding box center [394, 301] width 124 height 32
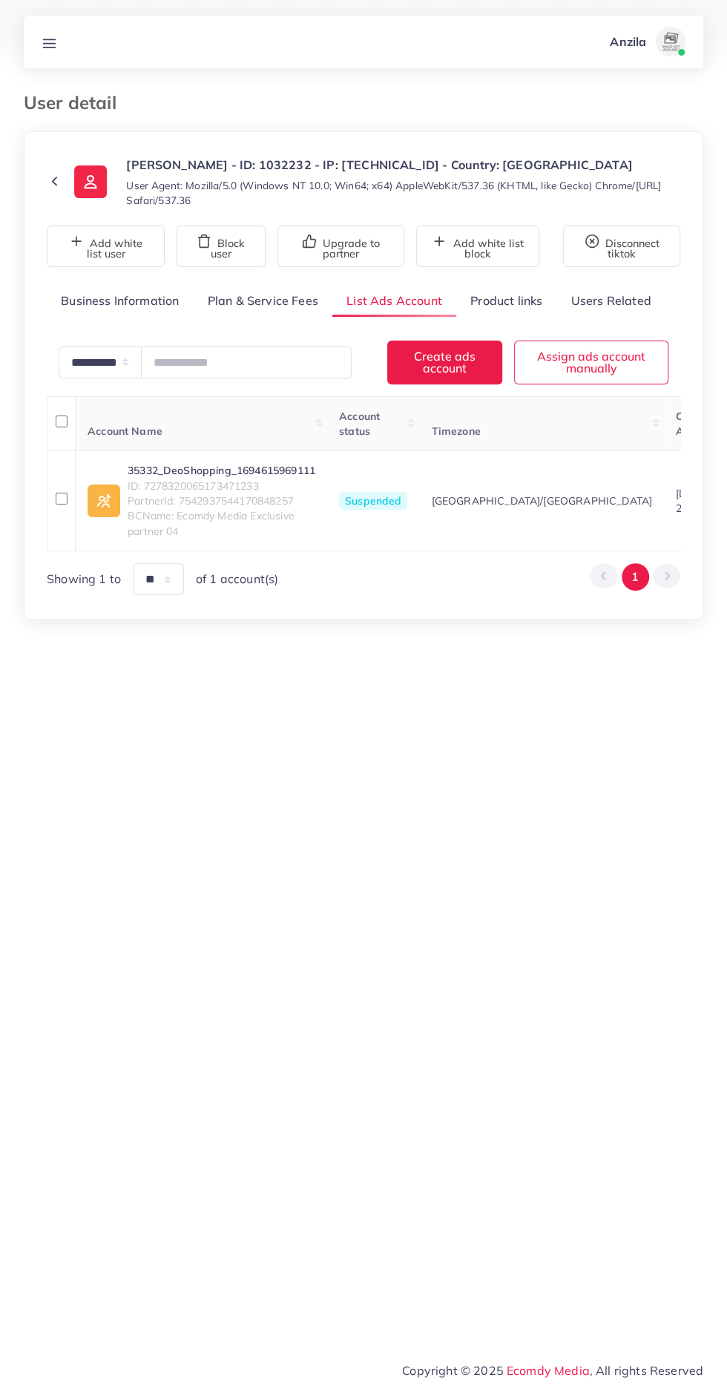
click at [75, 318] on div "**********" at bounding box center [364, 440] width 634 height 310
click at [148, 296] on link "Business Information" at bounding box center [120, 301] width 147 height 32
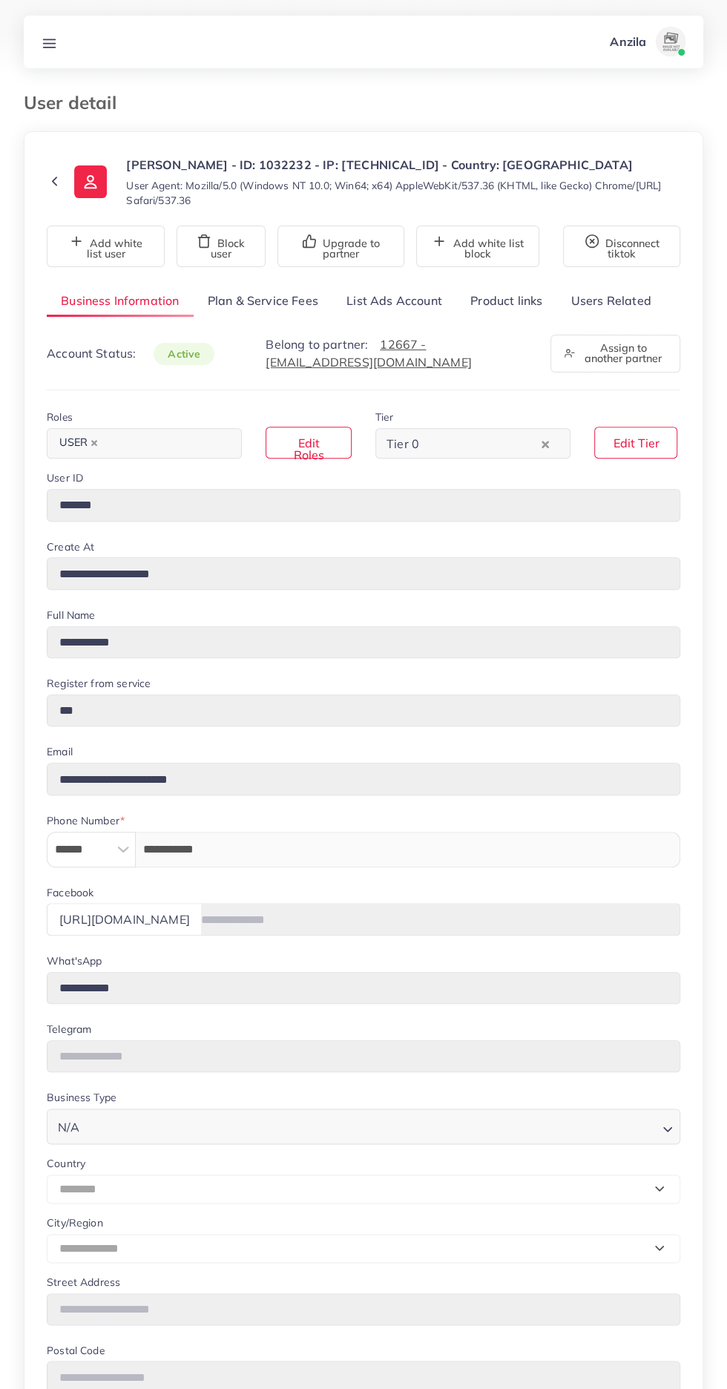
click at [415, 298] on link "List Ads Account" at bounding box center [394, 301] width 124 height 32
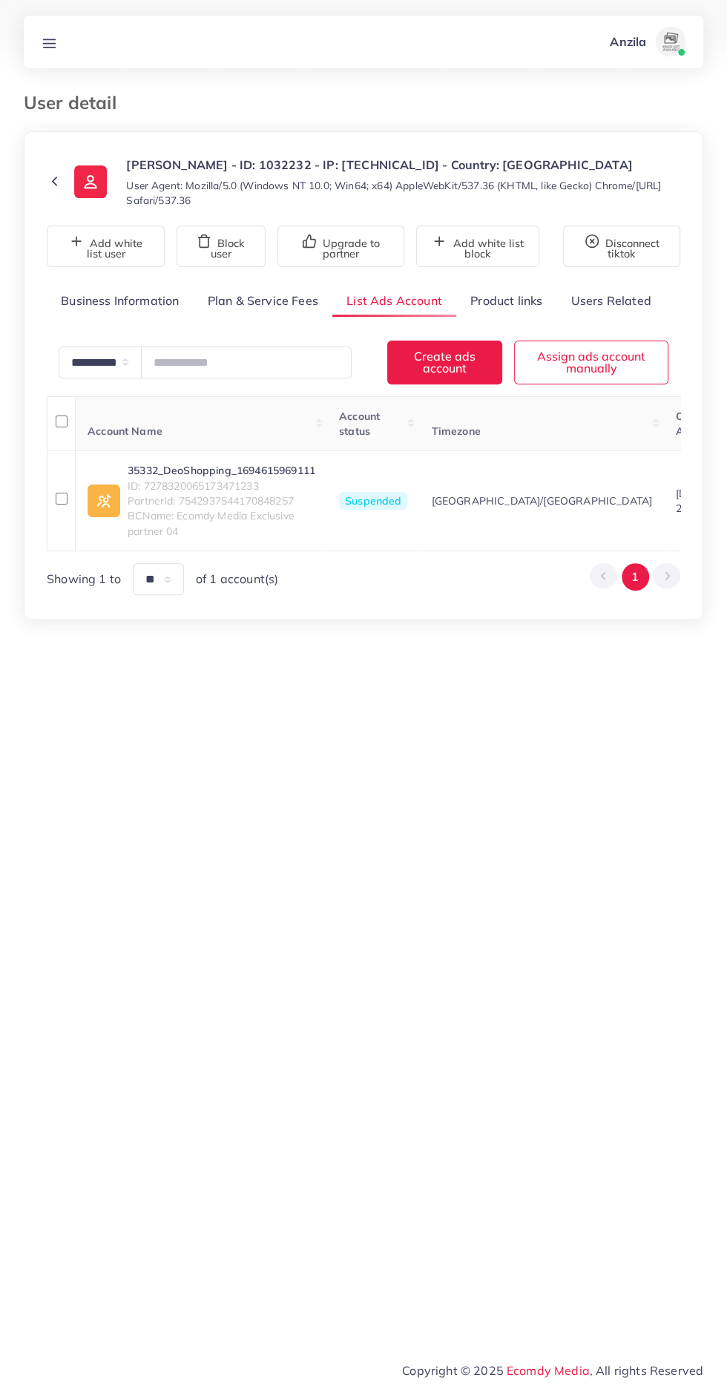
click at [211, 470] on link "35332_DeoShopping_1694615969111" at bounding box center [222, 470] width 188 height 15
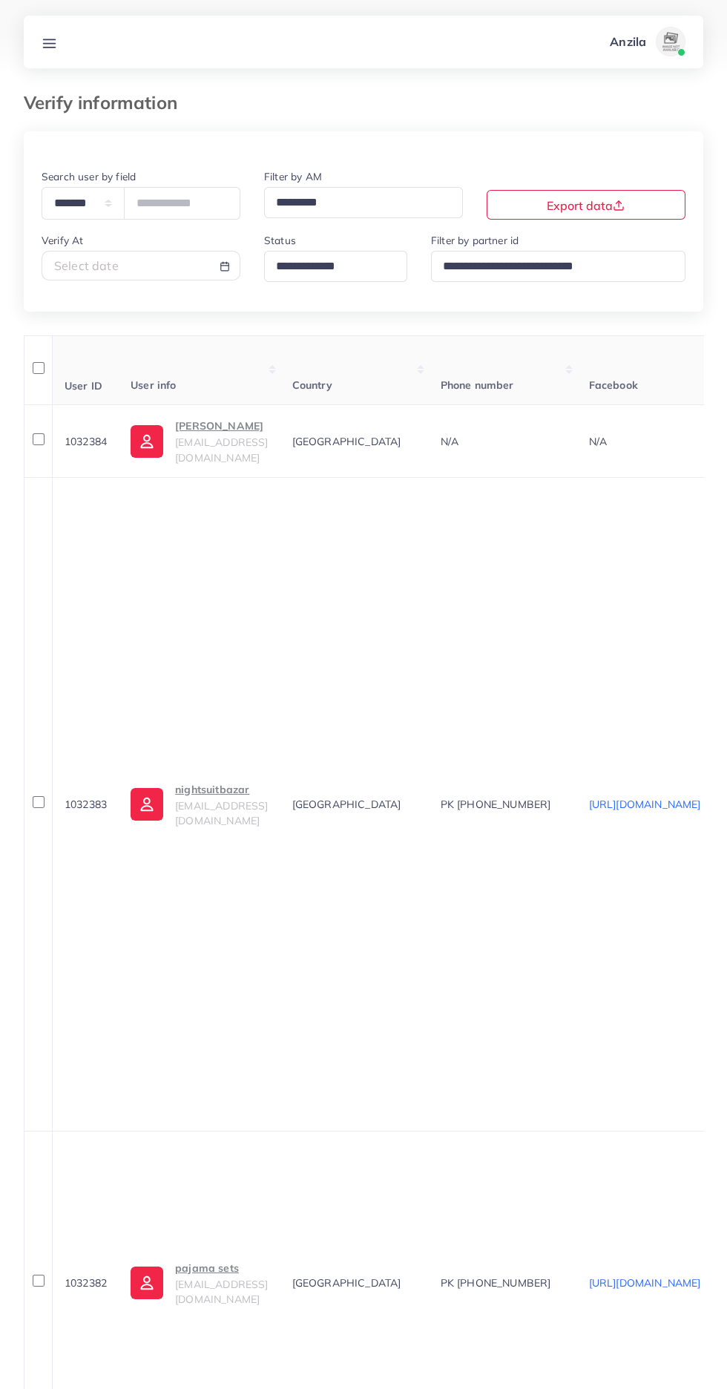
click at [54, 45] on icon at bounding box center [50, 44] width 16 height 16
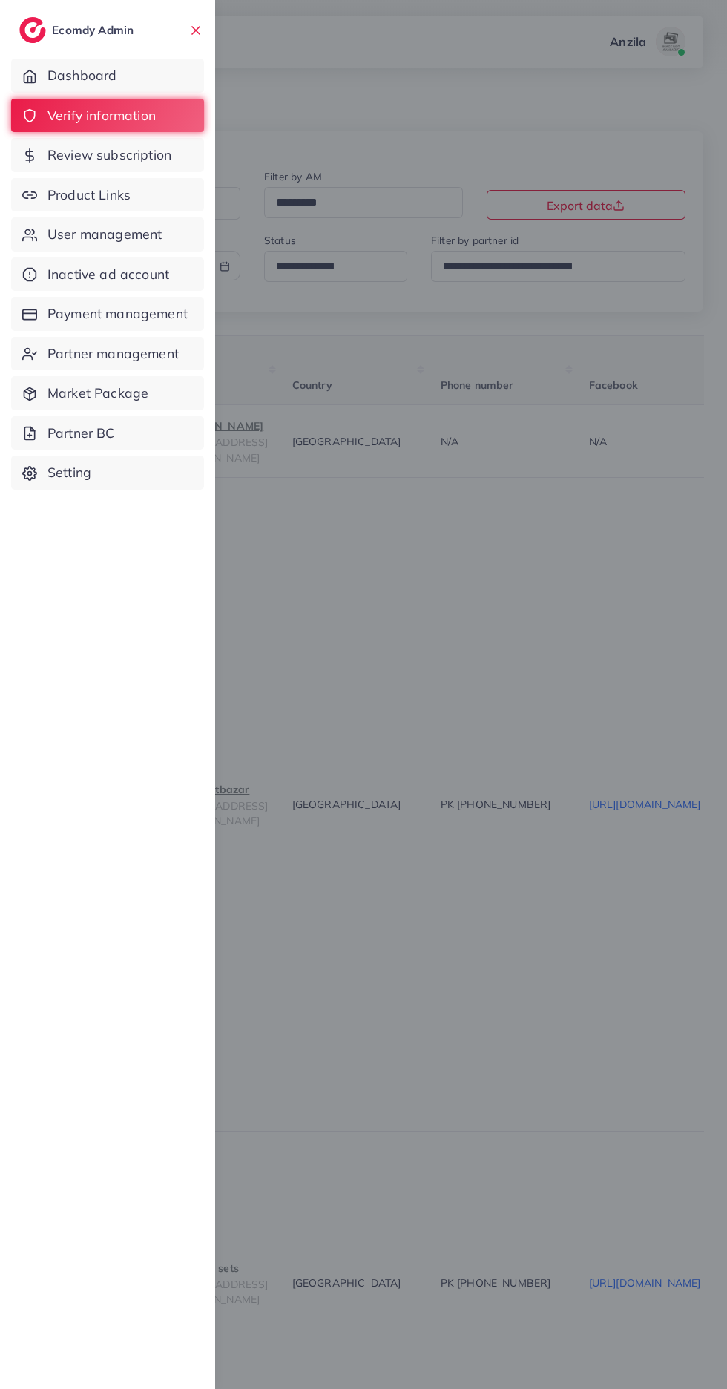
click at [72, 197] on span "Product Links" at bounding box center [88, 194] width 83 height 19
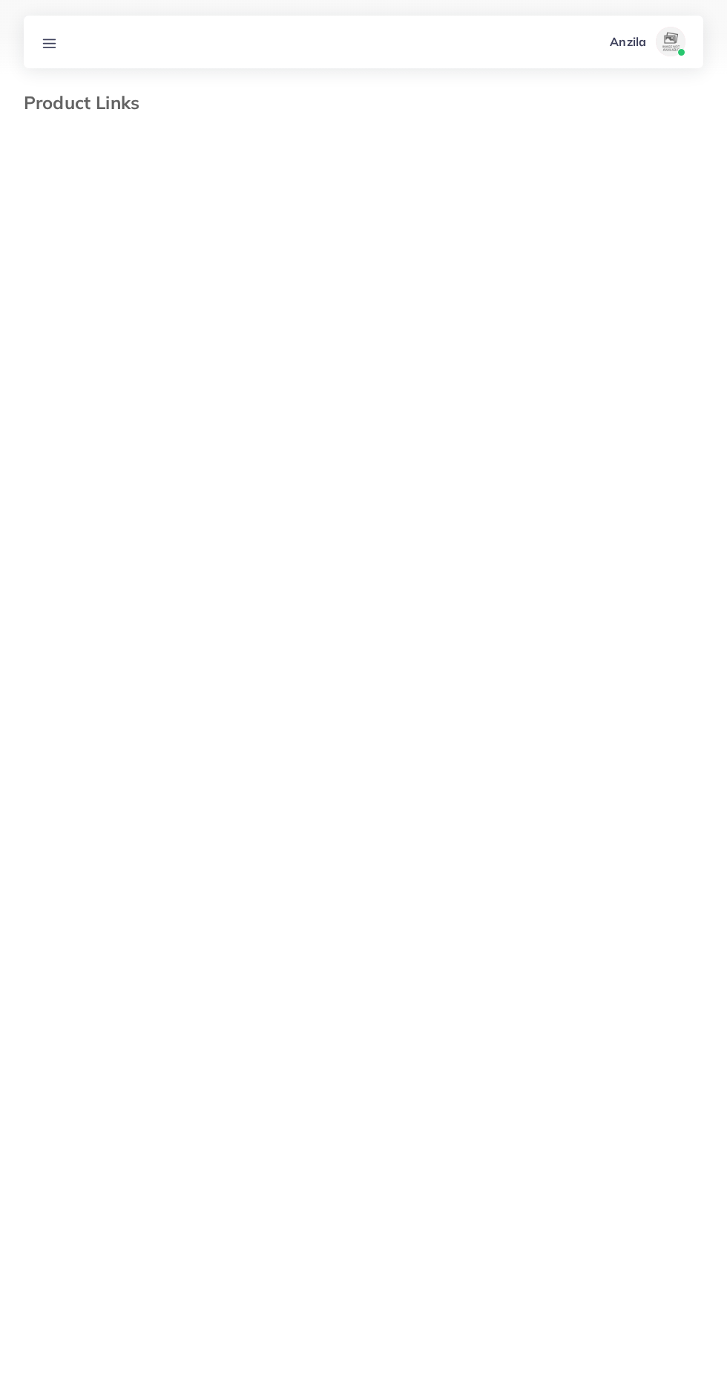
select select "*********"
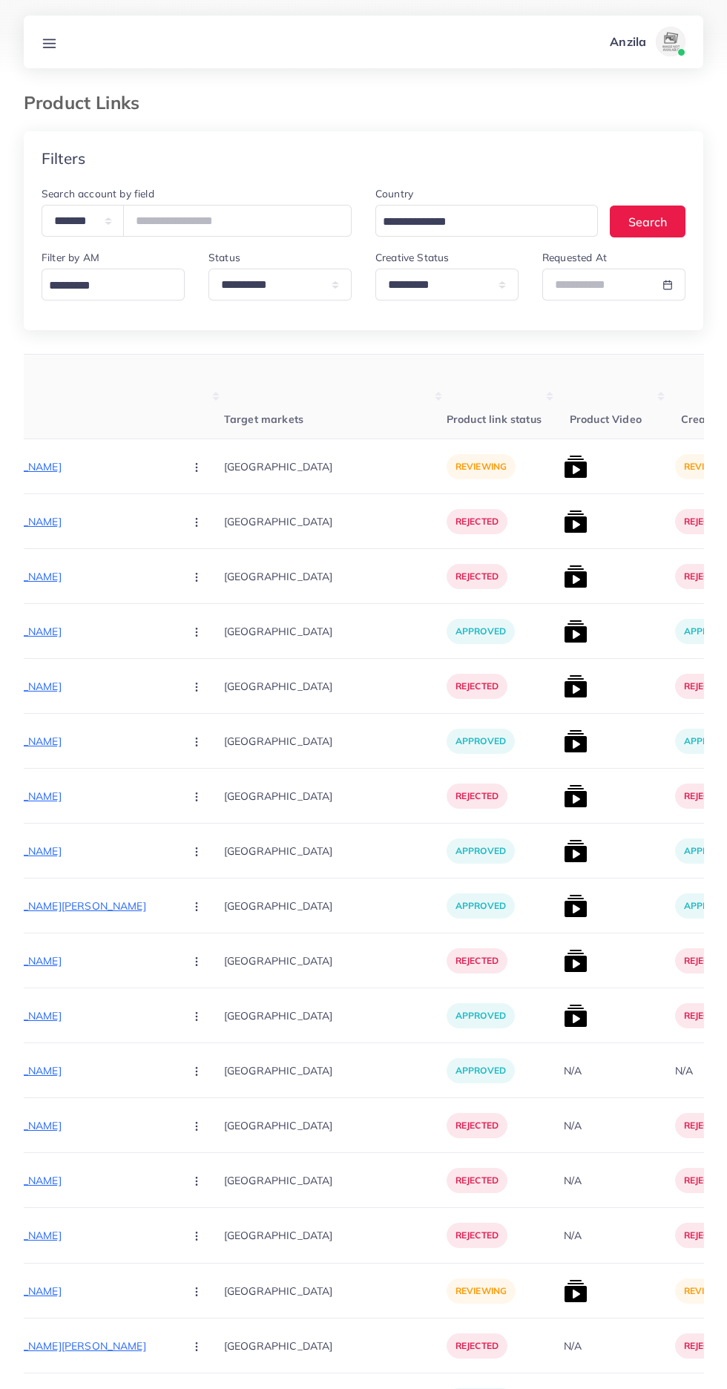
scroll to position [0, 261]
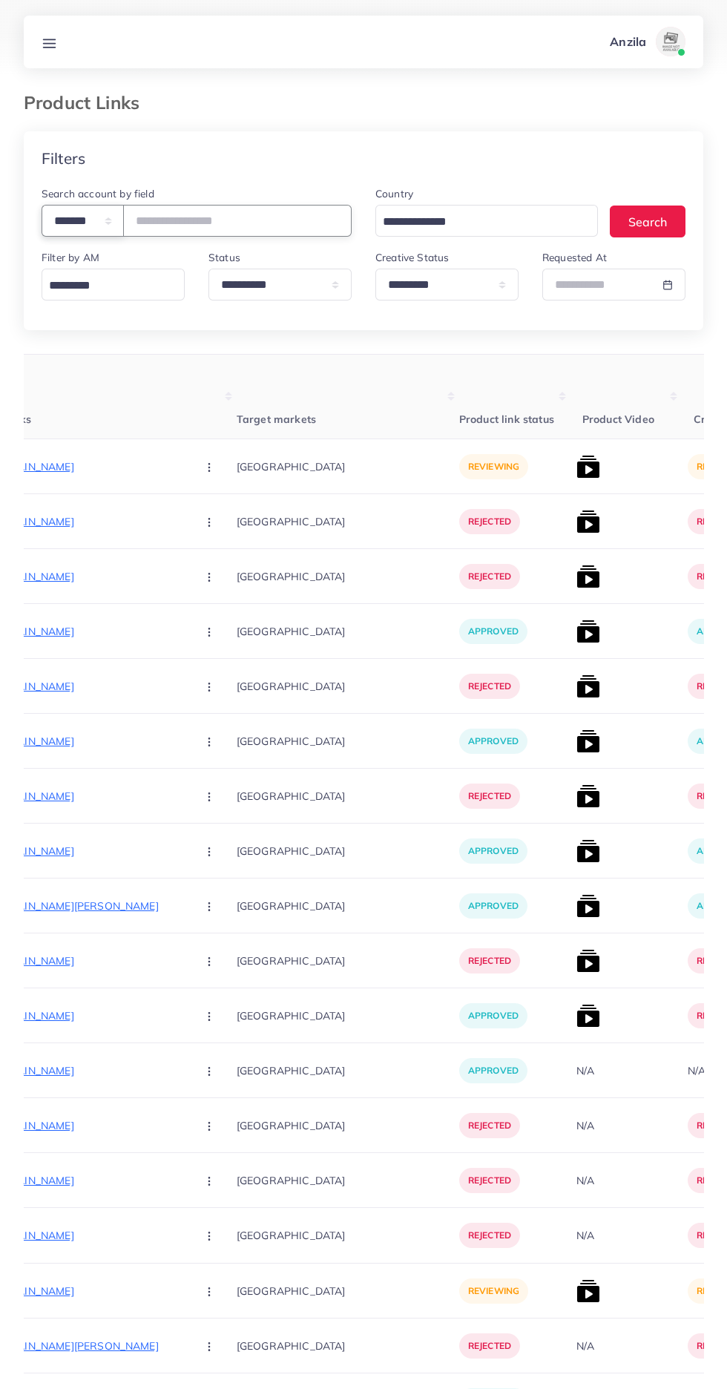
click at [71, 217] on select "**********" at bounding box center [83, 221] width 82 height 32
select select "*****"
paste input "**********"
type input "**********"
click at [293, 404] on th "Target markets" at bounding box center [348, 397] width 223 height 85
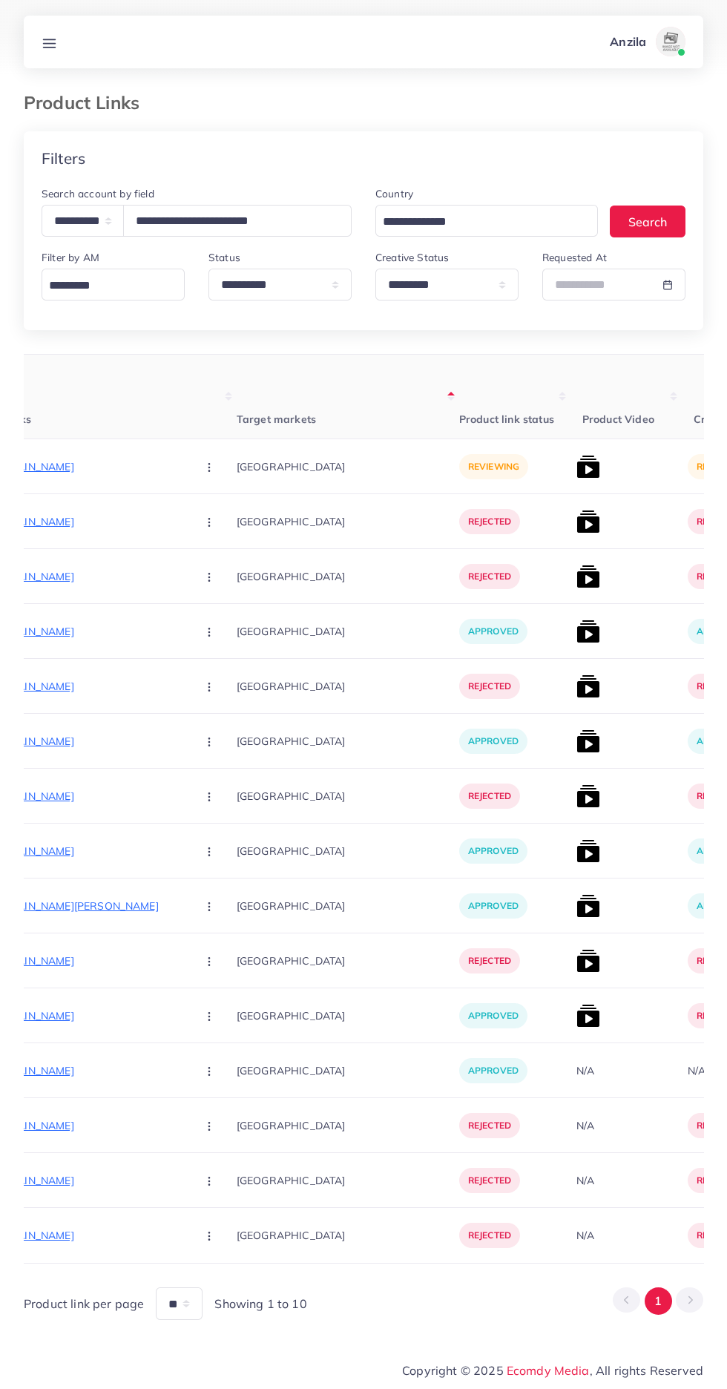
click at [68, 464] on p "[URL][DOMAIN_NAME]" at bounding box center [73, 467] width 223 height 18
click at [208, 467] on circle "button" at bounding box center [208, 467] width 1 height 1
click at [200, 547] on icon at bounding box center [205, 546] width 10 height 10
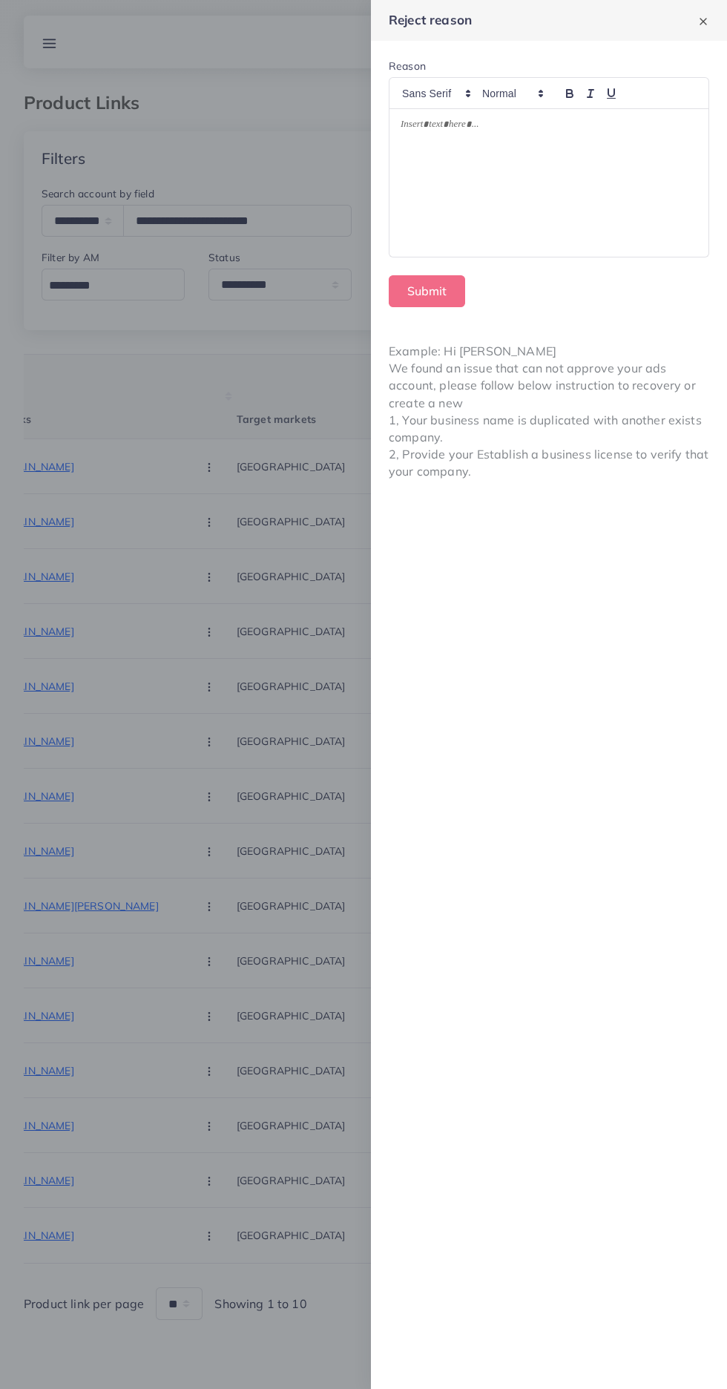
click at [423, 171] on div at bounding box center [549, 183] width 319 height 148
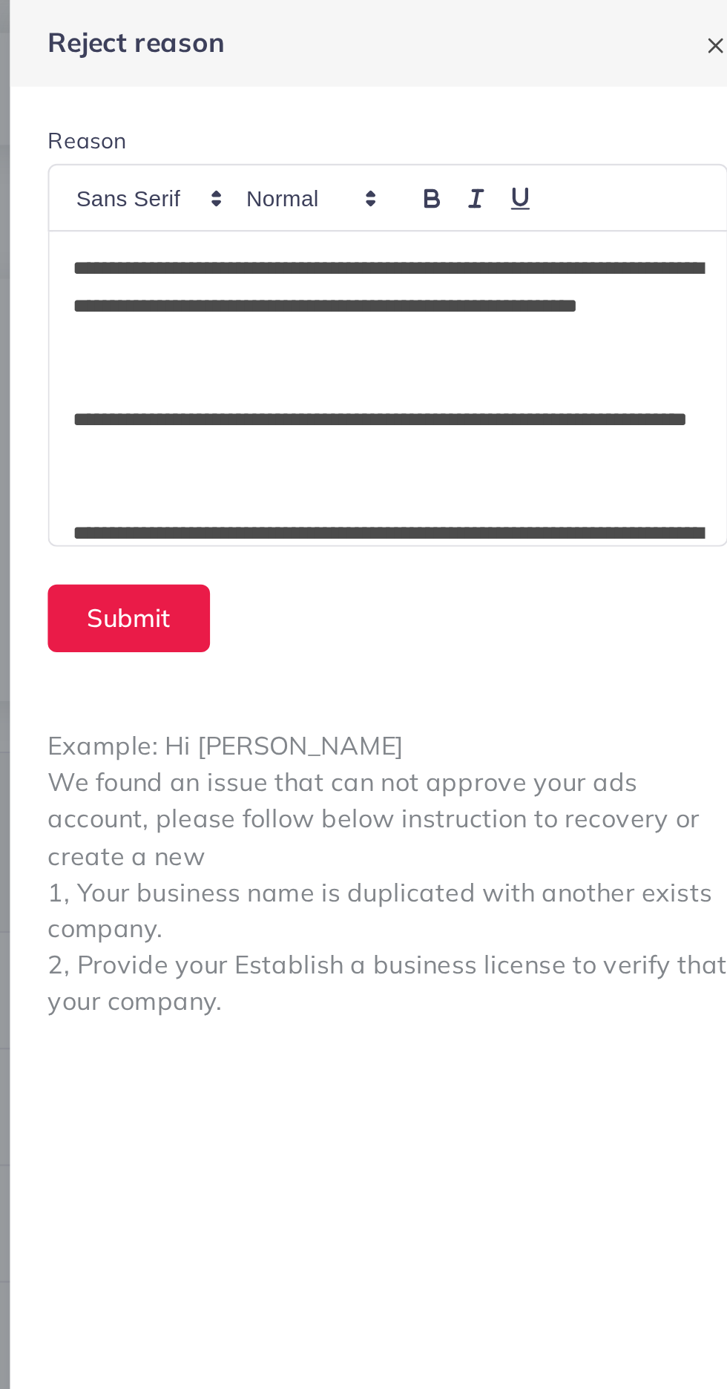
scroll to position [232, 0]
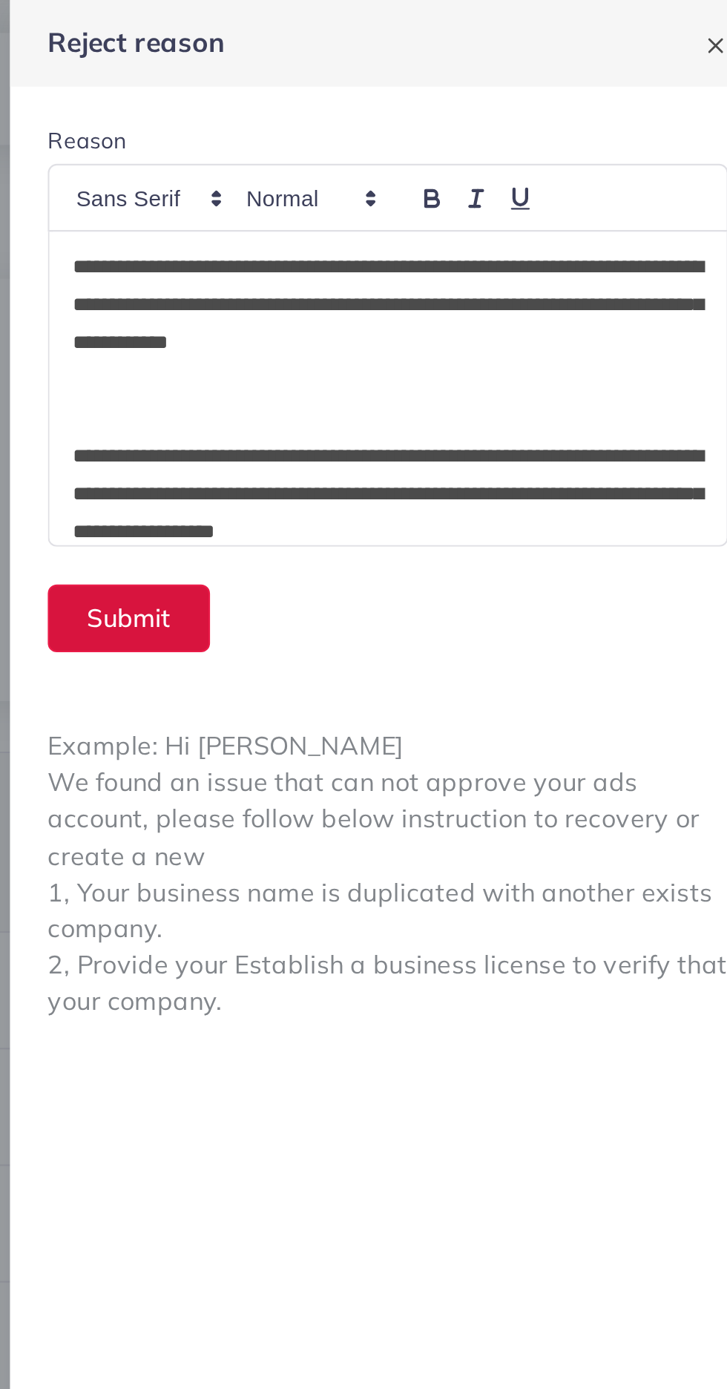
click at [429, 289] on button "Submit" at bounding box center [427, 291] width 76 height 32
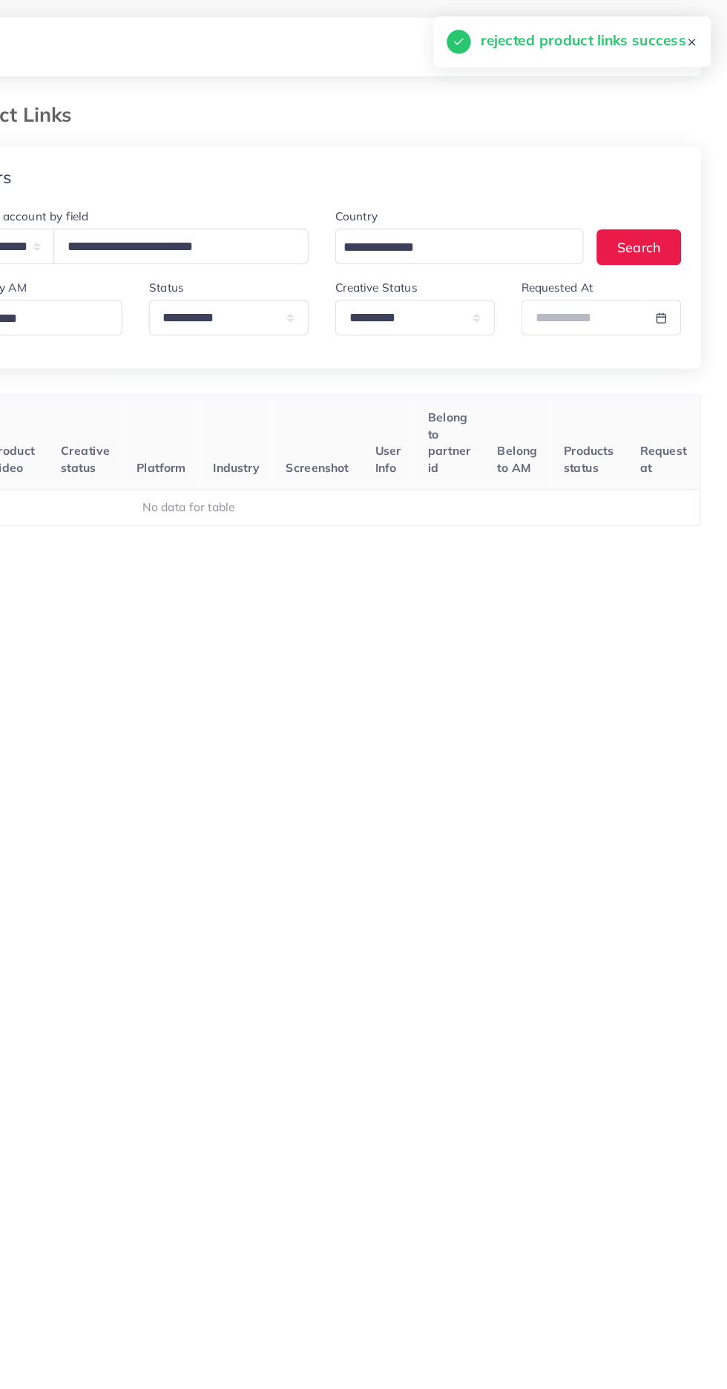
scroll to position [0, 232]
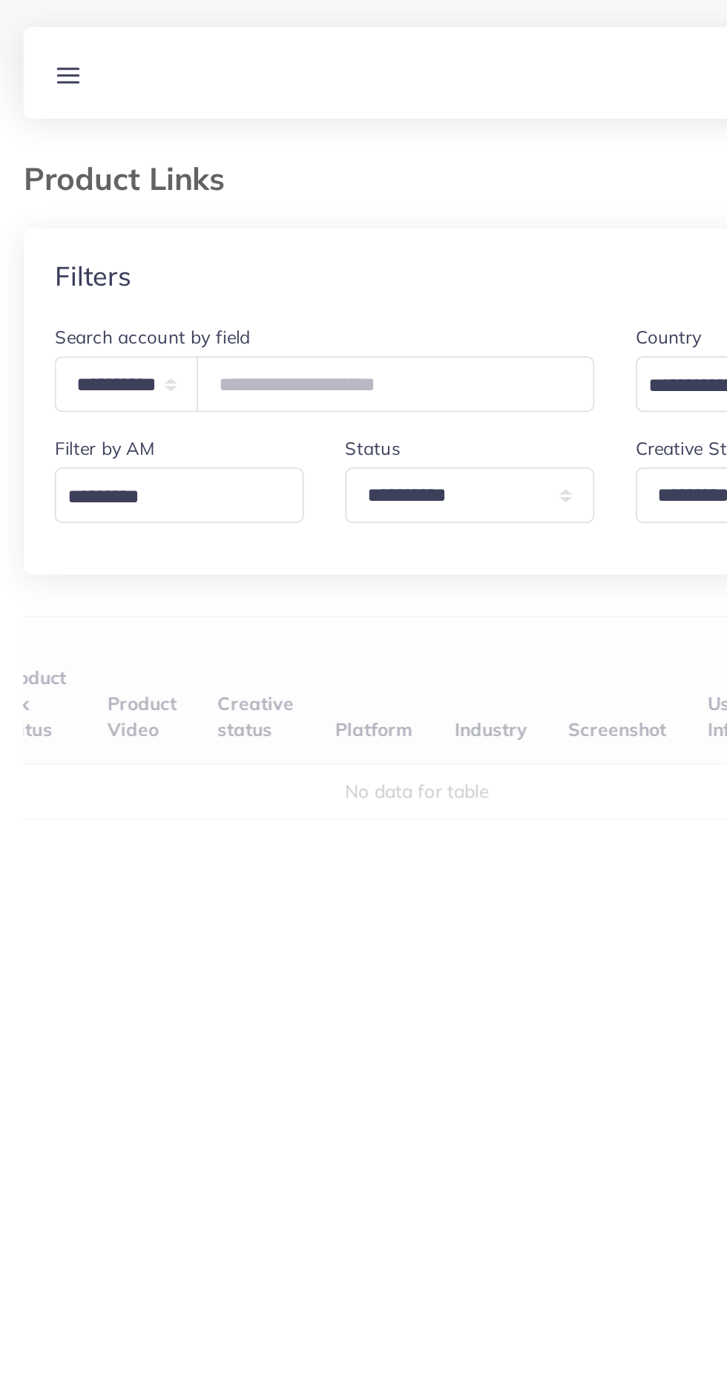
click at [173, 397] on div "User ID Country Product Links Target markets Product link status Product Video …" at bounding box center [364, 666] width 680 height 625
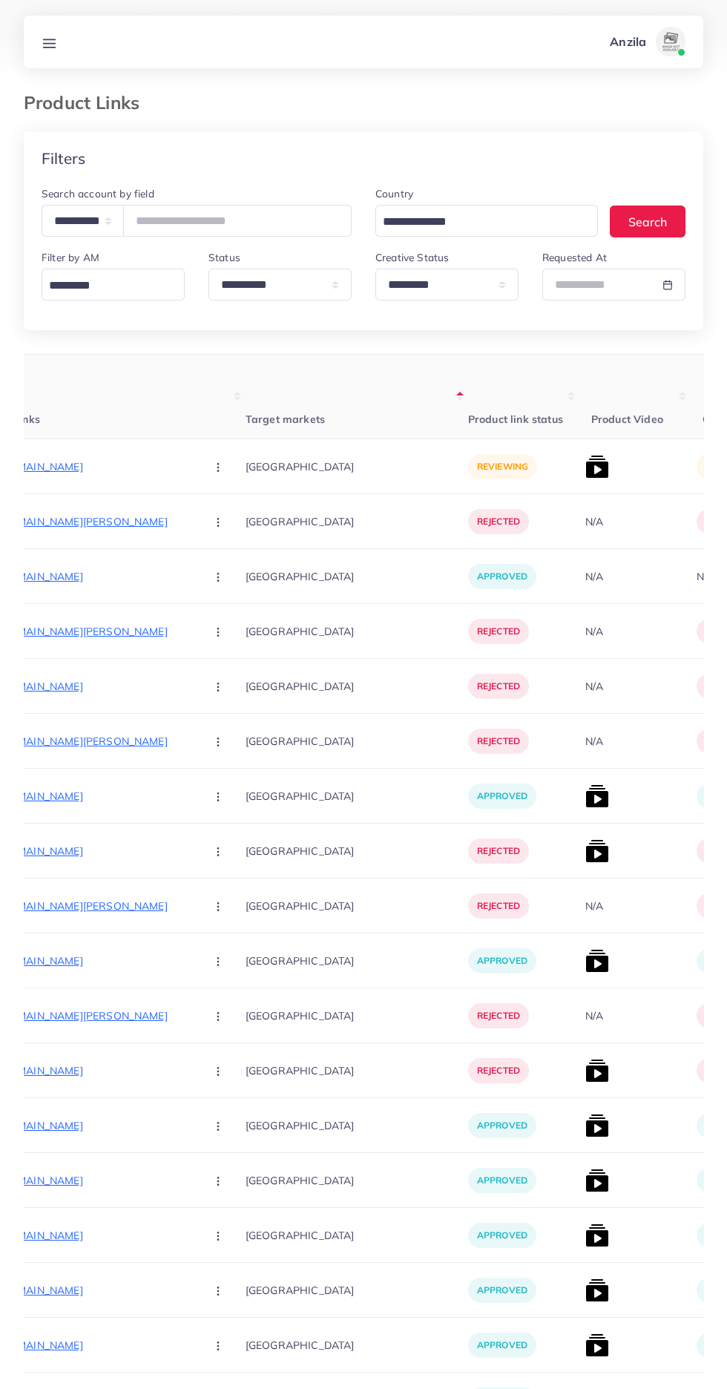
scroll to position [0, 273]
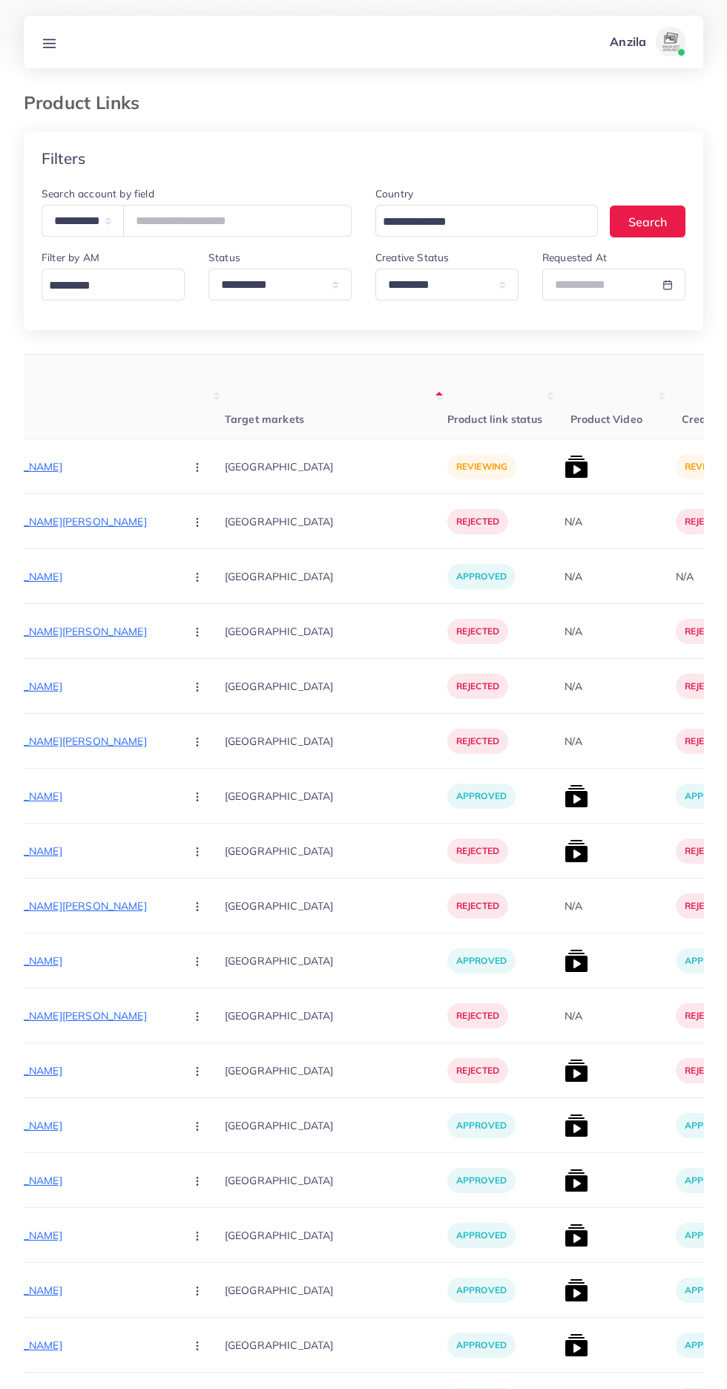
click at [62, 470] on p "[URL][DOMAIN_NAME]" at bounding box center [61, 467] width 223 height 18
click at [197, 467] on circle "button" at bounding box center [197, 467] width 1 height 1
click at [205, 515] on span "Approve" at bounding box center [229, 511] width 49 height 15
click at [565, 468] on img at bounding box center [577, 467] width 24 height 24
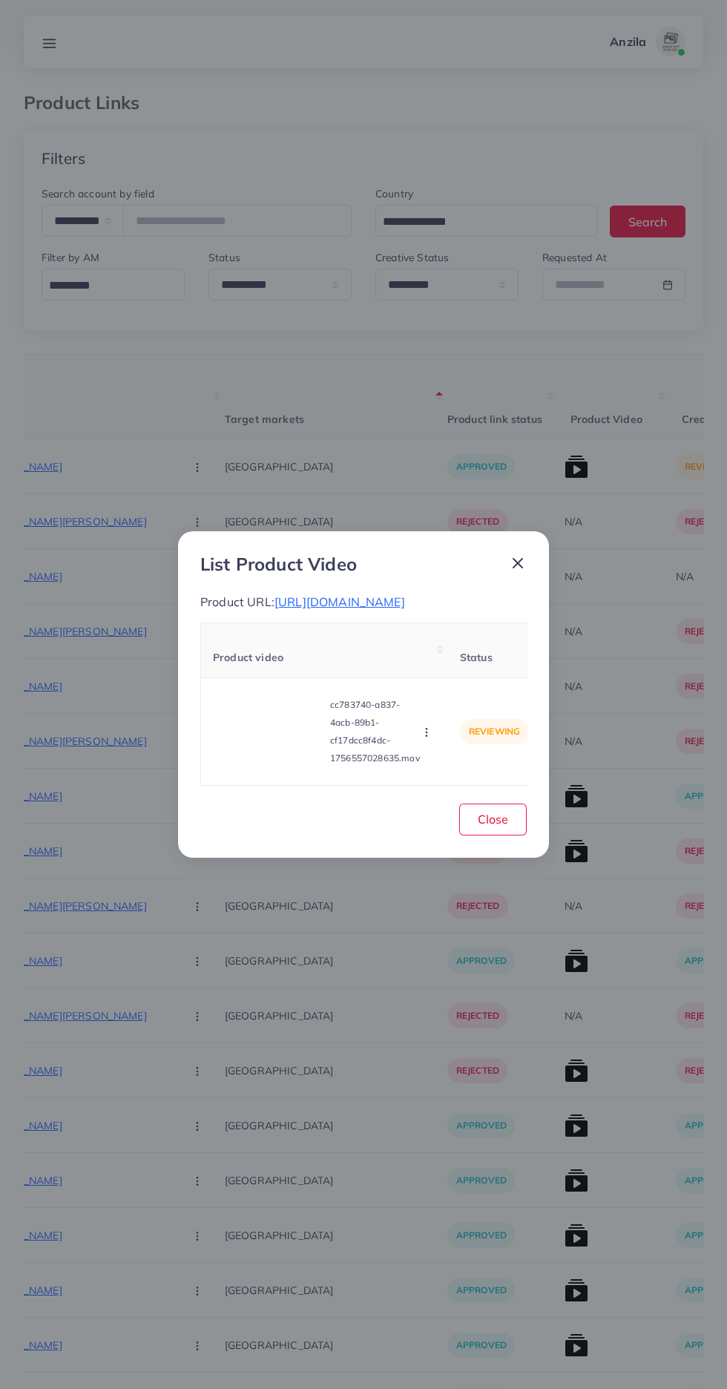
click at [288, 765] on video at bounding box center [268, 731] width 111 height 67
click at [272, 743] on icon at bounding box center [269, 732] width 24 height 24
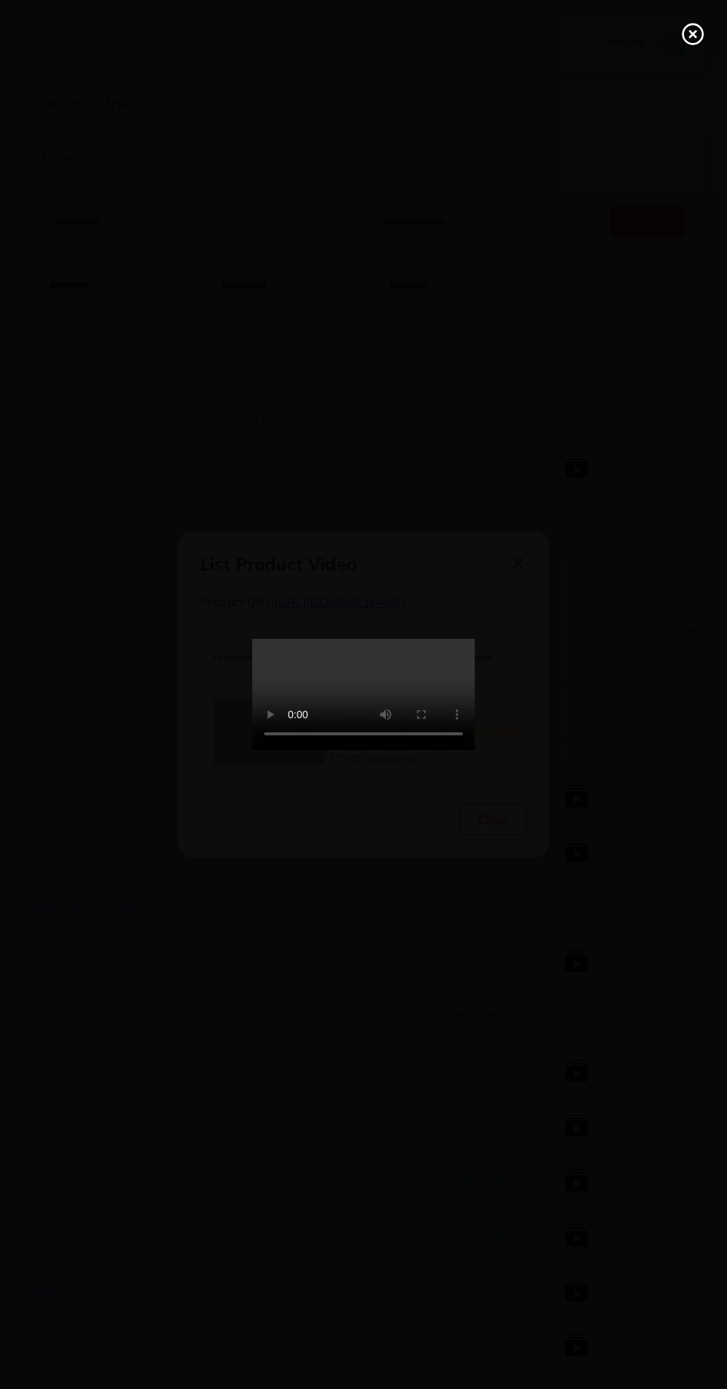
click at [693, 34] on line at bounding box center [693, 34] width 6 height 6
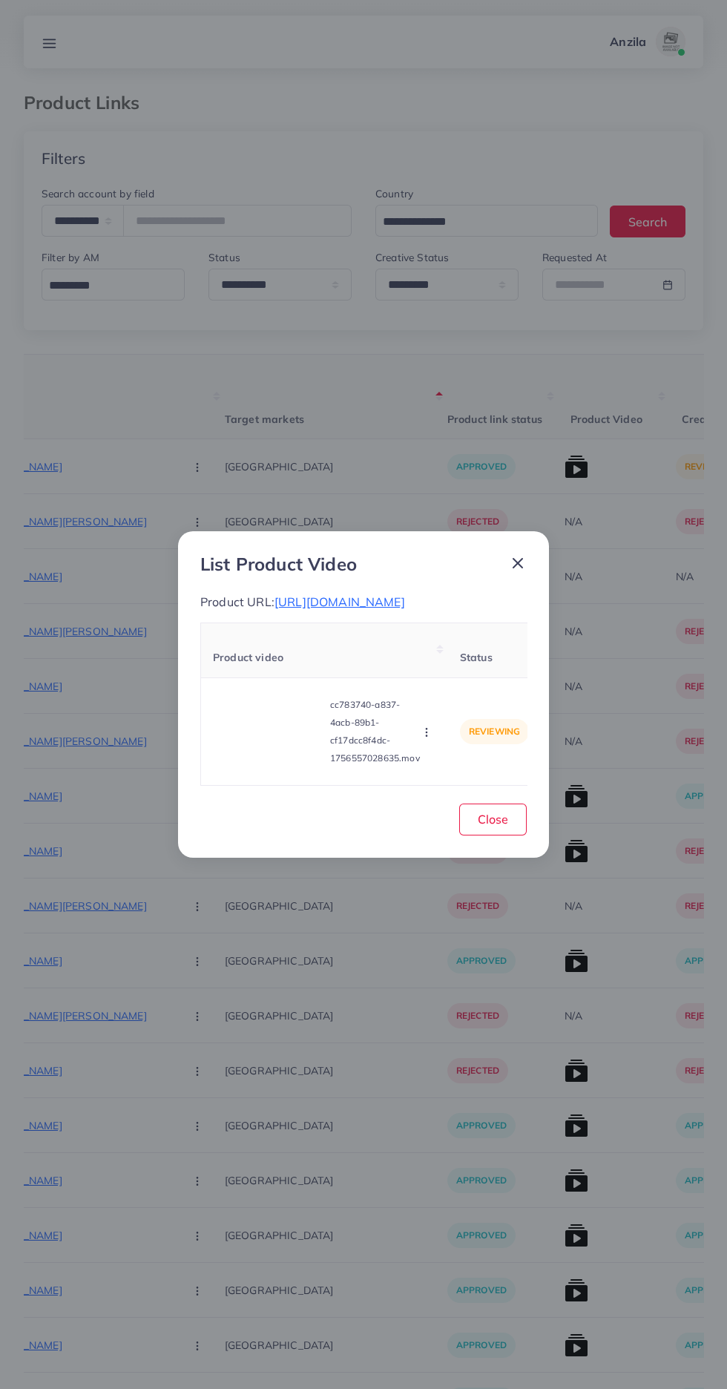
click at [405, 609] on span "[URL][DOMAIN_NAME]" at bounding box center [340, 601] width 131 height 15
click at [429, 738] on icon "button" at bounding box center [427, 732] width 12 height 12
click at [441, 679] on link "Approve" at bounding box center [462, 662] width 117 height 33
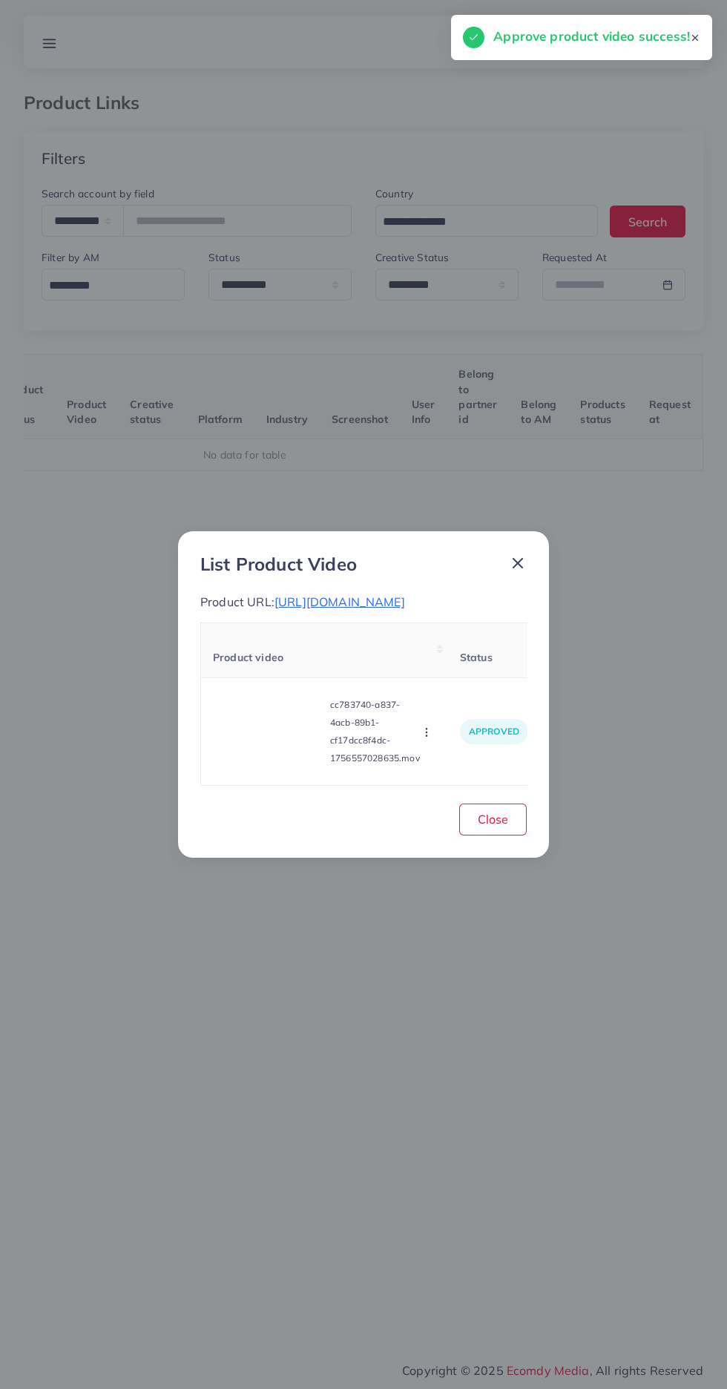
scroll to position [0, 232]
click at [518, 835] on button "Close" at bounding box center [493, 819] width 68 height 32
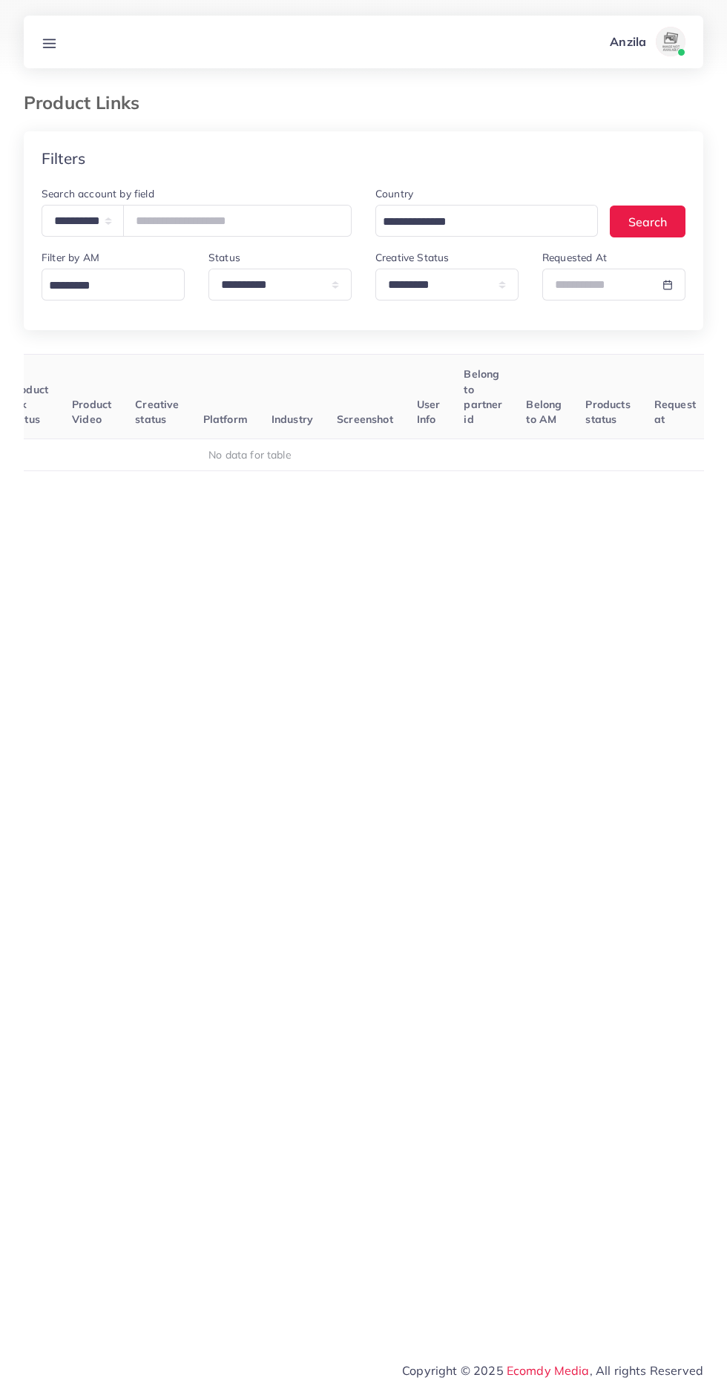
click at [53, 36] on icon at bounding box center [50, 44] width 16 height 16
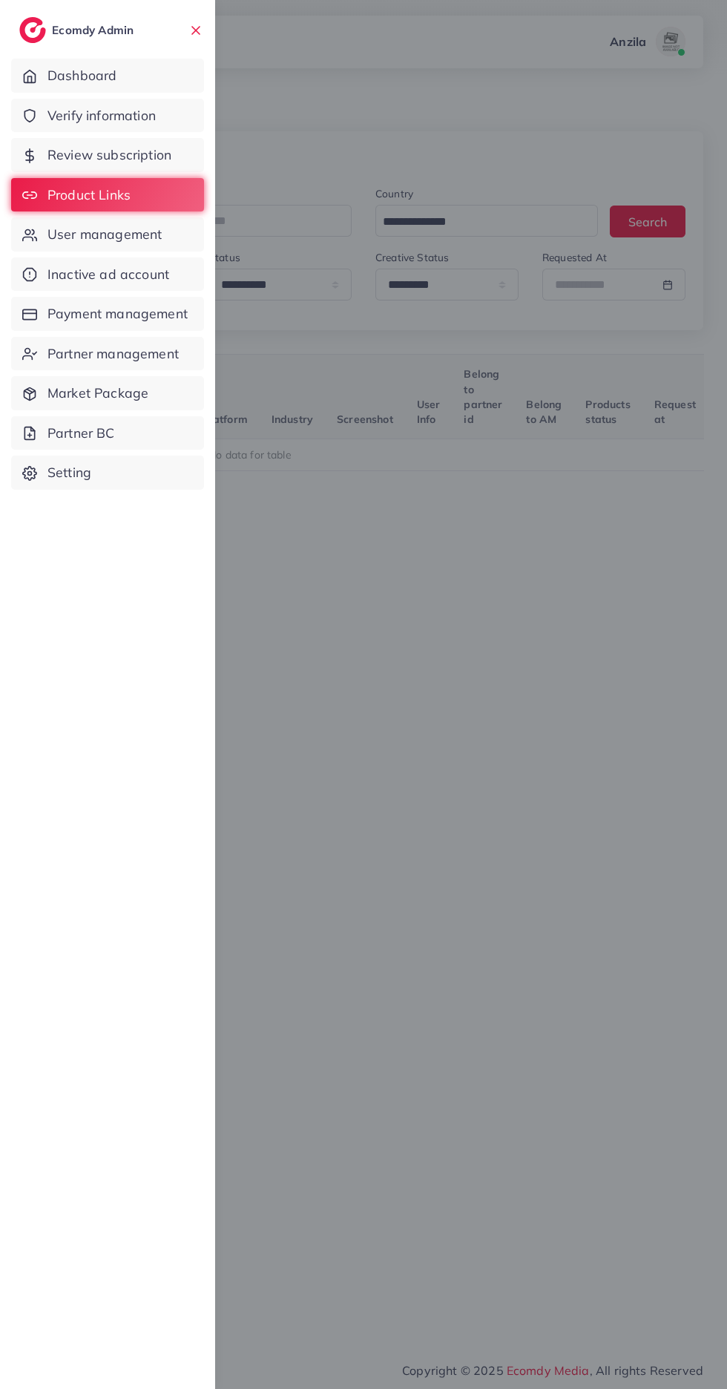
click at [62, 121] on span "Verify information" at bounding box center [101, 115] width 108 height 19
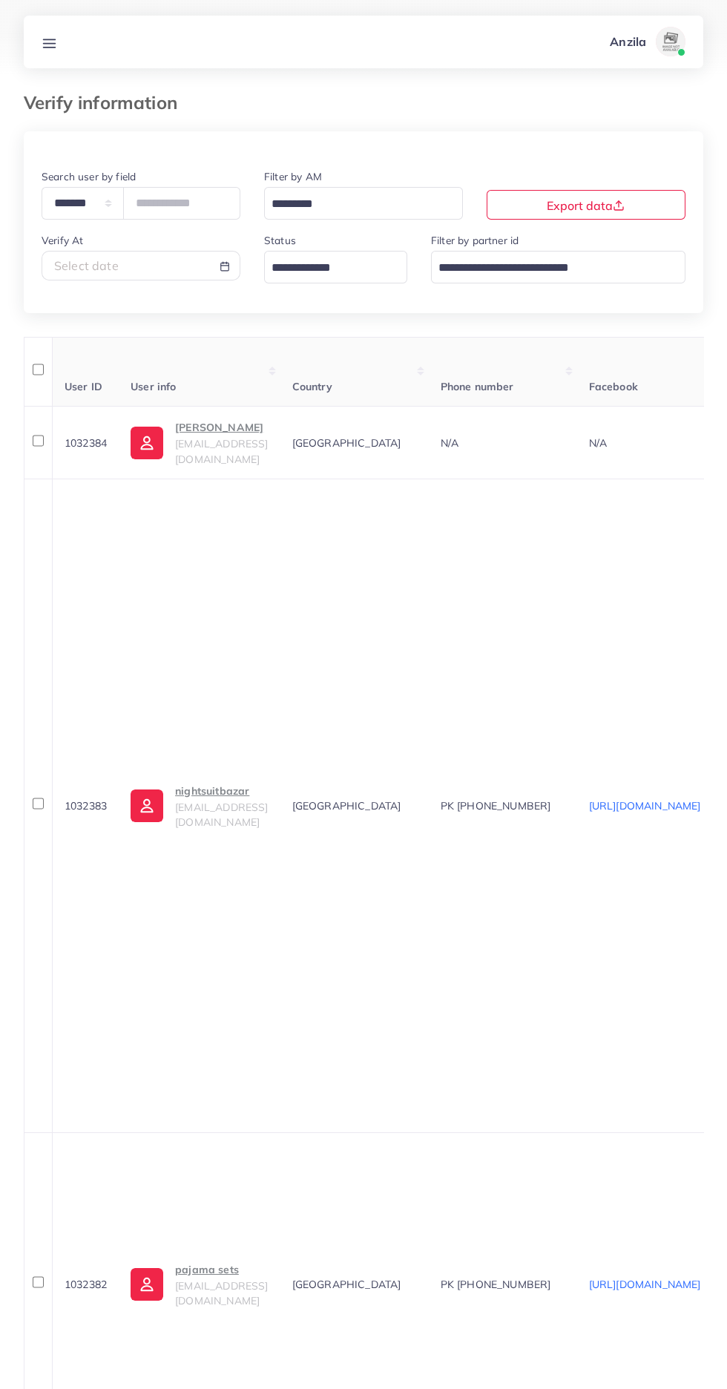
click at [315, 269] on input "Search for option" at bounding box center [327, 268] width 122 height 23
